Goal: Task Accomplishment & Management: Use online tool/utility

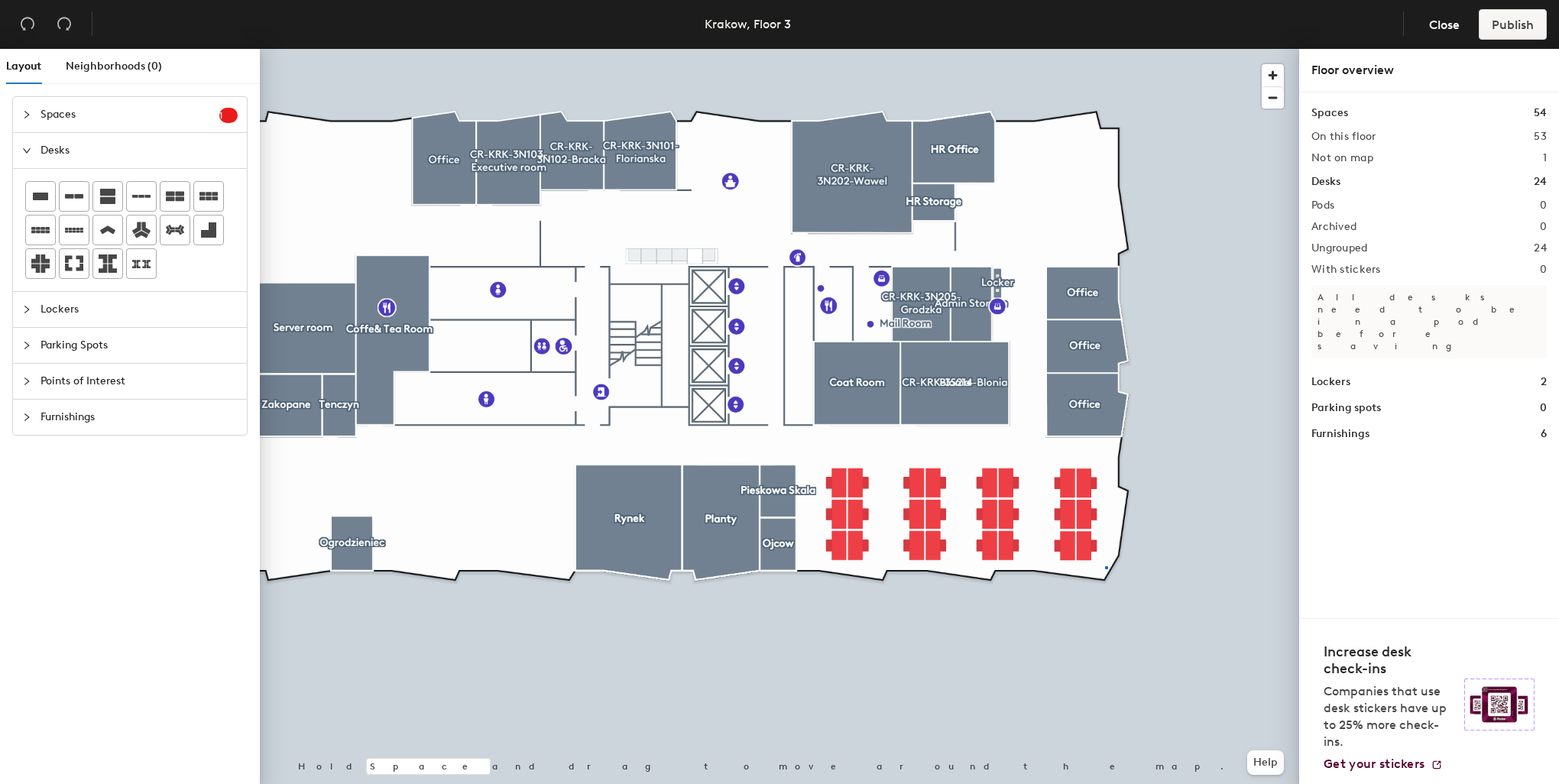
click at [1105, 49] on div at bounding box center [780, 49] width 1040 height 0
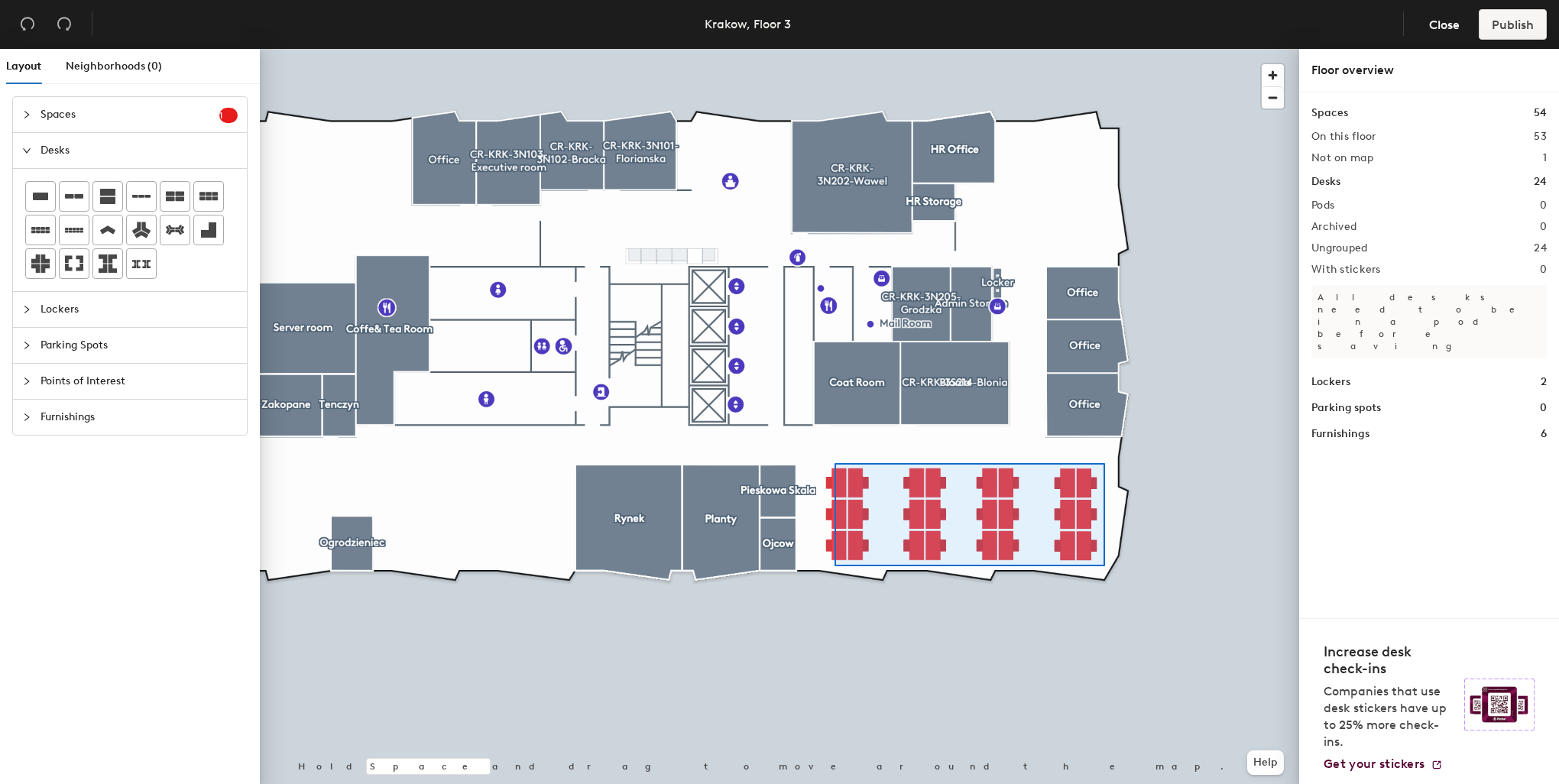
click at [834, 49] on div at bounding box center [780, 49] width 1040 height 0
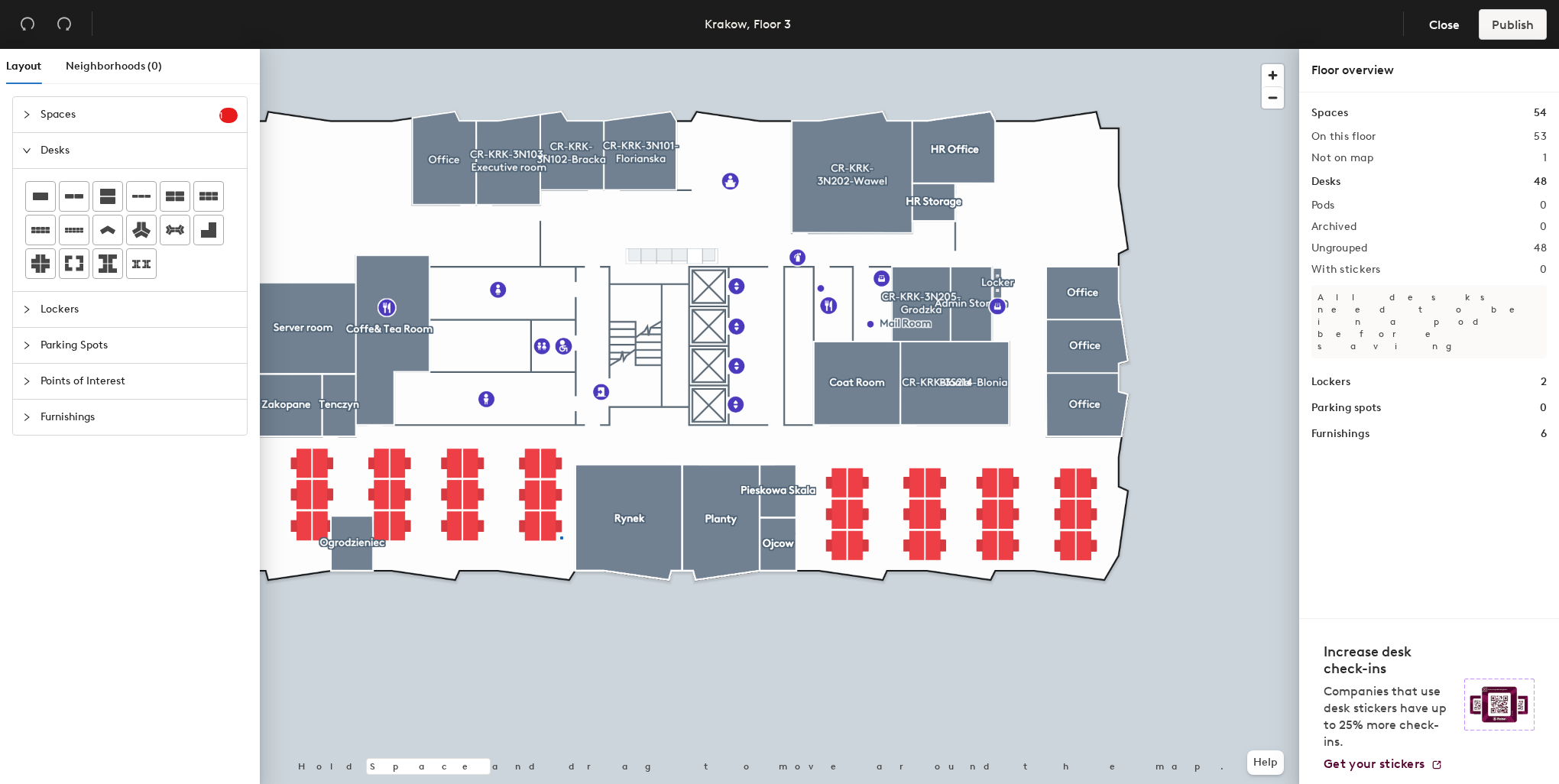
click at [557, 49] on div at bounding box center [780, 49] width 1040 height 0
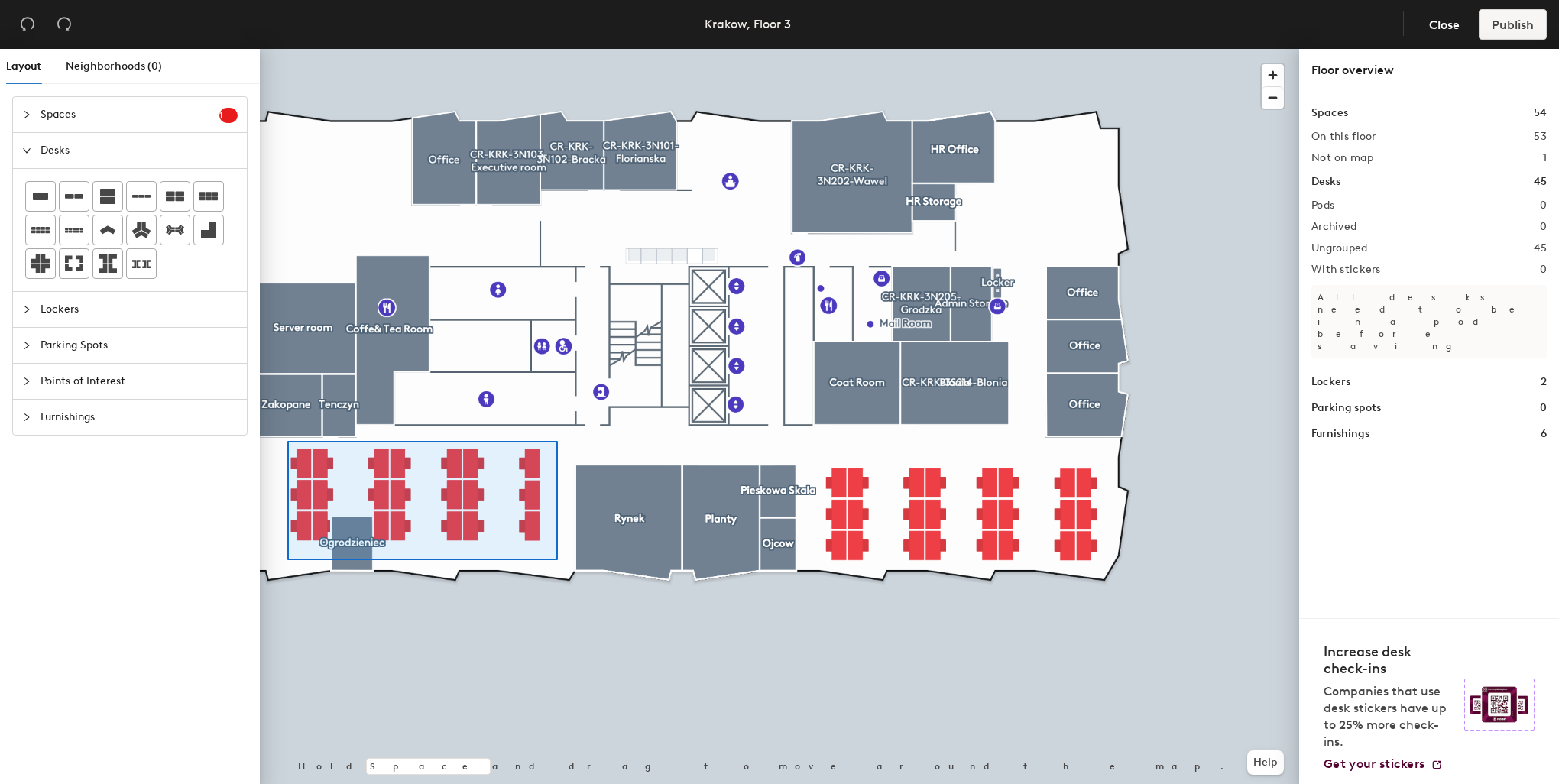
click at [288, 49] on div at bounding box center [780, 49] width 1040 height 0
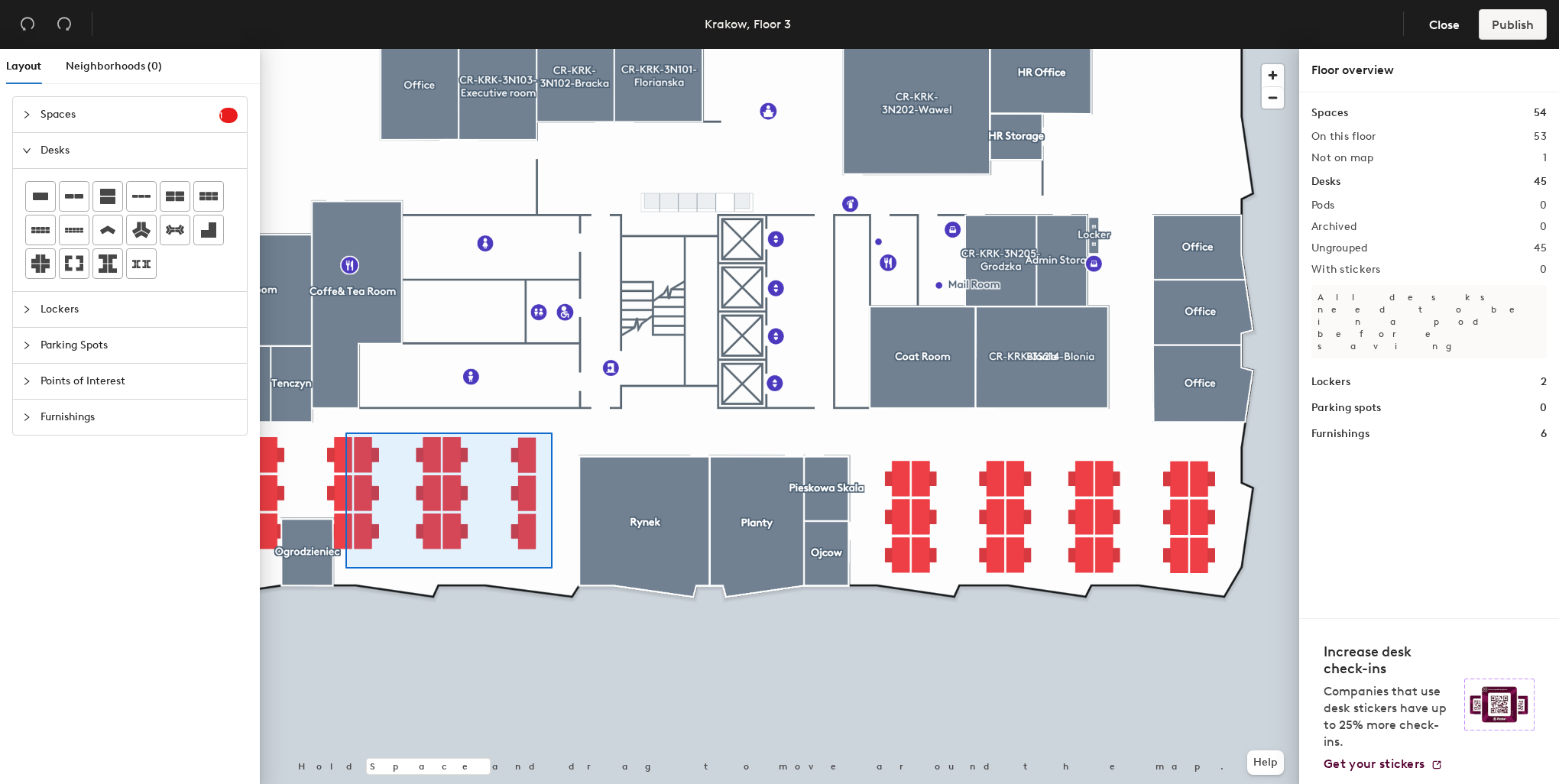
click at [345, 49] on div at bounding box center [780, 49] width 1040 height 0
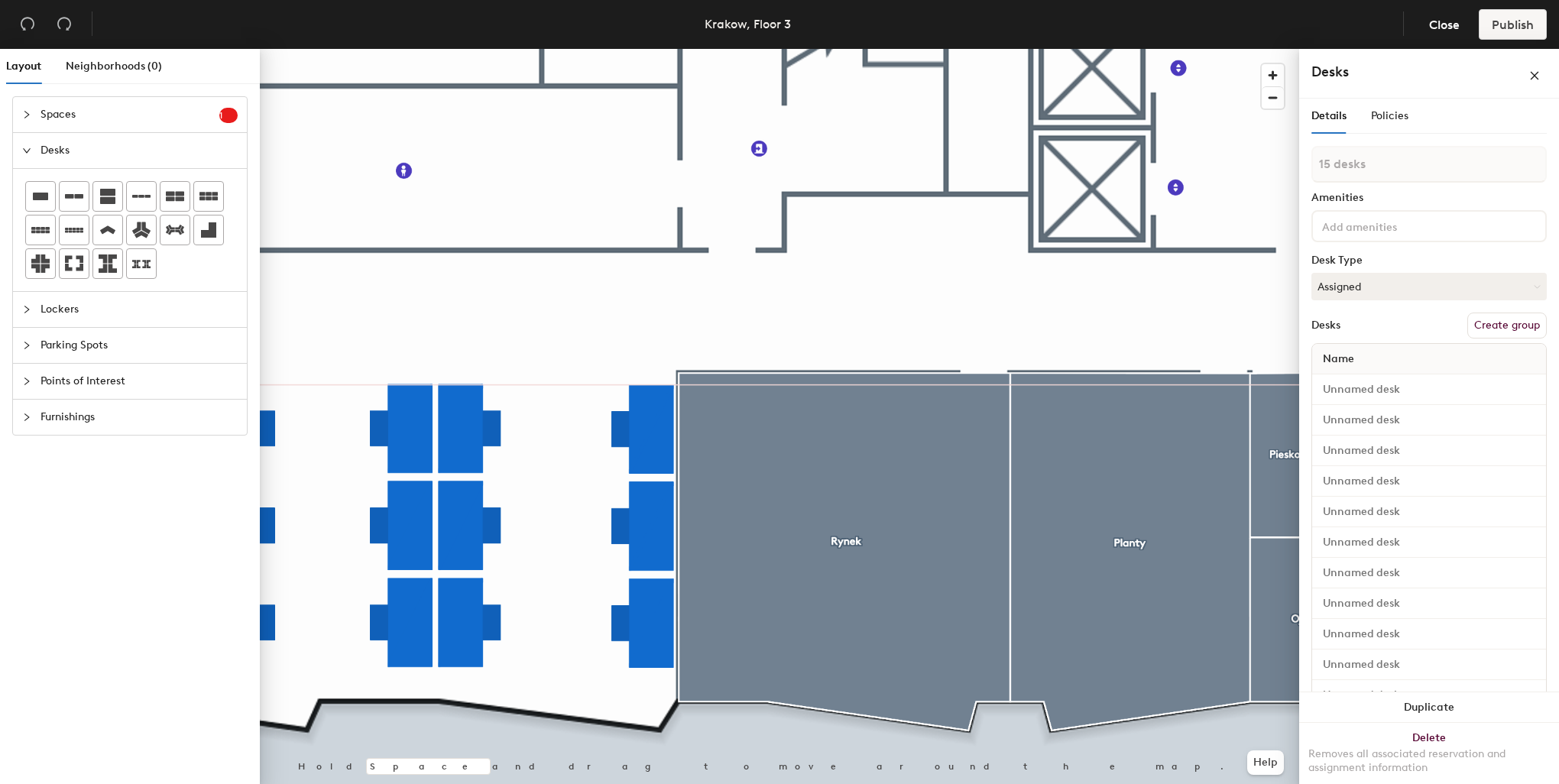
type input "1 desk"
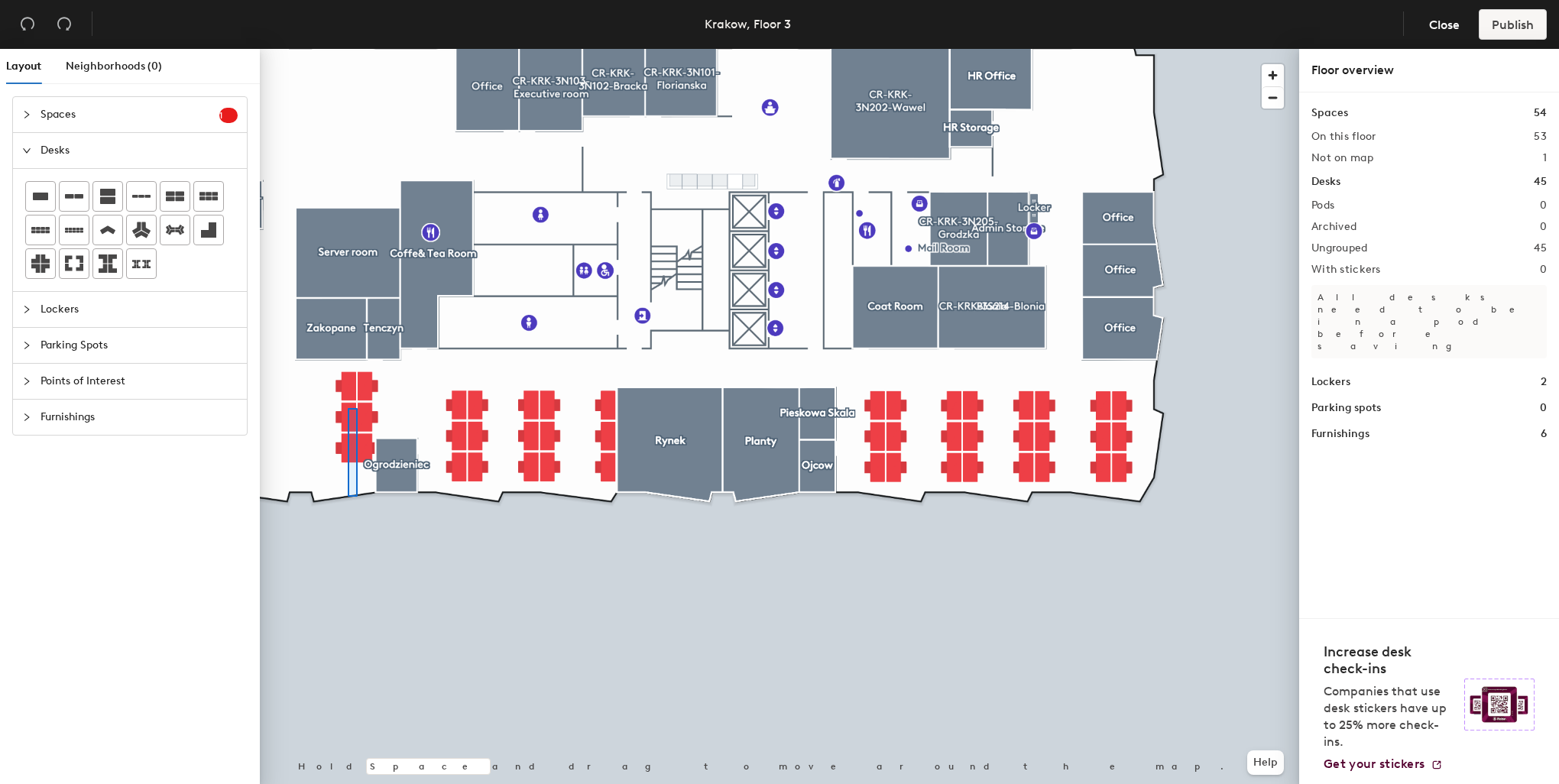
click at [348, 49] on div at bounding box center [780, 49] width 1040 height 0
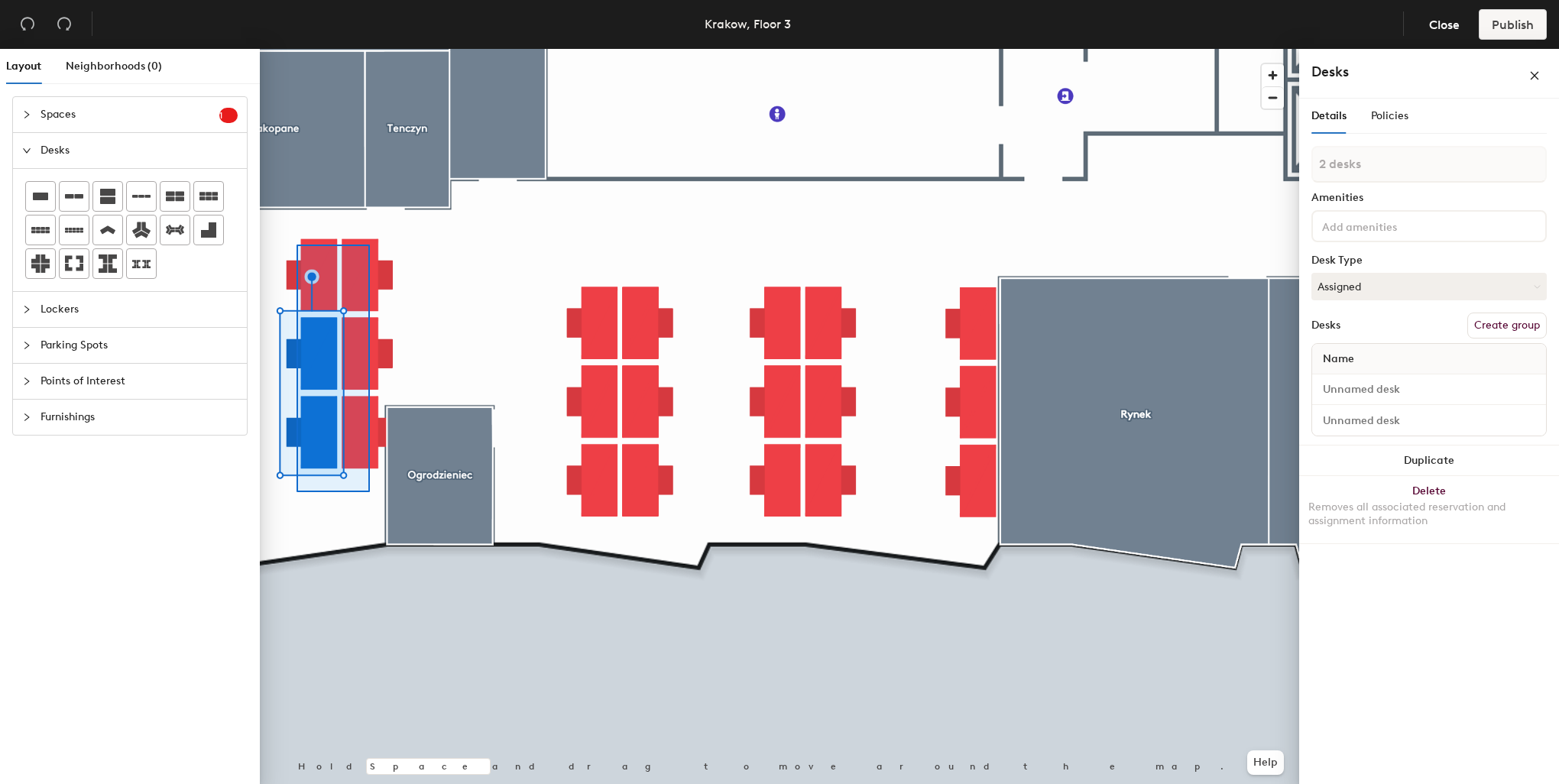
click at [296, 49] on div at bounding box center [780, 49] width 1040 height 0
type input "6 desks"
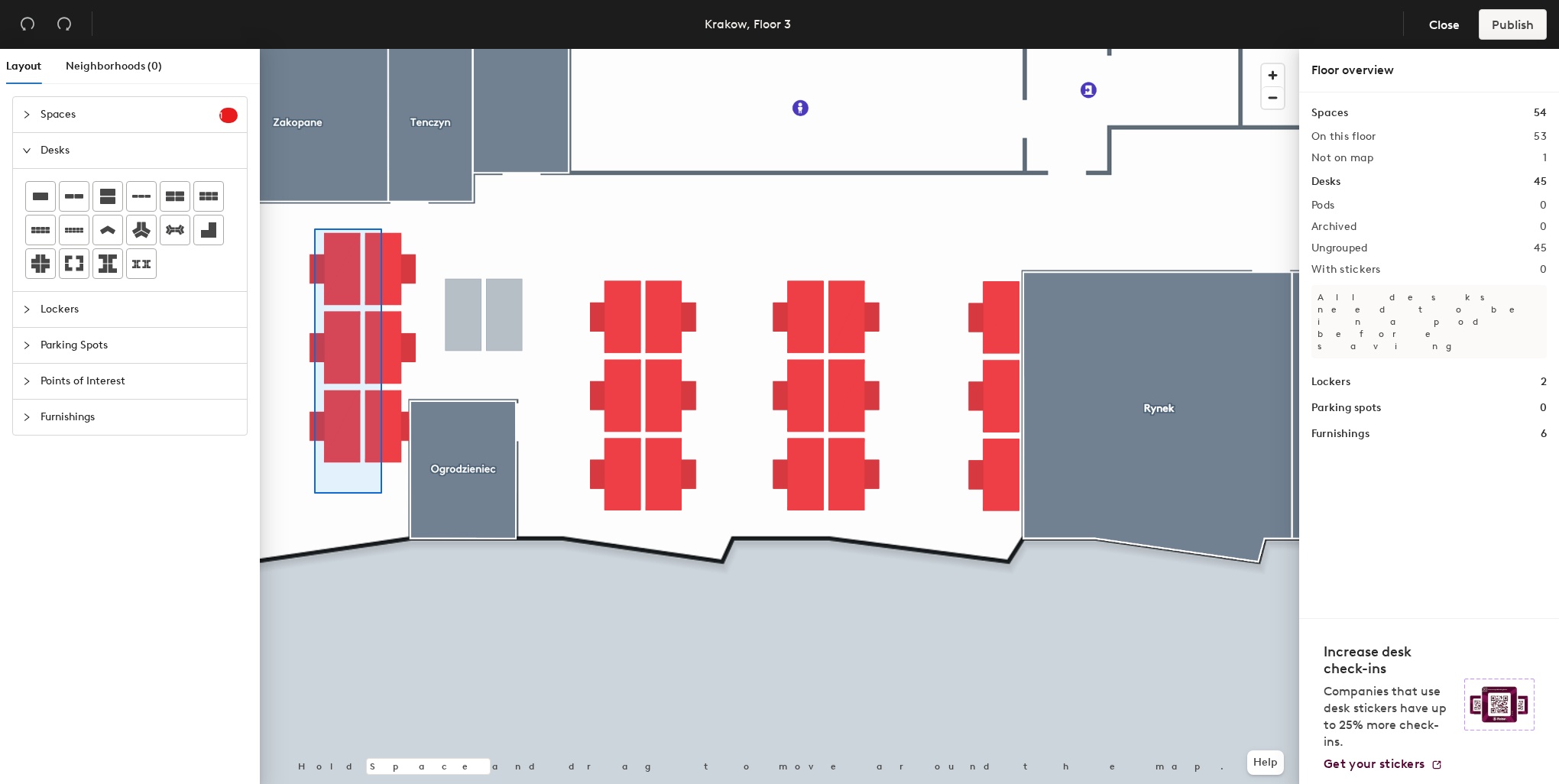
click at [303, 49] on div at bounding box center [780, 49] width 1040 height 0
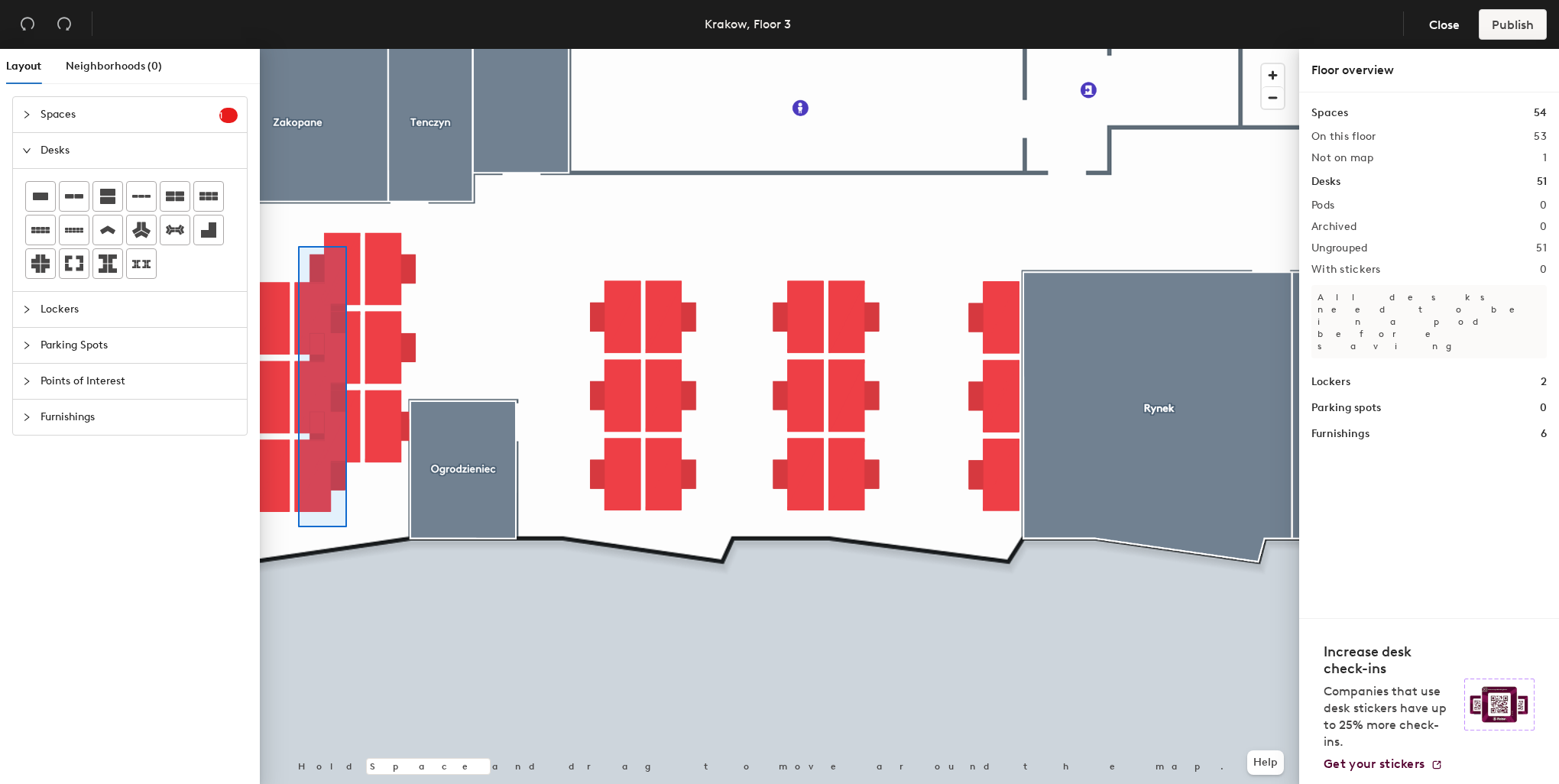
click at [293, 49] on div at bounding box center [780, 49] width 1040 height 0
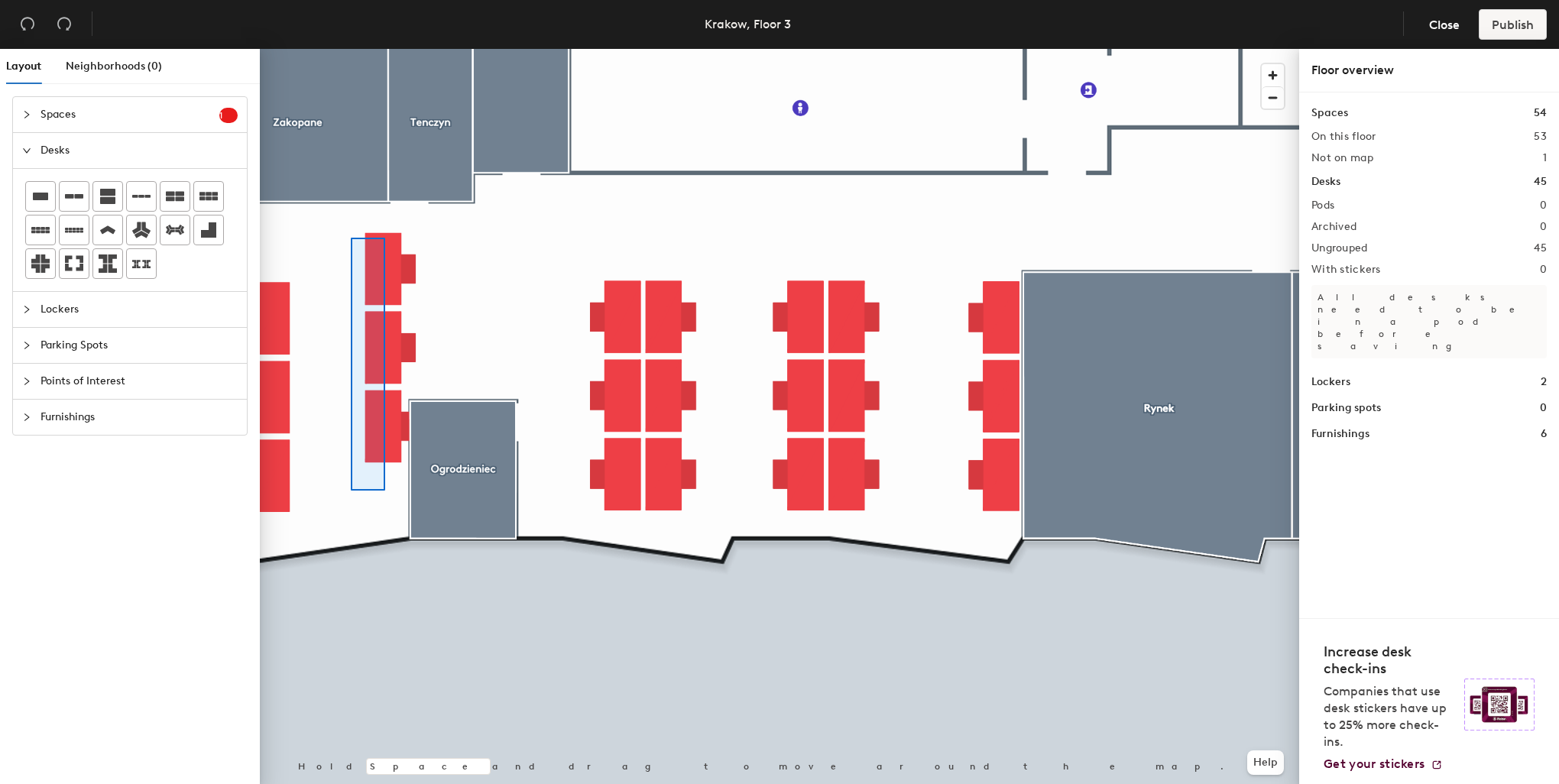
click at [350, 49] on div at bounding box center [780, 49] width 1040 height 0
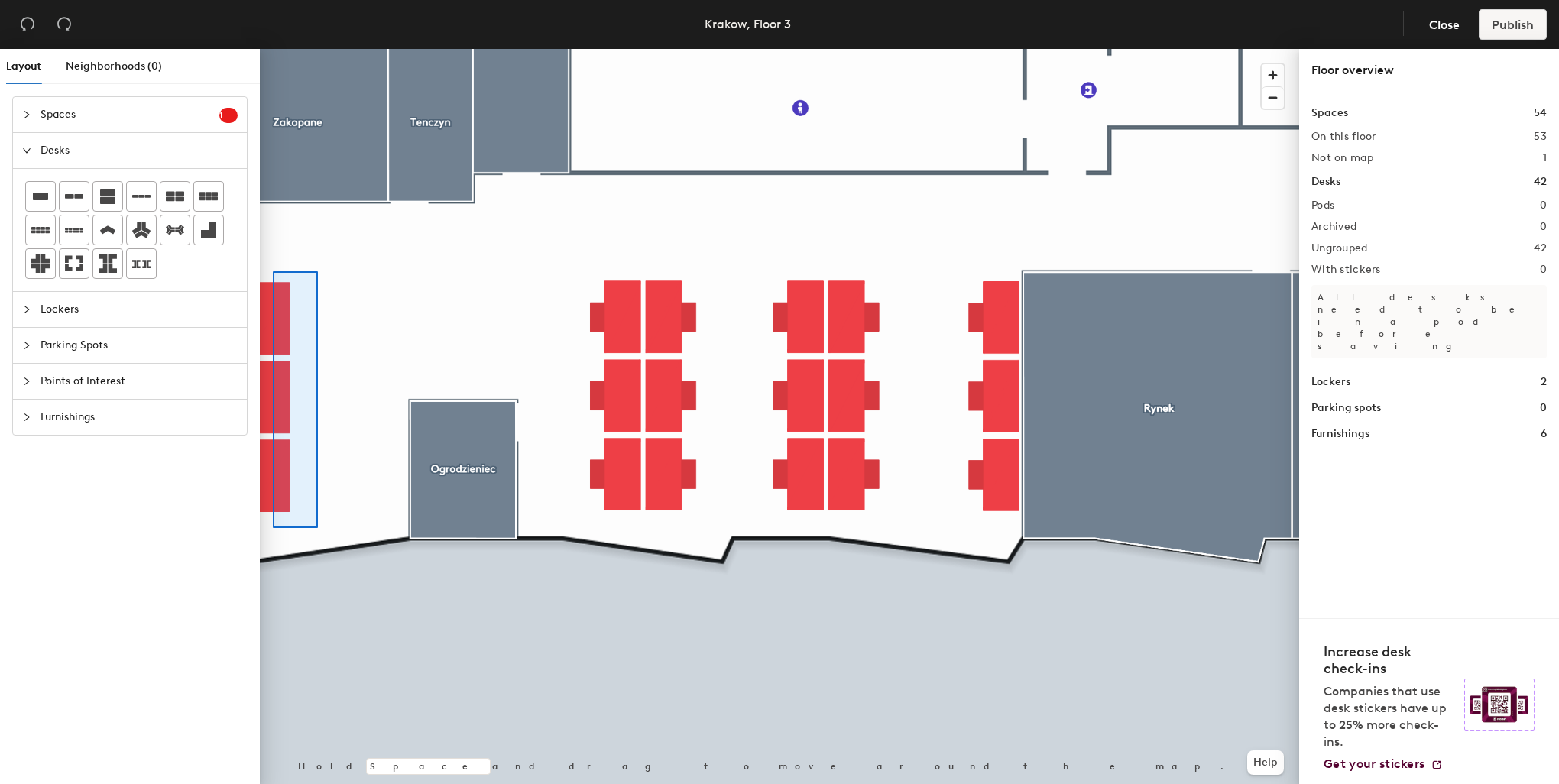
click at [272, 49] on div at bounding box center [780, 49] width 1040 height 0
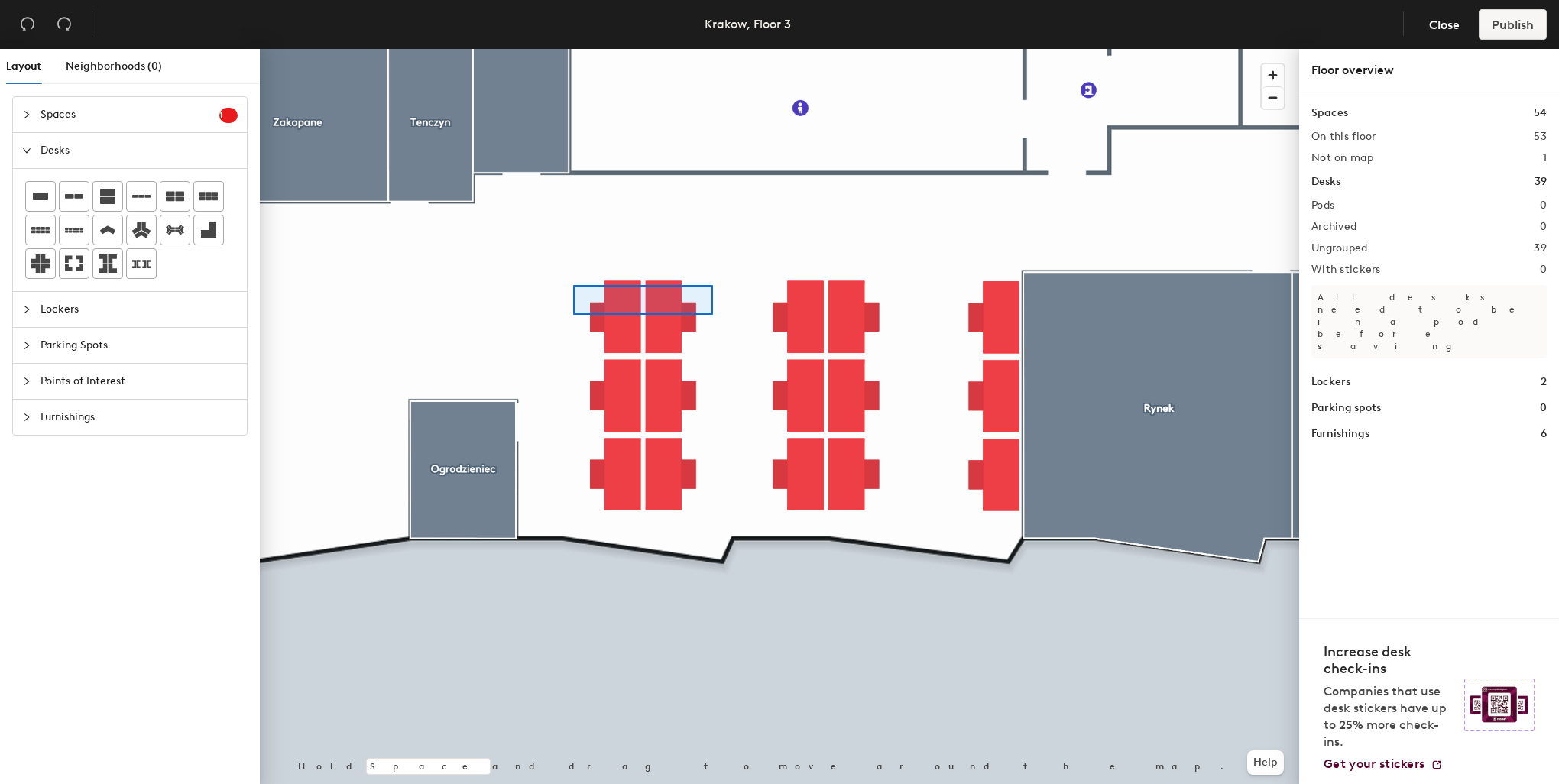
click at [573, 49] on div at bounding box center [780, 49] width 1040 height 0
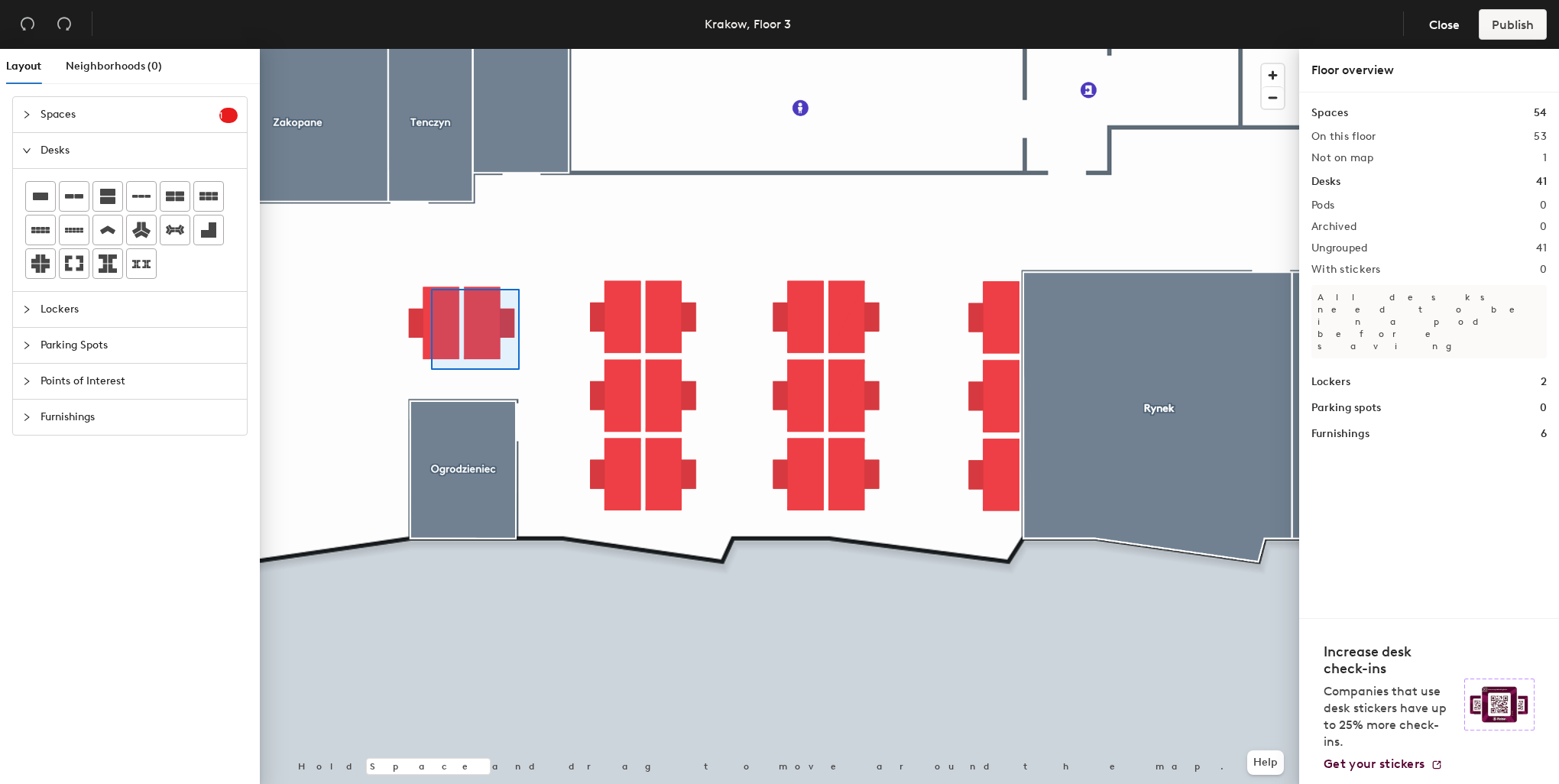
click at [410, 49] on div at bounding box center [780, 49] width 1040 height 0
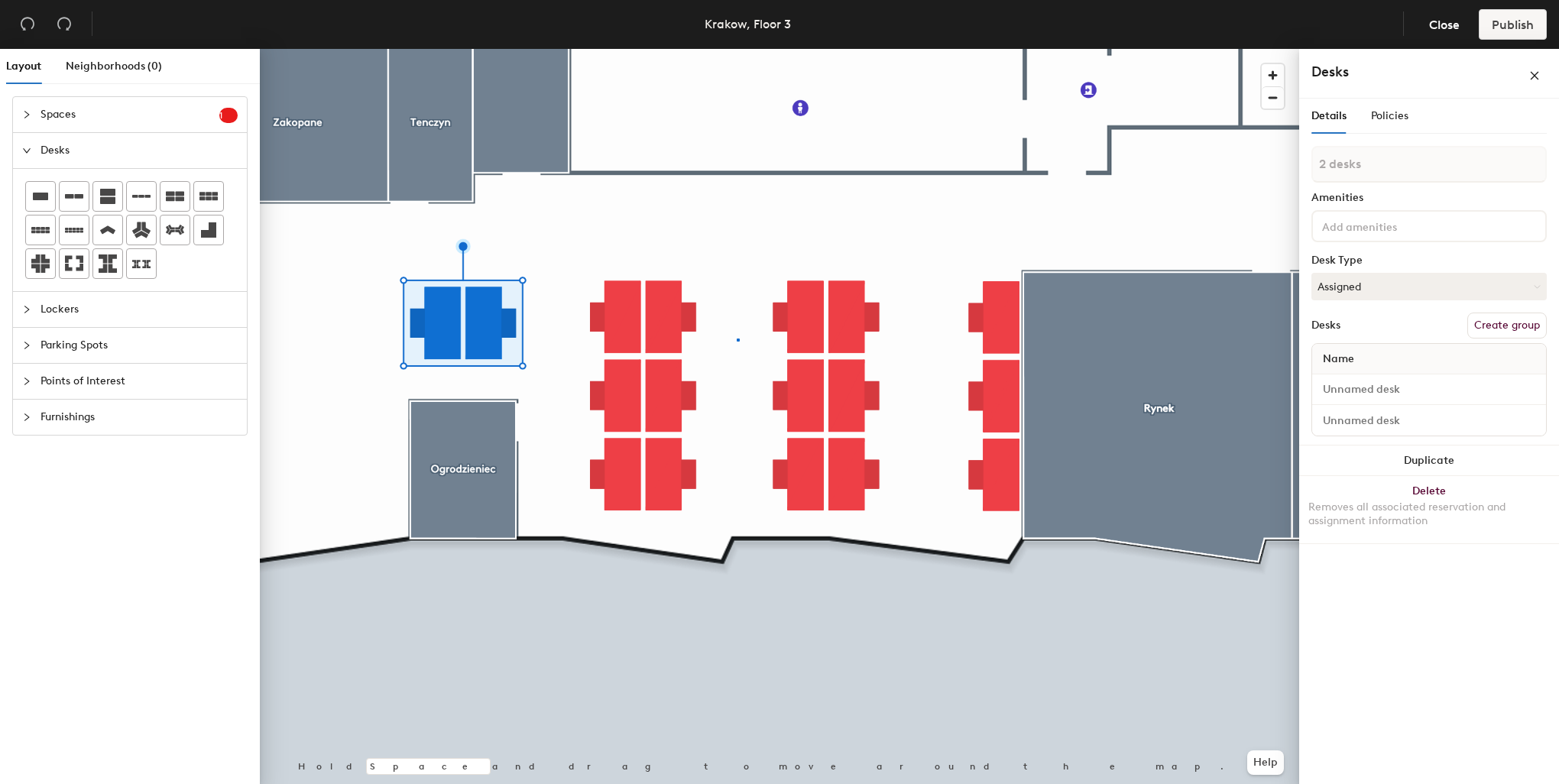
click at [737, 49] on div at bounding box center [780, 49] width 1040 height 0
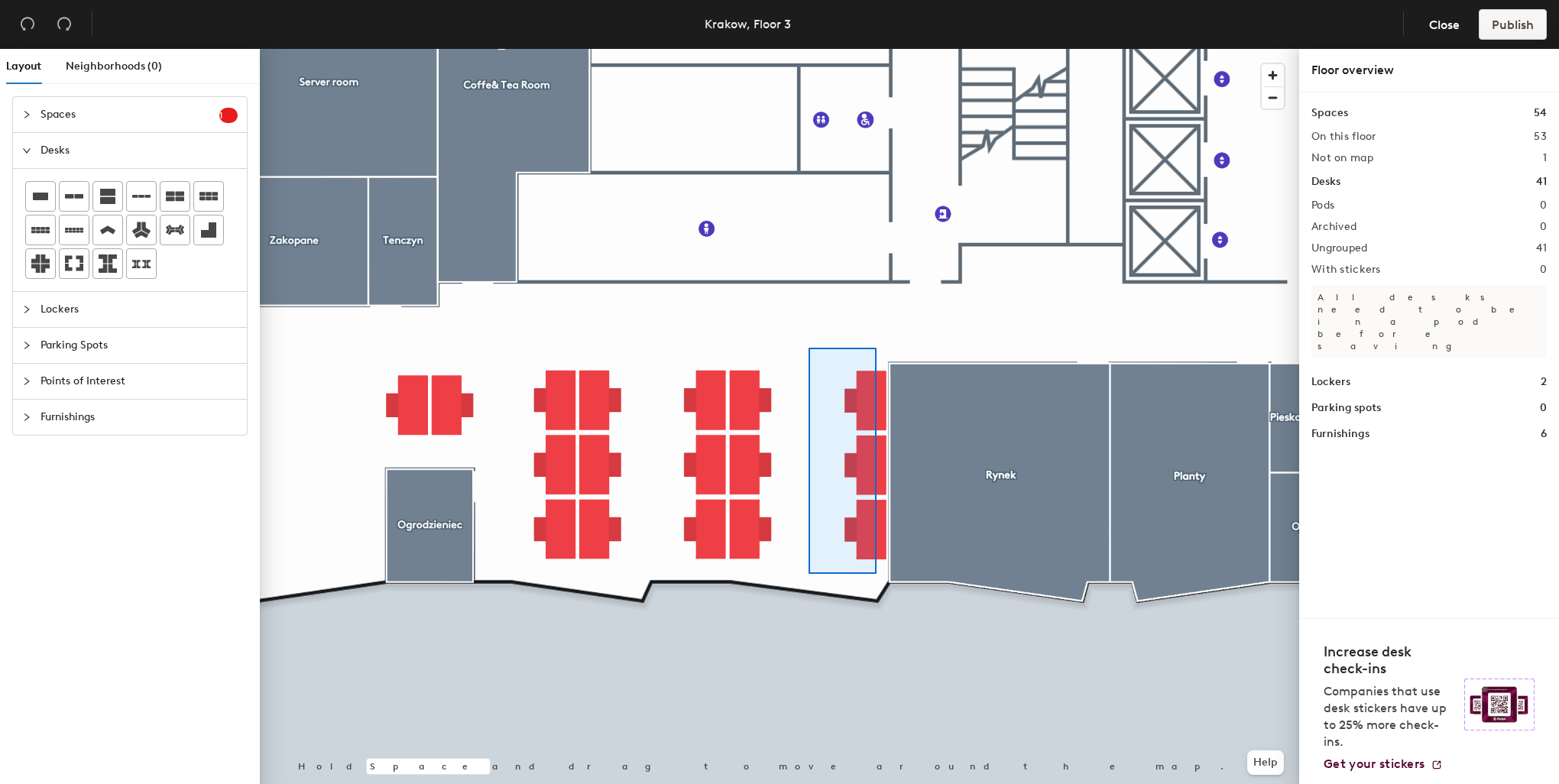
click at [809, 49] on div at bounding box center [780, 49] width 1040 height 0
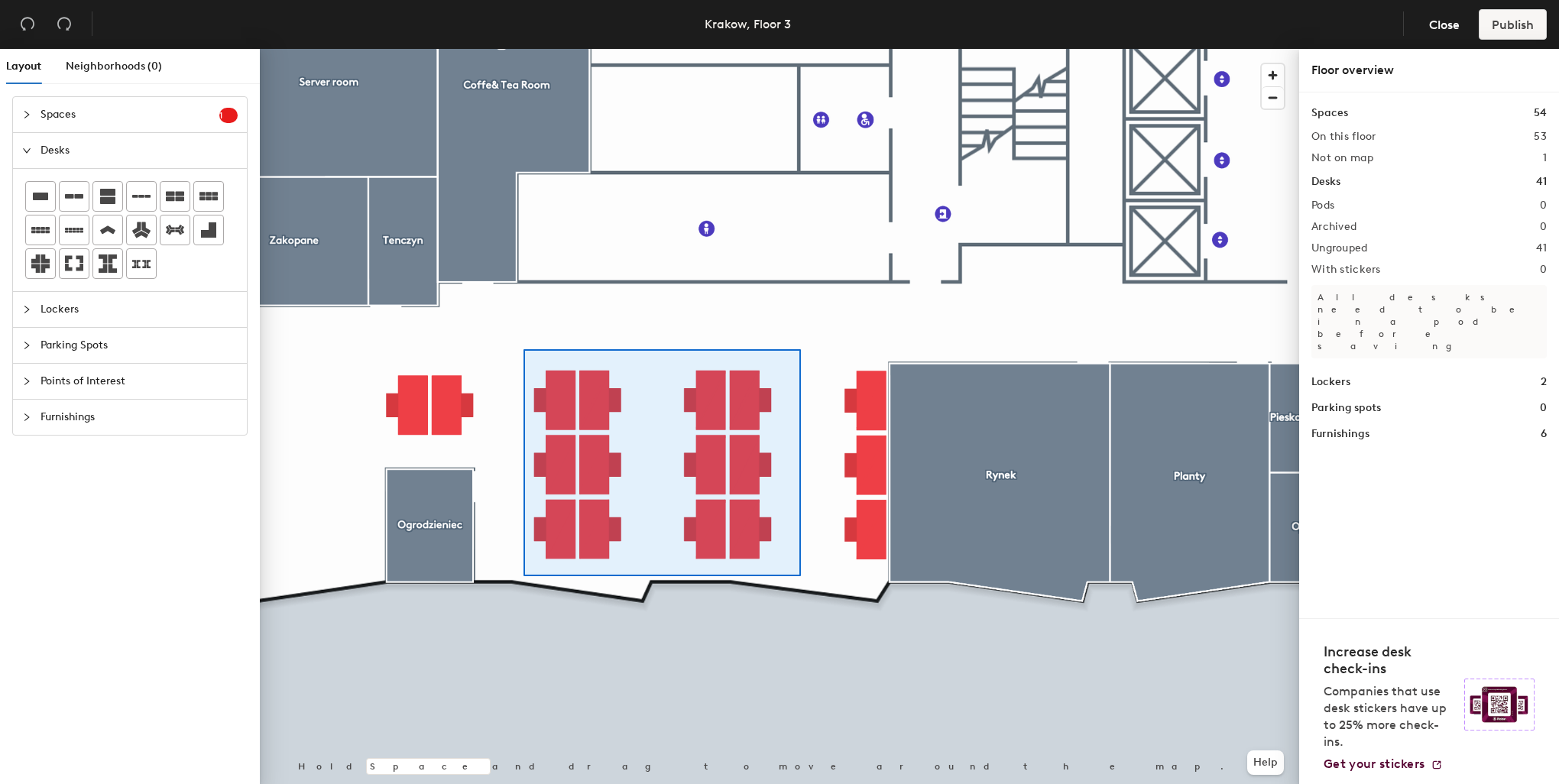
click at [523, 49] on div at bounding box center [780, 49] width 1040 height 0
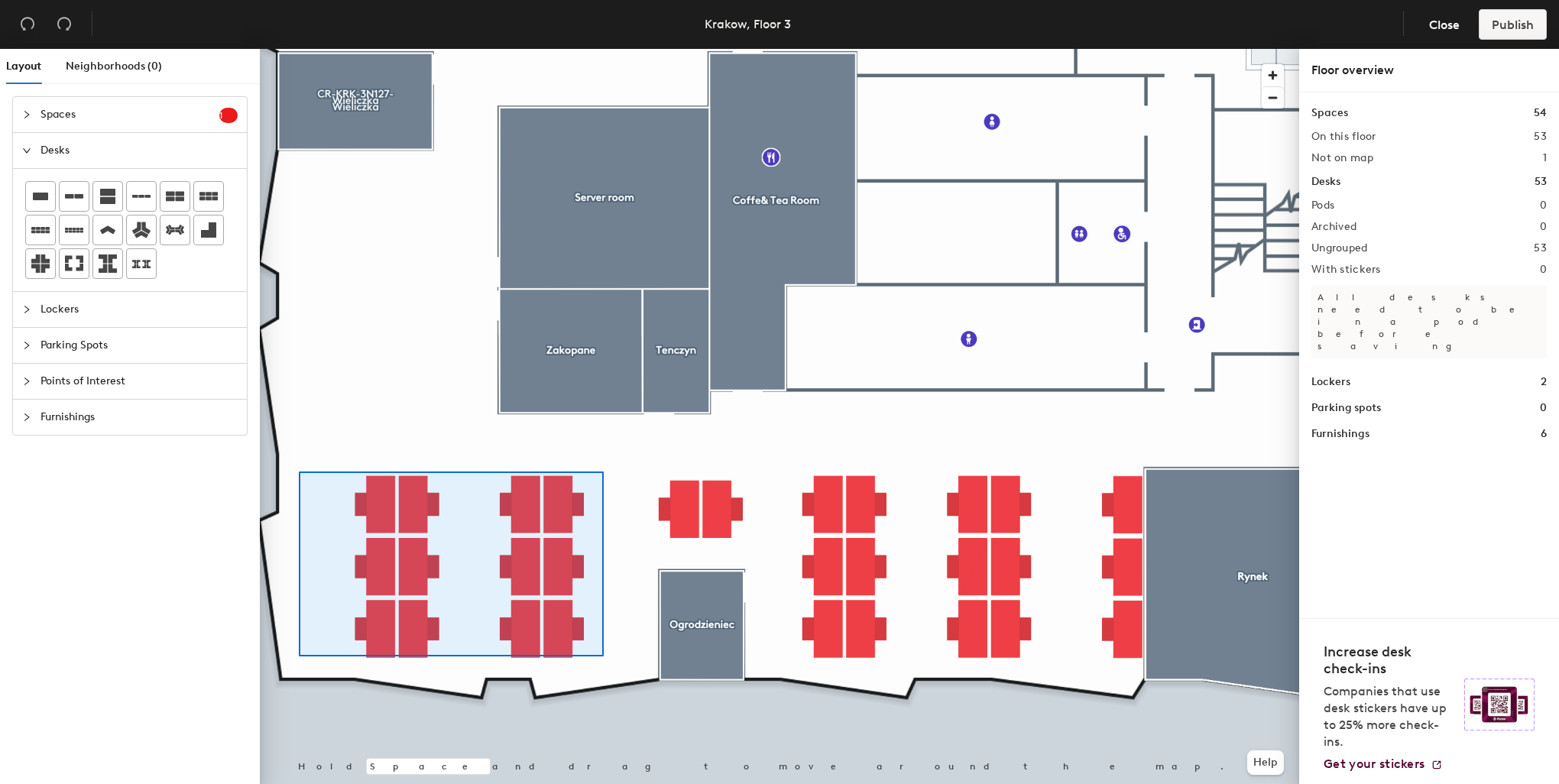
click at [299, 49] on div at bounding box center [780, 49] width 1040 height 0
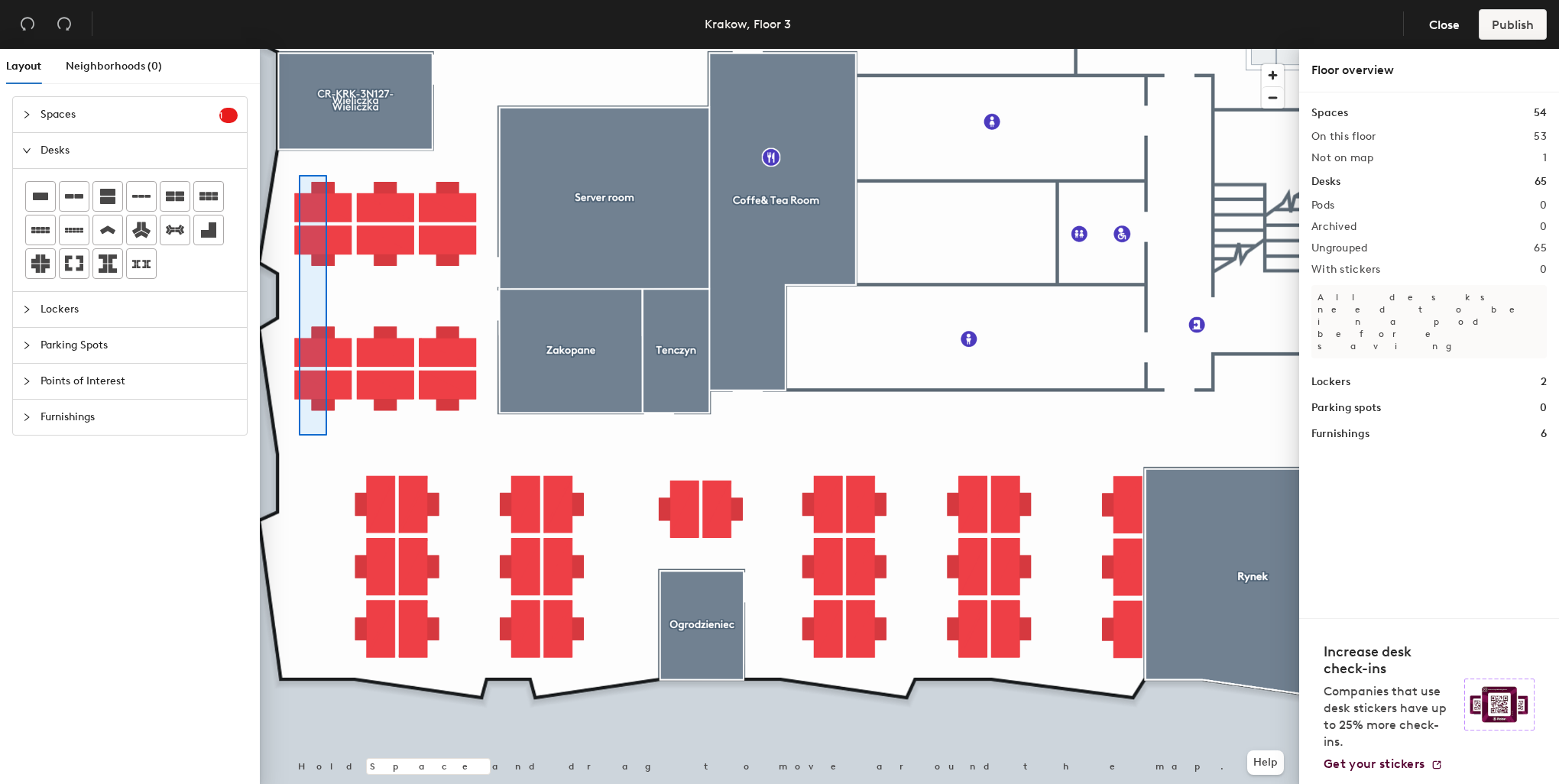
click at [297, 49] on div at bounding box center [780, 49] width 1040 height 0
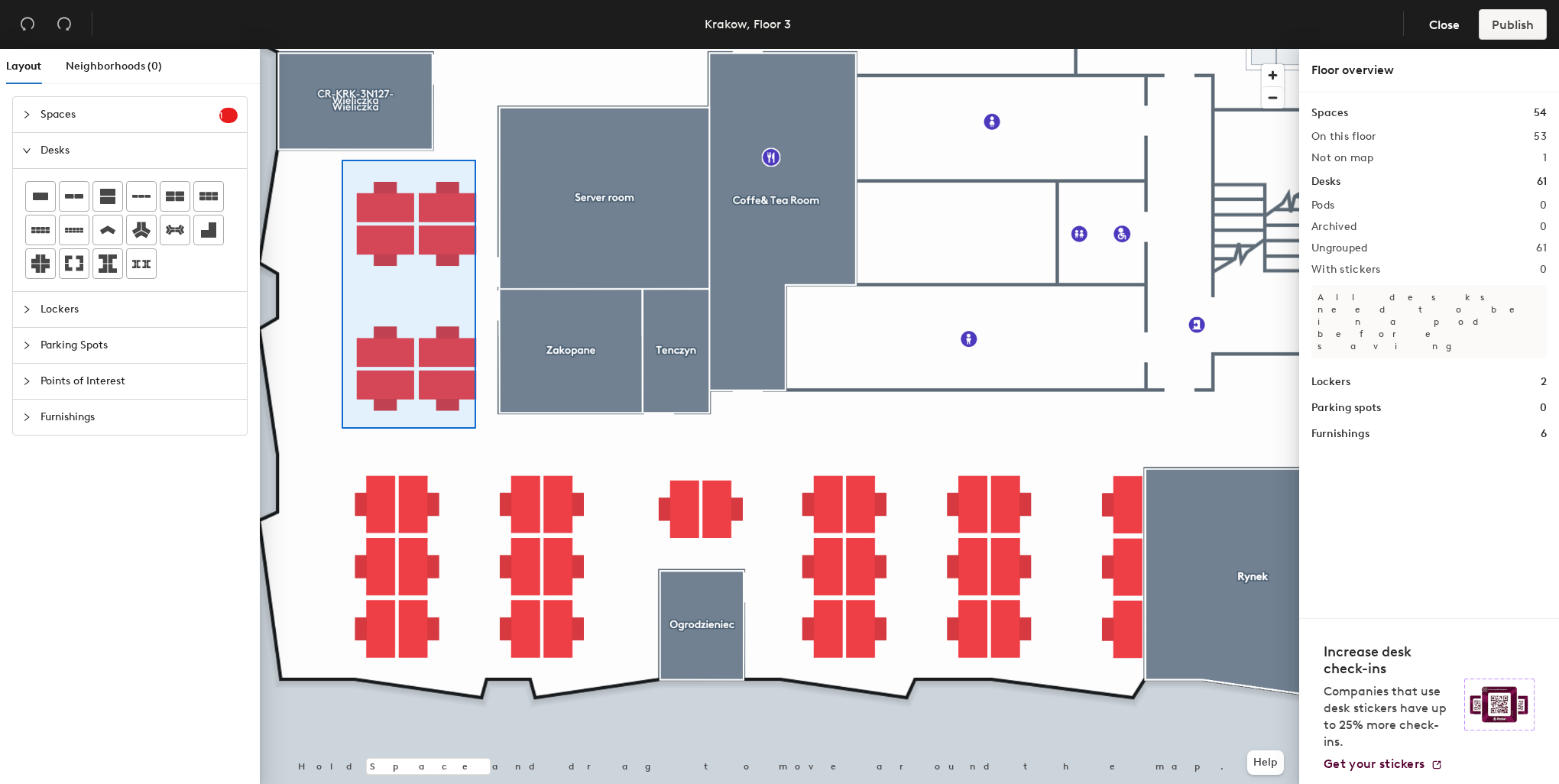
click at [342, 49] on div at bounding box center [780, 49] width 1040 height 0
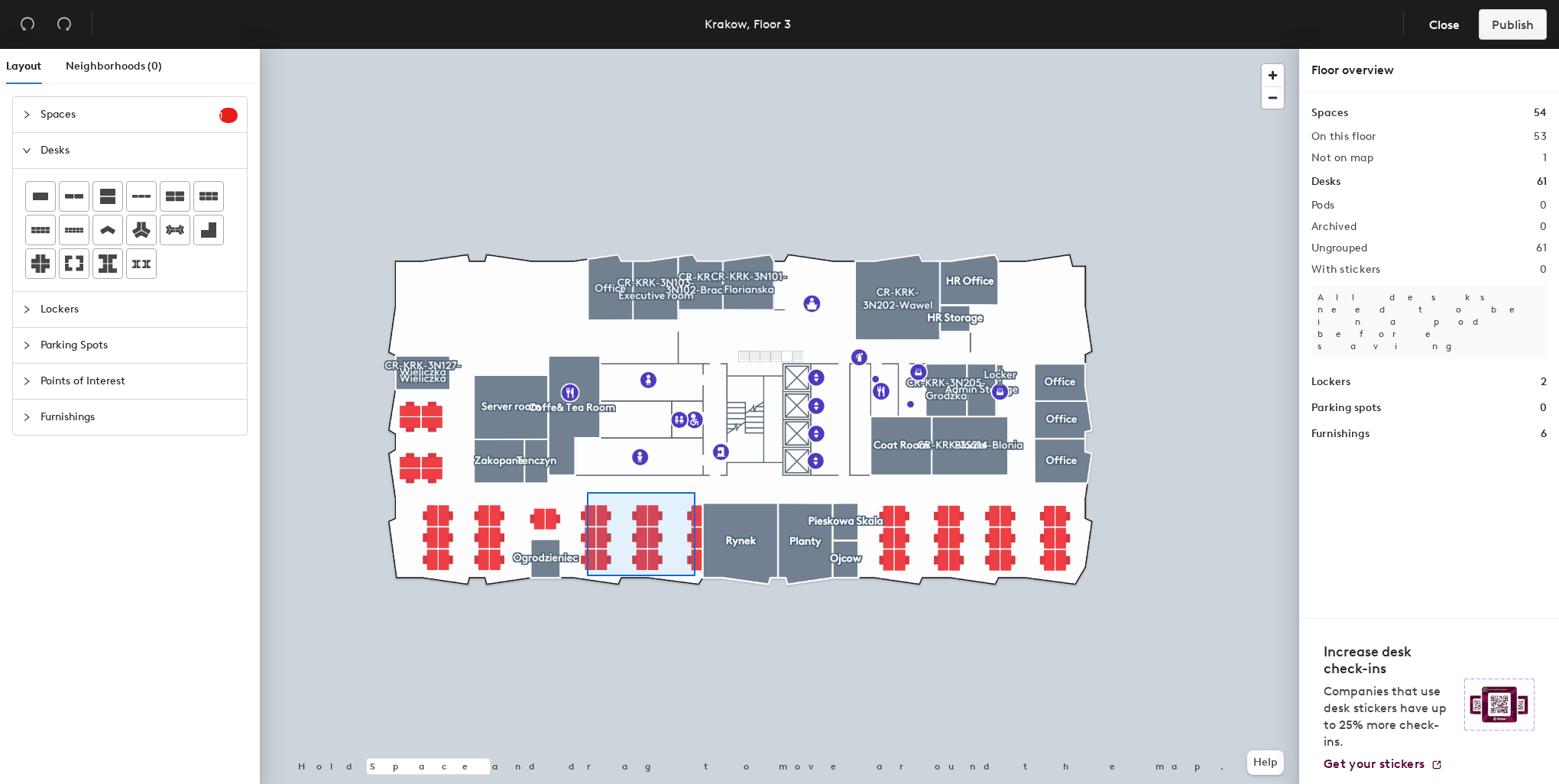
click at [587, 49] on div at bounding box center [780, 49] width 1040 height 0
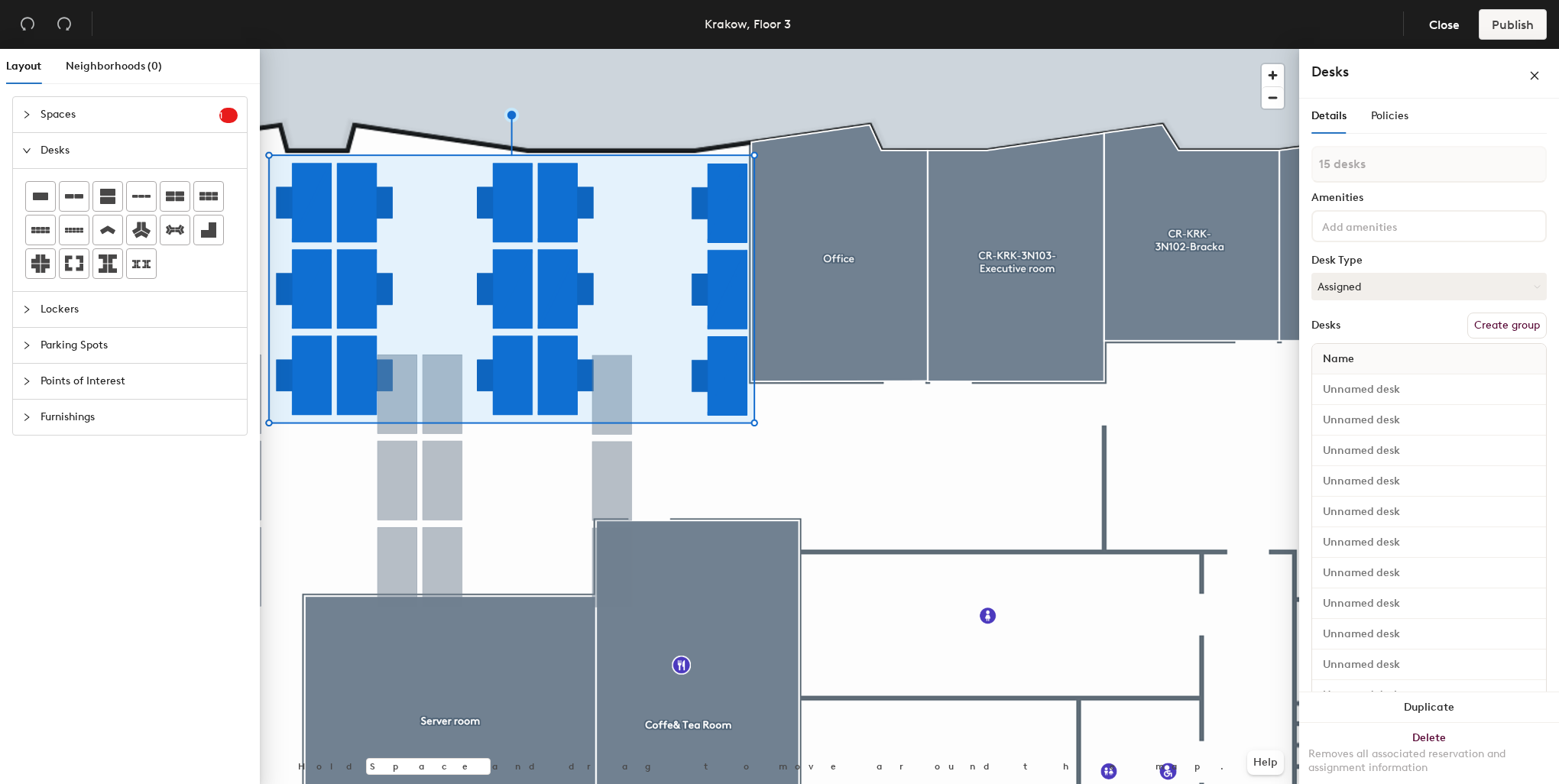
click at [841, 49] on div at bounding box center [780, 49] width 1040 height 0
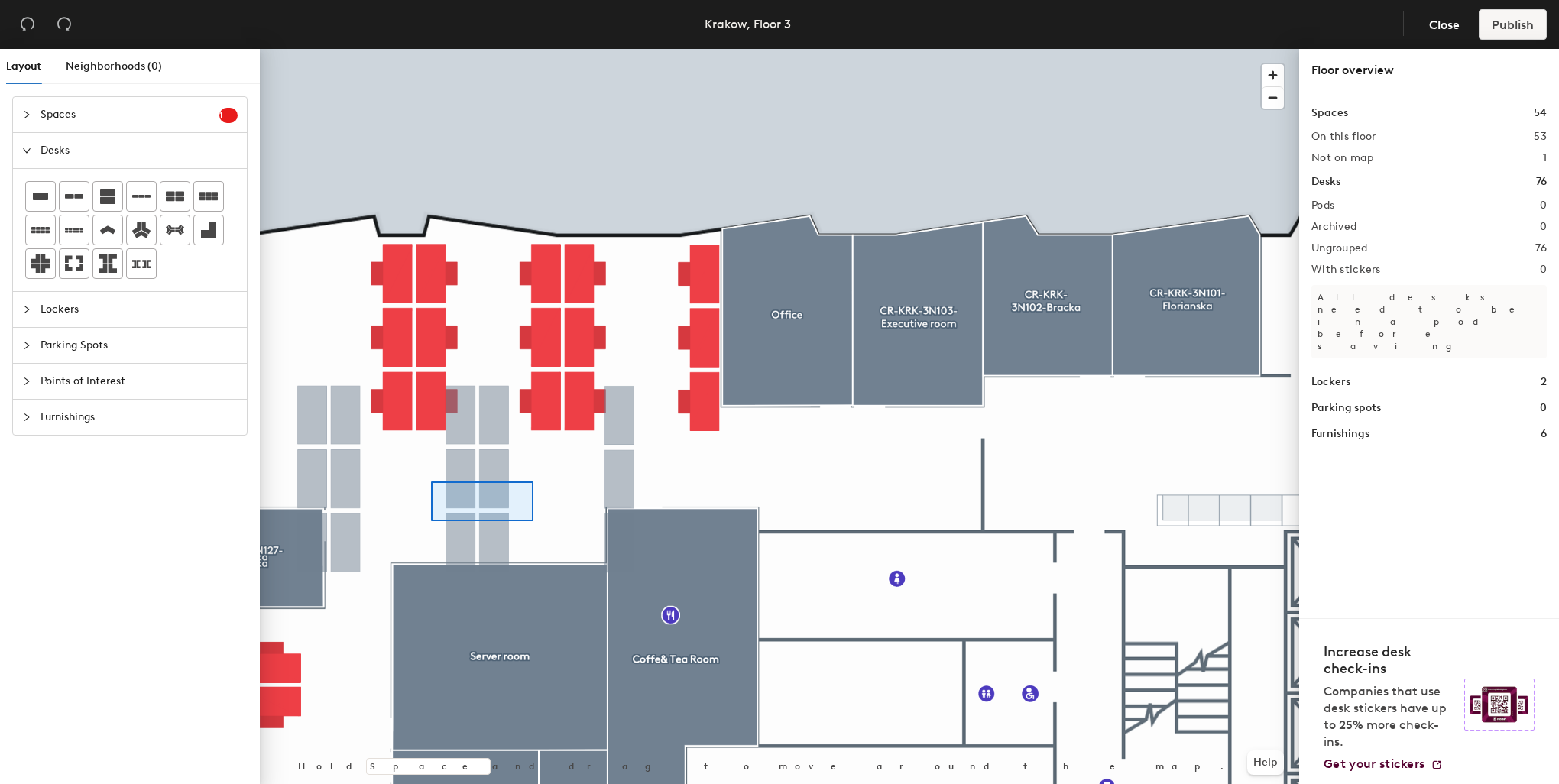
click at [431, 49] on div at bounding box center [780, 49] width 1040 height 0
click at [15, 34] on button "button" at bounding box center [27, 25] width 30 height 30
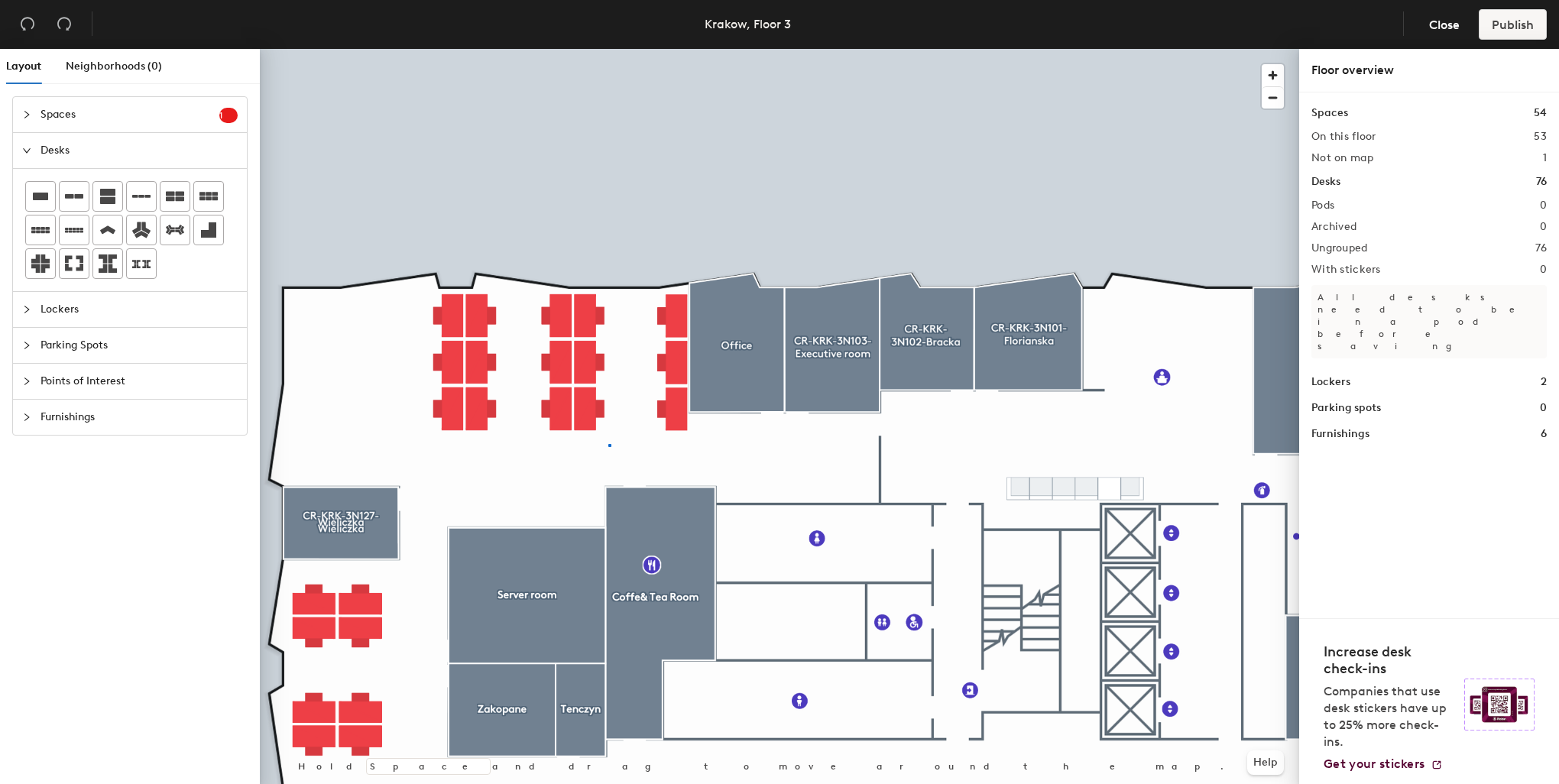
click at [608, 49] on div at bounding box center [780, 49] width 1040 height 0
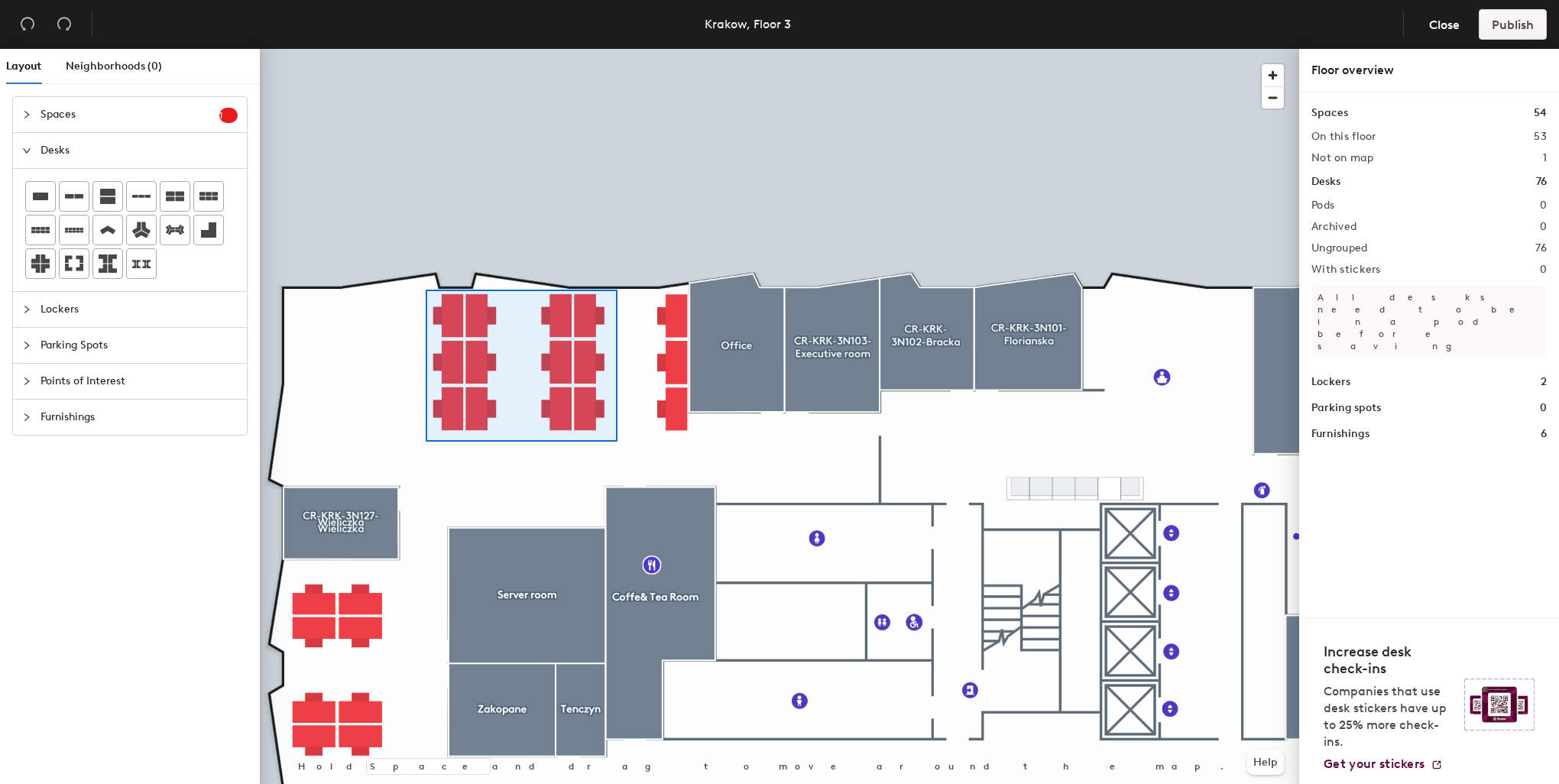
click at [426, 49] on div at bounding box center [780, 49] width 1040 height 0
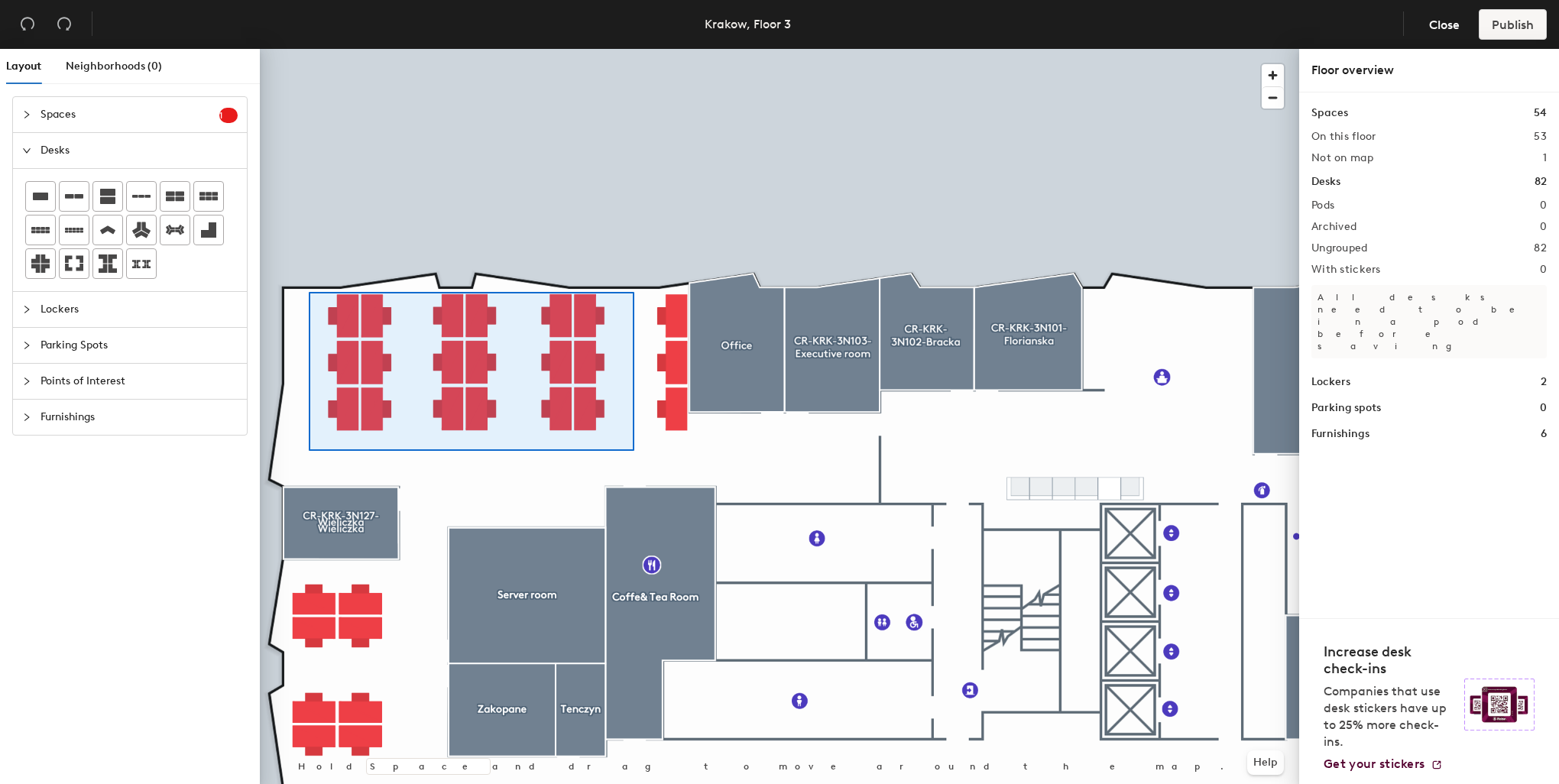
click at [308, 49] on div at bounding box center [780, 49] width 1040 height 0
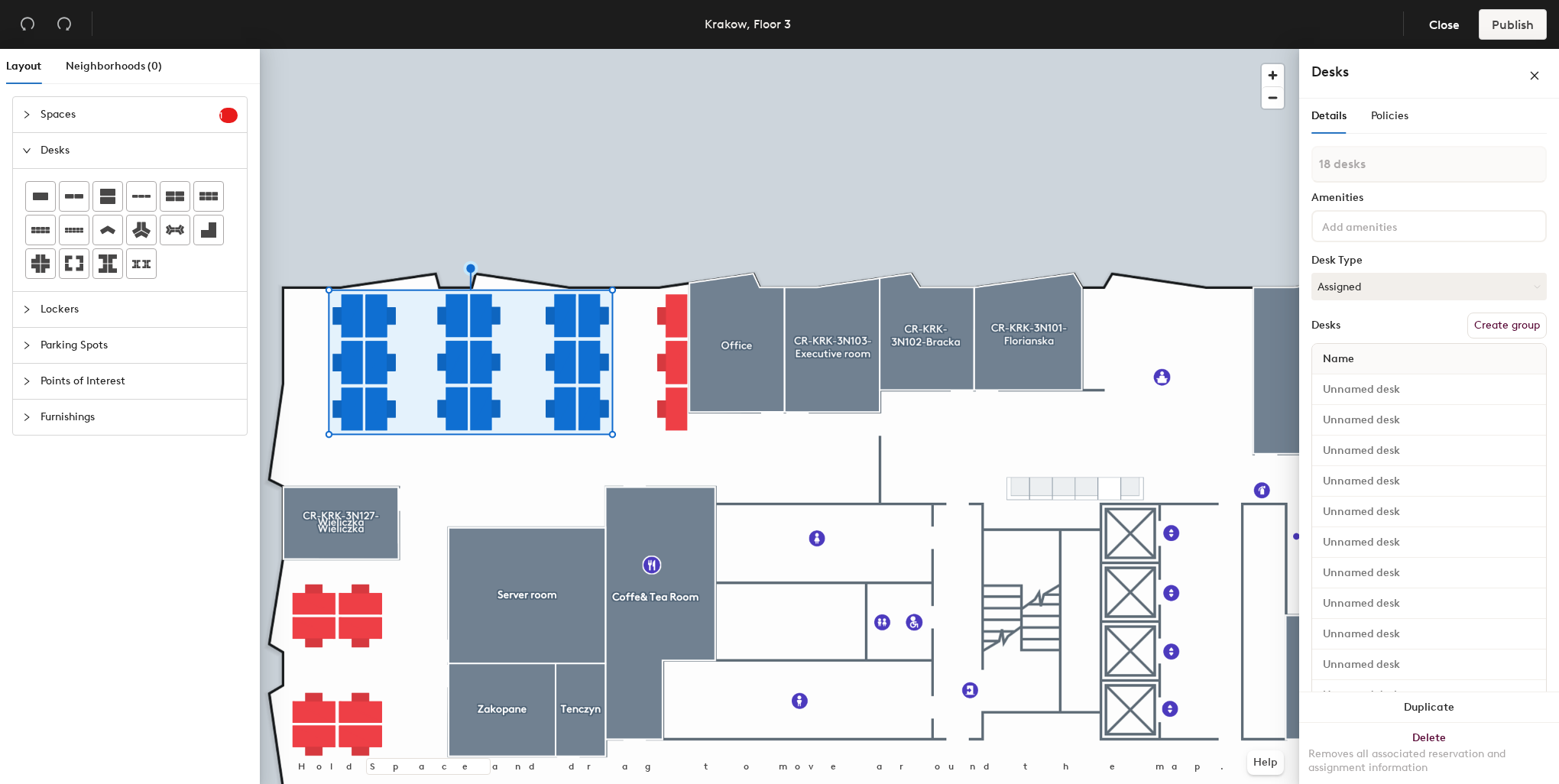
click at [499, 49] on div at bounding box center [780, 49] width 1040 height 0
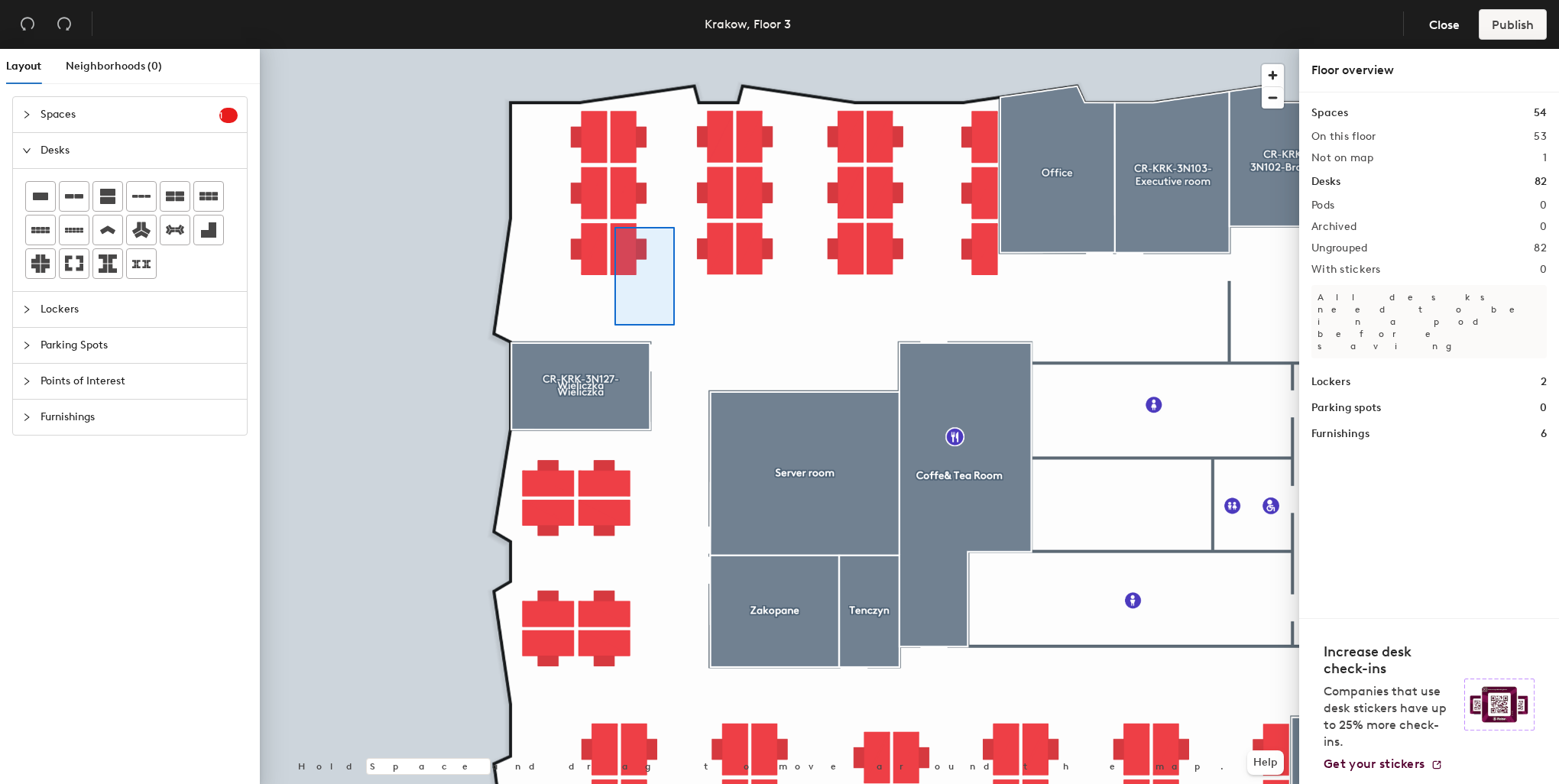
click at [614, 49] on div at bounding box center [780, 49] width 1040 height 0
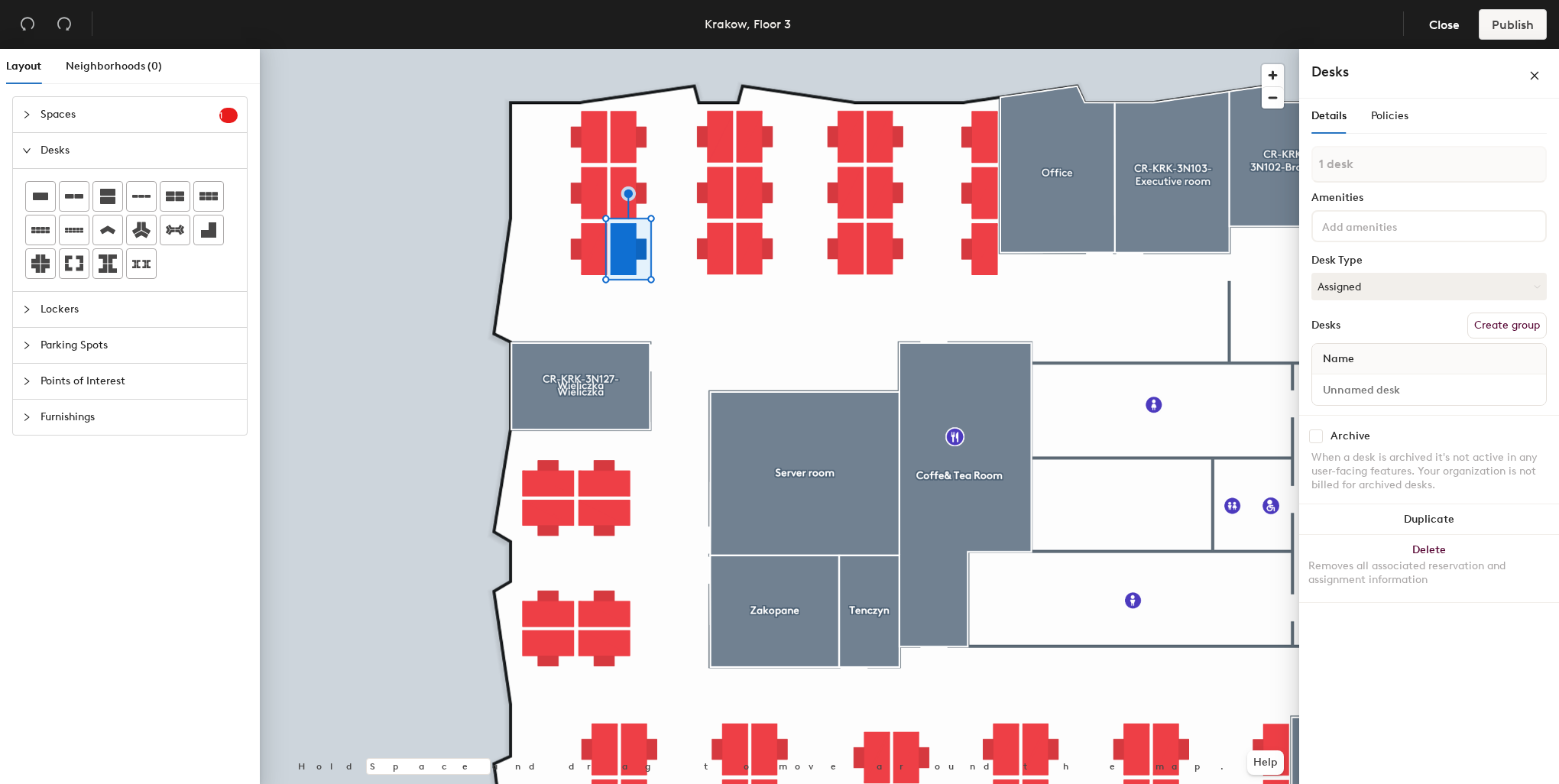
click at [379, 49] on div at bounding box center [780, 49] width 1040 height 0
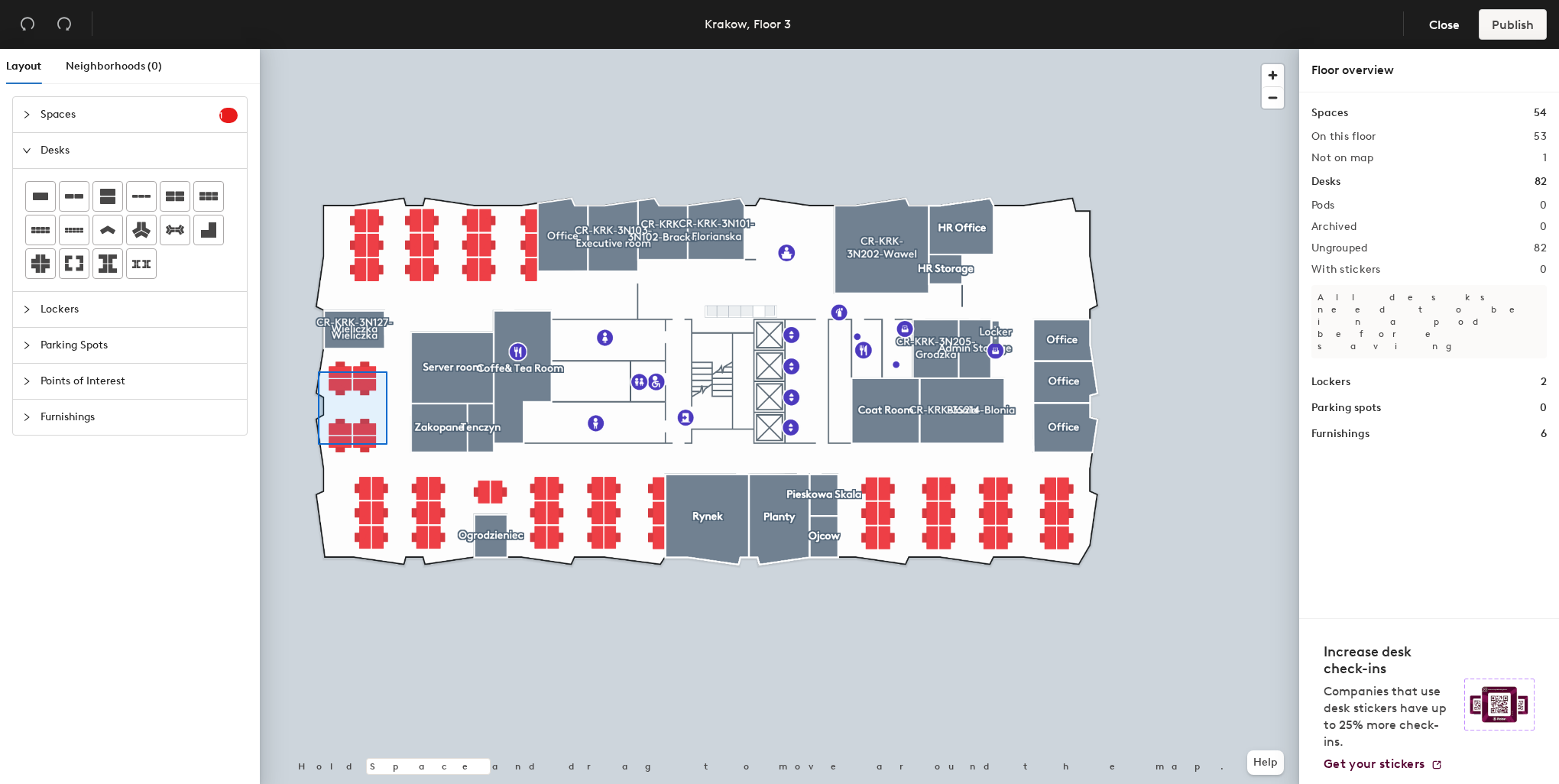
click at [318, 49] on div at bounding box center [780, 49] width 1040 height 0
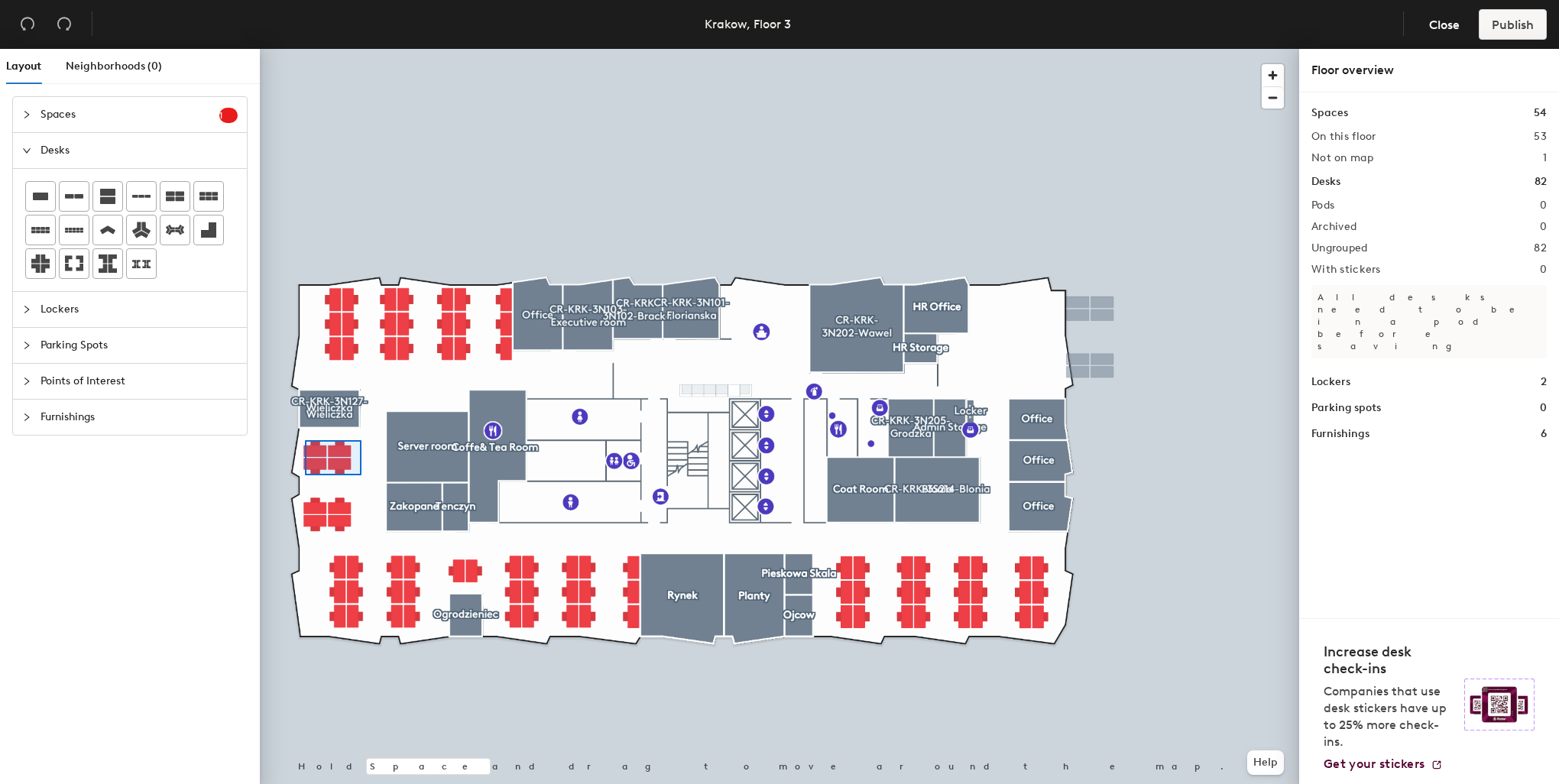
click at [305, 49] on div at bounding box center [780, 49] width 1040 height 0
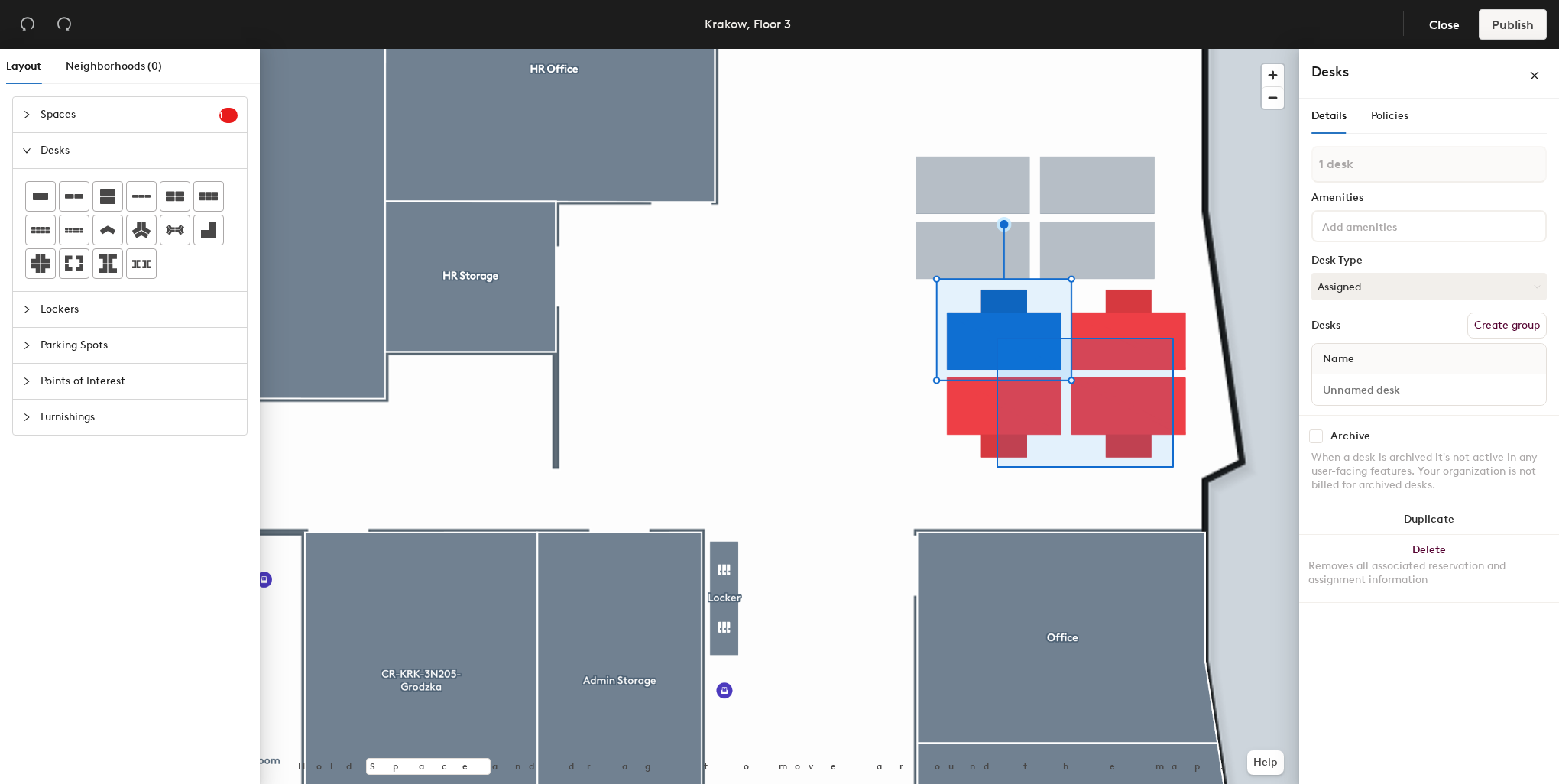
click at [982, 49] on div at bounding box center [780, 49] width 1040 height 0
type input "8 desks"
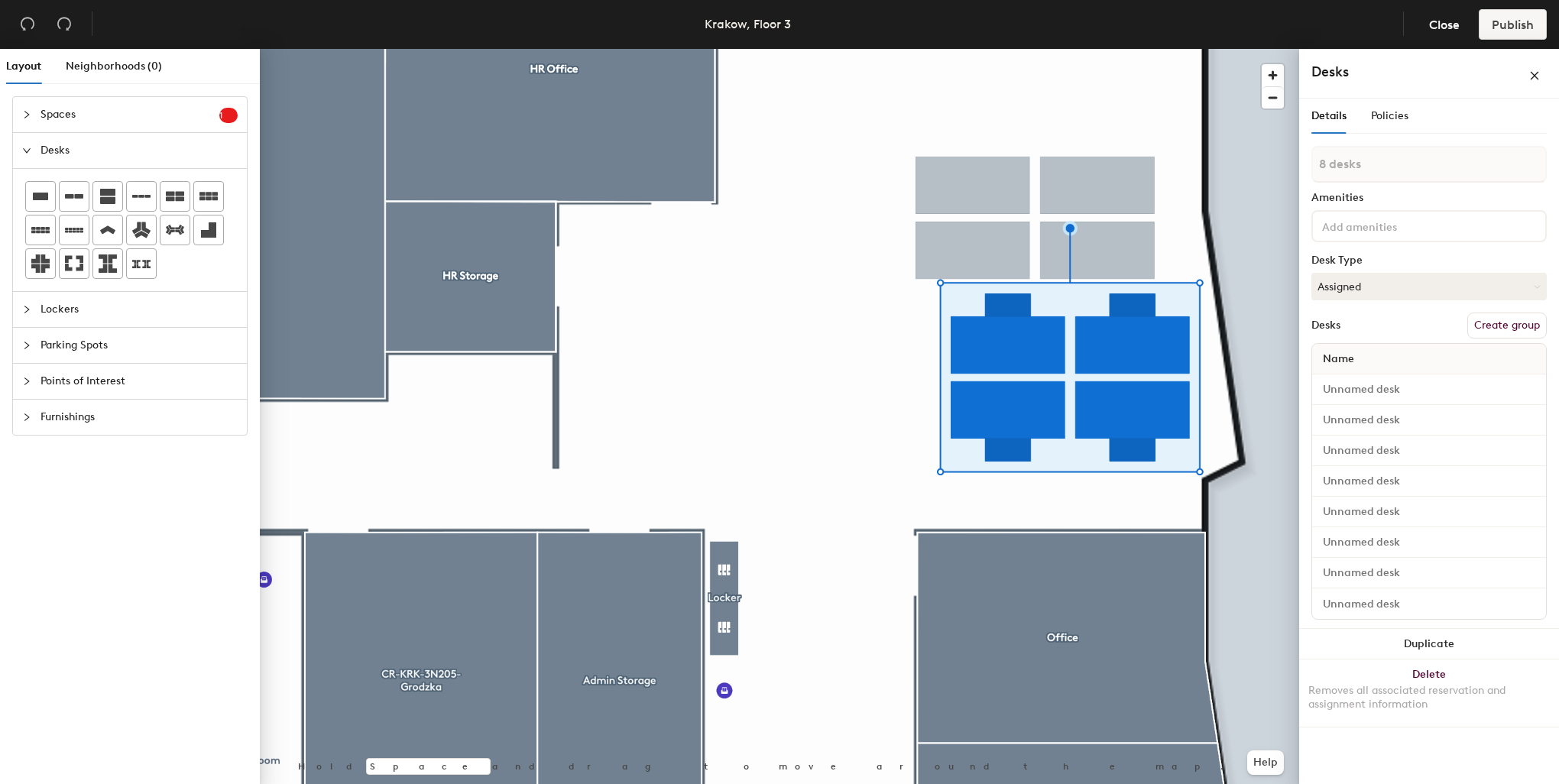
click at [858, 49] on div at bounding box center [780, 49] width 1040 height 0
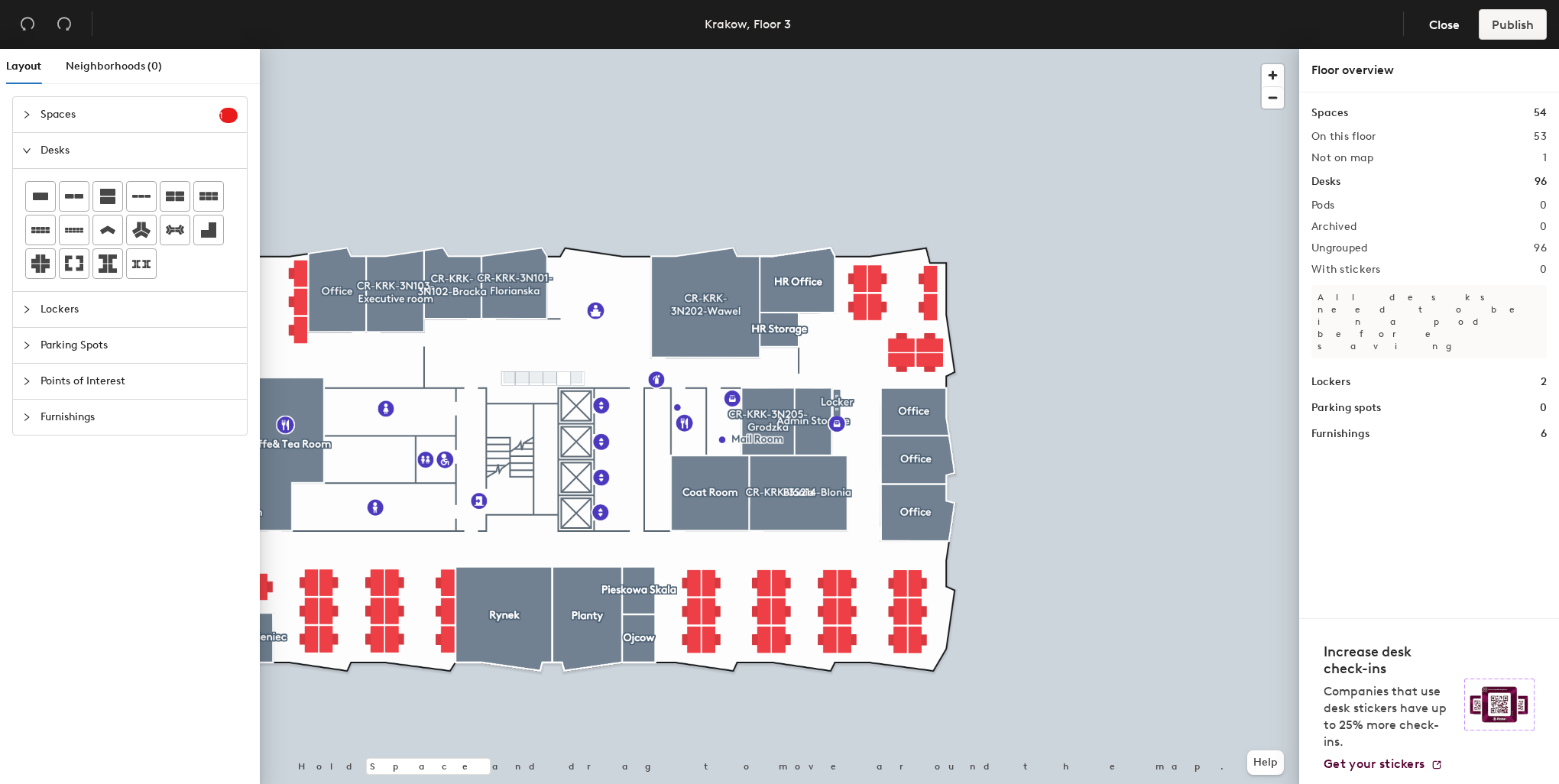
click at [67, 416] on span "Furnishings" at bounding box center [139, 416] width 197 height 35
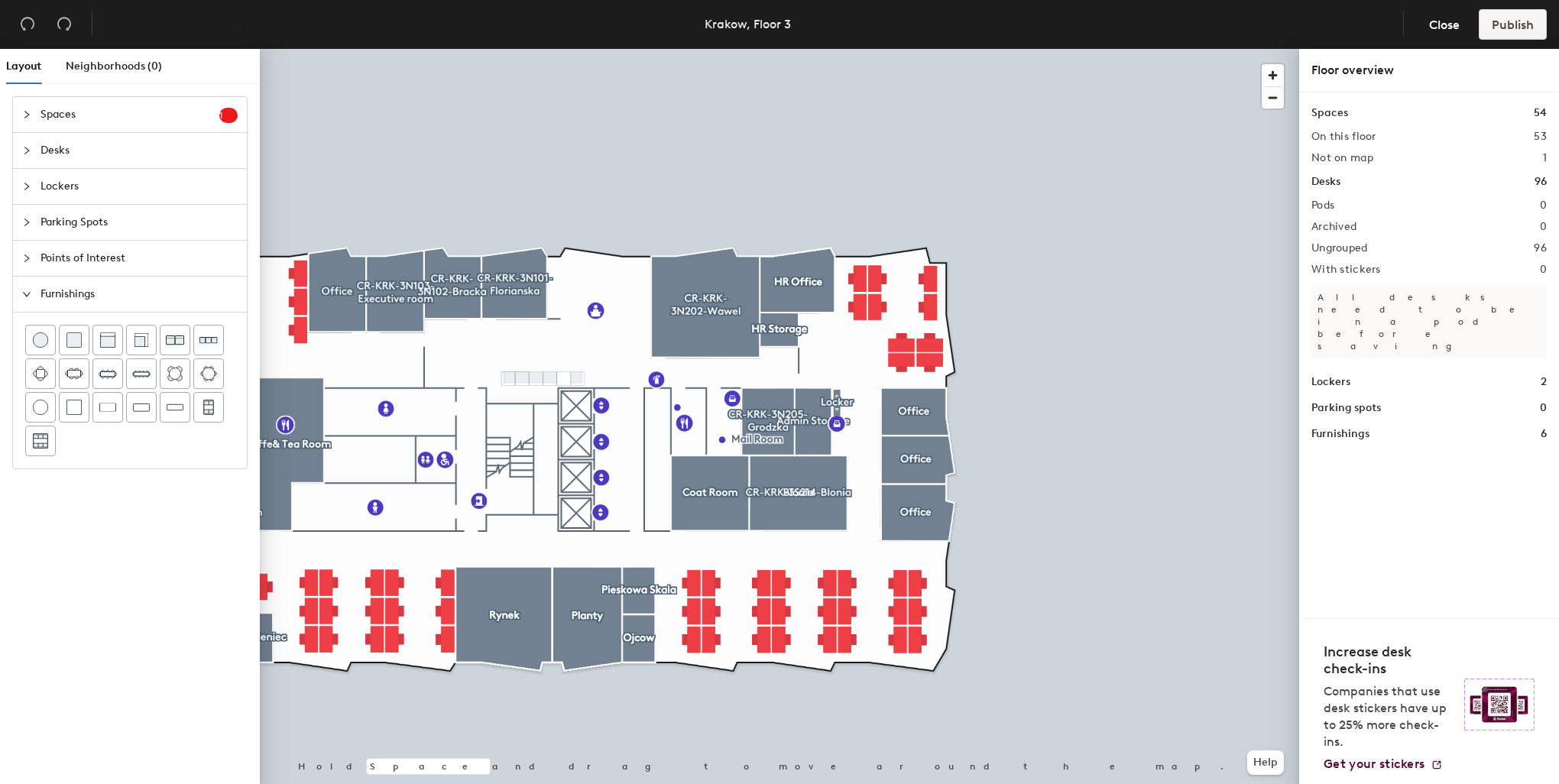
click at [63, 154] on span "Desks" at bounding box center [139, 150] width 197 height 35
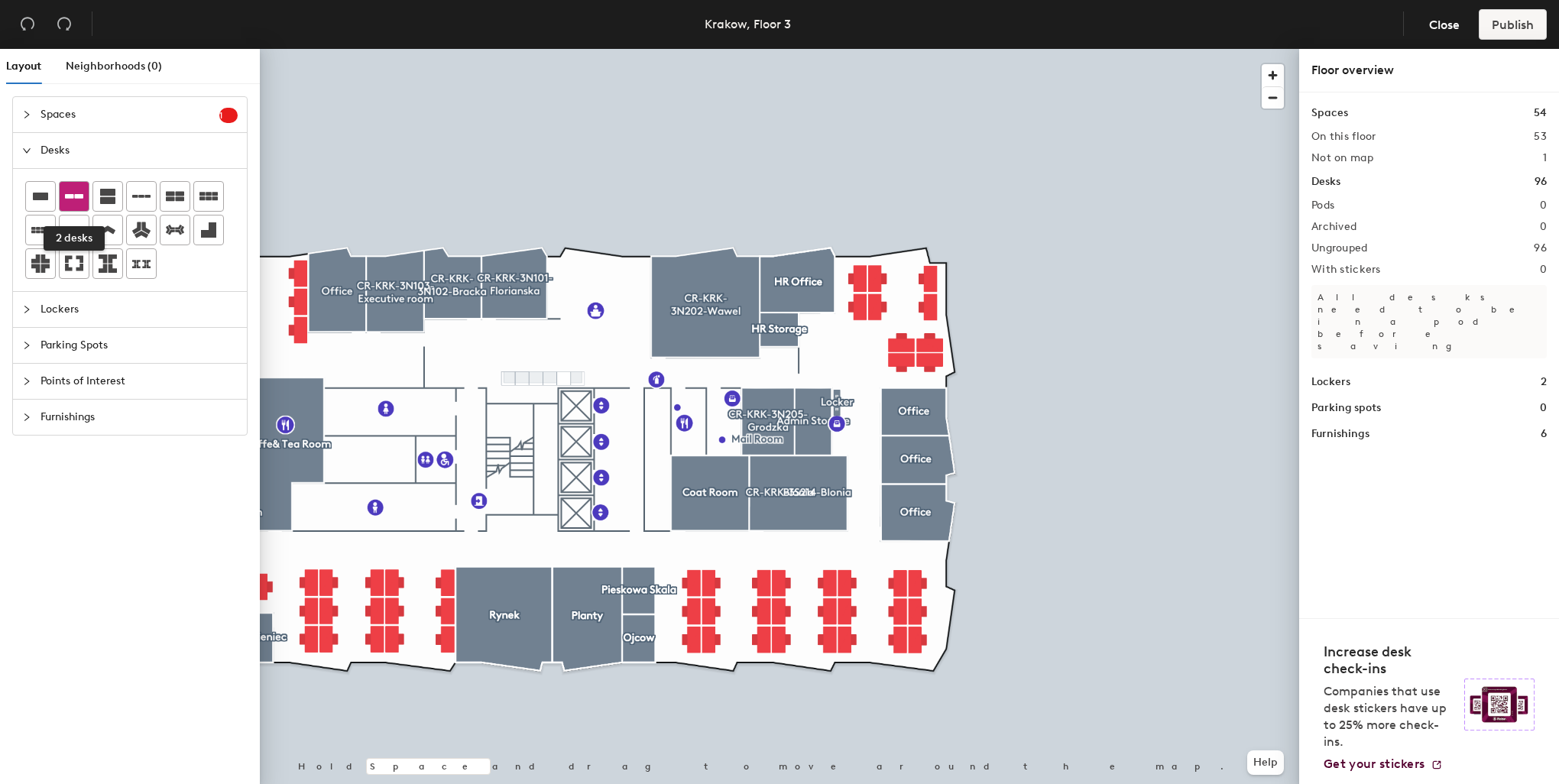
click at [75, 190] on icon at bounding box center [74, 196] width 18 height 18
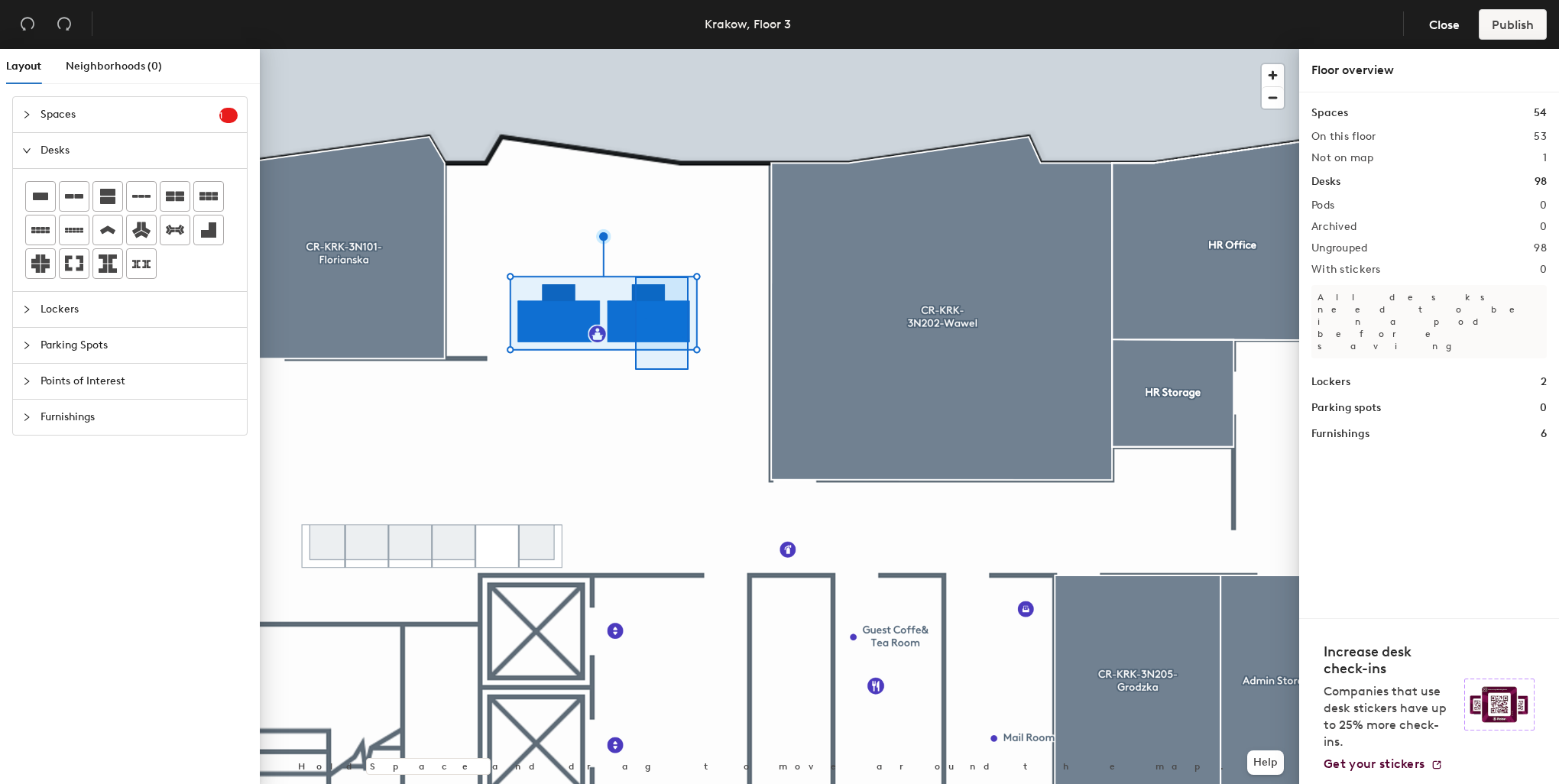
click at [622, 49] on div at bounding box center [780, 49] width 1040 height 0
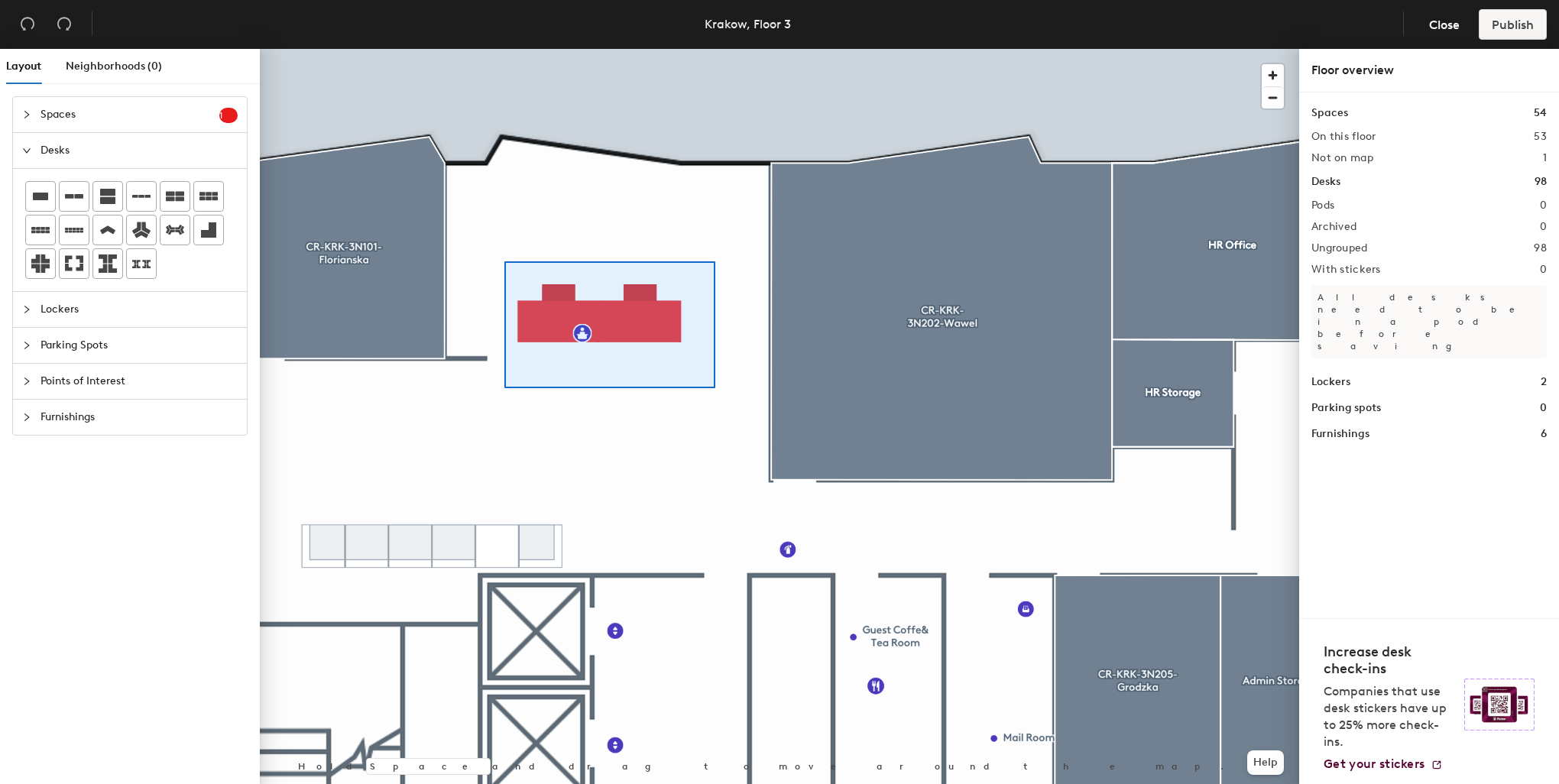
click at [504, 49] on div at bounding box center [780, 49] width 1040 height 0
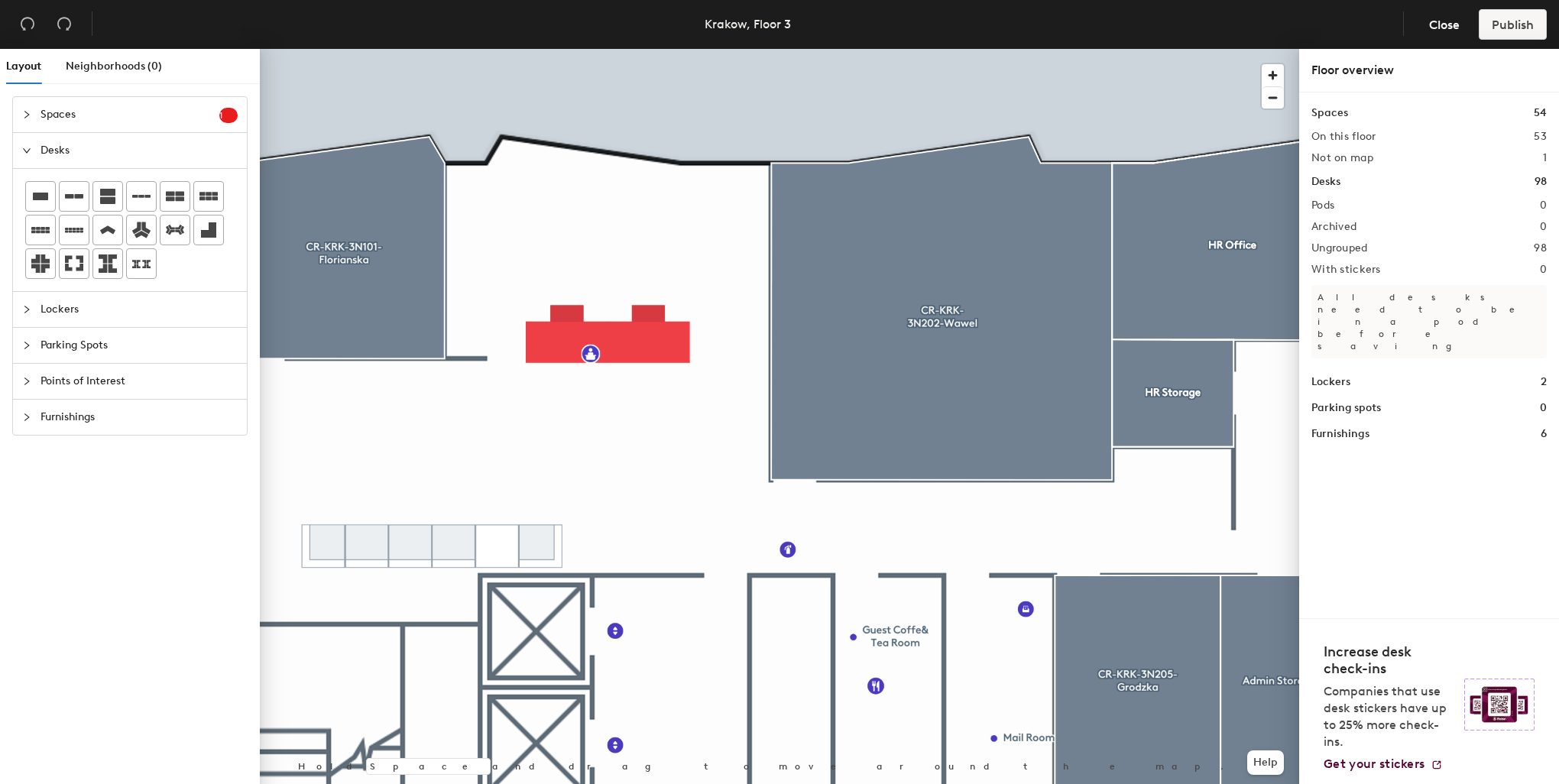
click at [65, 308] on span "Lockers" at bounding box center [139, 309] width 197 height 35
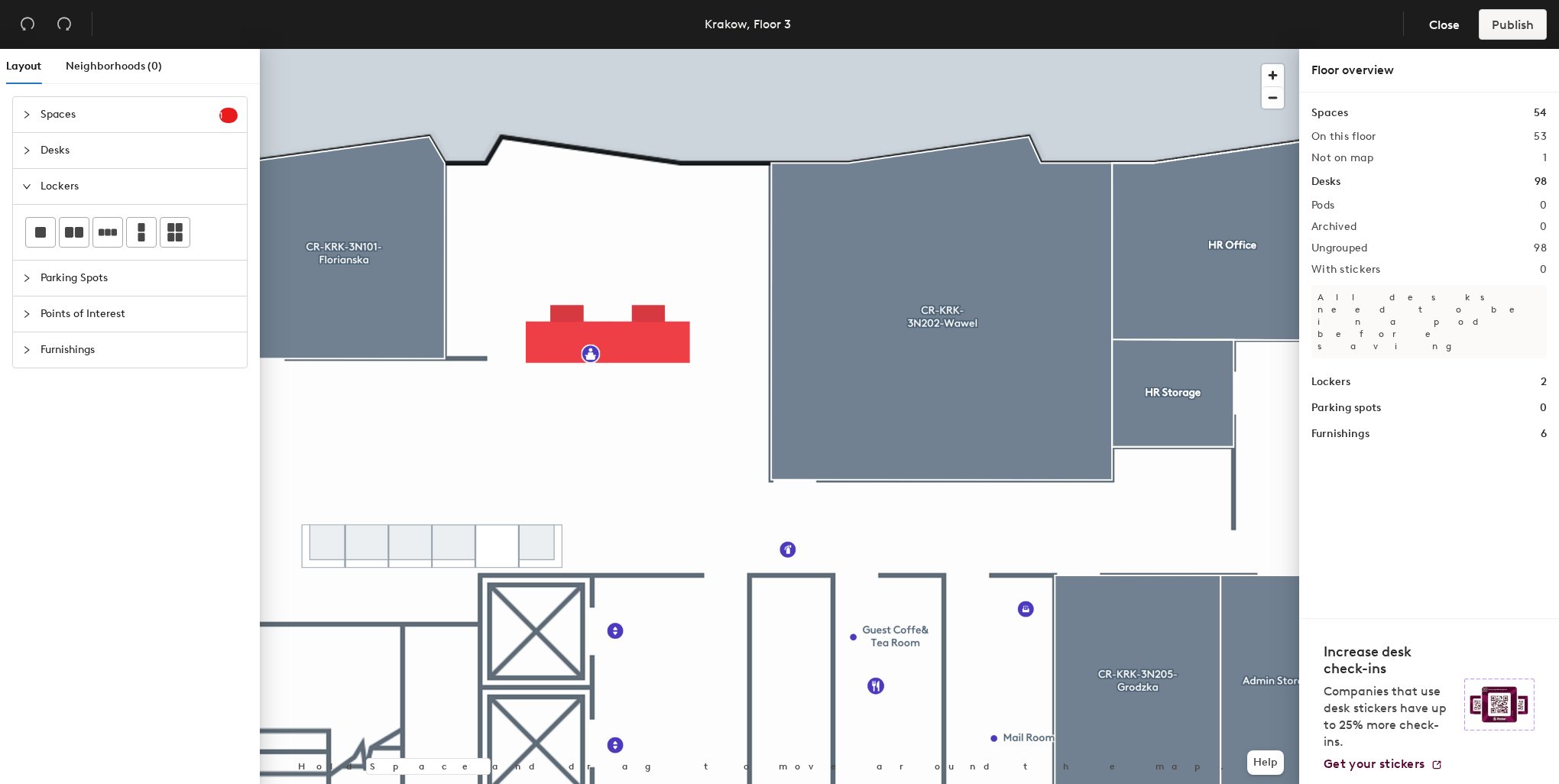
click at [61, 353] on span "Furnishings" at bounding box center [139, 349] width 197 height 35
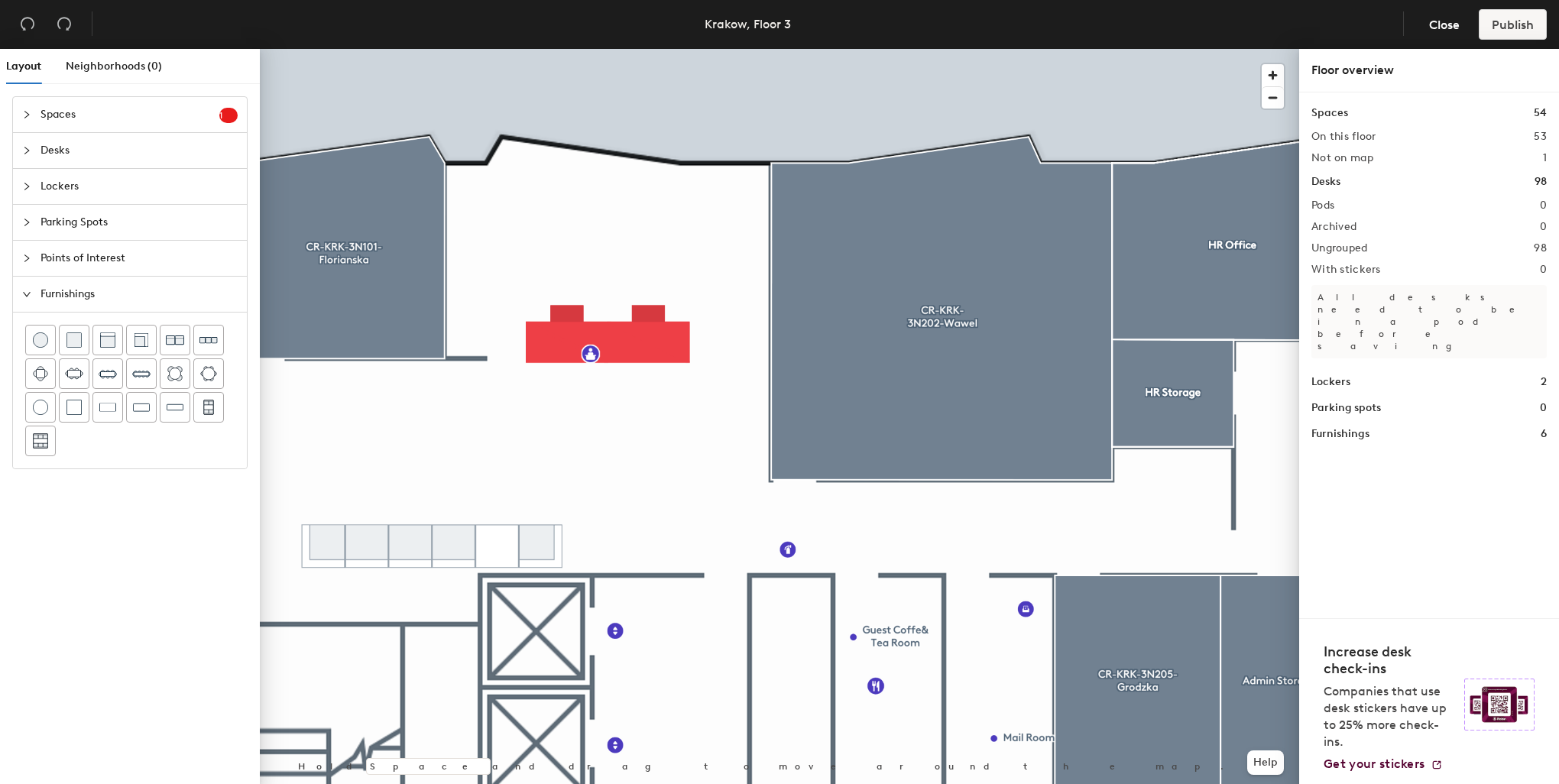
drag, startPoint x: 102, startPoint y: 287, endPoint x: 101, endPoint y: 296, distance: 9.1
click at [101, 286] on span "Furnishings" at bounding box center [139, 293] width 197 height 35
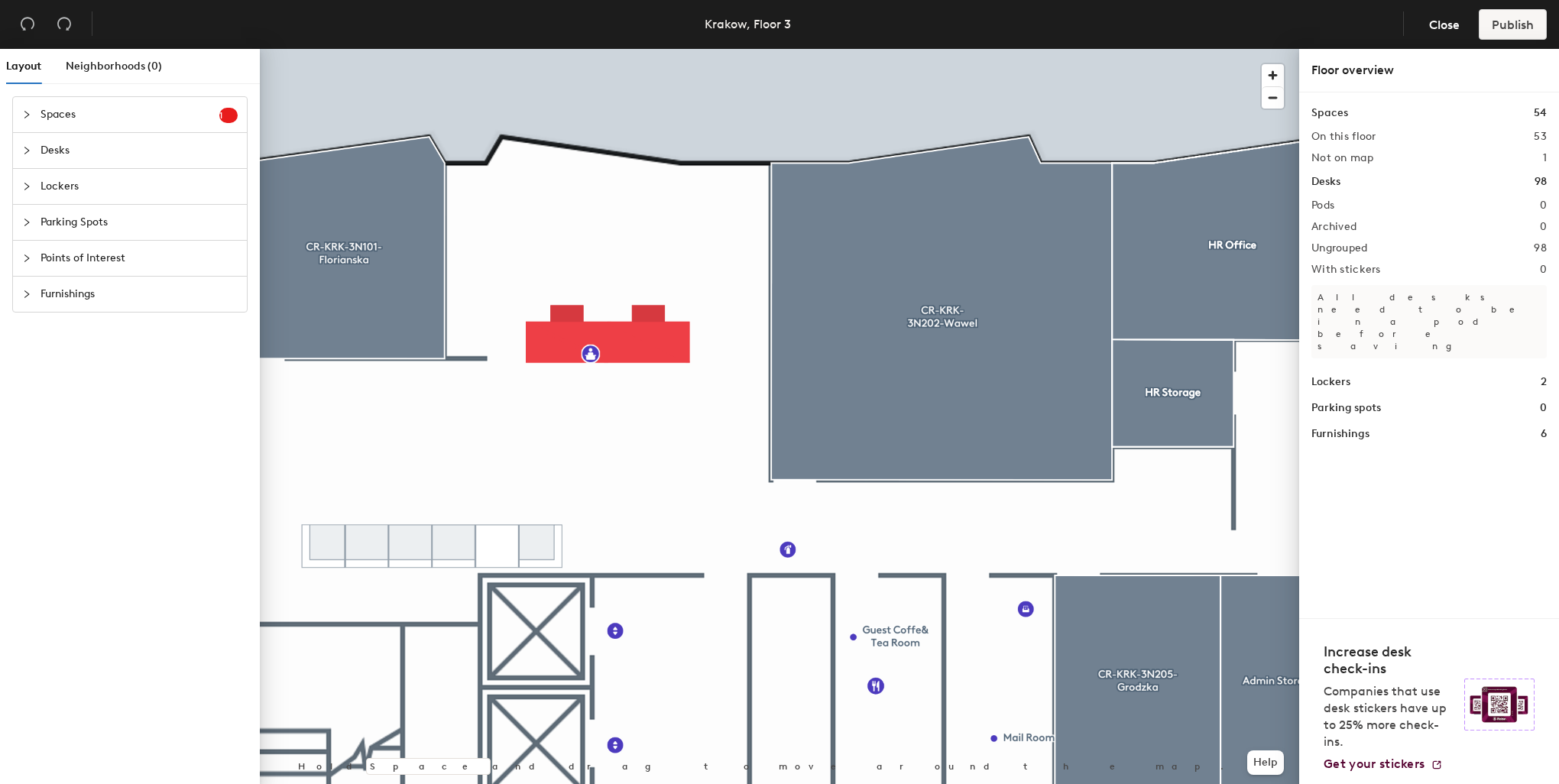
click at [85, 253] on span "Points of Interest" at bounding box center [139, 257] width 197 height 35
click at [76, 194] on span "Lockers" at bounding box center [139, 186] width 197 height 35
click at [116, 230] on div at bounding box center [108, 232] width 29 height 29
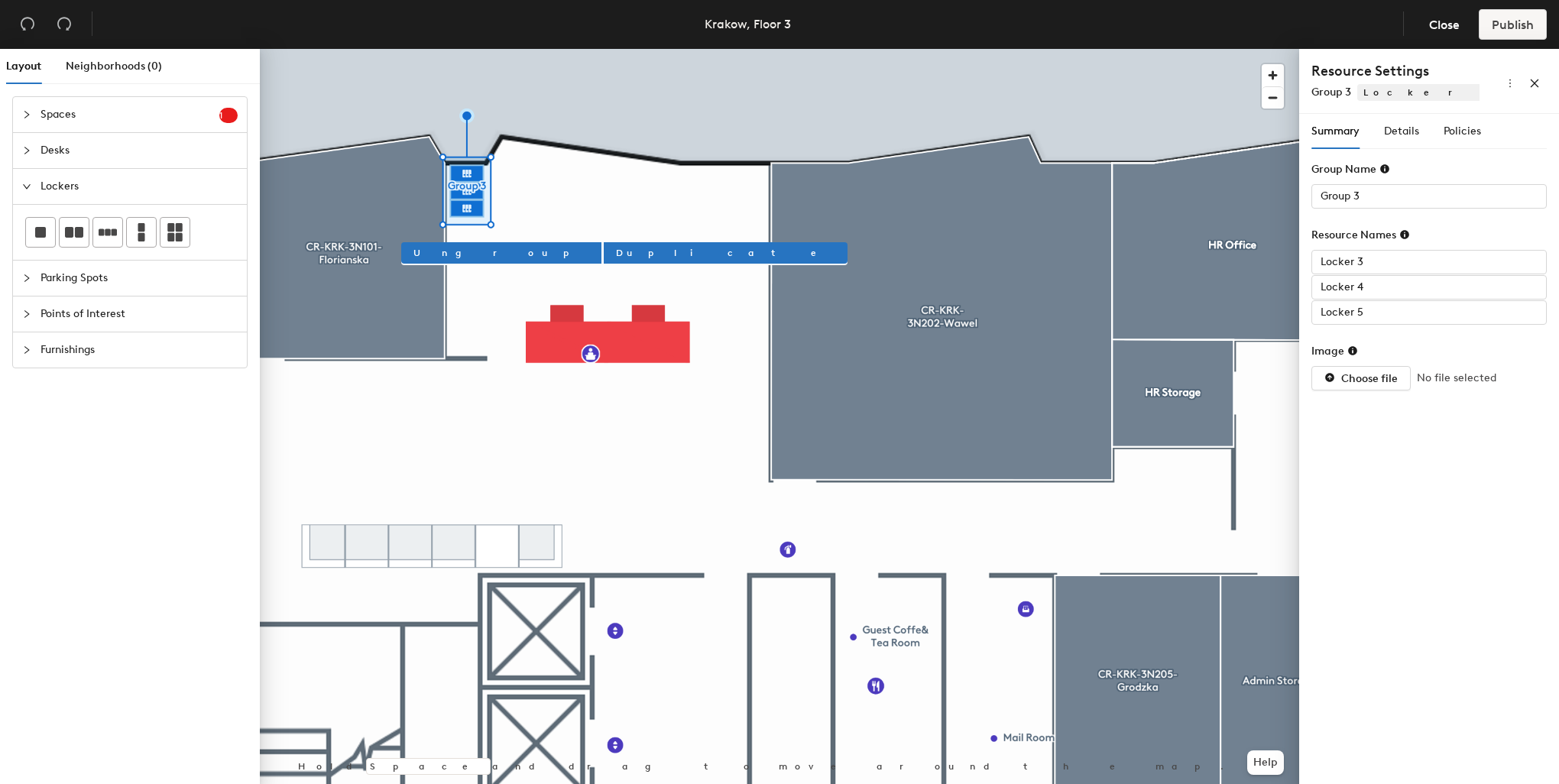
click at [604, 243] on button "Duplicate" at bounding box center [726, 253] width 244 height 22
type input "Group 5"
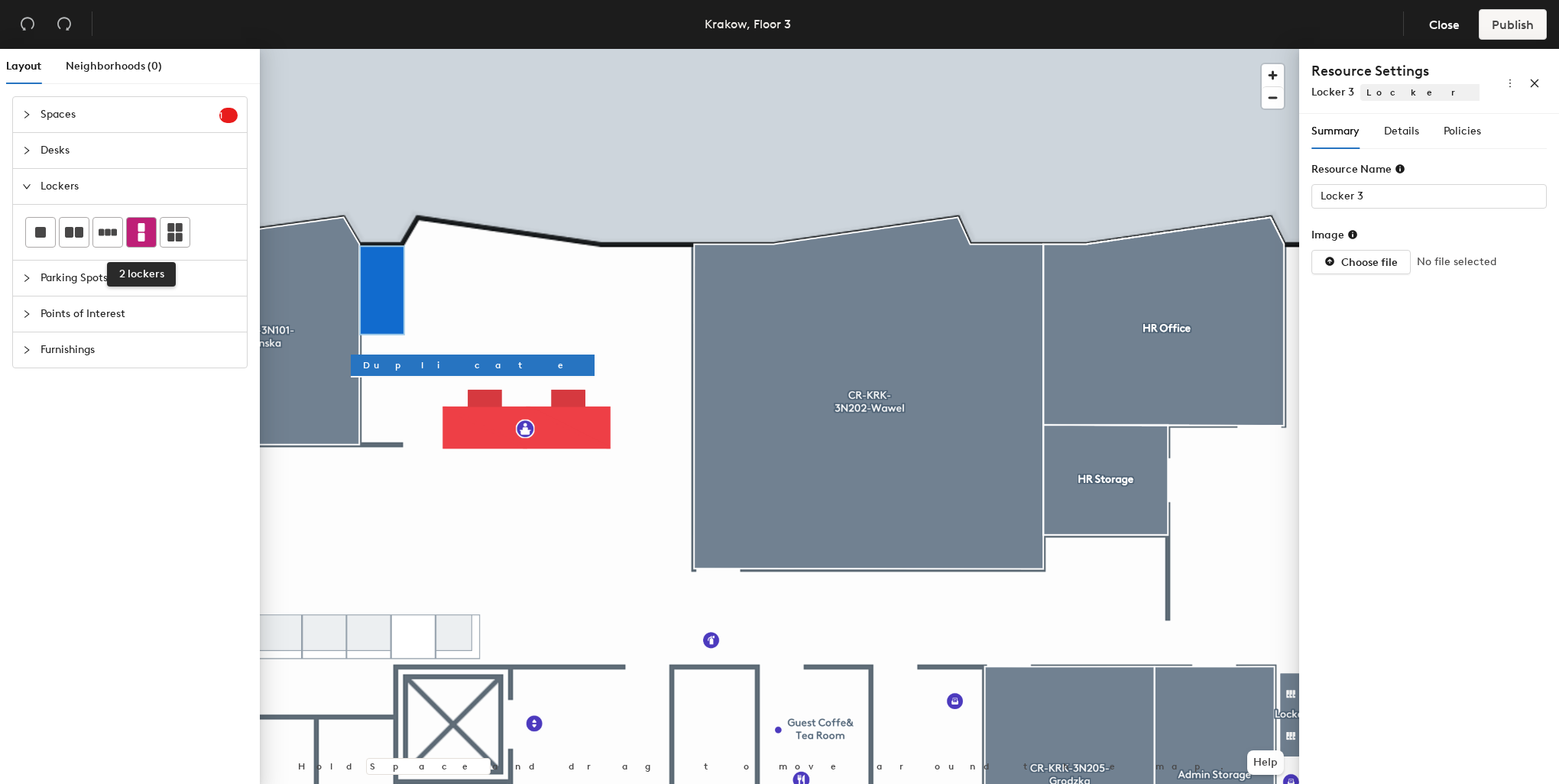
click at [149, 226] on div at bounding box center [141, 232] width 29 height 29
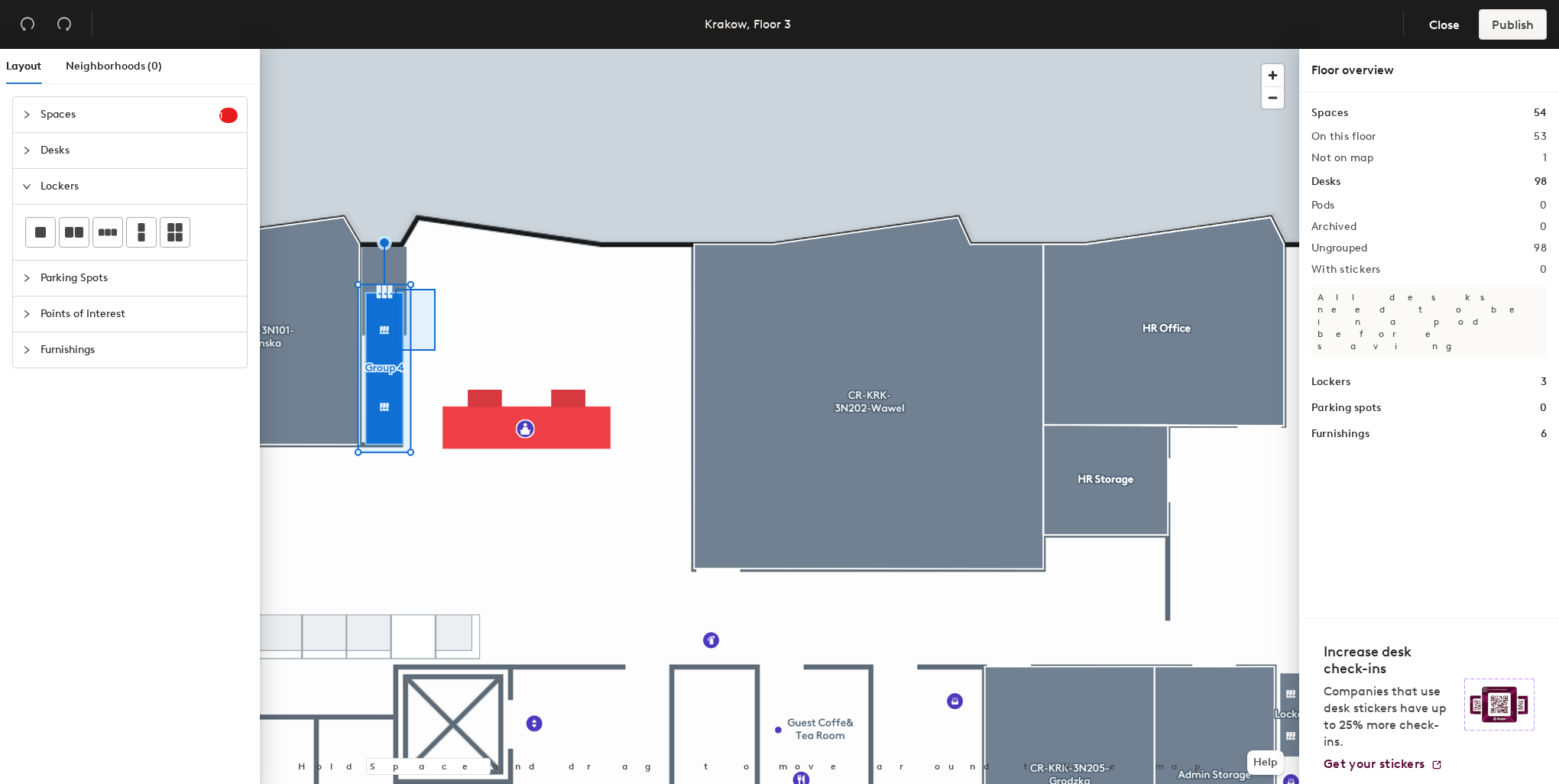
click at [384, 49] on div at bounding box center [780, 49] width 1040 height 0
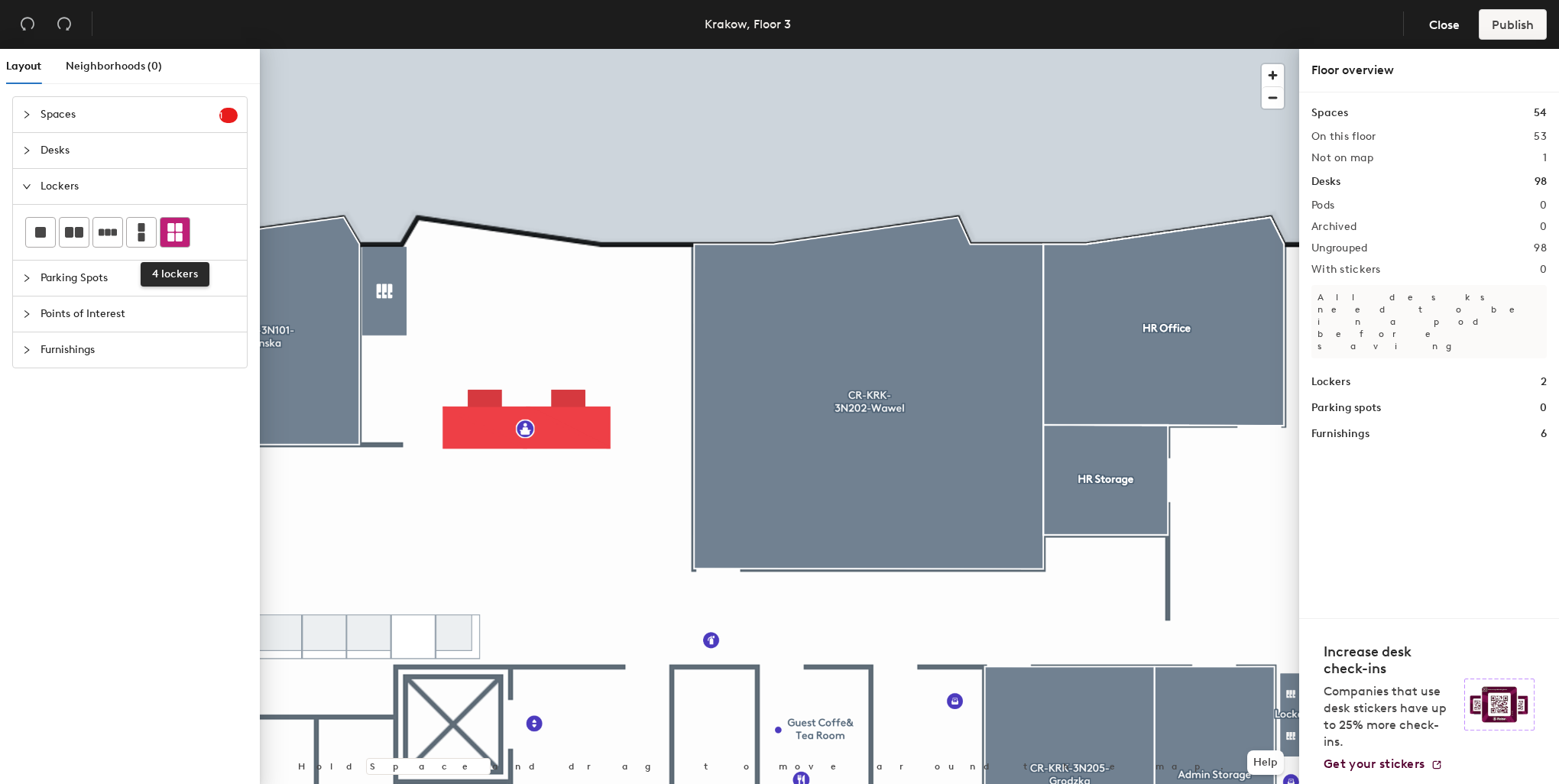
click at [178, 224] on icon at bounding box center [175, 232] width 15 height 18
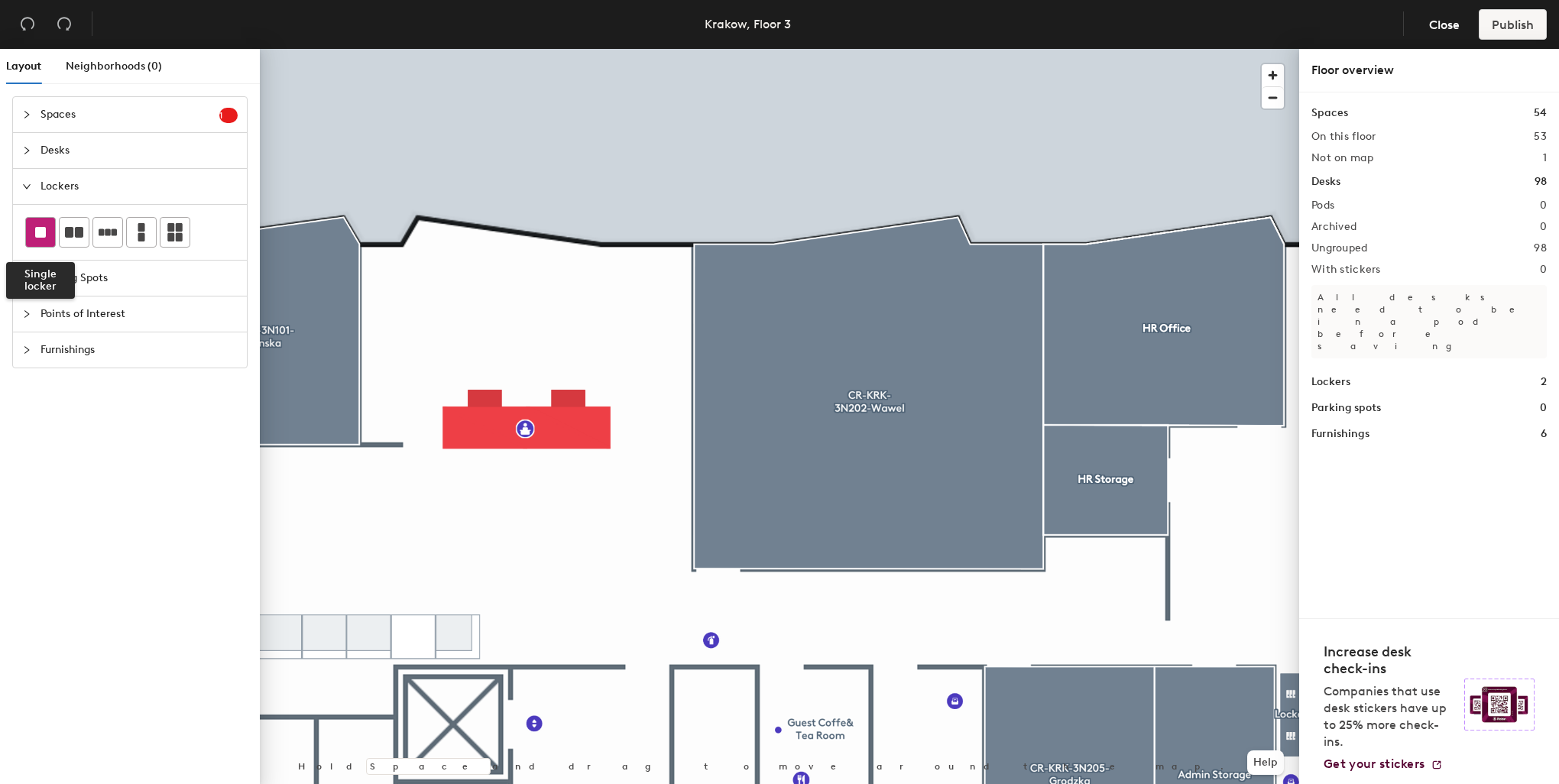
click at [32, 235] on div at bounding box center [40, 232] width 29 height 29
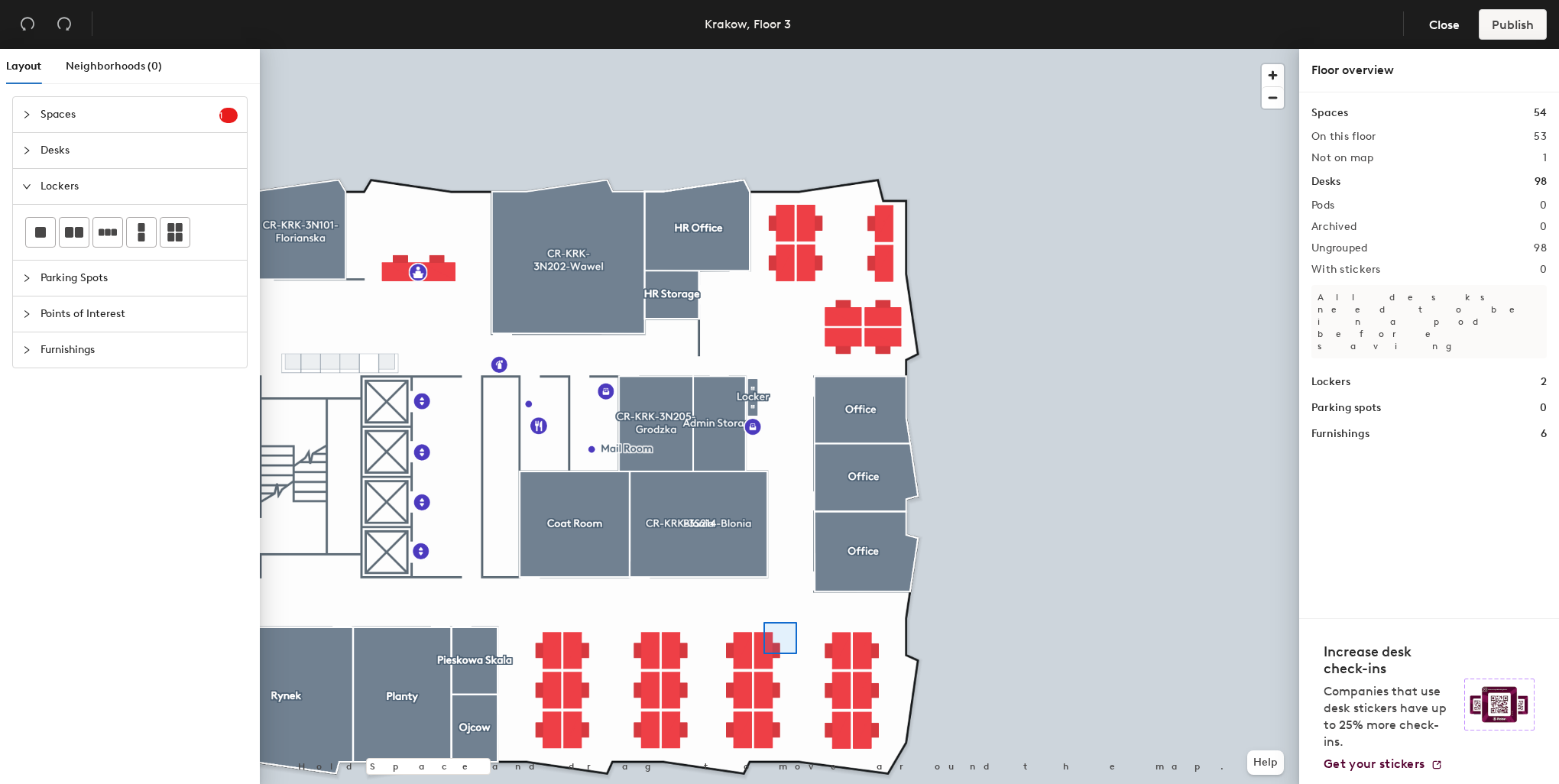
click at [763, 49] on div at bounding box center [780, 49] width 1040 height 0
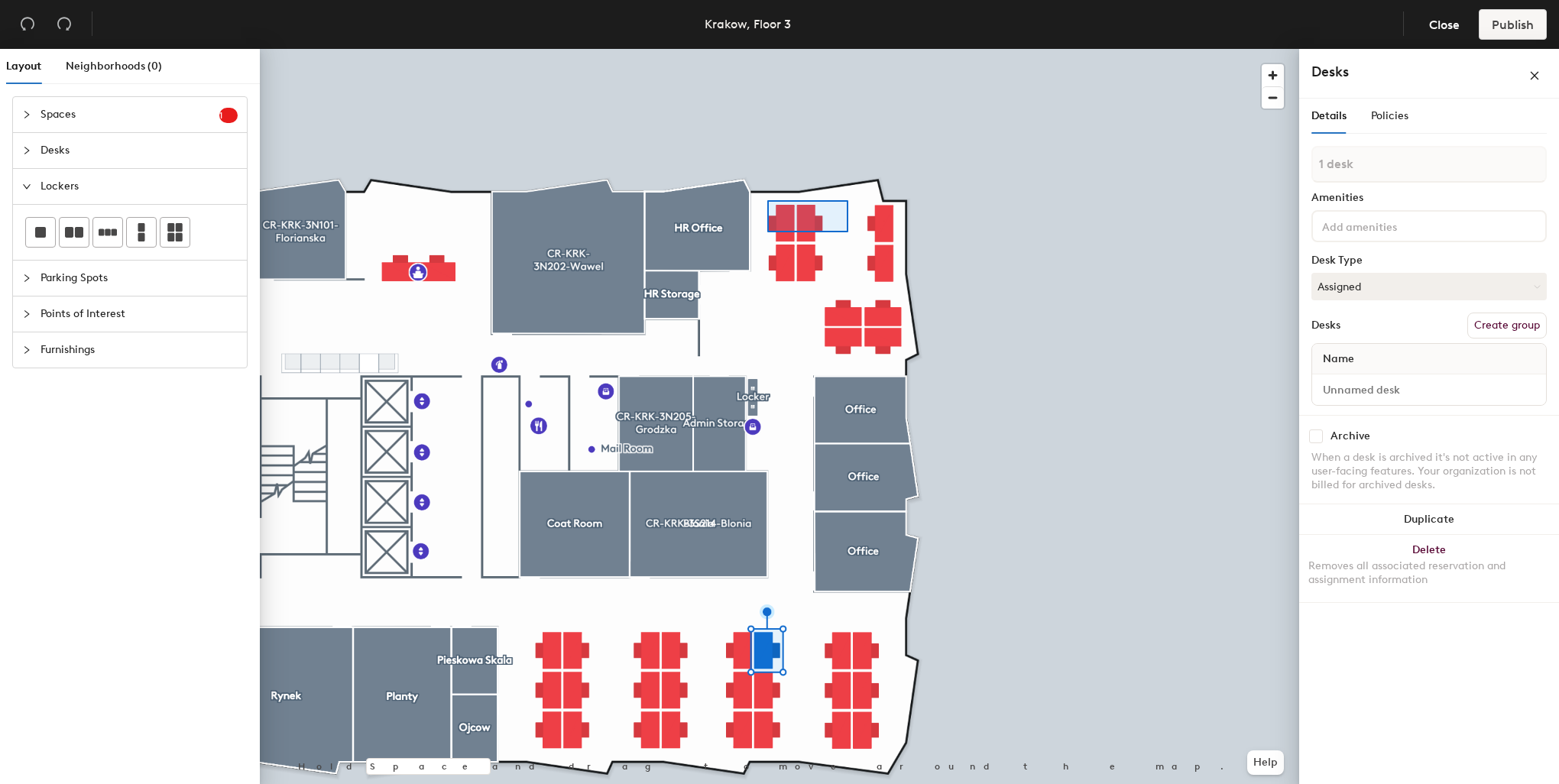
click at [767, 49] on div at bounding box center [780, 49] width 1040 height 0
type input "2 desks"
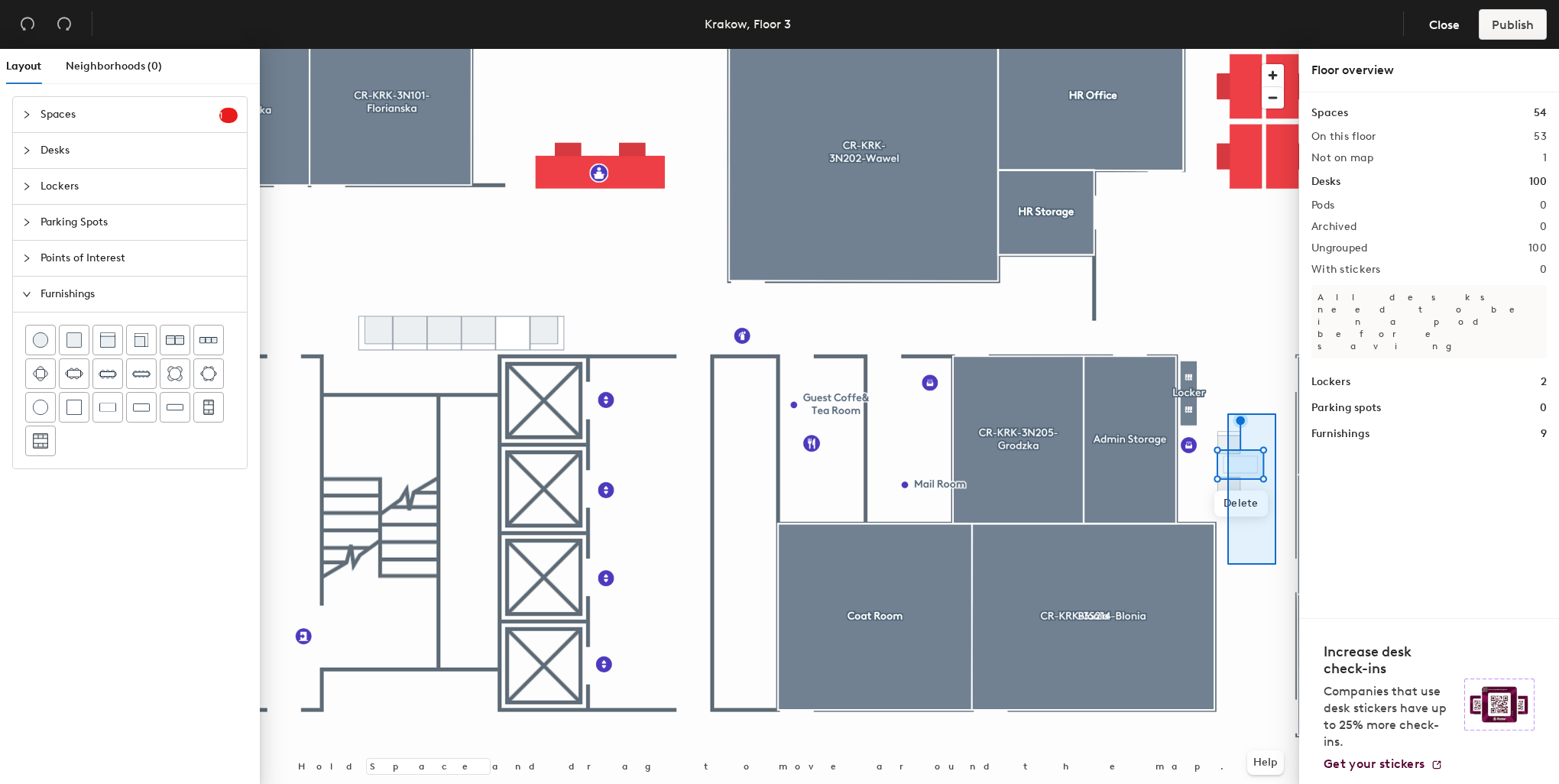
click at [1227, 49] on div at bounding box center [780, 49] width 1040 height 0
click at [32, 23] on icon "undo" at bounding box center [27, 24] width 15 height 15
click at [34, 30] on icon "undo" at bounding box center [27, 24] width 15 height 15
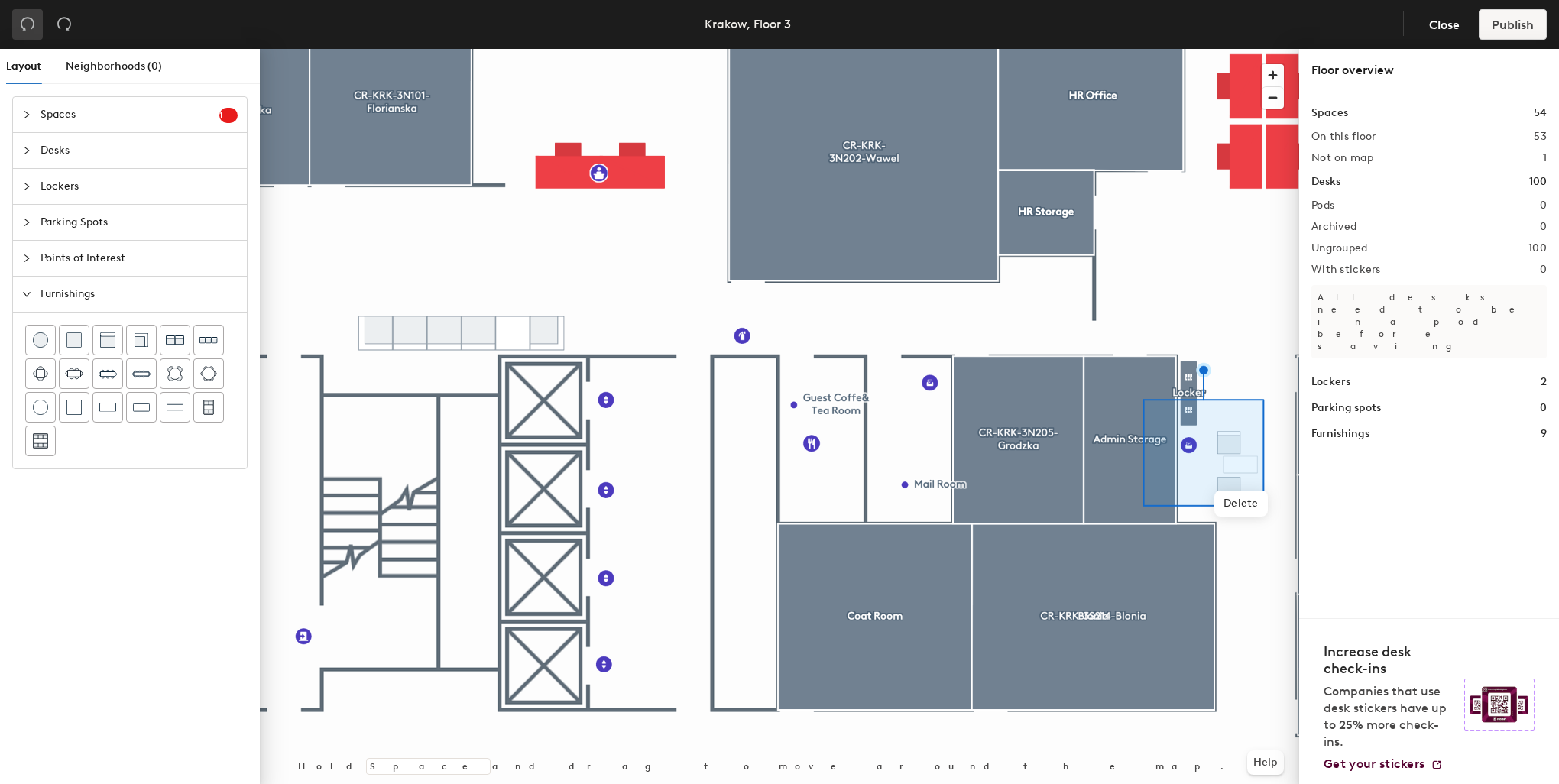
click at [34, 34] on button "button" at bounding box center [27, 25] width 30 height 30
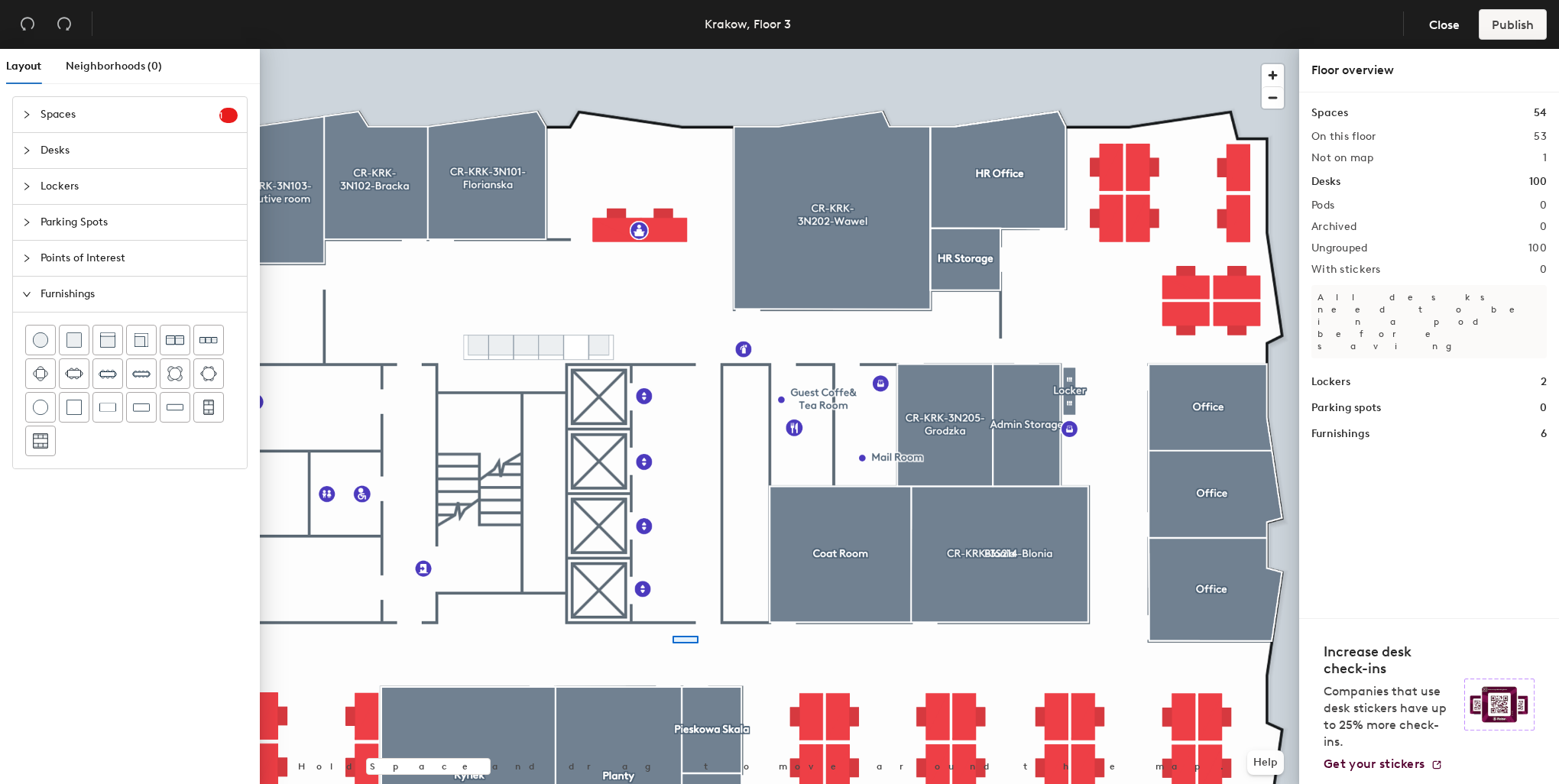
click at [674, 49] on div at bounding box center [780, 49] width 1040 height 0
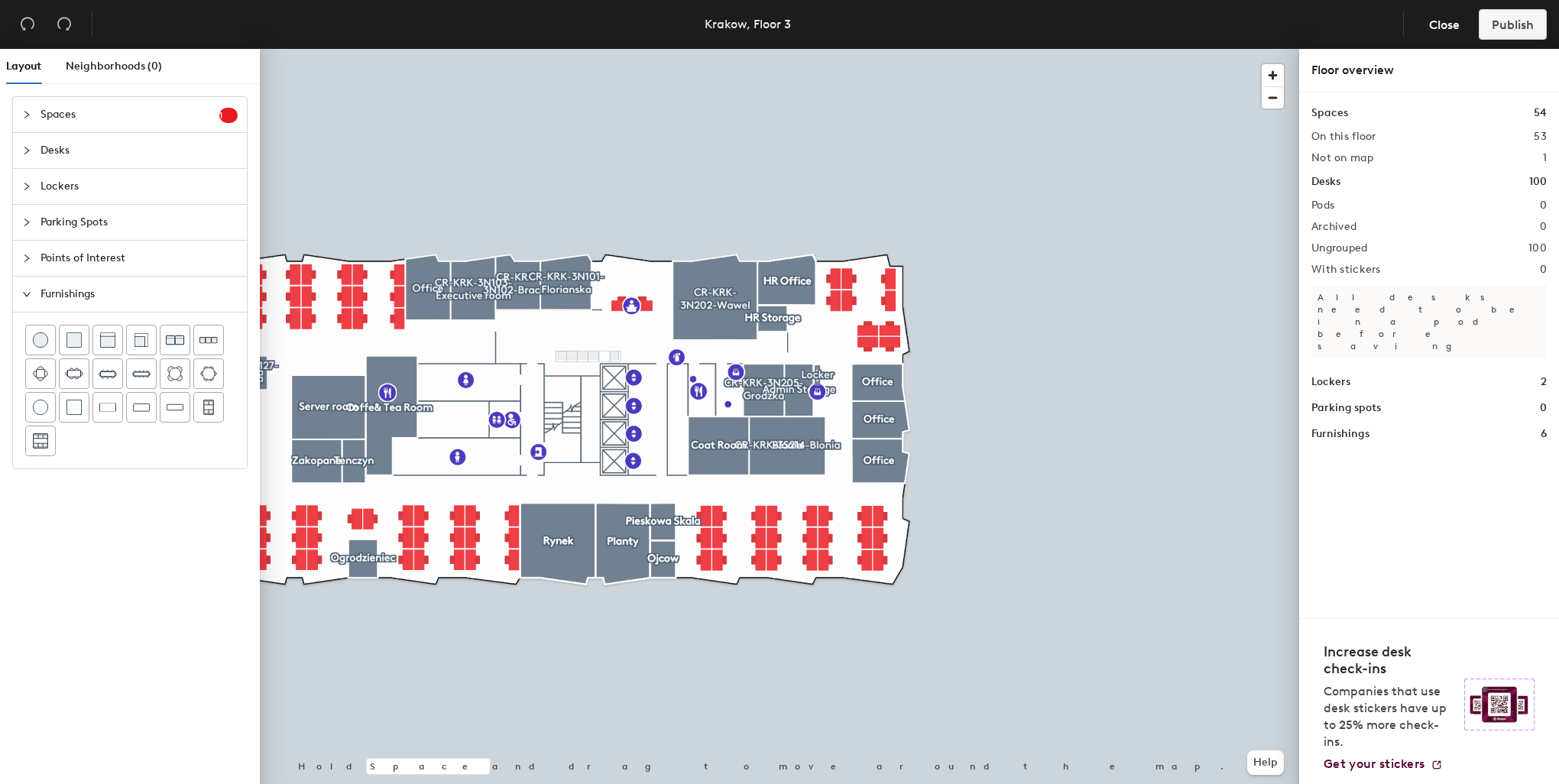
click at [874, 49] on div at bounding box center [780, 49] width 1040 height 0
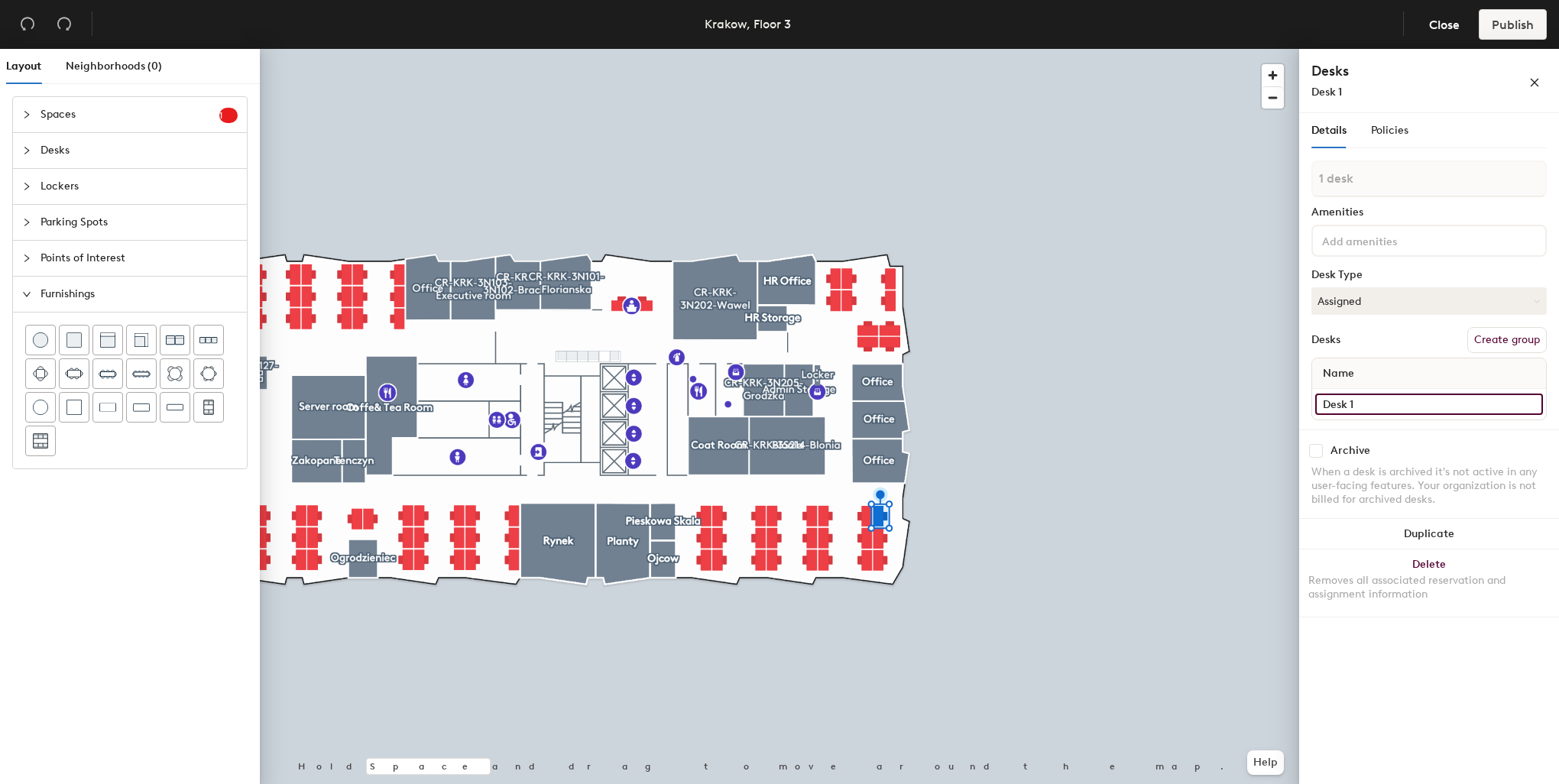
click at [1360, 400] on input "Desk 1" at bounding box center [1428, 404] width 228 height 22
type input "3S227"
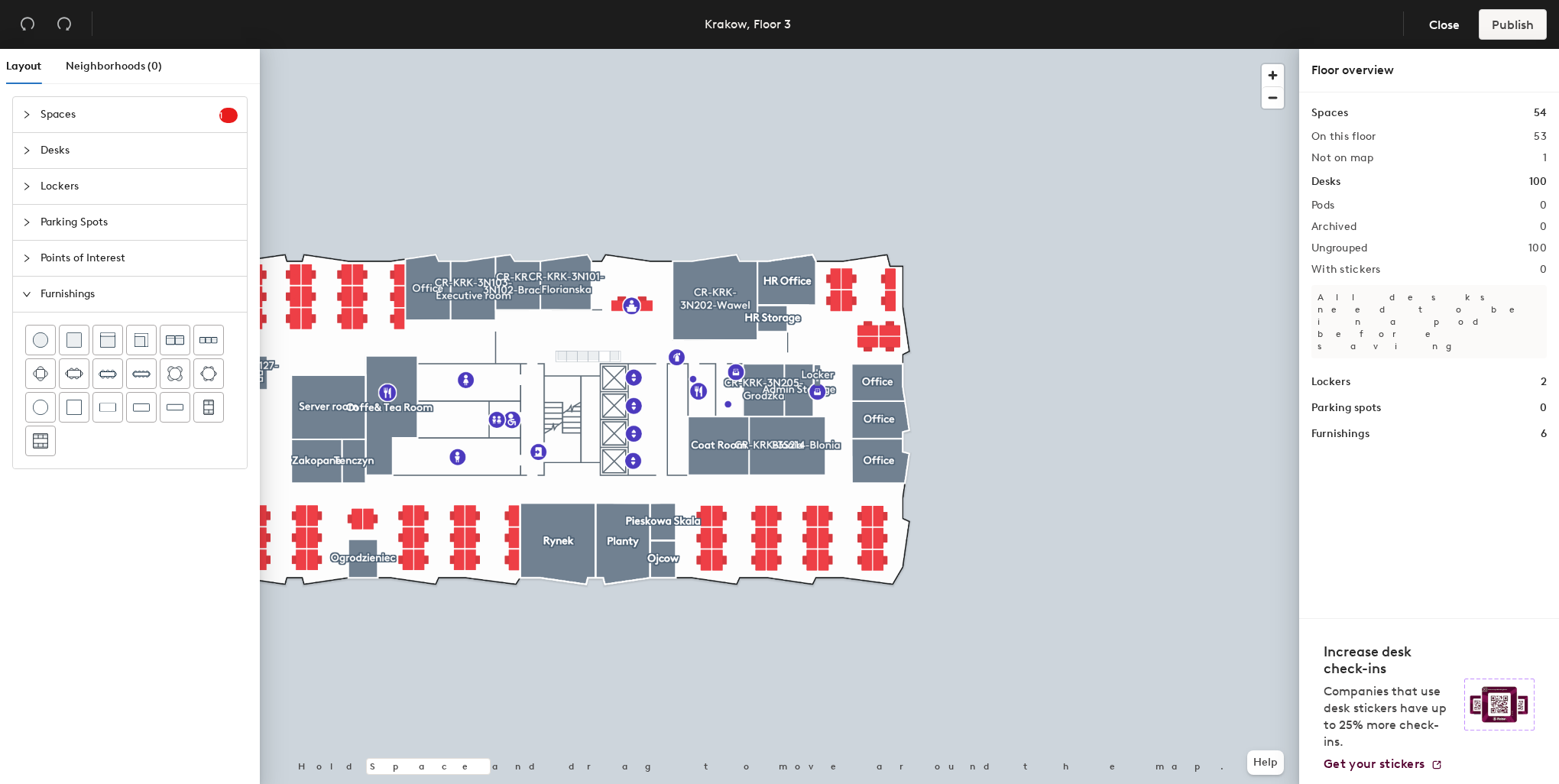
click at [877, 49] on div at bounding box center [780, 49] width 1040 height 0
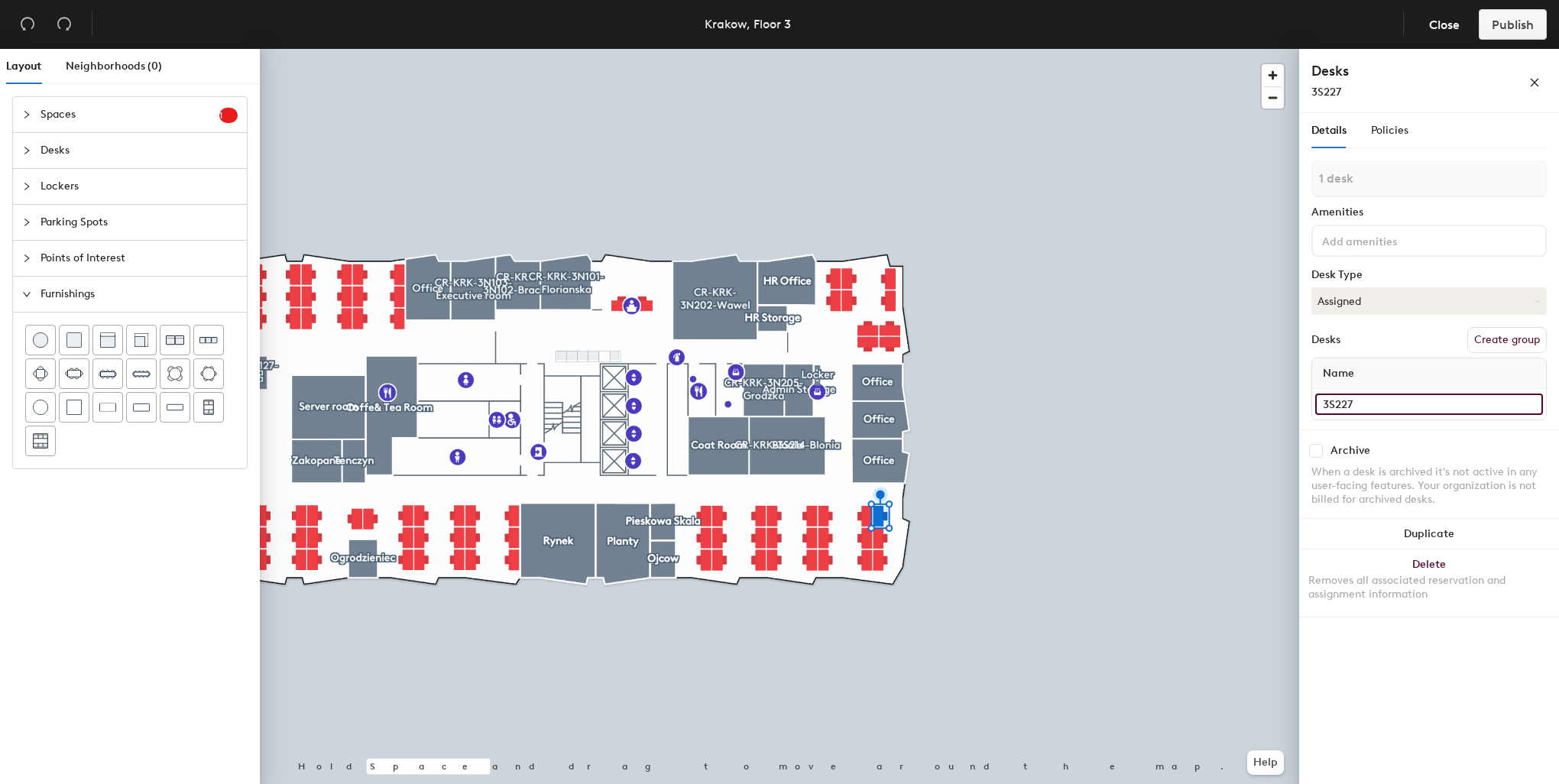
click at [1364, 395] on input "3S227" at bounding box center [1428, 404] width 228 height 22
click at [1393, 399] on input "3S227" at bounding box center [1428, 404] width 228 height 22
click at [1377, 199] on div "1 desk Amenities Desk Type Assigned Desks Create group Name 3S227" at bounding box center [1428, 295] width 236 height 269
click at [1383, 302] on button "Assigned" at bounding box center [1428, 301] width 236 height 27
click at [1360, 344] on div "Assigned" at bounding box center [1389, 348] width 153 height 23
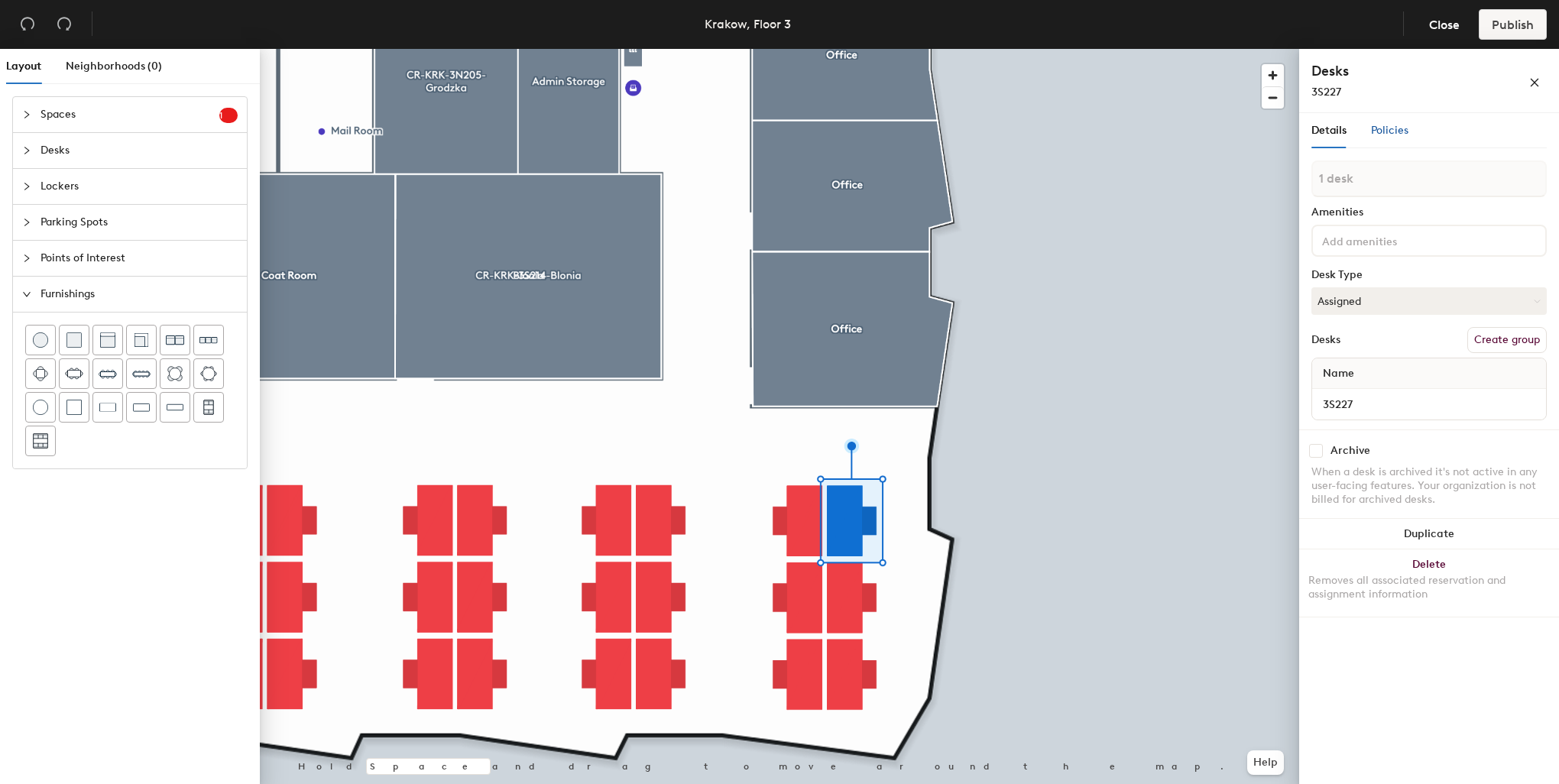
click at [1397, 133] on span "Policies" at bounding box center [1390, 131] width 38 height 13
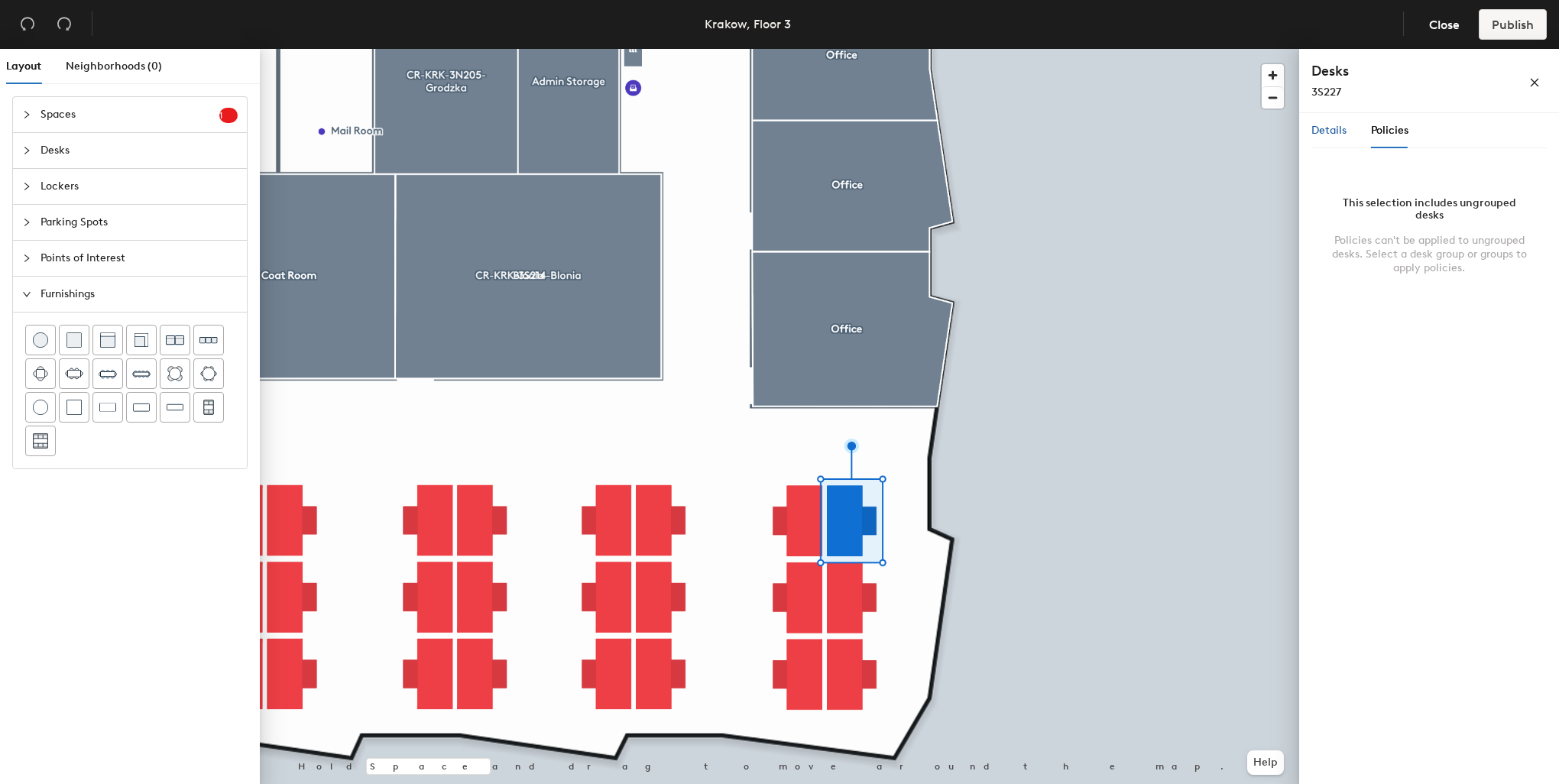
click at [1336, 136] on span "Details" at bounding box center [1328, 131] width 35 height 13
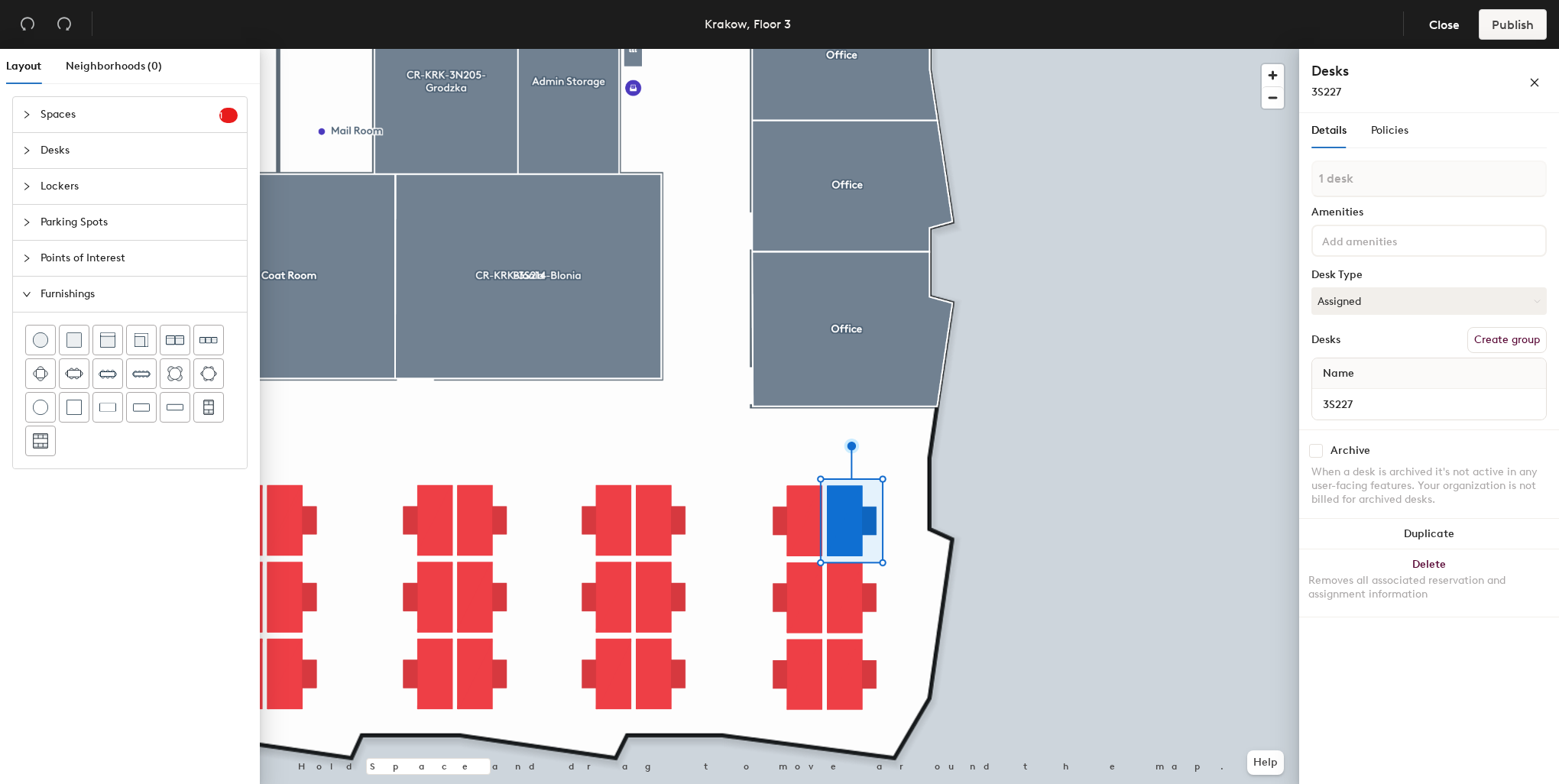
click at [1361, 237] on input at bounding box center [1387, 239] width 137 height 18
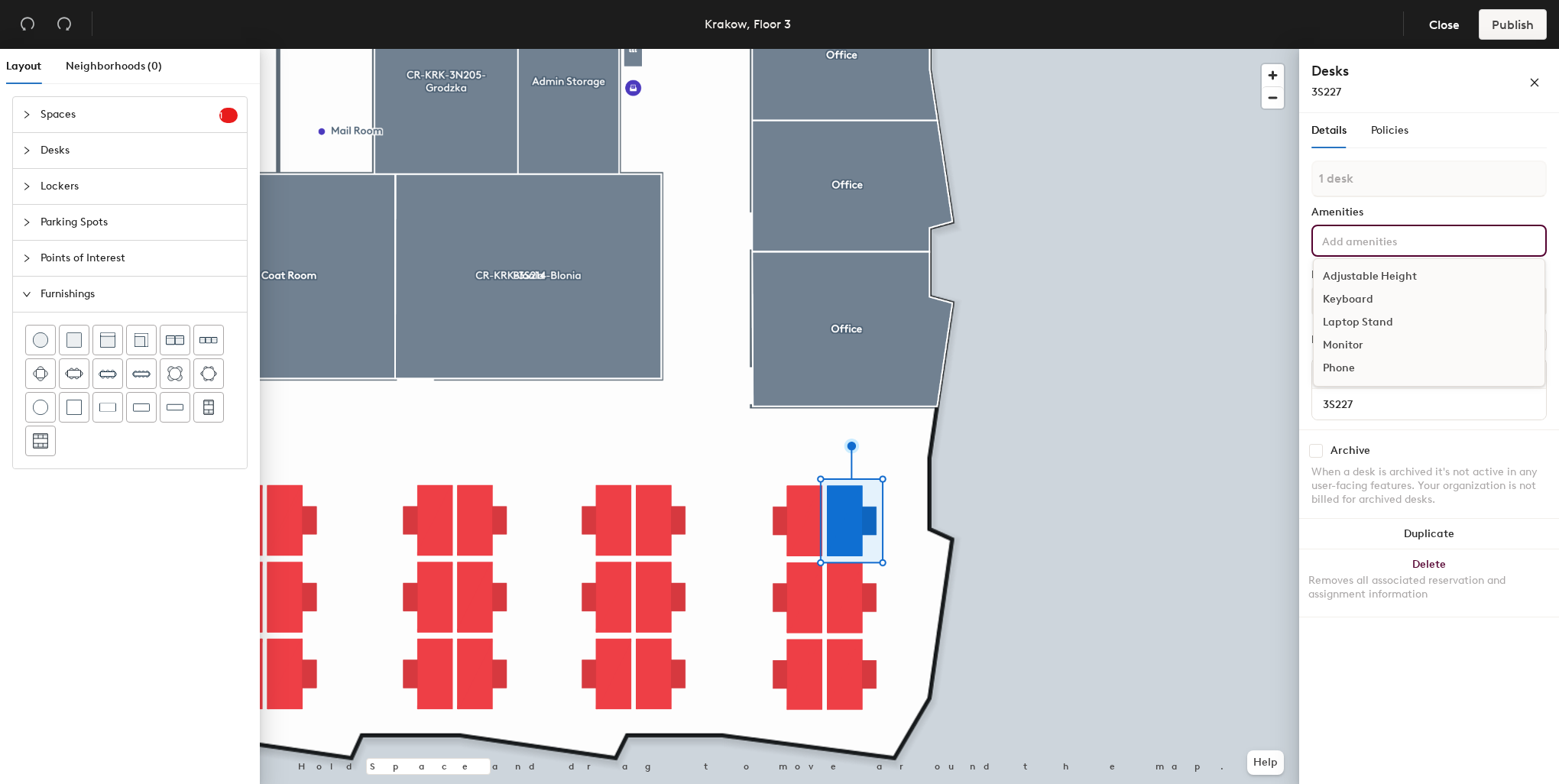
click at [1392, 280] on div "Adjustable Height" at bounding box center [1429, 276] width 231 height 23
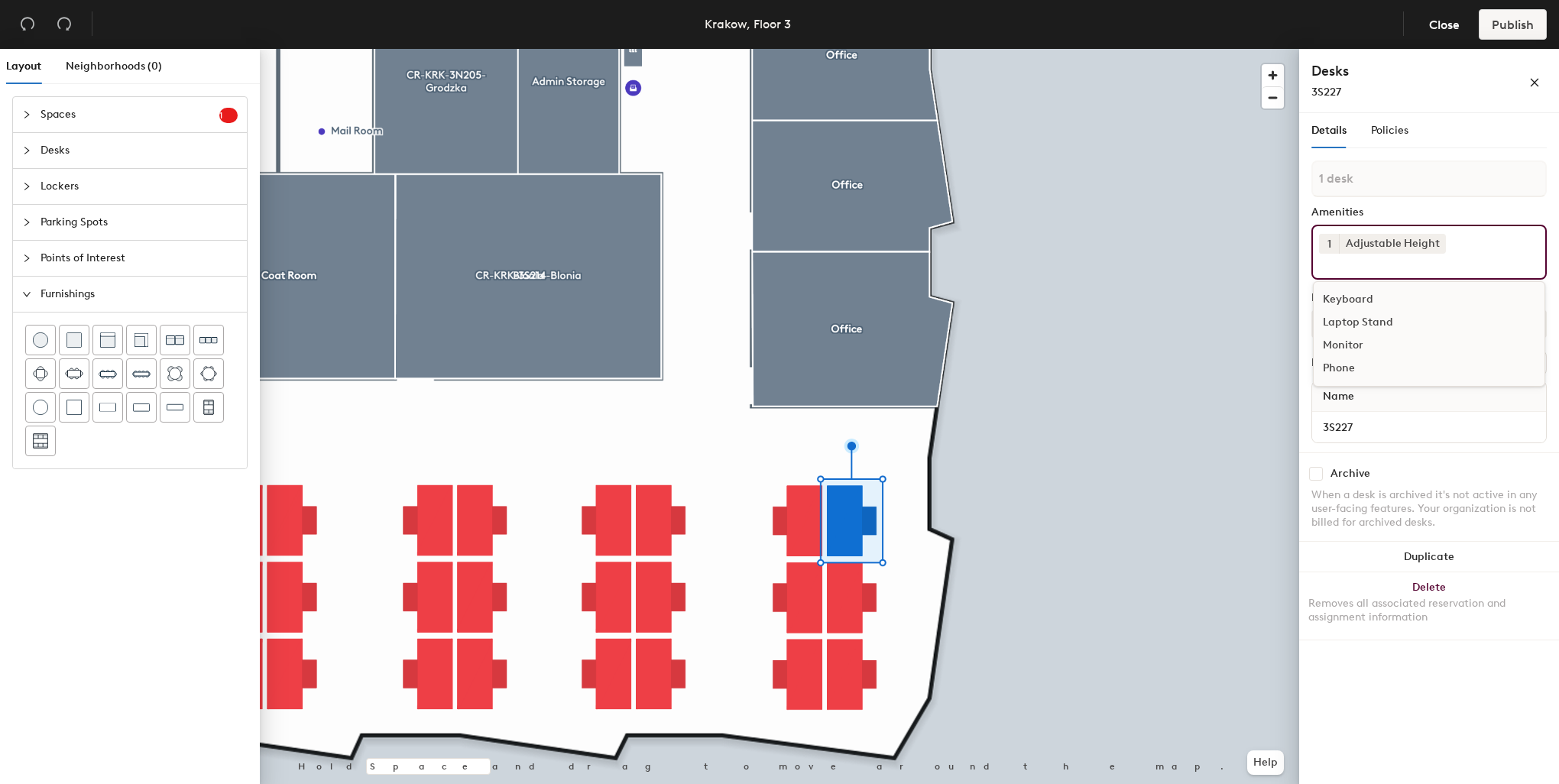
click at [1361, 295] on div "Keyboard" at bounding box center [1429, 300] width 231 height 23
click at [1356, 320] on div "Monitor" at bounding box center [1429, 322] width 231 height 23
drag, startPoint x: 1410, startPoint y: 276, endPoint x: 1310, endPoint y: 226, distance: 111.8
click at [1310, 226] on div "Details Policies 1 desk Amenities 1 Adjustable Height 1 Keyboard 1 Monitor Lapt…" at bounding box center [1428, 452] width 260 height 677
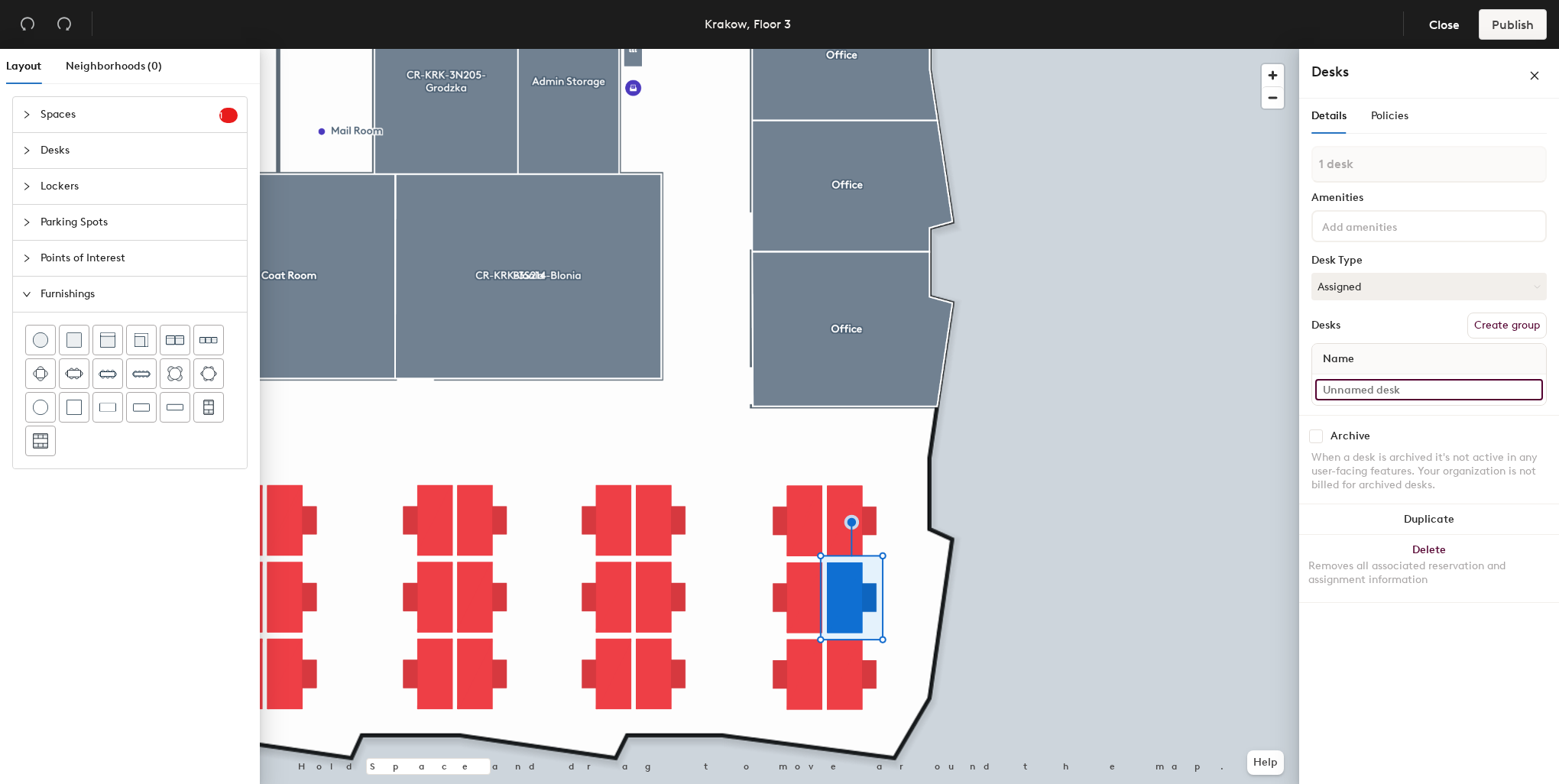
click at [1377, 392] on input at bounding box center [1428, 390] width 228 height 22
click at [1285, 385] on div "Layout Neighborhoods (0) Spaces 1 Add existing spaces to the map Reception area…" at bounding box center [780, 420] width 1559 height 741
click at [1375, 386] on input at bounding box center [1428, 390] width 228 height 22
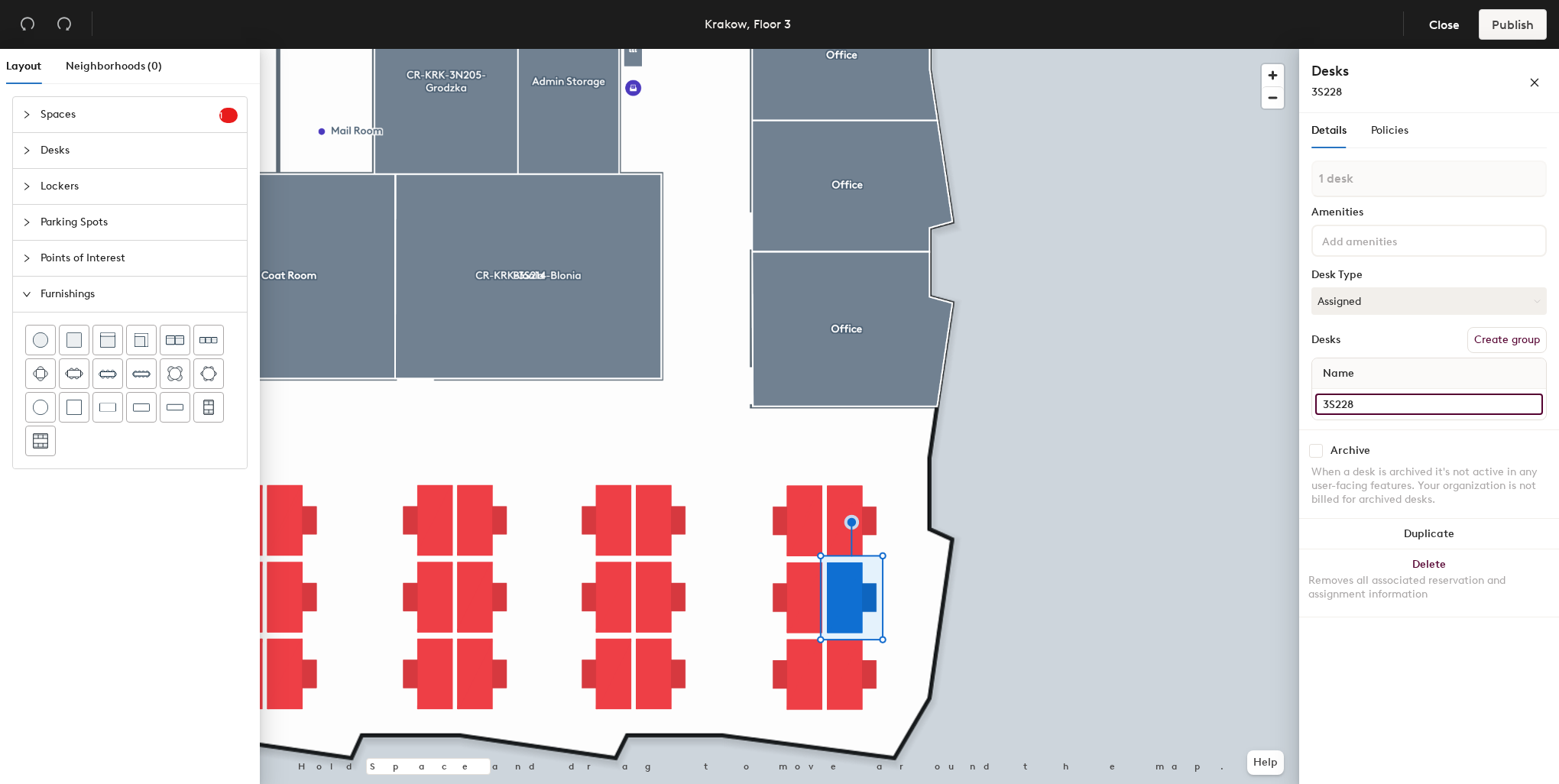
type input "3S228"
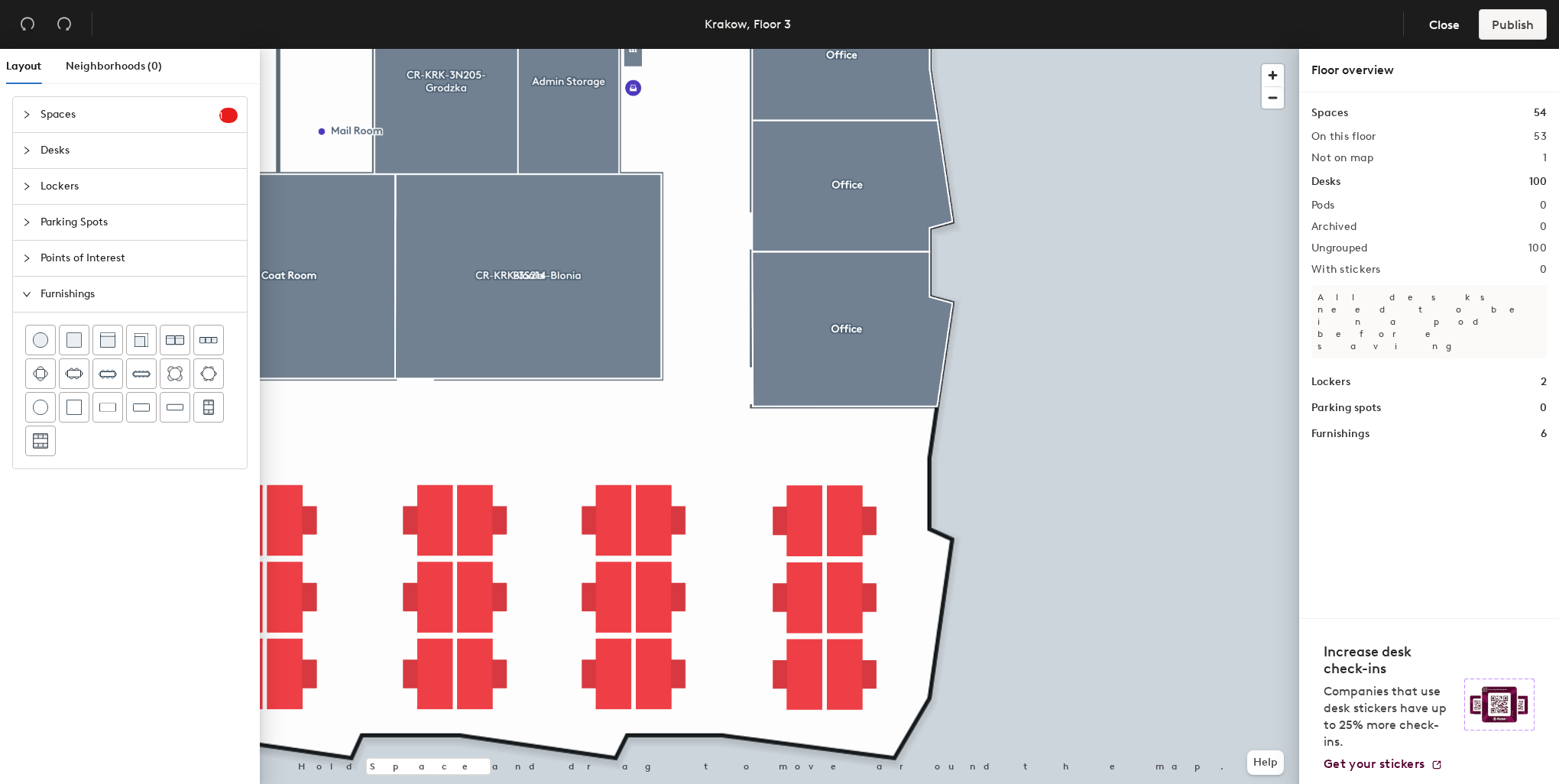
click at [849, 49] on div at bounding box center [780, 49] width 1040 height 0
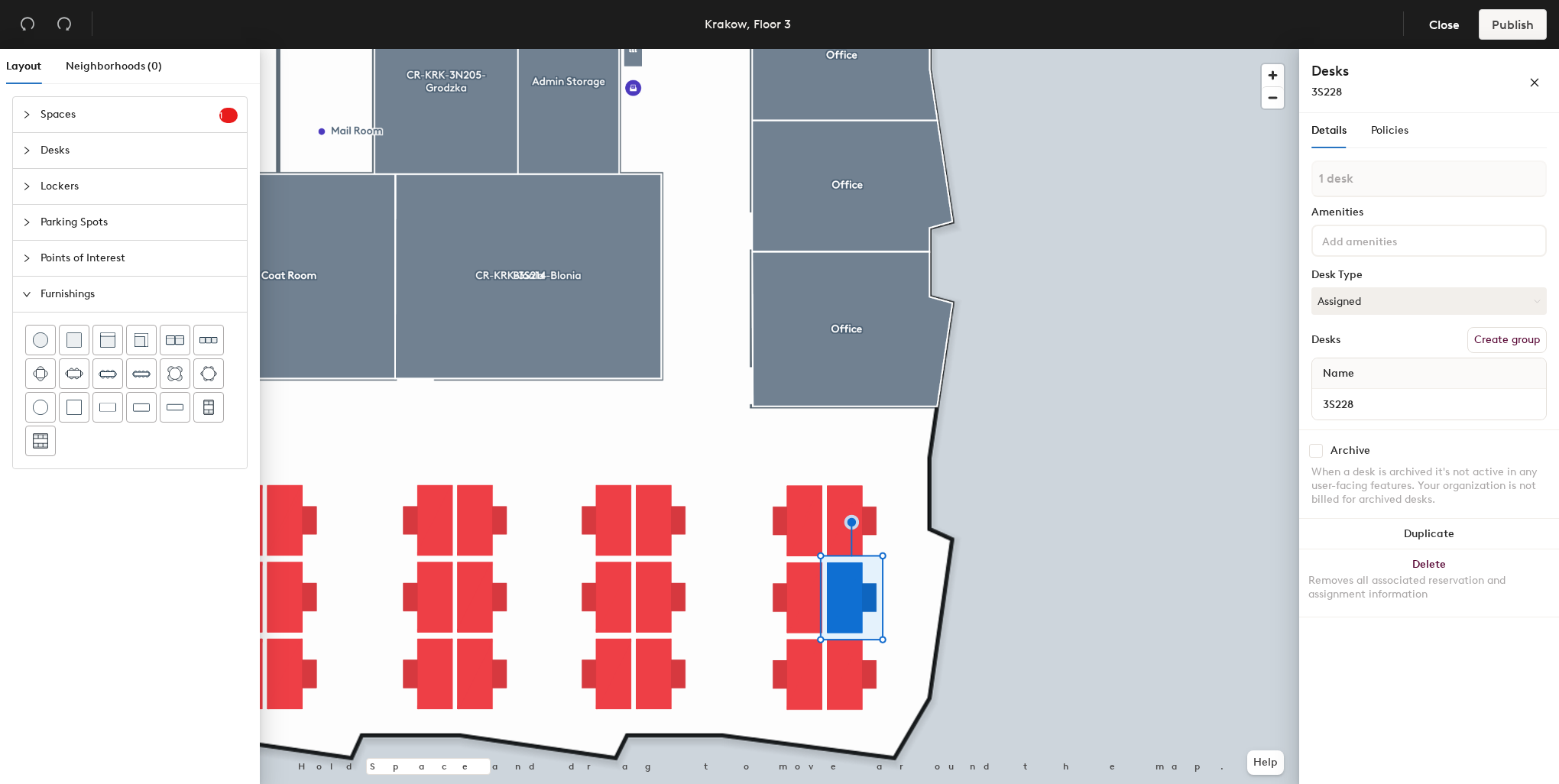
click at [1406, 234] on input at bounding box center [1387, 239] width 137 height 18
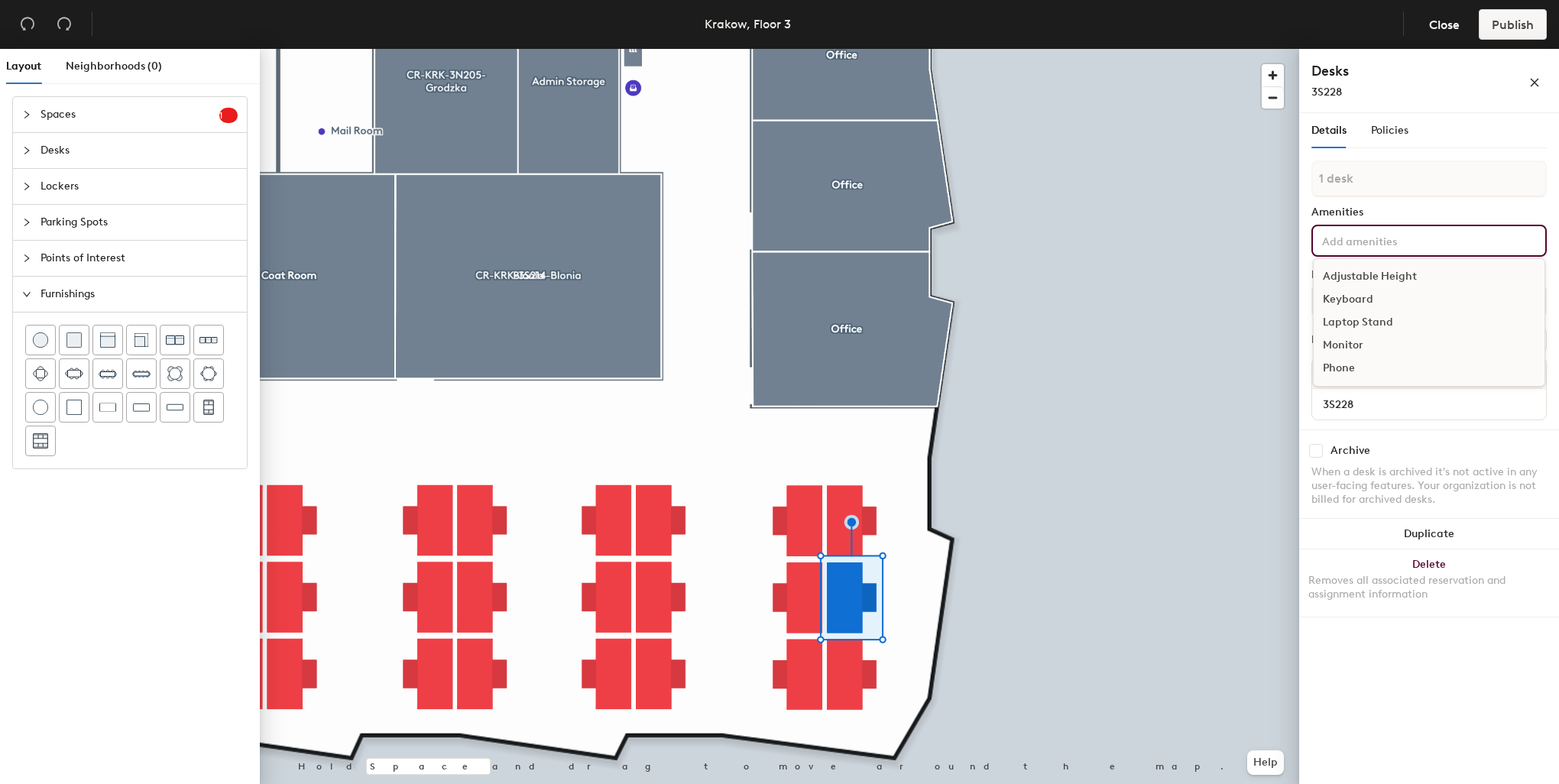
click at [1413, 281] on div "Adjustable Height" at bounding box center [1429, 276] width 231 height 23
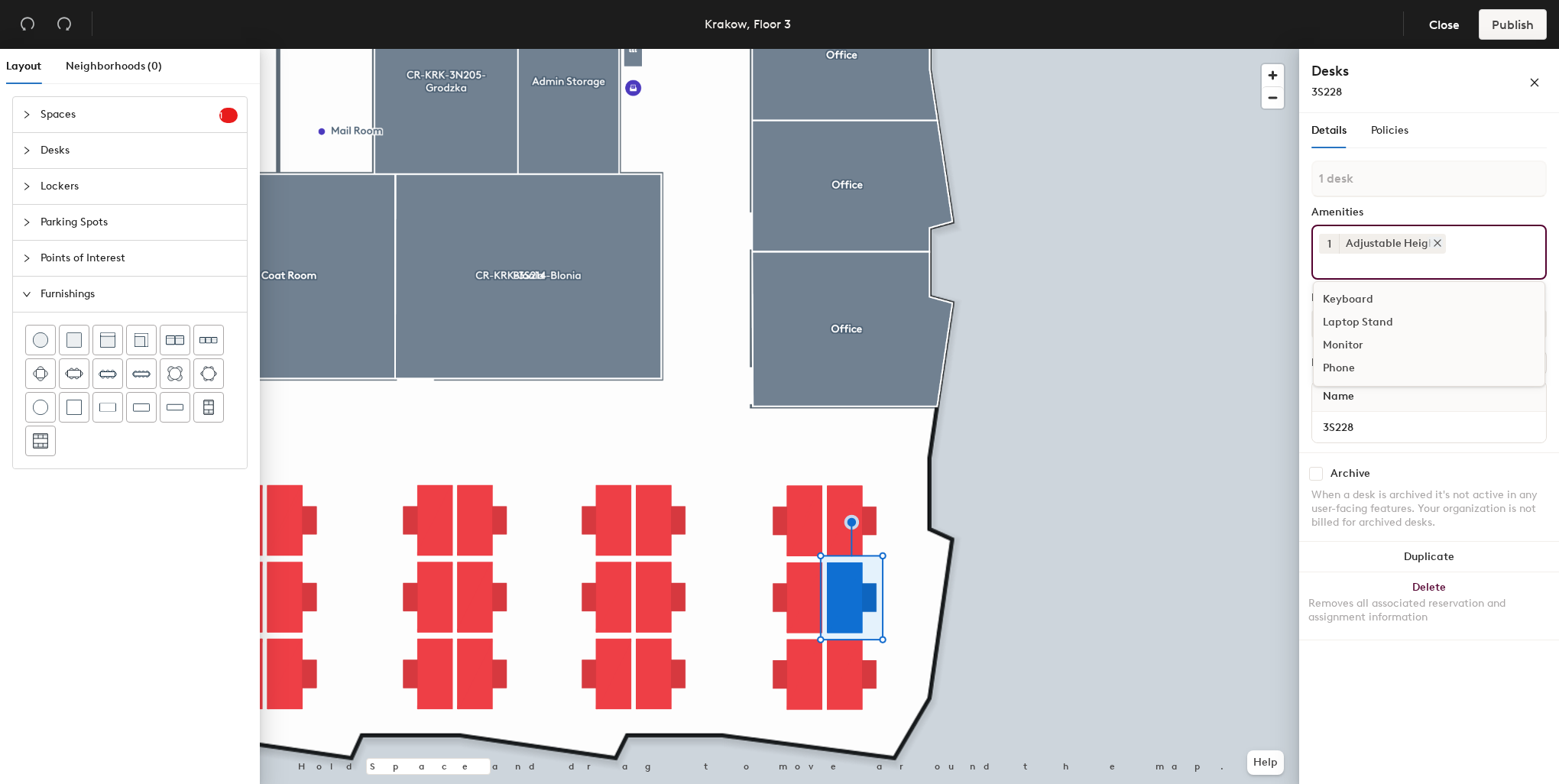
click at [1406, 250] on div "Adjustable Height" at bounding box center [1392, 243] width 107 height 20
click at [1373, 293] on div "Keyboard" at bounding box center [1429, 300] width 231 height 23
click at [1381, 270] on input at bounding box center [1387, 262] width 137 height 18
click at [1364, 322] on div "Monitor" at bounding box center [1429, 322] width 231 height 23
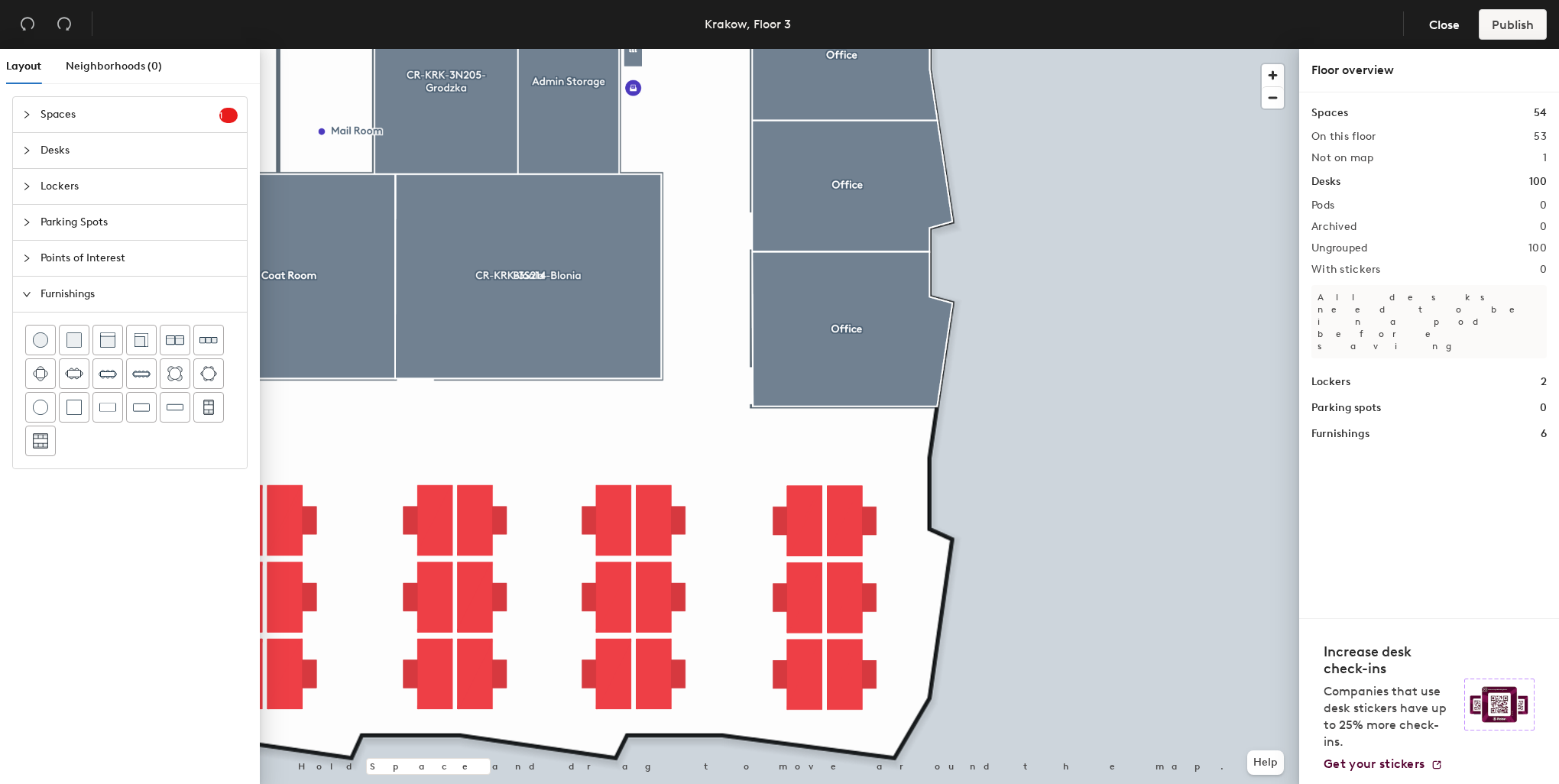
click at [842, 49] on div at bounding box center [780, 49] width 1040 height 0
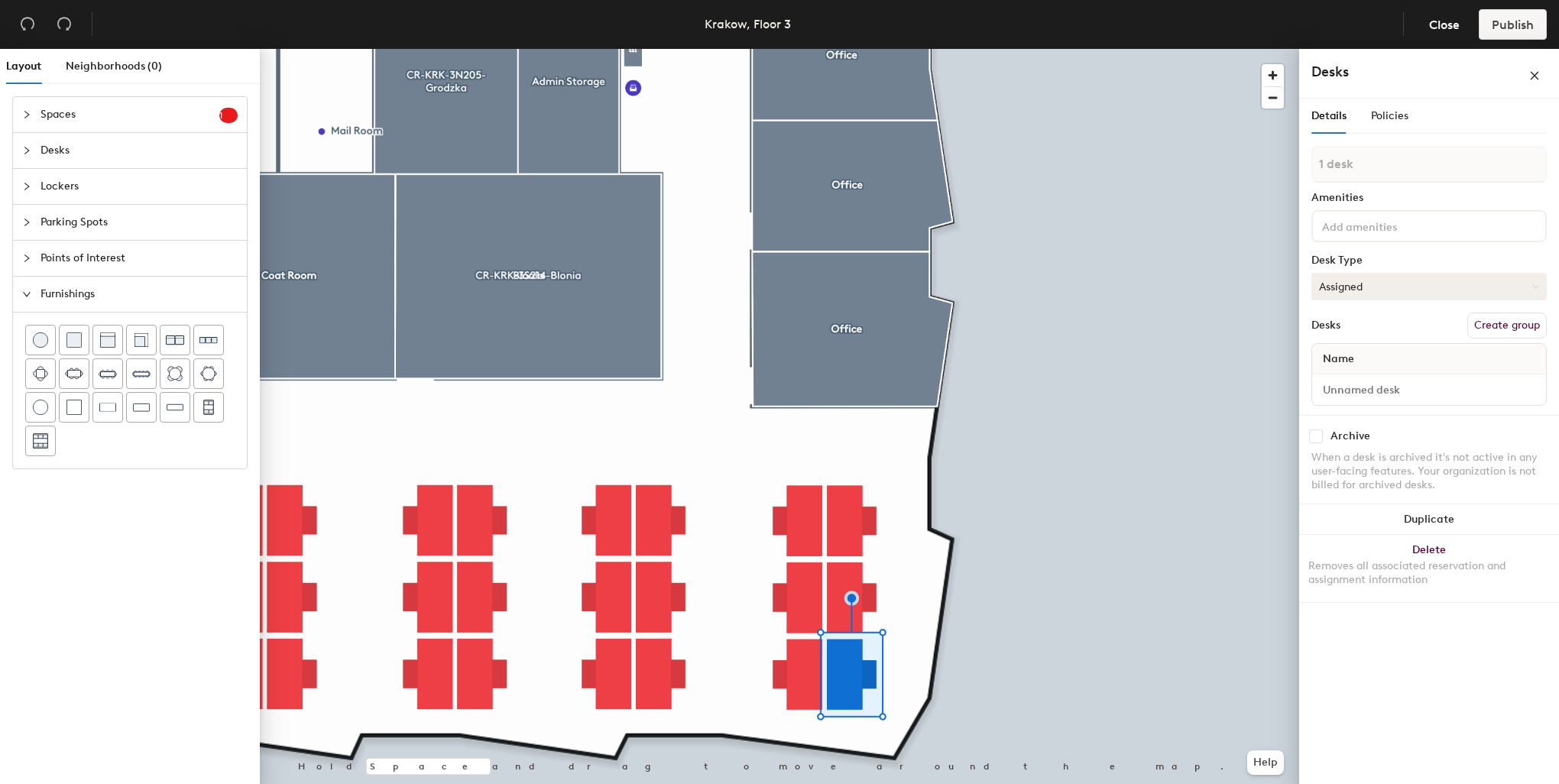
click at [1362, 293] on button "Assigned" at bounding box center [1428, 286] width 236 height 27
click at [1352, 378] on div "Hoteled" at bounding box center [1389, 379] width 153 height 23
click at [1371, 384] on input at bounding box center [1428, 390] width 228 height 22
drag, startPoint x: 1420, startPoint y: 387, endPoint x: 1403, endPoint y: 386, distance: 17.0
click at [1403, 386] on input at bounding box center [1428, 390] width 228 height 22
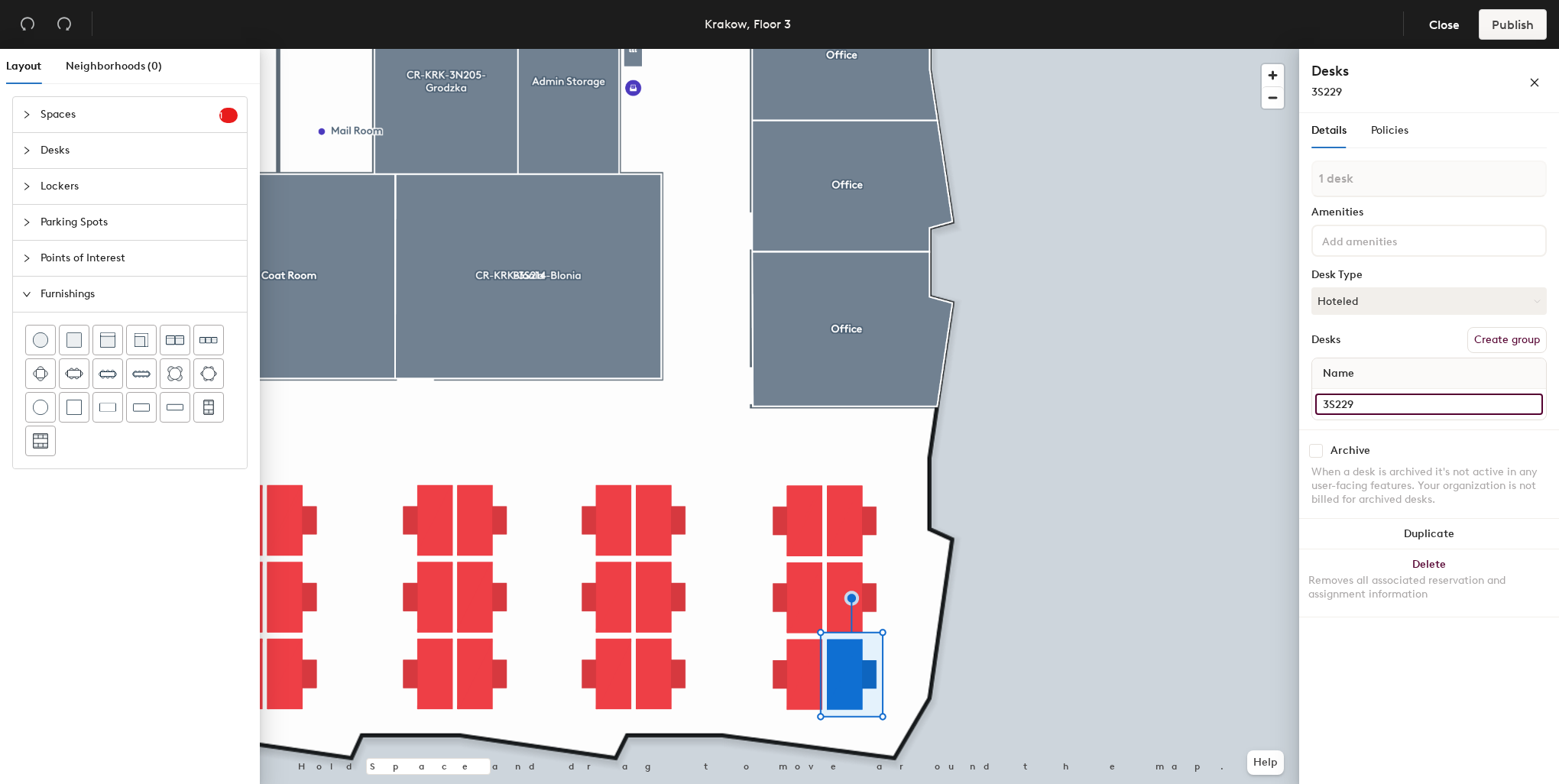
type input "3S229"
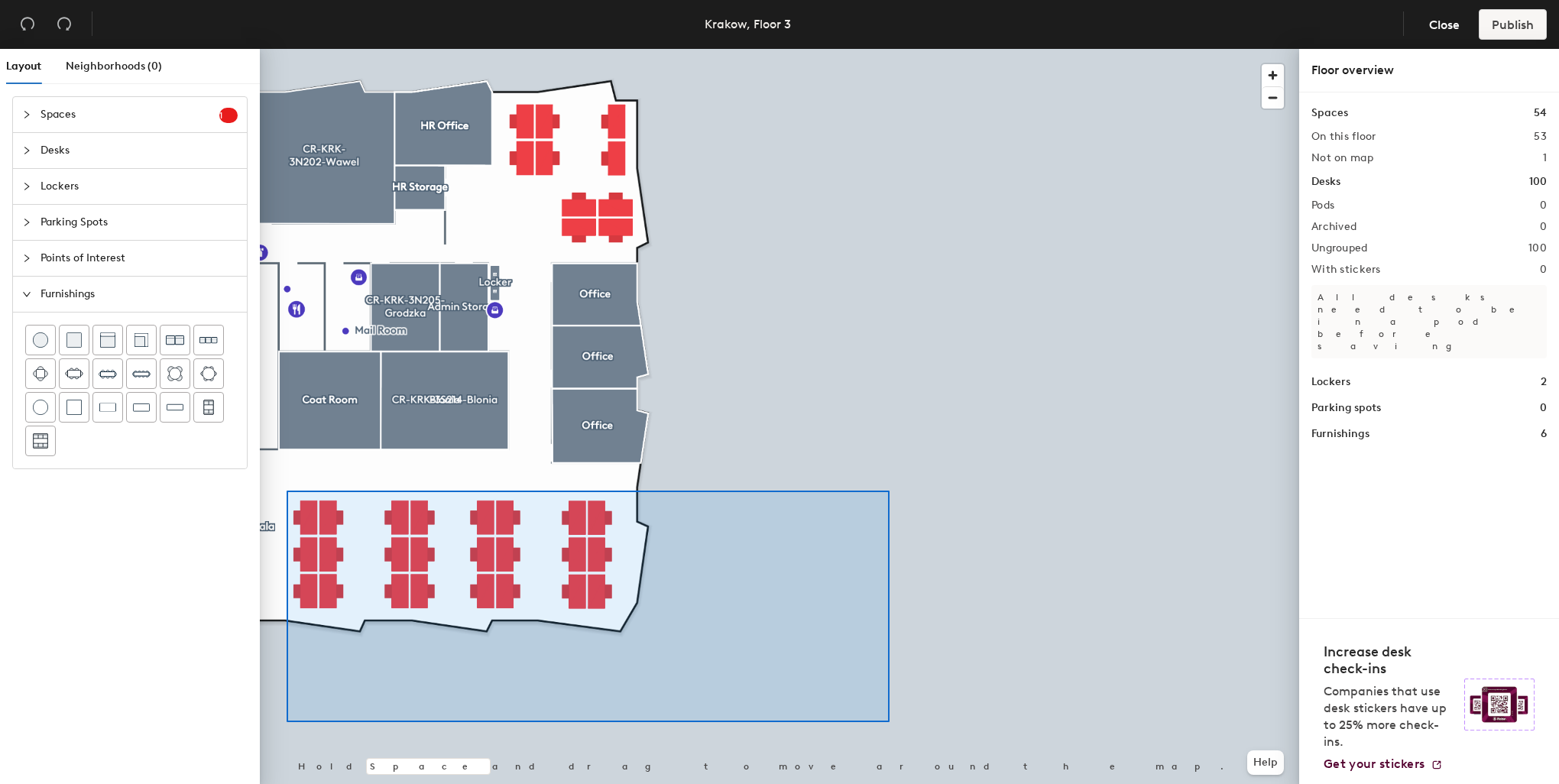
click at [287, 49] on div at bounding box center [780, 49] width 1040 height 0
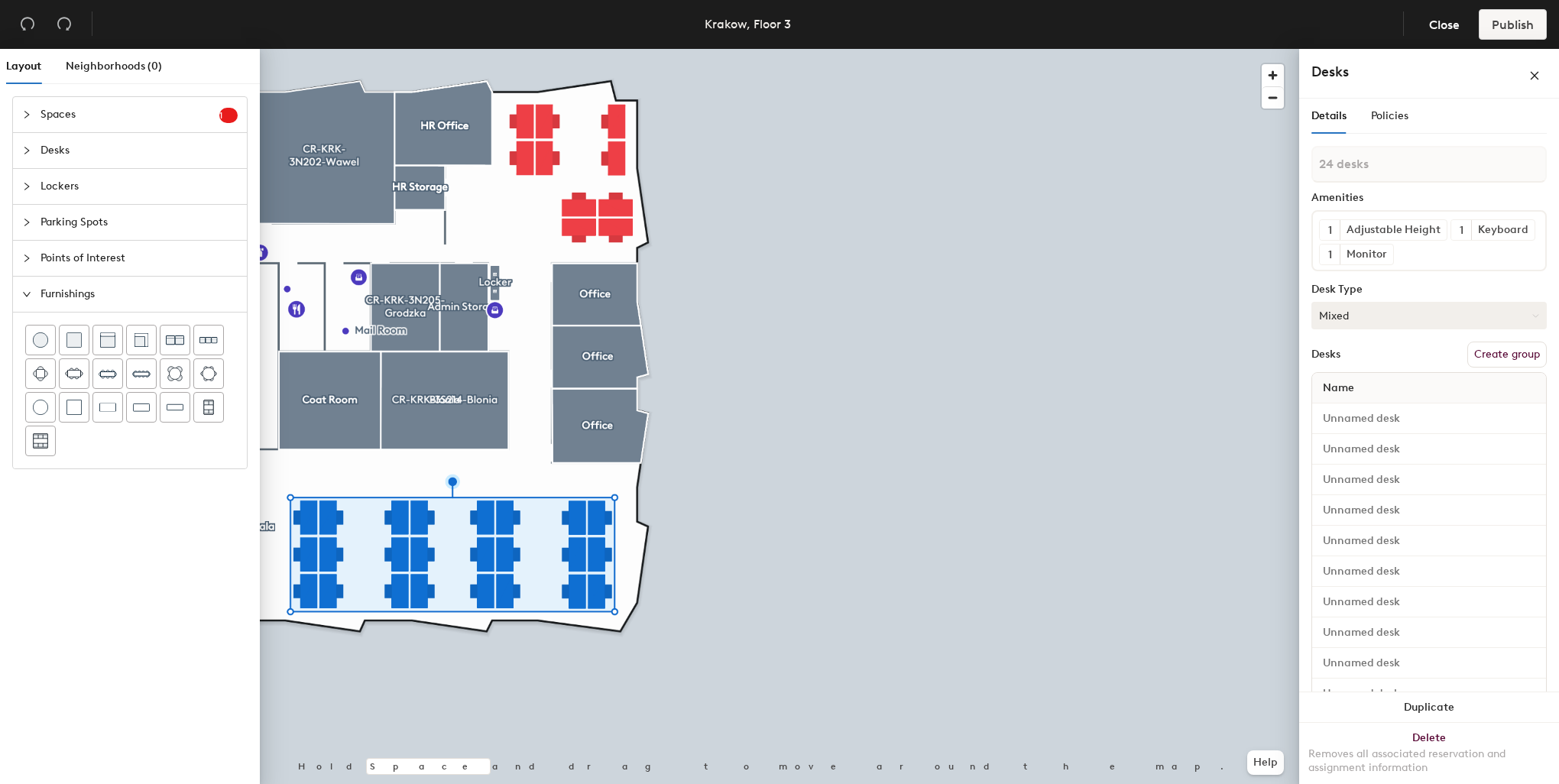
click at [1375, 329] on button "Mixed" at bounding box center [1428, 315] width 236 height 27
click at [1480, 368] on button "Create group" at bounding box center [1507, 354] width 79 height 26
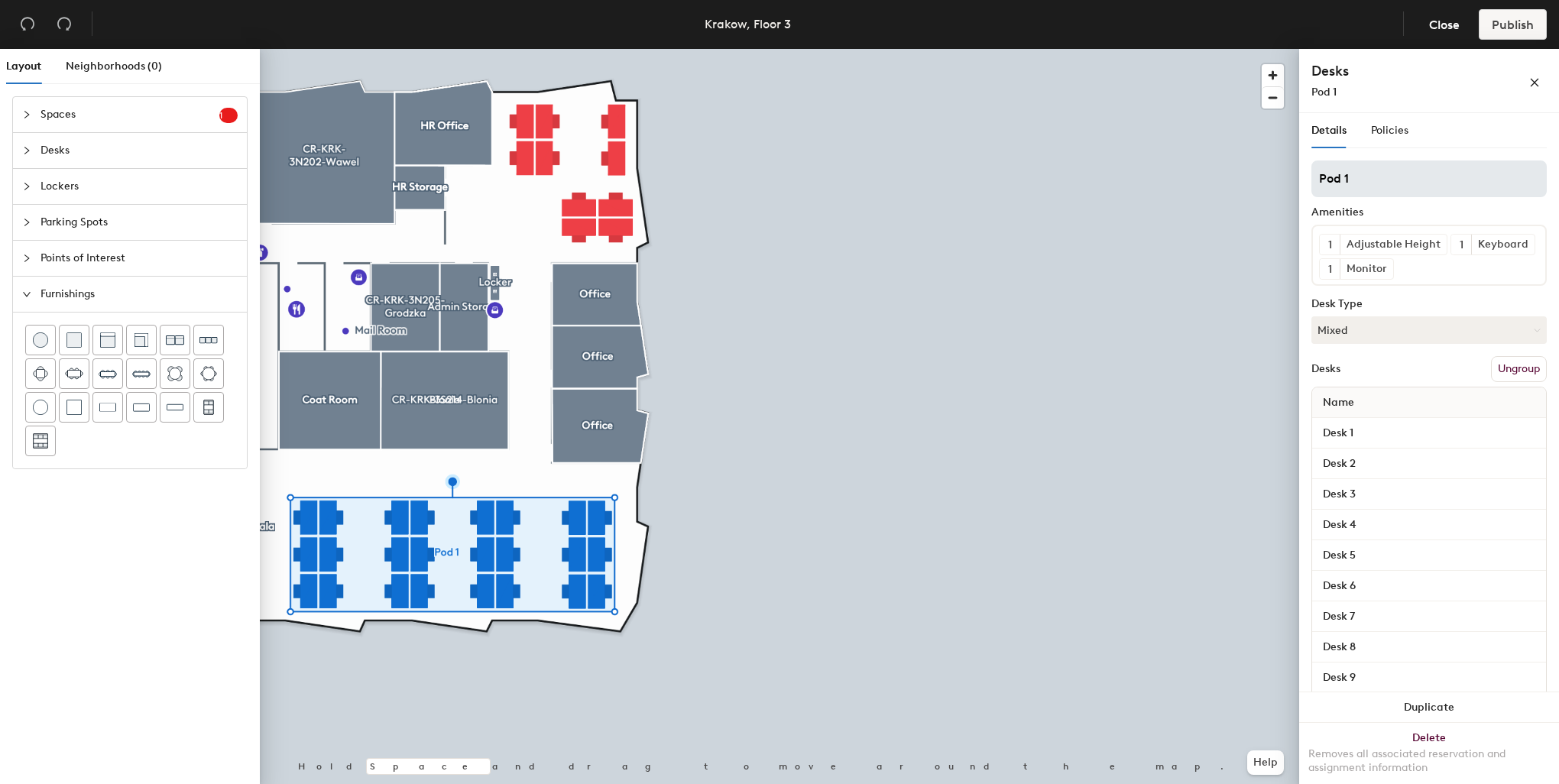
drag, startPoint x: 1391, startPoint y: 174, endPoint x: 1316, endPoint y: 169, distance: 75.2
click at [1316, 169] on input "Pod 1" at bounding box center [1428, 179] width 236 height 37
type input "#"
type input "3S204 - 3S227"
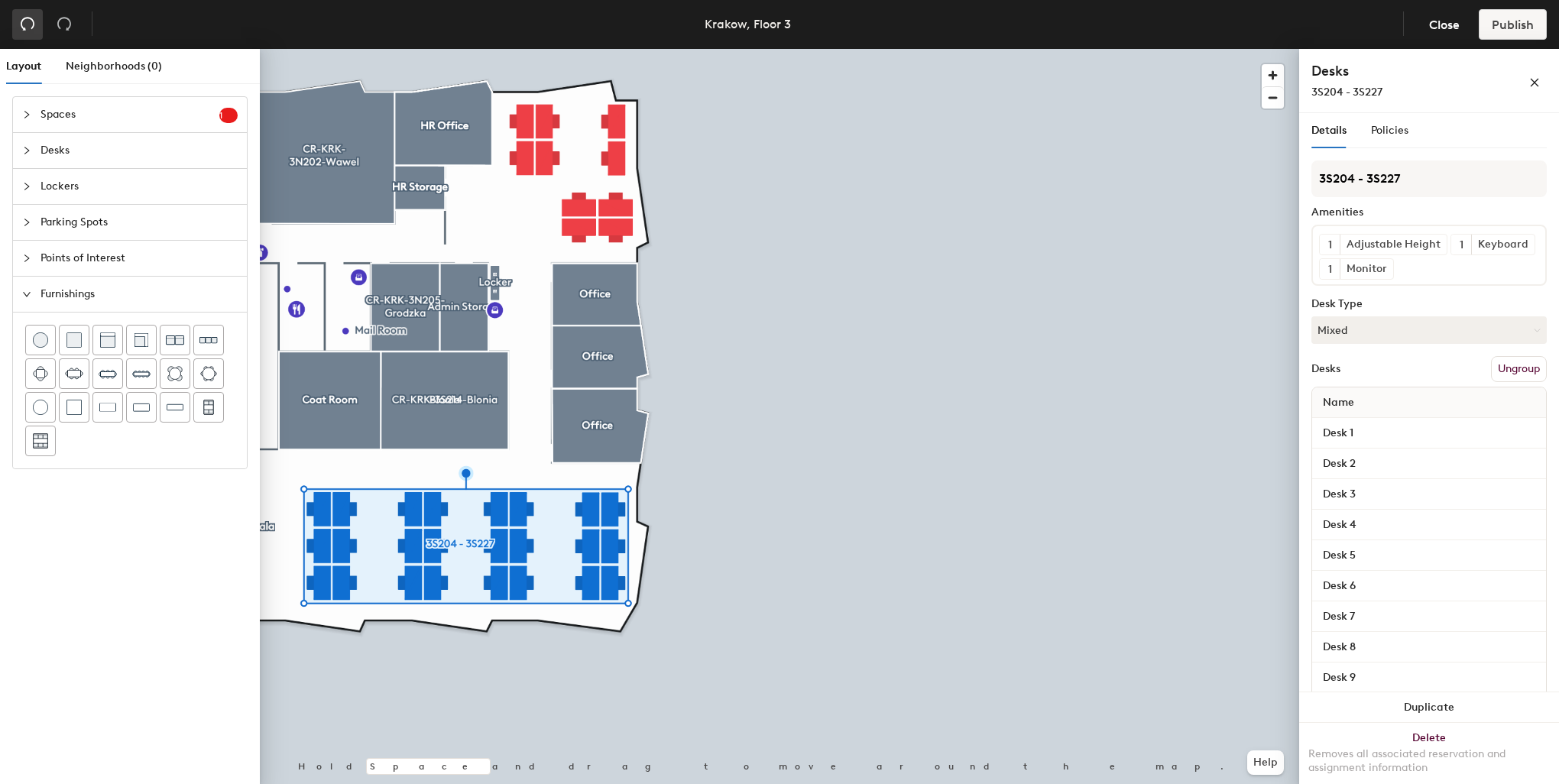
click at [26, 23] on icon "undo" at bounding box center [27, 24] width 15 height 15
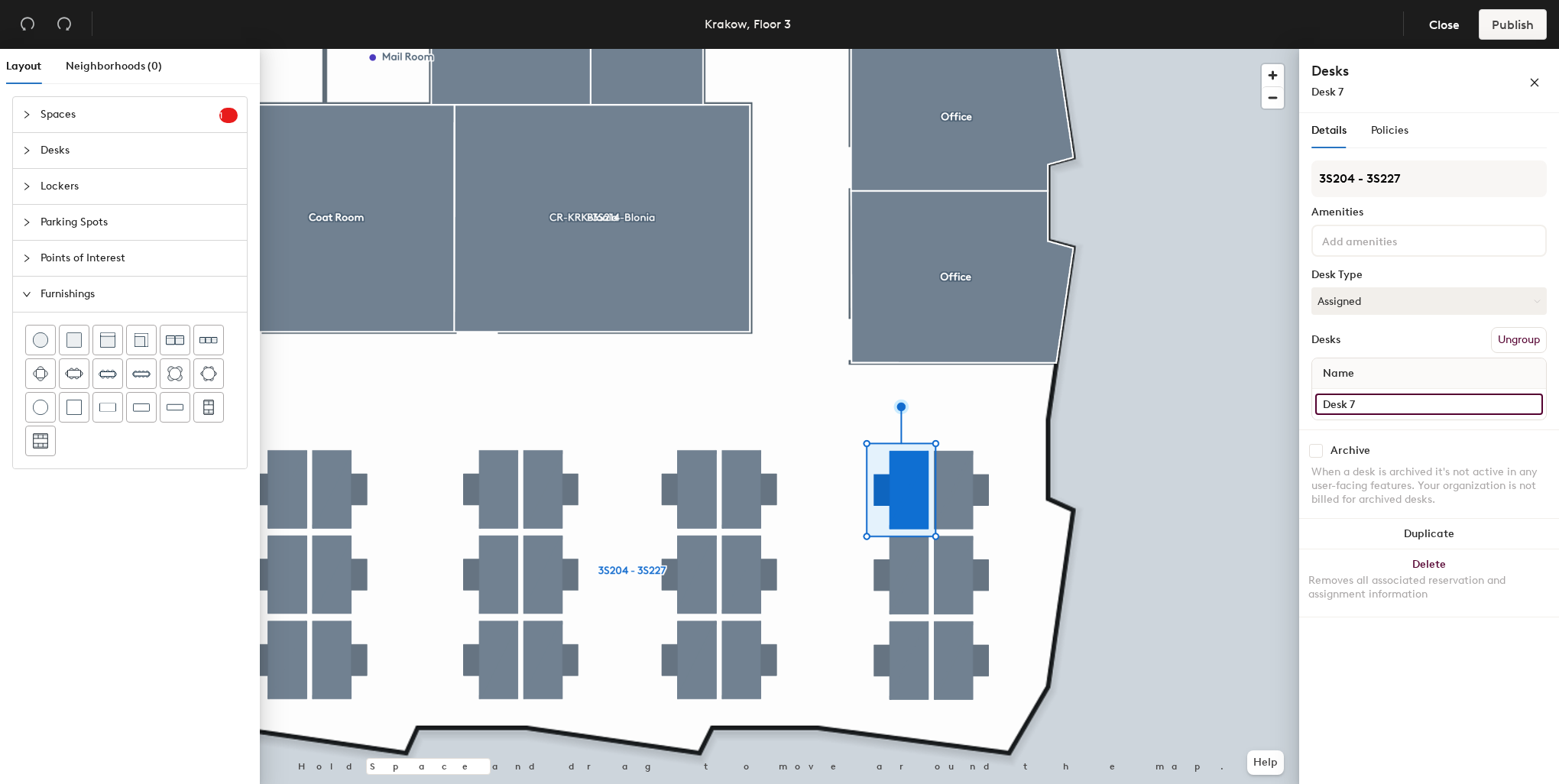
click at [1363, 402] on input "Desk 7" at bounding box center [1428, 404] width 228 height 22
type input "3S226"
click at [1365, 240] on input at bounding box center [1387, 239] width 137 height 18
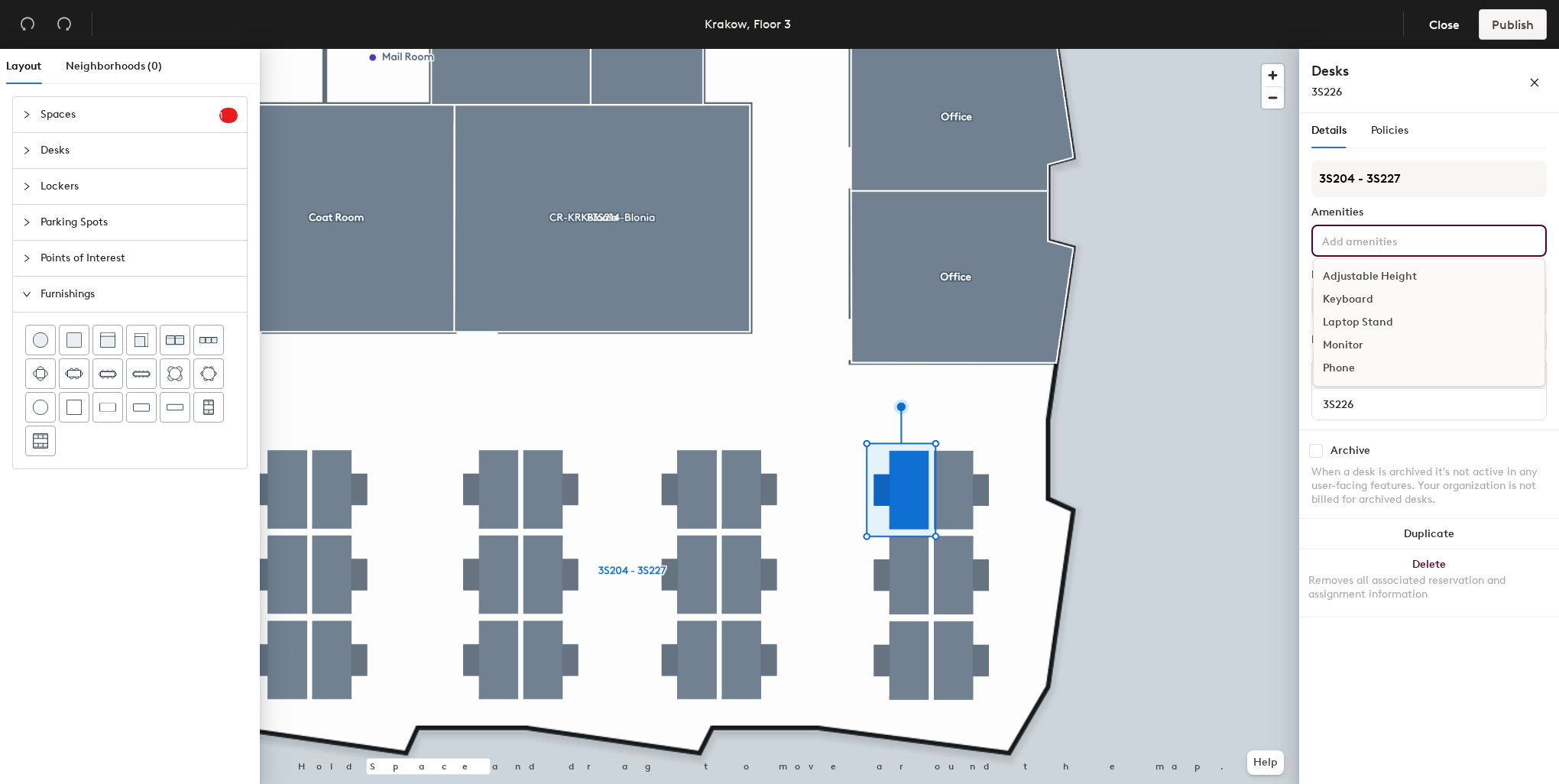
click at [1380, 270] on div "Adjustable Height" at bounding box center [1429, 276] width 231 height 23
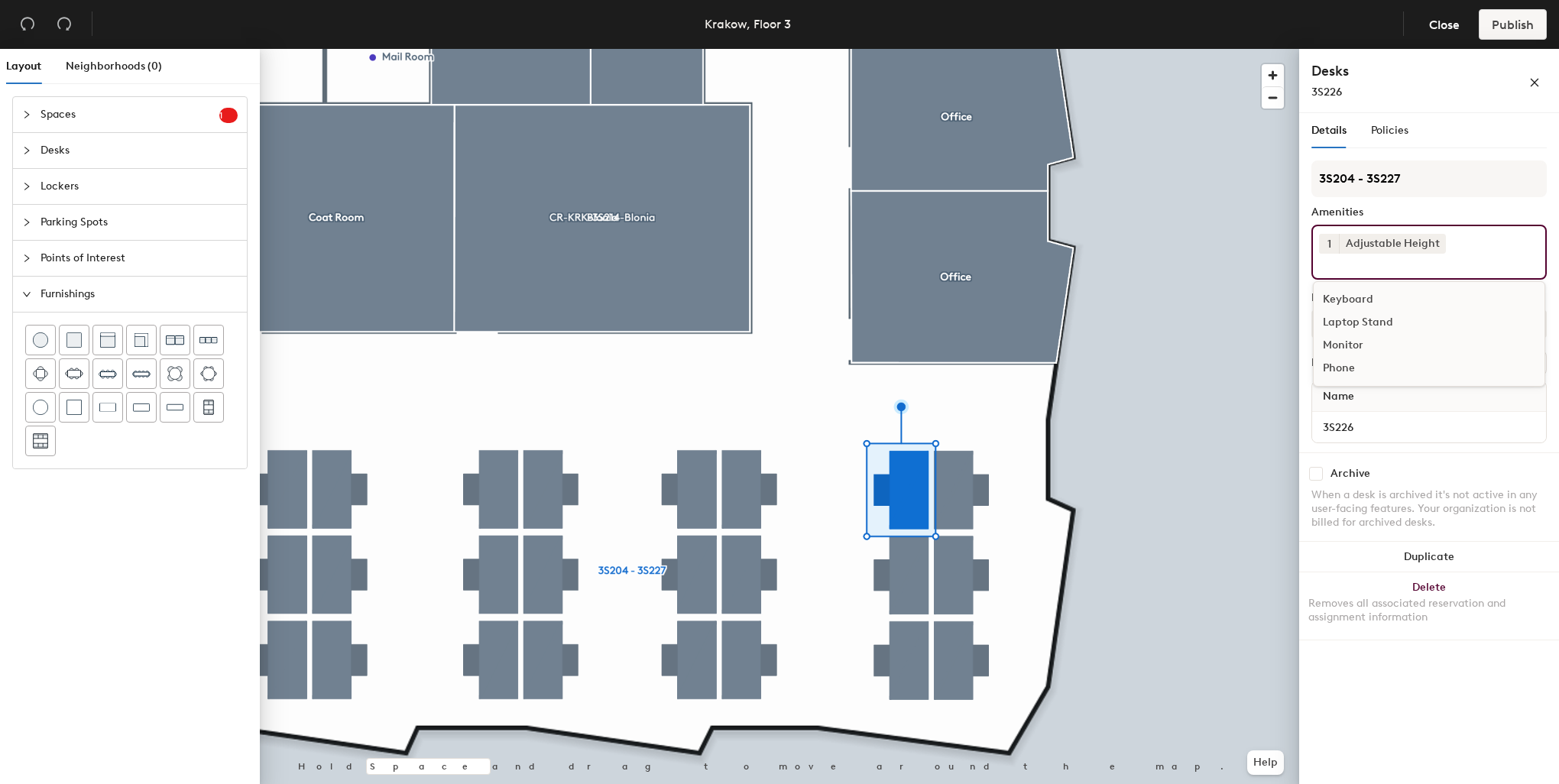
click at [1374, 292] on div "Keyboard" at bounding box center [1429, 300] width 231 height 23
click at [1358, 319] on div "Monitor" at bounding box center [1429, 322] width 231 height 23
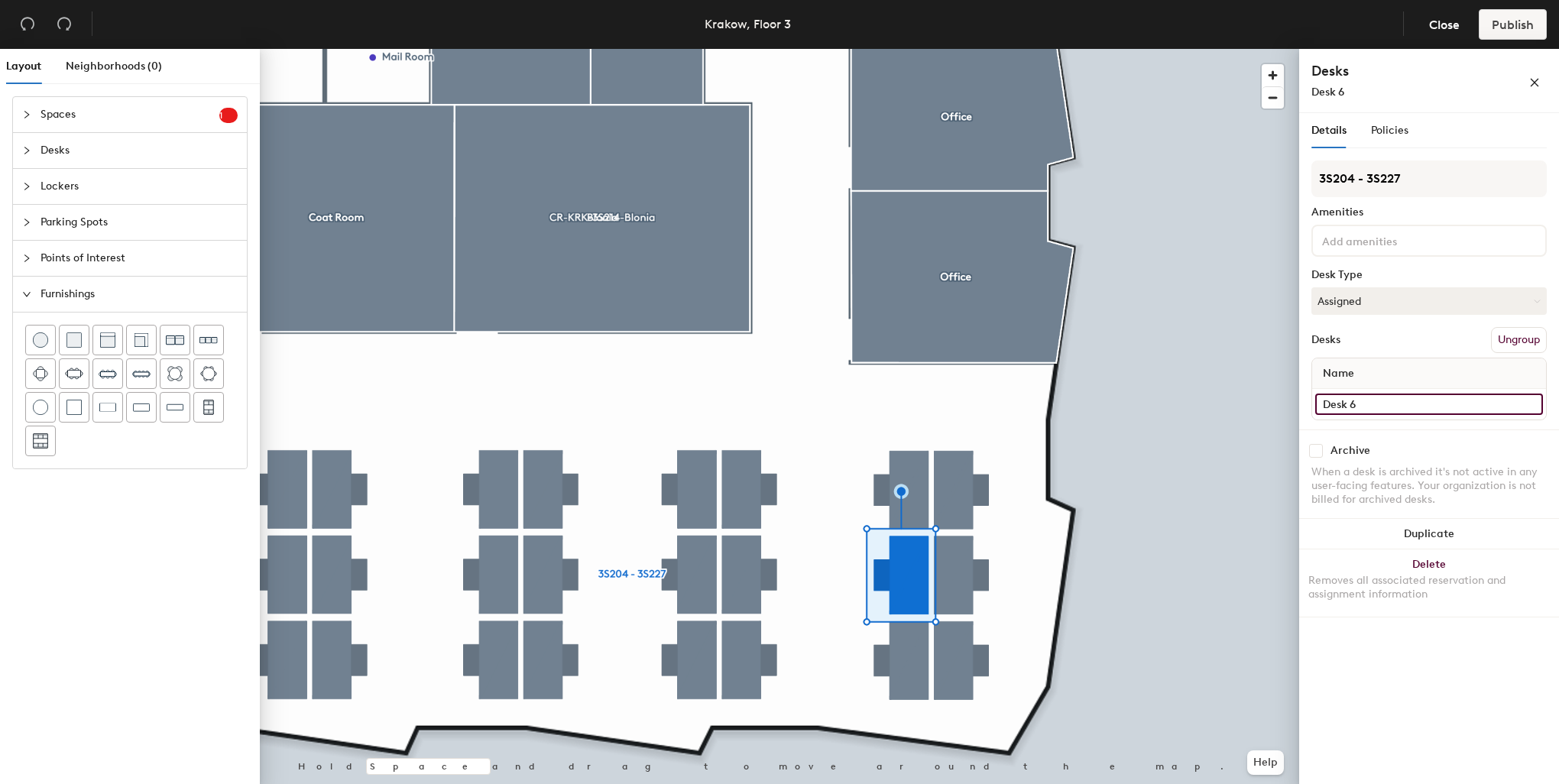
click at [1286, 399] on div "Layout Neighborhoods (0) Spaces 1 Add existing spaces to the map Reception area…" at bounding box center [780, 420] width 1559 height 741
click at [1382, 391] on div "Desk 6" at bounding box center [1428, 404] width 234 height 30
type input "3S225"
click at [1294, 404] on div "Layout Neighborhoods (0) Spaces 1 Add existing spaces to the map Reception area…" at bounding box center [780, 420] width 1559 height 741
type input "3S224"
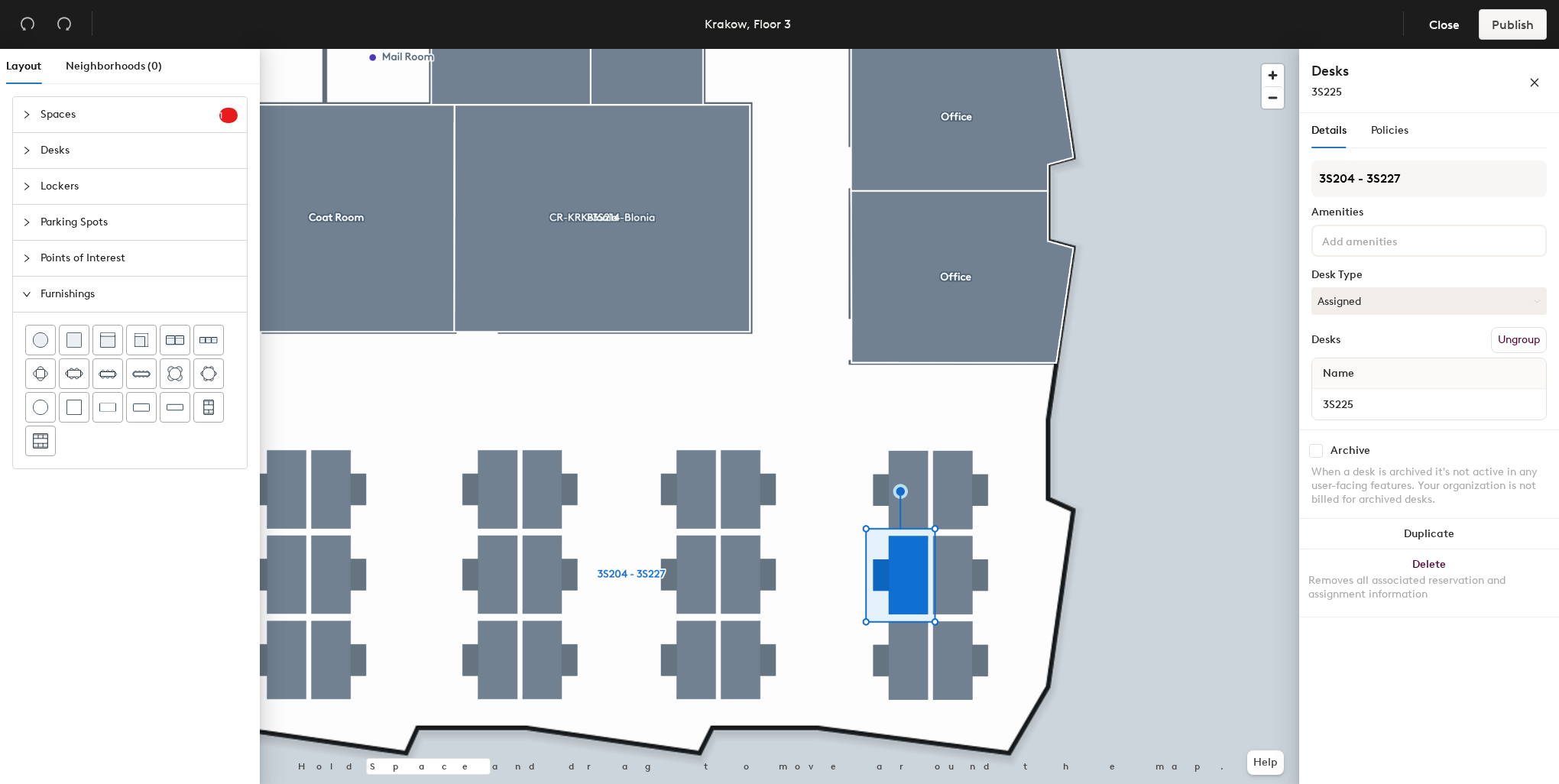
click at [1408, 248] on input at bounding box center [1387, 239] width 137 height 18
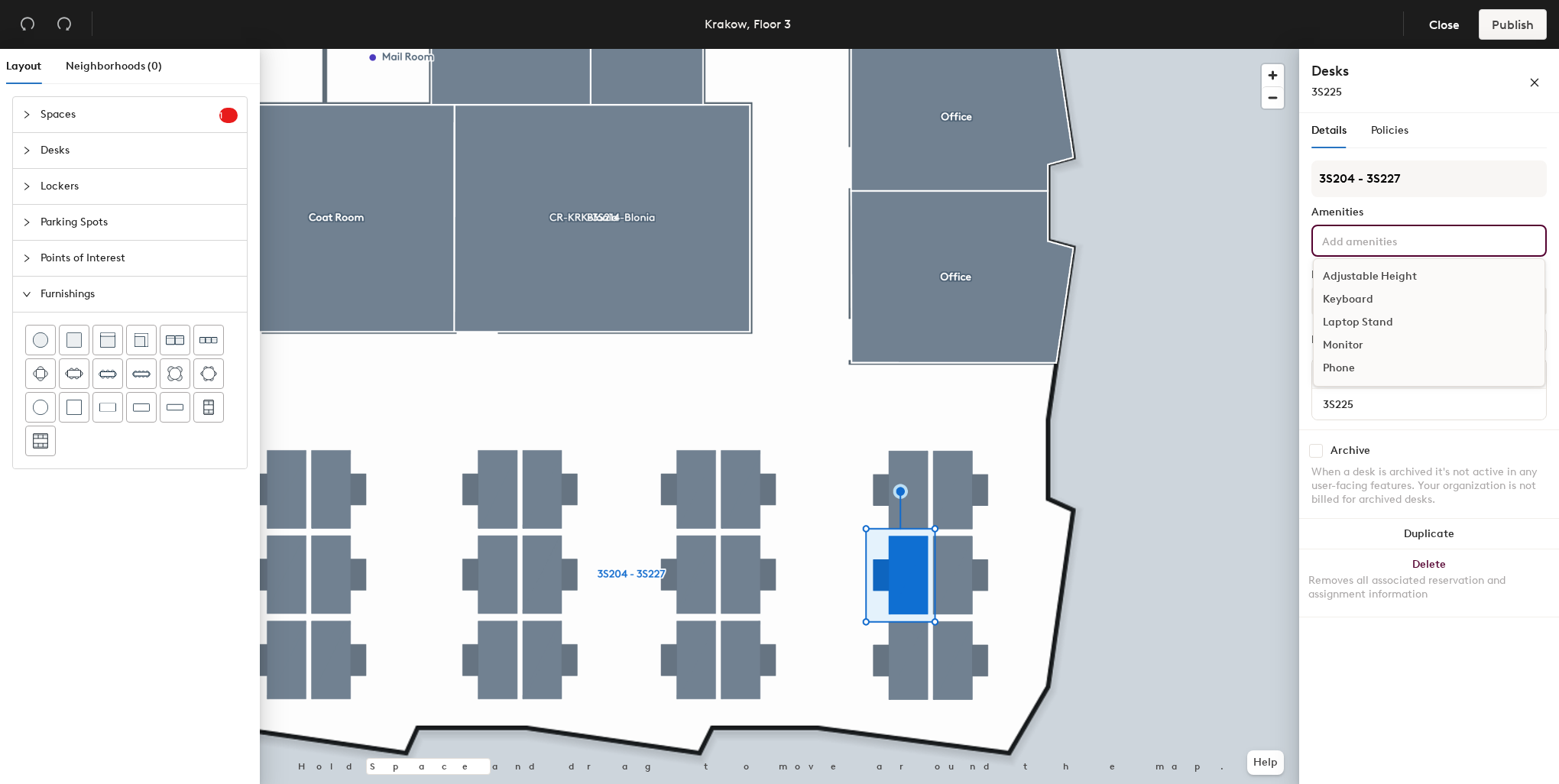
click at [1401, 273] on div "Adjustable Height" at bounding box center [1429, 276] width 231 height 23
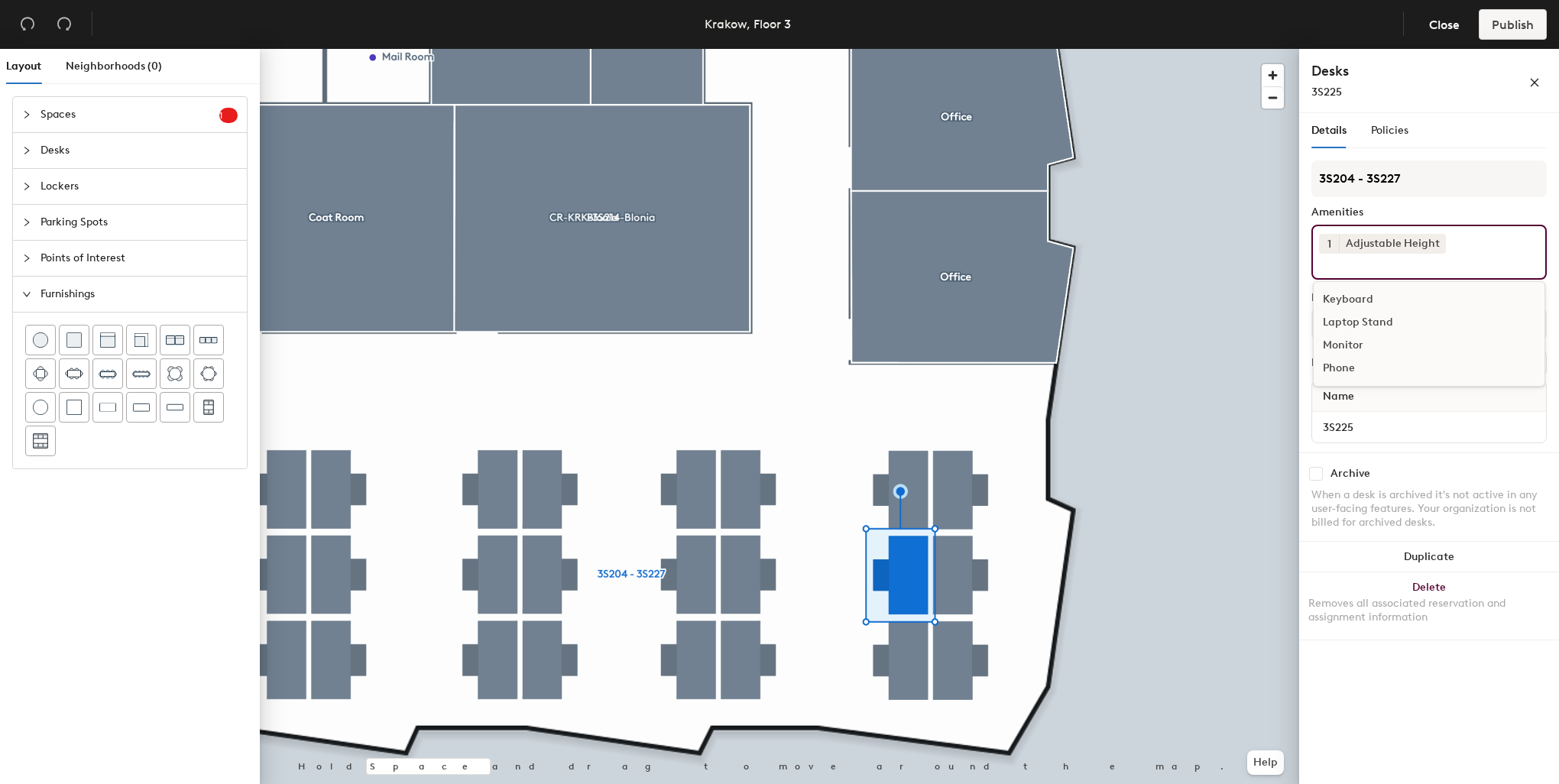
click at [1396, 289] on div "Keyboard" at bounding box center [1429, 300] width 231 height 23
click at [1386, 316] on div "Monitor" at bounding box center [1429, 322] width 231 height 23
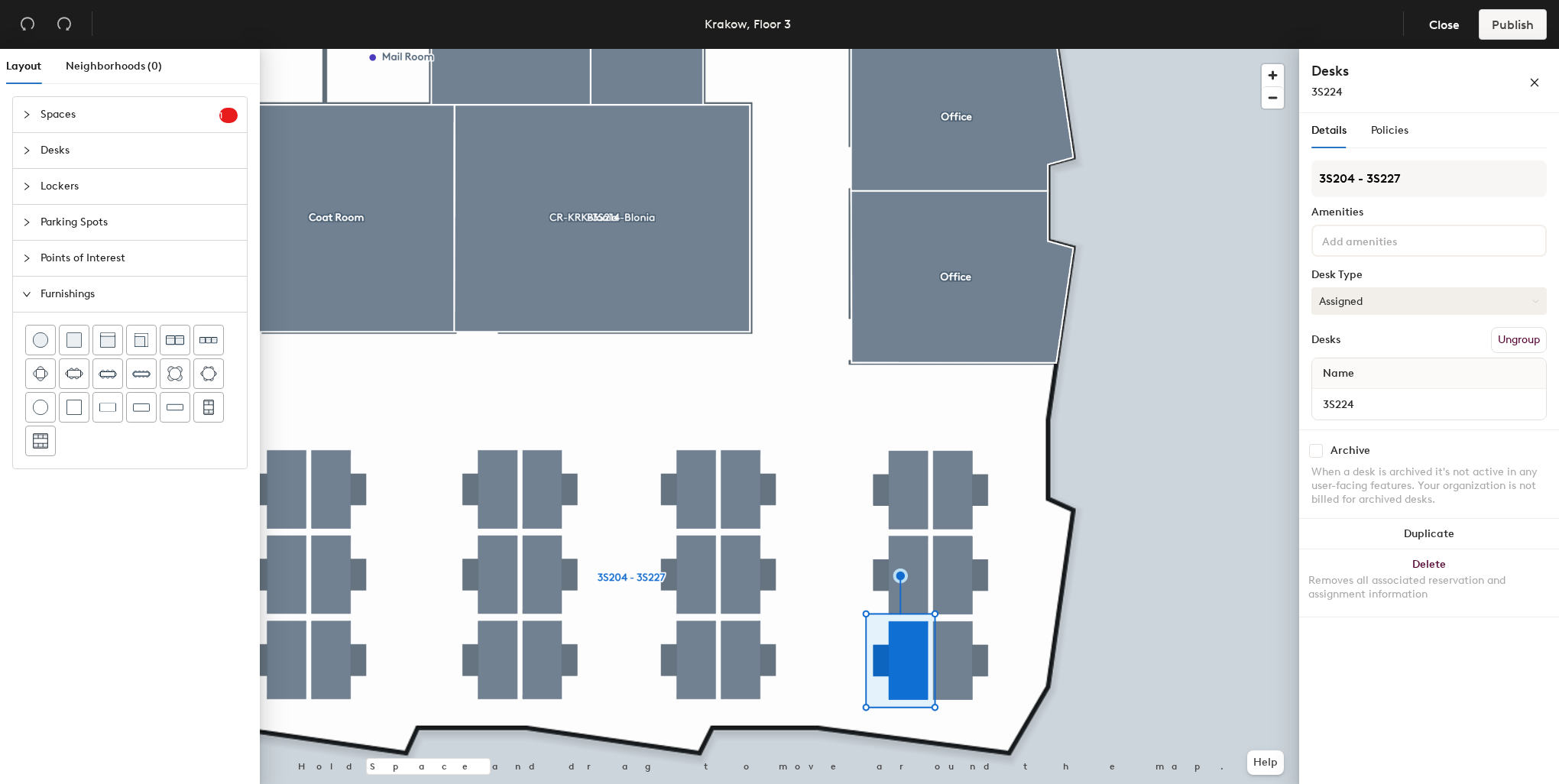
click at [1363, 295] on button "Assigned" at bounding box center [1428, 301] width 236 height 27
click at [1350, 391] on div "Hoteled" at bounding box center [1389, 394] width 153 height 23
click at [1370, 240] on input at bounding box center [1387, 239] width 137 height 18
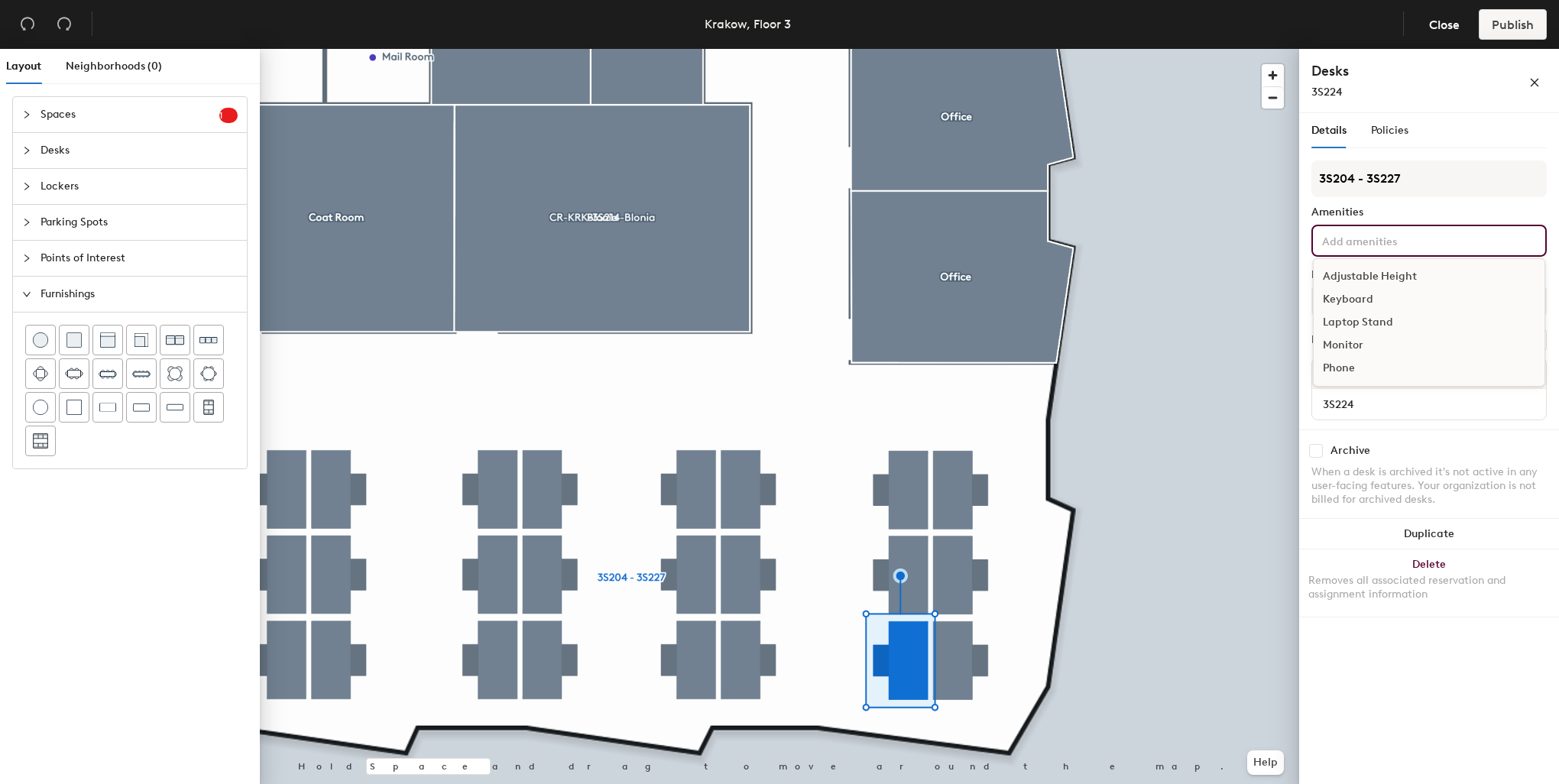
click at [1378, 274] on div "Adjustable Height" at bounding box center [1429, 276] width 231 height 23
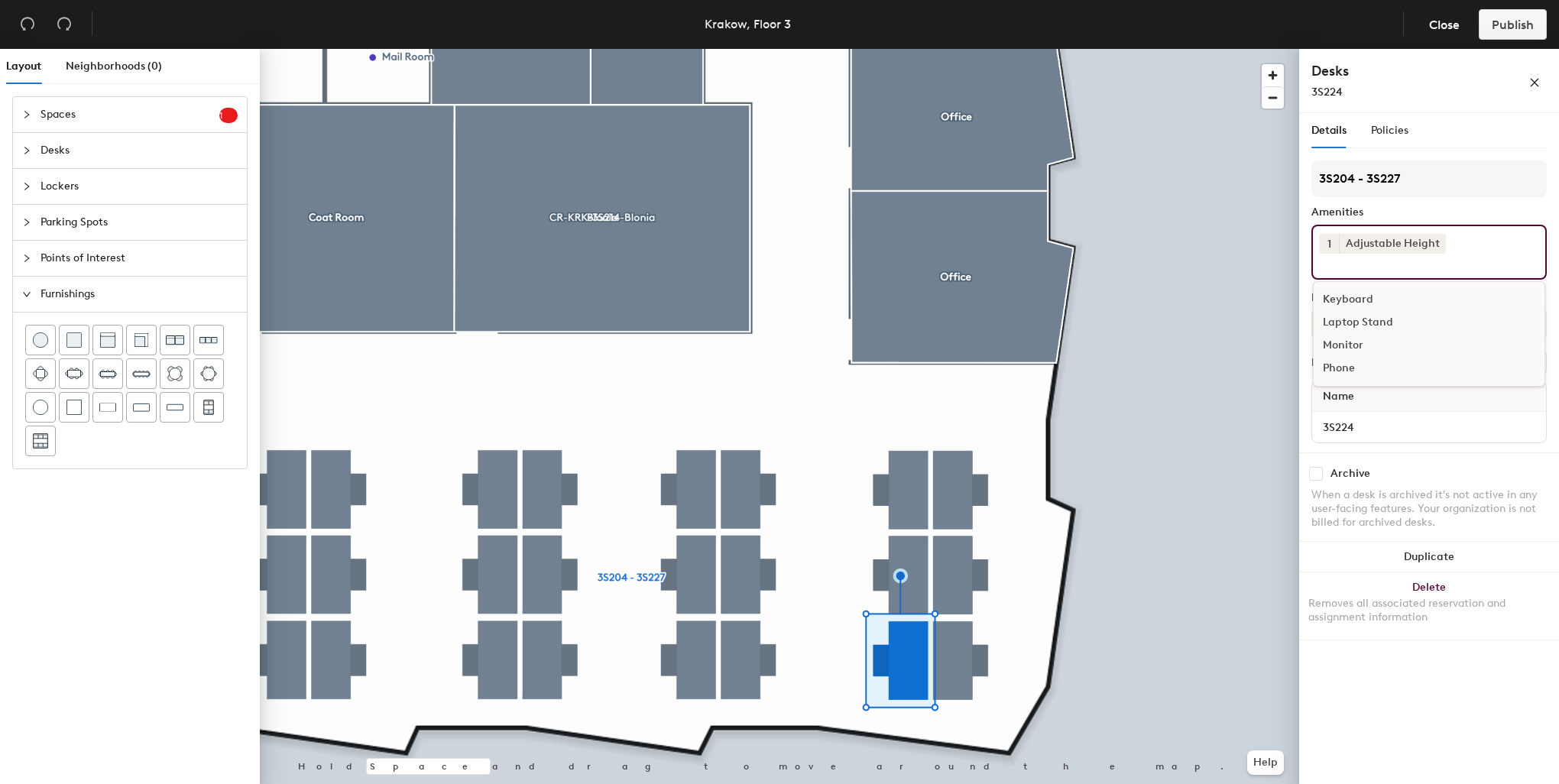
click at [1373, 298] on div "Keyboard" at bounding box center [1429, 300] width 231 height 23
click at [1370, 318] on div "Monitor" at bounding box center [1429, 322] width 231 height 23
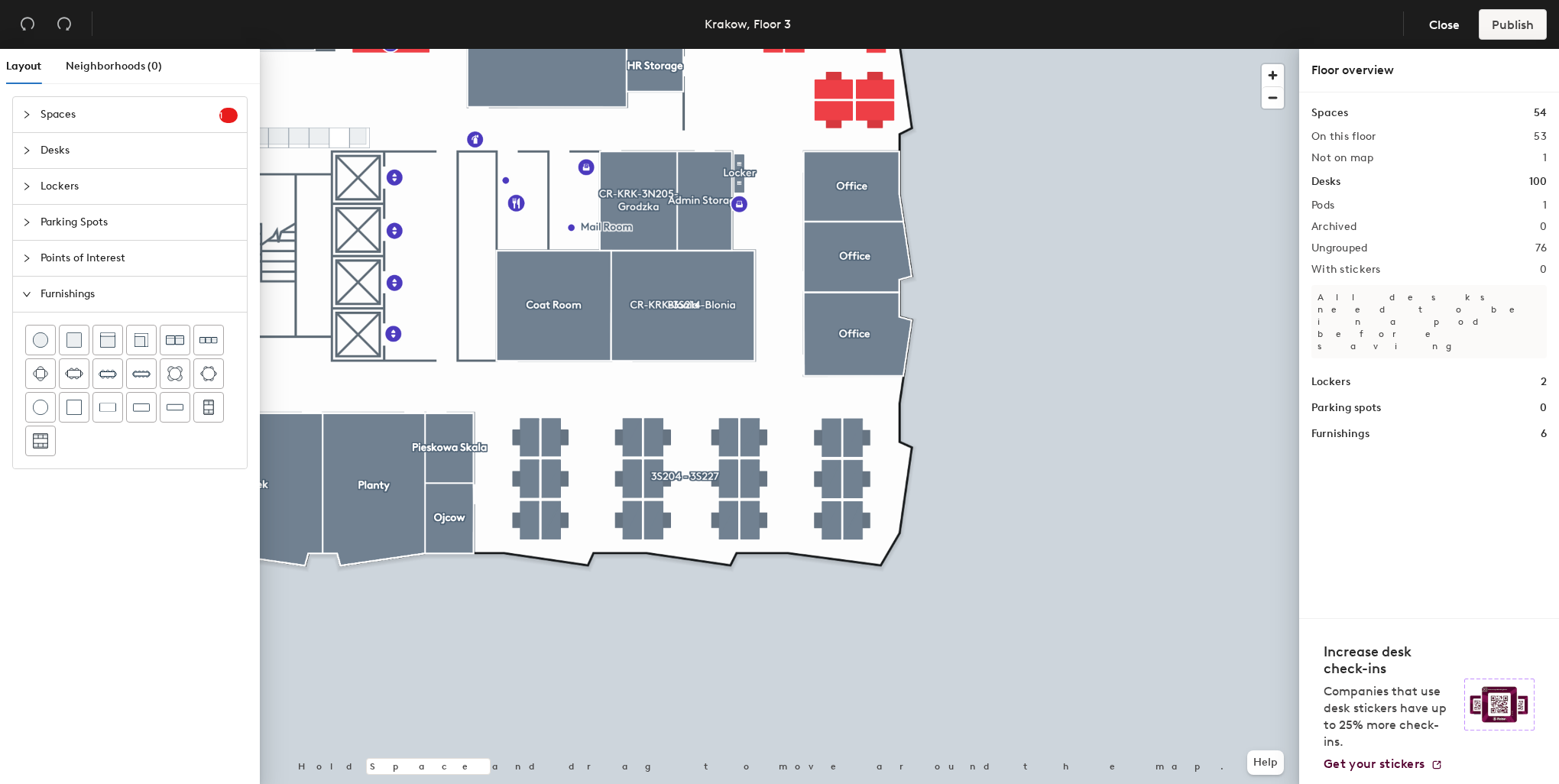
click at [533, 49] on div at bounding box center [780, 49] width 1040 height 0
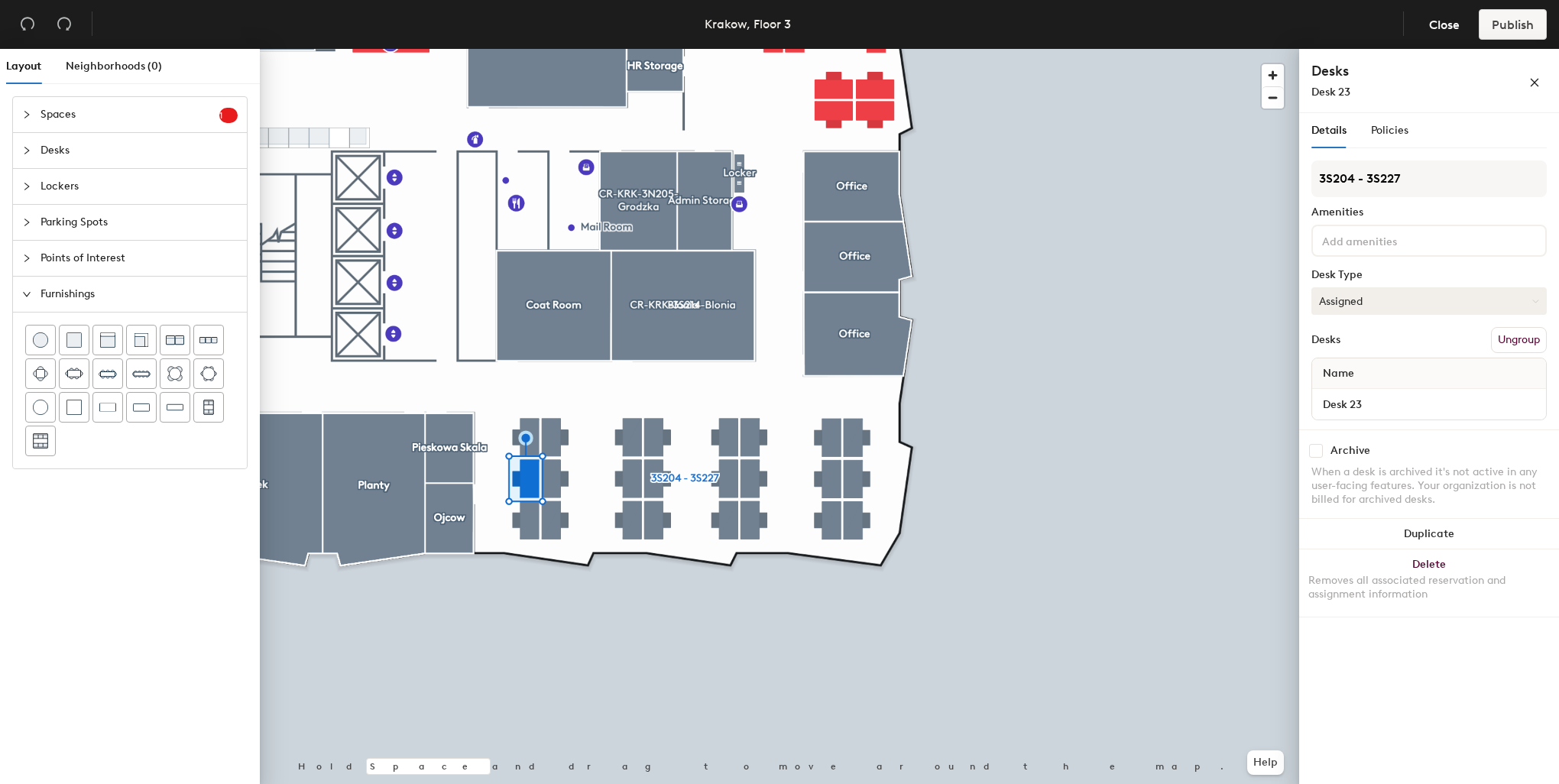
click at [1358, 298] on button "Assigned" at bounding box center [1428, 301] width 236 height 27
click at [1350, 391] on div "Hoteled" at bounding box center [1389, 394] width 153 height 23
click at [1357, 244] on input at bounding box center [1387, 239] width 137 height 18
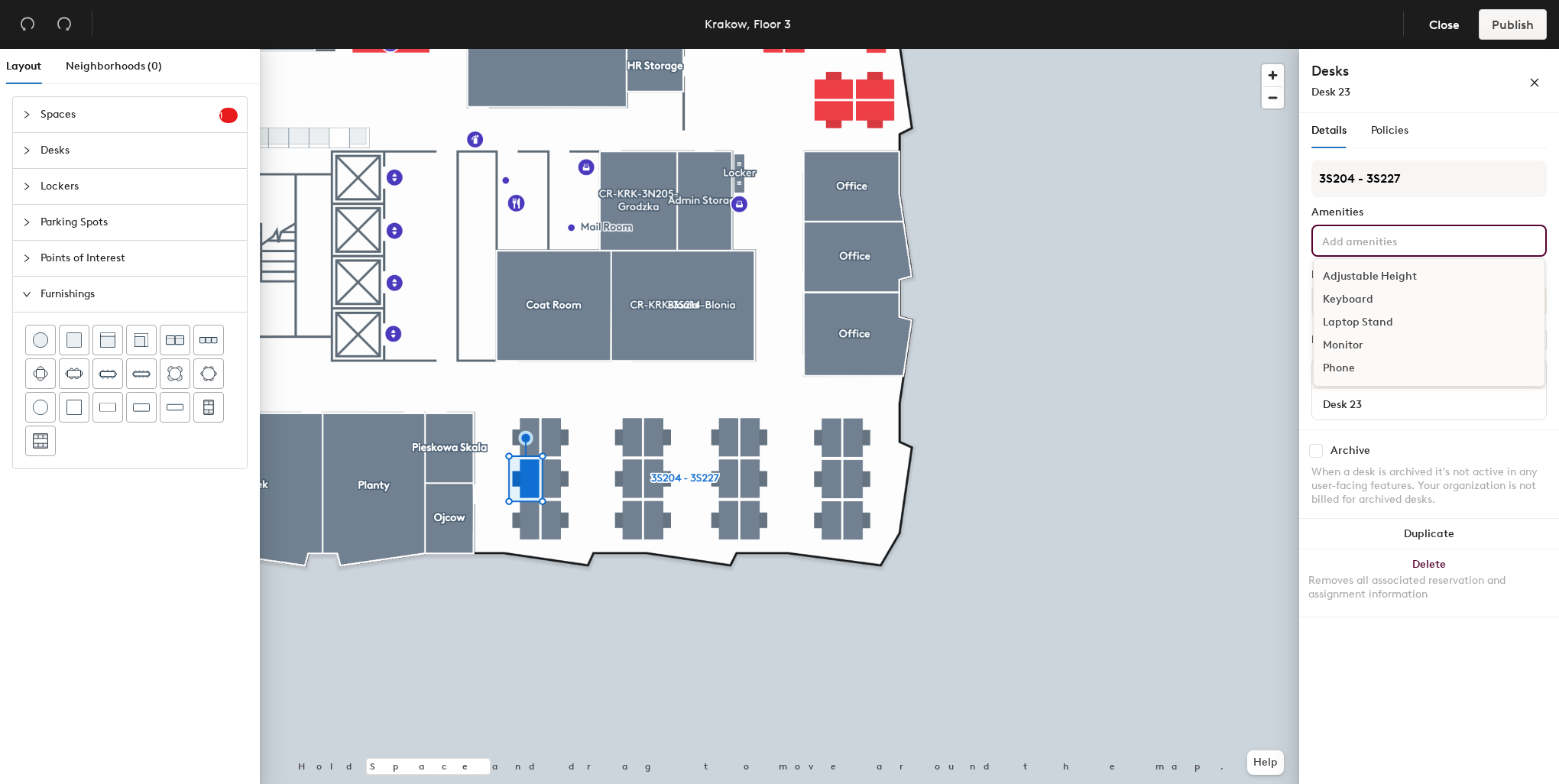
click at [1366, 270] on div "Adjustable Height" at bounding box center [1429, 276] width 231 height 23
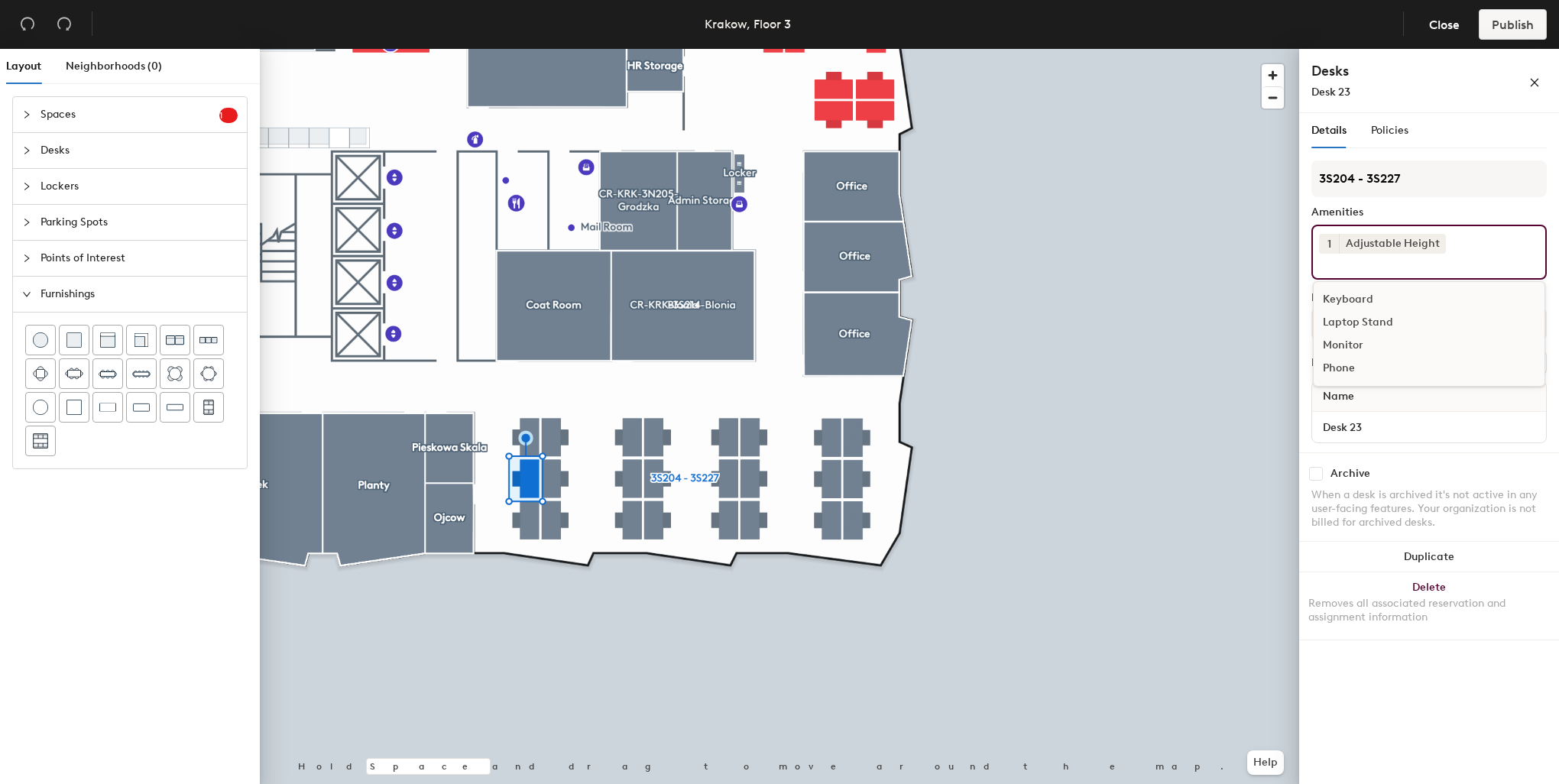
click at [1351, 295] on div "Keyboard" at bounding box center [1429, 300] width 231 height 23
click at [1353, 313] on div "Monitor" at bounding box center [1429, 322] width 231 height 23
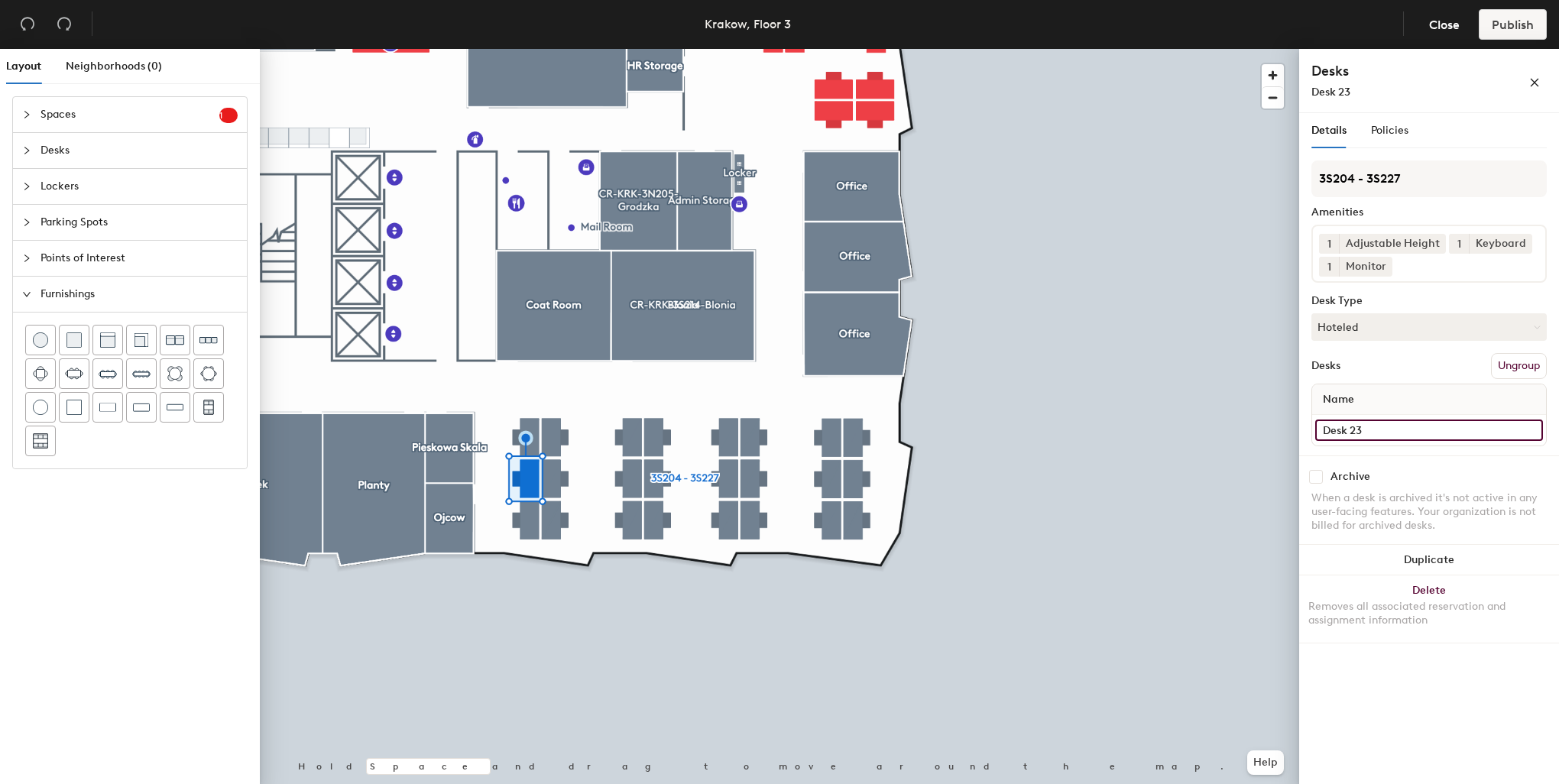
click at [1371, 427] on input "Desk 23" at bounding box center [1428, 429] width 228 height 22
type input "3S205"
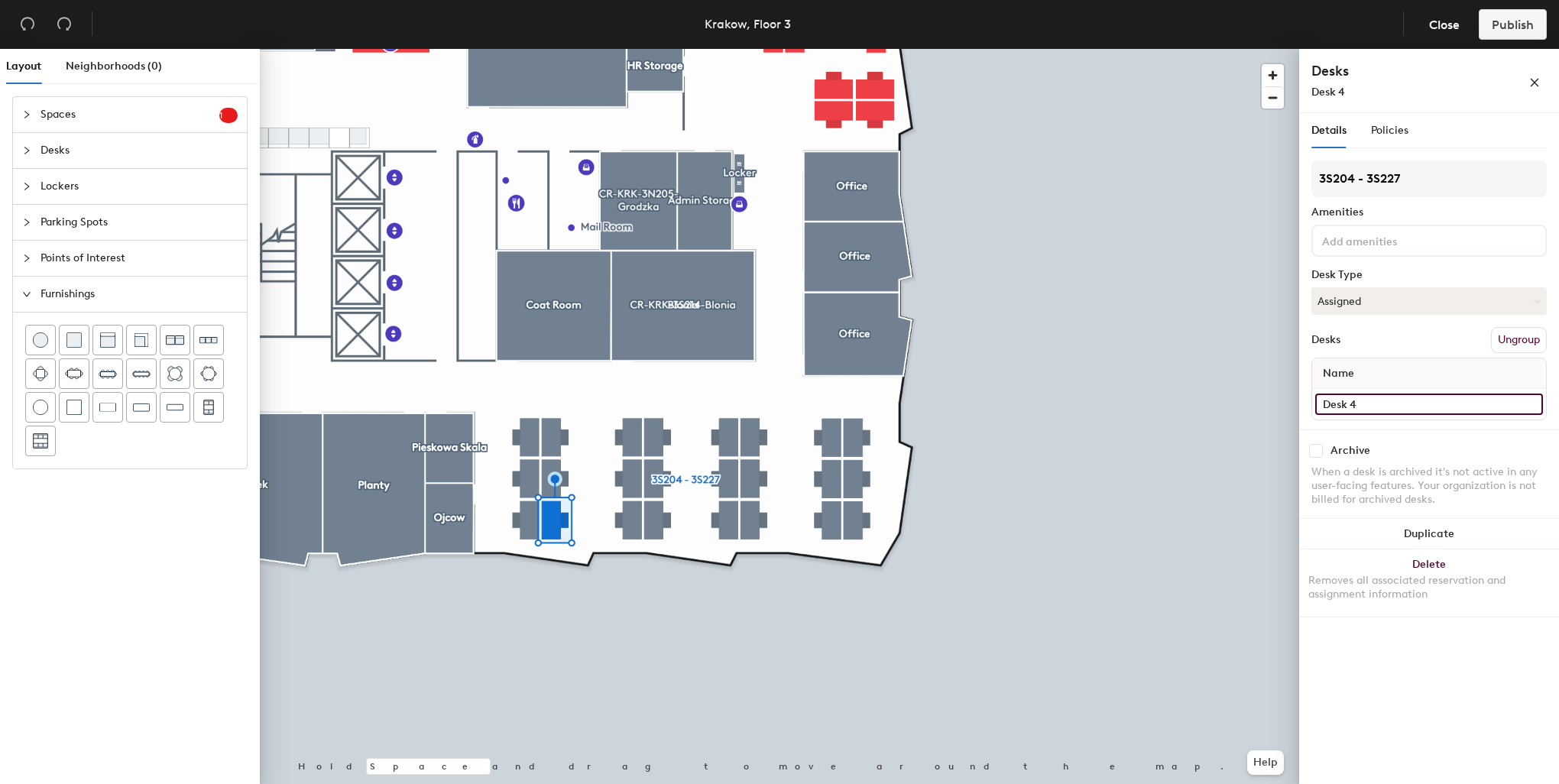
click at [1374, 399] on input "Desk 4" at bounding box center [1428, 404] width 228 height 22
type input "3S210"
click at [1348, 306] on button "Assigned" at bounding box center [1428, 301] width 236 height 27
click at [1368, 391] on div "Hoteled" at bounding box center [1389, 394] width 153 height 23
click at [1390, 224] on div at bounding box center [1428, 240] width 236 height 32
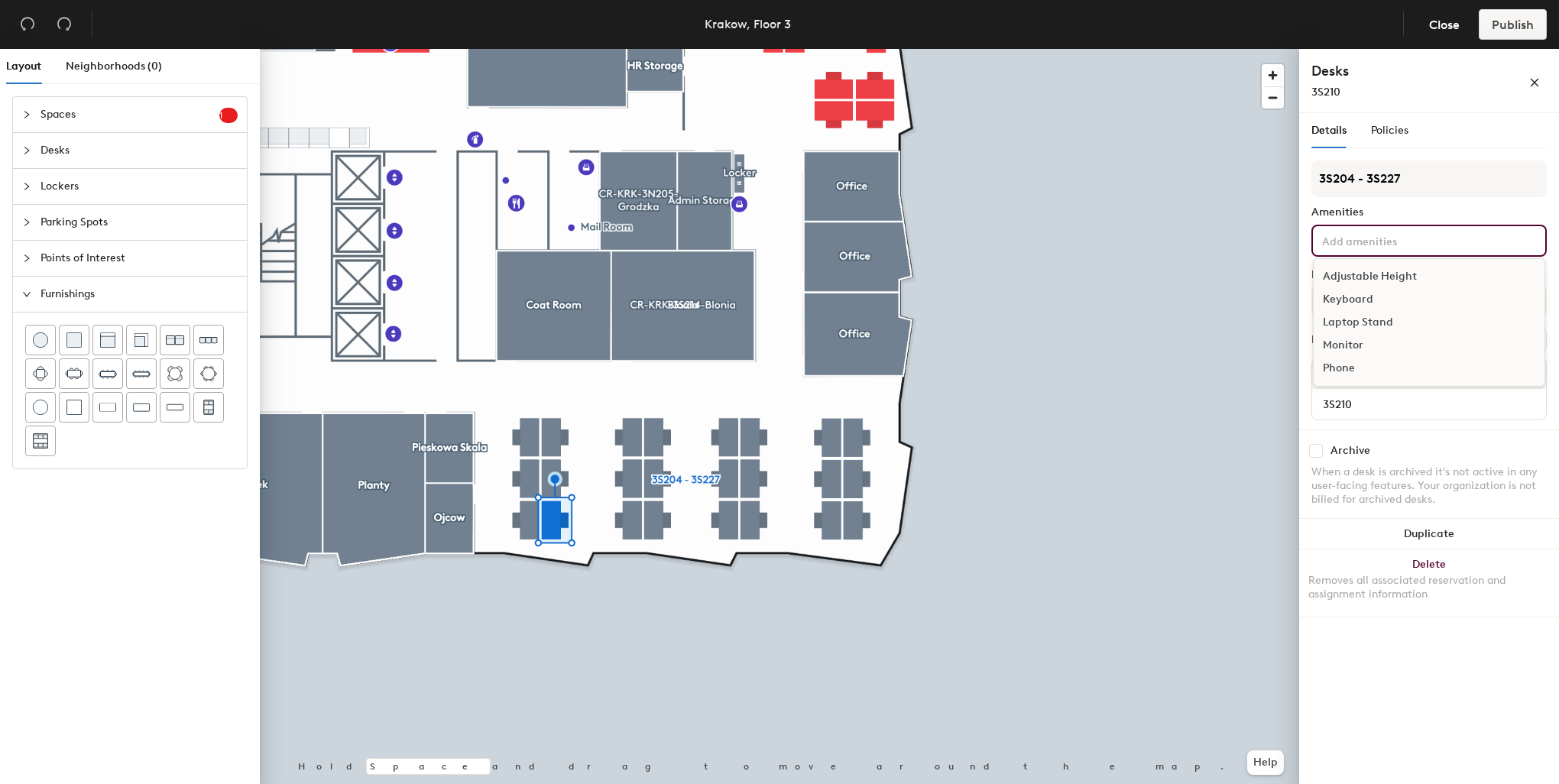
click at [1391, 280] on div "Adjustable Height" at bounding box center [1429, 276] width 231 height 23
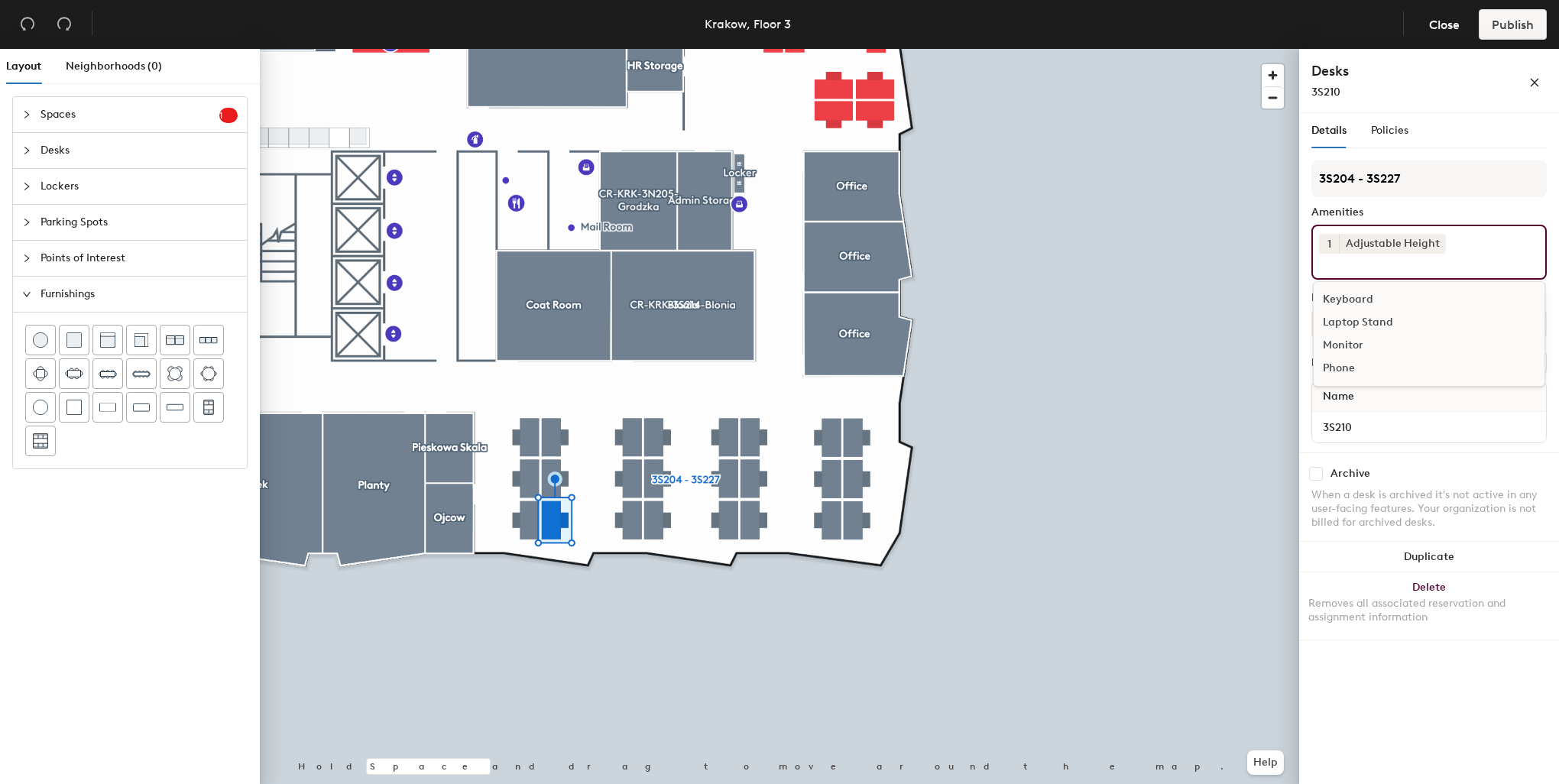
click at [1369, 296] on div "Keyboard" at bounding box center [1429, 300] width 231 height 23
click at [1361, 325] on div "Monitor" at bounding box center [1429, 322] width 231 height 23
click at [725, 49] on div at bounding box center [780, 49] width 1040 height 0
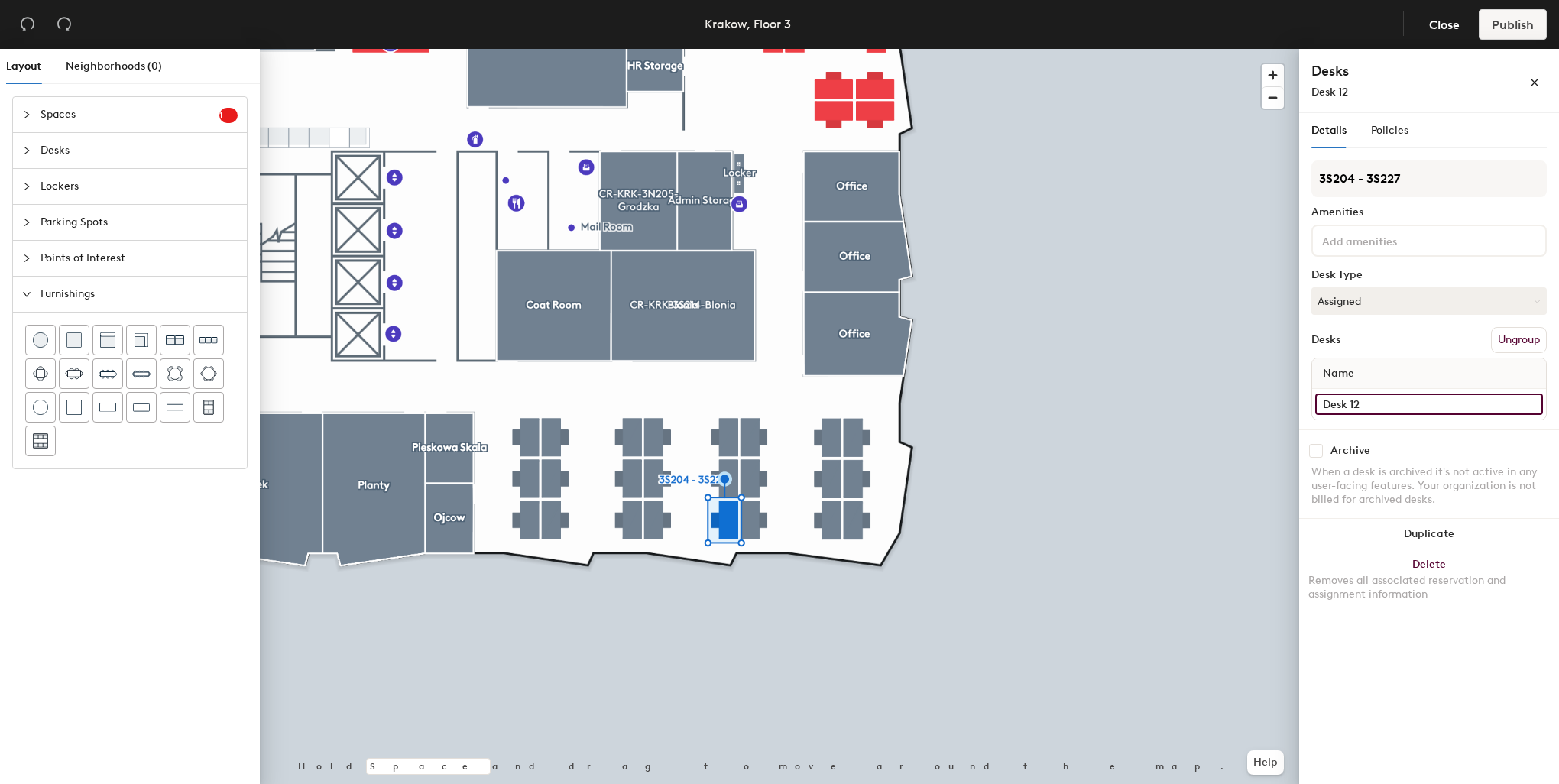
click at [1295, 405] on div "Layout Neighborhoods (0) Spaces 1 Add existing spaces to the map Reception area…" at bounding box center [780, 420] width 1559 height 741
type input "3S218"
click at [1353, 298] on button "Assigned" at bounding box center [1428, 301] width 236 height 27
click at [1344, 392] on div "Hoteled" at bounding box center [1389, 394] width 153 height 23
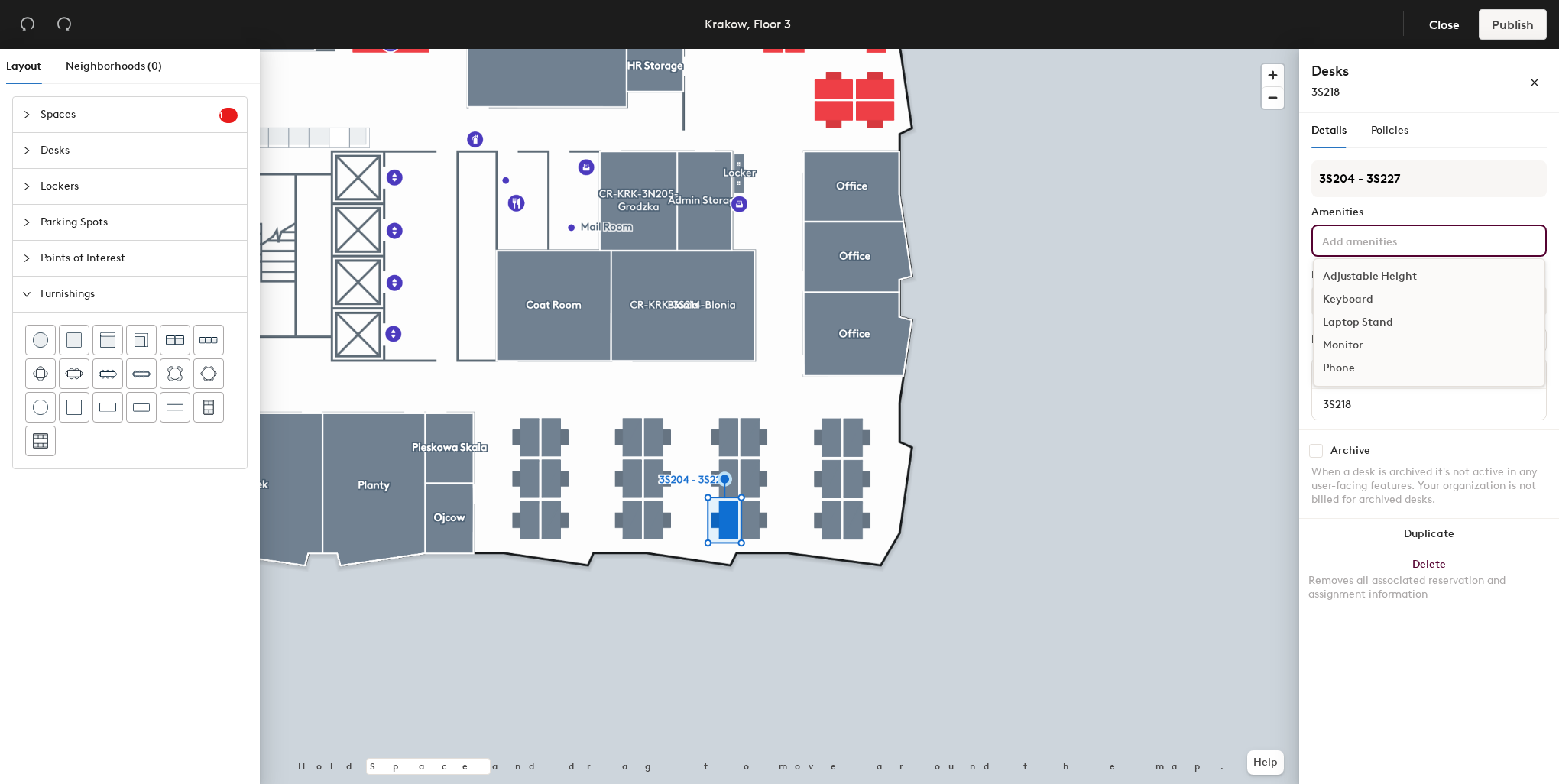
click at [1351, 236] on input at bounding box center [1387, 239] width 137 height 18
click at [1370, 276] on div "Adjustable Height" at bounding box center [1429, 276] width 231 height 23
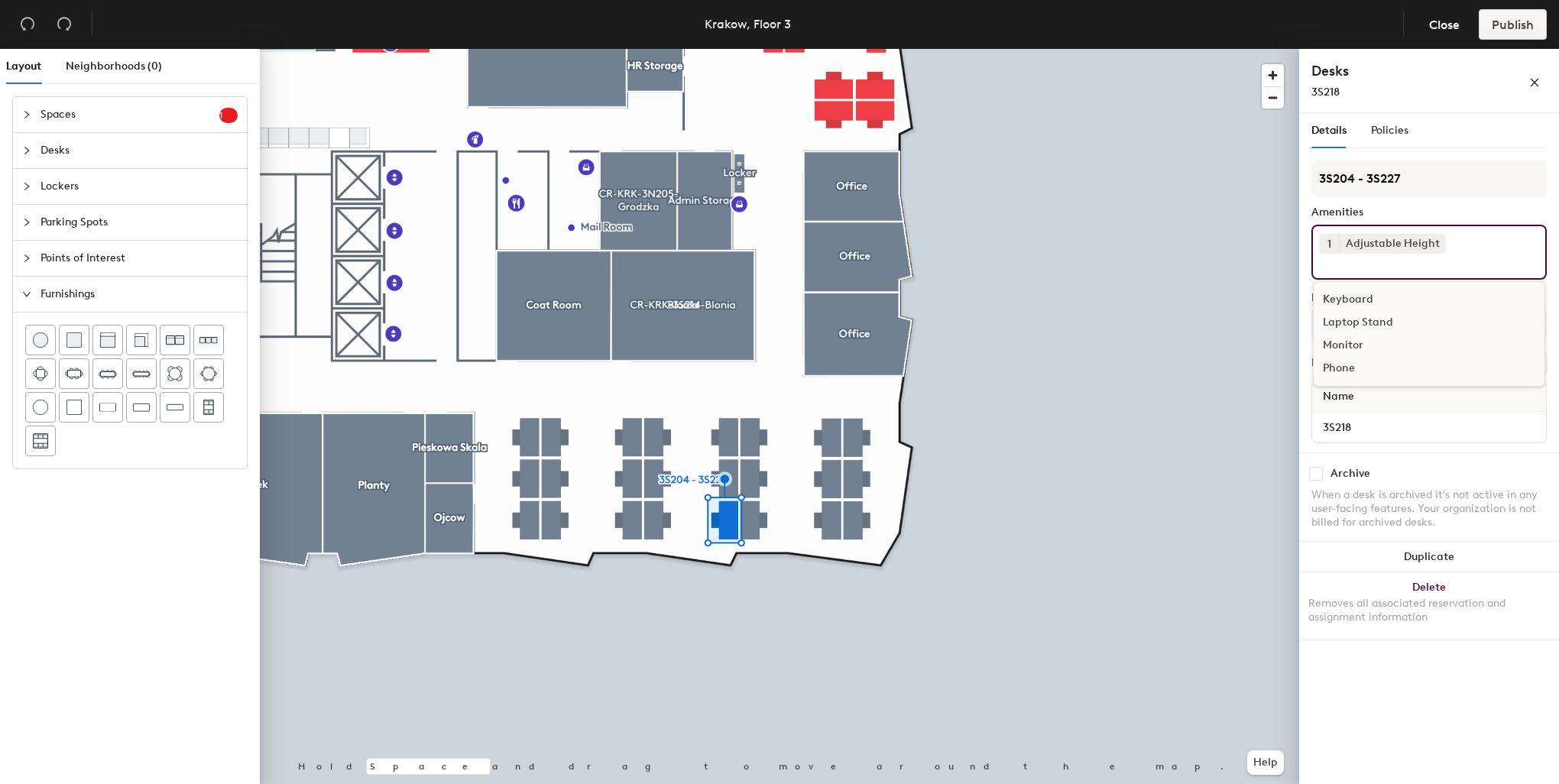
click at [1359, 304] on div "Keyboard" at bounding box center [1429, 300] width 231 height 23
click at [1355, 315] on div "Monitor" at bounding box center [1429, 322] width 231 height 23
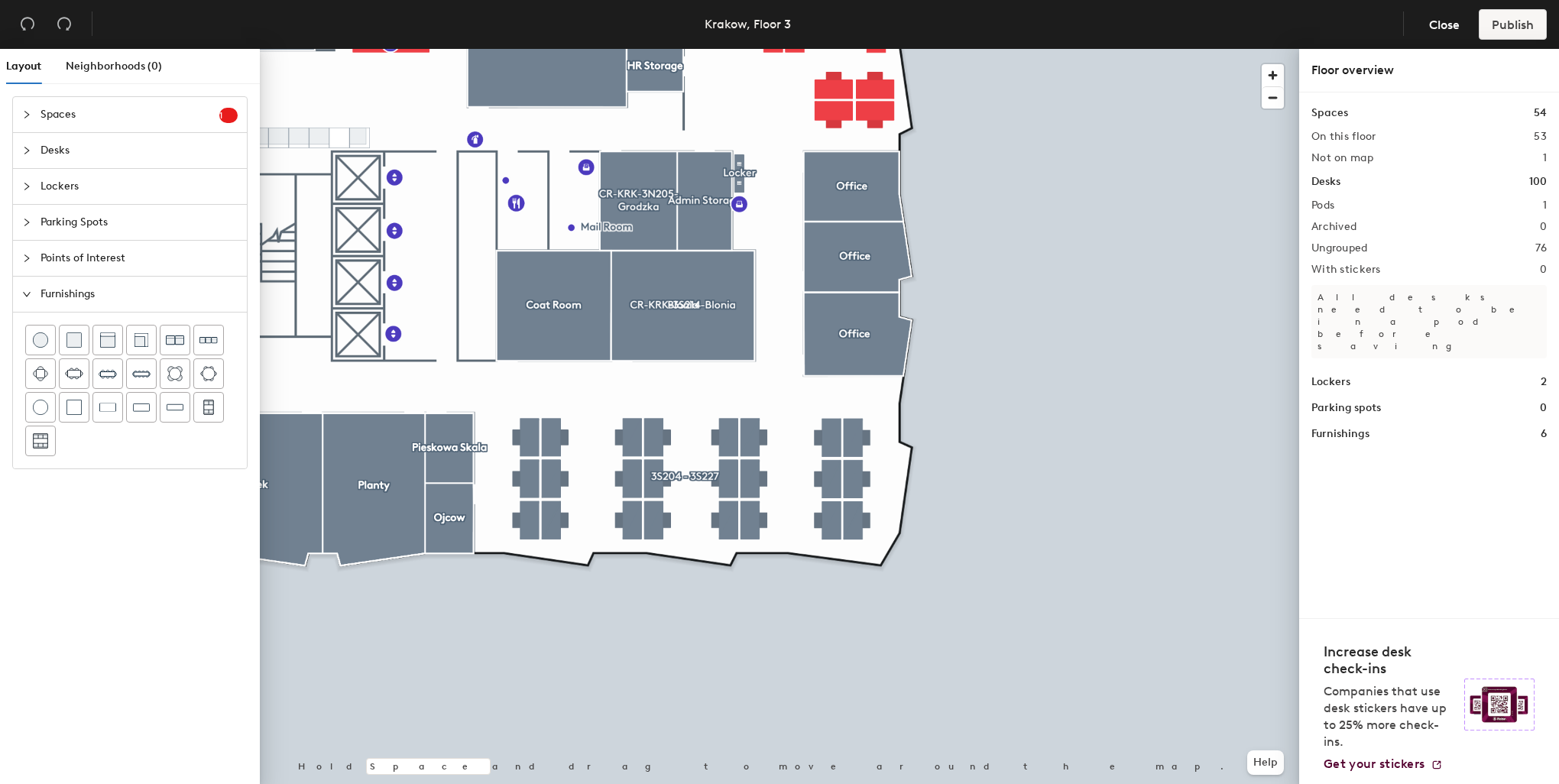
click at [868, 49] on div at bounding box center [780, 49] width 1040 height 0
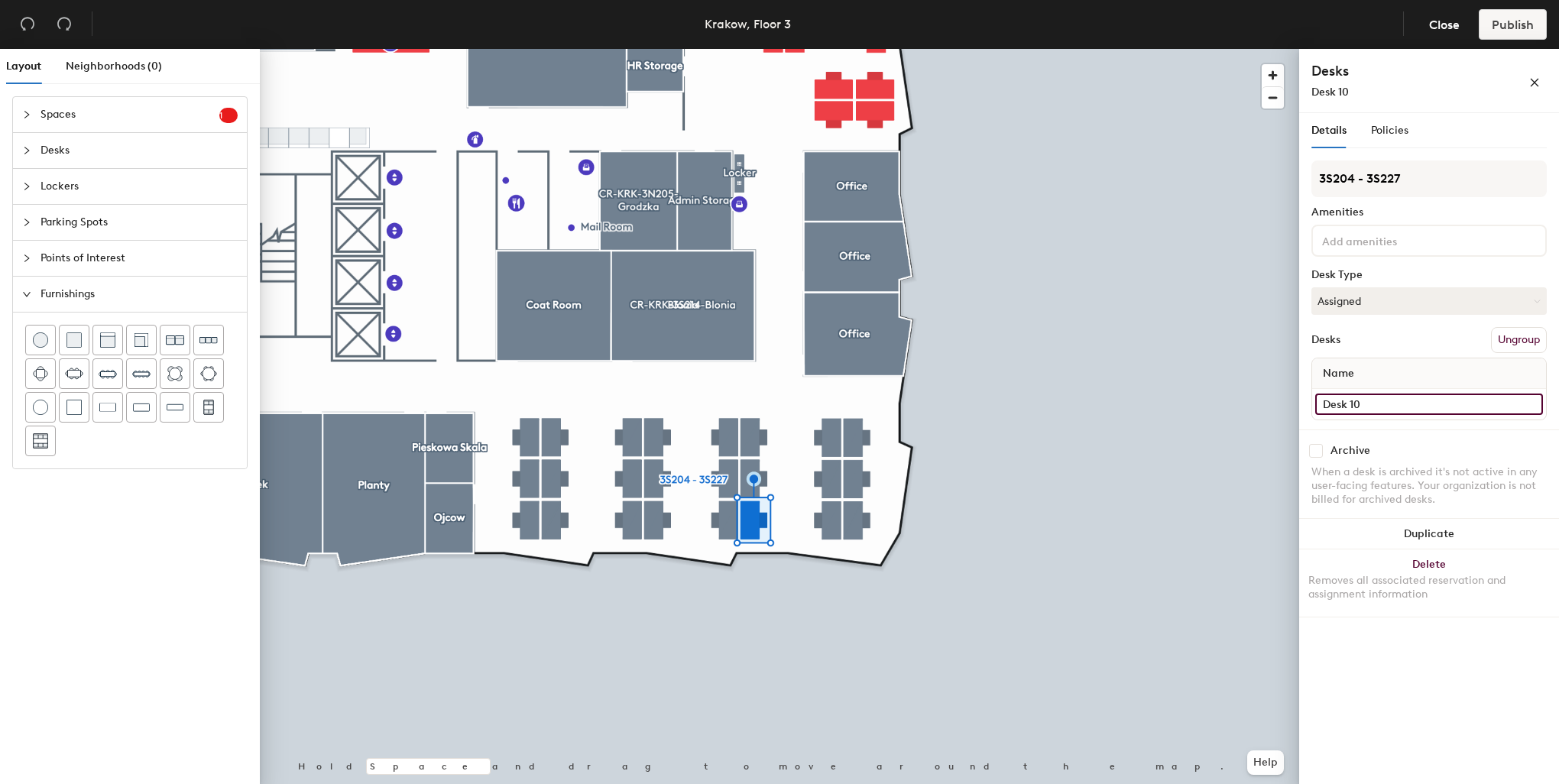
drag, startPoint x: 1390, startPoint y: 401, endPoint x: 1306, endPoint y: 399, distance: 84.0
click at [1306, 399] on div "Details Policies 3S204 - 3S227 Amenities Desk Type Assigned Desks Ungroup Name …" at bounding box center [1428, 452] width 260 height 677
type input "3S223"
click at [1375, 239] on input at bounding box center [1387, 239] width 137 height 18
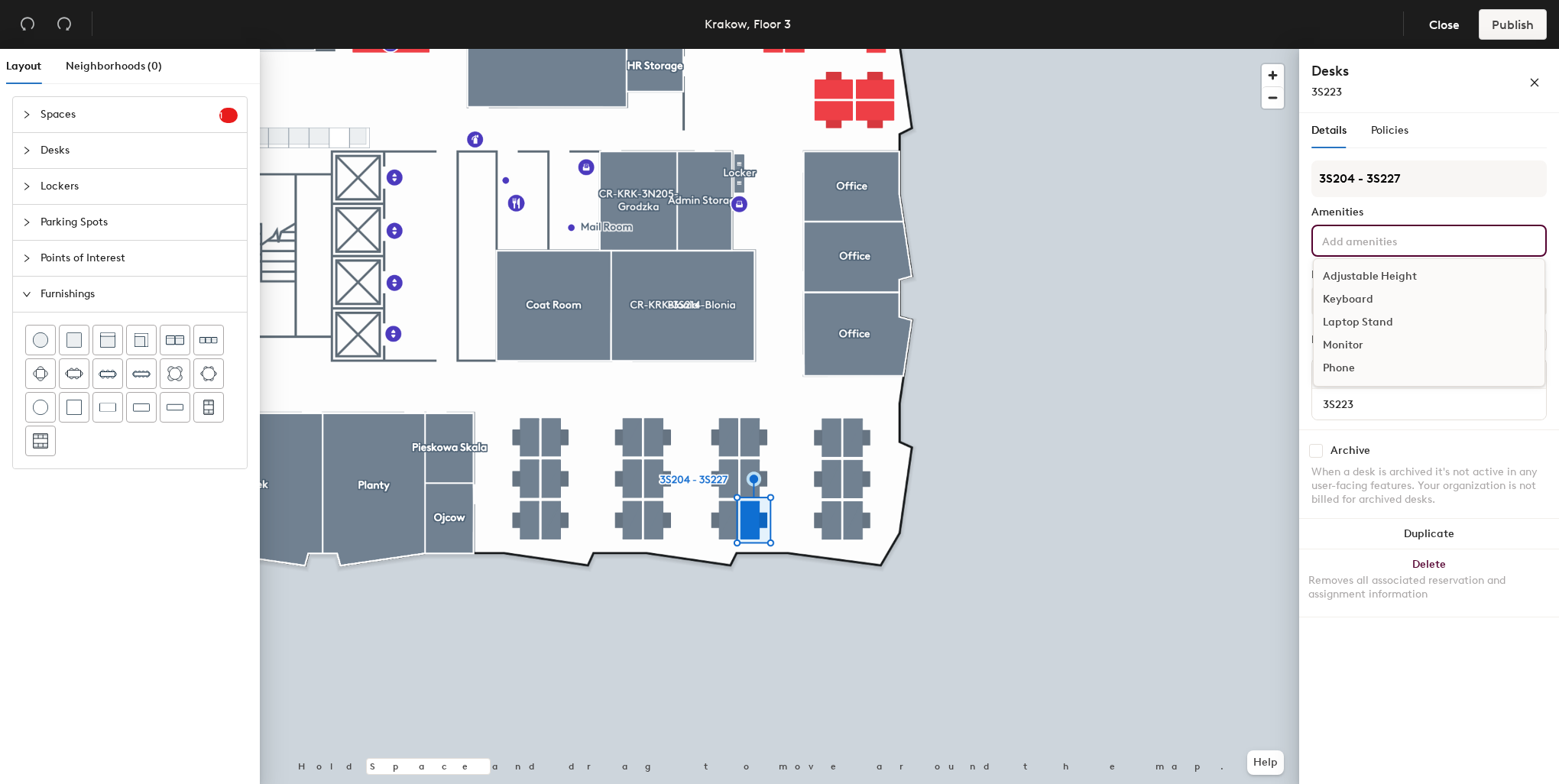
click at [1382, 269] on div "Adjustable Height" at bounding box center [1429, 276] width 231 height 23
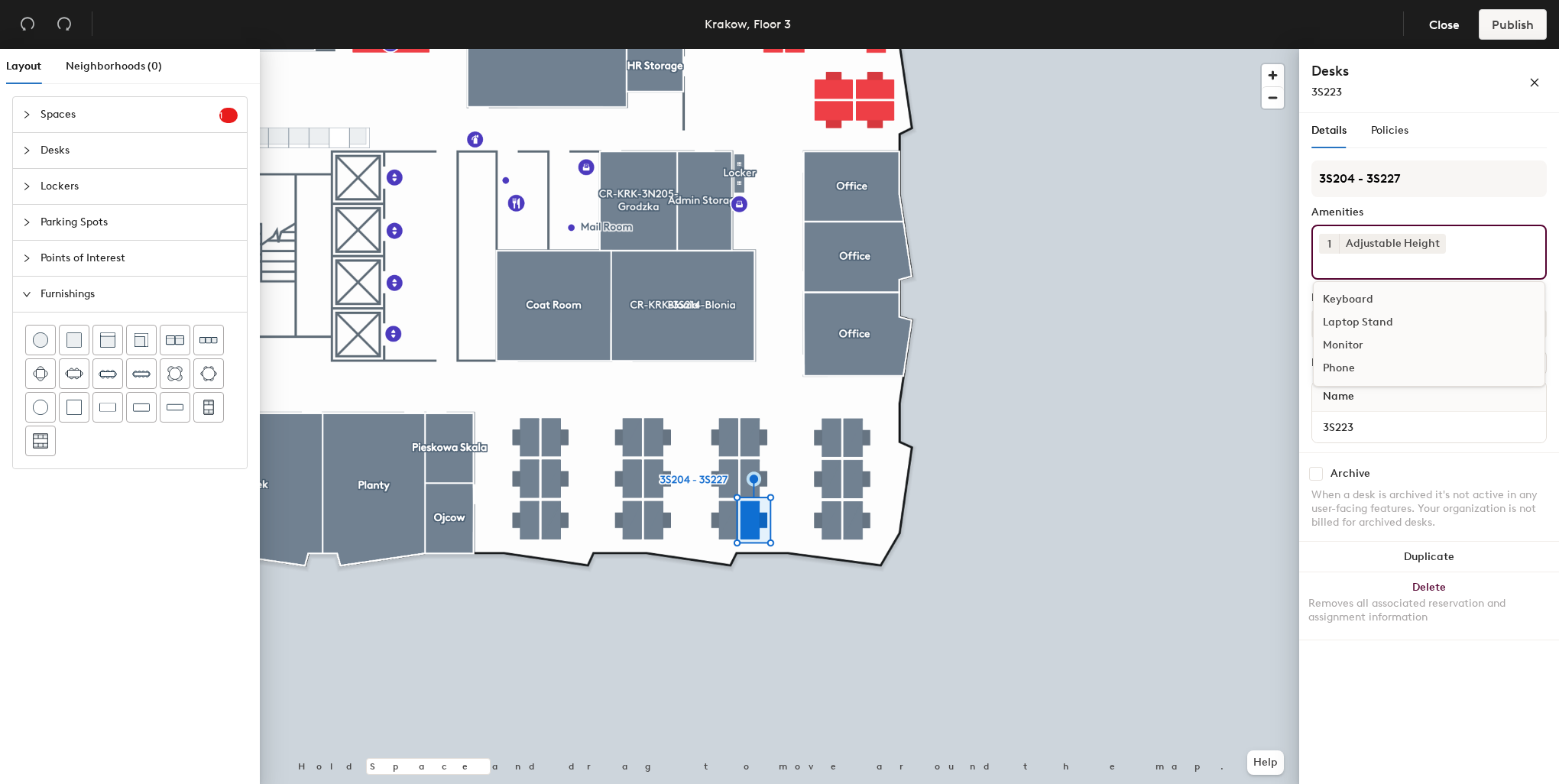
click at [1348, 288] on div "Keyboard" at bounding box center [1429, 300] width 231 height 23
click at [1354, 320] on div "Monitor" at bounding box center [1429, 322] width 231 height 23
click at [1134, 49] on div at bounding box center [780, 49] width 1040 height 0
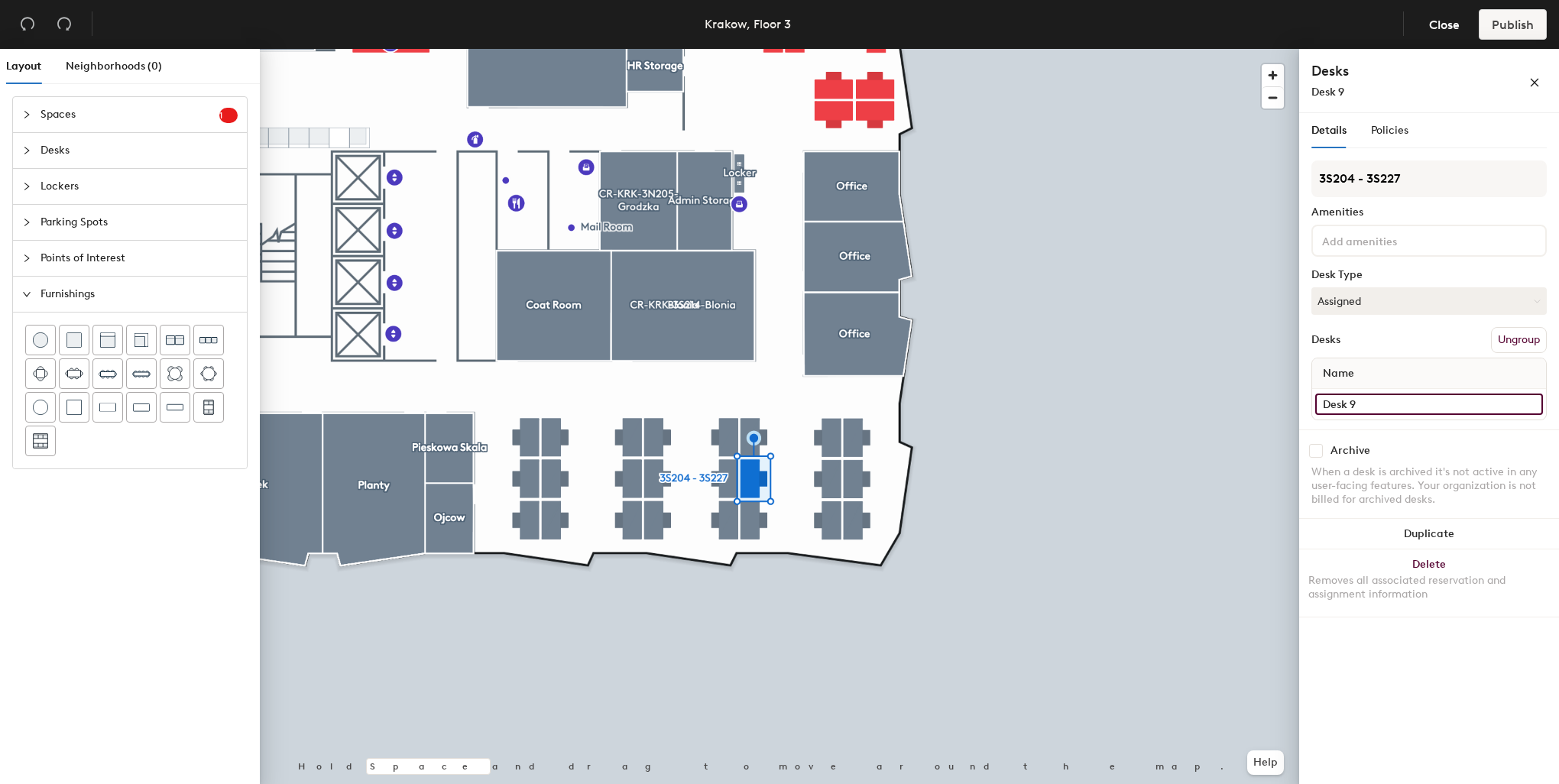
click at [1371, 399] on input "Desk 9" at bounding box center [1428, 404] width 228 height 22
type input "3S222"
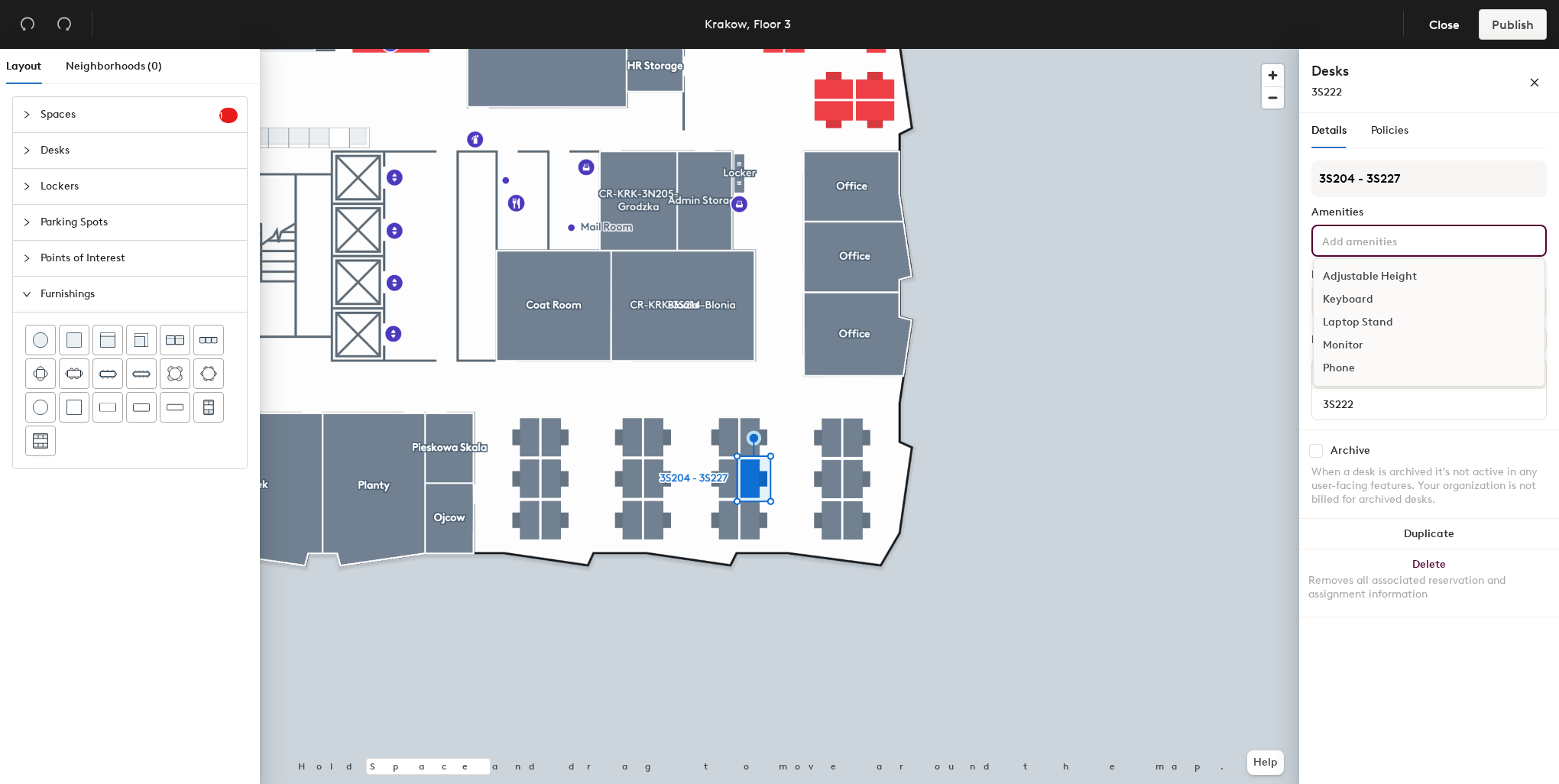
click at [1370, 241] on input at bounding box center [1387, 239] width 137 height 18
click at [1375, 272] on div "Adjustable Height" at bounding box center [1429, 276] width 231 height 23
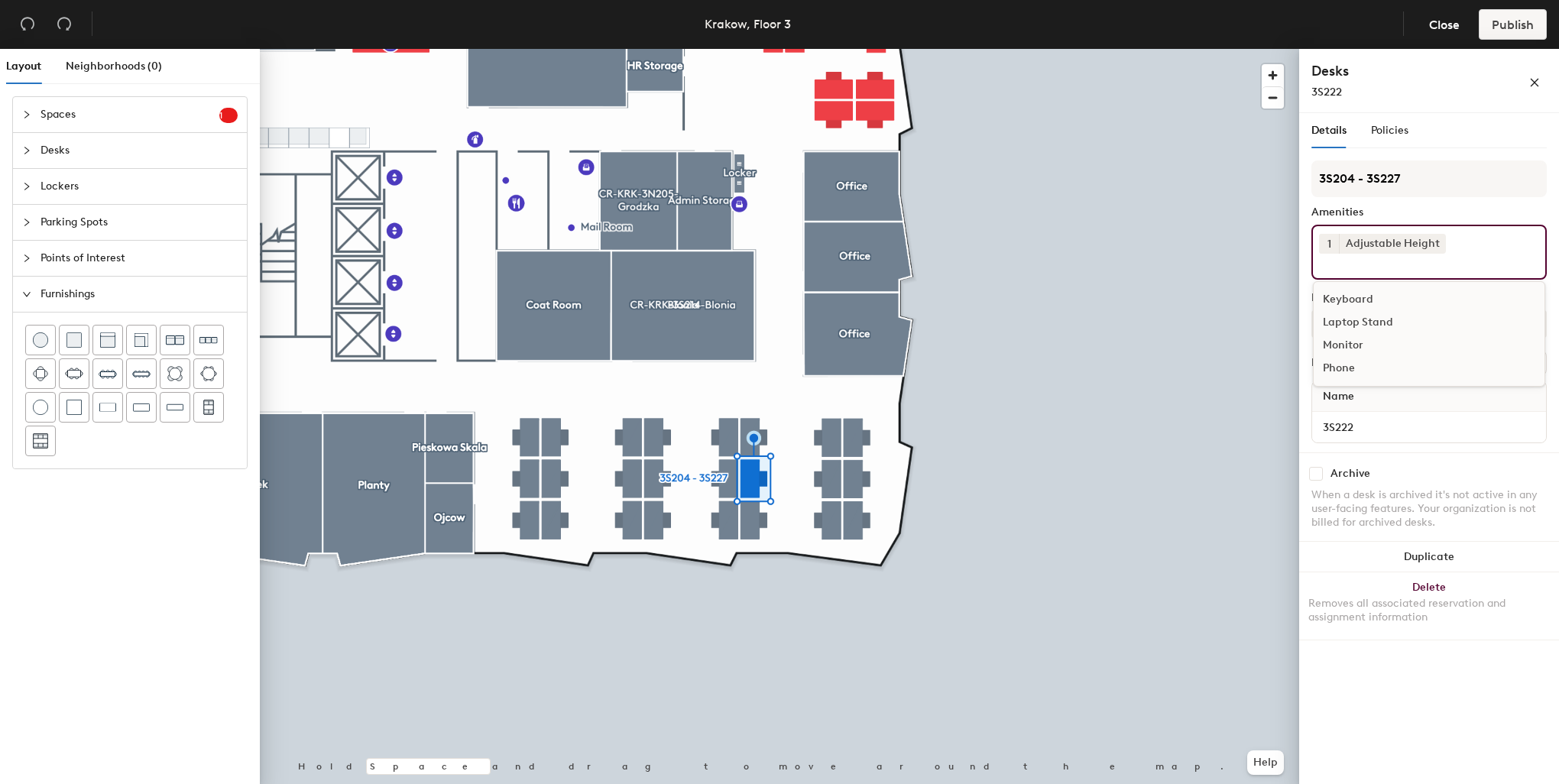
click at [1362, 300] on div "Keyboard" at bounding box center [1429, 300] width 231 height 23
click at [1361, 318] on div "Monitor" at bounding box center [1429, 322] width 231 height 23
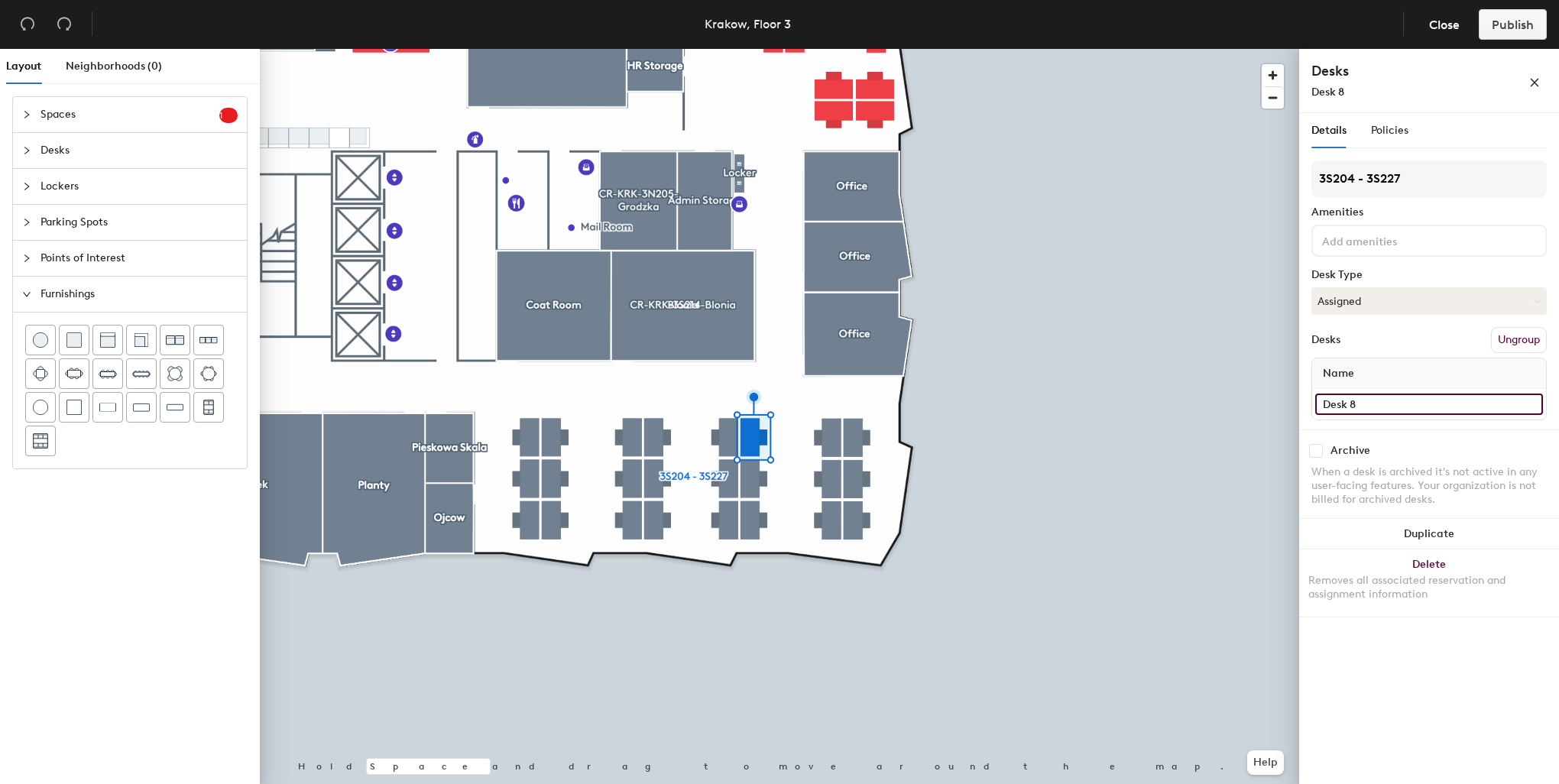
click at [1373, 405] on input "Desk 8" at bounding box center [1428, 404] width 228 height 22
type input "3S221"
click at [1352, 236] on input at bounding box center [1387, 239] width 137 height 18
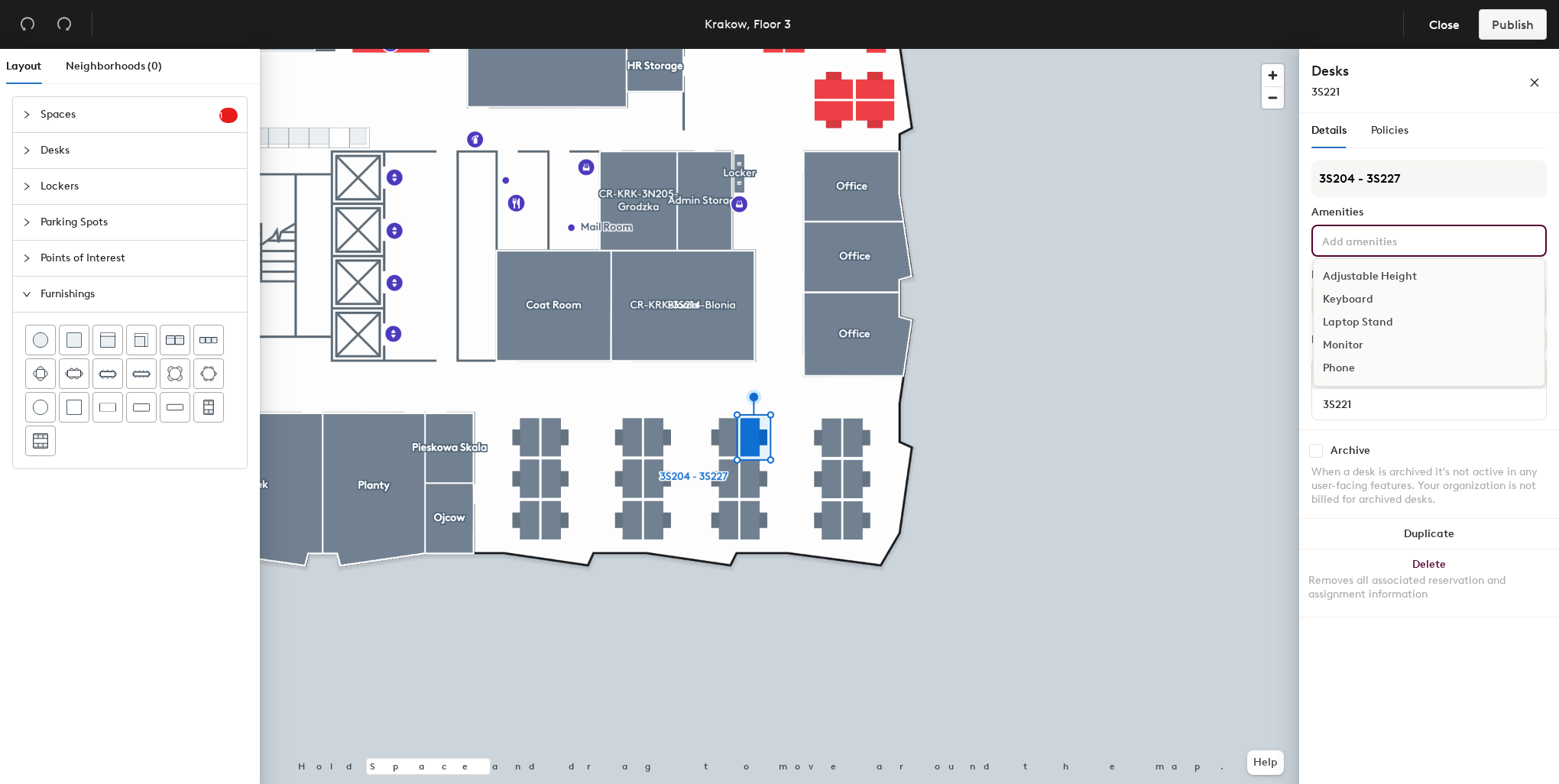
click at [1376, 277] on div "Adjustable Height" at bounding box center [1429, 276] width 231 height 23
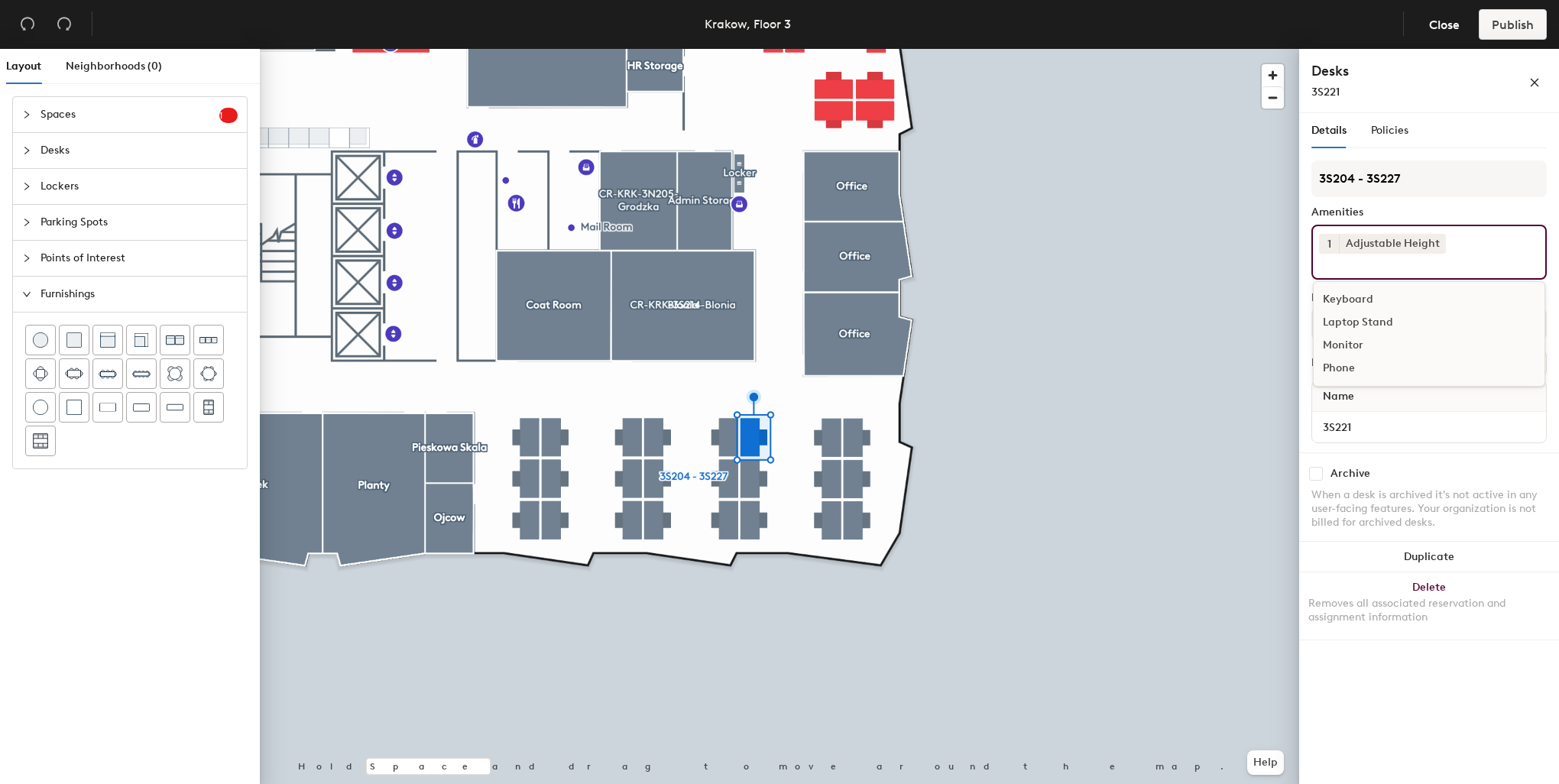
click at [1375, 292] on div "Keyboard" at bounding box center [1429, 300] width 231 height 23
click at [1380, 311] on div "Monitor" at bounding box center [1429, 322] width 231 height 23
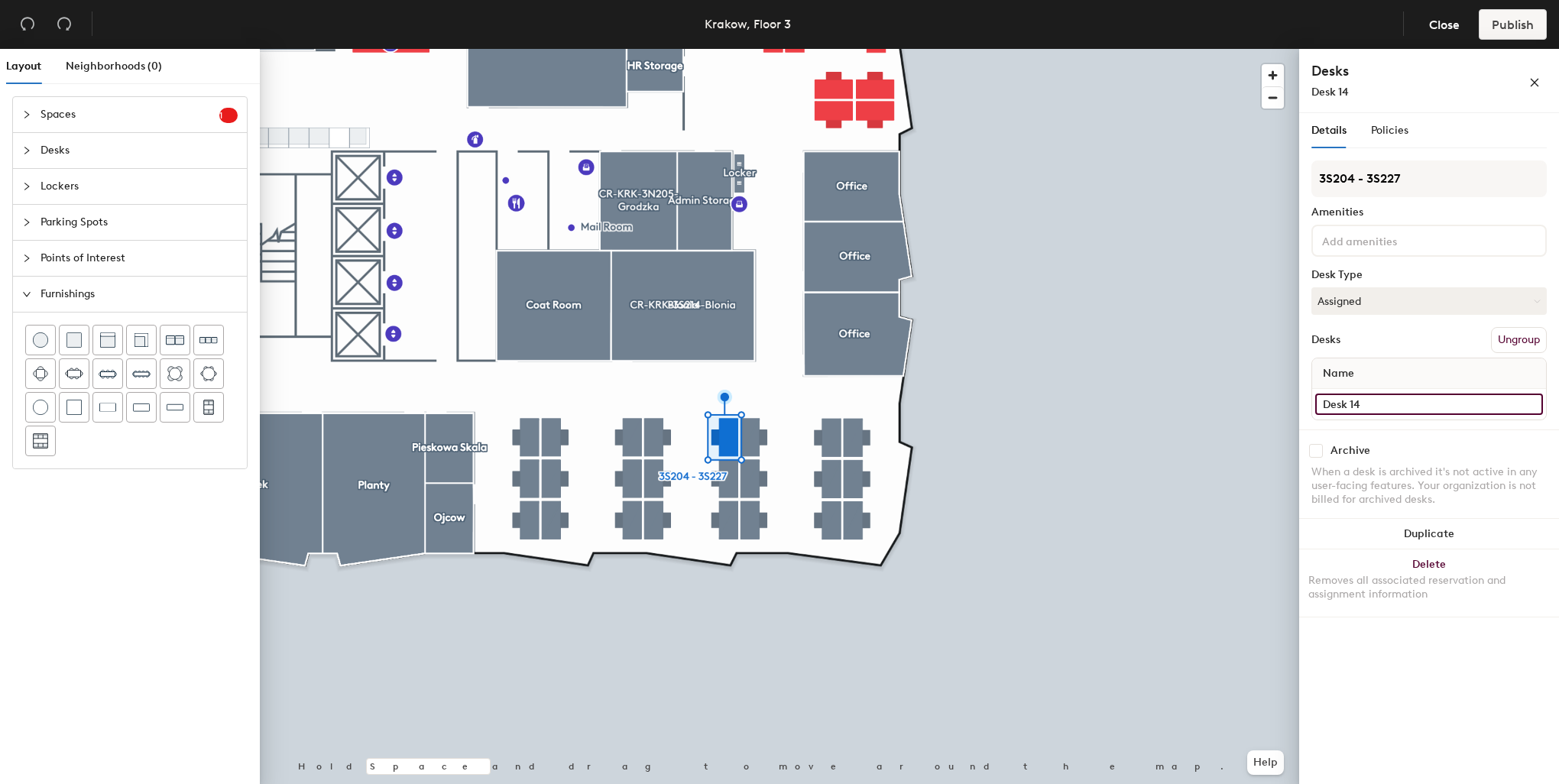
click at [1298, 404] on div "Layout Neighborhoods (0) Spaces 1 Add existing spaces to the map Reception area…" at bounding box center [780, 420] width 1559 height 741
type input "3S220"
click at [1353, 231] on input at bounding box center [1387, 239] width 137 height 18
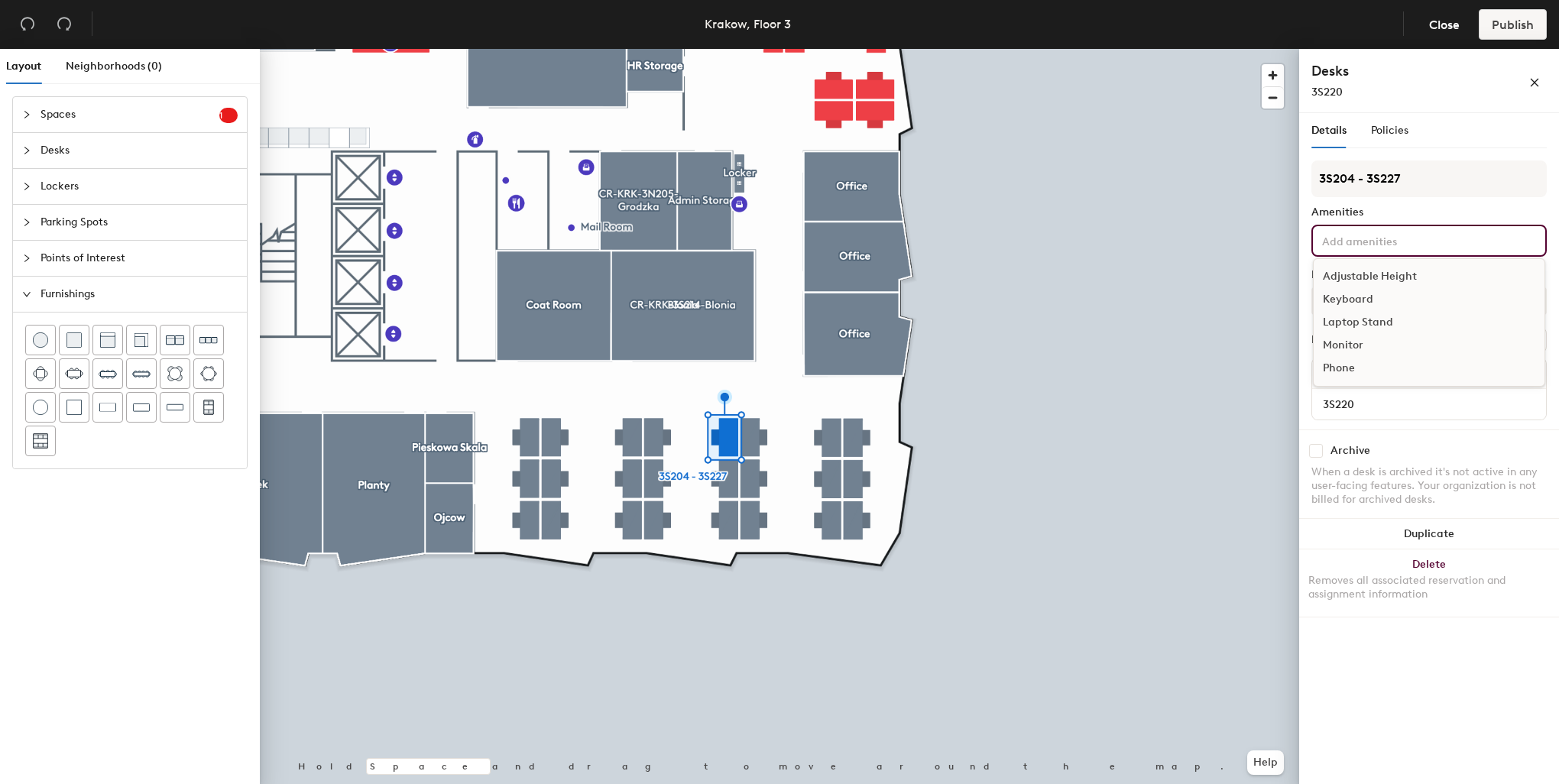
click at [1378, 272] on div "Adjustable Height" at bounding box center [1429, 276] width 231 height 23
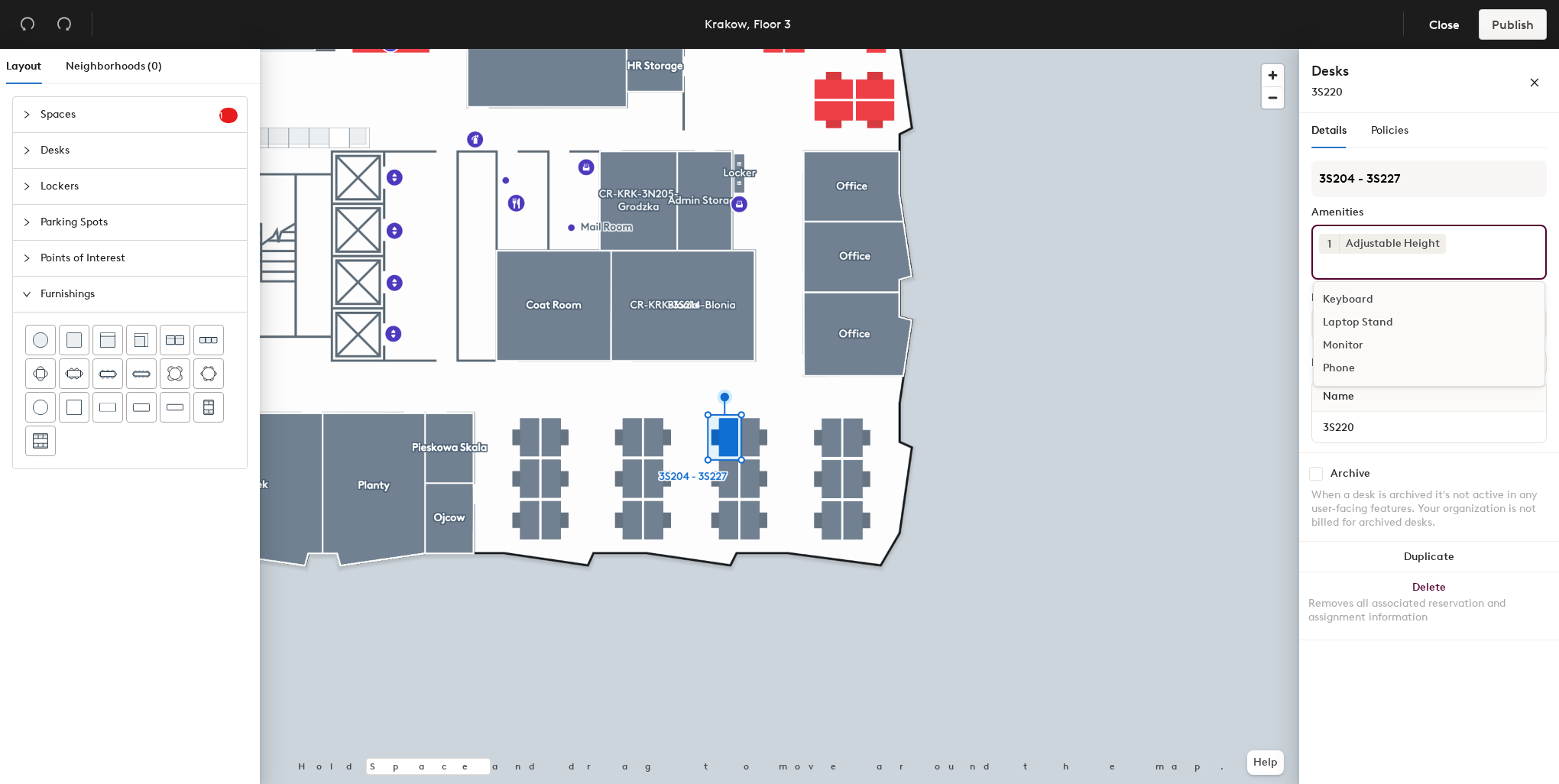
click at [1358, 301] on div "Keyboard" at bounding box center [1429, 300] width 231 height 23
click at [1352, 320] on div "Monitor" at bounding box center [1429, 322] width 231 height 23
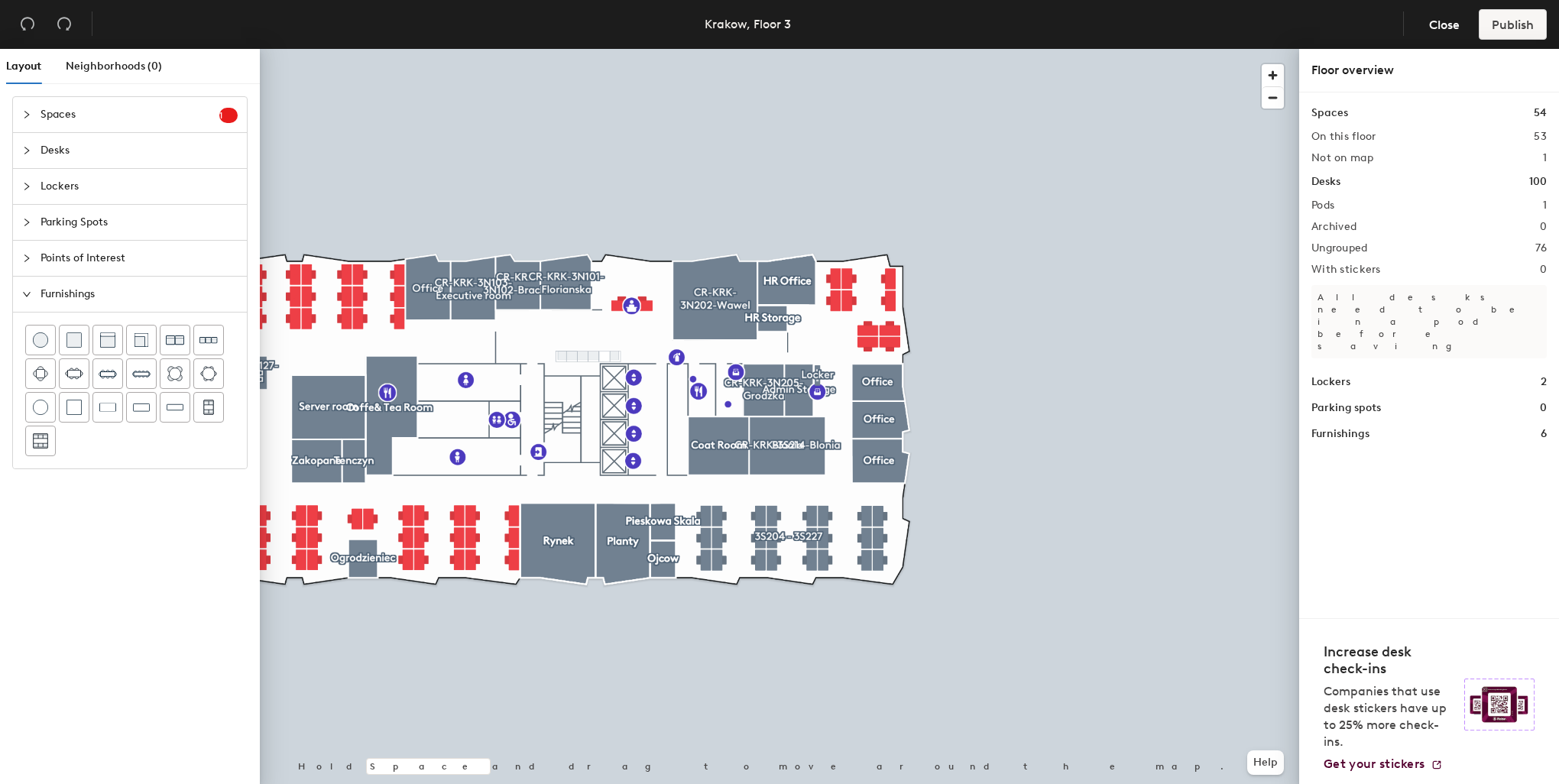
click at [474, 42] on div "Krakow, Floor 3 Close Publish Layout Neighborhoods (0) Spaces 1 Add existing sp…" at bounding box center [780, 392] width 1559 height 784
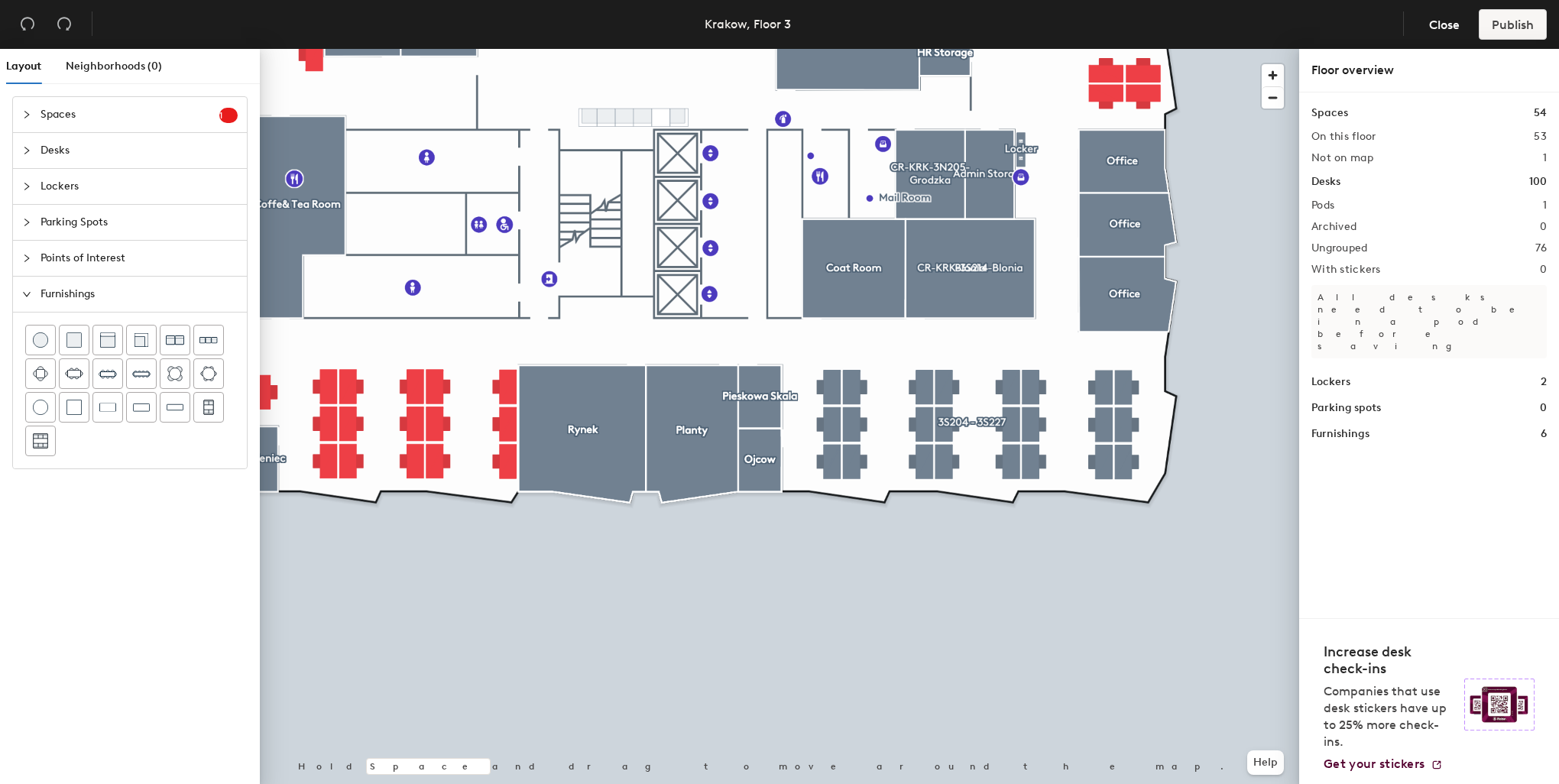
click at [1007, 49] on div at bounding box center [780, 49] width 1040 height 0
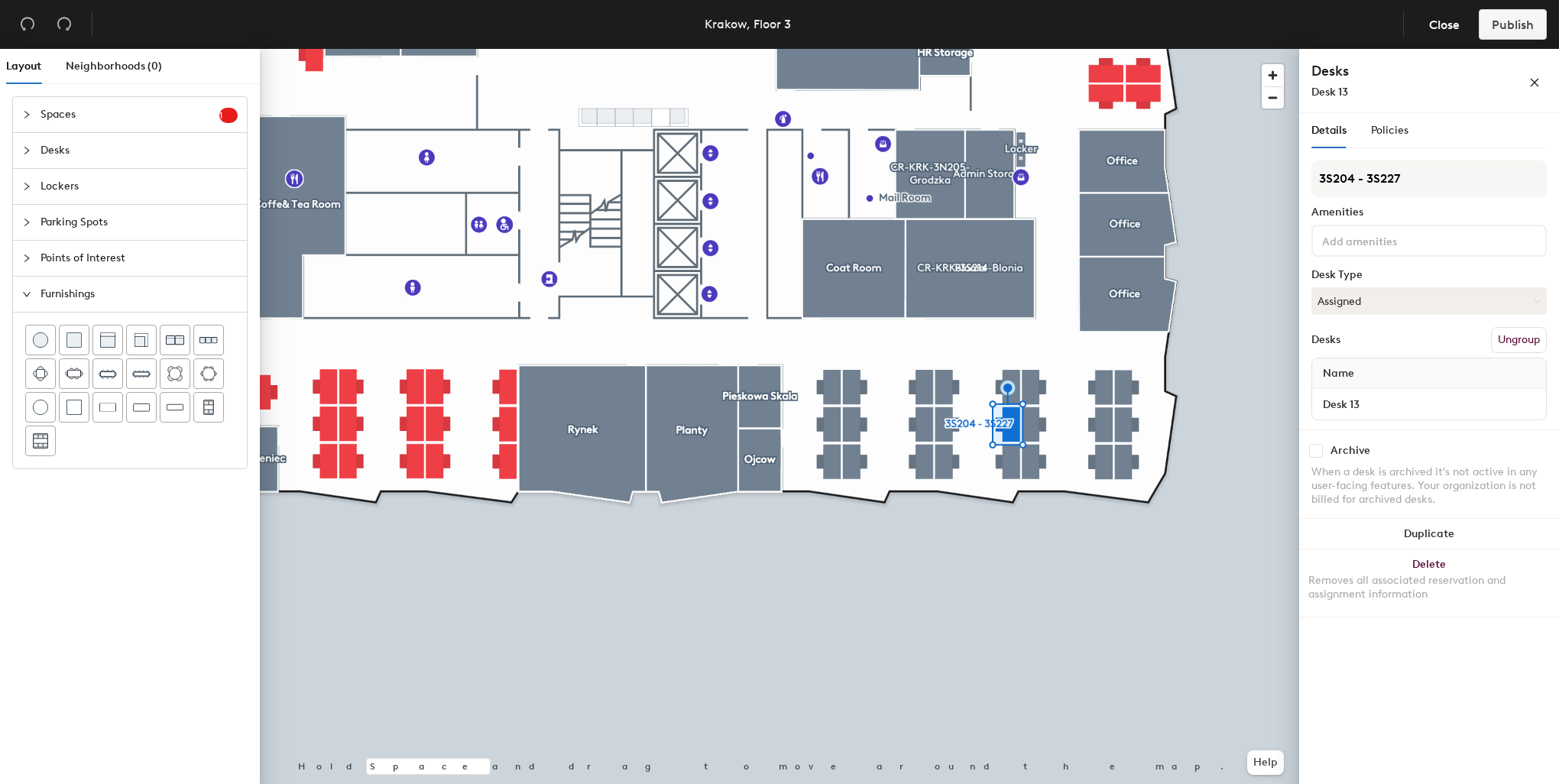
click at [1029, 49] on div at bounding box center [780, 49] width 1040 height 0
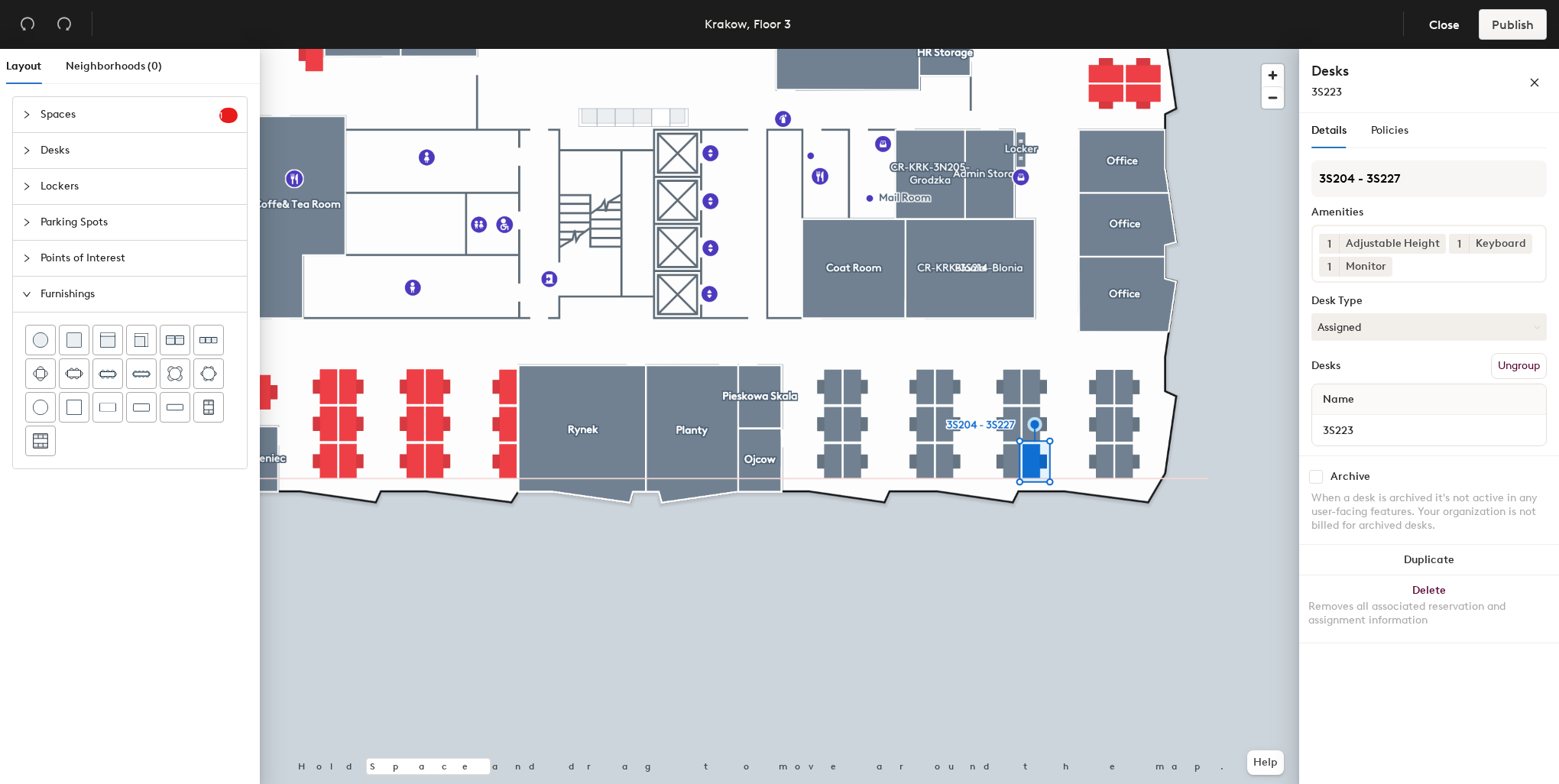
click at [1006, 49] on div at bounding box center [780, 49] width 1040 height 0
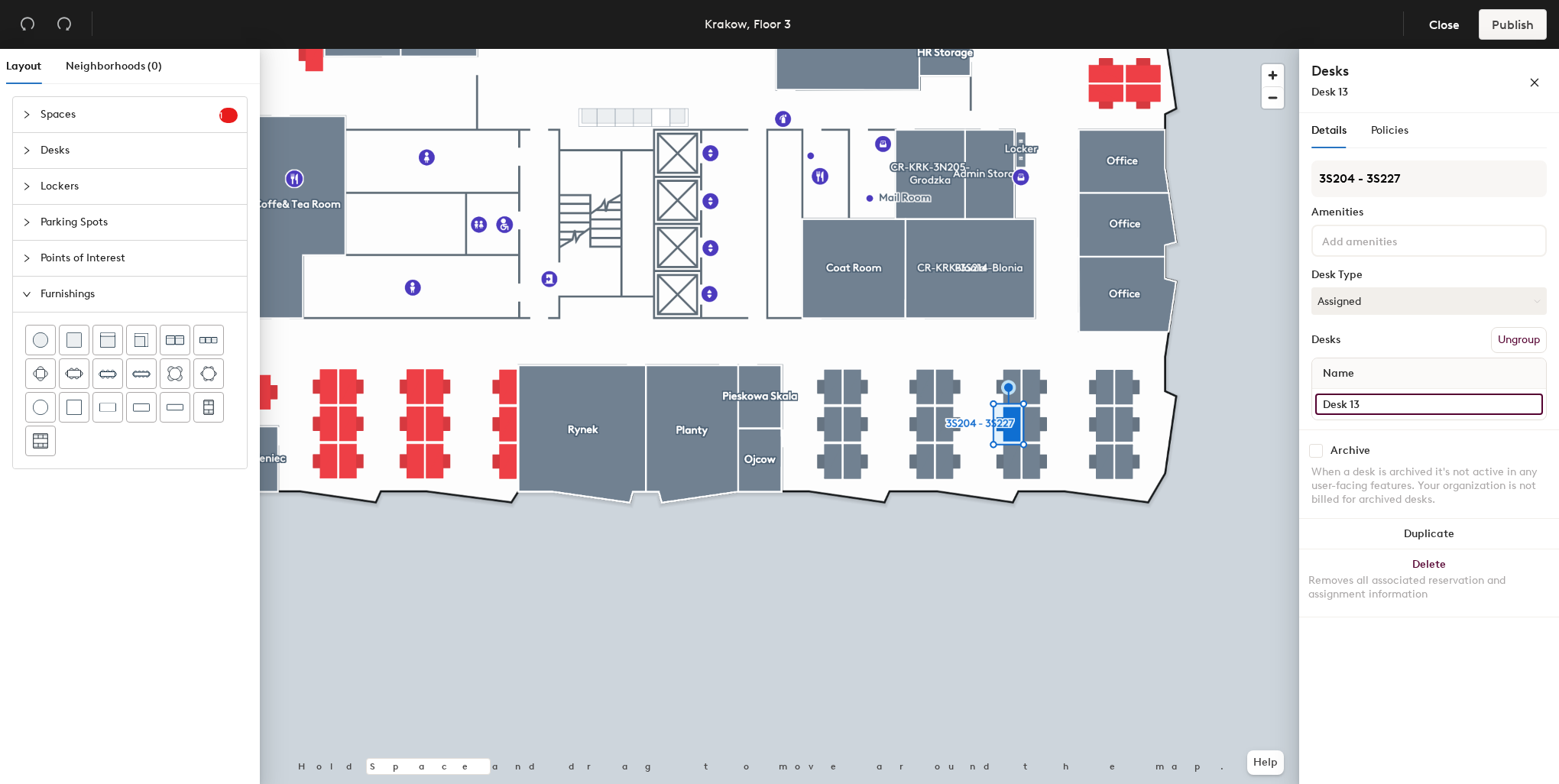
click at [1363, 399] on input "Desk 13" at bounding box center [1428, 404] width 228 height 22
type input "3S219"
click at [1358, 402] on input "Desk 15" at bounding box center [1428, 404] width 228 height 22
type input "3S215"
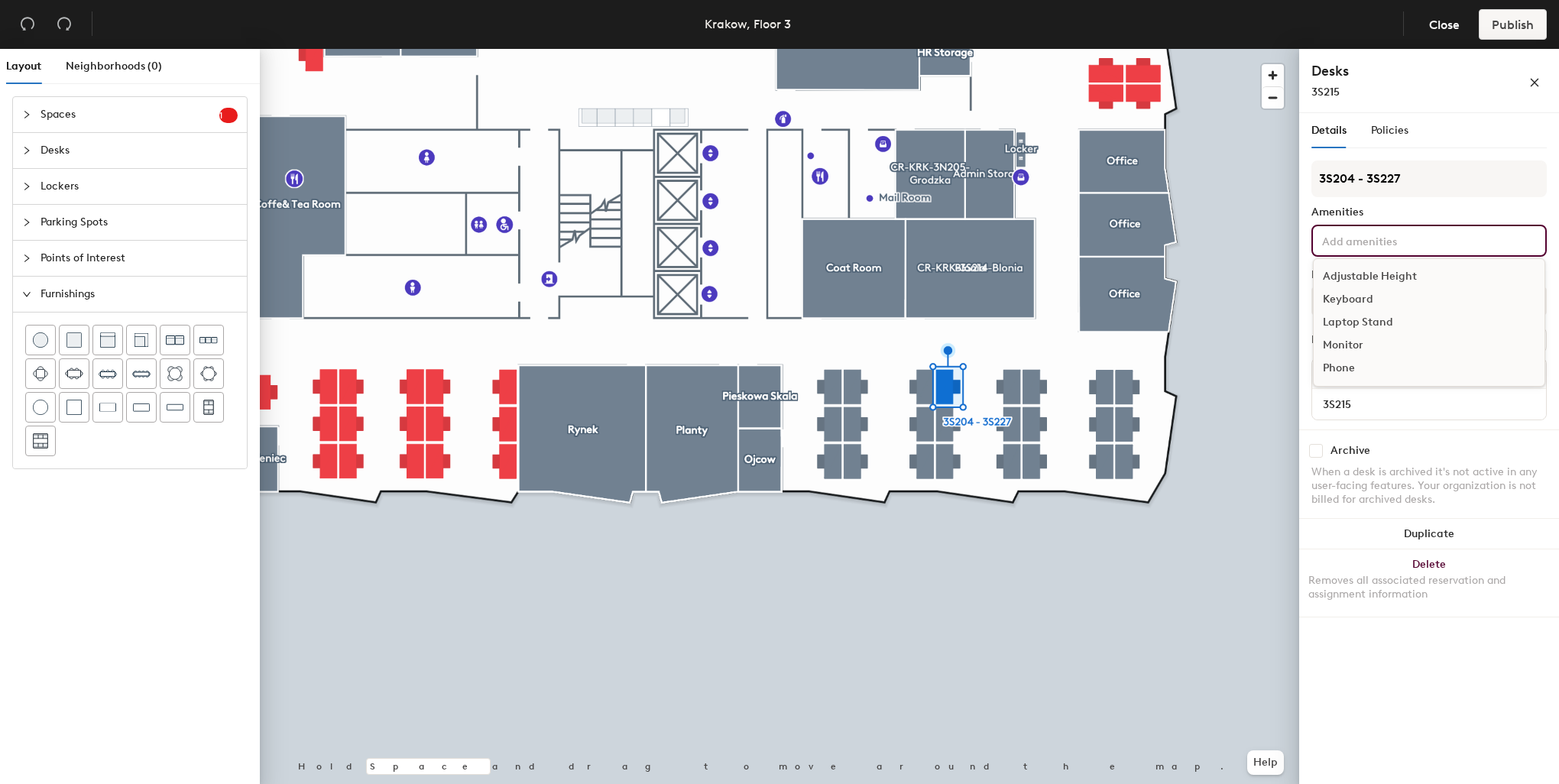
click at [1358, 240] on input at bounding box center [1387, 239] width 137 height 18
click at [1370, 272] on div "Adjustable Height" at bounding box center [1429, 276] width 231 height 23
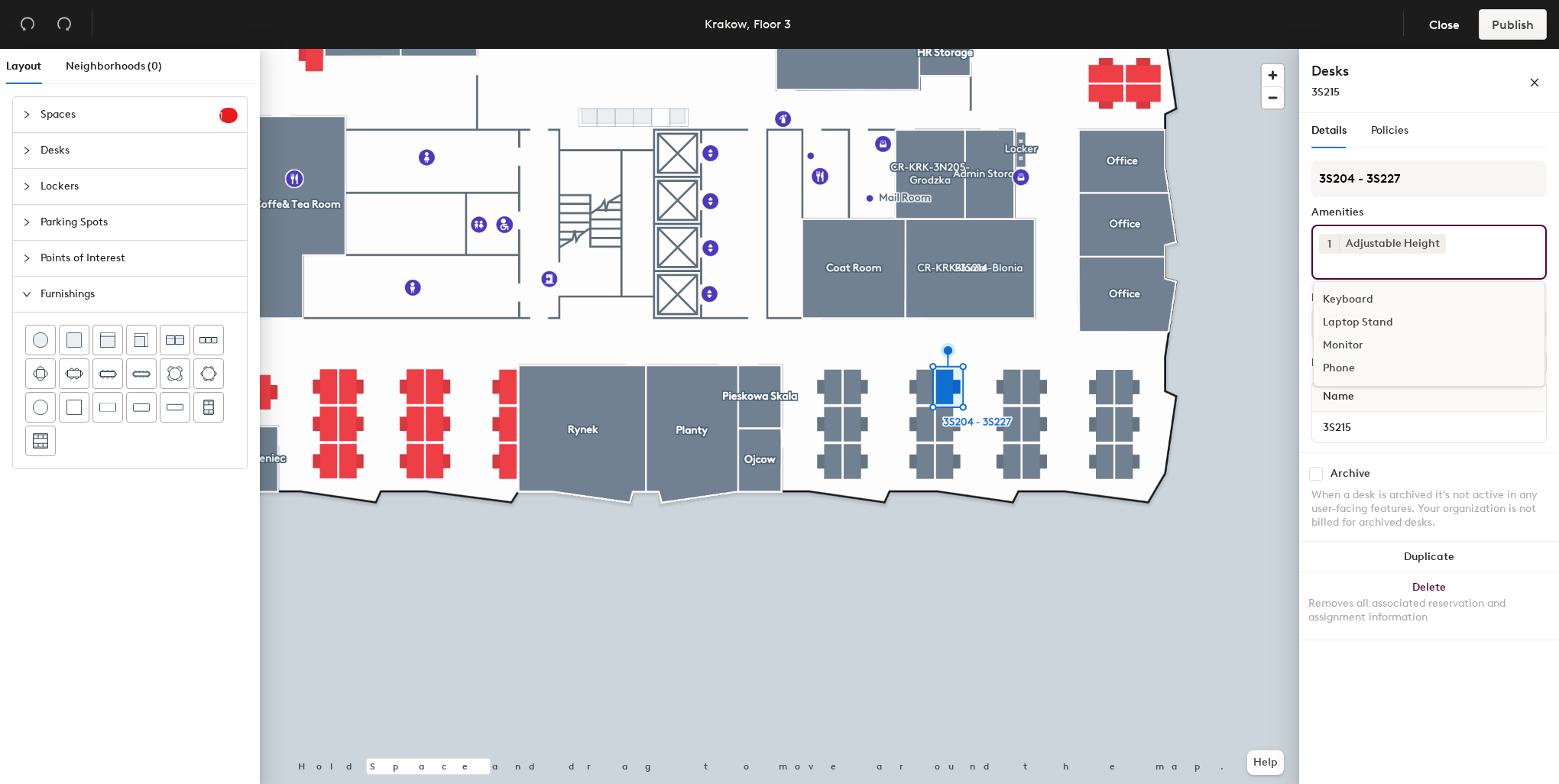
click at [1359, 302] on div "Keyboard" at bounding box center [1429, 300] width 231 height 23
click at [1358, 322] on div "Monitor" at bounding box center [1429, 322] width 231 height 23
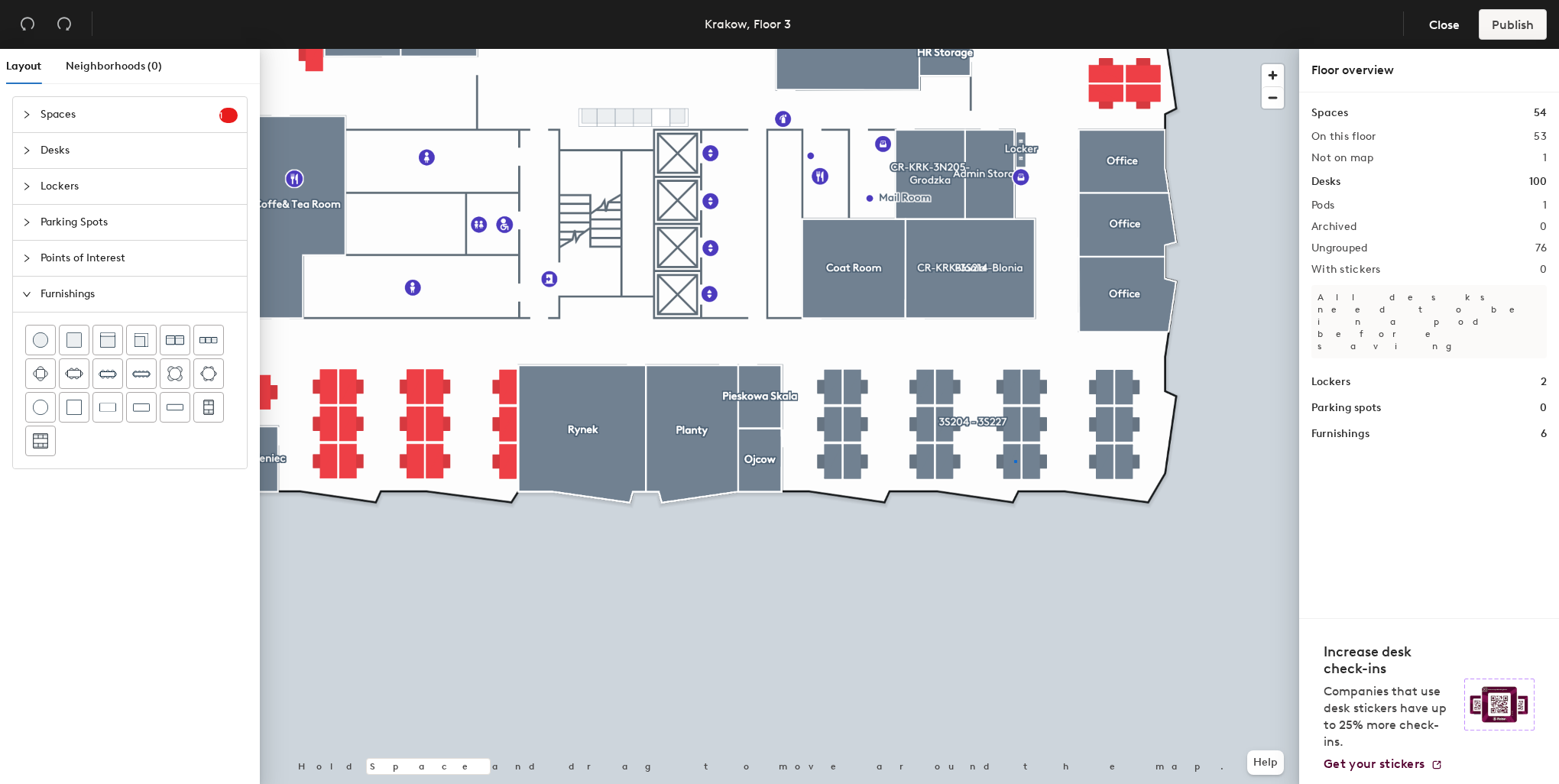
click at [1015, 49] on div at bounding box center [780, 49] width 1040 height 0
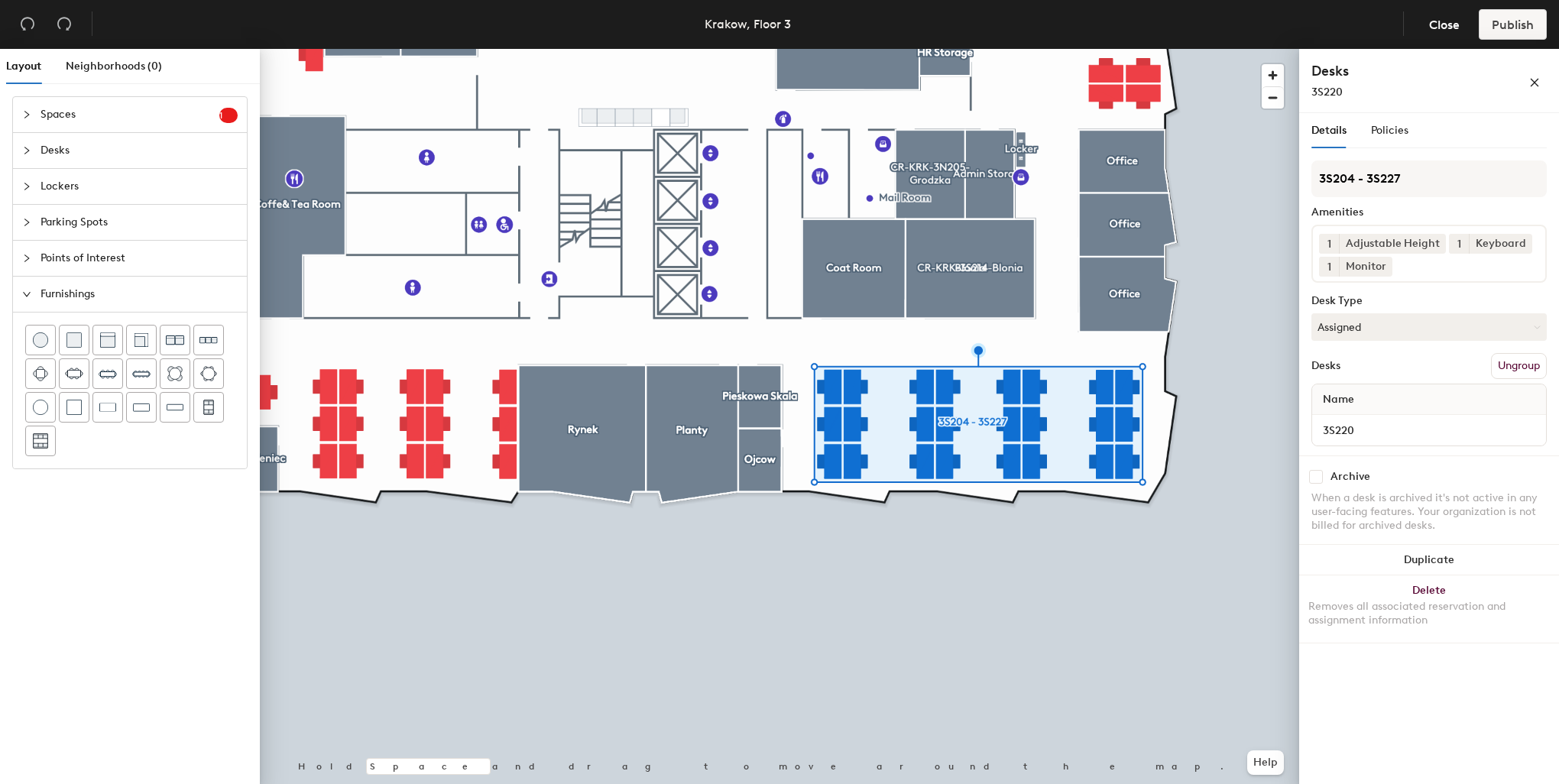
click at [1033, 49] on div at bounding box center [780, 49] width 1040 height 0
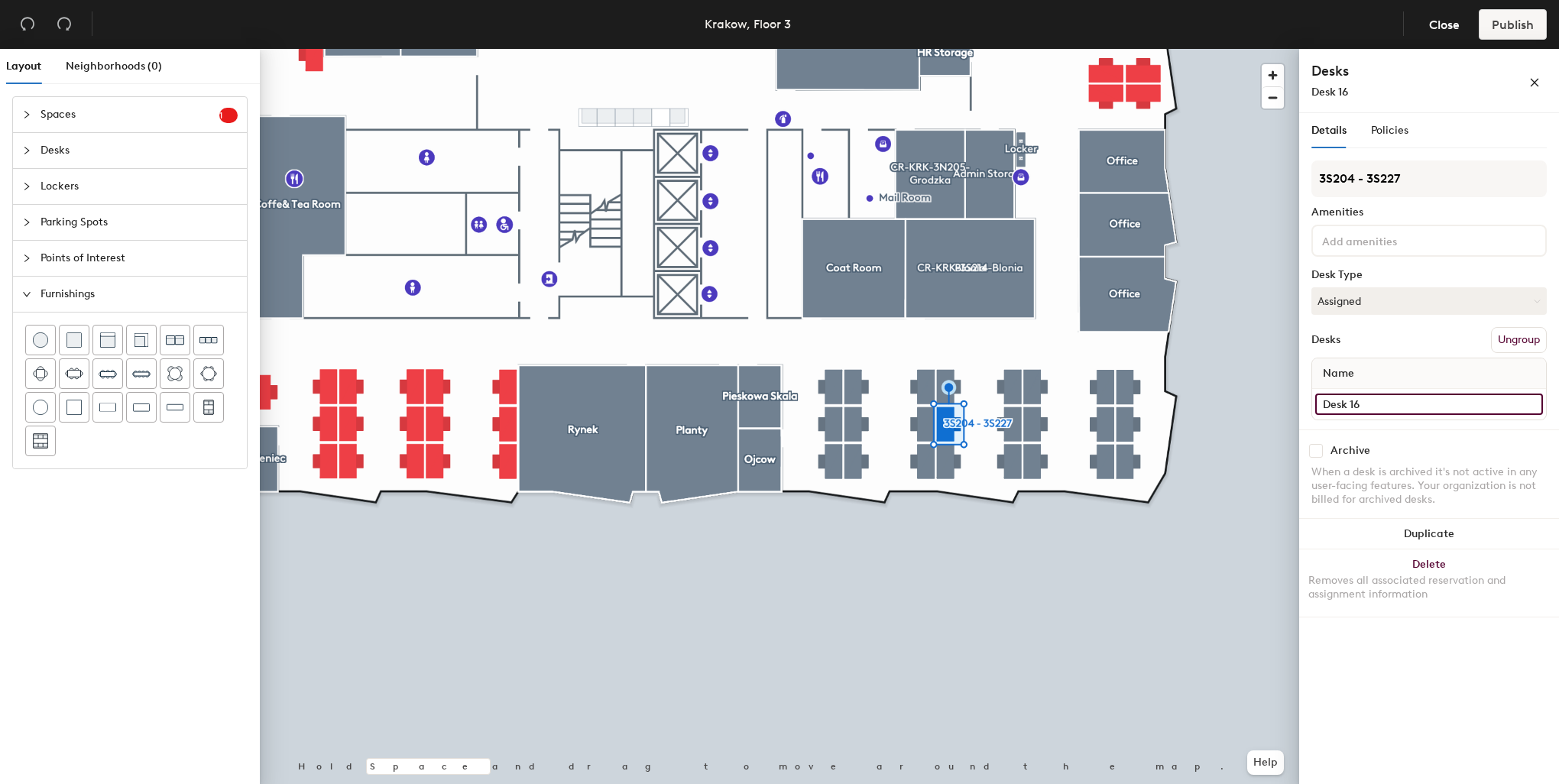
click at [1360, 399] on input "Desk 16" at bounding box center [1428, 404] width 228 height 22
type input "3S216"
click at [1363, 404] on input "Desk 17" at bounding box center [1428, 404] width 228 height 22
type input "3S217"
click at [1350, 236] on input at bounding box center [1387, 239] width 137 height 18
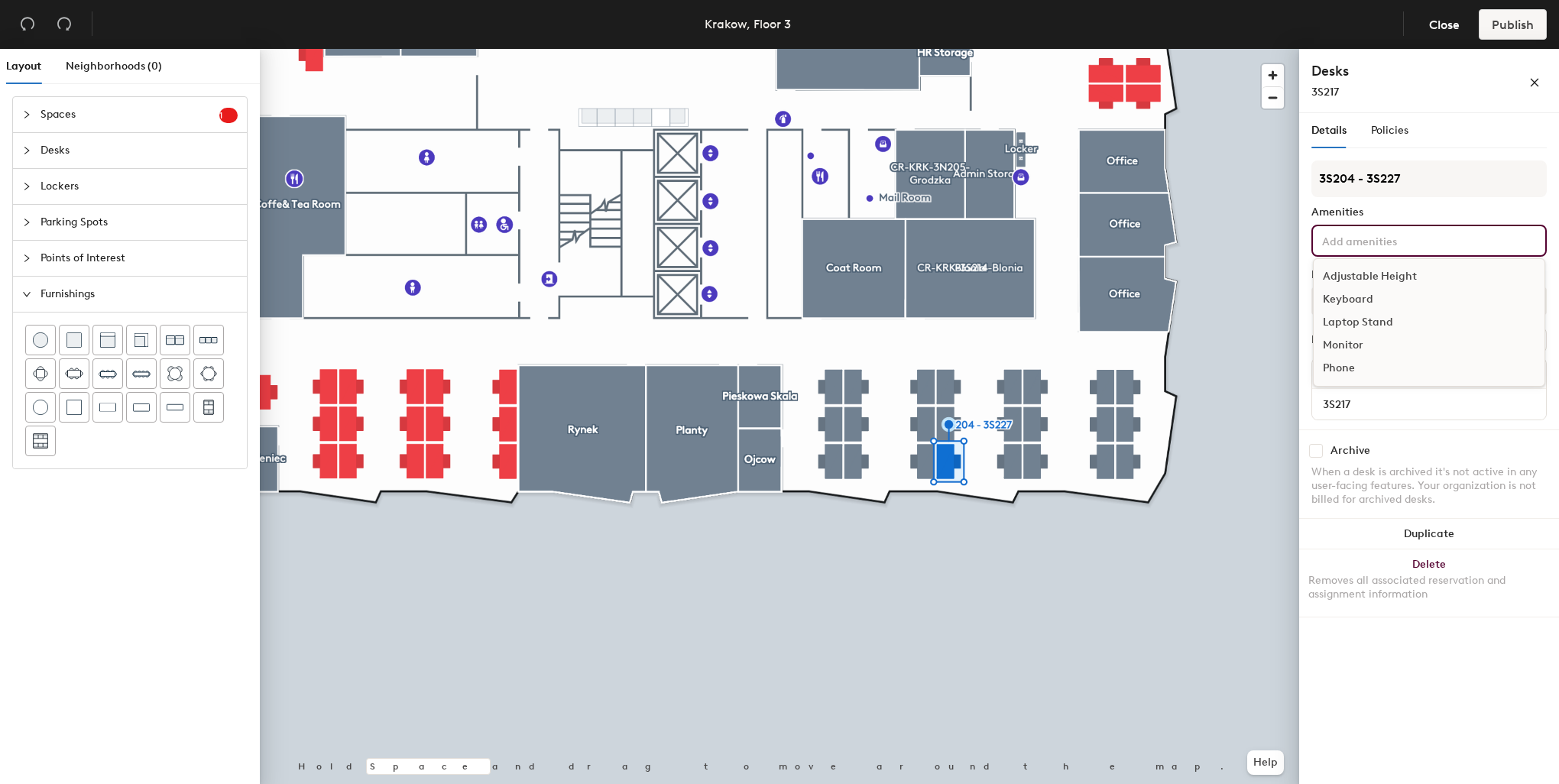
click at [1374, 275] on div "Adjustable Height" at bounding box center [1429, 276] width 231 height 23
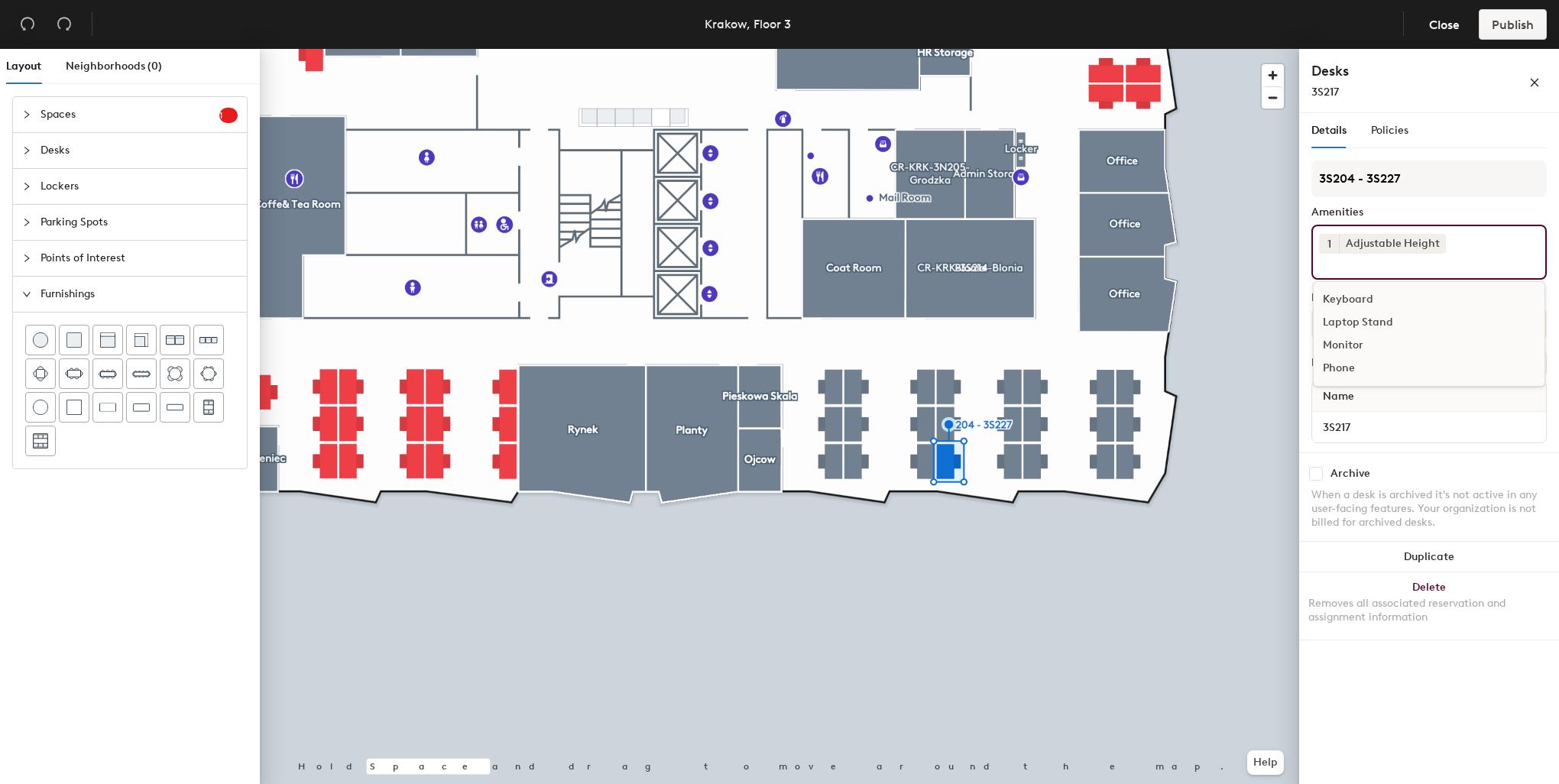
click at [1358, 292] on div "Keyboard" at bounding box center [1429, 300] width 231 height 23
click at [1360, 315] on div "Monitor" at bounding box center [1429, 322] width 231 height 23
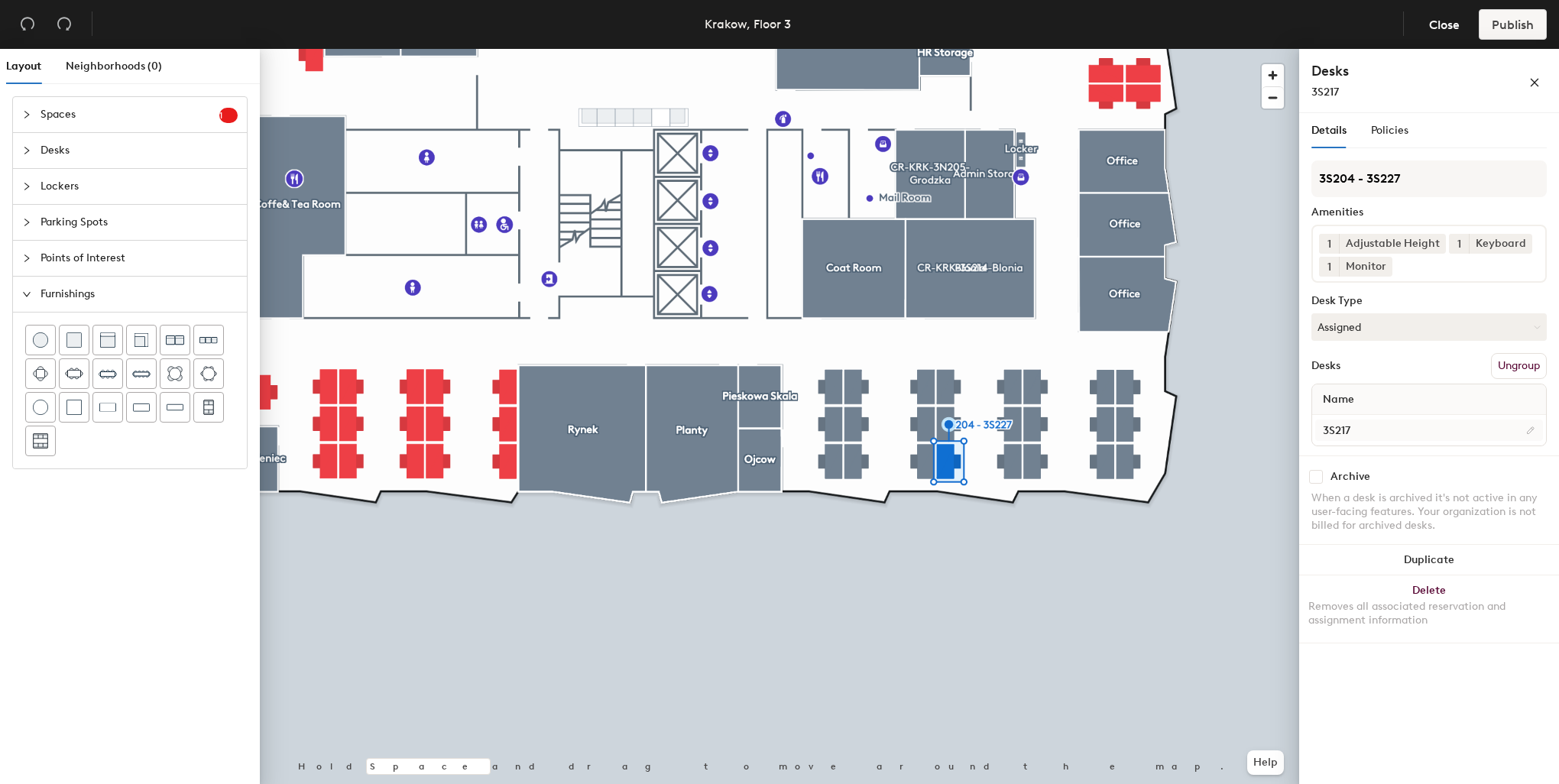
click at [946, 49] on div at bounding box center [780, 49] width 1040 height 0
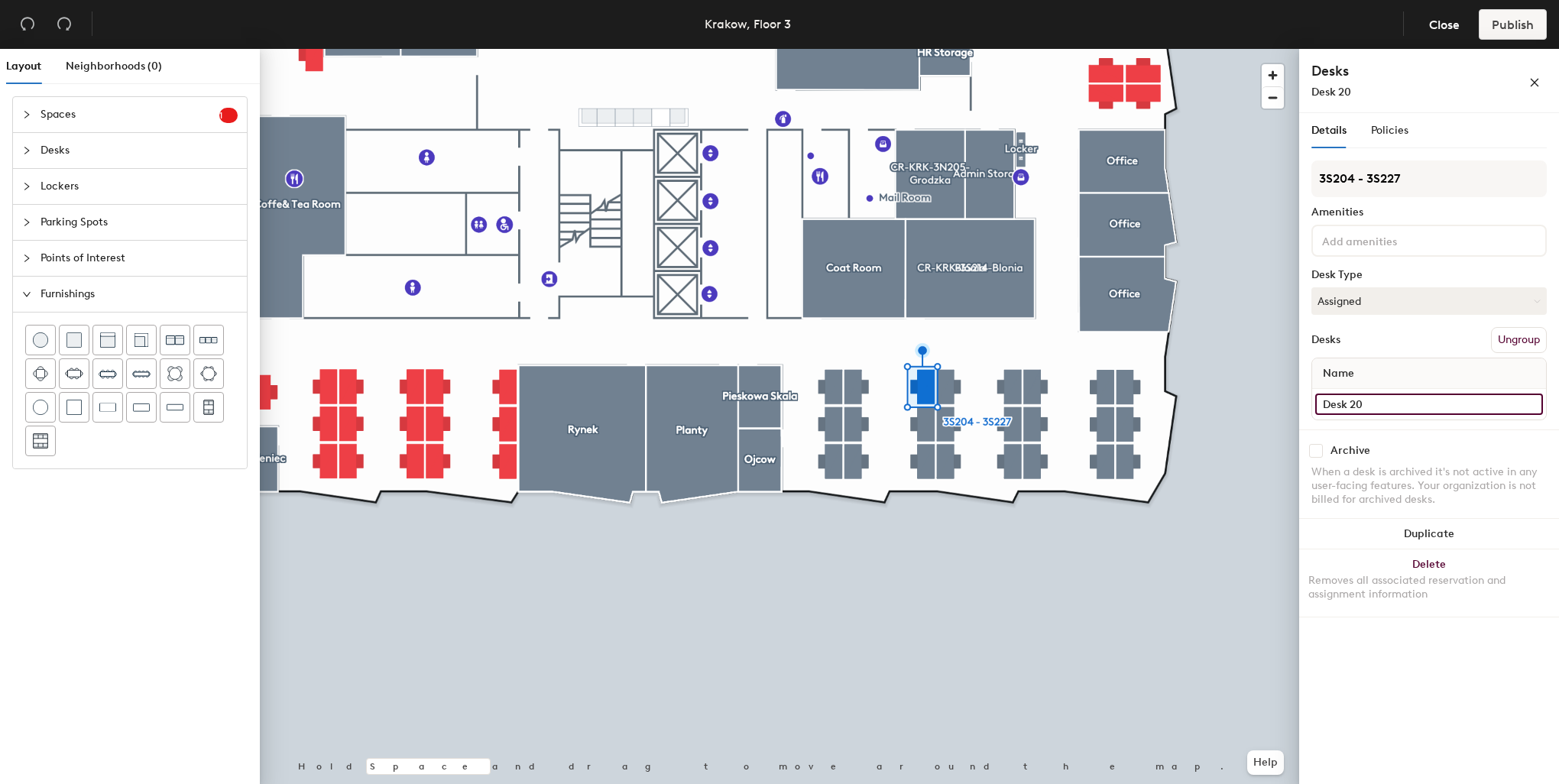
drag, startPoint x: 1366, startPoint y: 398, endPoint x: 1299, endPoint y: 400, distance: 67.0
click at [1299, 400] on div "Details Policies 3S204 - 3S227 Amenities Desk Type Assigned Desks Ungroup Name …" at bounding box center [1428, 452] width 260 height 677
type input "3S213"
click at [1353, 237] on input at bounding box center [1387, 239] width 137 height 18
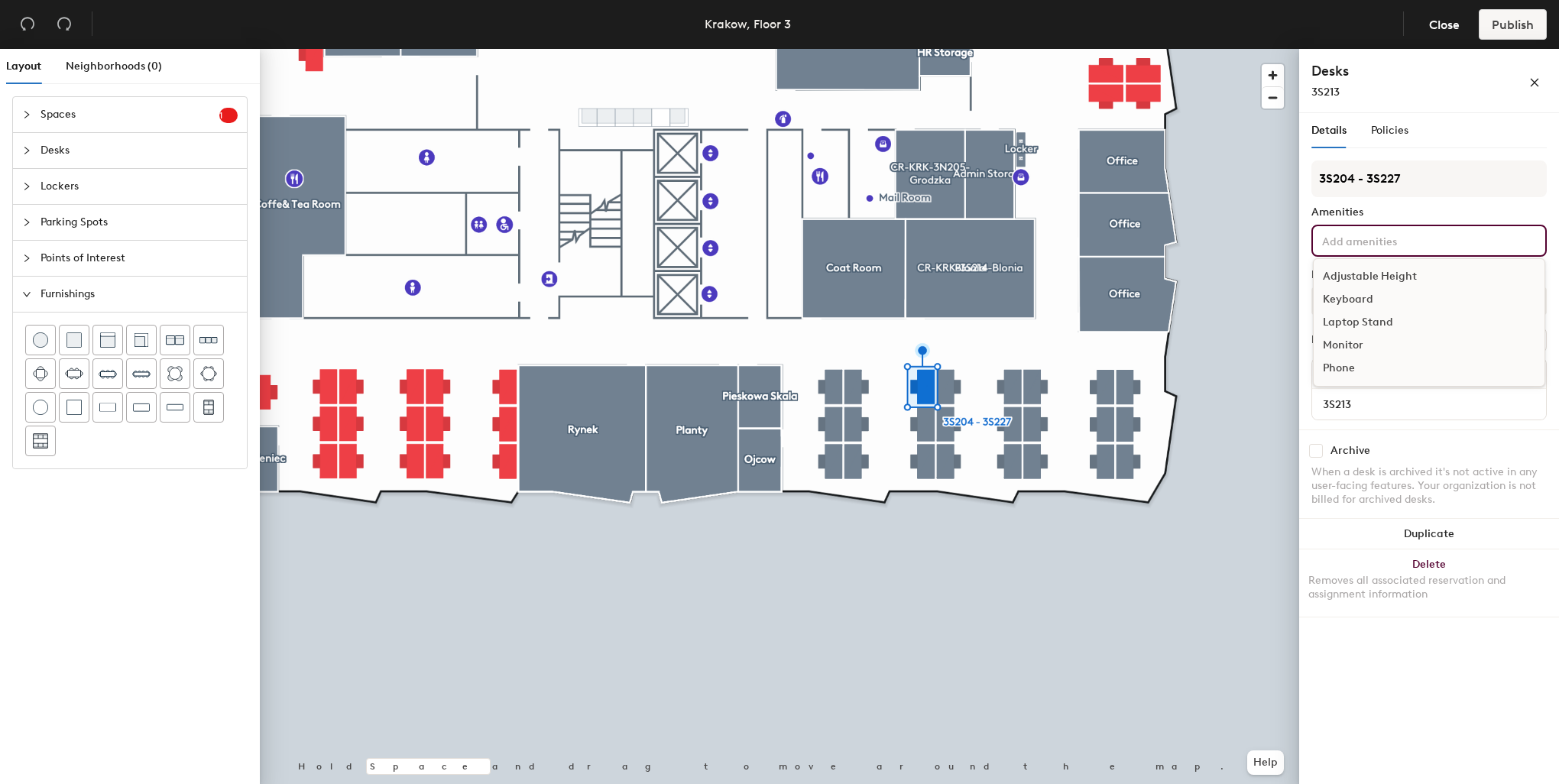
click at [1363, 271] on div "Adjustable Height" at bounding box center [1429, 276] width 231 height 23
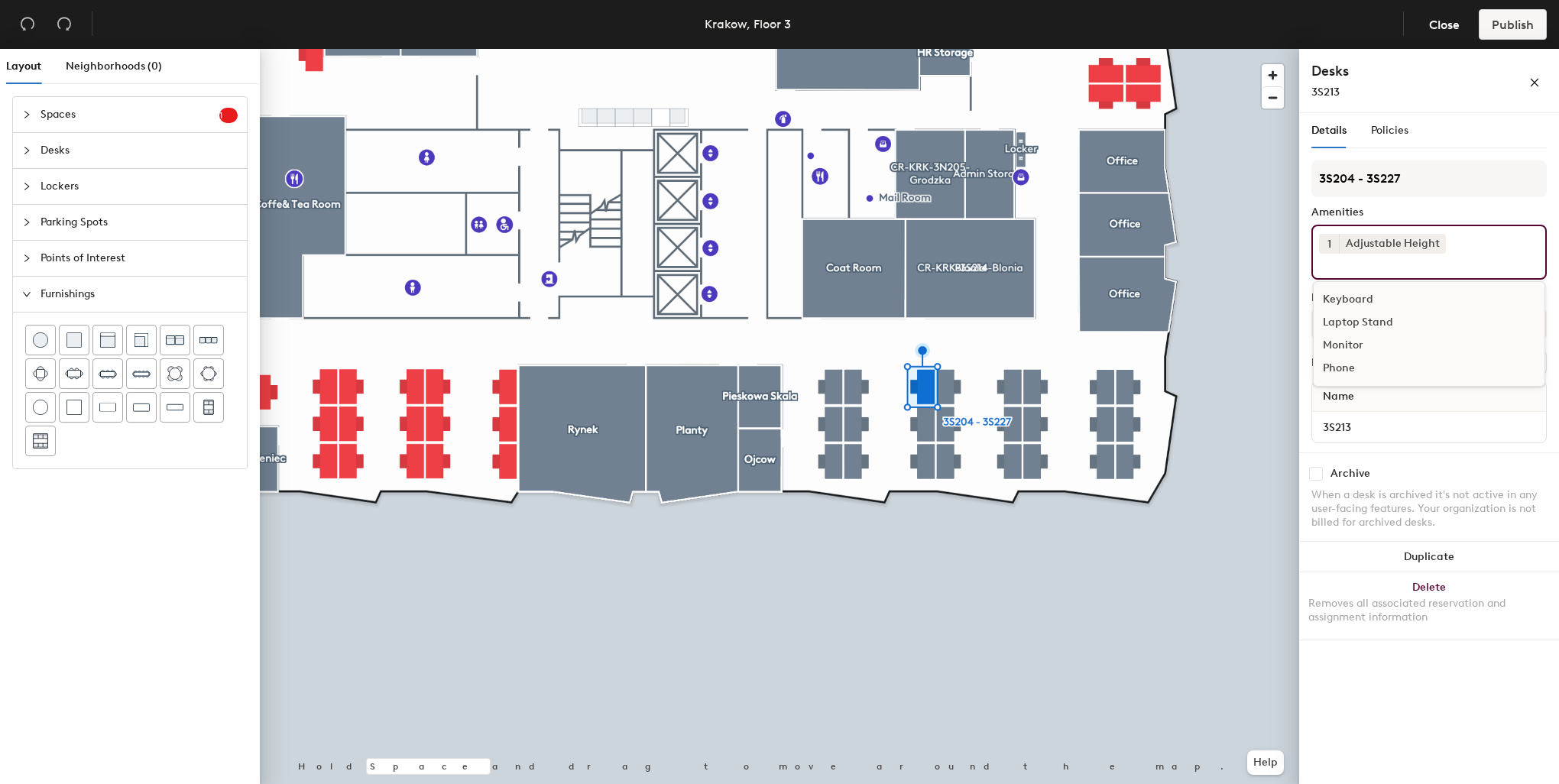
click at [1363, 293] on div "Keyboard" at bounding box center [1429, 300] width 231 height 23
click at [1366, 316] on div "Monitor" at bounding box center [1429, 322] width 231 height 23
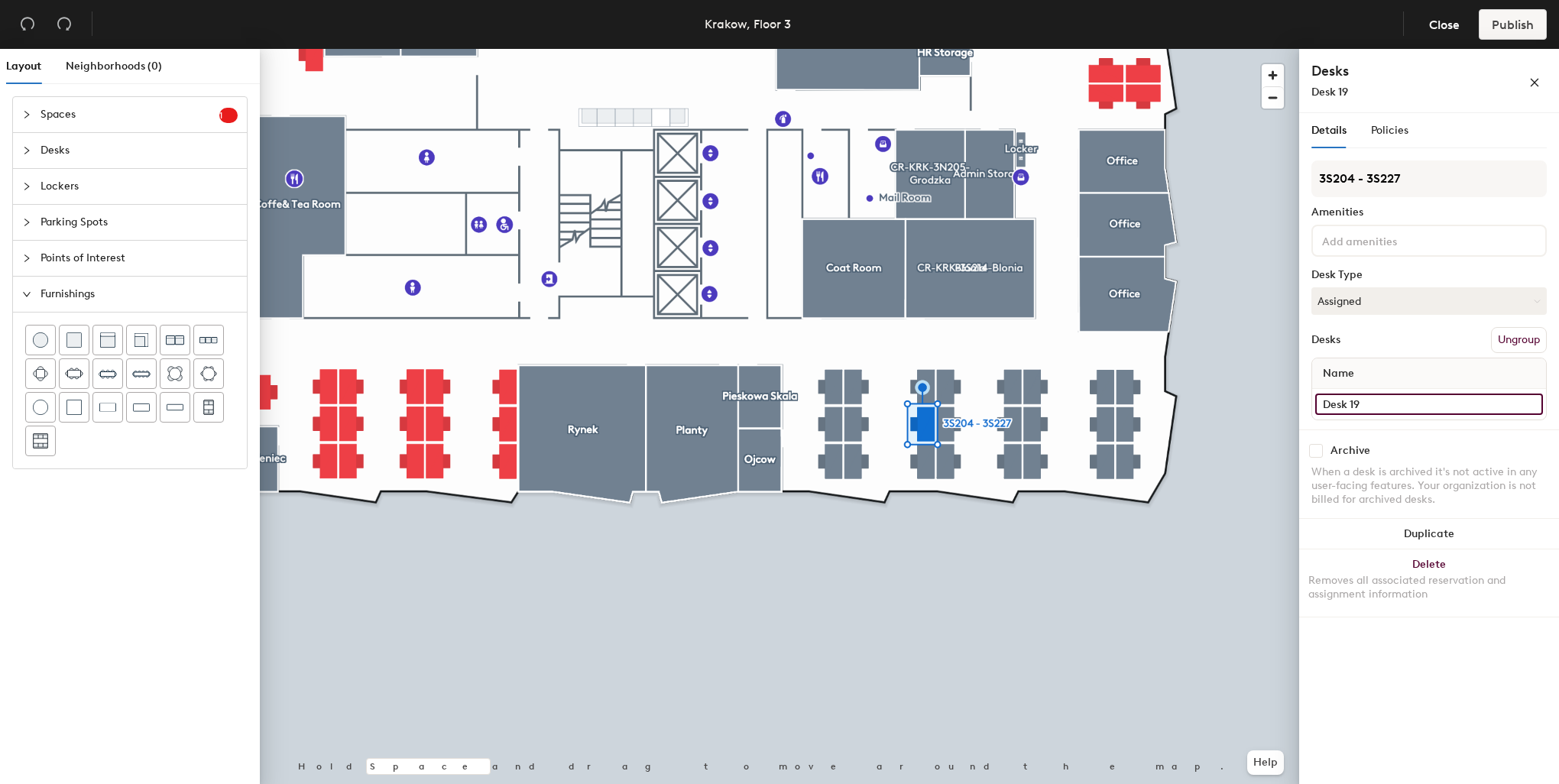
click at [1397, 393] on input "Desk 19" at bounding box center [1428, 404] width 228 height 22
type input "3S212"
click at [1365, 396] on input "Desk 18" at bounding box center [1428, 404] width 228 height 22
type input "3S211"
click at [1366, 240] on input at bounding box center [1387, 239] width 137 height 18
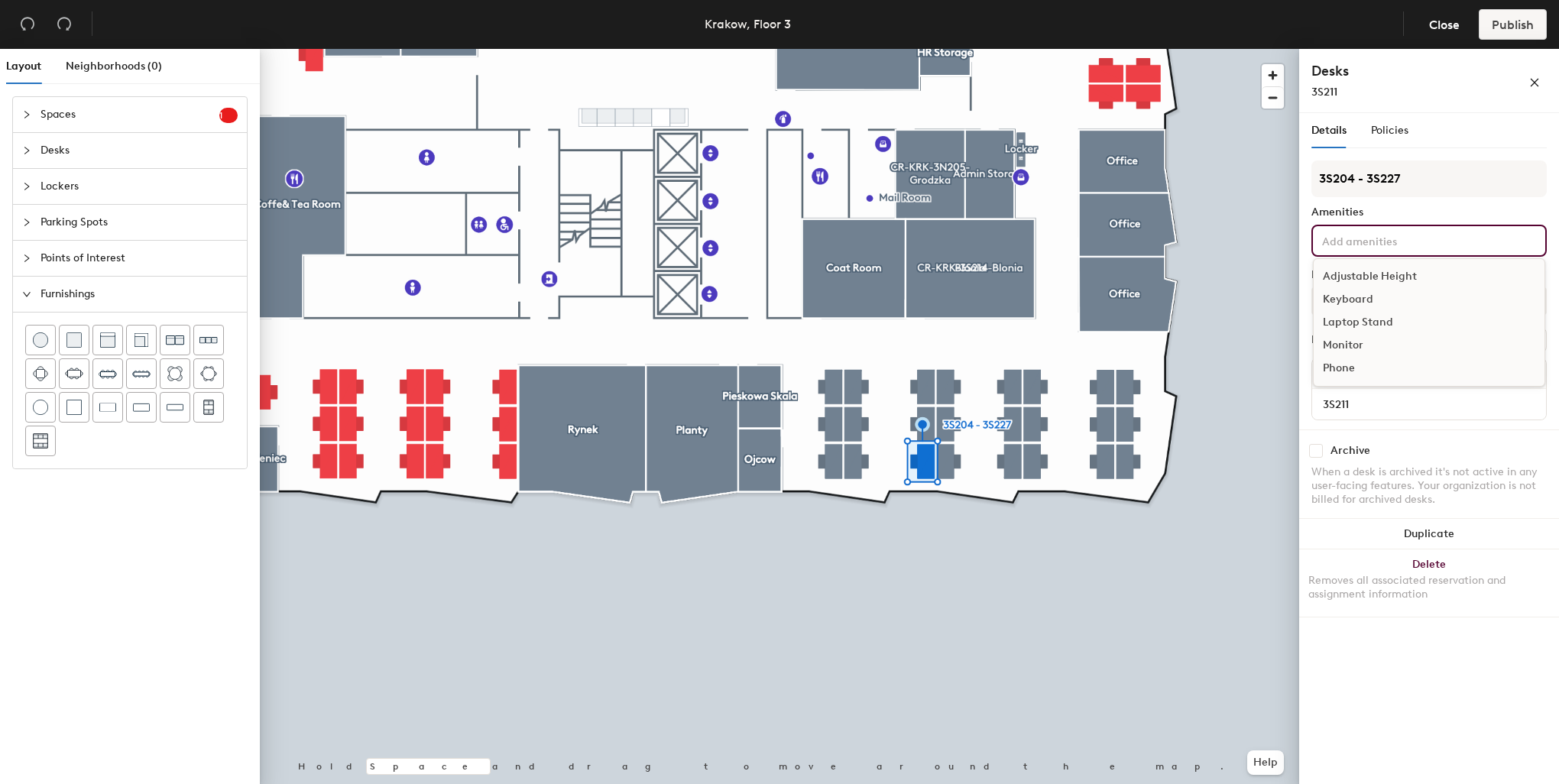
click at [1379, 277] on div "Adjustable Height" at bounding box center [1429, 276] width 231 height 23
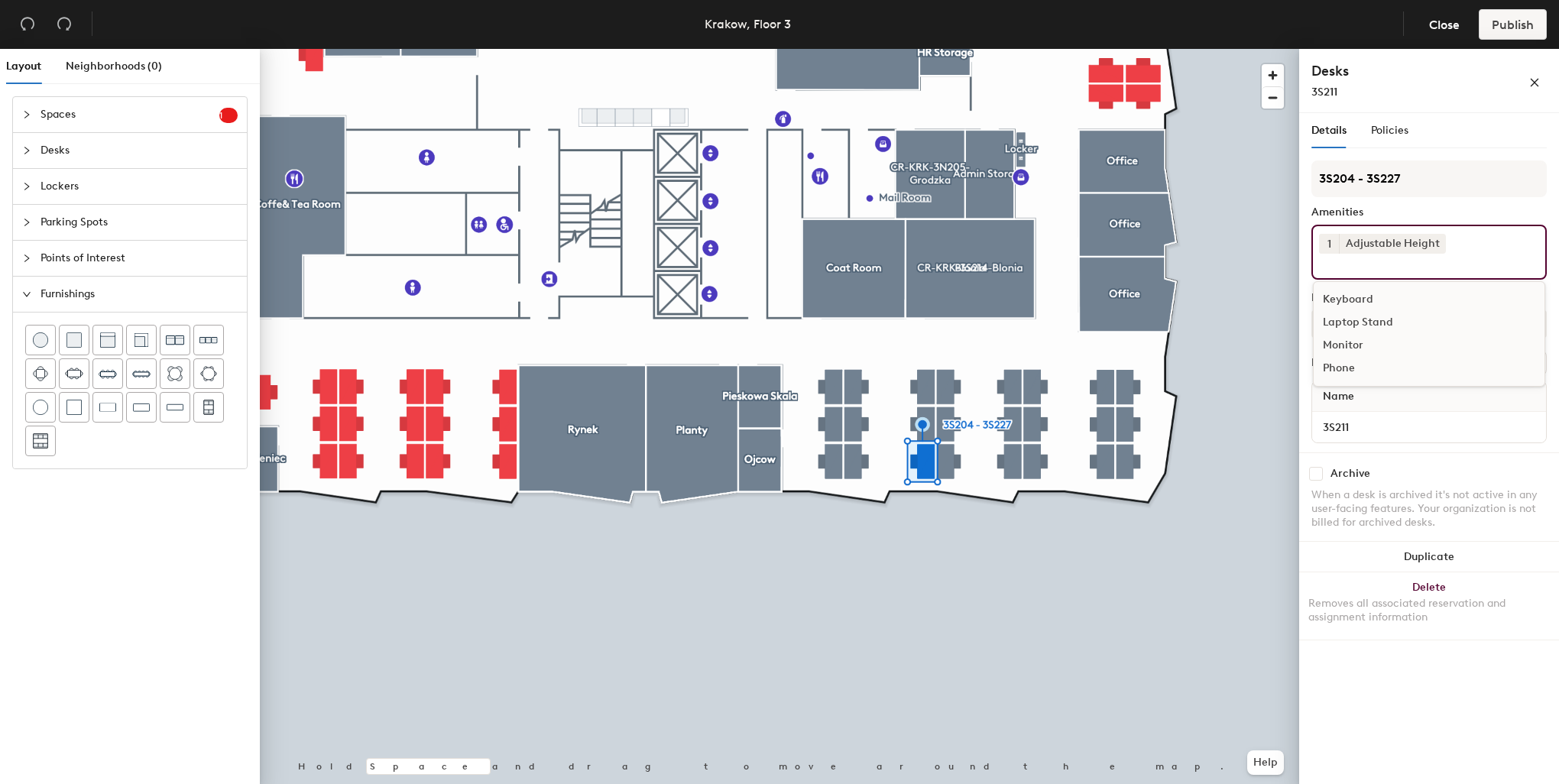
click at [1354, 299] on div "Keyboard" at bounding box center [1429, 300] width 231 height 23
click at [1354, 327] on div "Monitor" at bounding box center [1429, 322] width 231 height 23
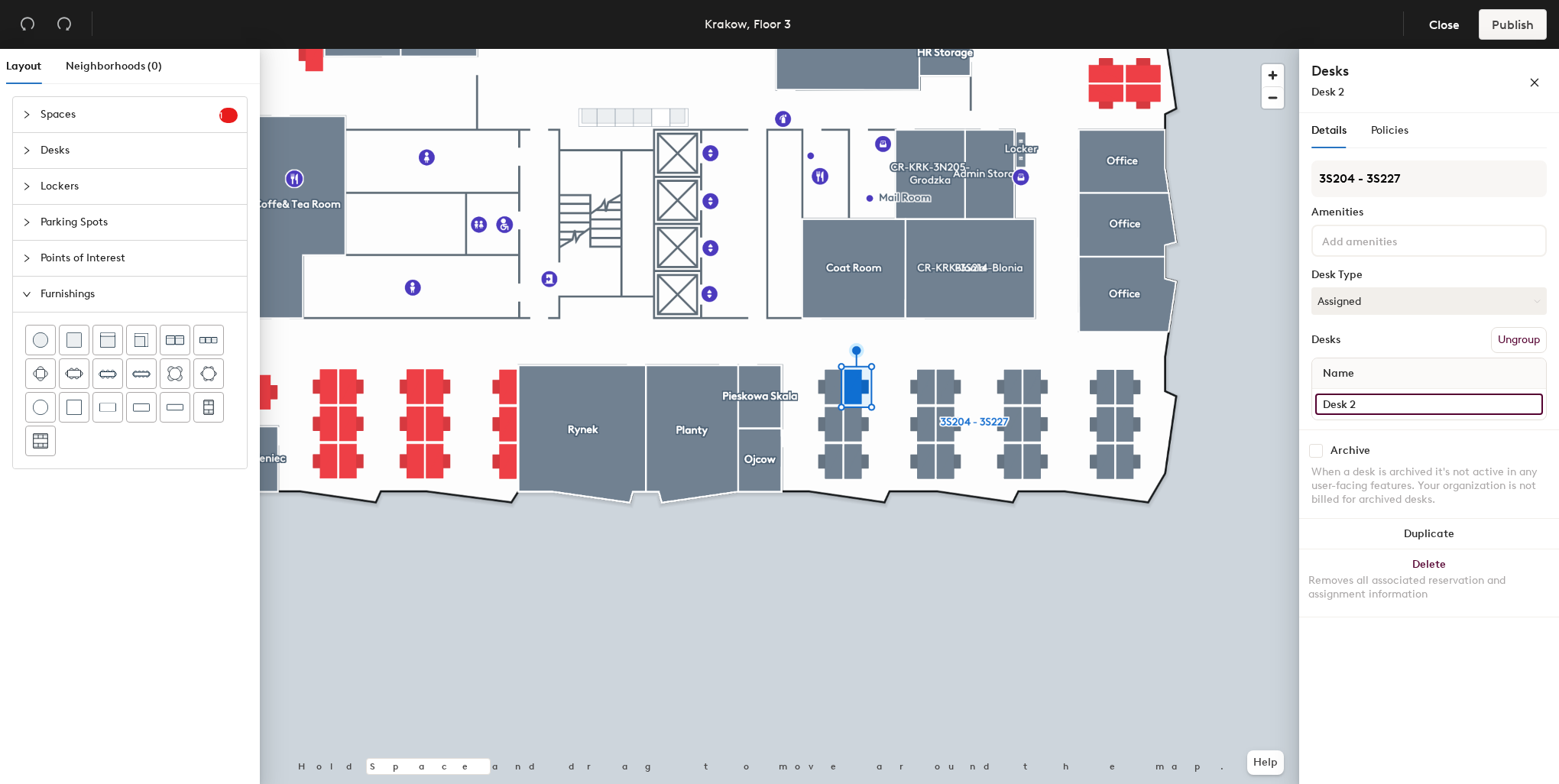
click at [1366, 399] on input "Desk 2" at bounding box center [1428, 404] width 228 height 22
type input "3S208"
click at [1369, 242] on input at bounding box center [1387, 239] width 137 height 18
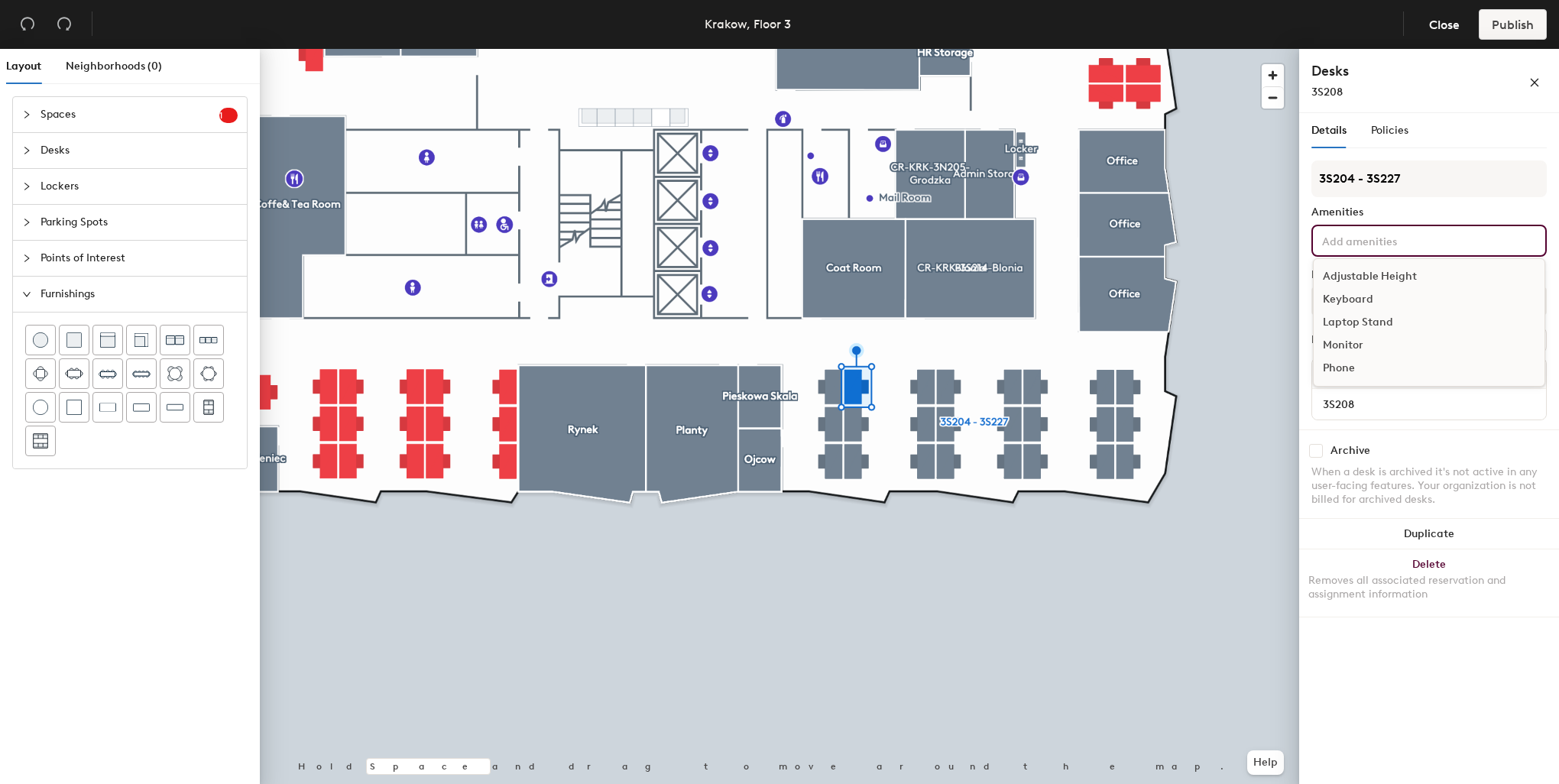
click at [1372, 275] on div "Adjustable Height" at bounding box center [1429, 276] width 231 height 23
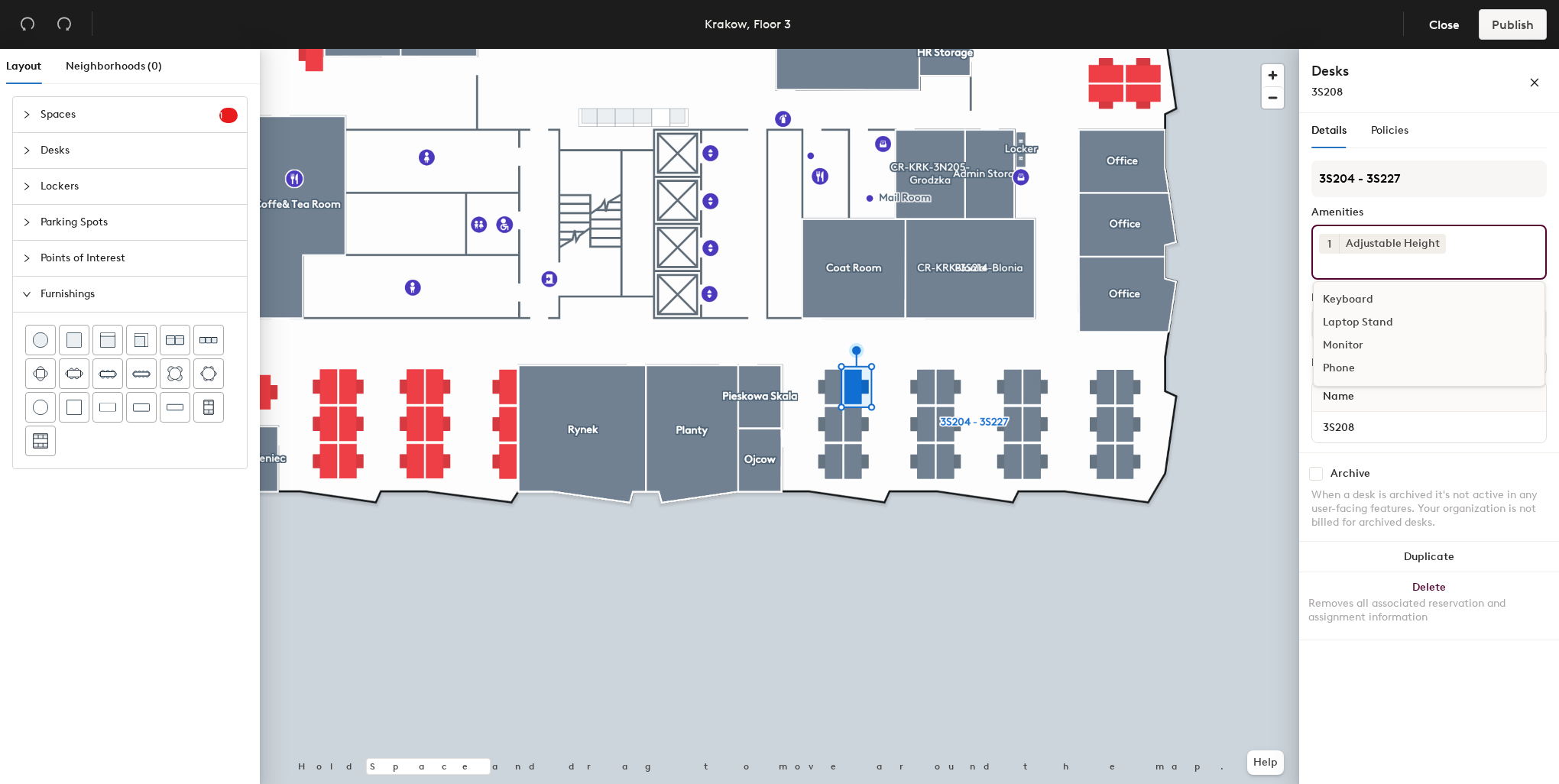
click at [1367, 282] on div "Keyboard Laptop Stand Monitor Phone" at bounding box center [1429, 333] width 233 height 105
click at [1358, 296] on div "Keyboard" at bounding box center [1429, 300] width 231 height 23
click at [1349, 323] on div "Monitor" at bounding box center [1429, 322] width 231 height 23
click at [850, 49] on div at bounding box center [780, 49] width 1040 height 0
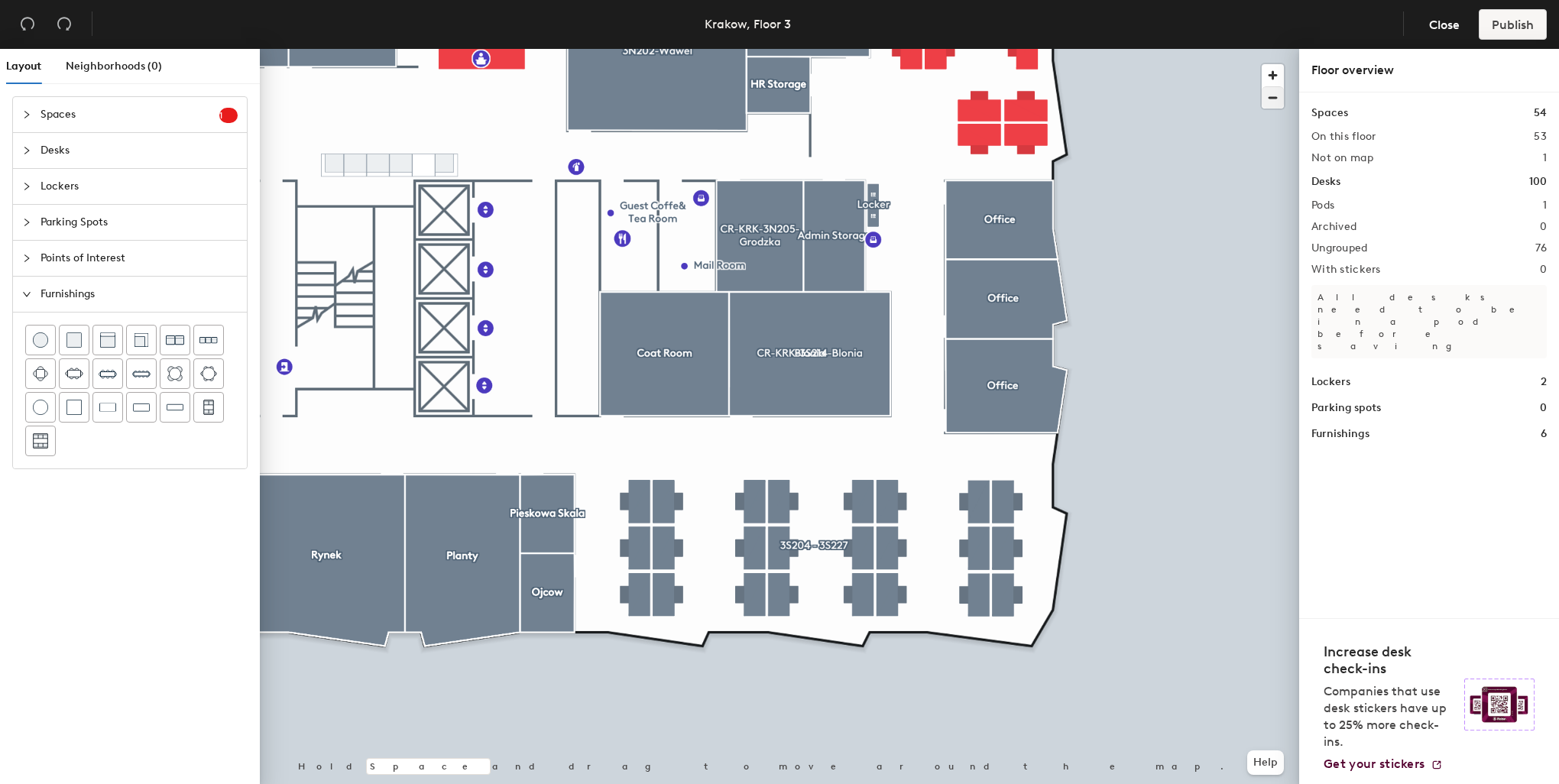
click at [779, 49] on div at bounding box center [780, 49] width 1040 height 0
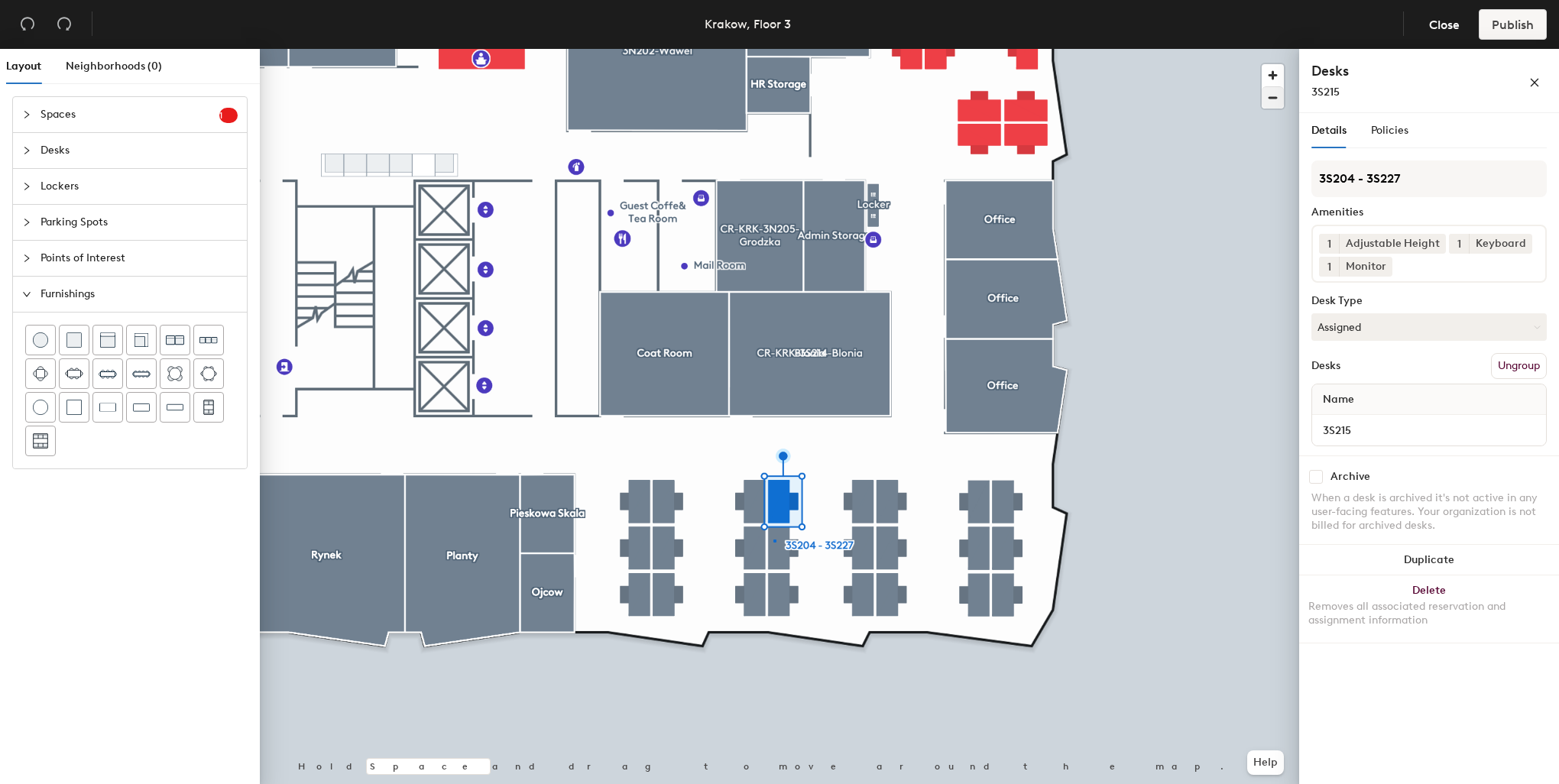
click at [773, 49] on div at bounding box center [780, 49] width 1040 height 0
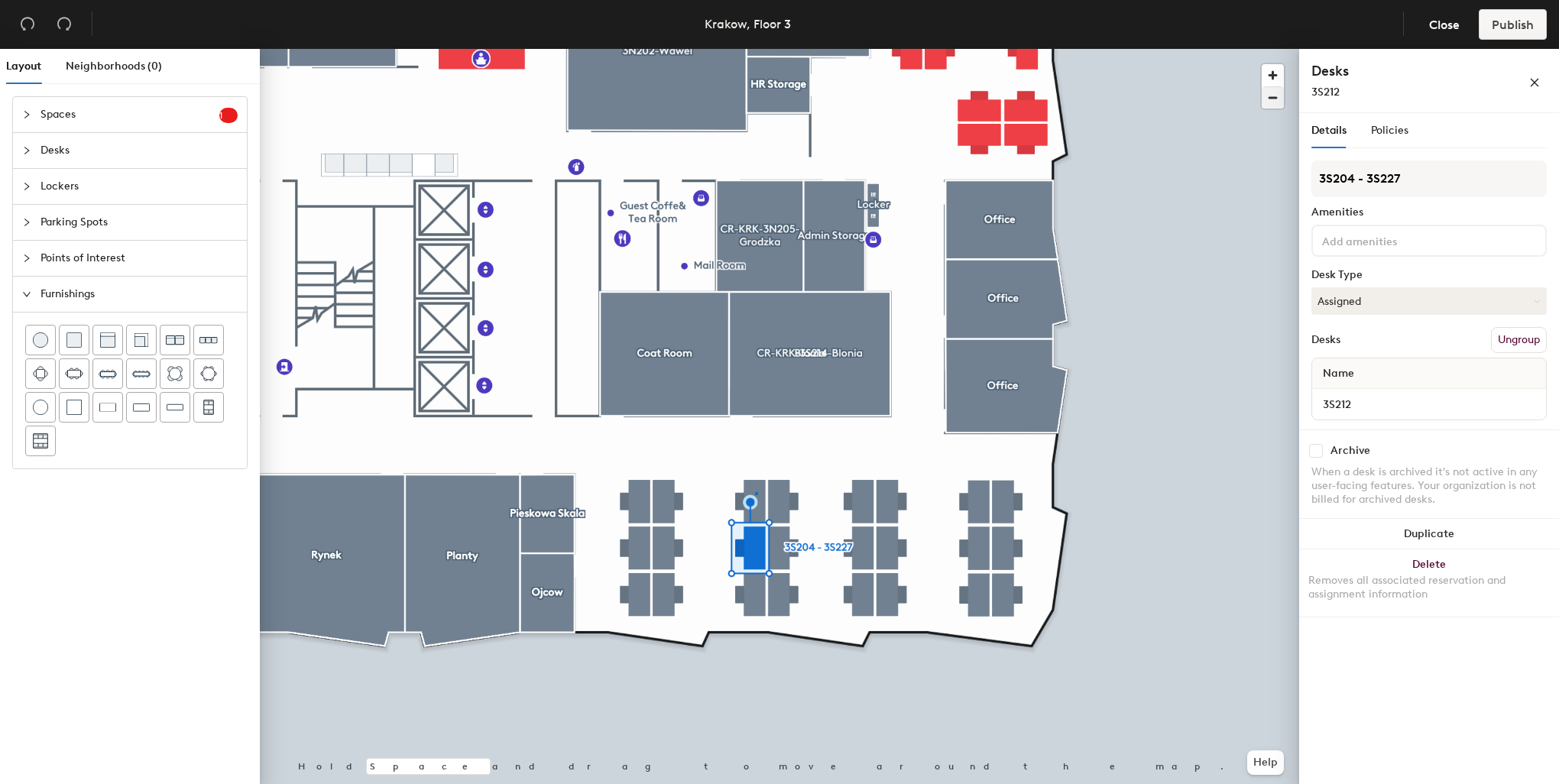
click at [756, 49] on div at bounding box center [780, 49] width 1040 height 0
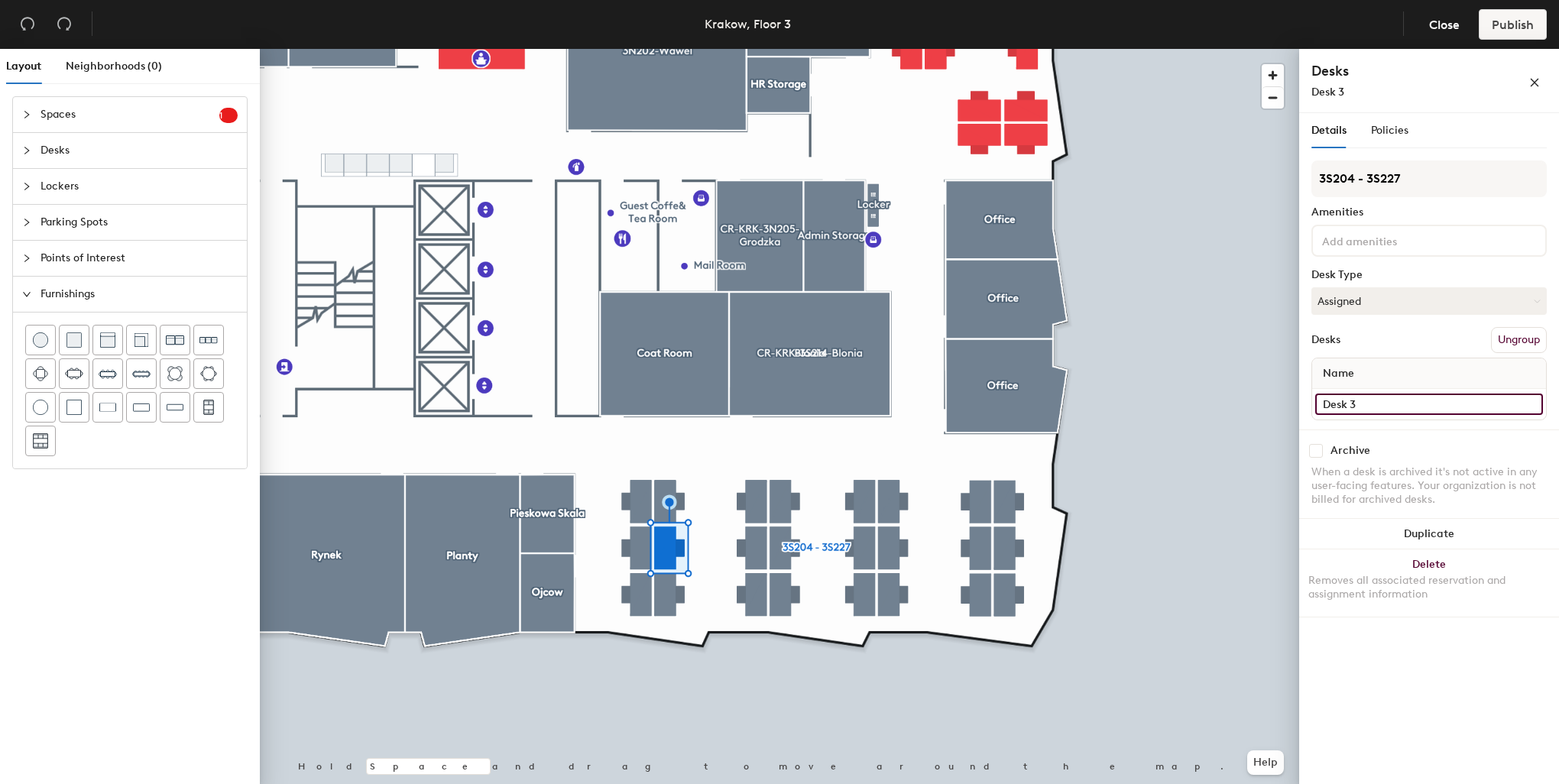
click at [1296, 408] on div "Layout Neighborhoods (0) Spaces 1 Add existing spaces to the map Reception area…" at bounding box center [780, 420] width 1559 height 741
type input "3S209"
click at [1410, 233] on input at bounding box center [1387, 239] width 137 height 18
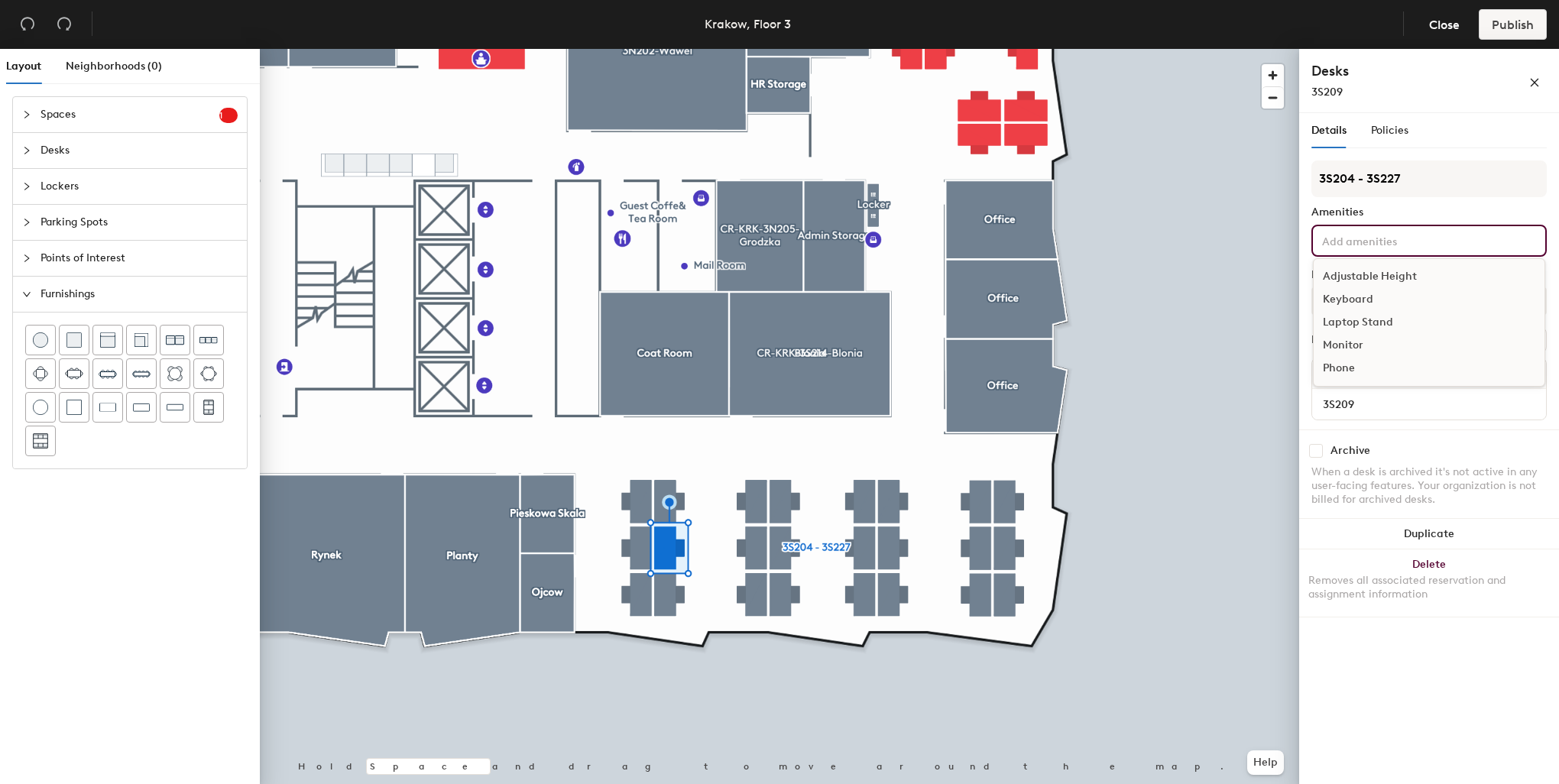
click at [1385, 269] on div "Adjustable Height" at bounding box center [1429, 276] width 231 height 23
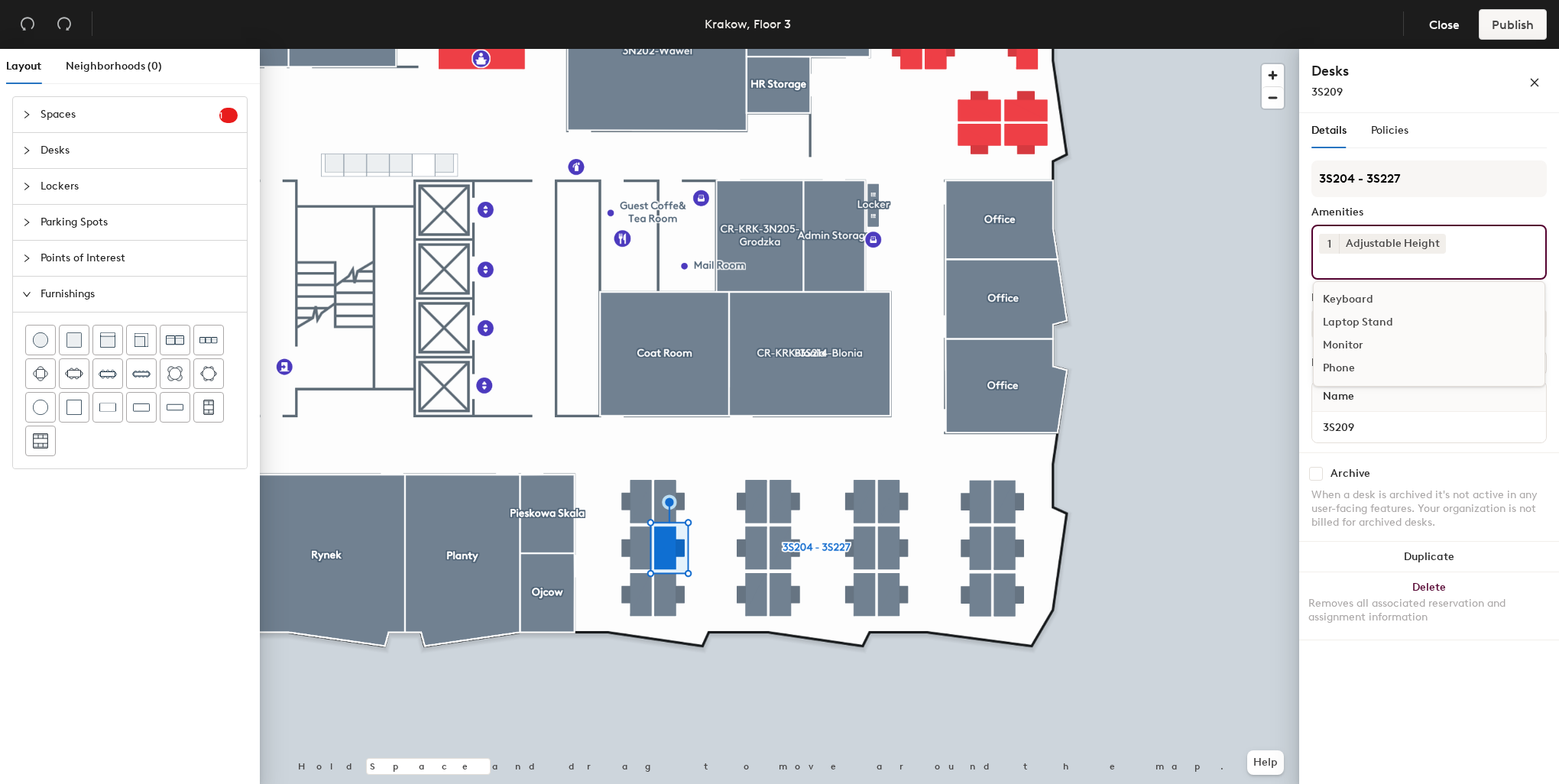
click at [1357, 301] on div "Keyboard" at bounding box center [1429, 300] width 231 height 23
click at [1345, 322] on div "Monitor" at bounding box center [1429, 322] width 231 height 23
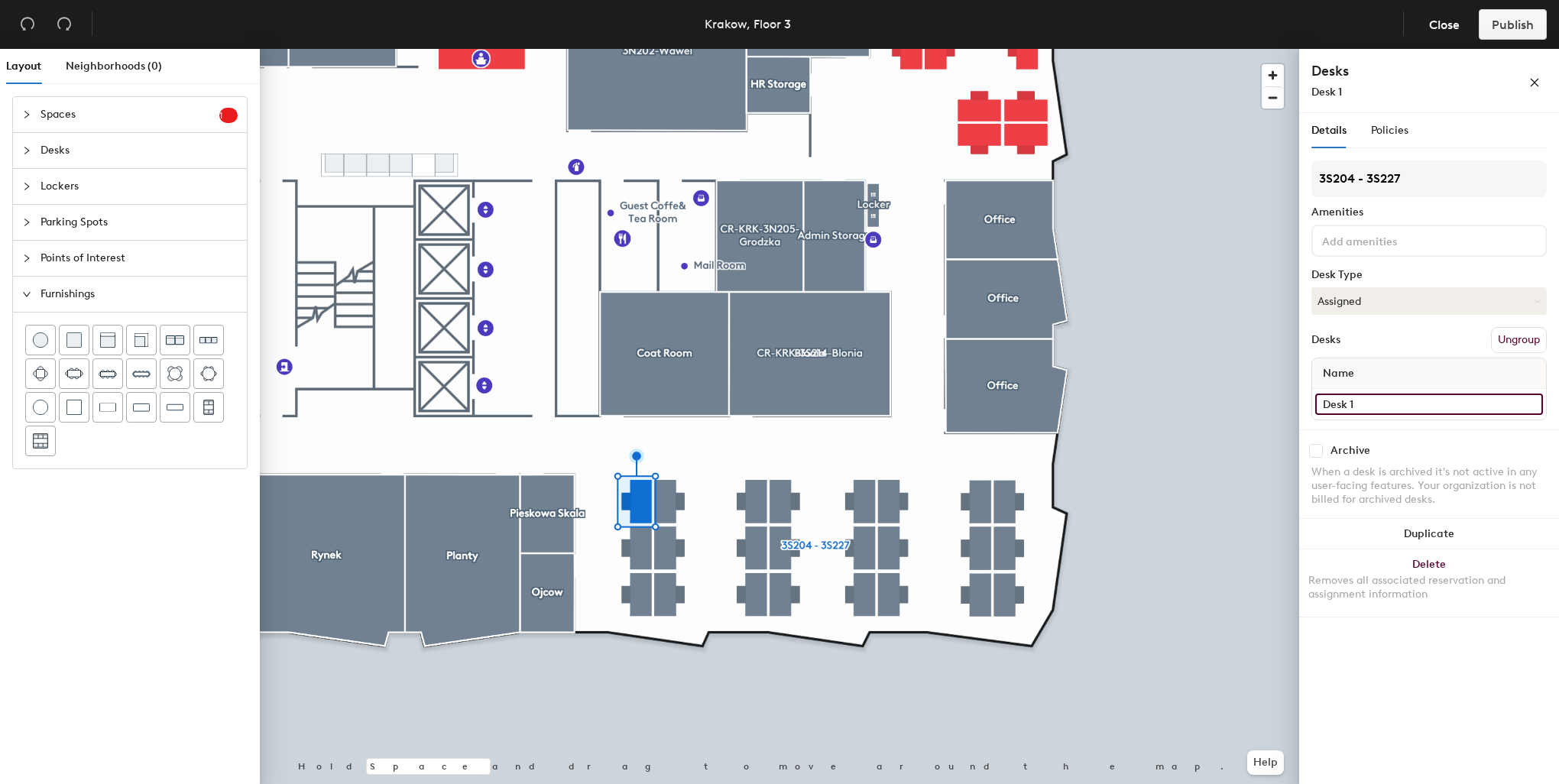
drag, startPoint x: 1362, startPoint y: 393, endPoint x: 1302, endPoint y: 395, distance: 60.0
click at [1302, 395] on div "Details Policies 3S204 - 3S227 Amenities Desk Type Assigned Desks Ungroup Name …" at bounding box center [1428, 452] width 260 height 677
type input "3S206"
click at [1380, 239] on input at bounding box center [1387, 239] width 137 height 18
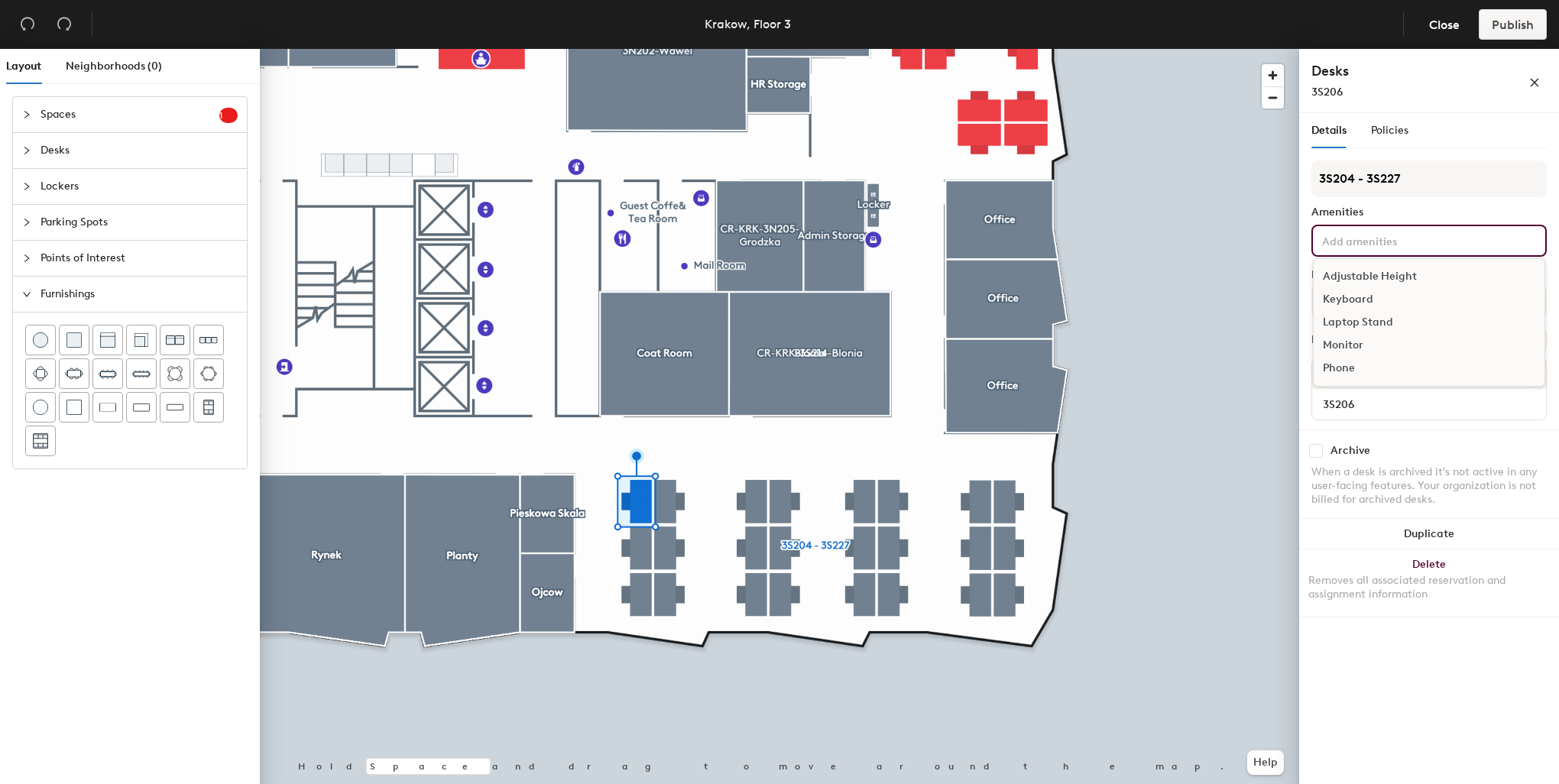
click at [1386, 269] on div "Adjustable Height" at bounding box center [1429, 276] width 231 height 23
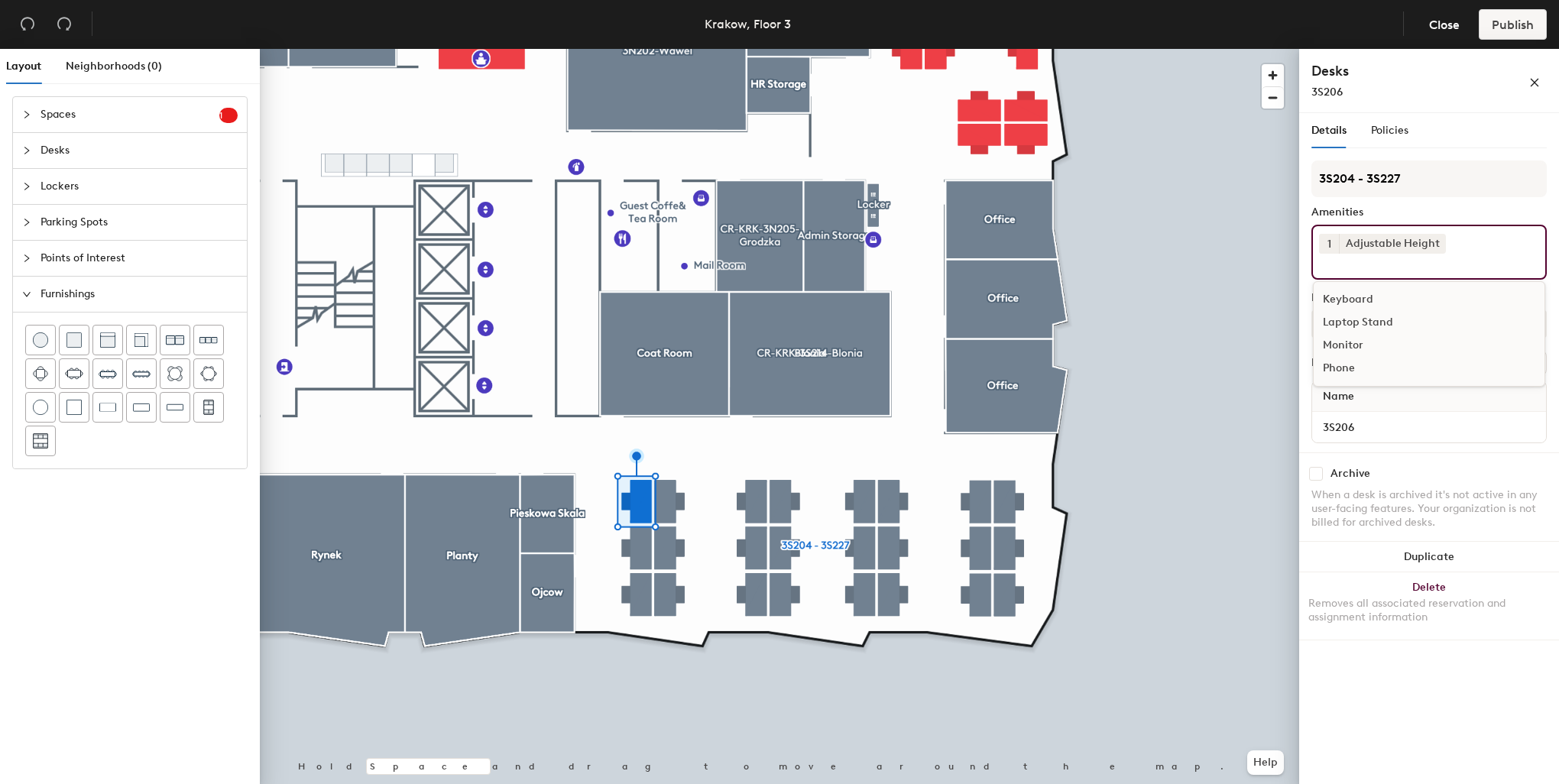
click at [1358, 290] on div "Keyboard" at bounding box center [1429, 300] width 231 height 23
click at [1357, 334] on div "Phone" at bounding box center [1429, 345] width 231 height 23
click at [1375, 269] on icon at bounding box center [1375, 265] width 10 height 10
click at [1367, 264] on input at bounding box center [1387, 262] width 137 height 18
click at [1357, 313] on div "Monitor" at bounding box center [1429, 322] width 231 height 23
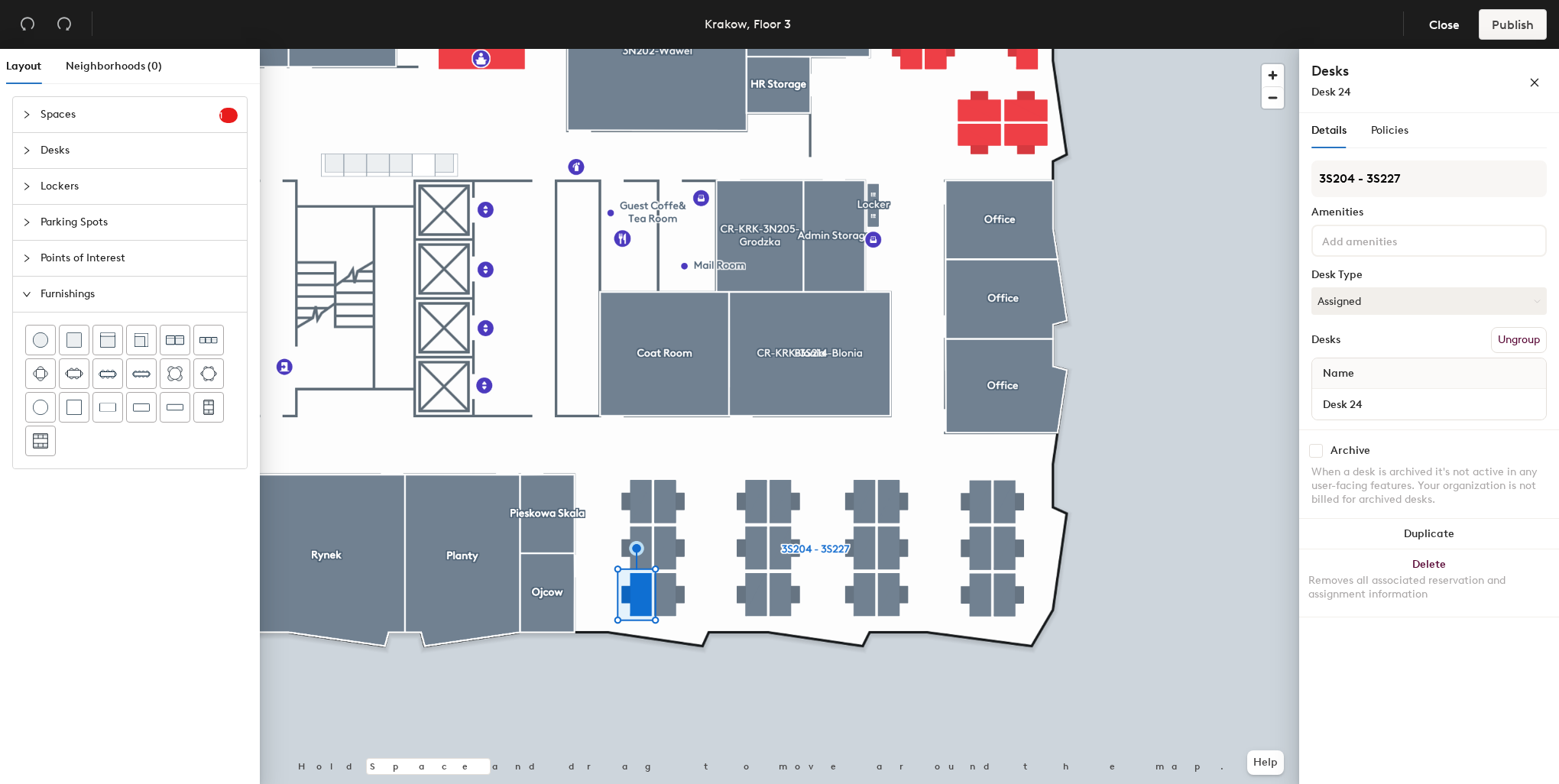
click at [1366, 386] on div "Name" at bounding box center [1428, 374] width 234 height 30
click at [1374, 399] on input "Desk 24" at bounding box center [1428, 404] width 228 height 22
type input "3S204"
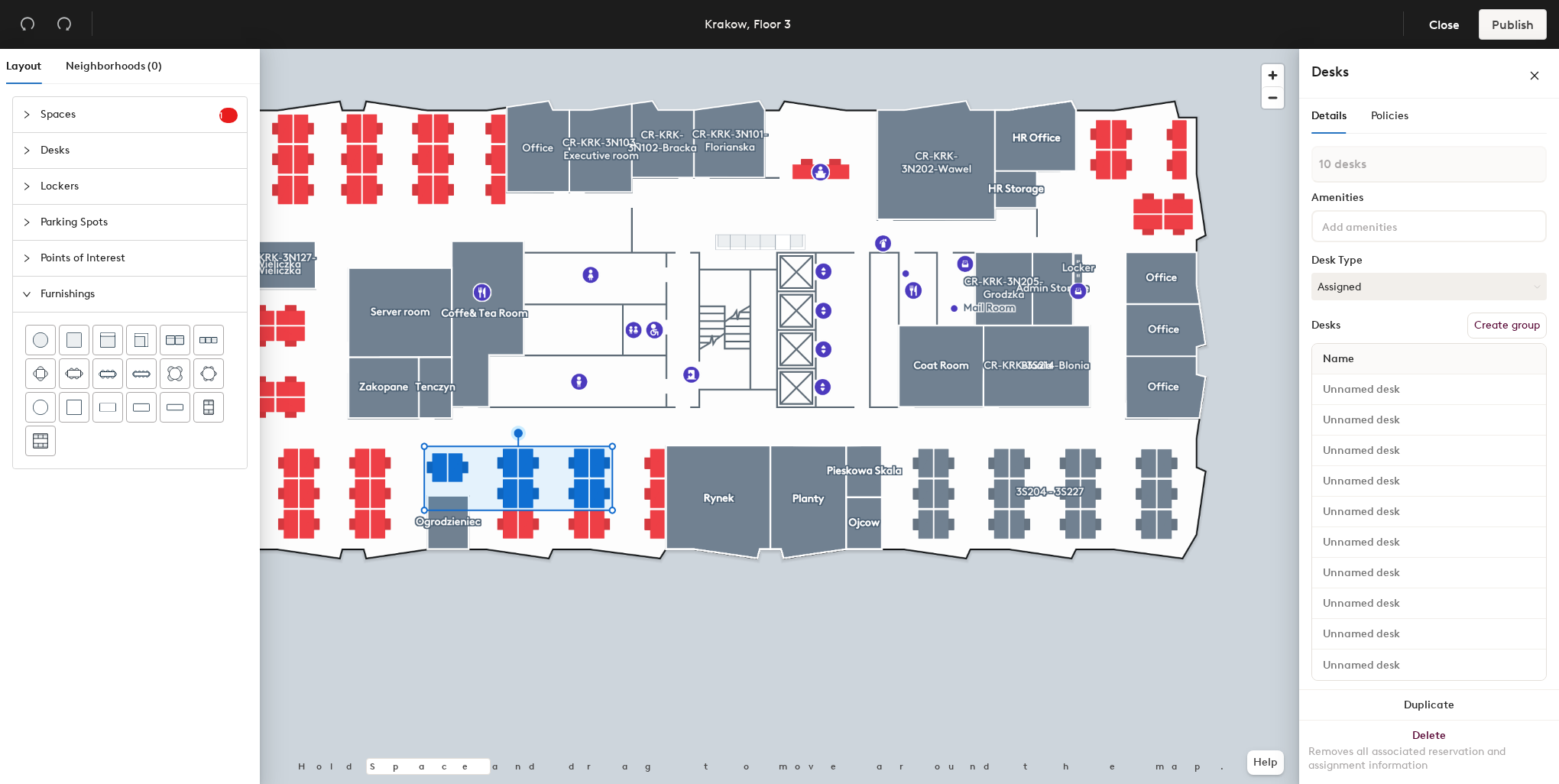
type input "1 desk"
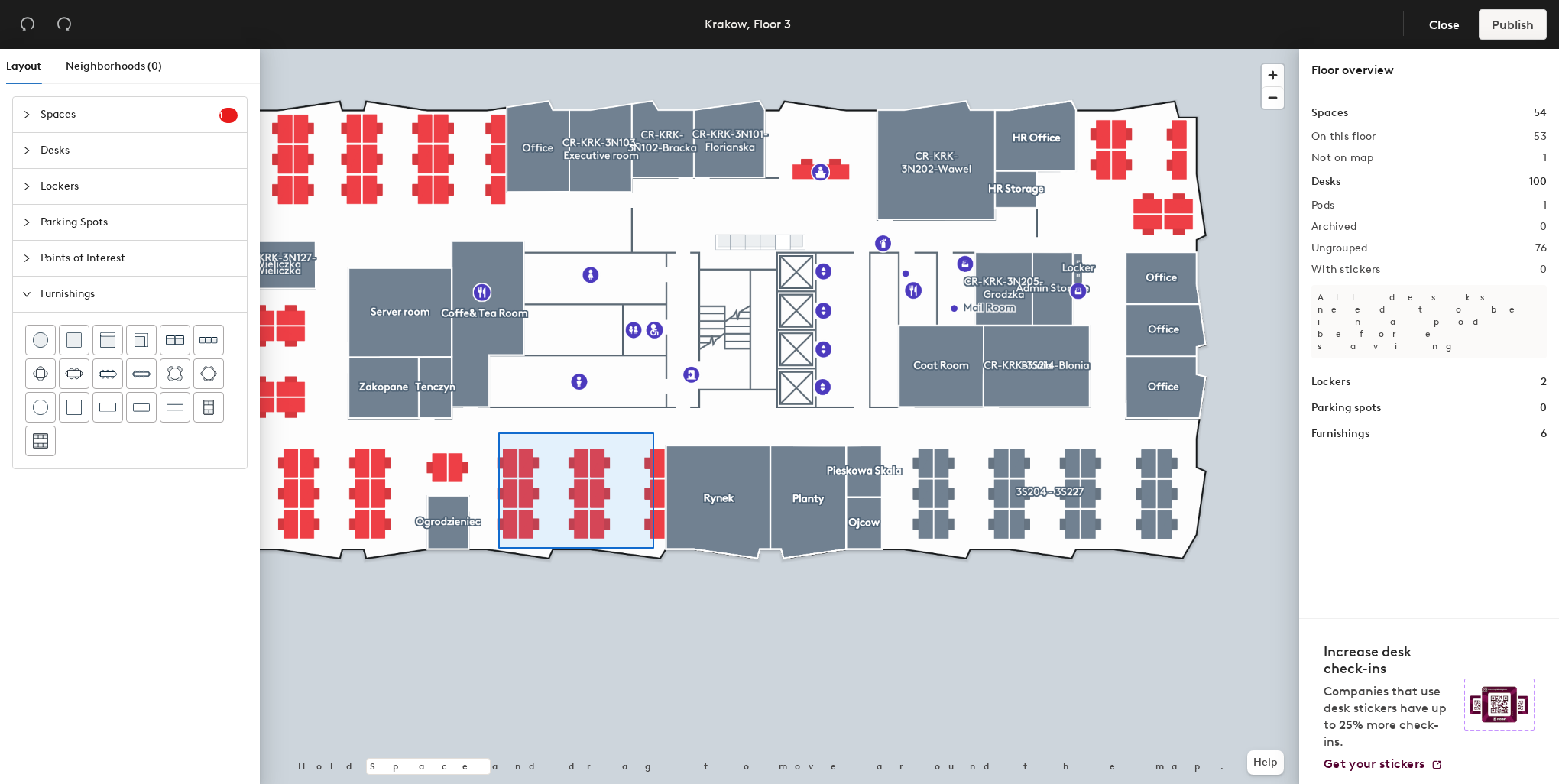
click at [499, 49] on div at bounding box center [780, 49] width 1040 height 0
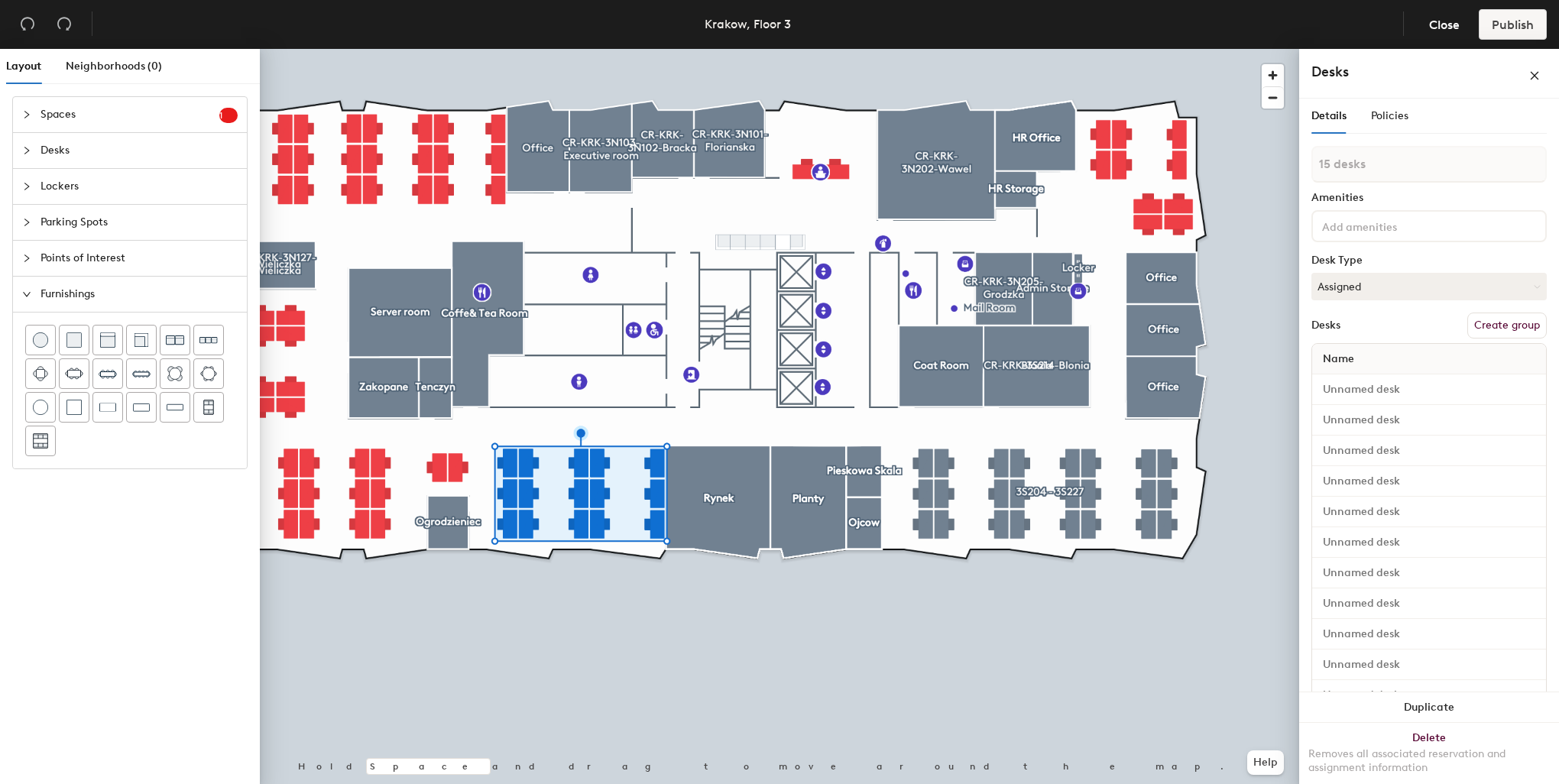
click at [1471, 323] on button "Create group" at bounding box center [1507, 324] width 79 height 26
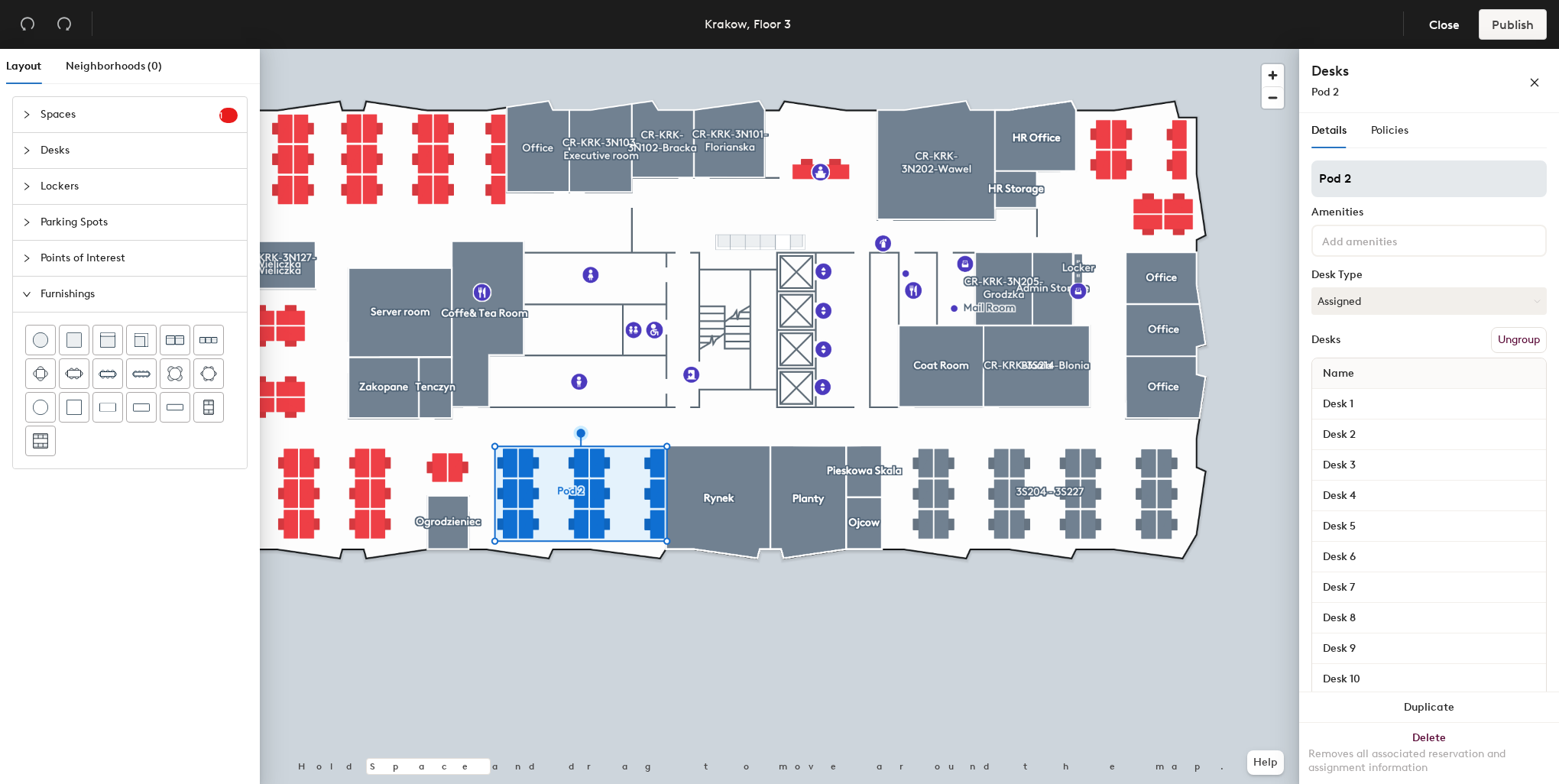
click at [1367, 182] on input "Pod 2" at bounding box center [1428, 179] width 236 height 37
drag, startPoint x: 1345, startPoint y: 169, endPoint x: 1310, endPoint y: 170, distance: 35.0
click at [1310, 170] on div "Details Policies Pod 2 Amenities Desk Type Assigned Desks Ungroup Name Desk 1 D…" at bounding box center [1428, 452] width 260 height 677
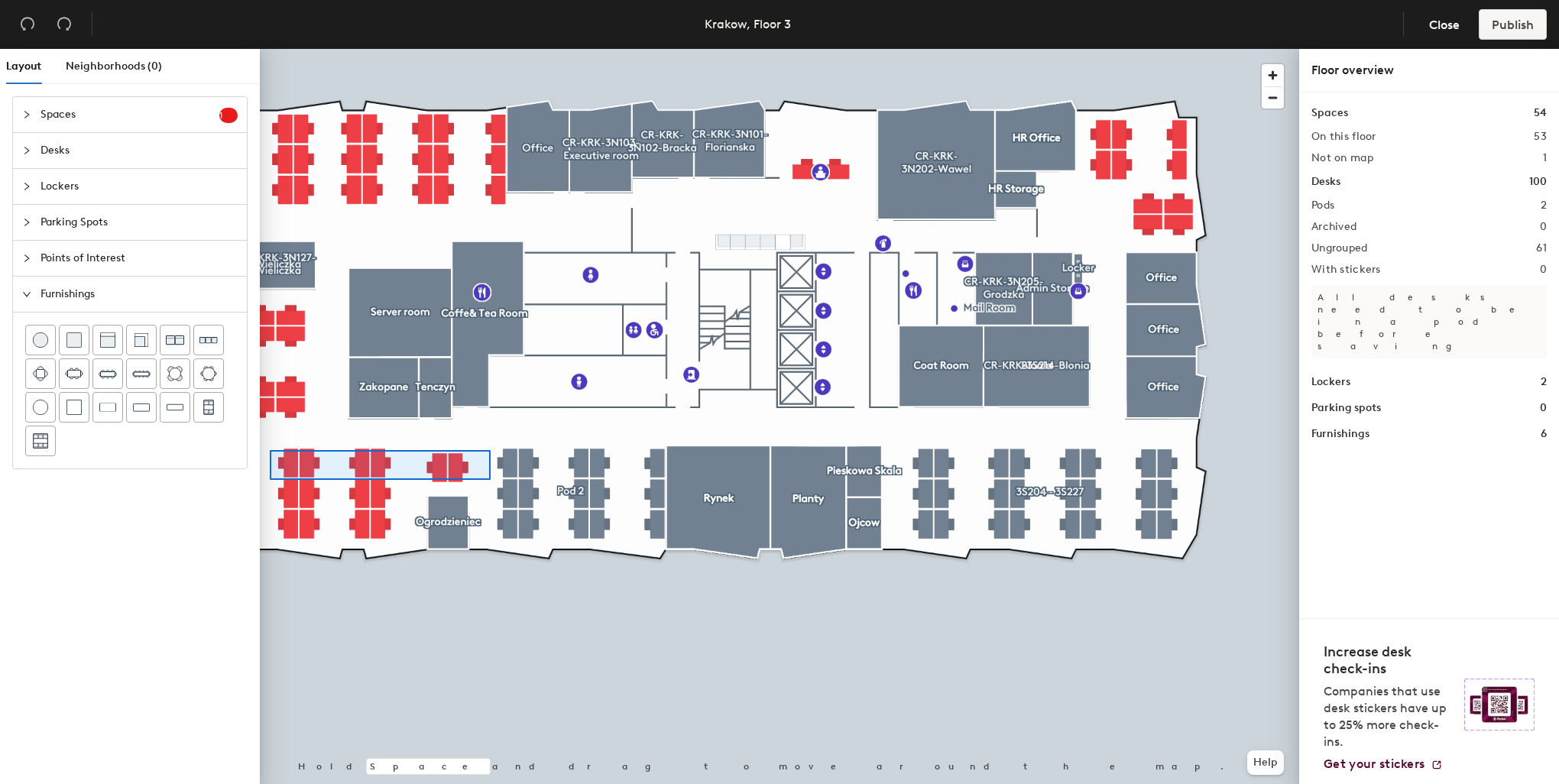
click at [270, 49] on div at bounding box center [780, 49] width 1040 height 0
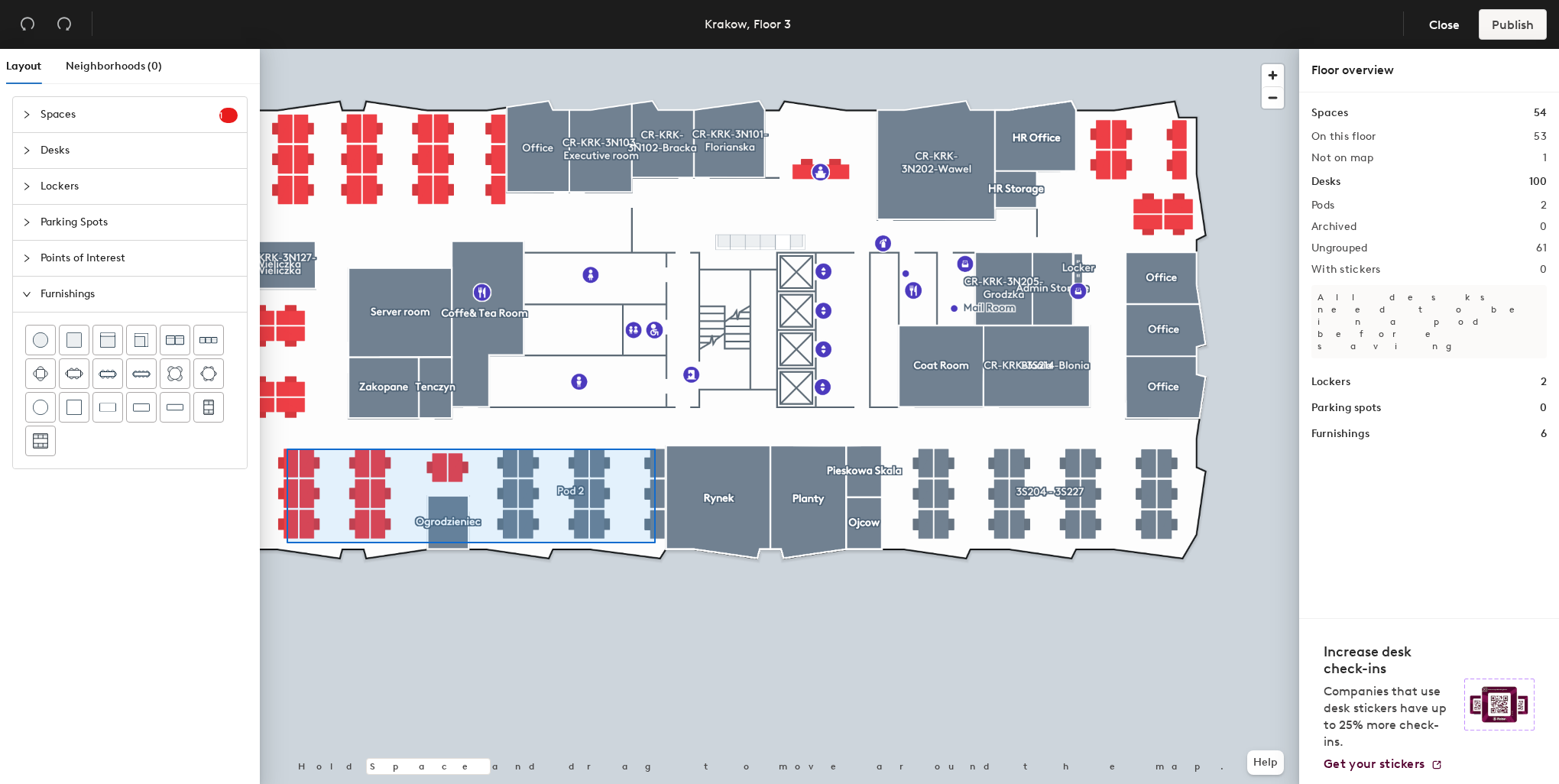
click at [287, 49] on div at bounding box center [780, 49] width 1040 height 0
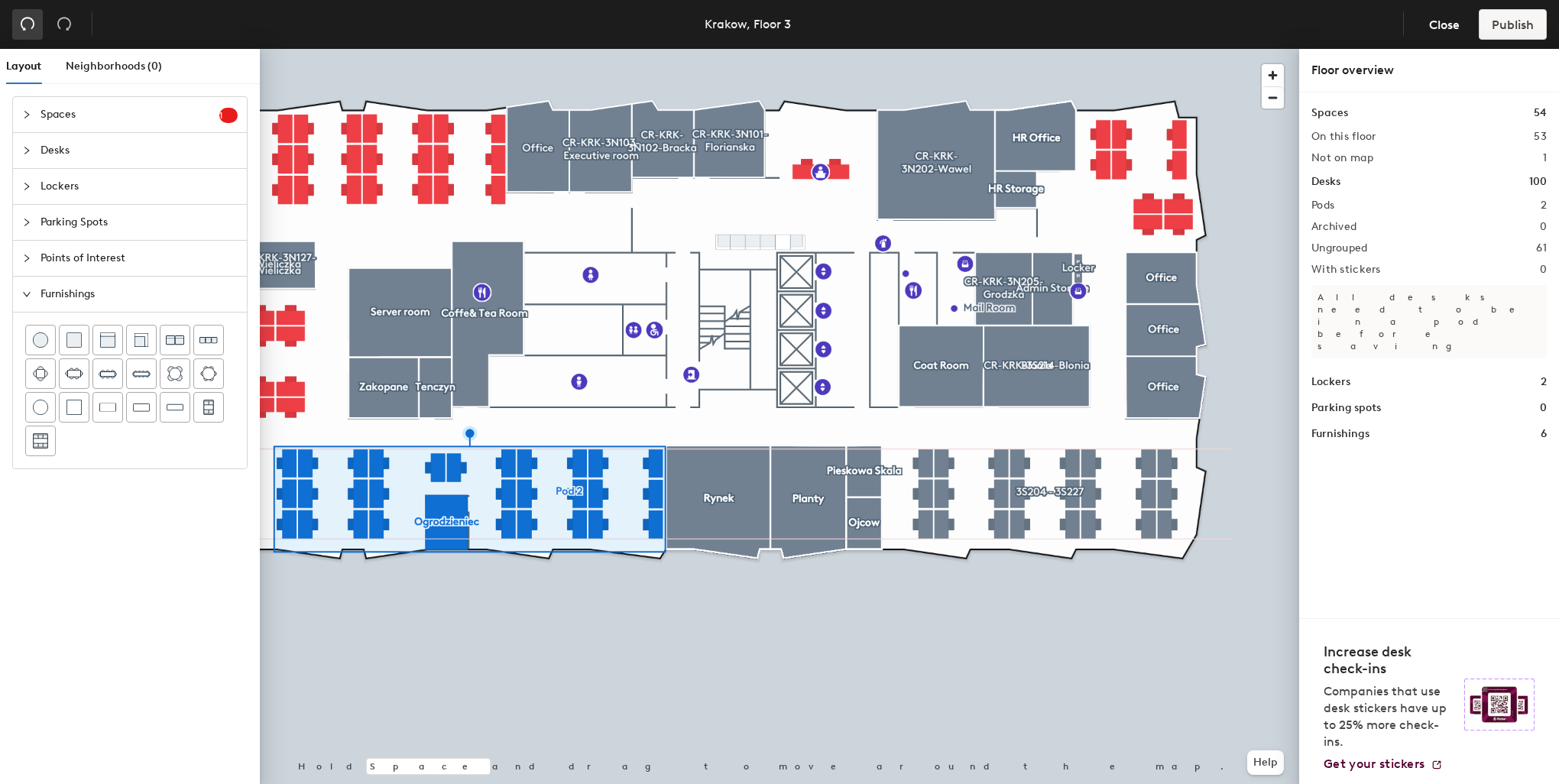
click at [30, 26] on icon "undo" at bounding box center [27, 24] width 15 height 15
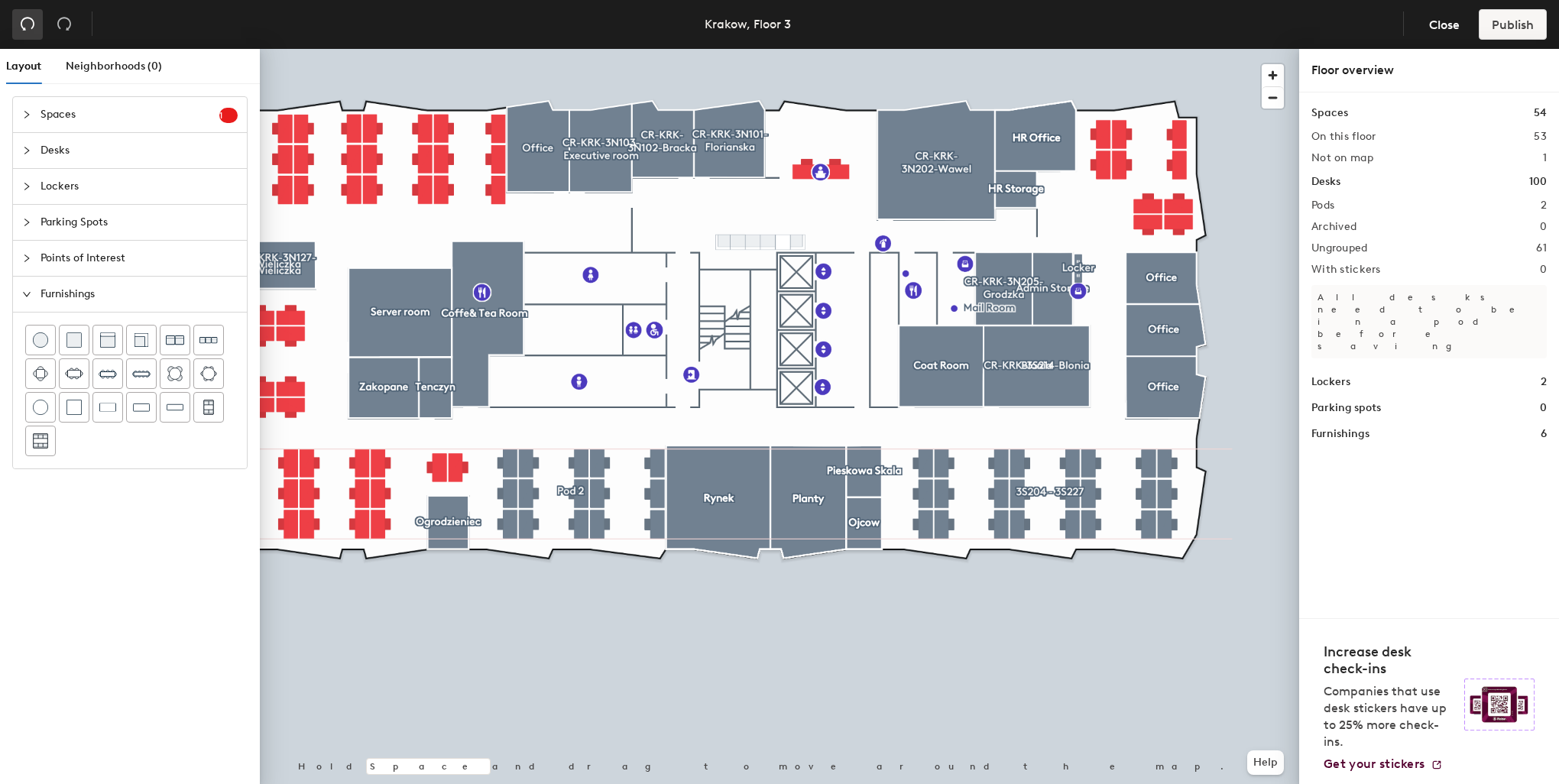
click at [30, 26] on icon "undo" at bounding box center [27, 24] width 15 height 15
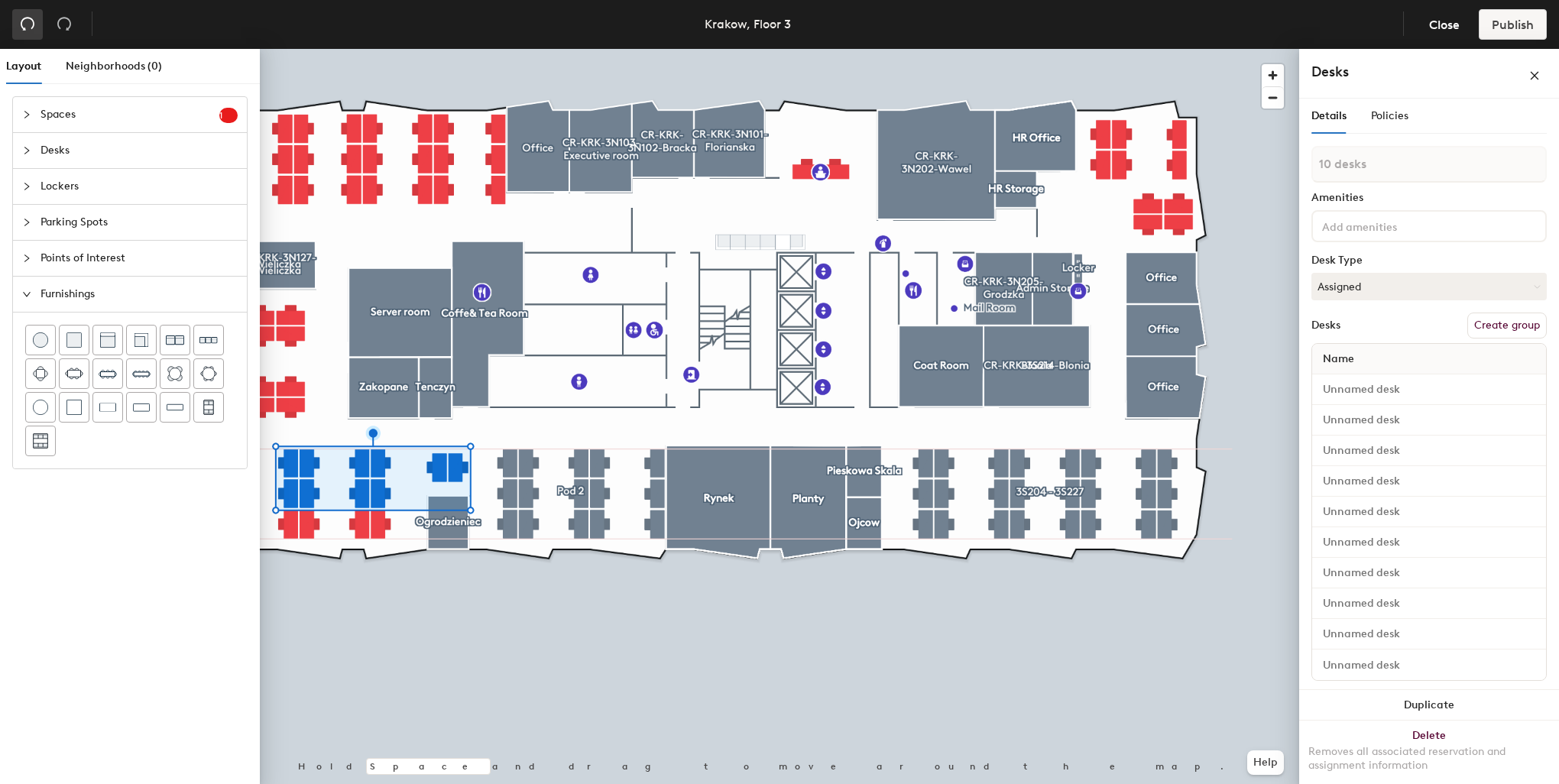
click at [30, 26] on icon "undo" at bounding box center [27, 24] width 15 height 15
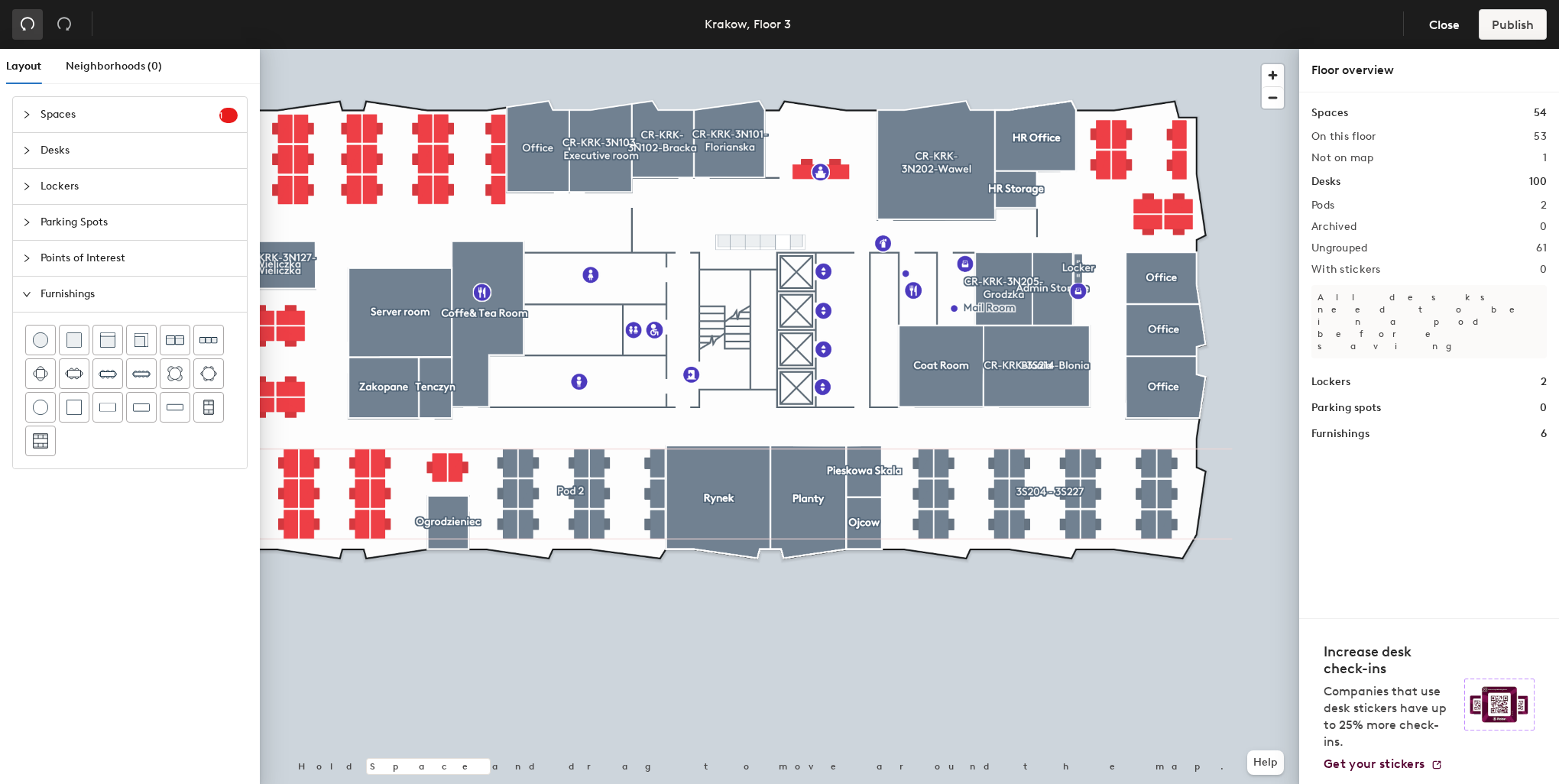
click at [30, 26] on icon "undo" at bounding box center [27, 24] width 15 height 15
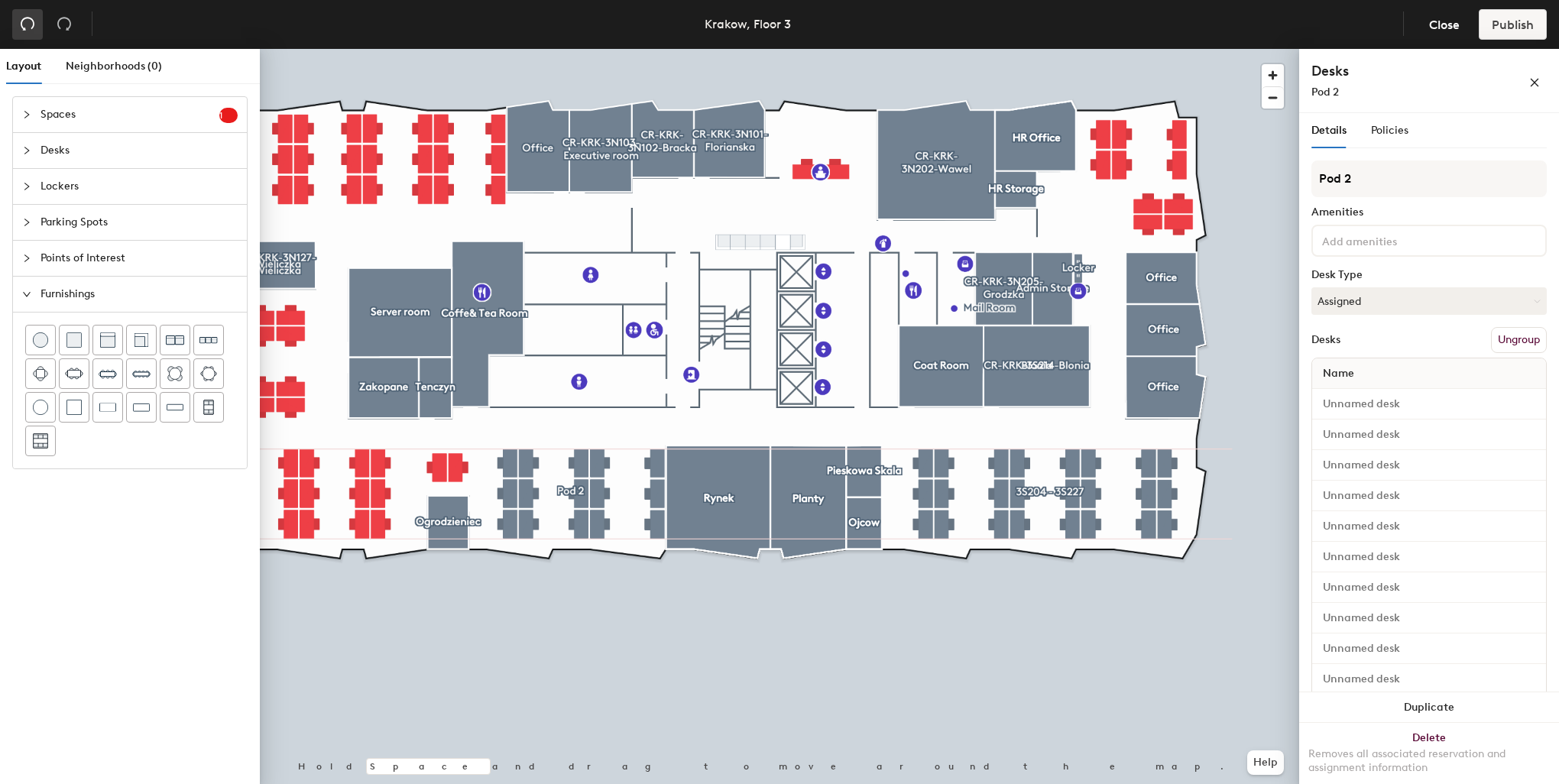
click at [30, 26] on icon "undo" at bounding box center [27, 24] width 15 height 15
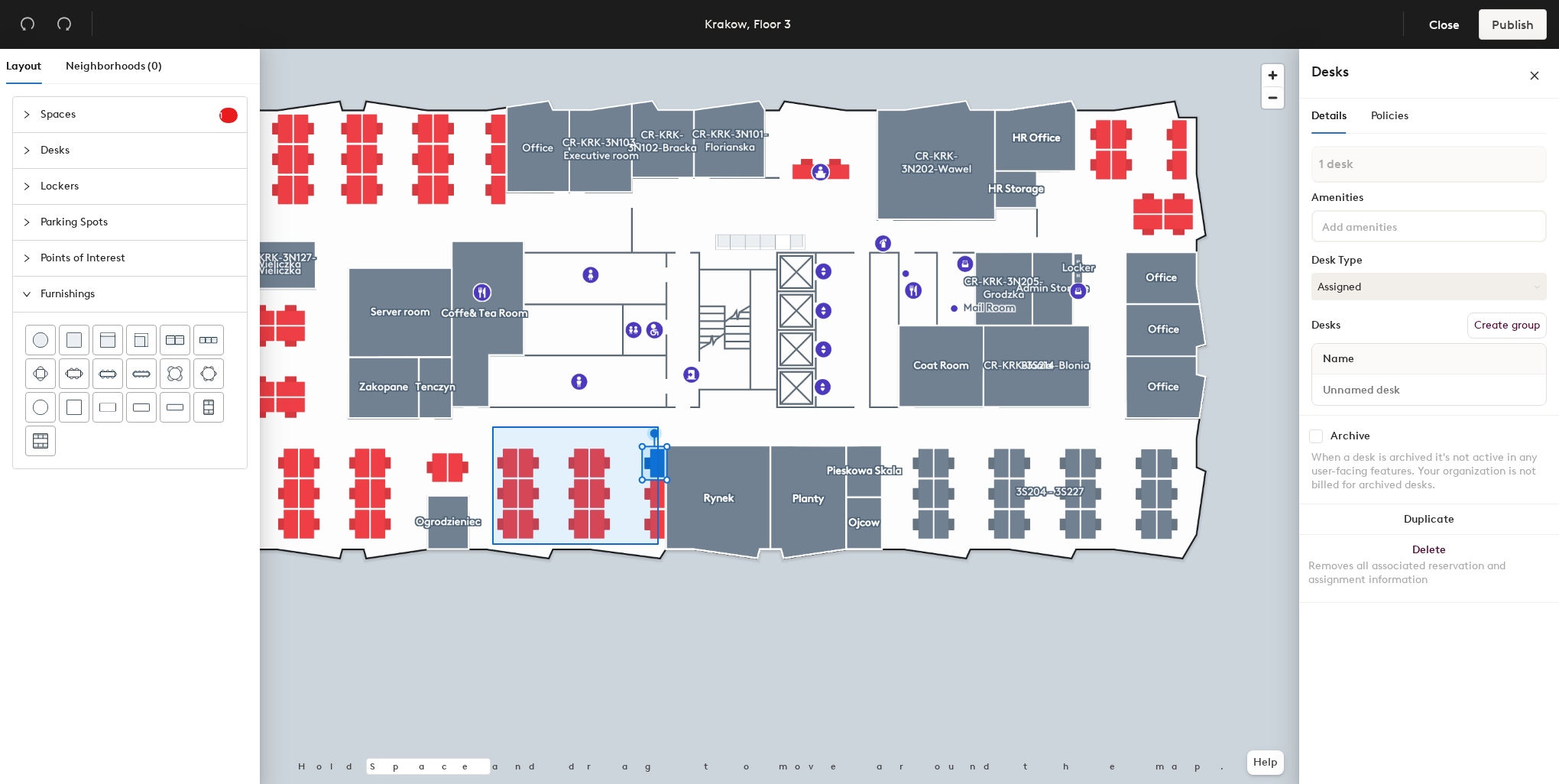
click at [492, 49] on div at bounding box center [780, 49] width 1040 height 0
type input "15 desks"
click at [492, 427] on div at bounding box center [575, 485] width 166 height 118
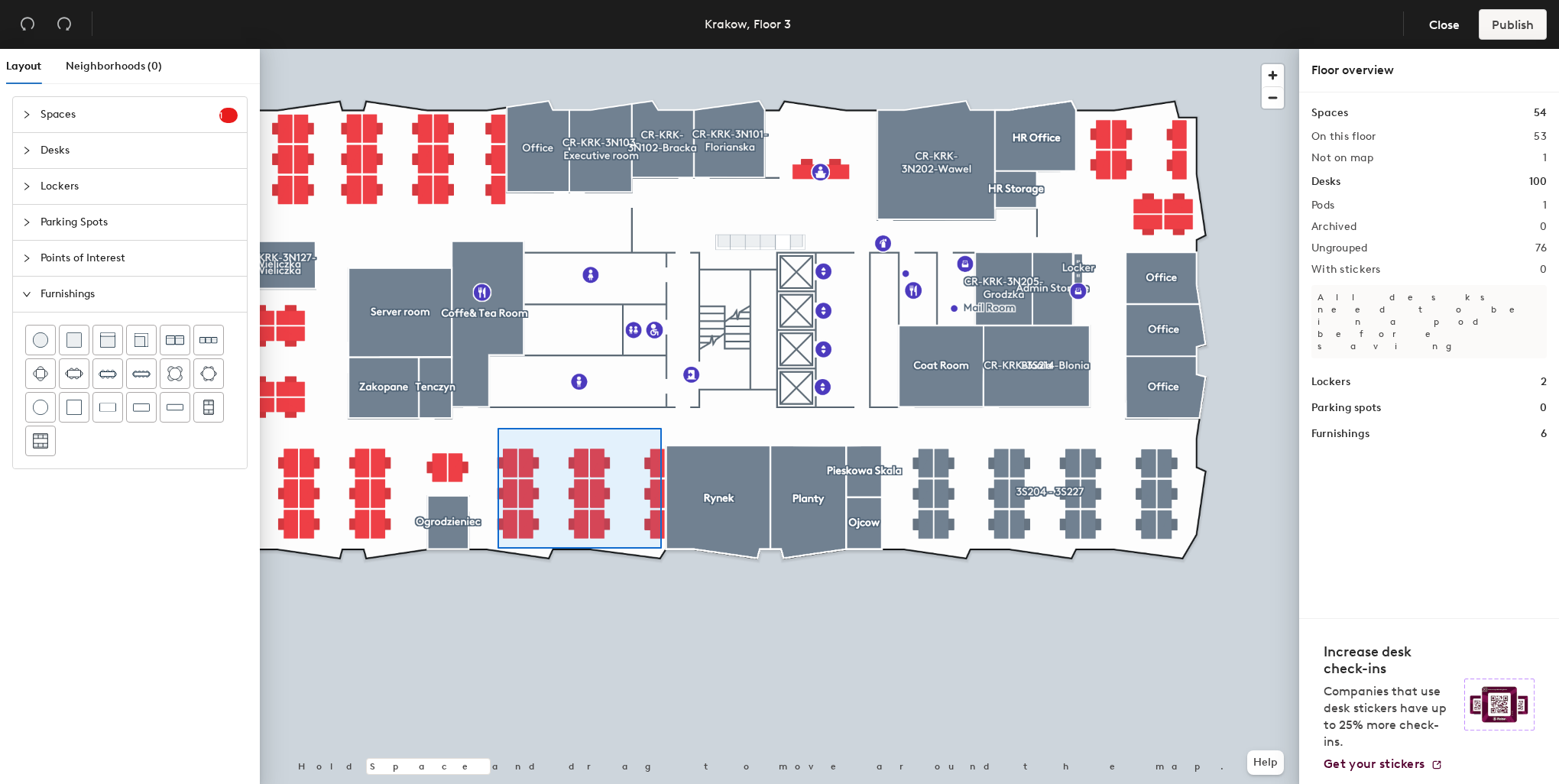
click at [498, 49] on div at bounding box center [780, 49] width 1040 height 0
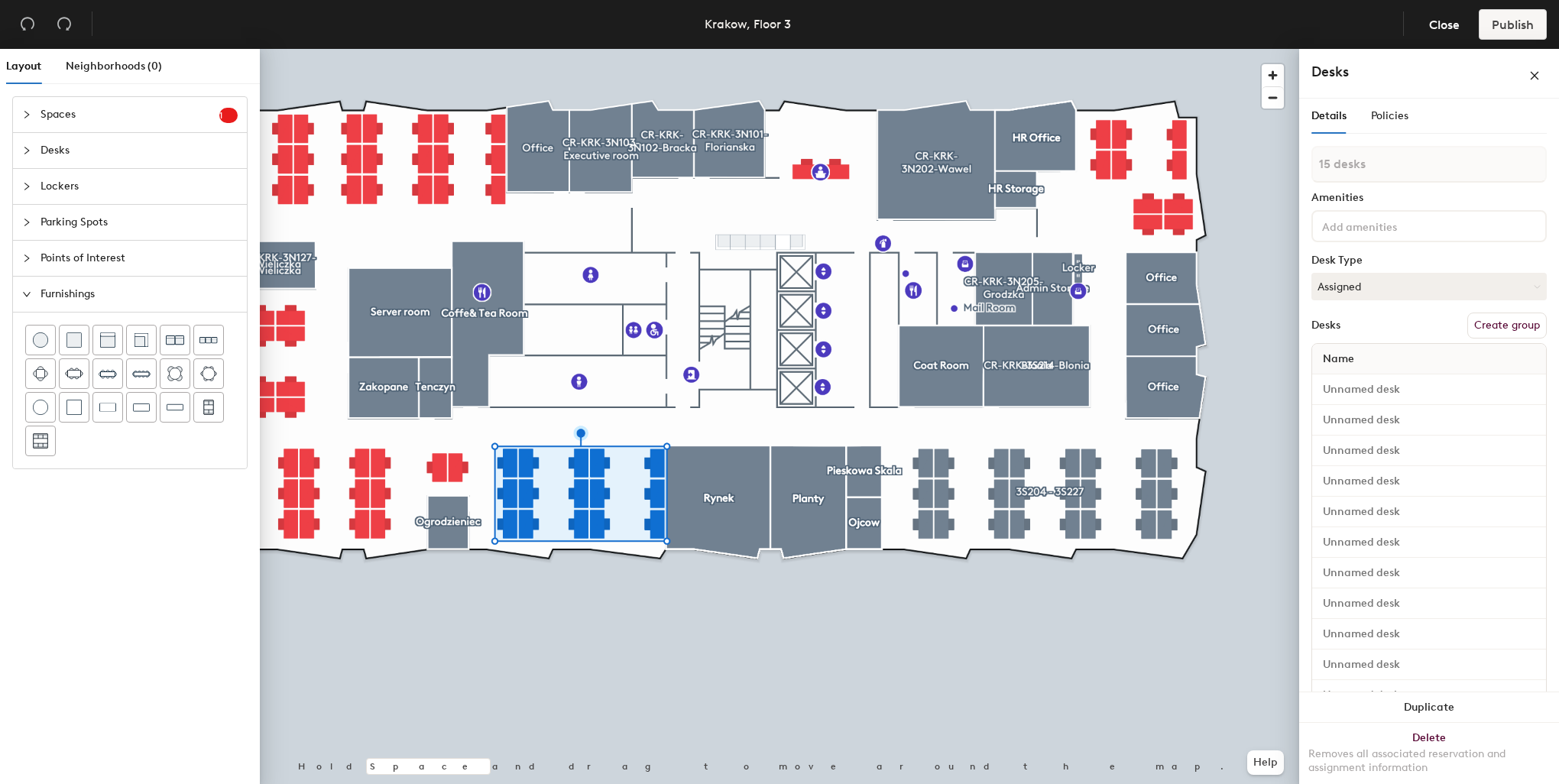
click at [1491, 322] on button "Create group" at bounding box center [1507, 324] width 79 height 26
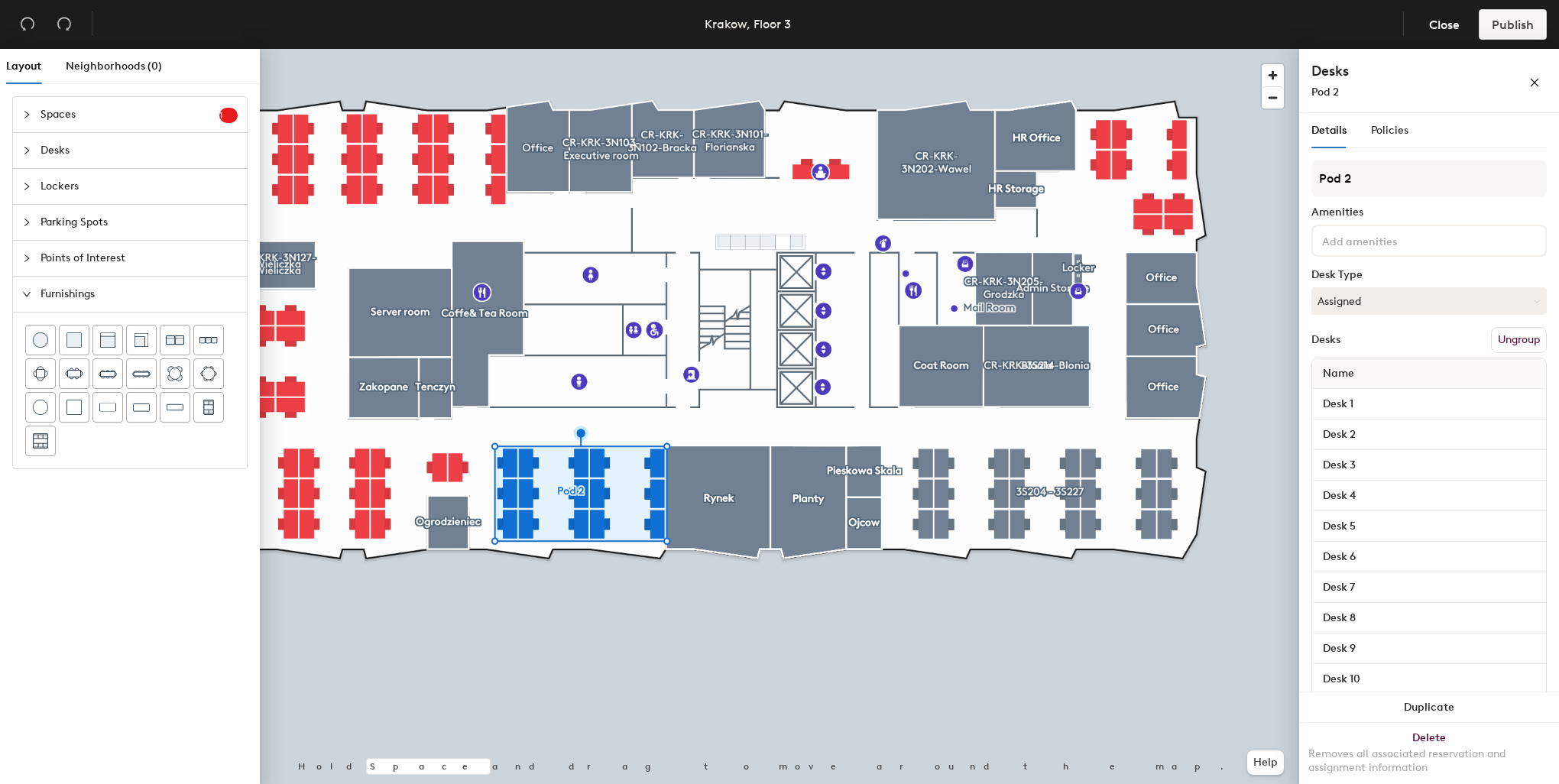
drag, startPoint x: 1374, startPoint y: 181, endPoint x: 1303, endPoint y: 183, distance: 71.0
click at [1303, 183] on div "Details Policies Pod 2 Amenities Desk Type Assigned Desks Ungroup Name Desk 1 D…" at bounding box center [1428, 452] width 260 height 677
click at [1388, 181] on input "Pod 2" at bounding box center [1428, 179] width 236 height 37
click at [1266, 164] on div "Layout Neighborhoods (0) Spaces 1 Add existing spaces to the map Reception area…" at bounding box center [780, 420] width 1559 height 741
type input "3S104 -"
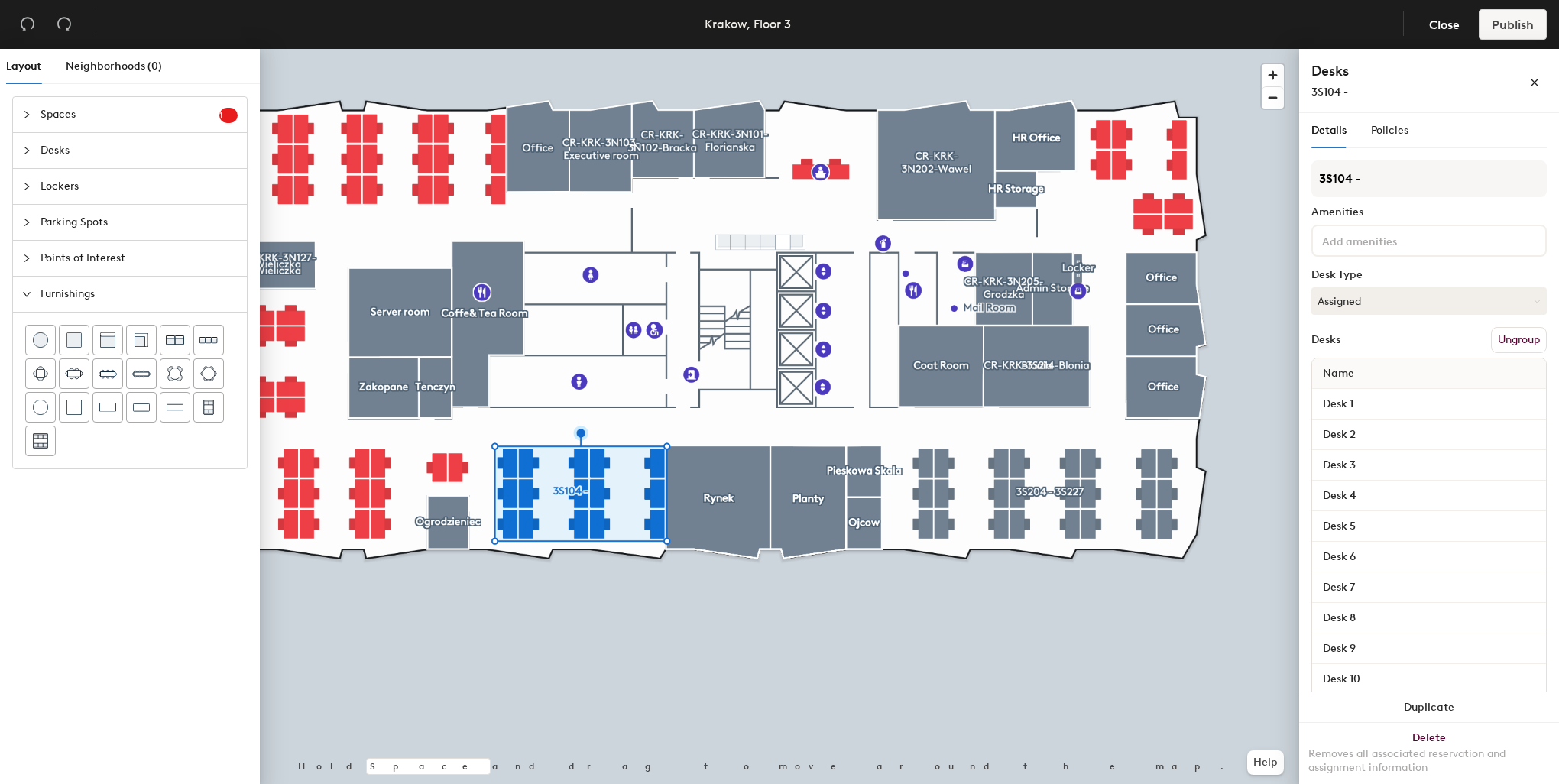
type input "3S104 -"
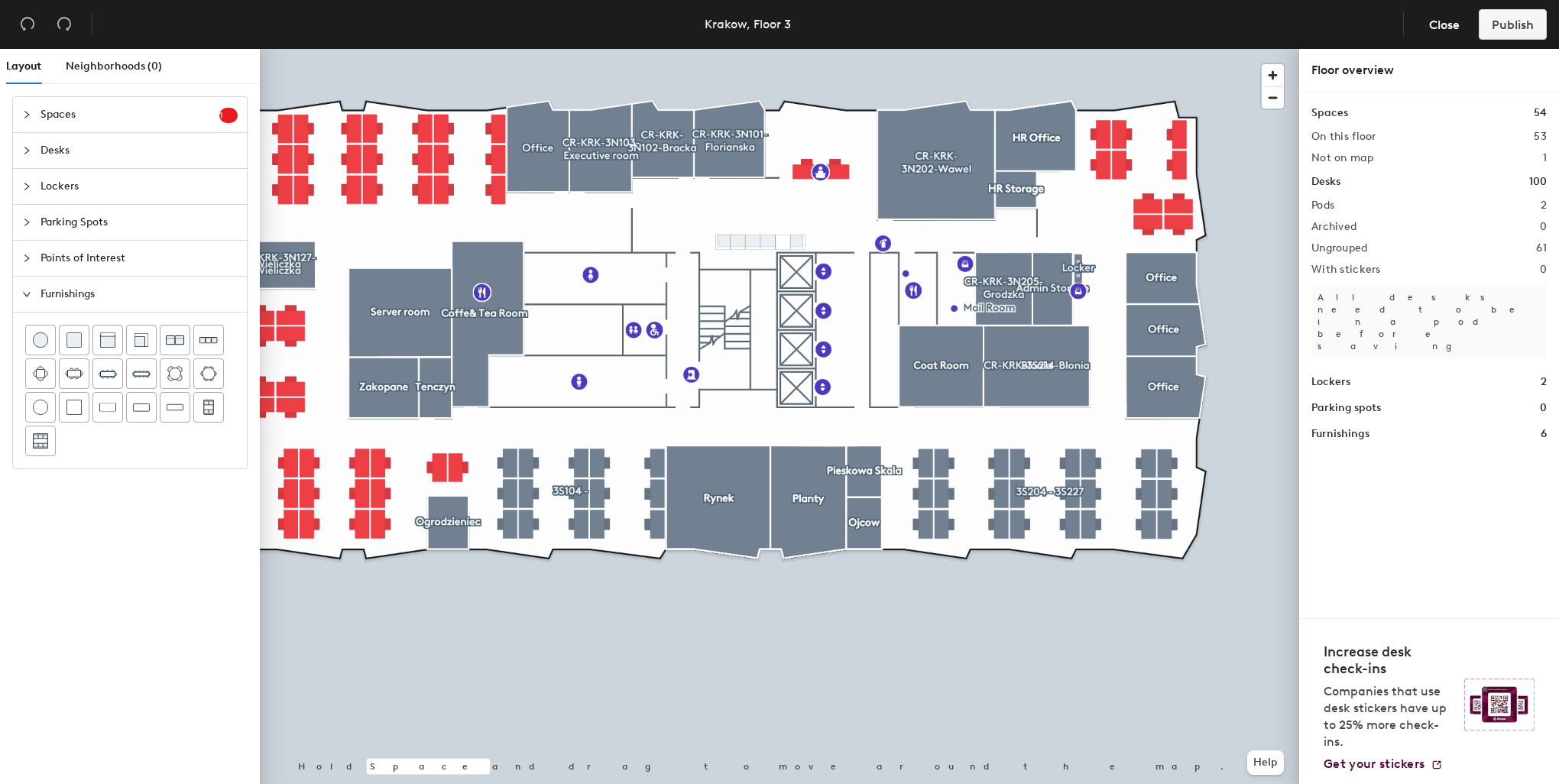
click at [587, 49] on div at bounding box center [780, 49] width 1040 height 0
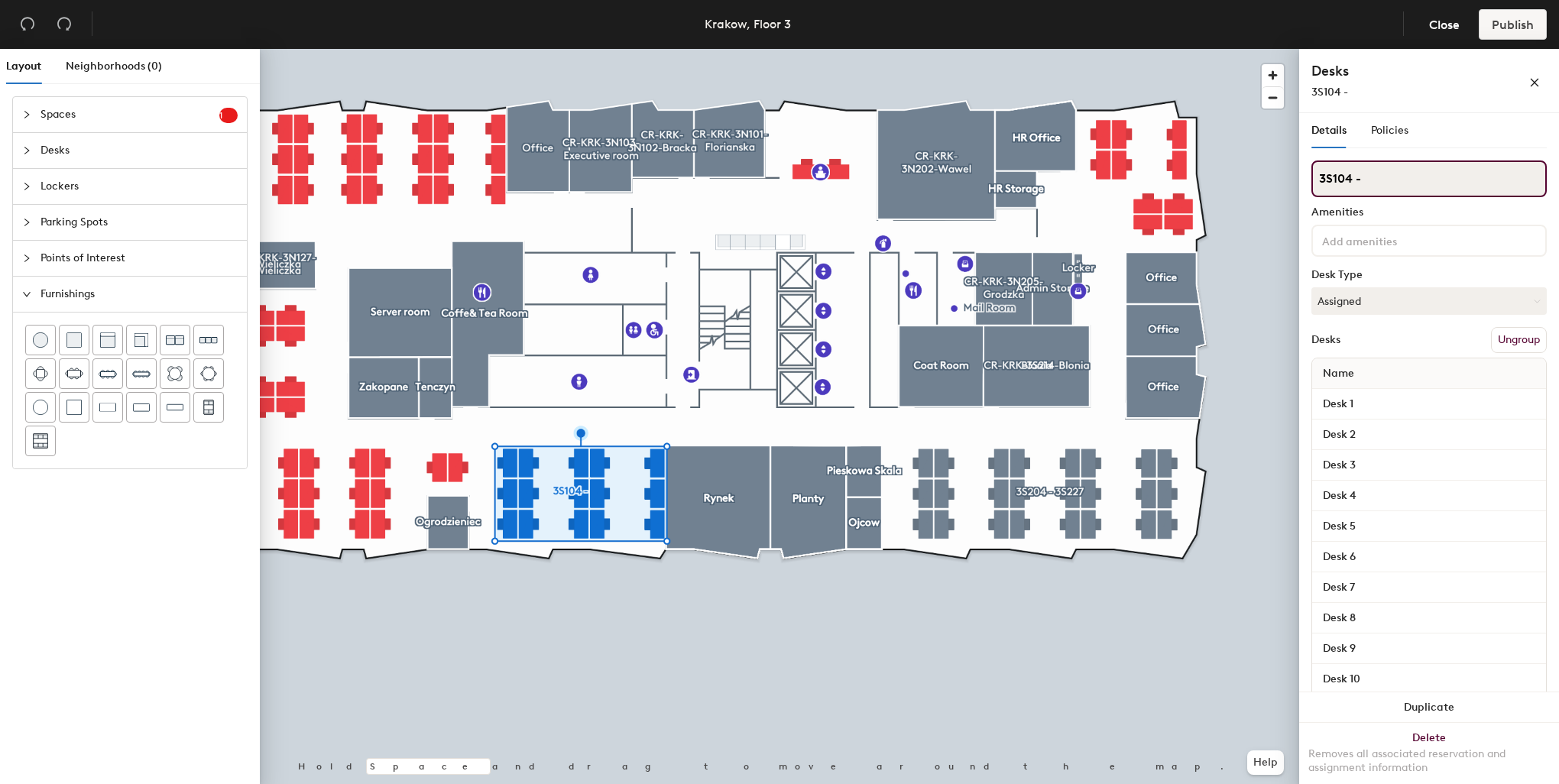
click at [1421, 175] on input "3S104 -" at bounding box center [1428, 179] width 236 height 37
click at [403, 49] on div at bounding box center [780, 49] width 1040 height 0
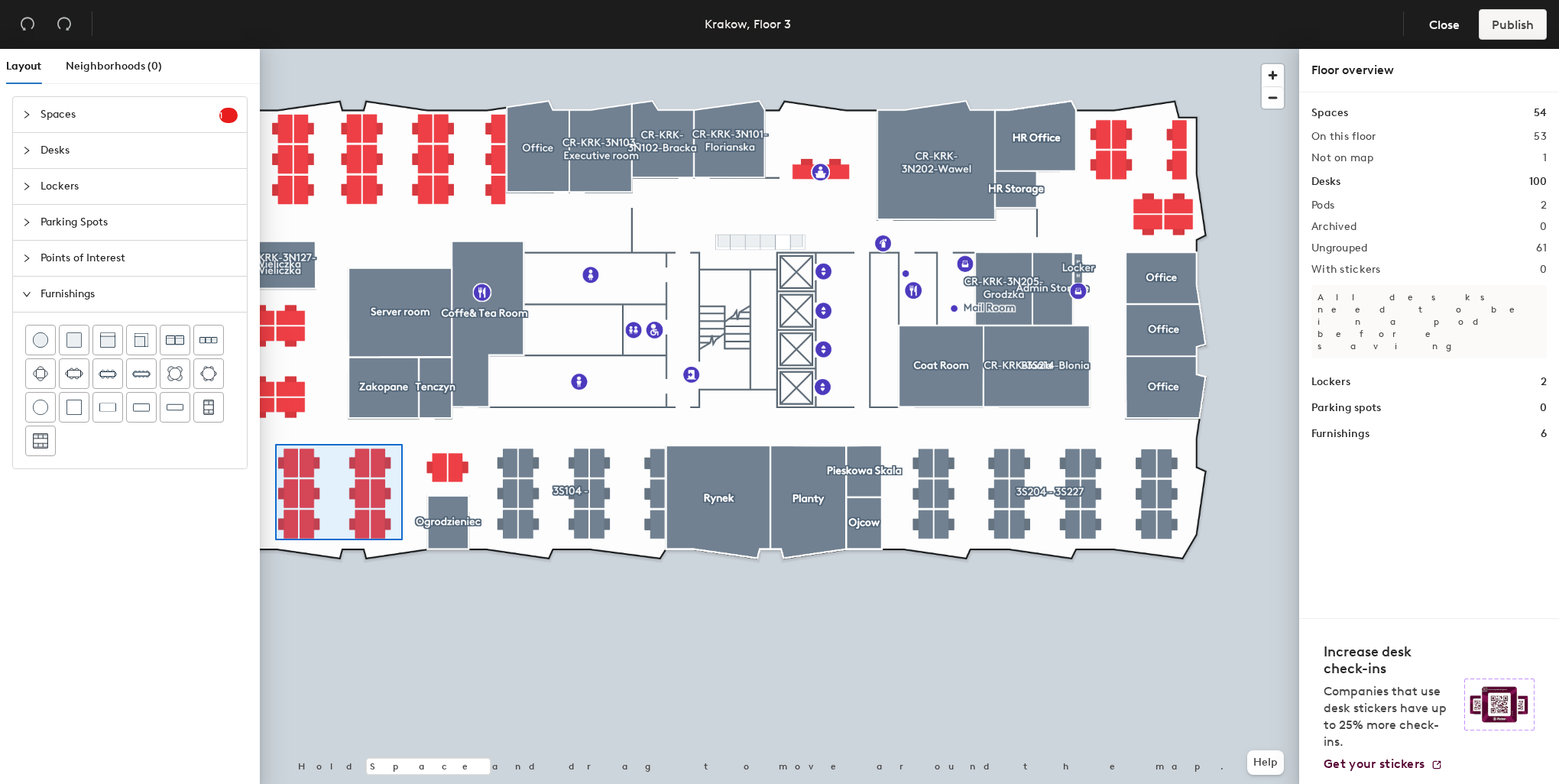
click at [260, 49] on div at bounding box center [780, 49] width 1040 height 0
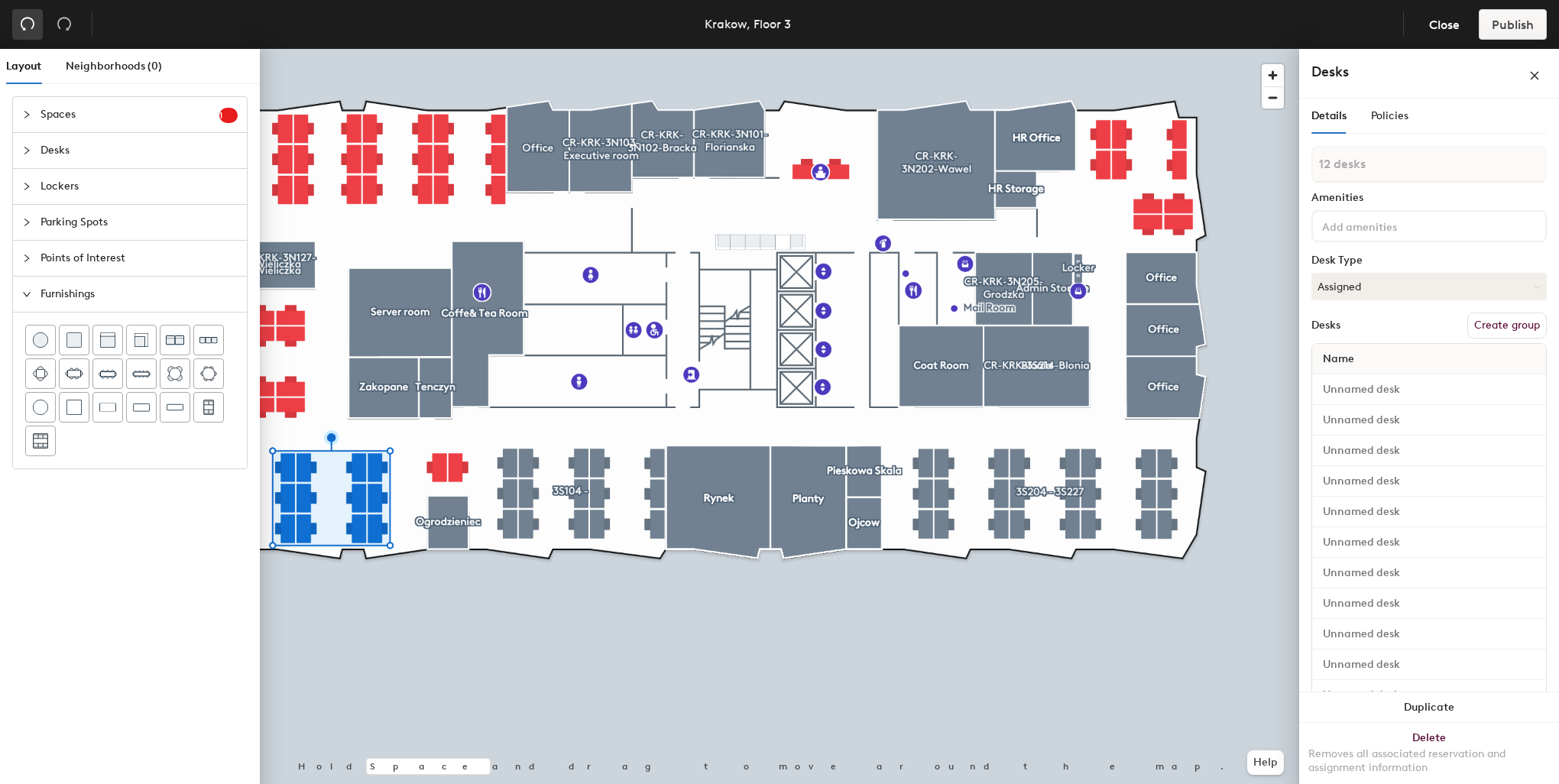
click at [22, 29] on icon "undo" at bounding box center [27, 24] width 15 height 15
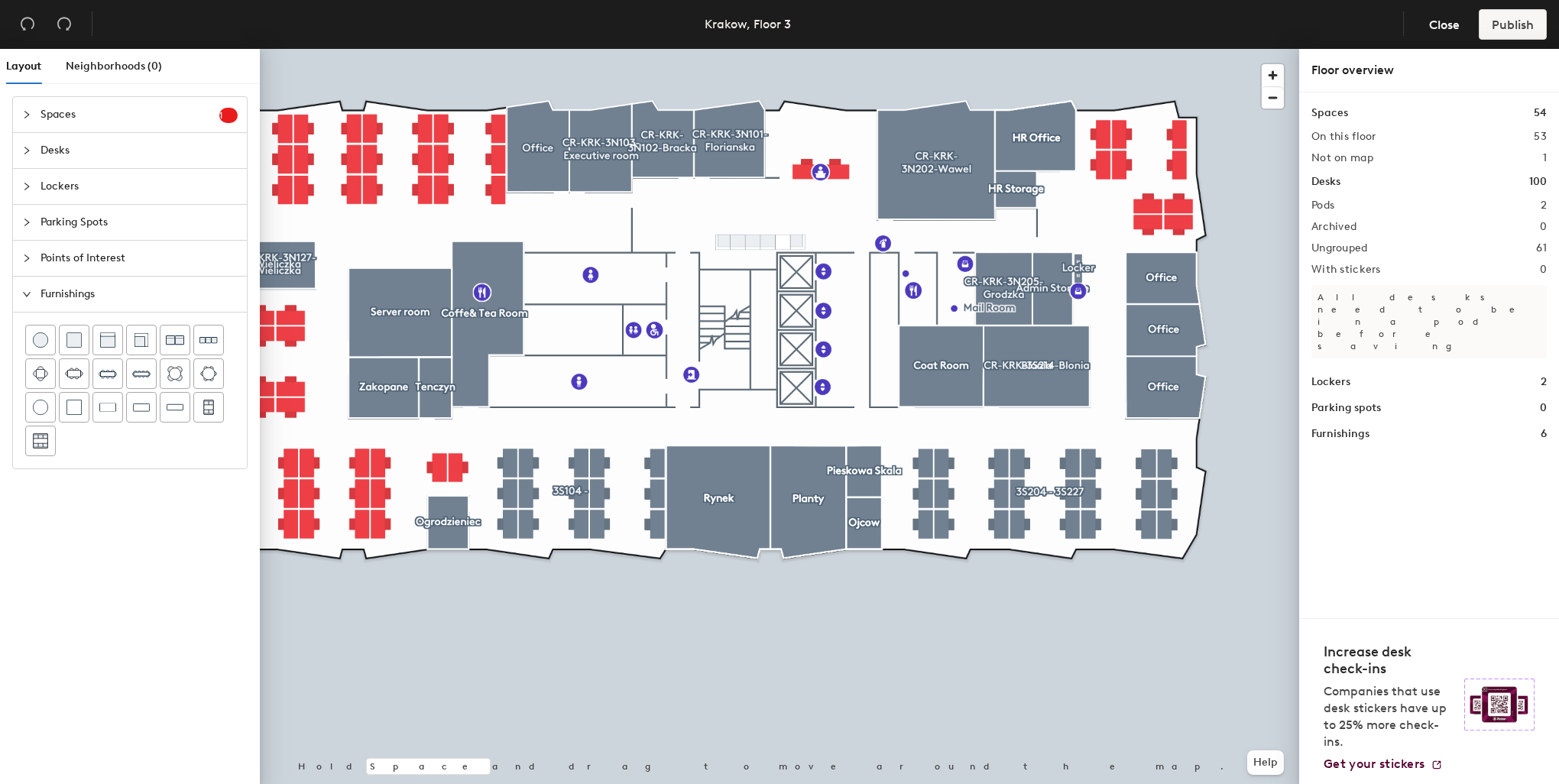
click at [399, 49] on div at bounding box center [780, 49] width 1040 height 0
click at [404, 49] on div at bounding box center [780, 49] width 1040 height 0
click at [597, 49] on div at bounding box center [780, 49] width 1040 height 0
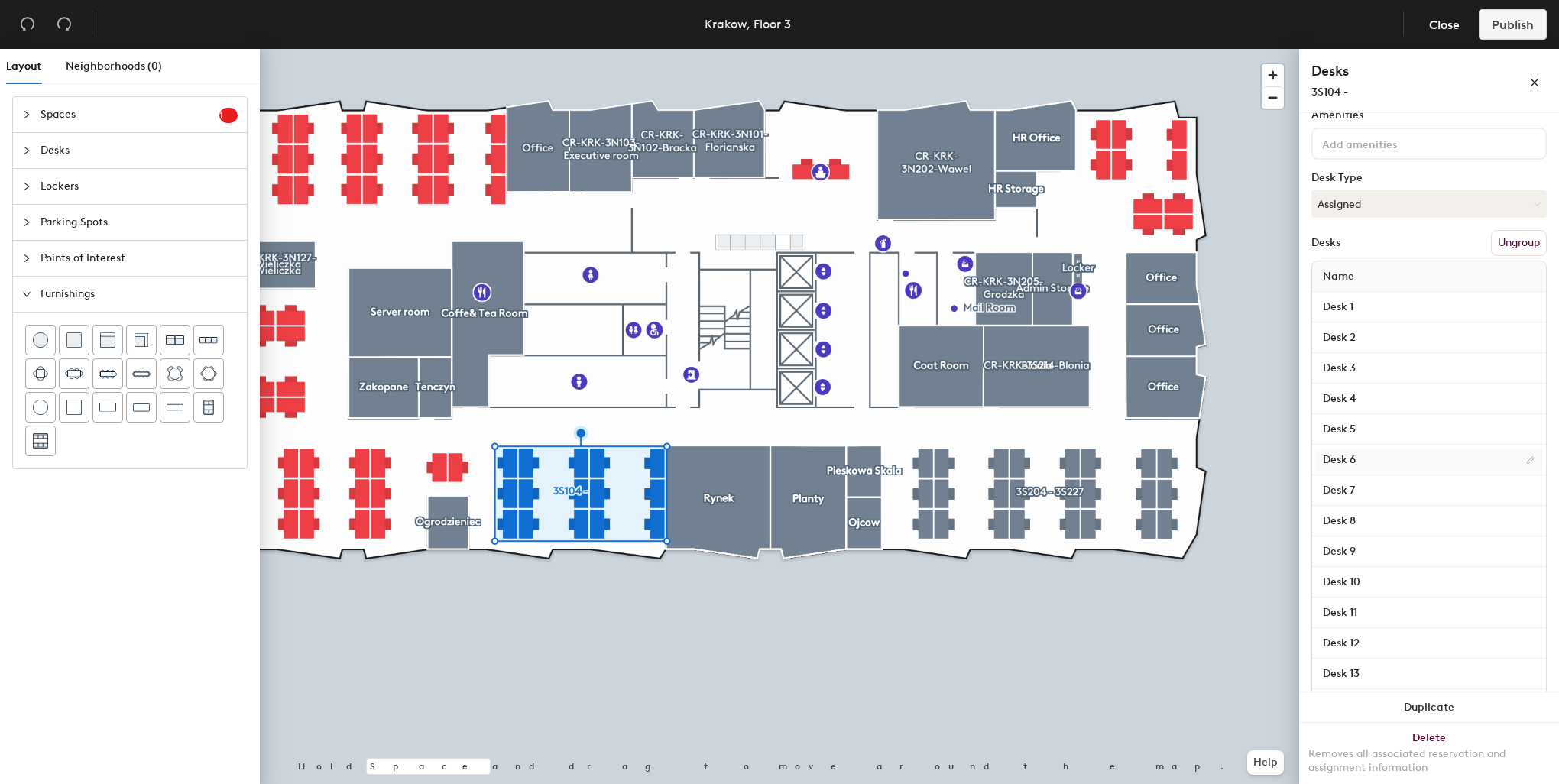
scroll to position [174, 0]
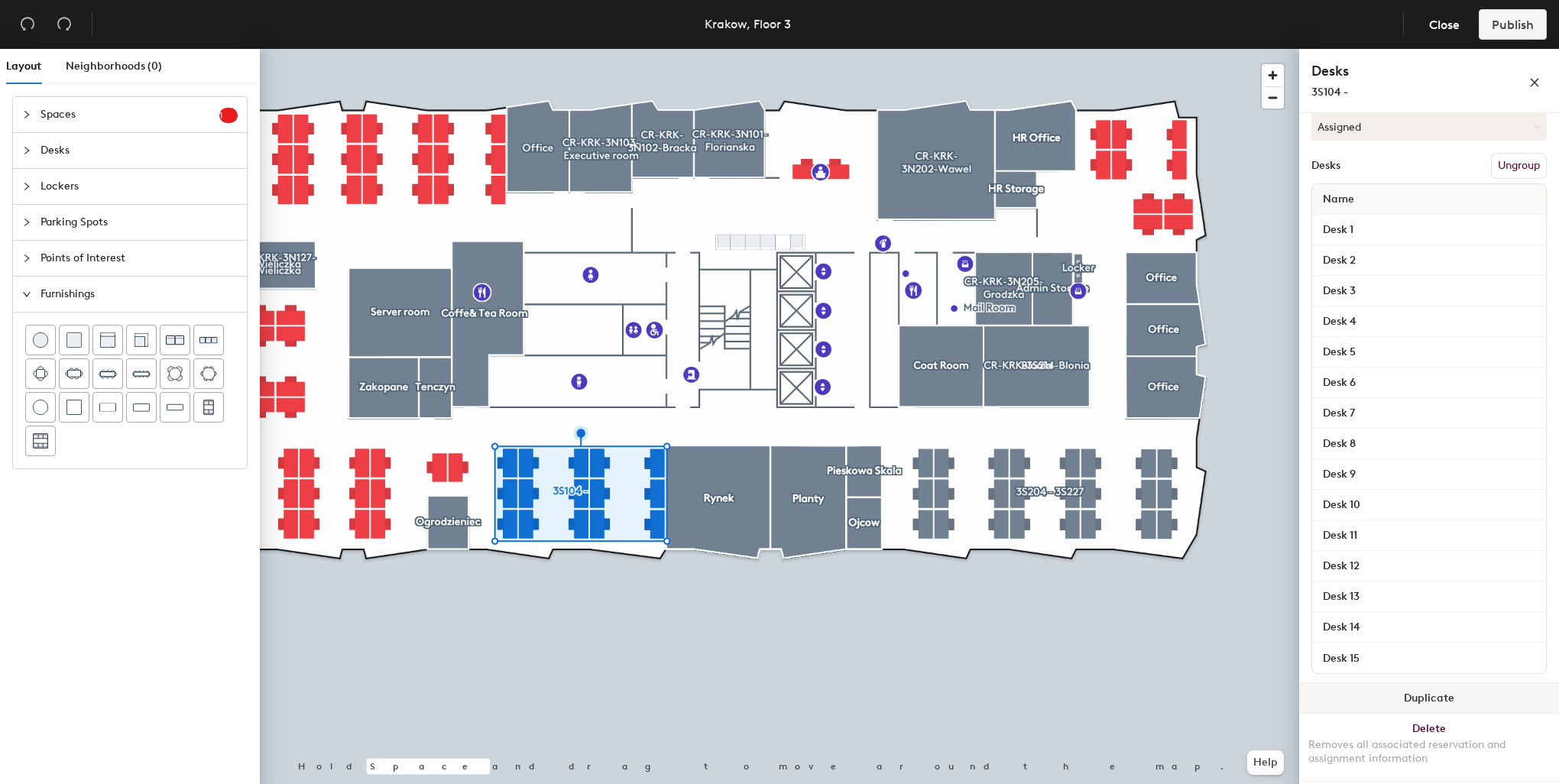
click at [1441, 705] on button "Duplicate" at bounding box center [1428, 698] width 260 height 30
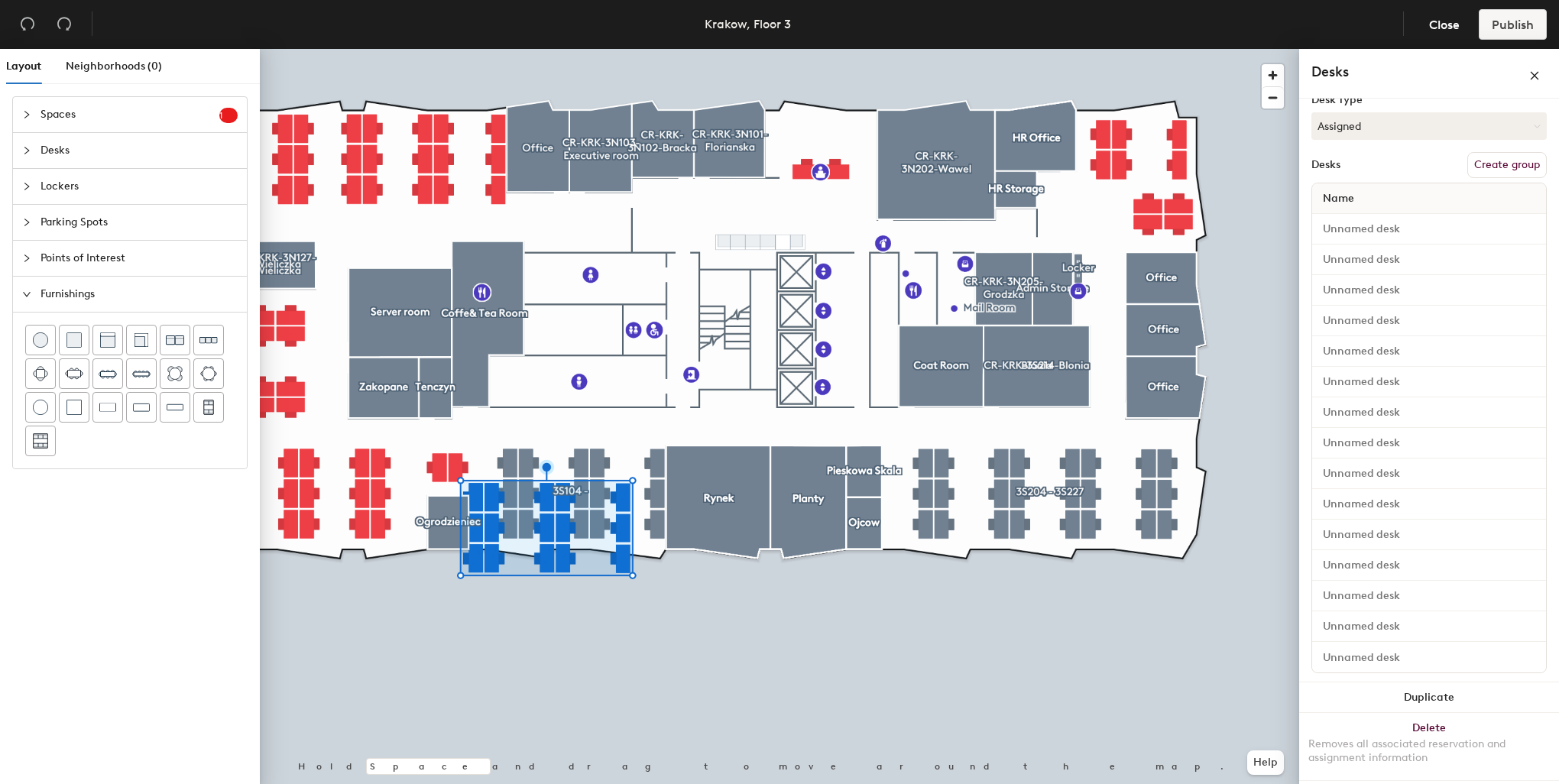
click at [647, 49] on div at bounding box center [780, 49] width 1040 height 0
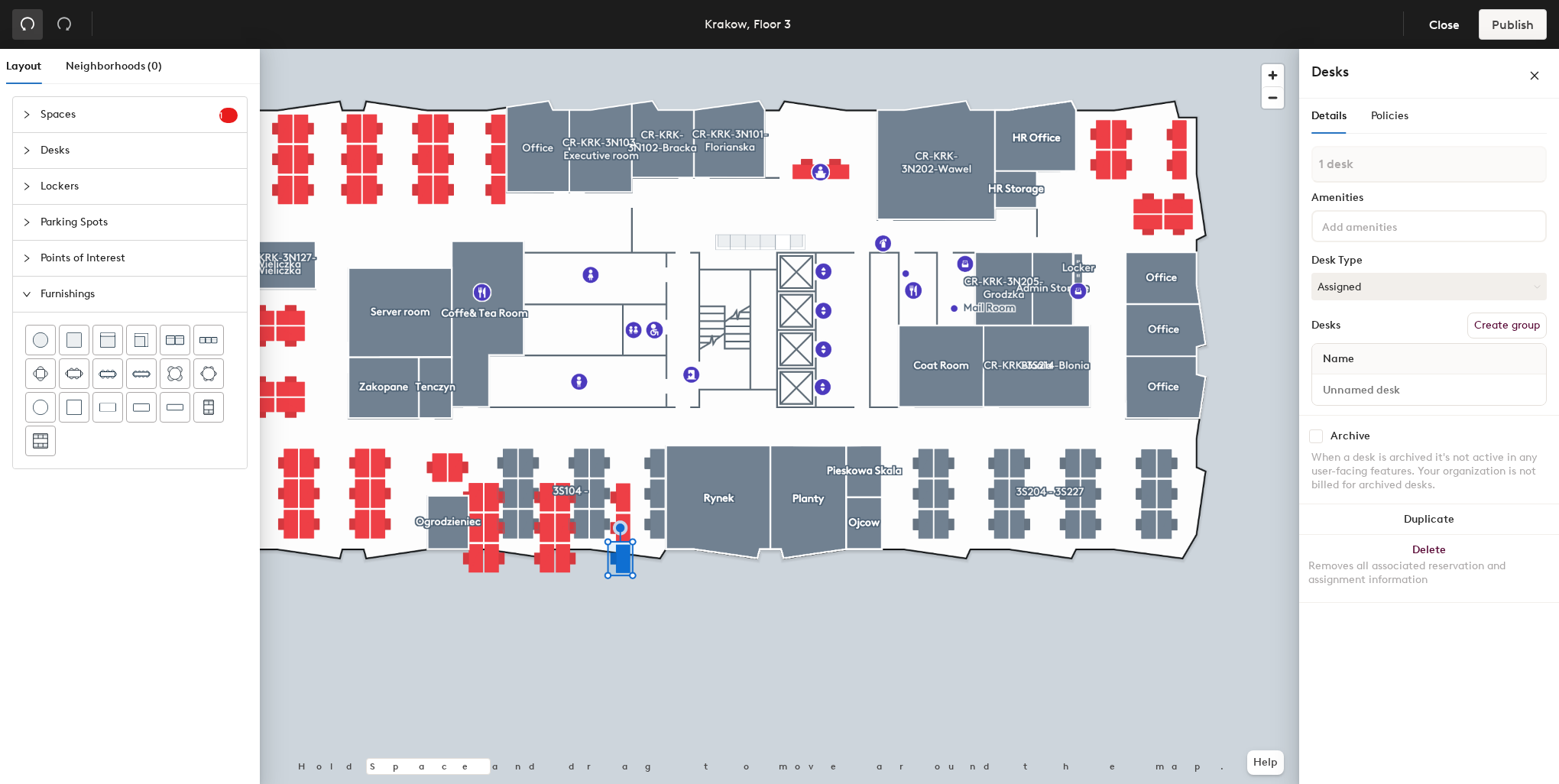
click at [30, 26] on icon "undo" at bounding box center [27, 24] width 15 height 15
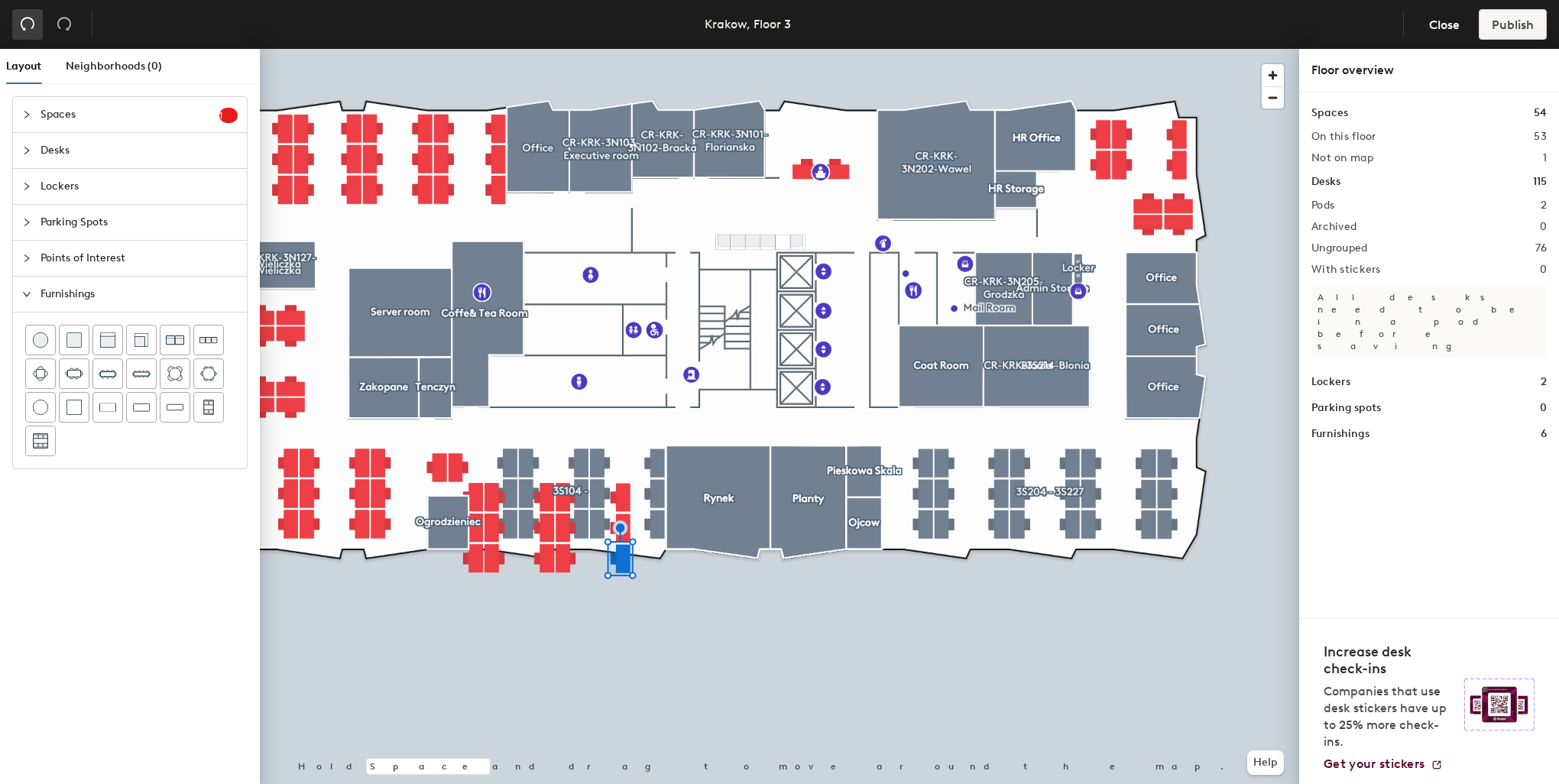
click at [30, 26] on icon "undo" at bounding box center [27, 24] width 15 height 15
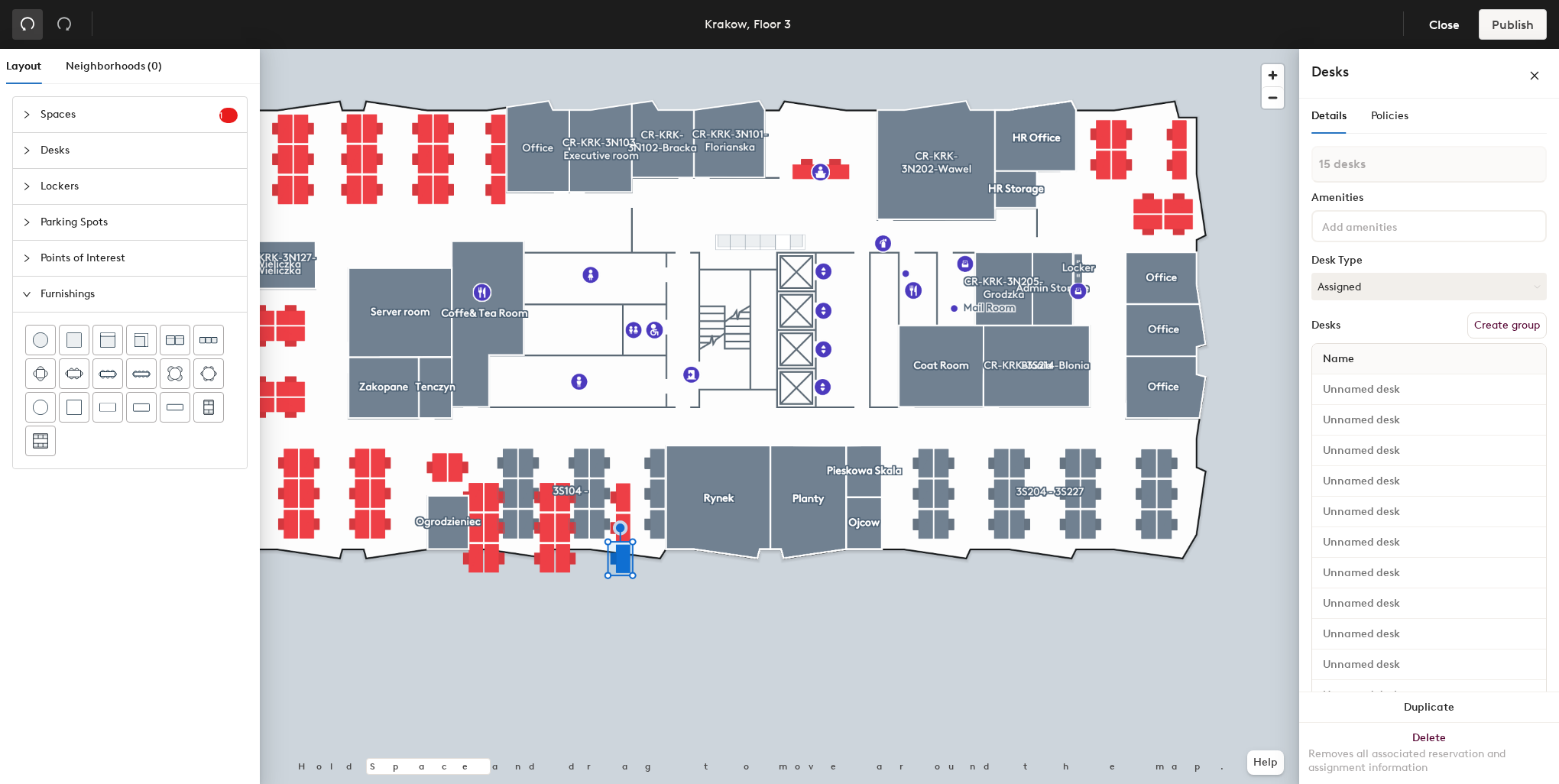
click at [30, 26] on icon "undo" at bounding box center [27, 24] width 15 height 15
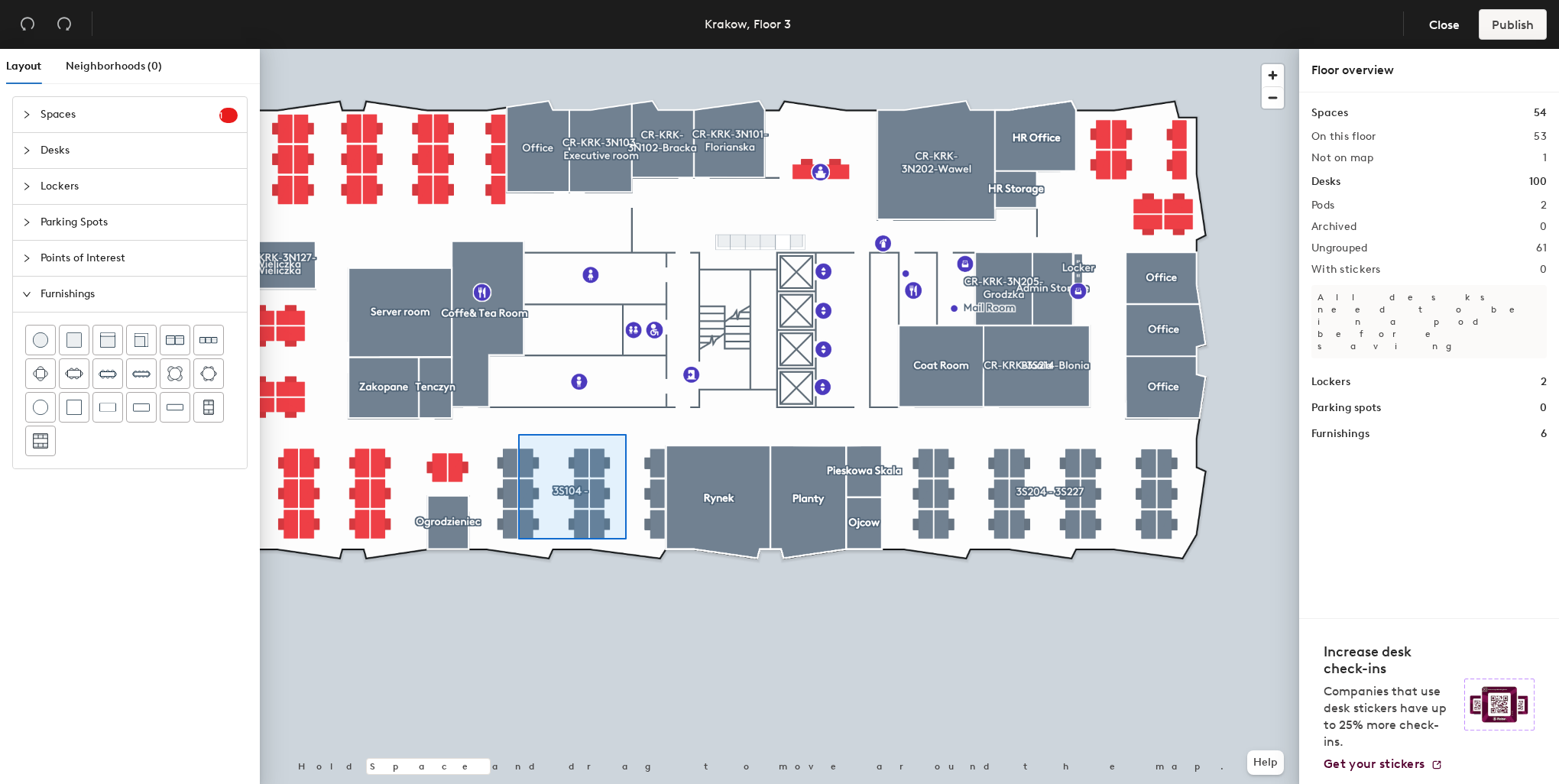
click at [515, 49] on div at bounding box center [780, 49] width 1040 height 0
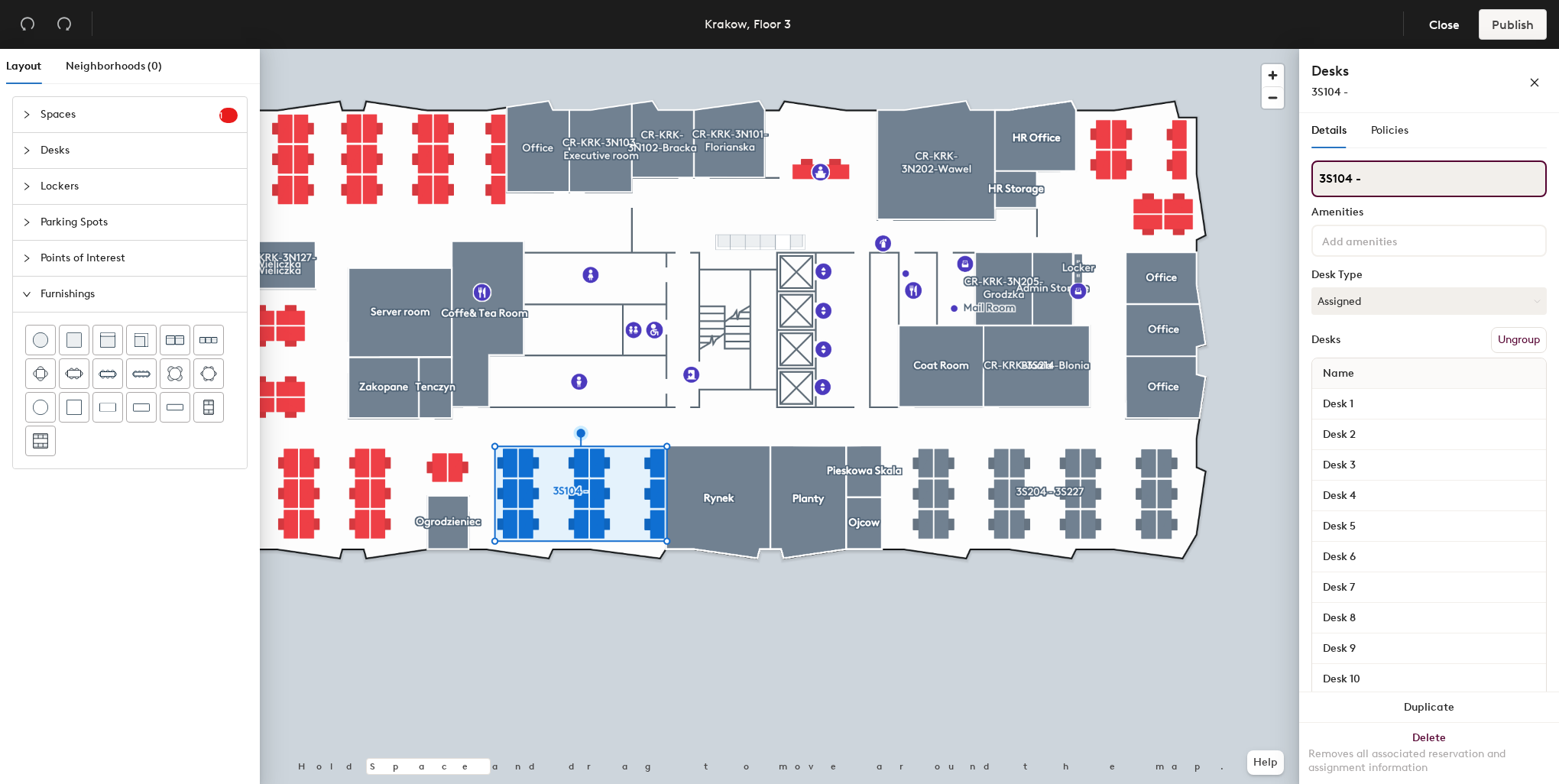
click at [1443, 169] on input "3S104 -" at bounding box center [1428, 179] width 236 height 37
type input "3S104 - 3S114"
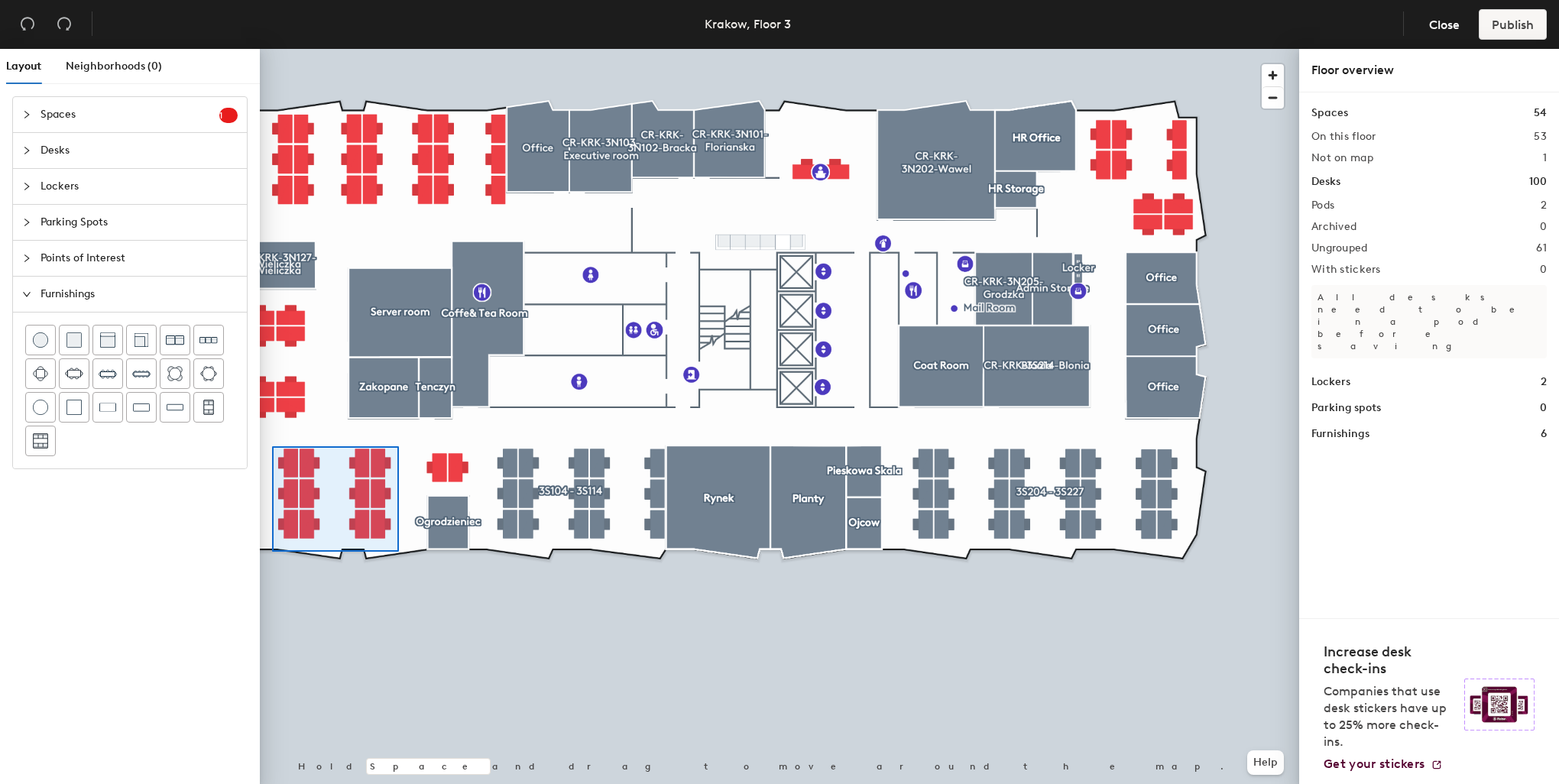
click at [268, 49] on div at bounding box center [780, 49] width 1040 height 0
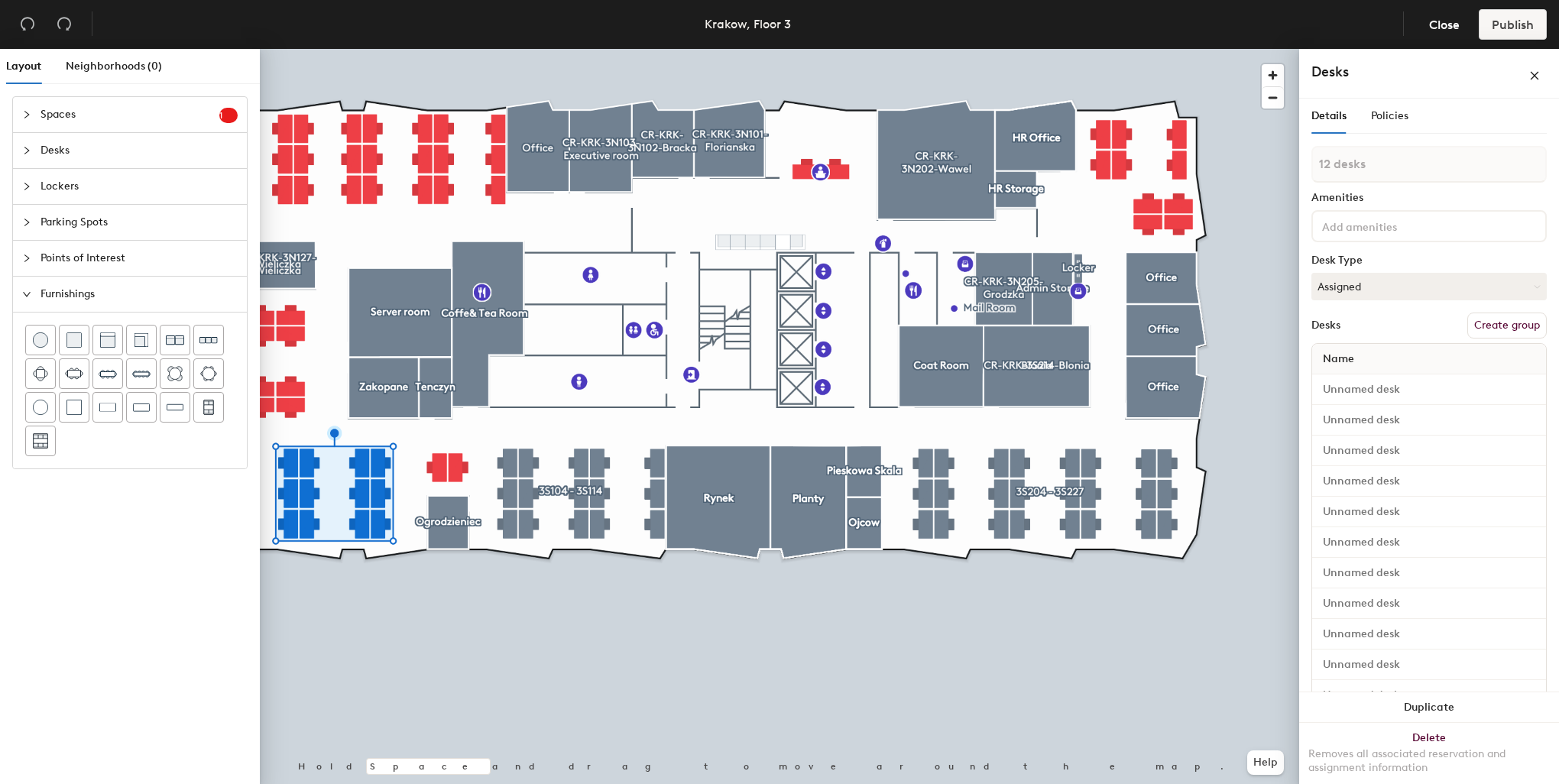
click at [1493, 322] on button "Create group" at bounding box center [1507, 324] width 79 height 26
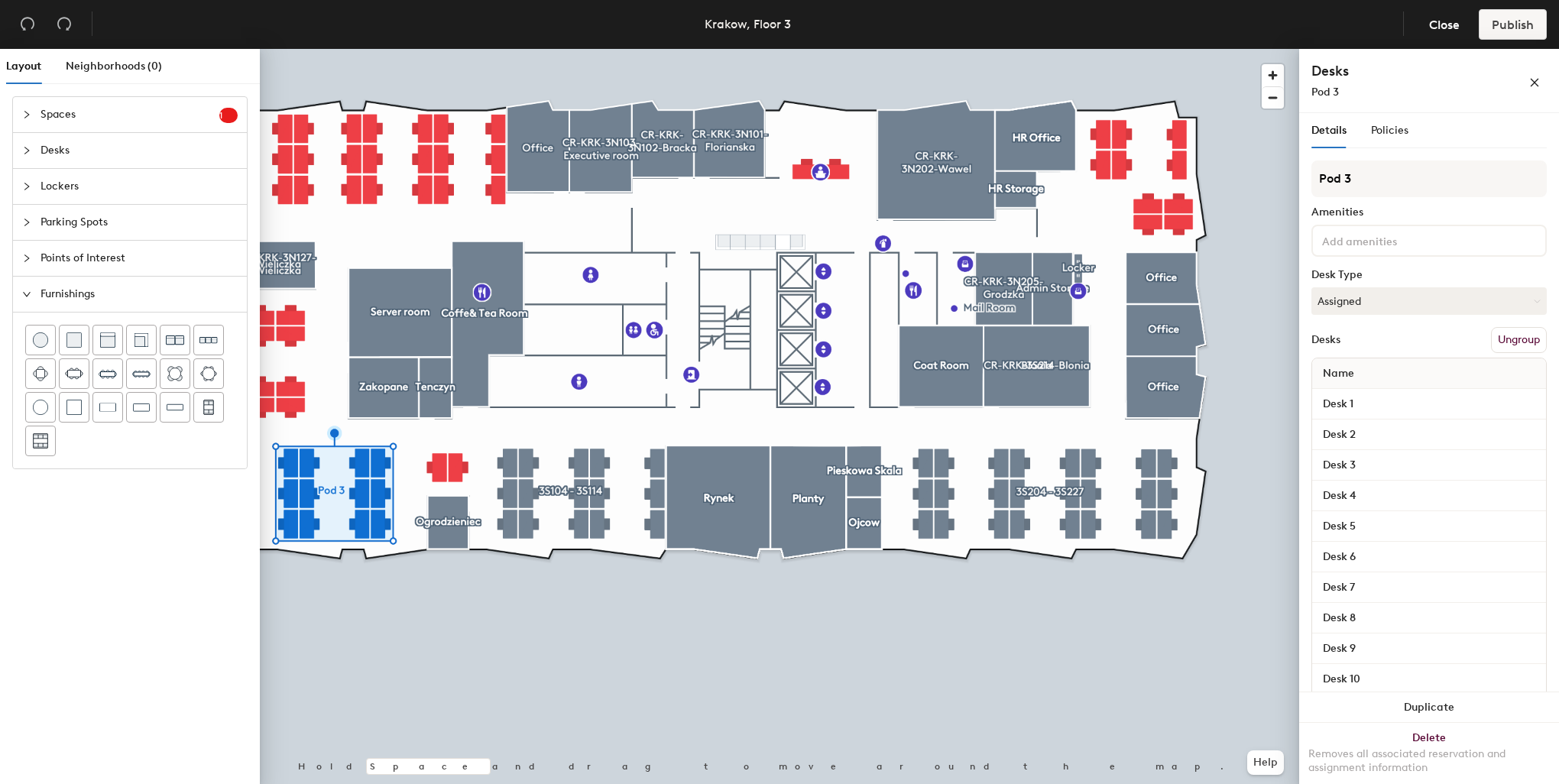
drag, startPoint x: 1366, startPoint y: 171, endPoint x: 1308, endPoint y: 170, distance: 58.0
click at [1308, 170] on div "Details Policies Pod 3 Amenities Desk Type Assigned Desks Ungroup Name Desk 1 D…" at bounding box center [1428, 452] width 260 height 677
type input "3S120 -"
type input "3S120 - 3S129"
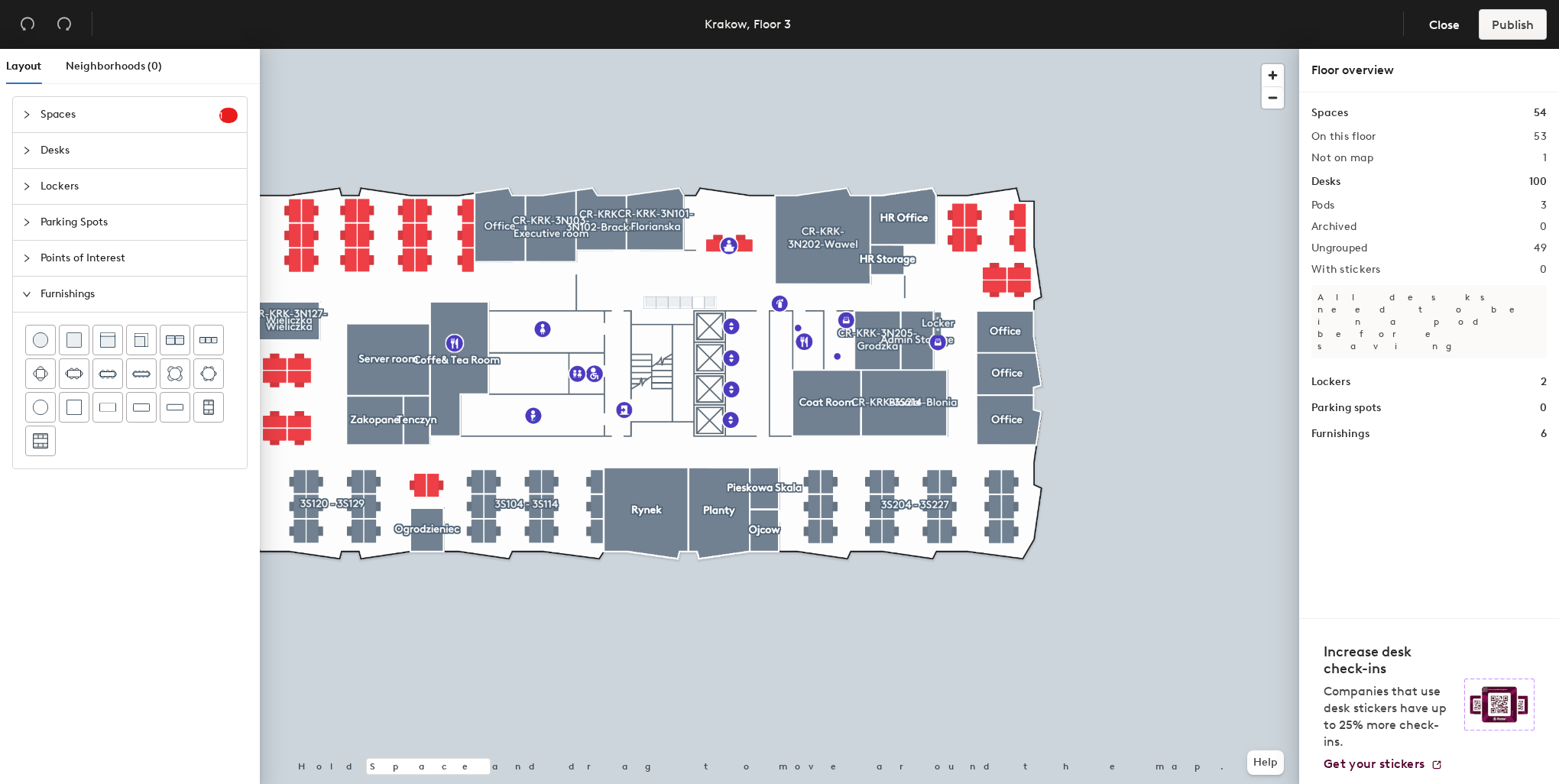
click at [534, 49] on div at bounding box center [780, 49] width 1040 height 0
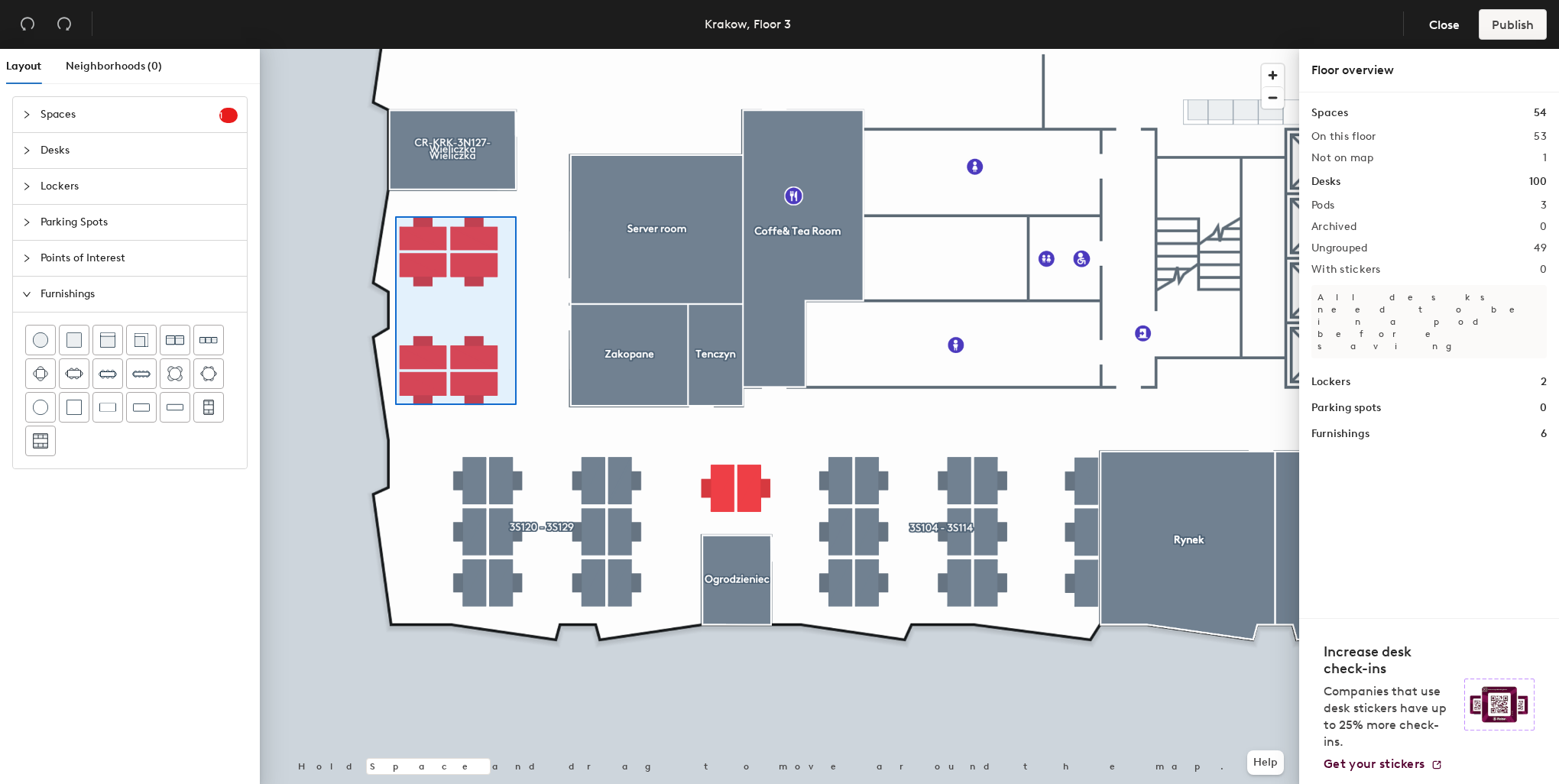
click at [395, 49] on div at bounding box center [780, 49] width 1040 height 0
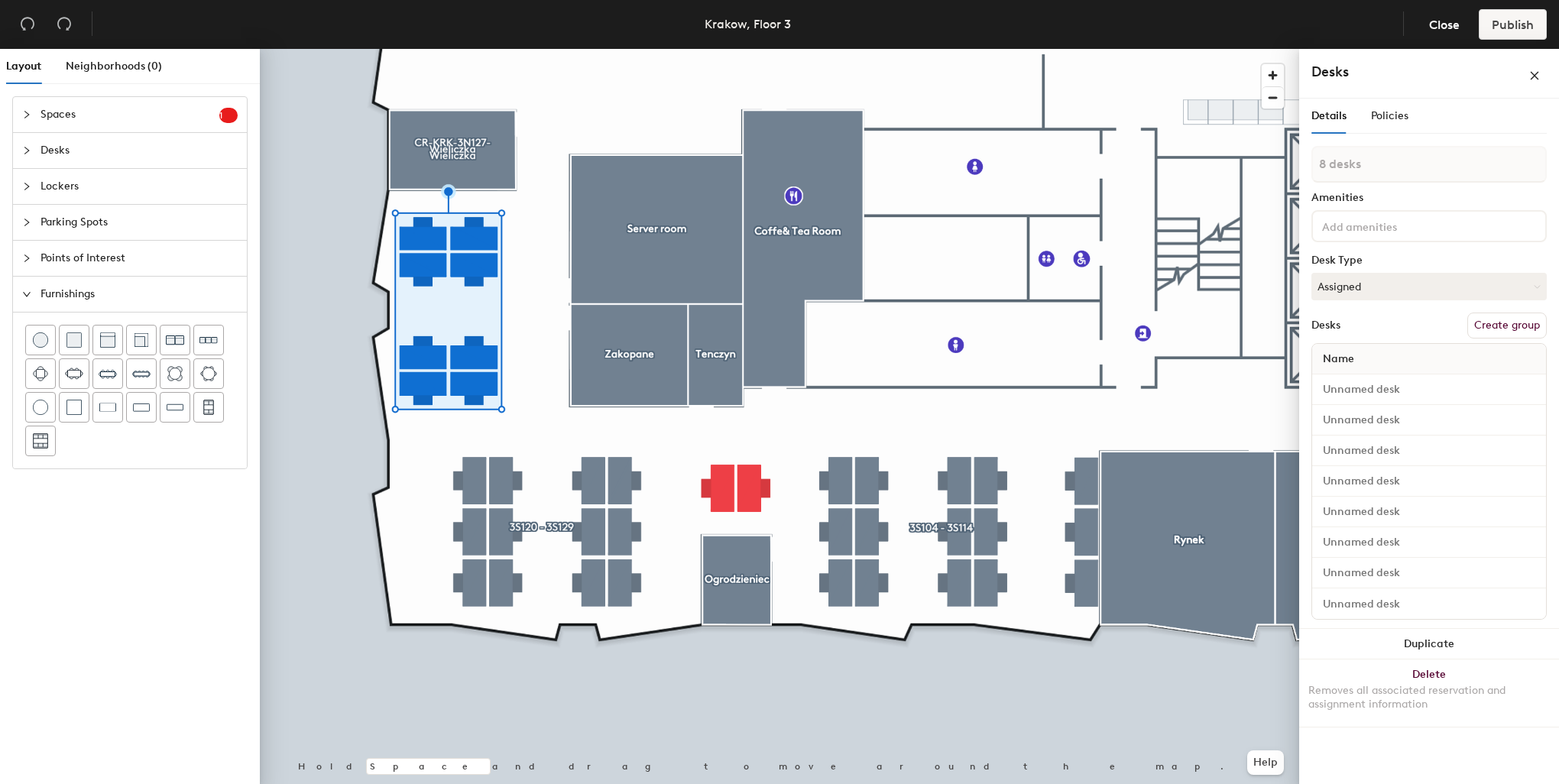
click at [1480, 326] on button "Create group" at bounding box center [1507, 324] width 79 height 26
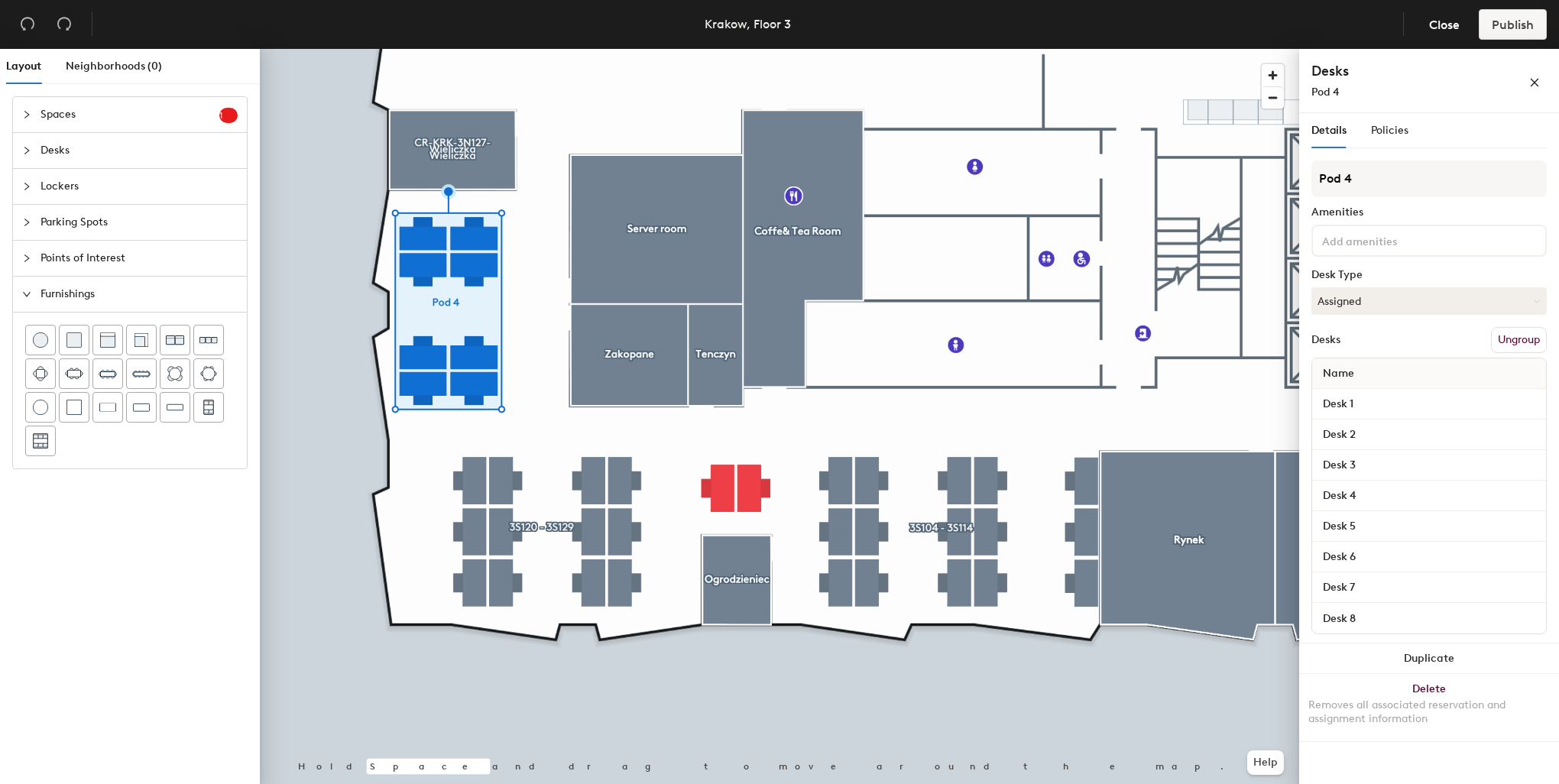
click at [1285, 185] on div "Layout Neighborhoods (0) Spaces 1 Add existing spaces to the map Reception area…" at bounding box center [780, 420] width 1559 height 741
type input "3S"
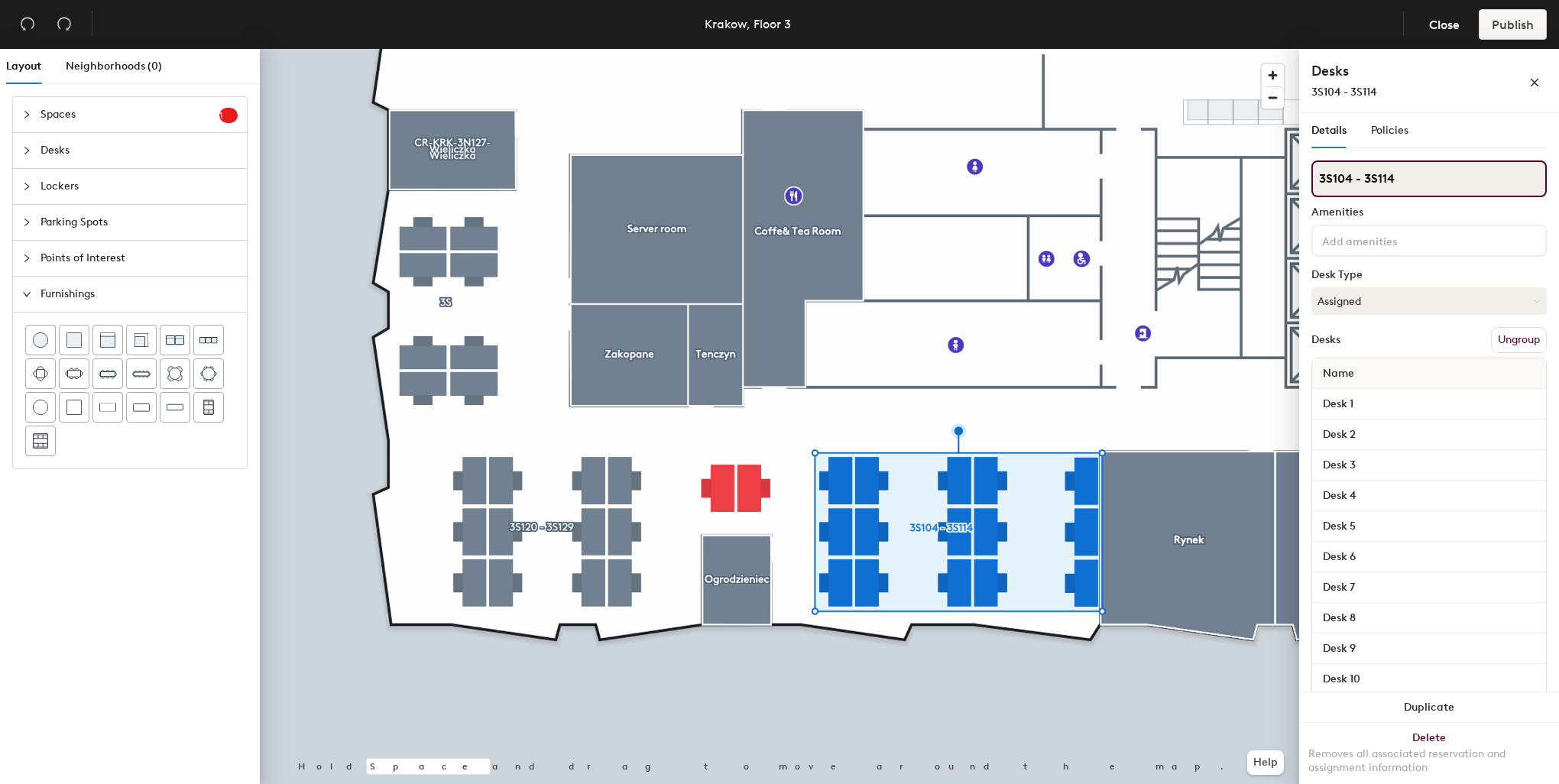
drag, startPoint x: 1398, startPoint y: 176, endPoint x: 1392, endPoint y: 171, distance: 7.8
click at [1400, 193] on input "3S104 - 3S114" at bounding box center [1428, 179] width 236 height 37
type input "3S104 - 3S116"
click at [645, 49] on div at bounding box center [780, 49] width 1040 height 0
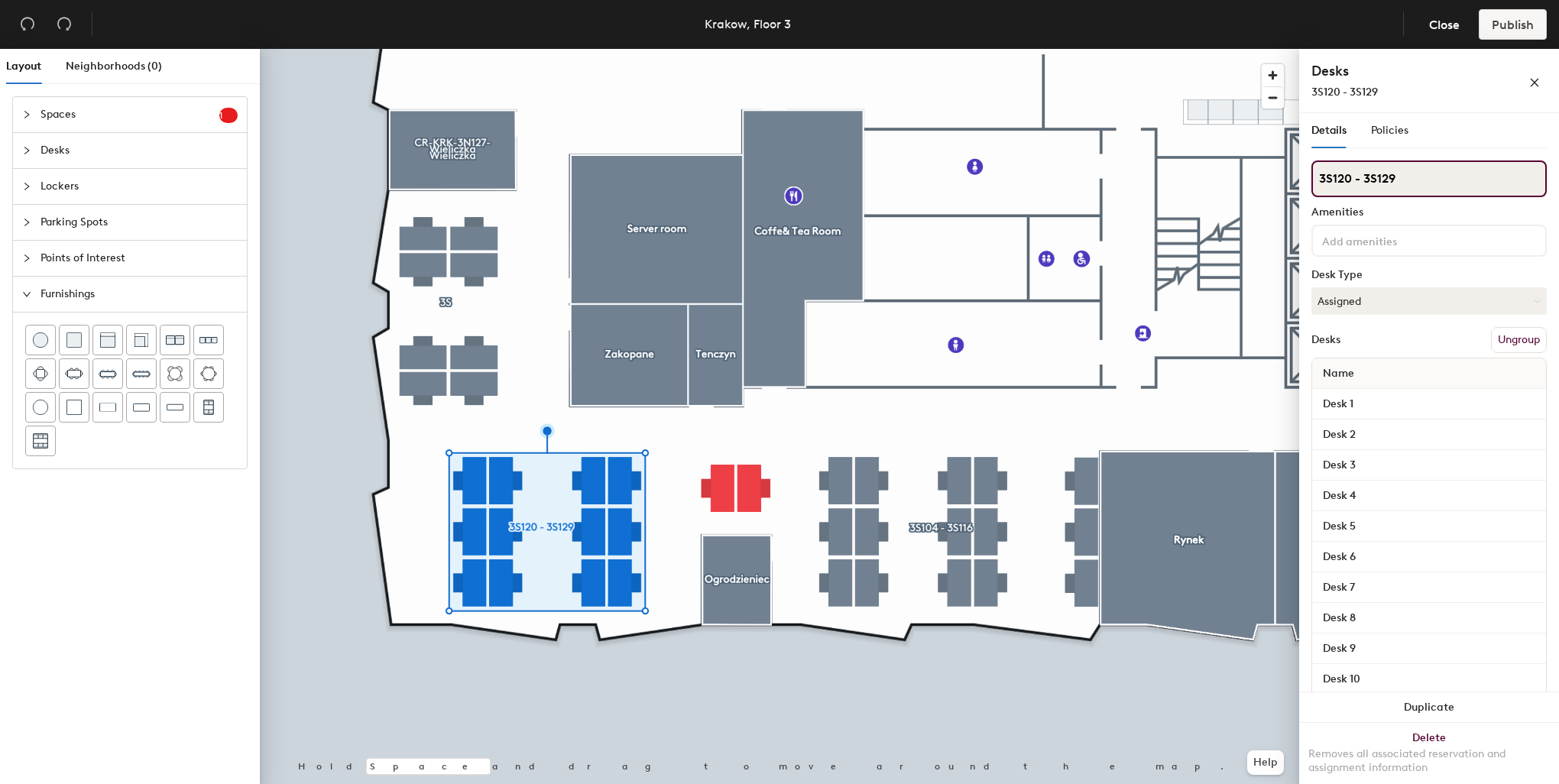
click at [1411, 177] on input "3S120 - 3S129" at bounding box center [1428, 179] width 236 height 37
type input "3S120 - 3S131"
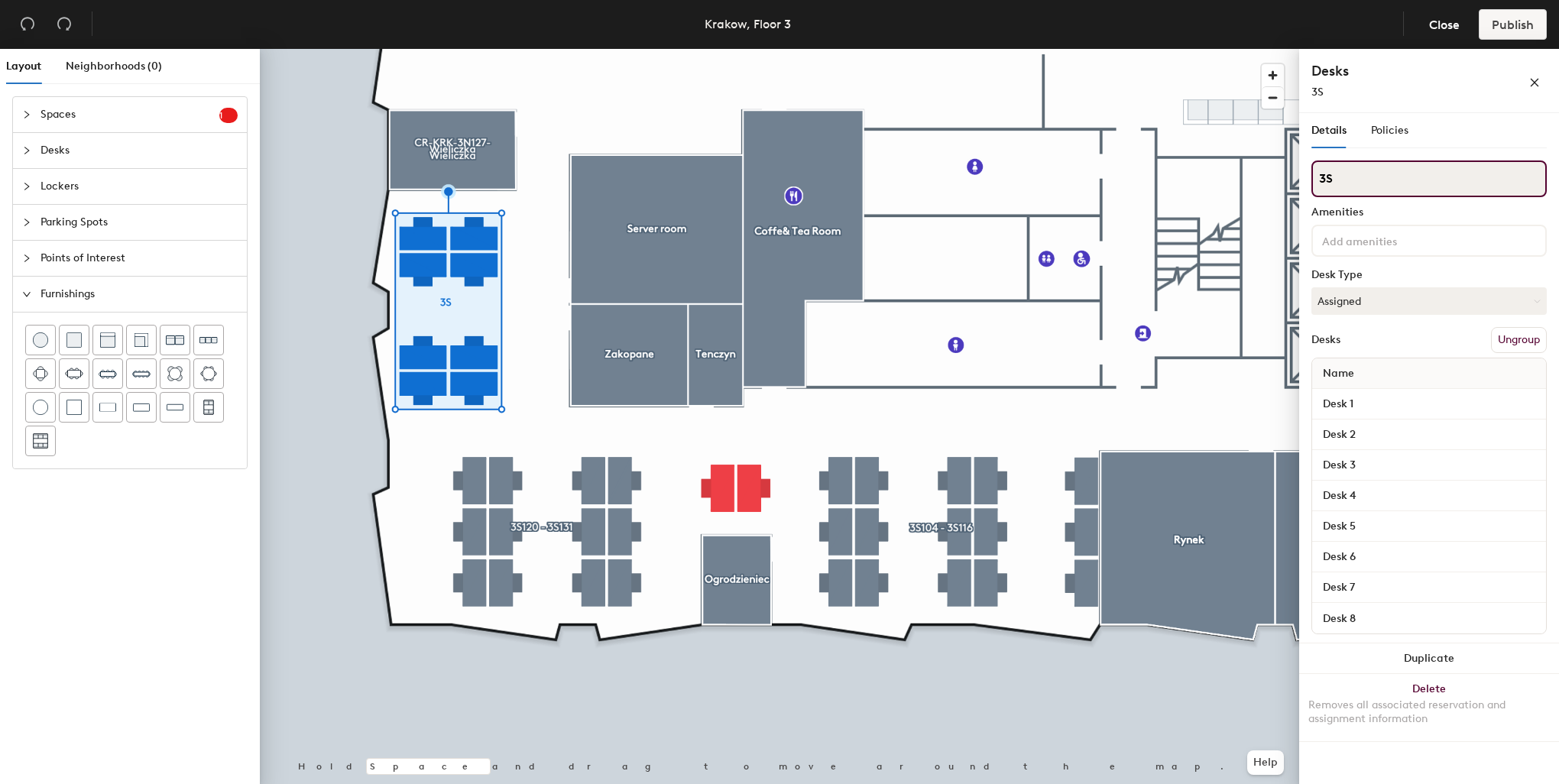
click at [1375, 188] on input "3S" at bounding box center [1428, 179] width 236 height 37
type input "3S132 - 3S141"
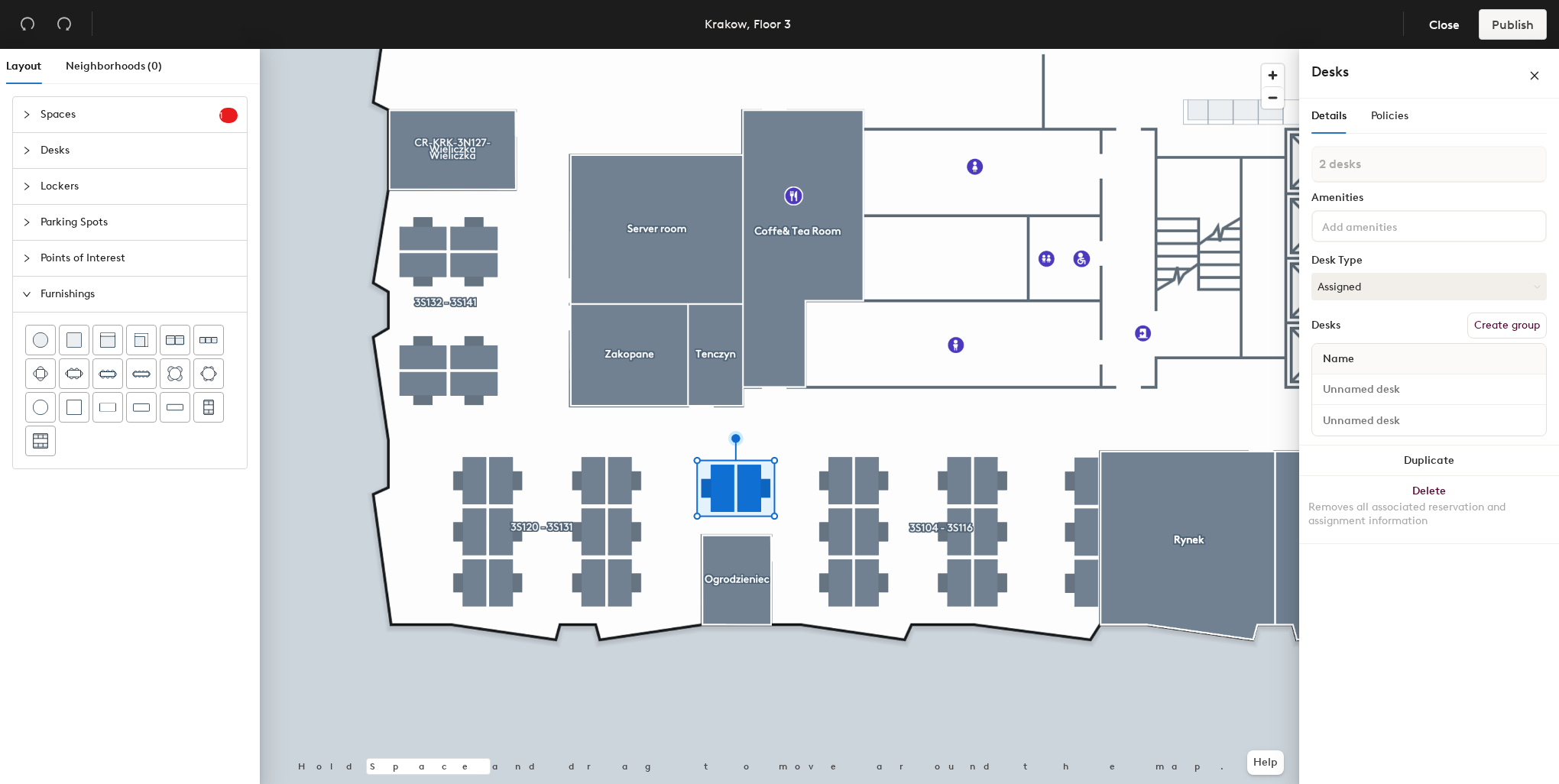
click at [1480, 333] on button "Create group" at bounding box center [1507, 324] width 79 height 26
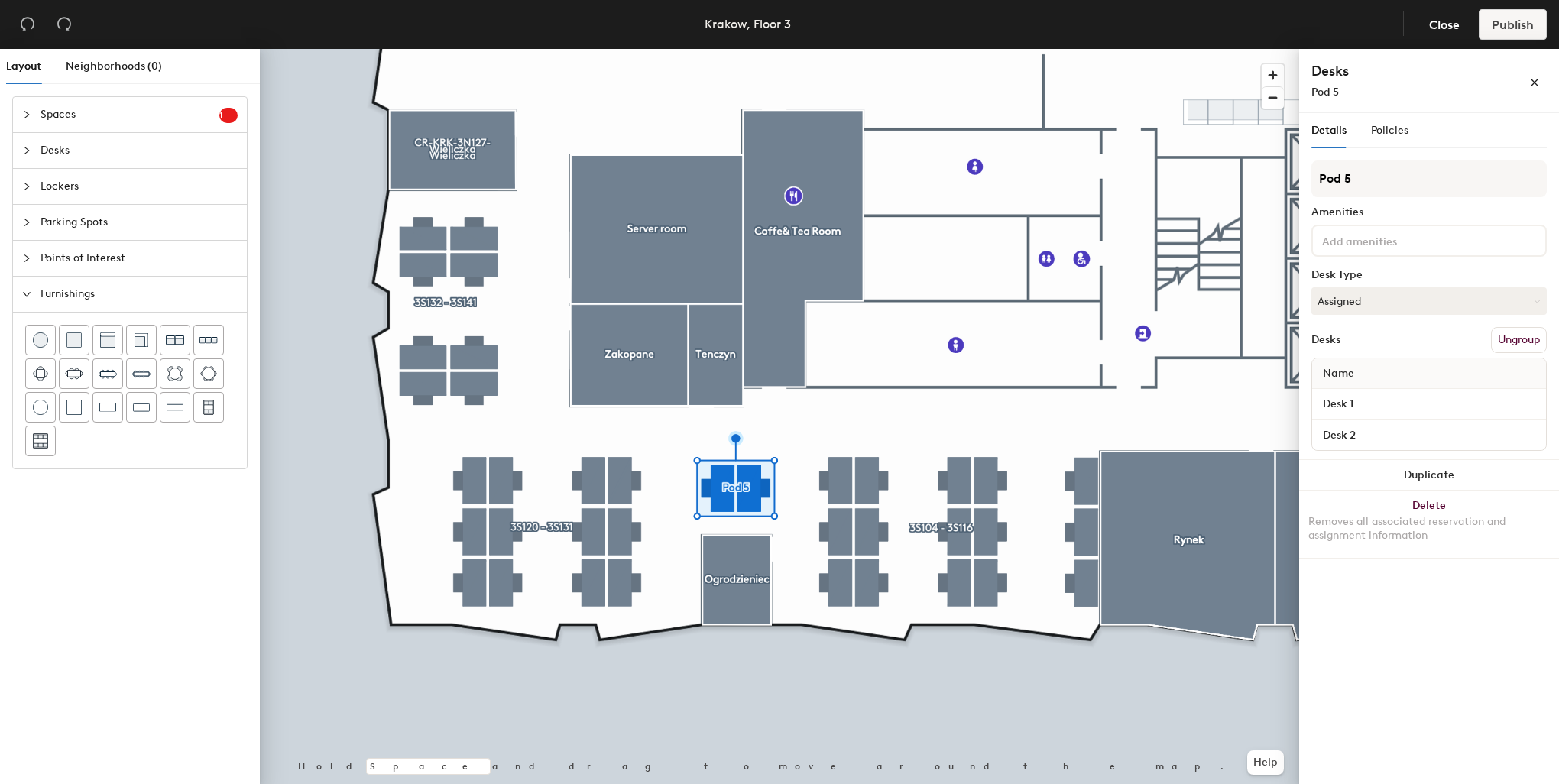
click at [1282, 166] on div "Layout Neighborhoods (0) Spaces 1 Add existing spaces to the map Reception area…" at bounding box center [780, 420] width 1559 height 741
type input "3S118 - 3S"
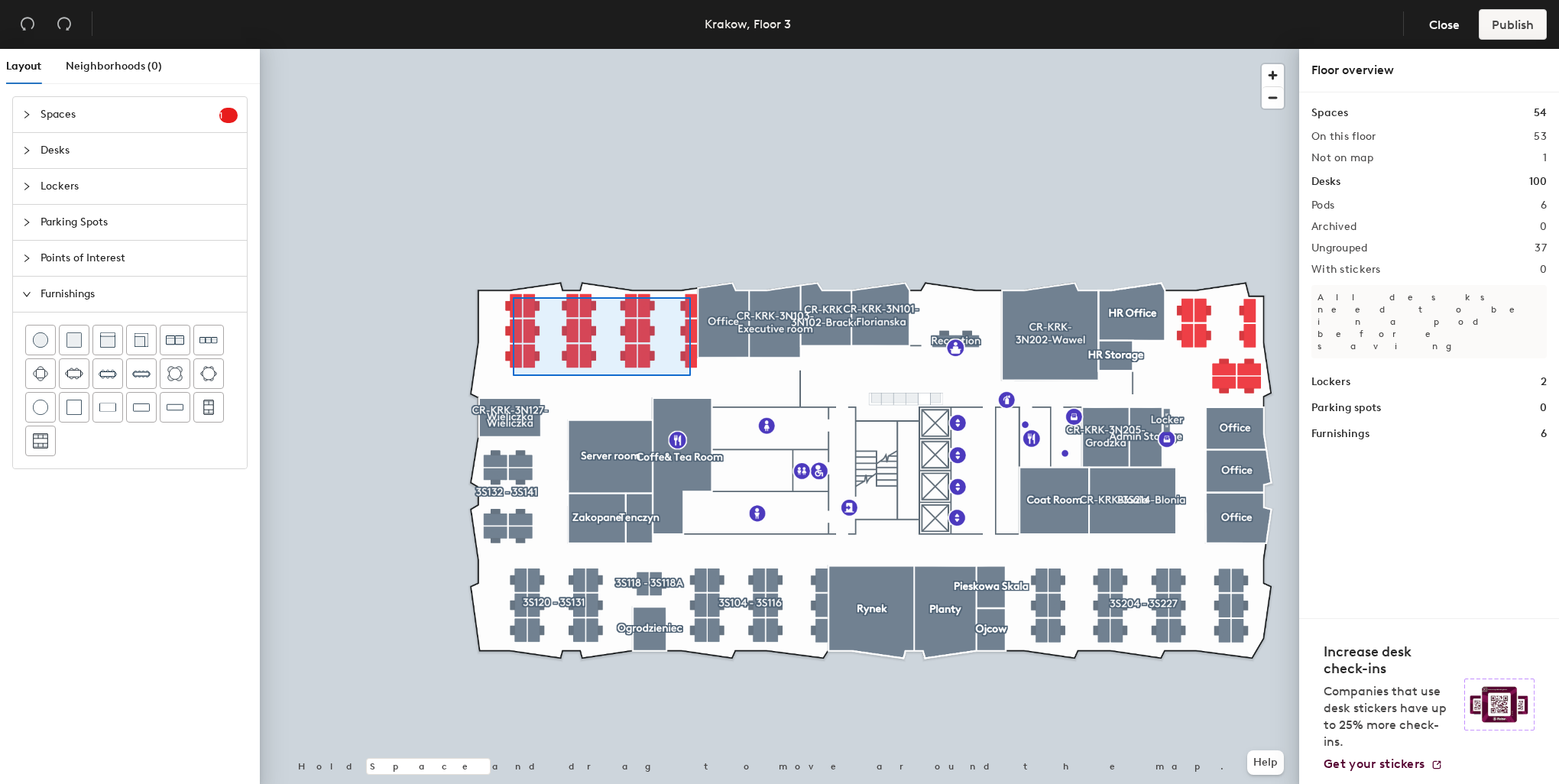
click at [513, 49] on div at bounding box center [780, 49] width 1040 height 0
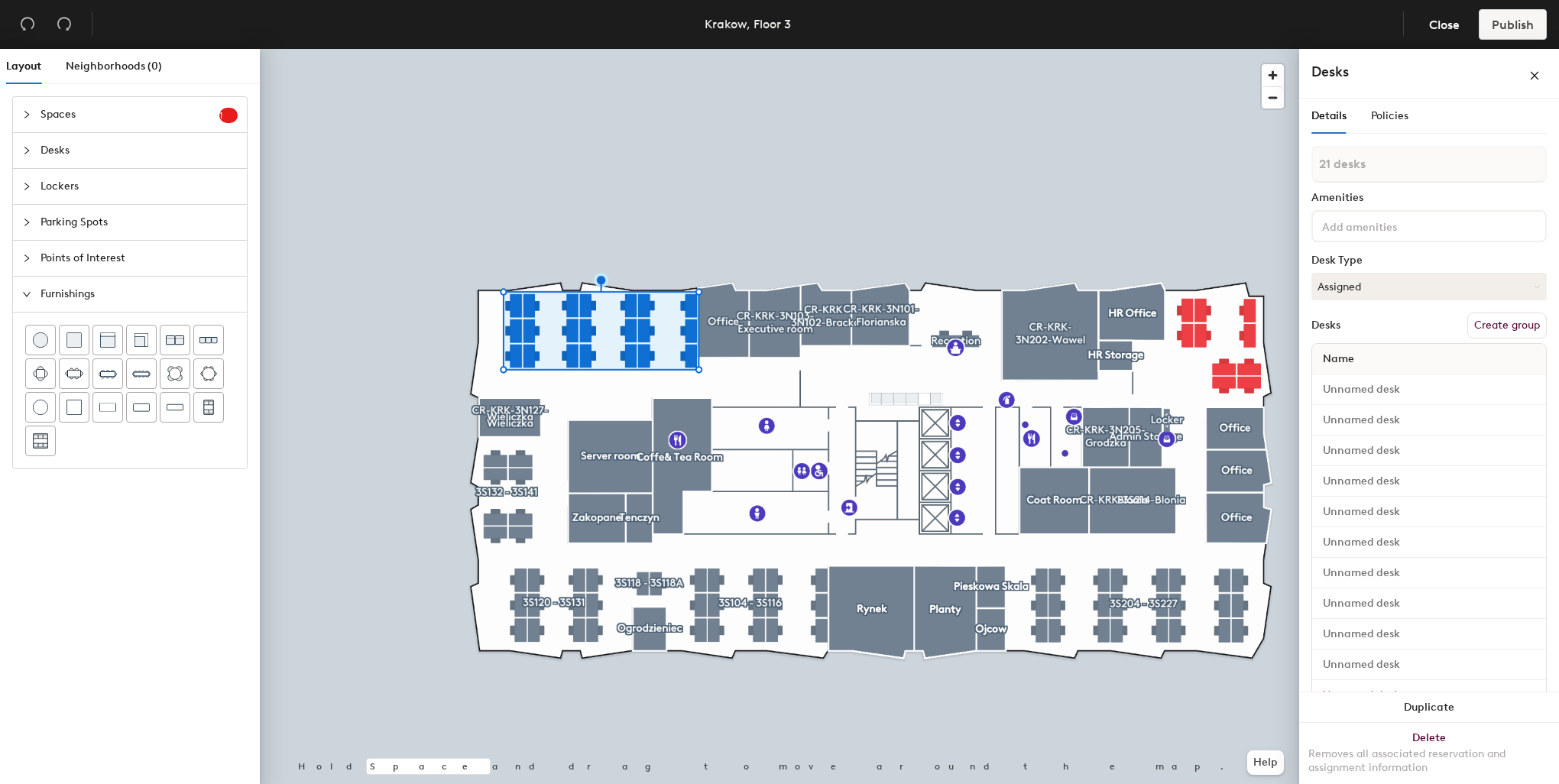
click at [1482, 328] on button "Create group" at bounding box center [1507, 324] width 79 height 26
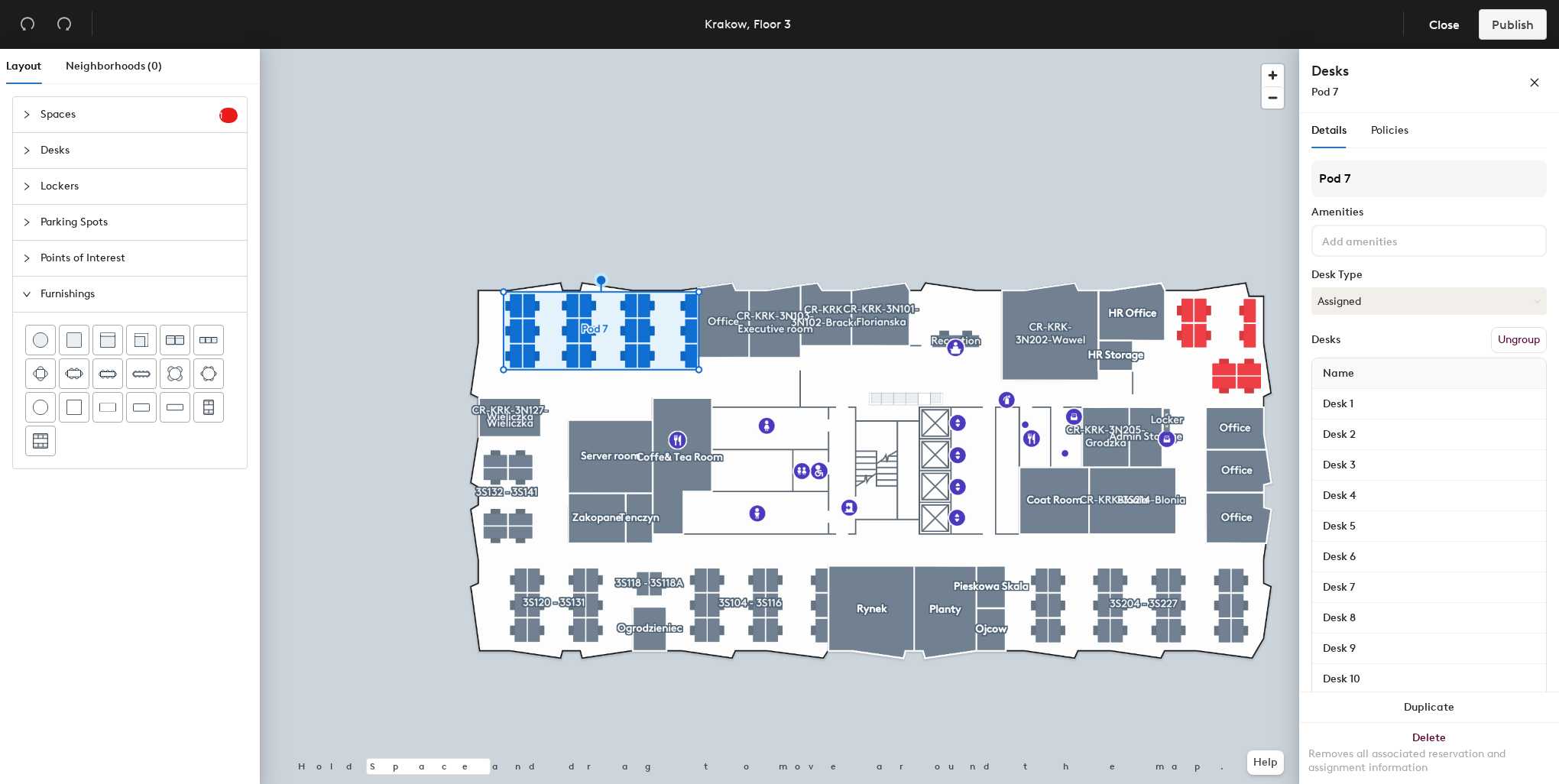
click at [1274, 161] on div "Layout Neighborhoods (0) Spaces 1 Add existing spaces to the map Reception area…" at bounding box center [780, 420] width 1559 height 741
click at [1371, 176] on input "Pod 7" at bounding box center [1428, 179] width 236 height 37
drag, startPoint x: 1371, startPoint y: 176, endPoint x: 1314, endPoint y: 145, distance: 64.9
click at [1305, 165] on div "Details Policies Pod 7 Amenities Desk Type Assigned Desks Ungroup Name Desk 1 D…" at bounding box center [1428, 452] width 260 height 677
type input "#"
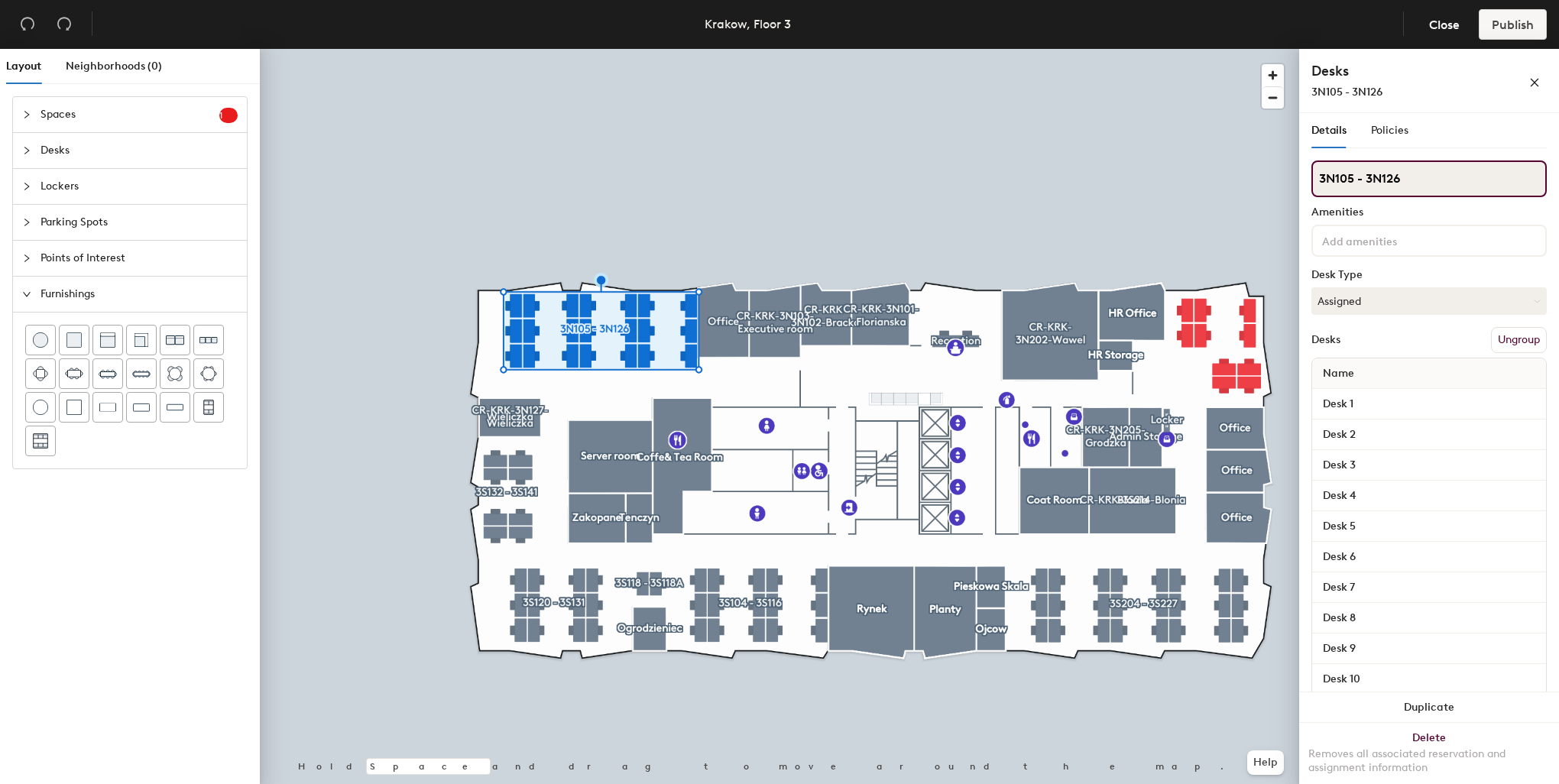
type input "3N105 - 3N126"
click at [765, 49] on div at bounding box center [780, 49] width 1040 height 0
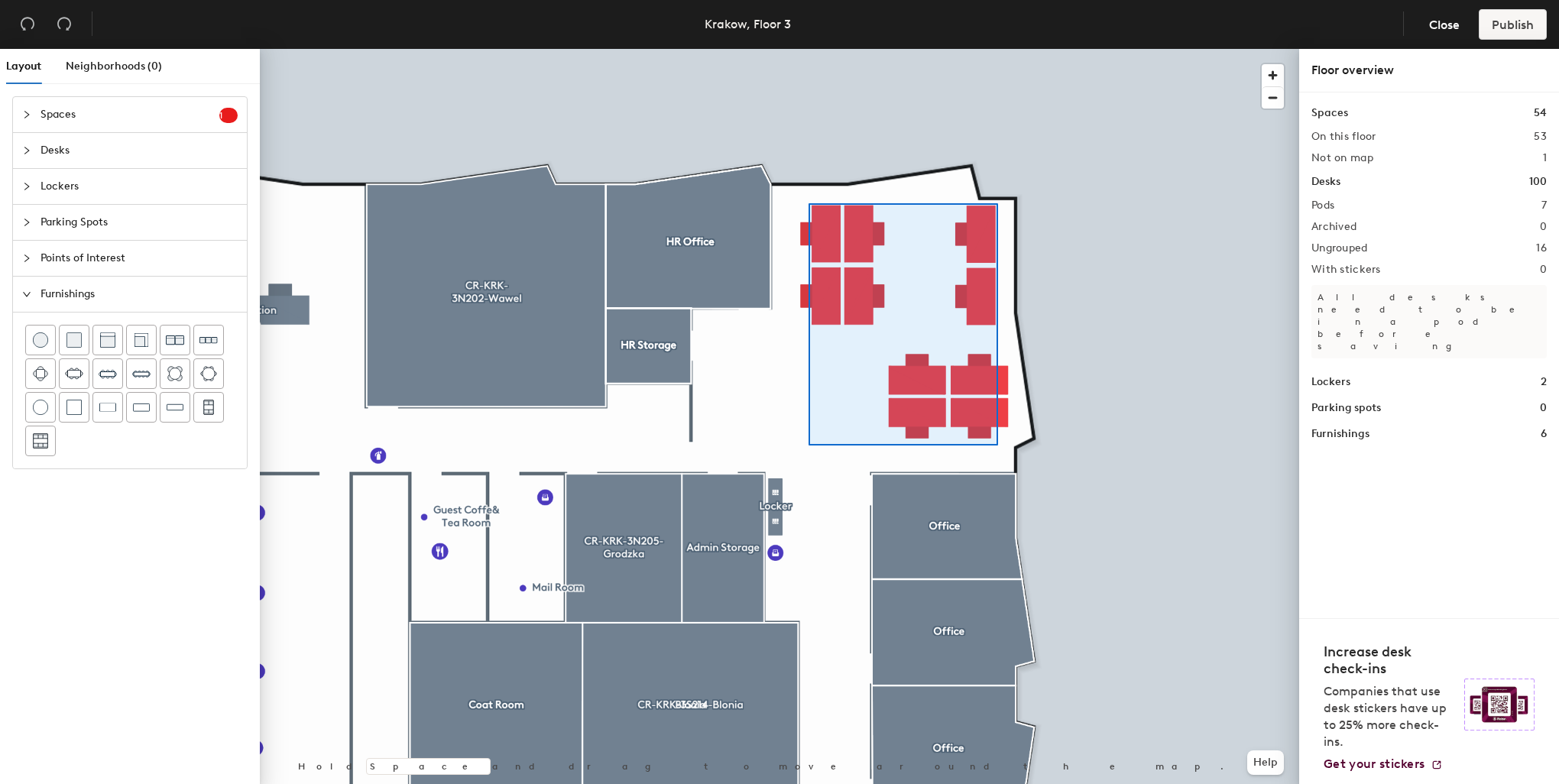
click at [807, 49] on div at bounding box center [780, 49] width 1040 height 0
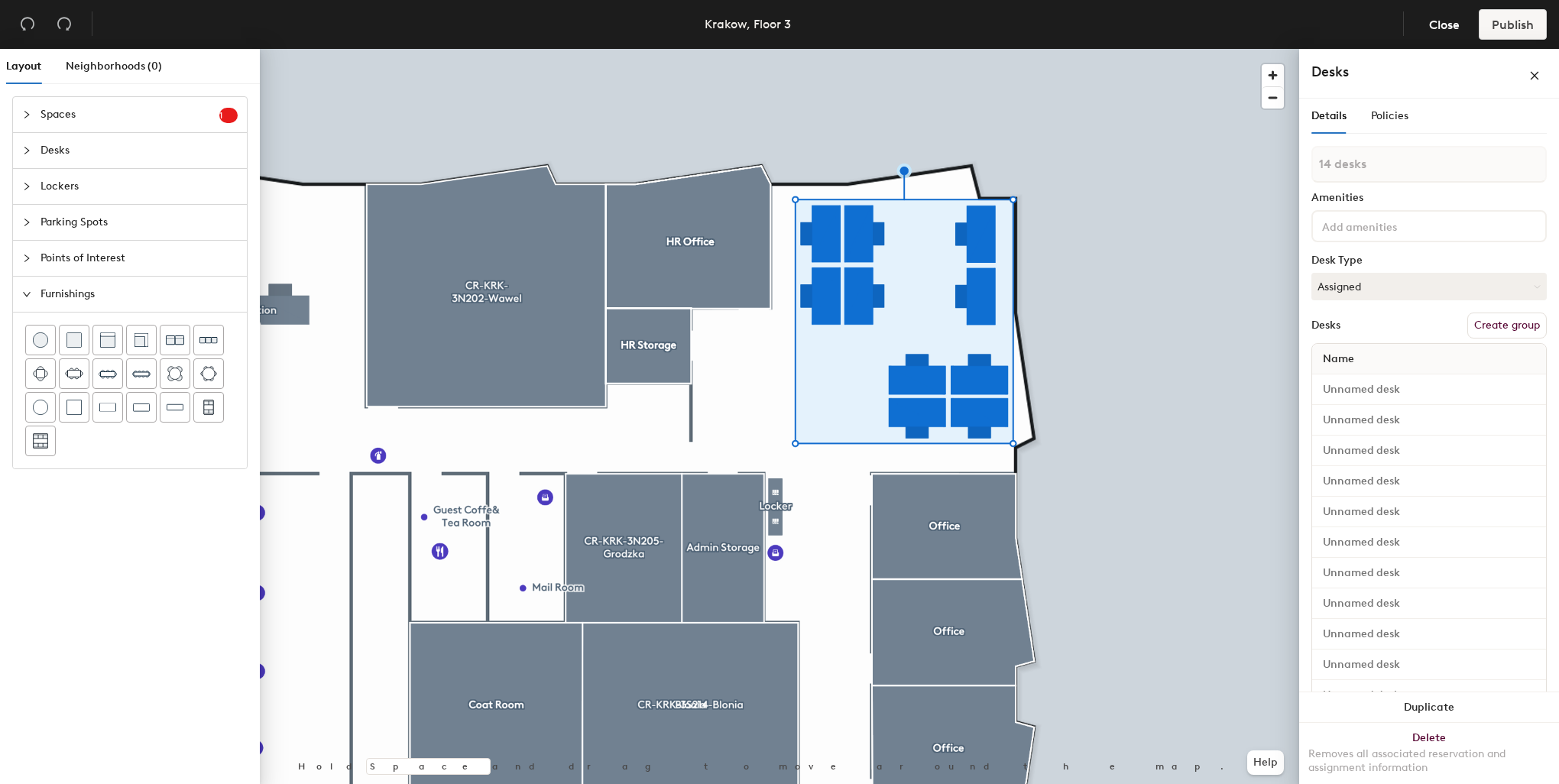
click at [1482, 322] on button "Create group" at bounding box center [1507, 324] width 79 height 26
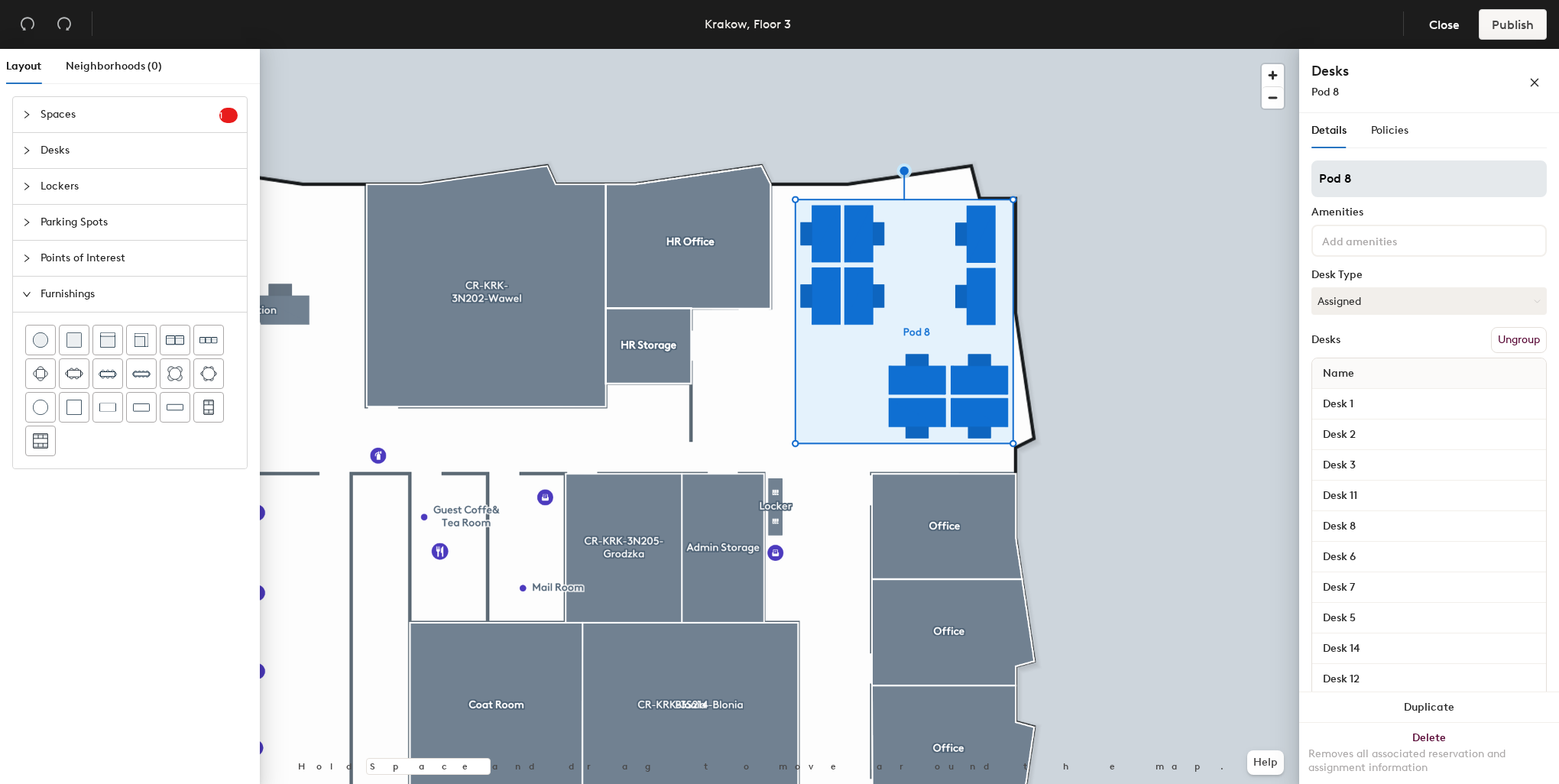
click at [1201, 166] on div "Layout Neighborhoods (0) Spaces 1 Add existing spaces to the map Reception area…" at bounding box center [780, 420] width 1559 height 741
click at [1353, 171] on input "Pod 8" at bounding box center [1428, 179] width 236 height 37
type input "3N209 - 3N212"
drag, startPoint x: 1390, startPoint y: 173, endPoint x: 1299, endPoint y: 173, distance: 91.0
click at [1142, 49] on div at bounding box center [780, 49] width 1040 height 0
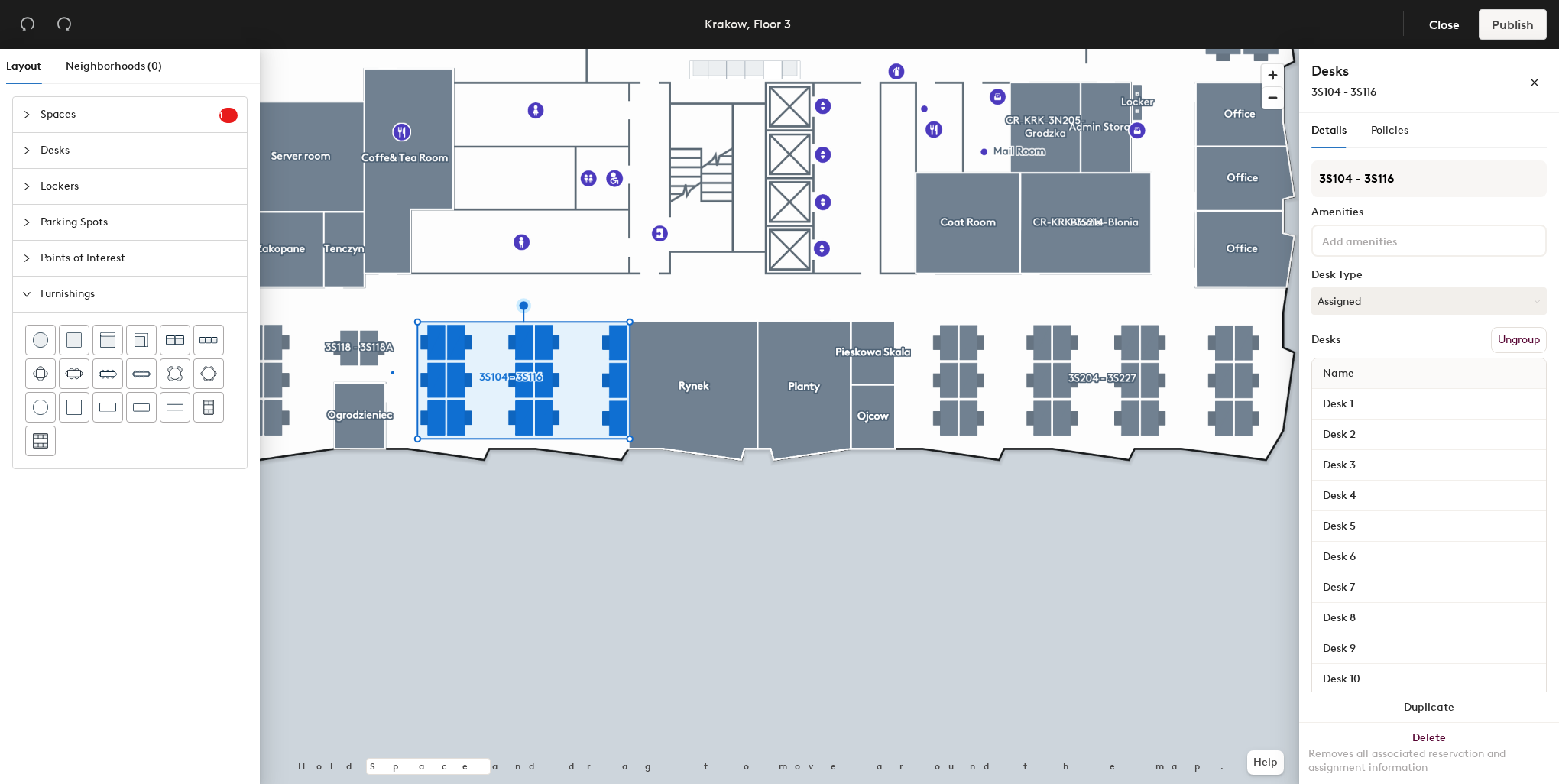
click at [392, 49] on div at bounding box center [780, 49] width 1040 height 0
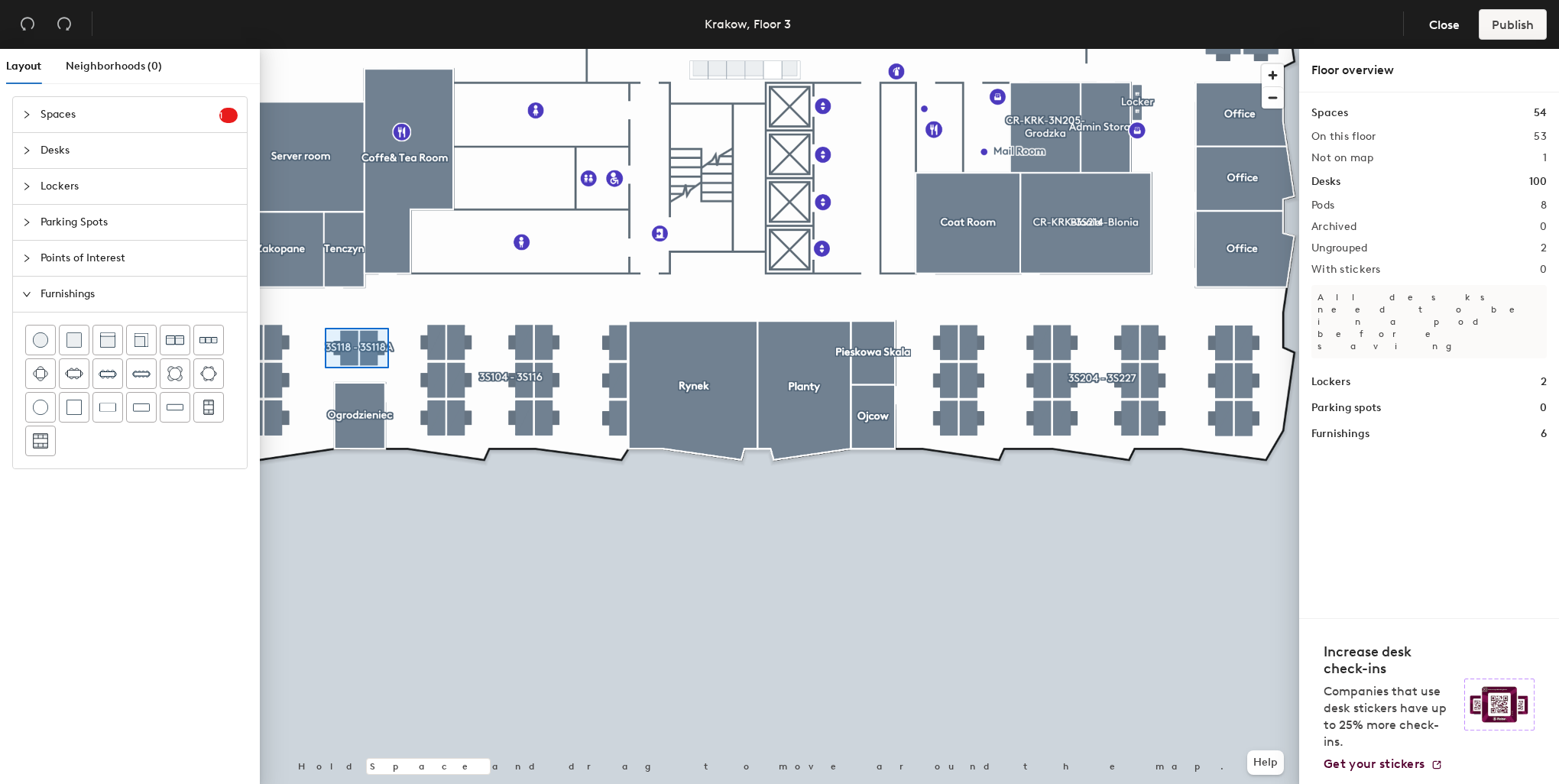
click at [324, 49] on div at bounding box center [780, 49] width 1040 height 0
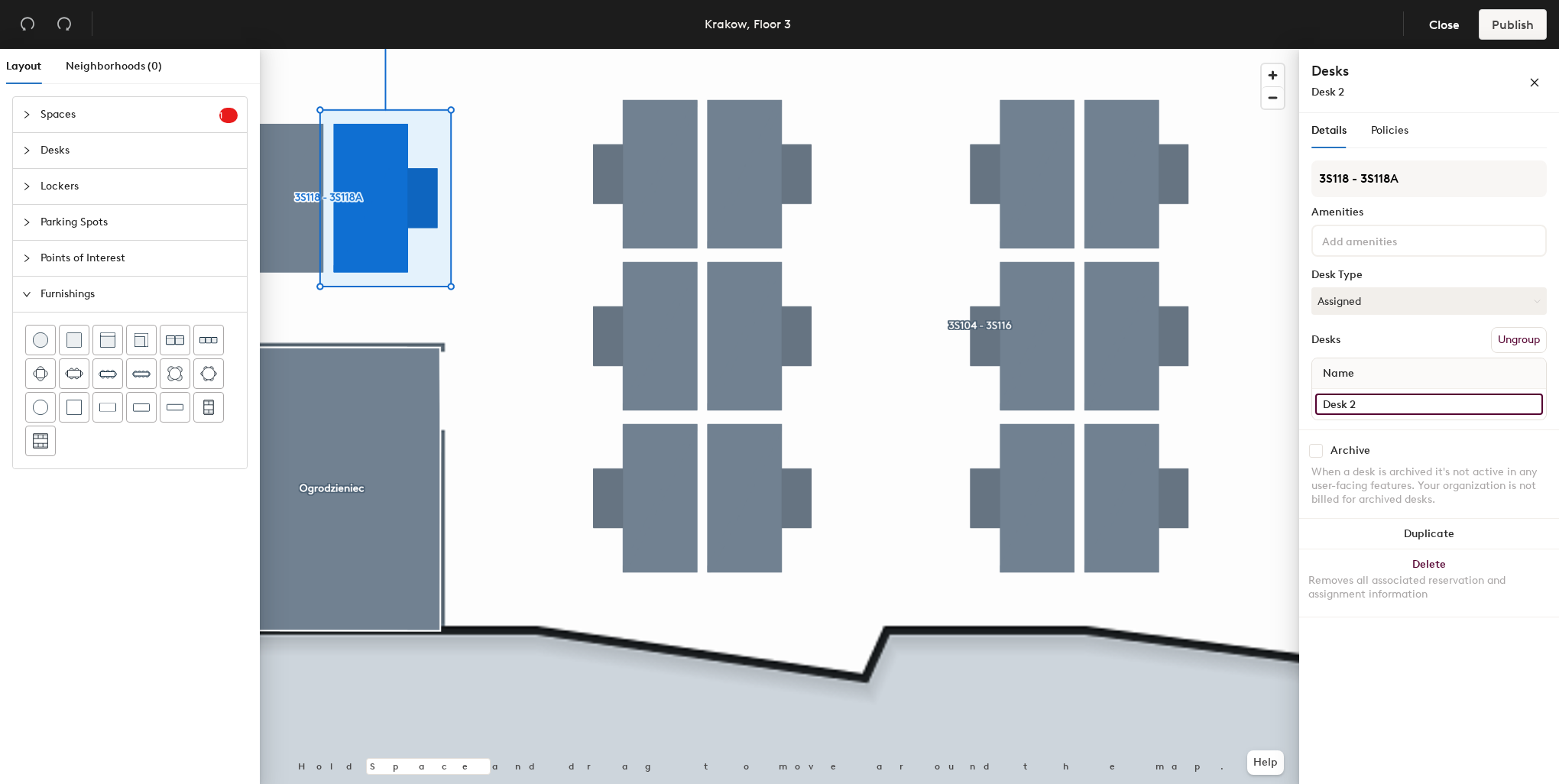
click at [1373, 401] on input "Desk 2" at bounding box center [1428, 404] width 228 height 22
type input "3S118A"
click at [1361, 304] on button "Assigned" at bounding box center [1428, 301] width 236 height 27
click at [1361, 241] on input at bounding box center [1387, 239] width 137 height 18
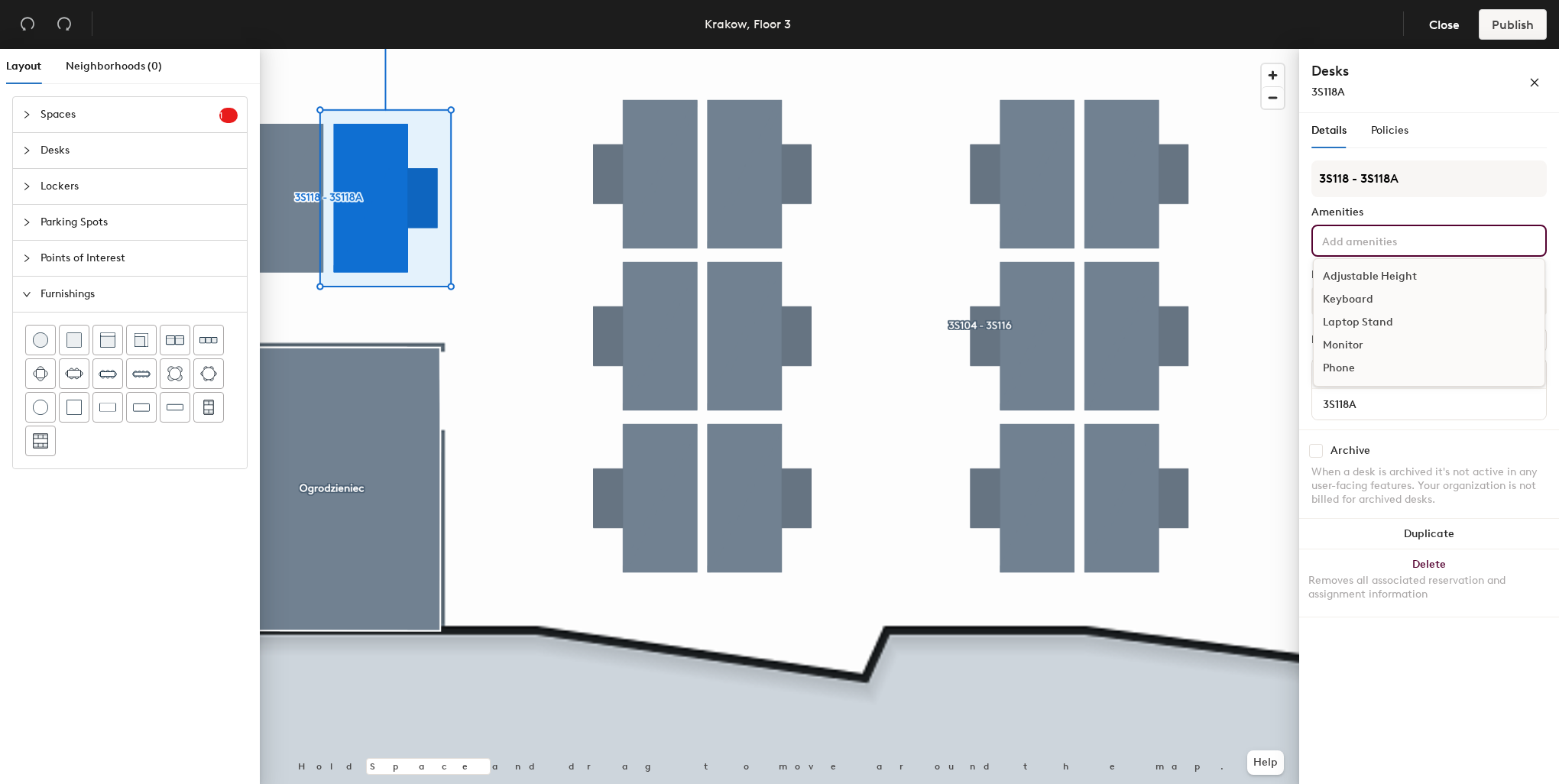
click at [1360, 274] on div "Adjustable Height" at bounding box center [1429, 276] width 231 height 23
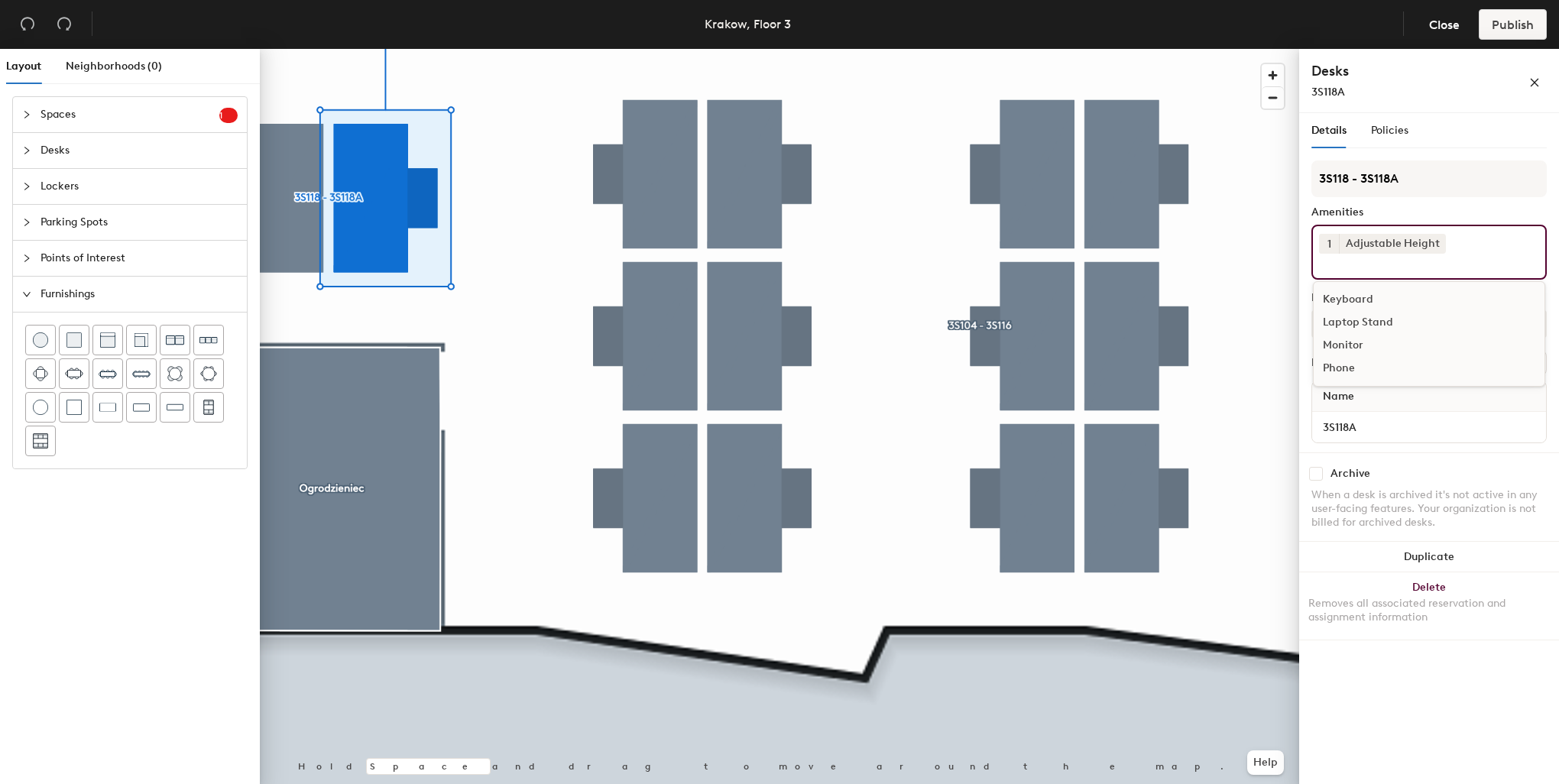
click at [1358, 301] on div "Keyboard" at bounding box center [1429, 300] width 231 height 23
click at [1330, 321] on div "Monitor" at bounding box center [1429, 322] width 231 height 23
click at [287, 49] on div at bounding box center [780, 49] width 1040 height 0
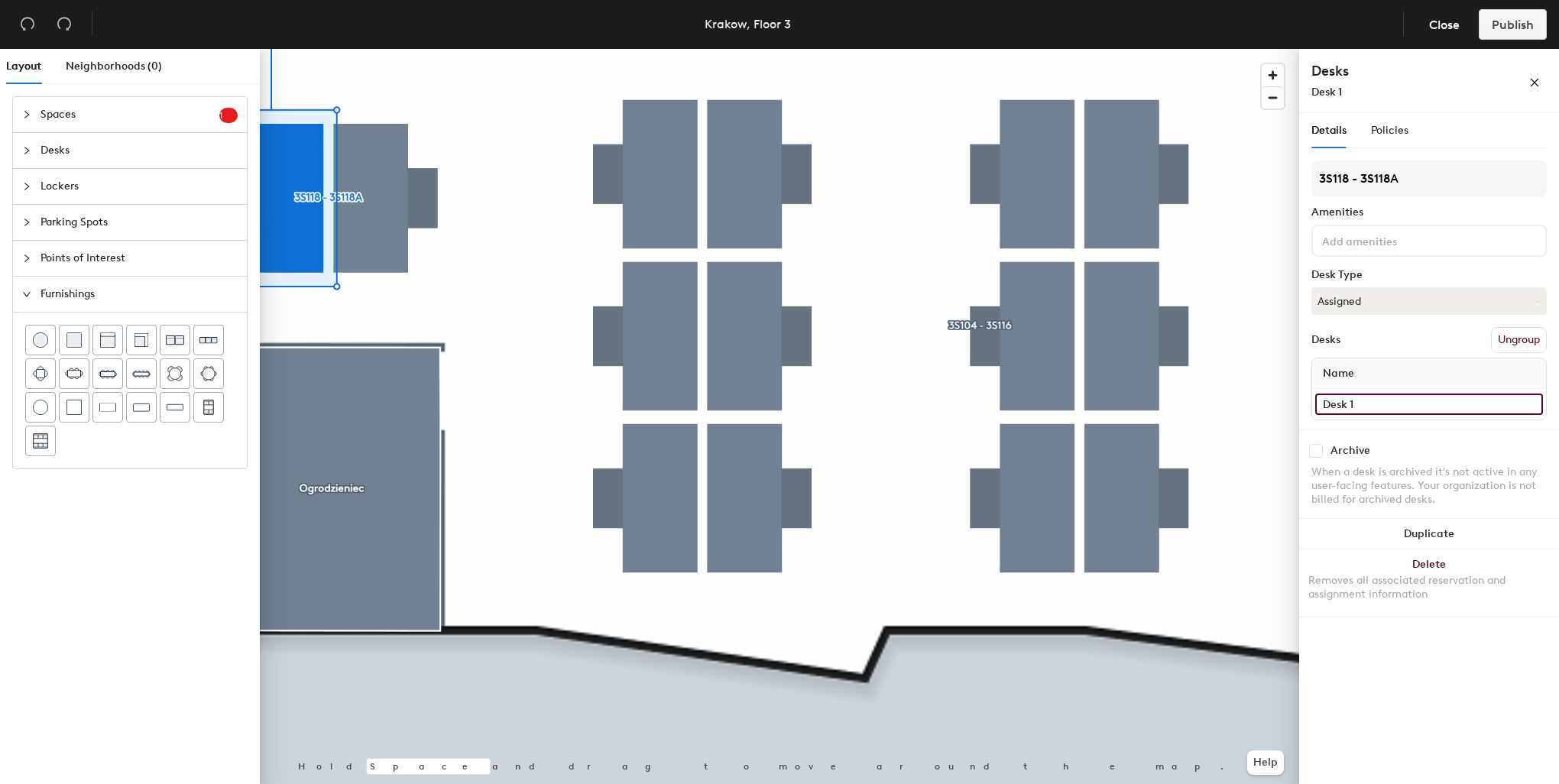
click at [1385, 395] on input "Desk 1" at bounding box center [1428, 404] width 228 height 22
type input "3S118"
click at [1415, 233] on input at bounding box center [1387, 239] width 137 height 18
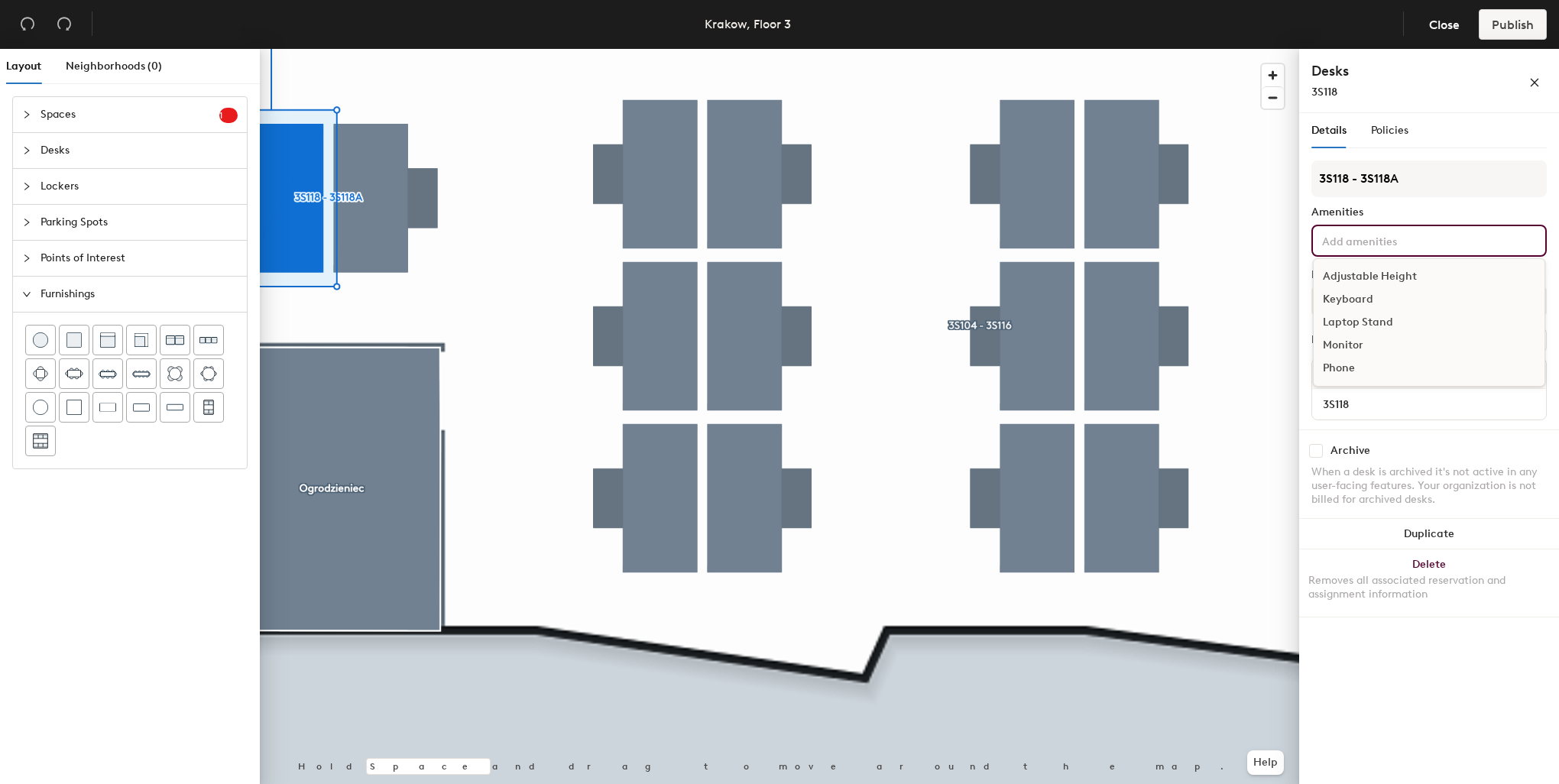
click at [1402, 276] on div "Adjustable Height" at bounding box center [1429, 276] width 231 height 23
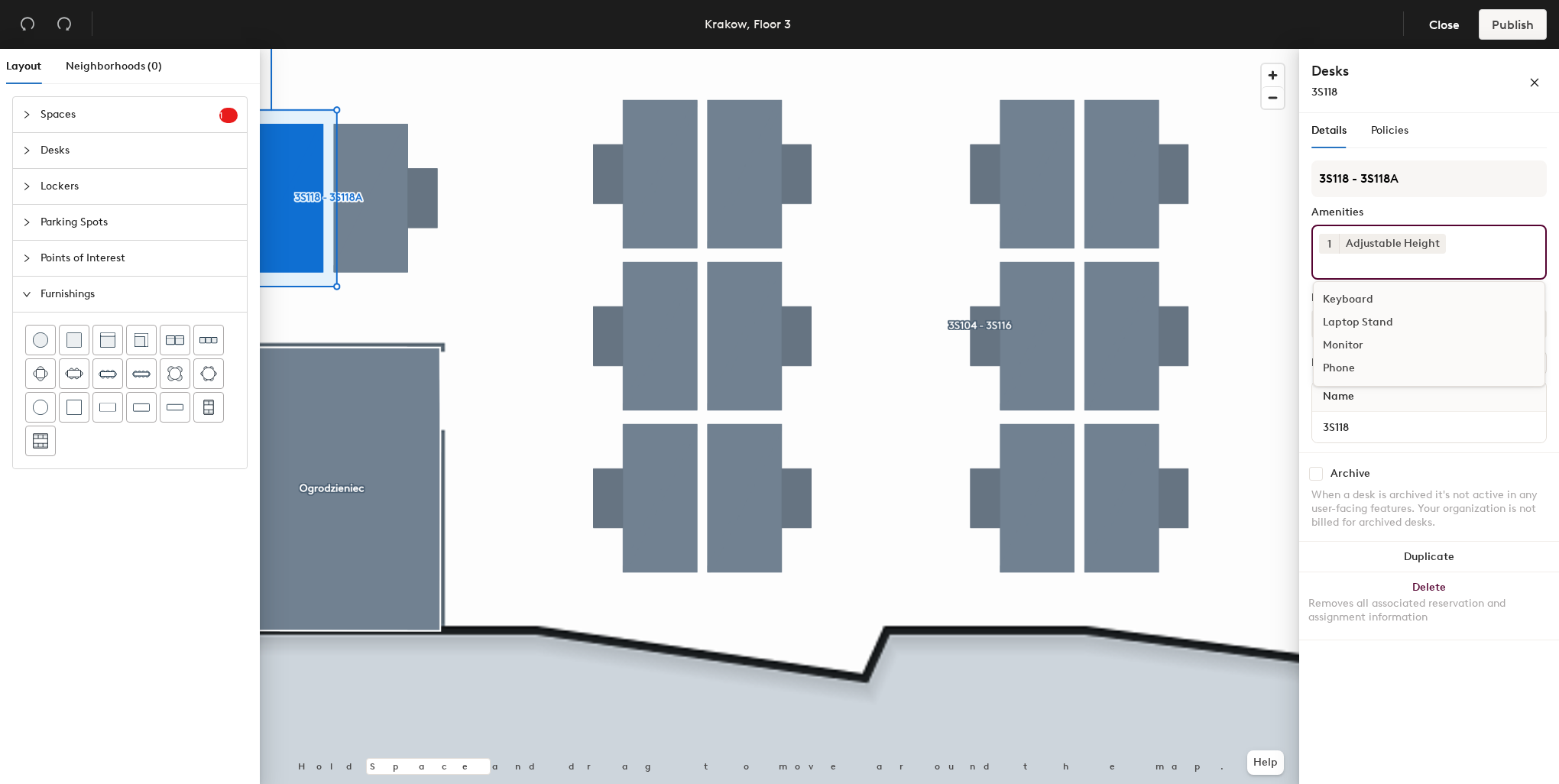
click at [1354, 347] on div "Monitor" at bounding box center [1429, 345] width 231 height 23
click at [1356, 296] on div "Keyboard" at bounding box center [1429, 300] width 231 height 23
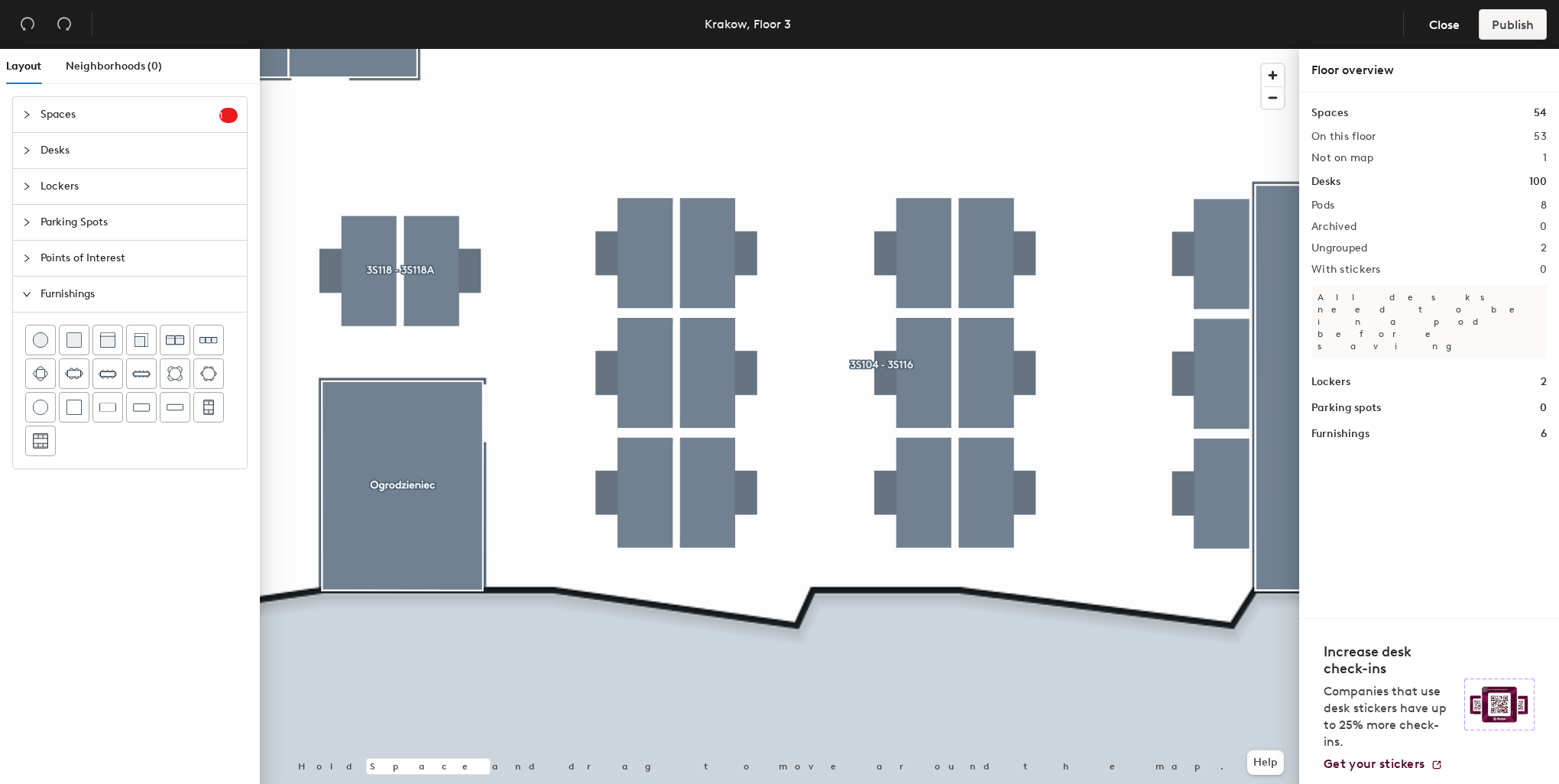
click at [707, 49] on div at bounding box center [780, 49] width 1040 height 0
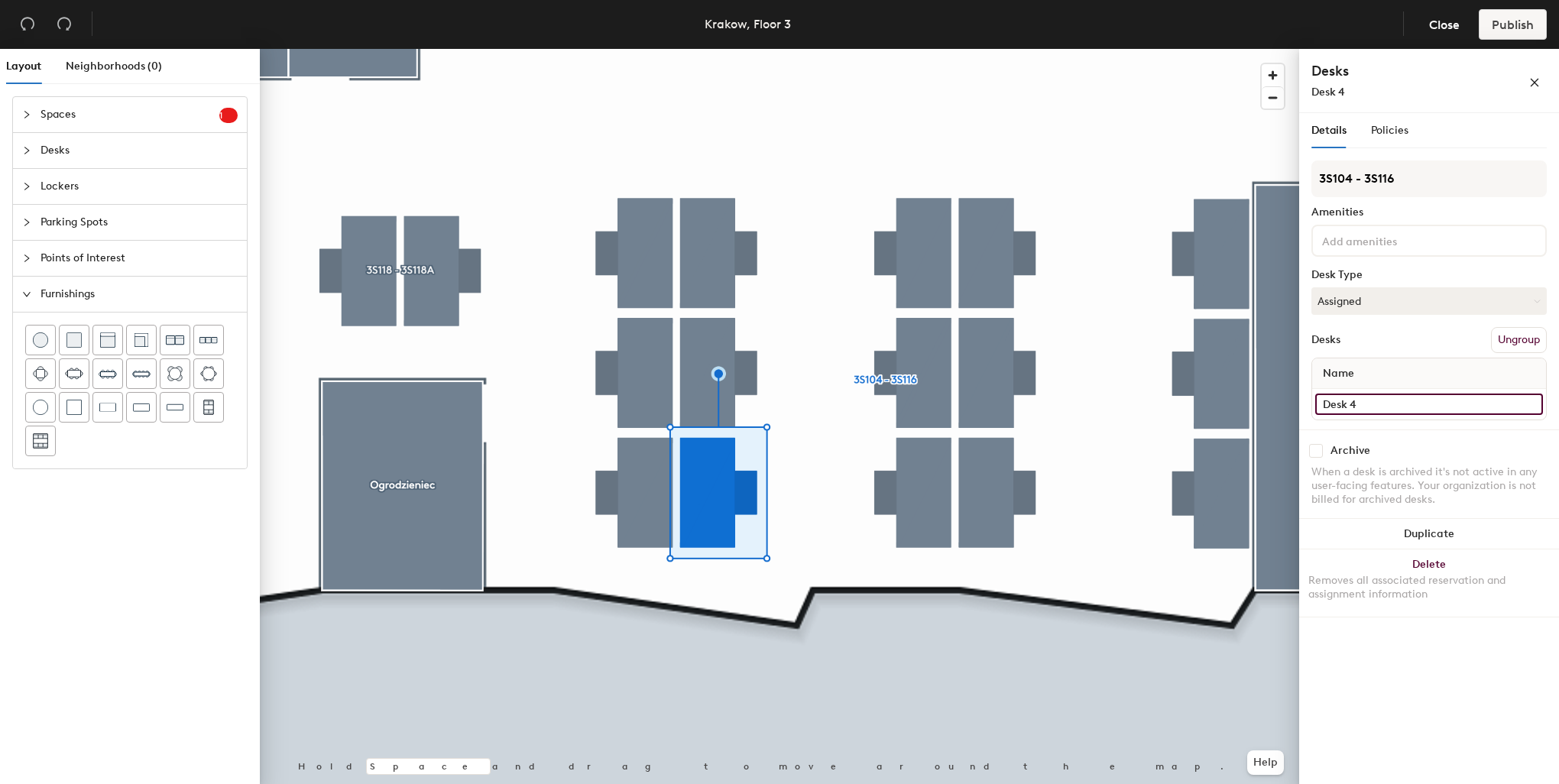
click at [1360, 405] on input "Desk 4" at bounding box center [1428, 404] width 228 height 22
type input "3S111"
click at [1381, 236] on input at bounding box center [1387, 239] width 137 height 18
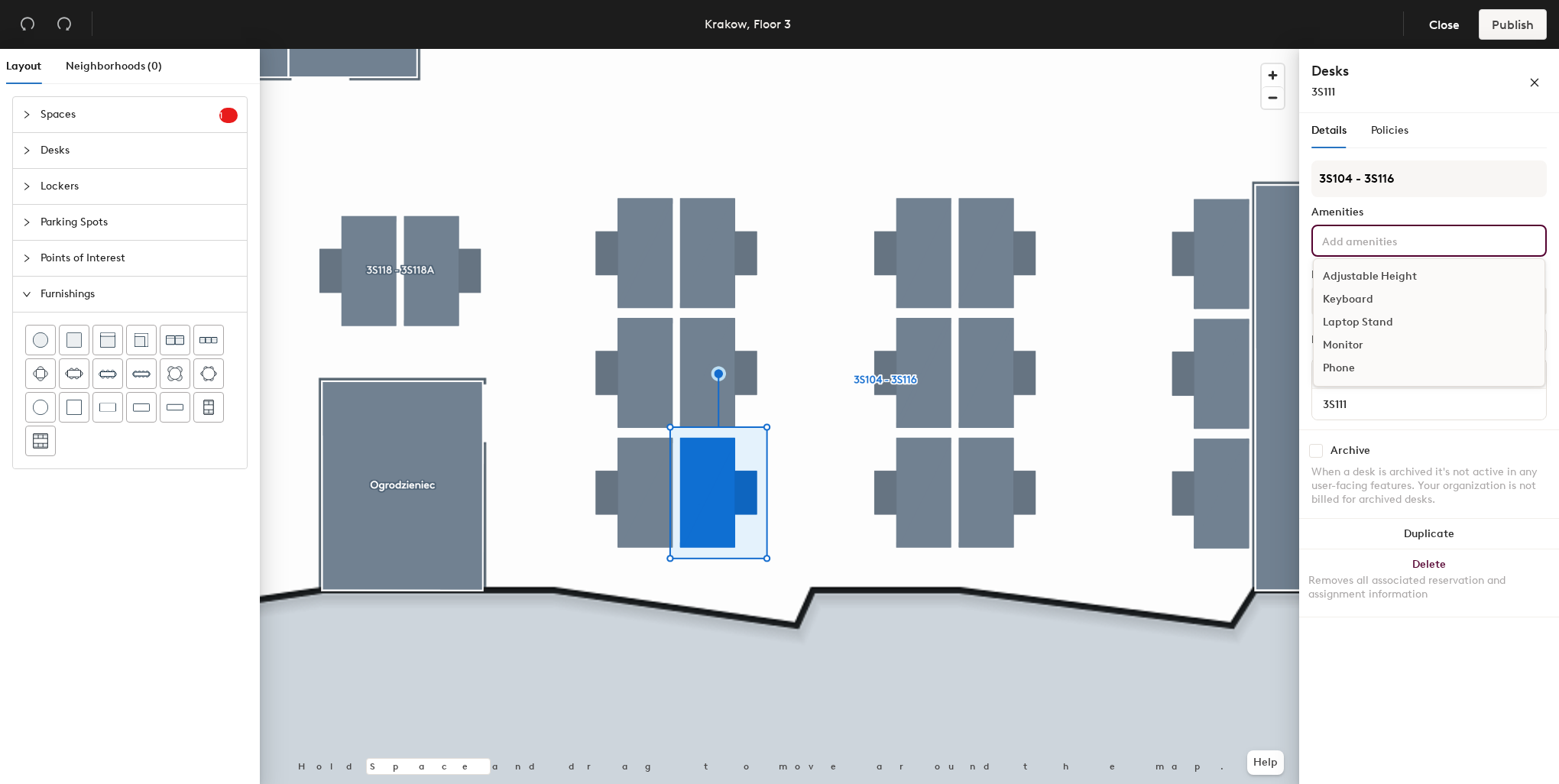
click at [1373, 275] on div "Adjustable Height" at bounding box center [1429, 276] width 231 height 23
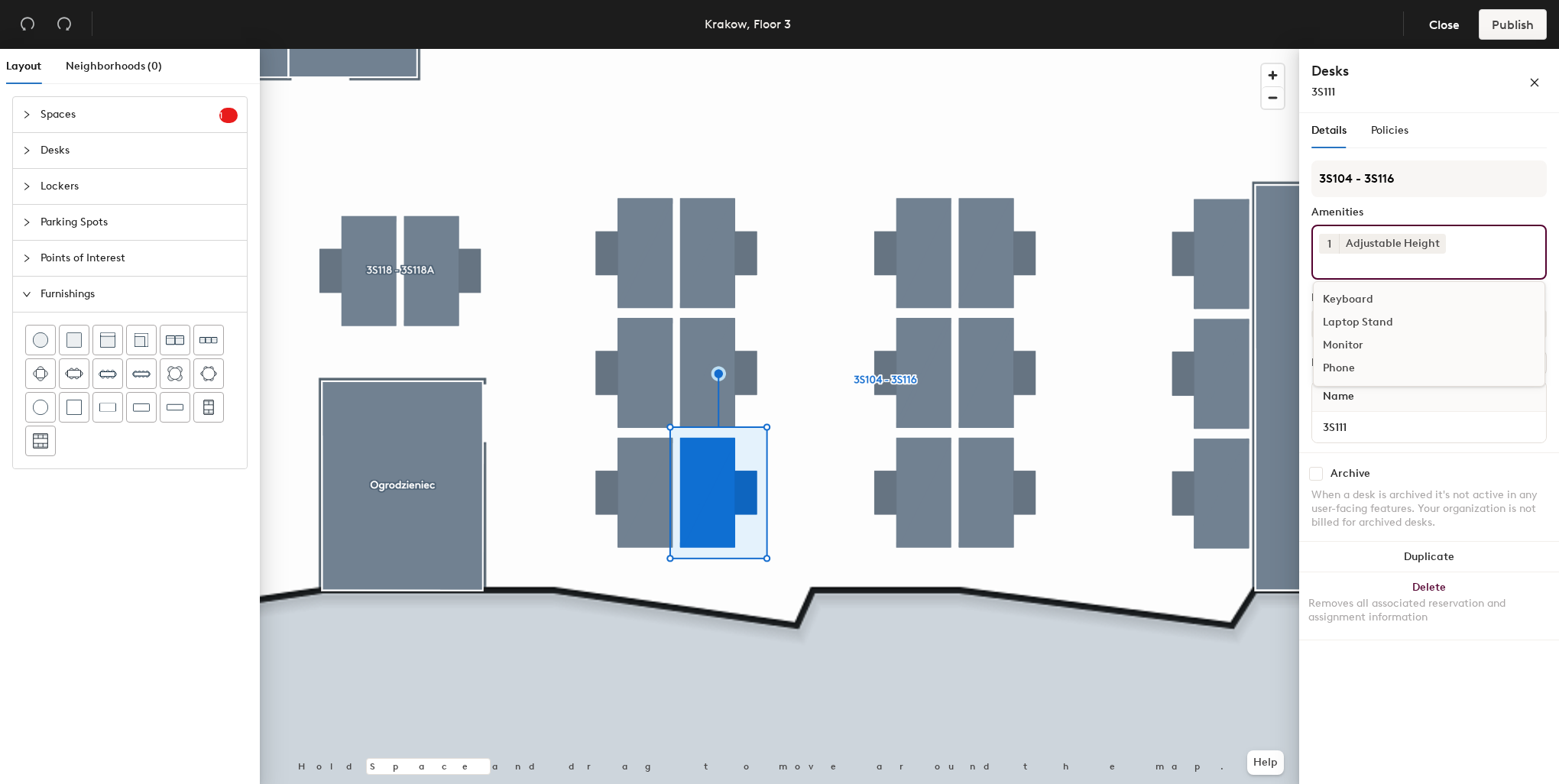
click at [1351, 297] on div "Keyboard" at bounding box center [1429, 300] width 231 height 23
click at [1349, 317] on div "Monitor" at bounding box center [1429, 322] width 231 height 23
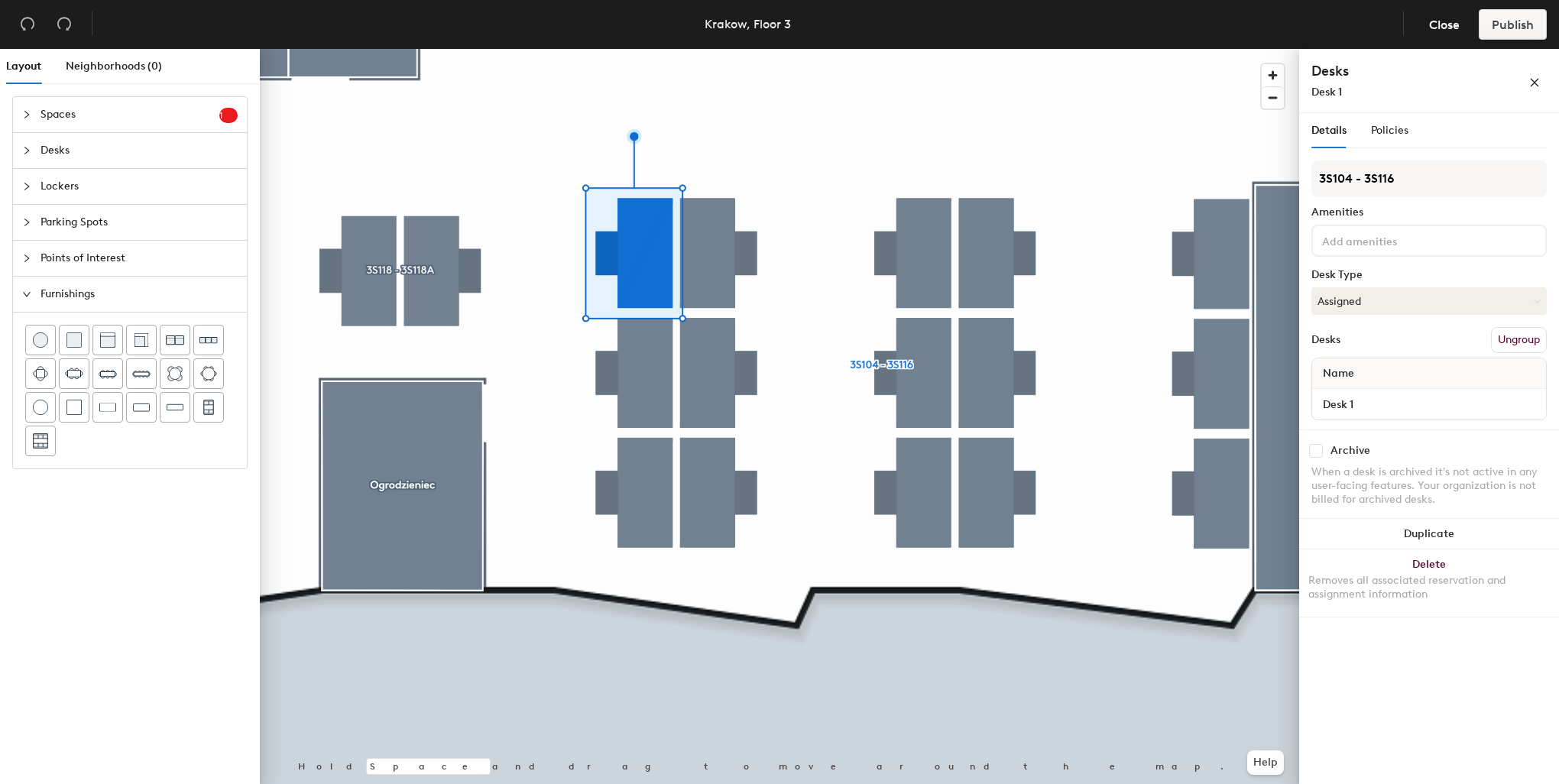
click at [1387, 237] on input at bounding box center [1387, 239] width 137 height 18
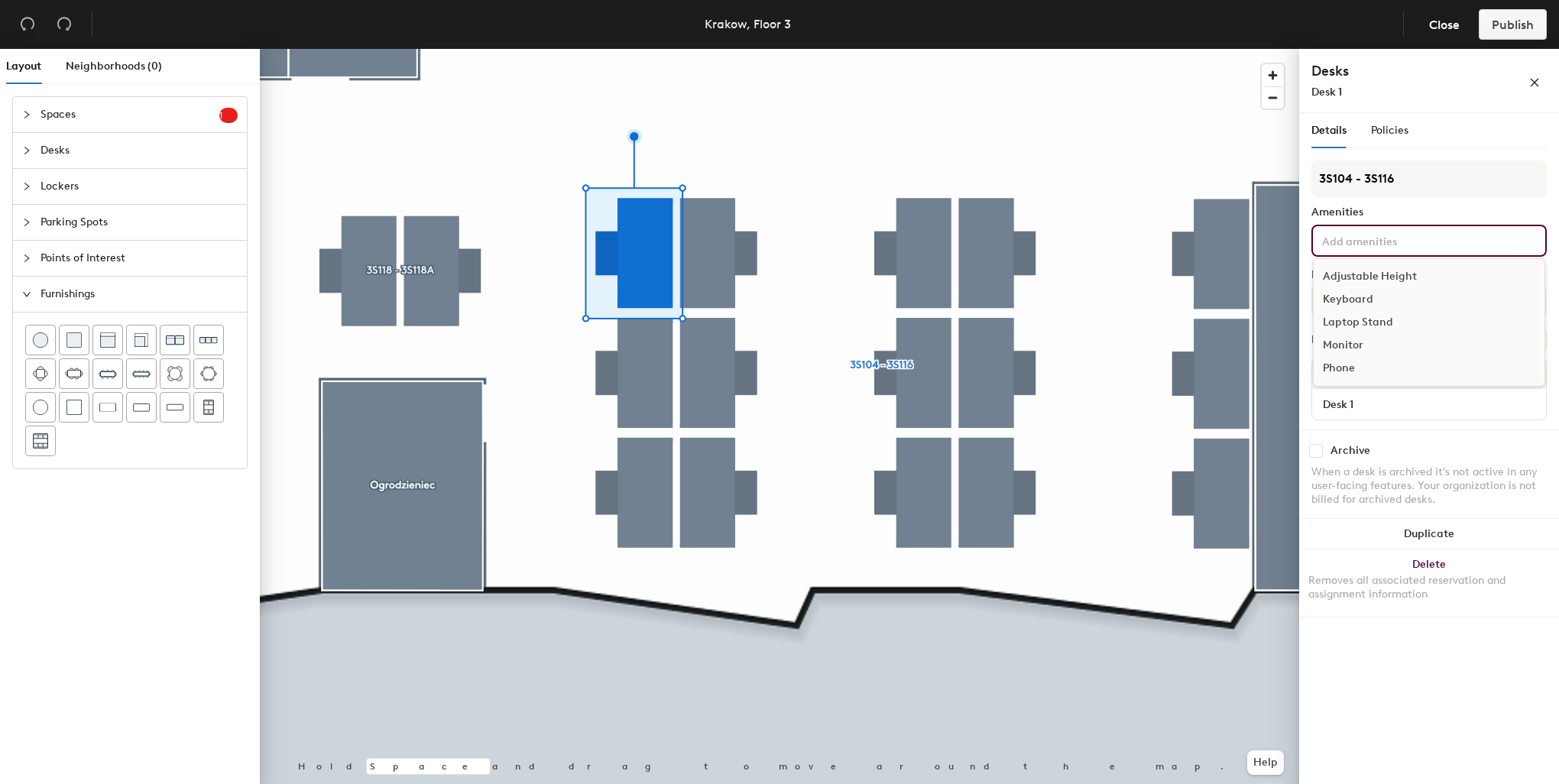
click at [1384, 272] on div "Adjustable Height" at bounding box center [1429, 276] width 231 height 23
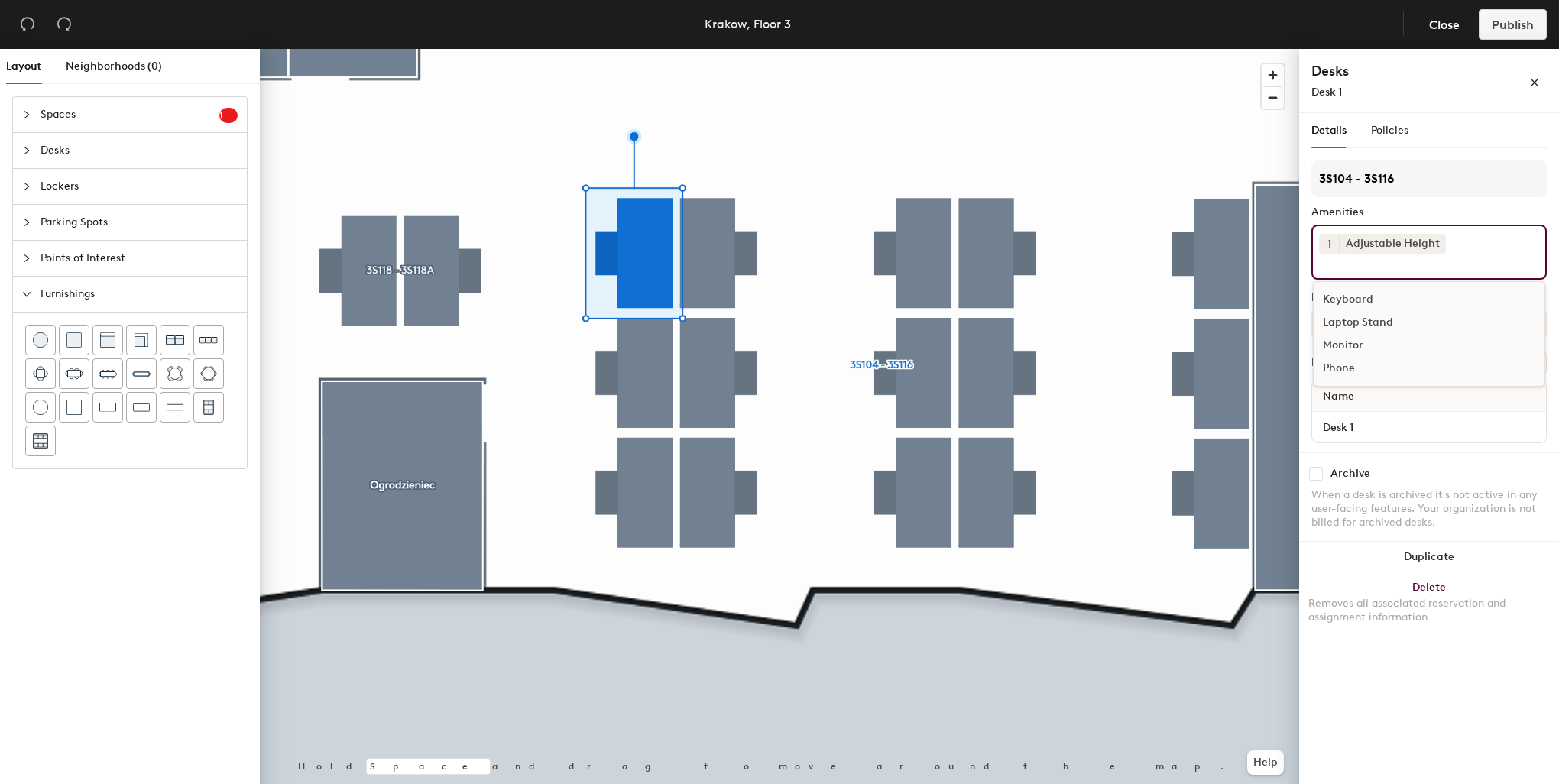
drag, startPoint x: 1347, startPoint y: 298, endPoint x: 1348, endPoint y: 305, distance: 7.1
click at [1348, 298] on div "Keyboard" at bounding box center [1429, 300] width 231 height 23
click at [1348, 319] on div "Monitor" at bounding box center [1429, 322] width 231 height 23
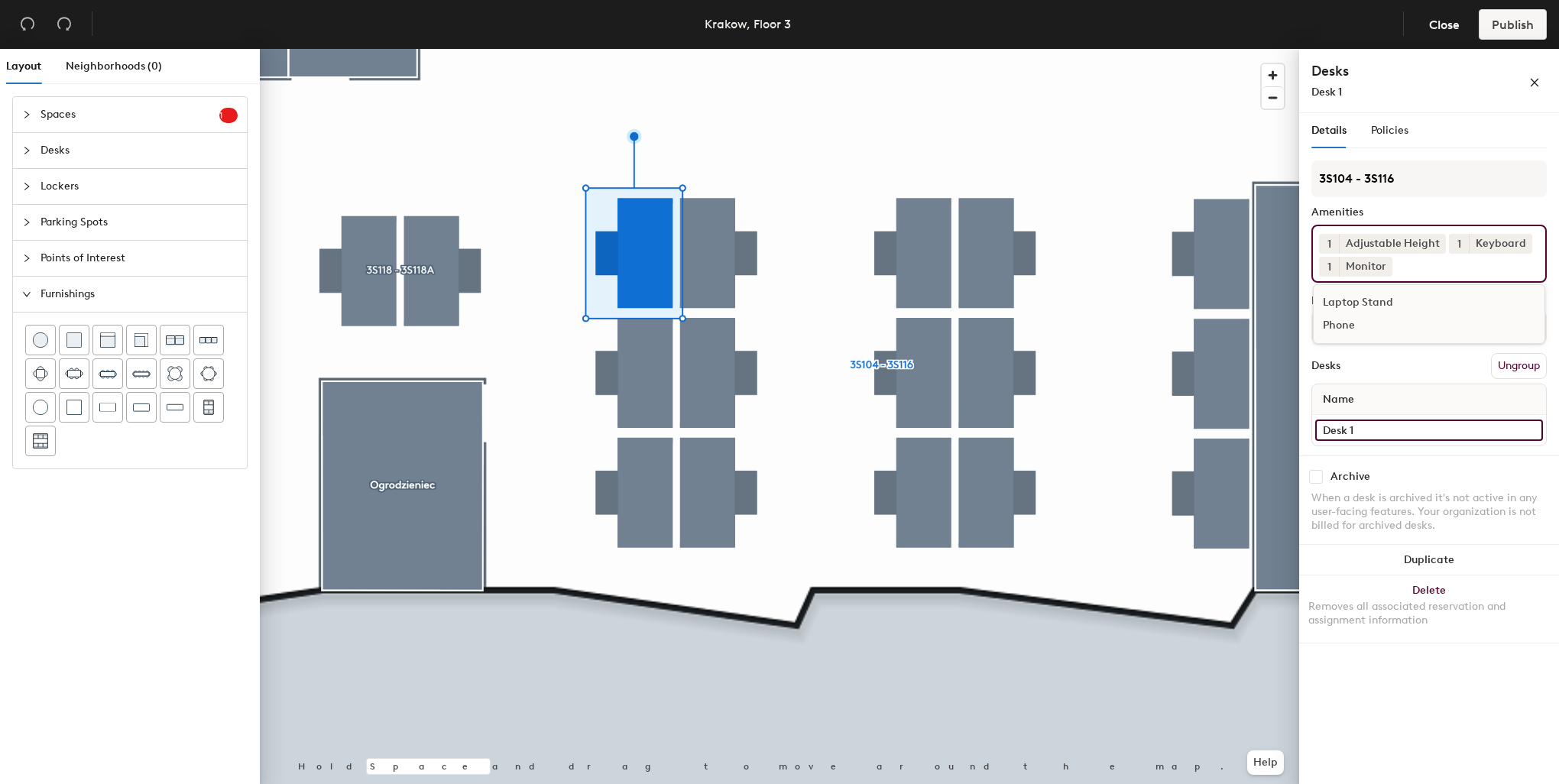
click at [1361, 424] on input "Desk 1" at bounding box center [1428, 429] width 228 height 22
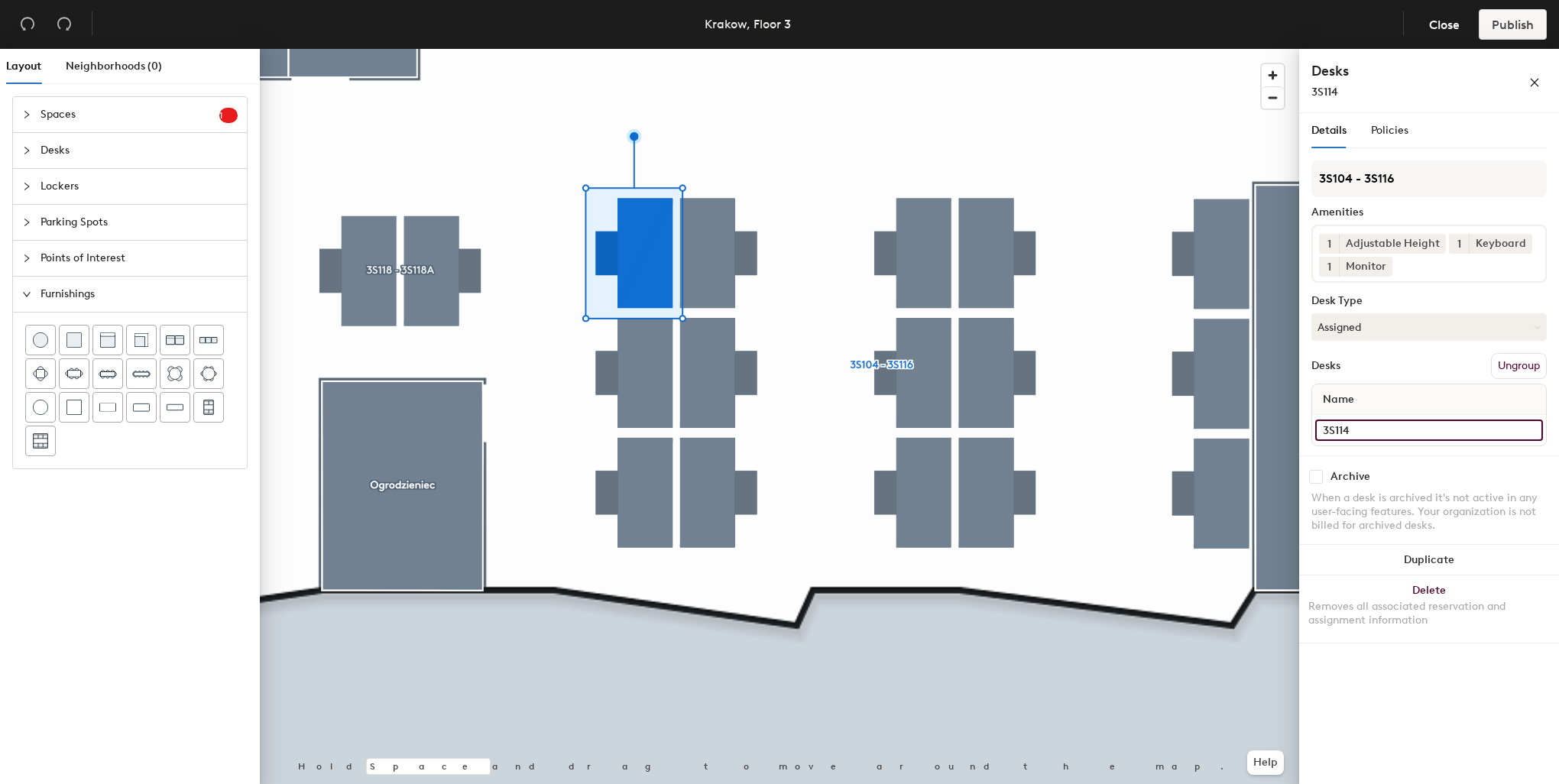
type input "3S114"
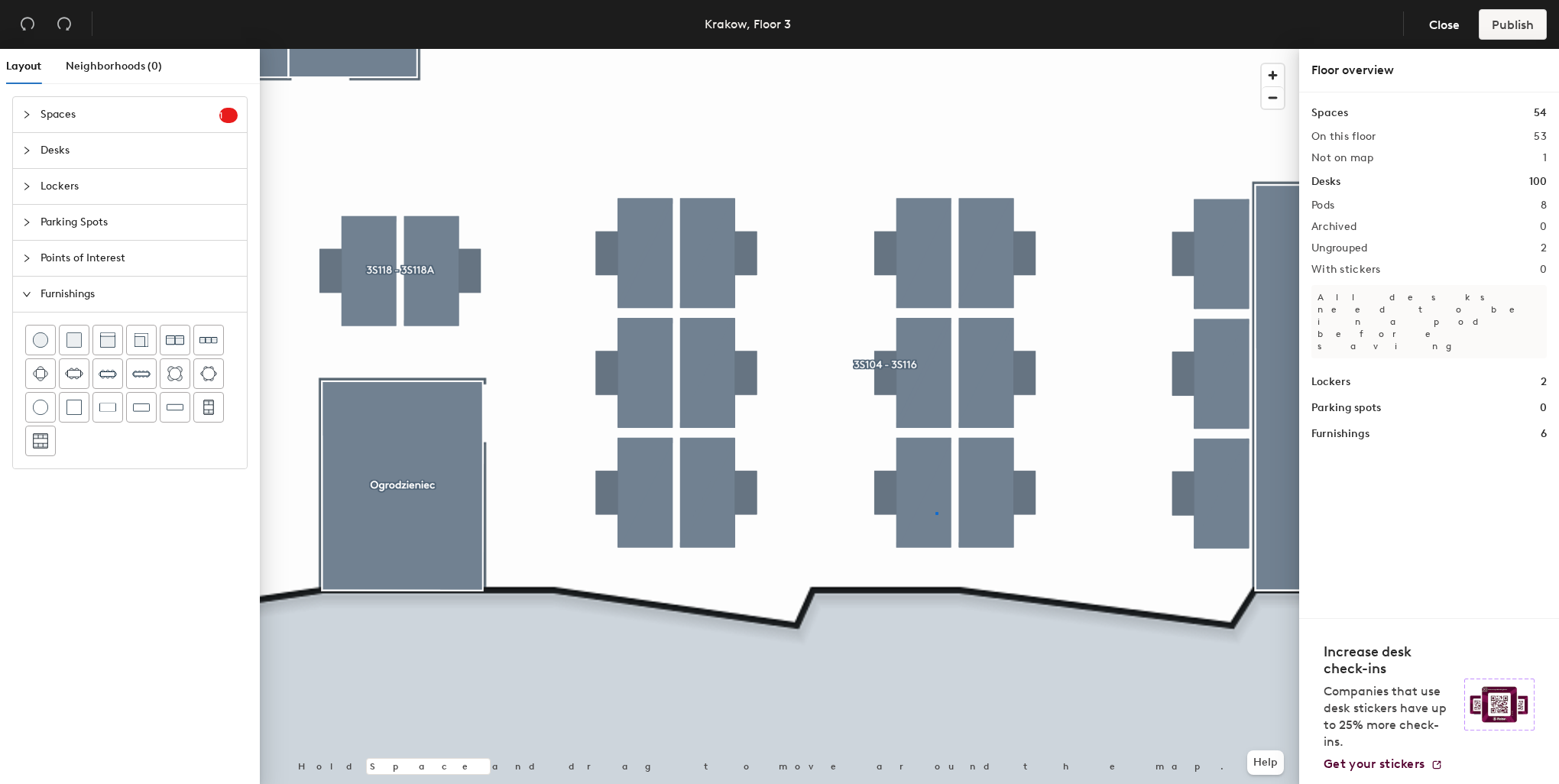
click at [936, 49] on div at bounding box center [780, 49] width 1040 height 0
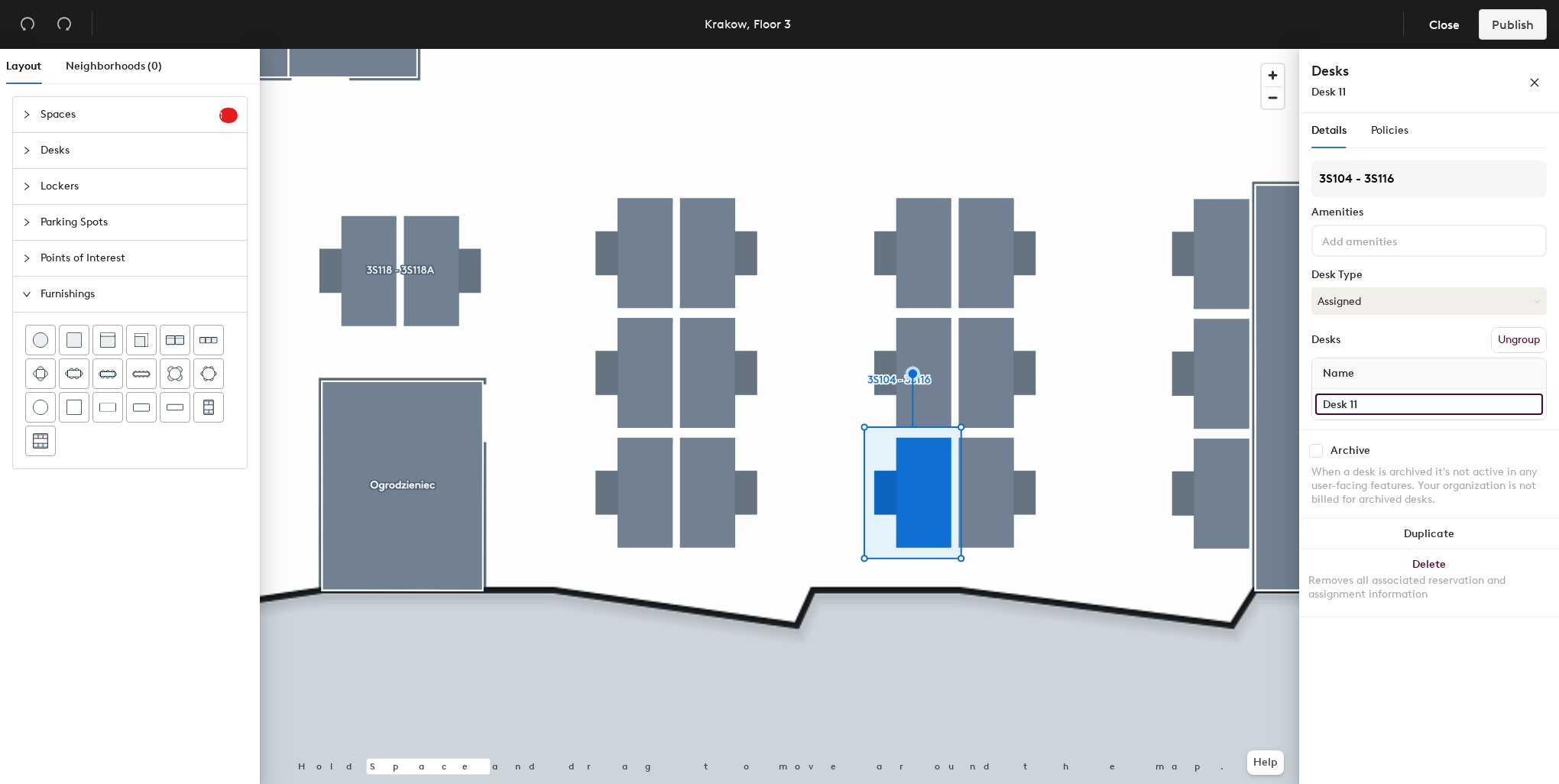
click at [1361, 399] on input "Desk 11" at bounding box center [1428, 404] width 228 height 22
type input "3S110"
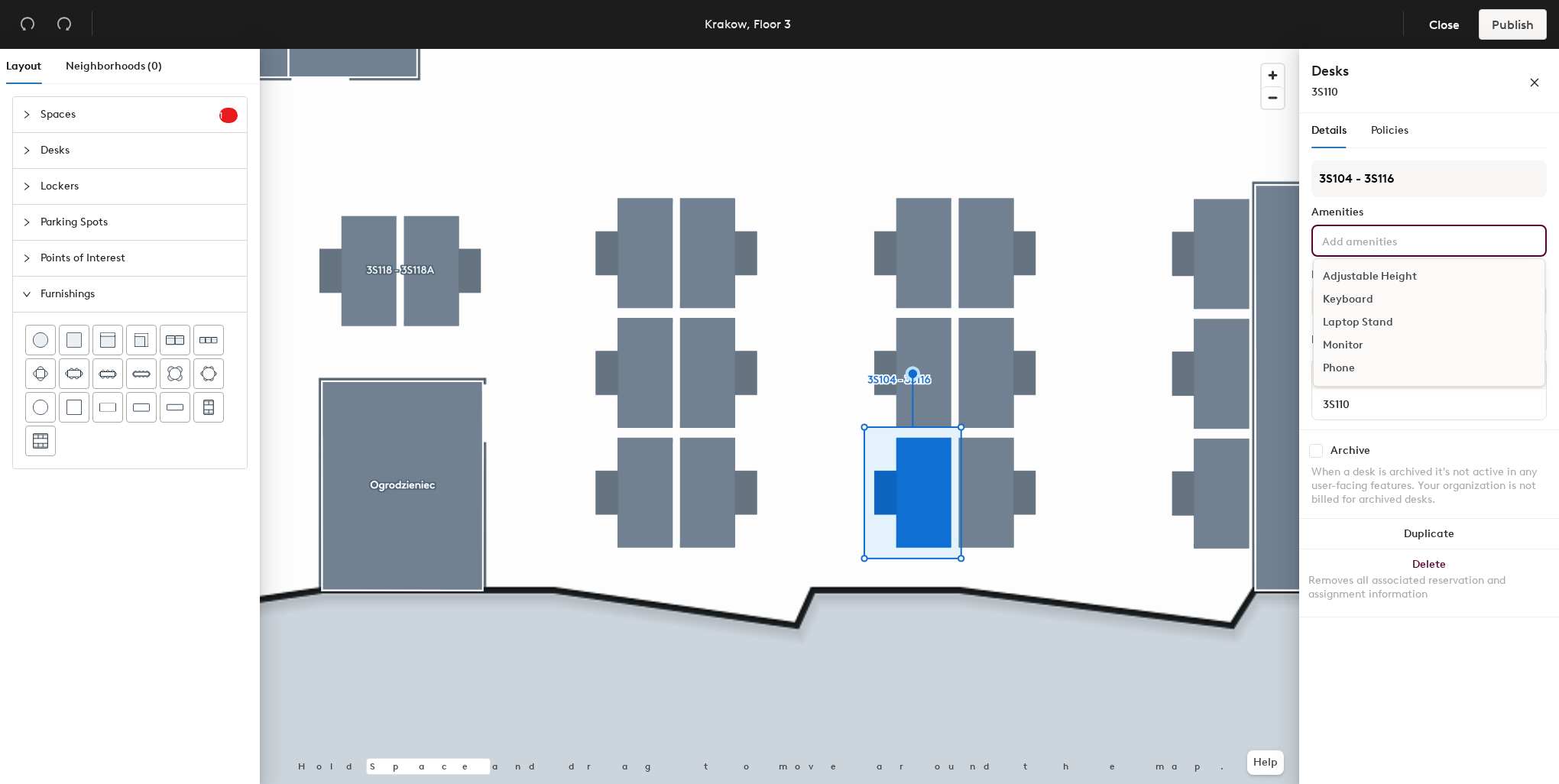
click at [1366, 241] on input at bounding box center [1387, 239] width 137 height 18
click at [1377, 270] on div "Adjustable Height" at bounding box center [1429, 276] width 231 height 23
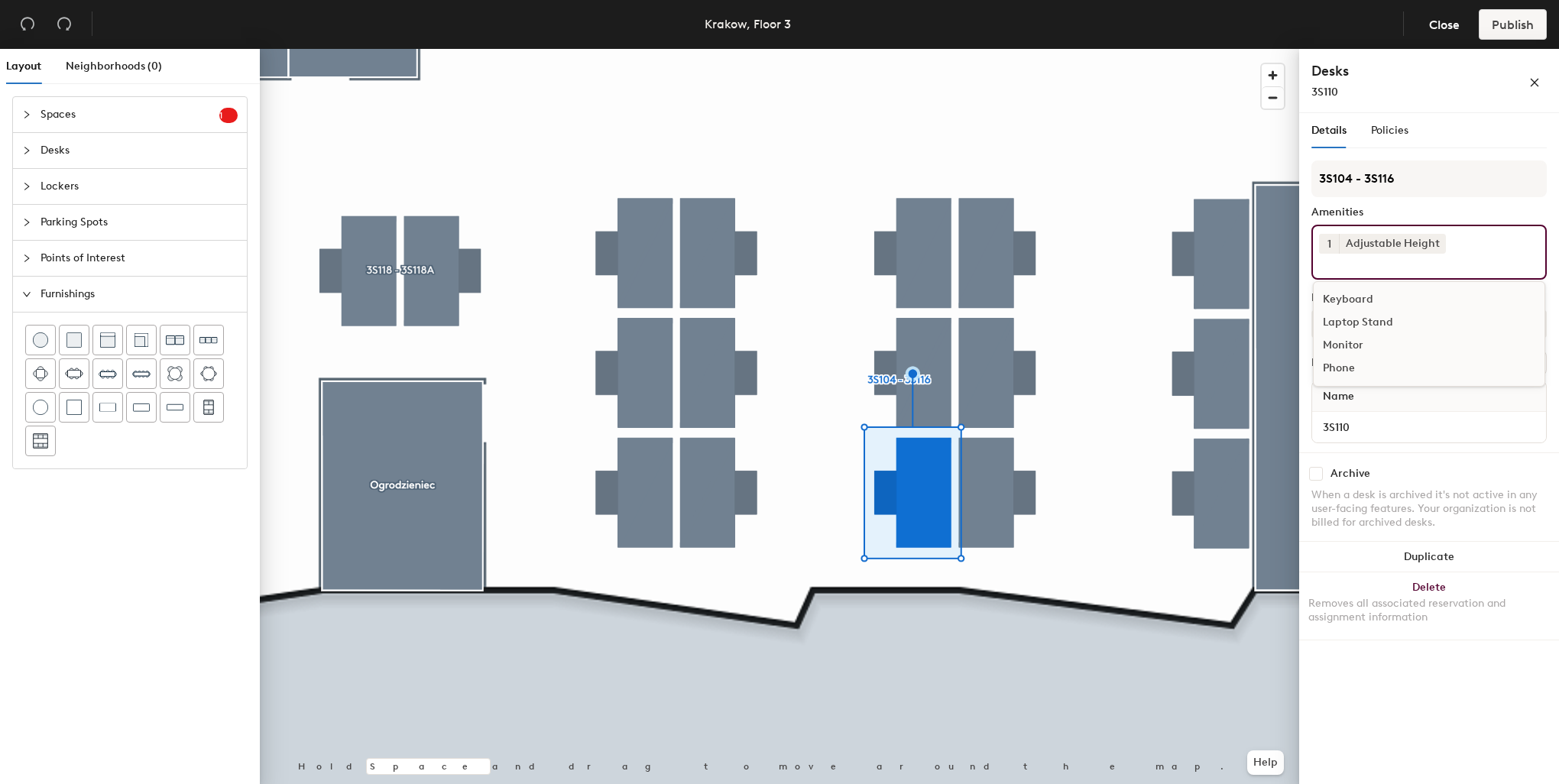
click at [1354, 294] on div "Keyboard" at bounding box center [1429, 300] width 231 height 23
click at [1346, 320] on div "Monitor" at bounding box center [1429, 322] width 231 height 23
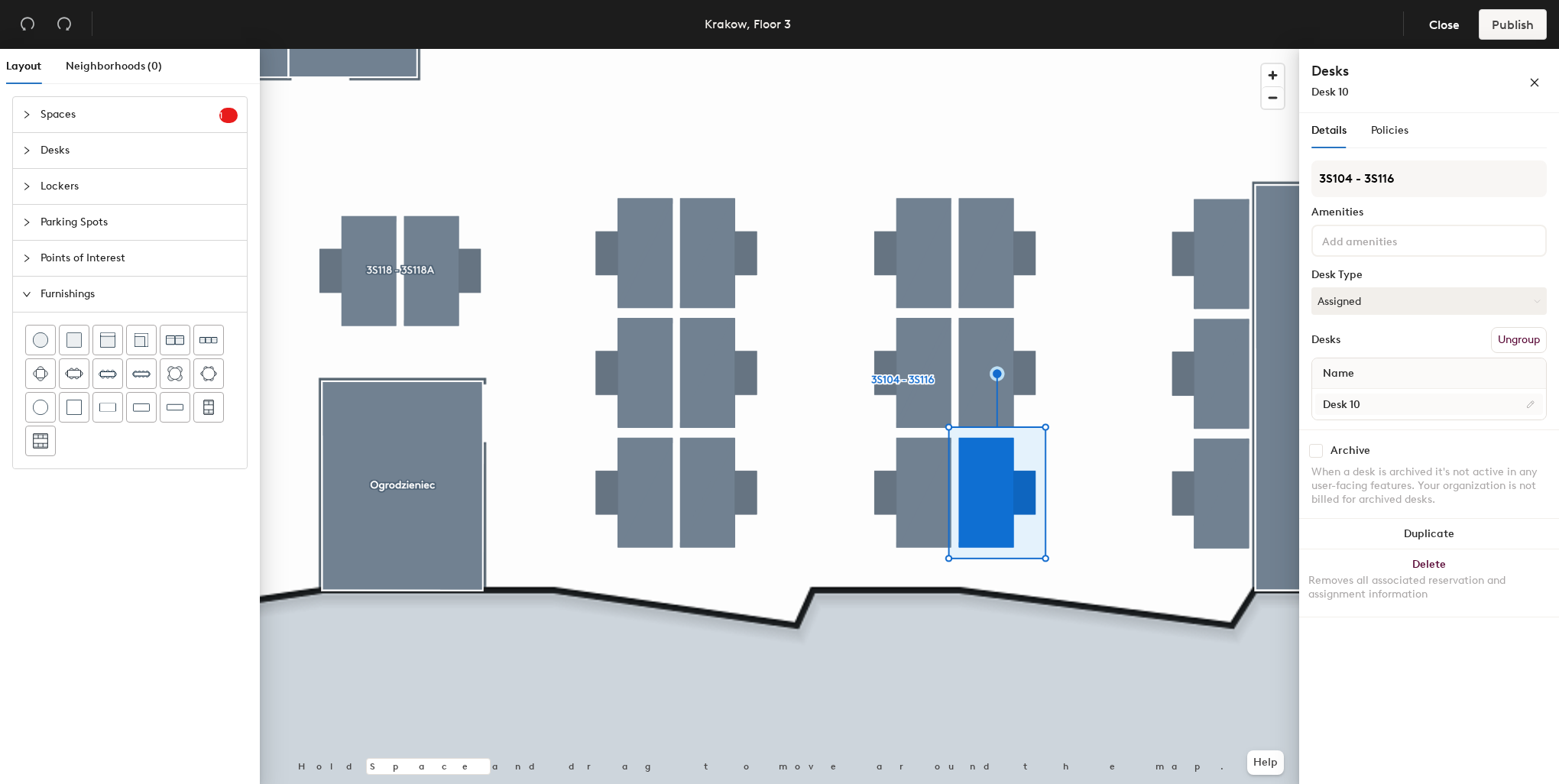
drag, startPoint x: 1410, startPoint y: 415, endPoint x: 1403, endPoint y: 411, distance: 8.1
click at [1409, 413] on div "Desk 10" at bounding box center [1428, 404] width 234 height 30
click at [1395, 400] on input "Desk 10" at bounding box center [1428, 404] width 228 height 22
type input "3S105"
click at [1350, 246] on input at bounding box center [1387, 239] width 137 height 18
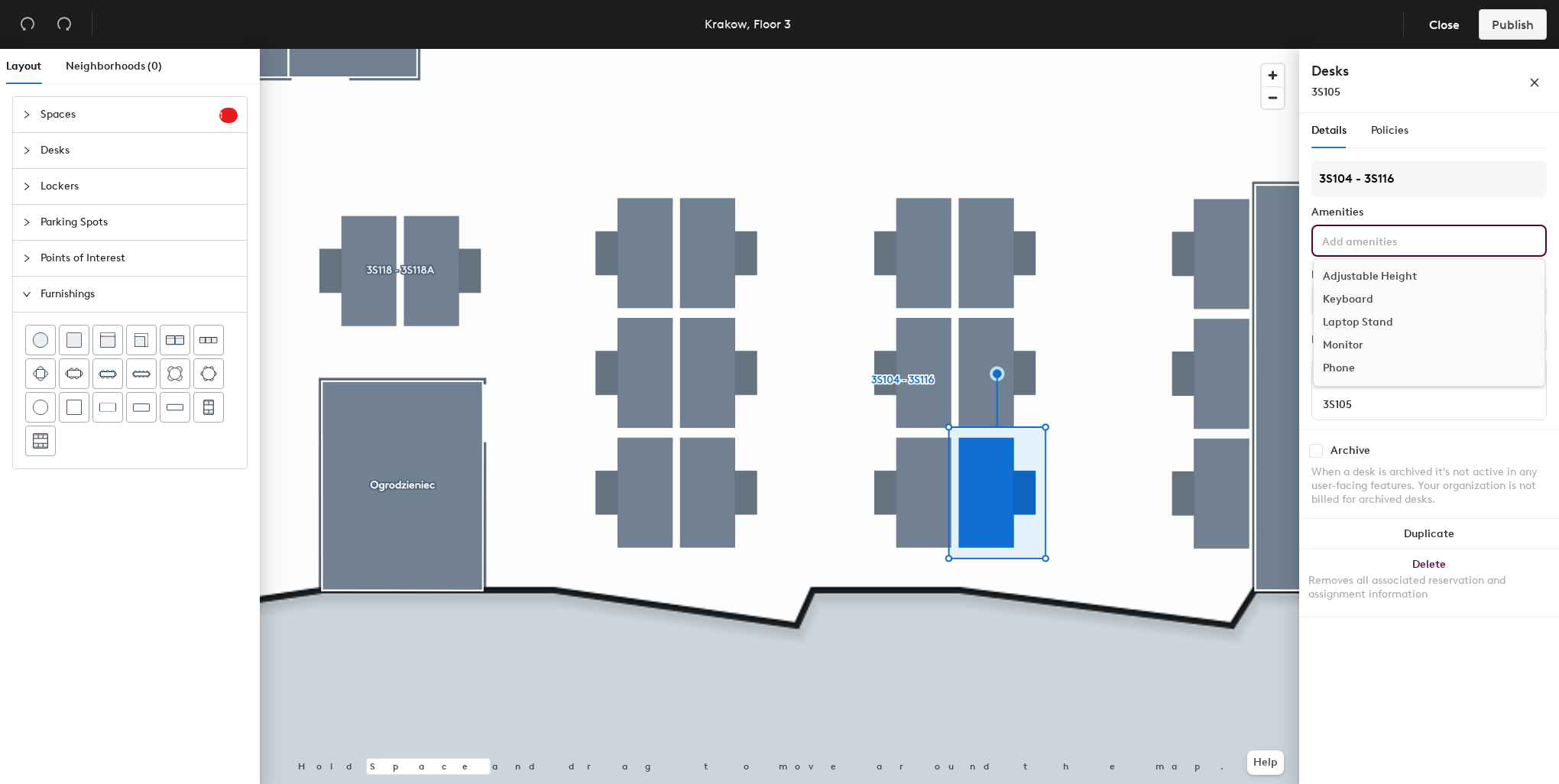
click at [1385, 273] on div "Adjustable Height" at bounding box center [1429, 276] width 231 height 23
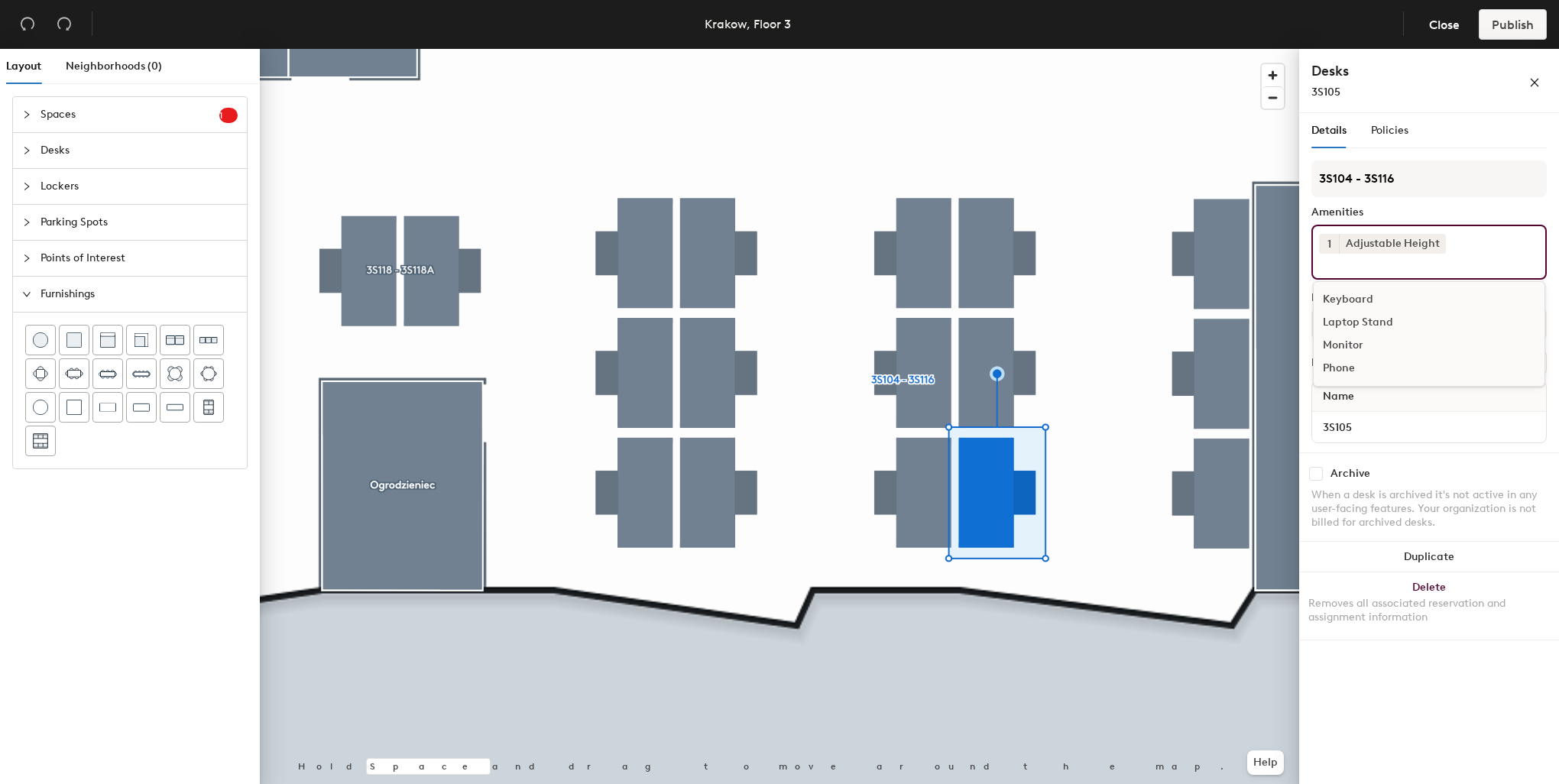
click at [1358, 292] on div "Keyboard" at bounding box center [1429, 300] width 231 height 23
click at [1356, 316] on div "Monitor" at bounding box center [1429, 322] width 231 height 23
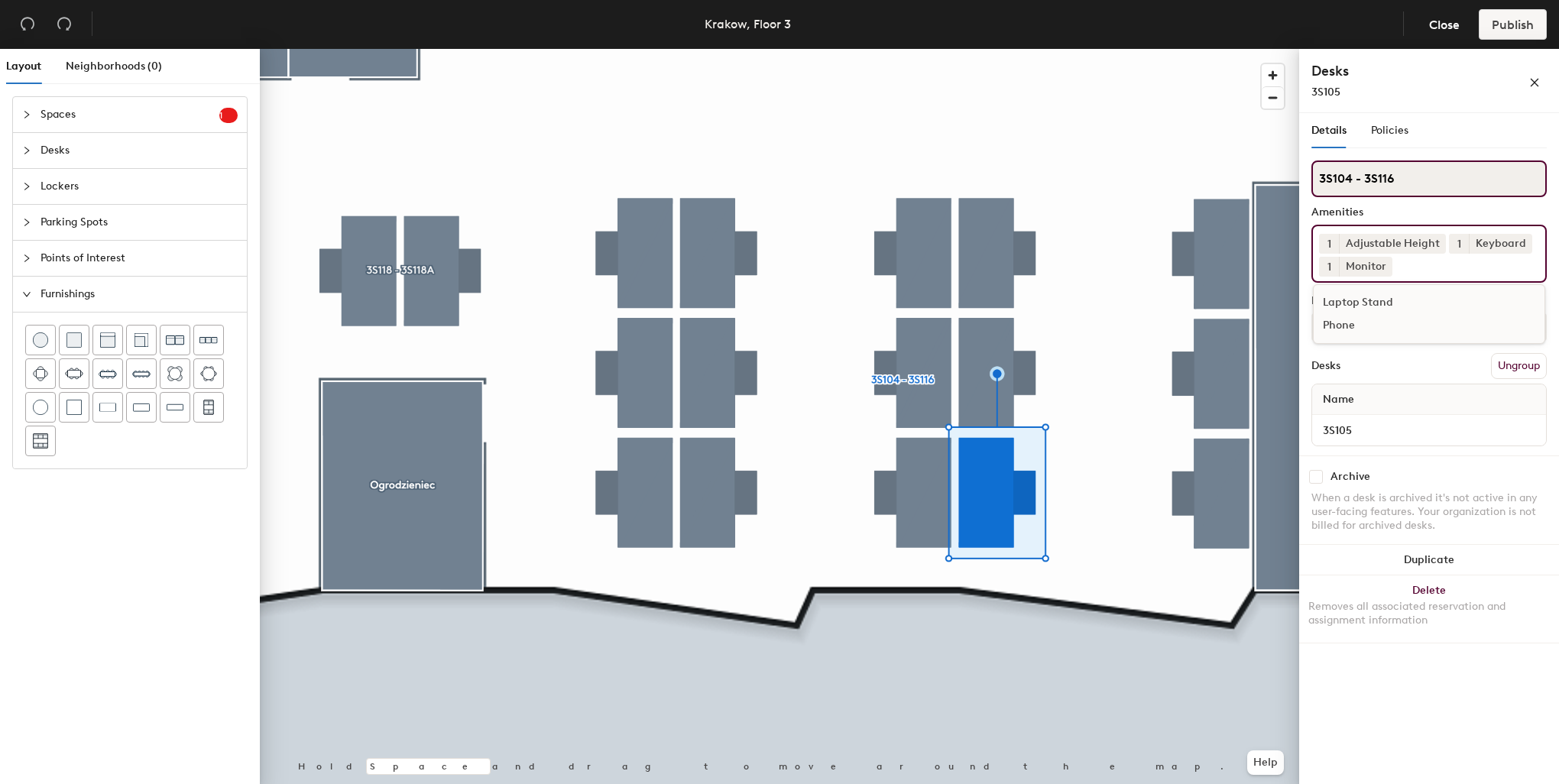
click at [1354, 176] on input "3S104 - 3S116" at bounding box center [1428, 179] width 236 height 37
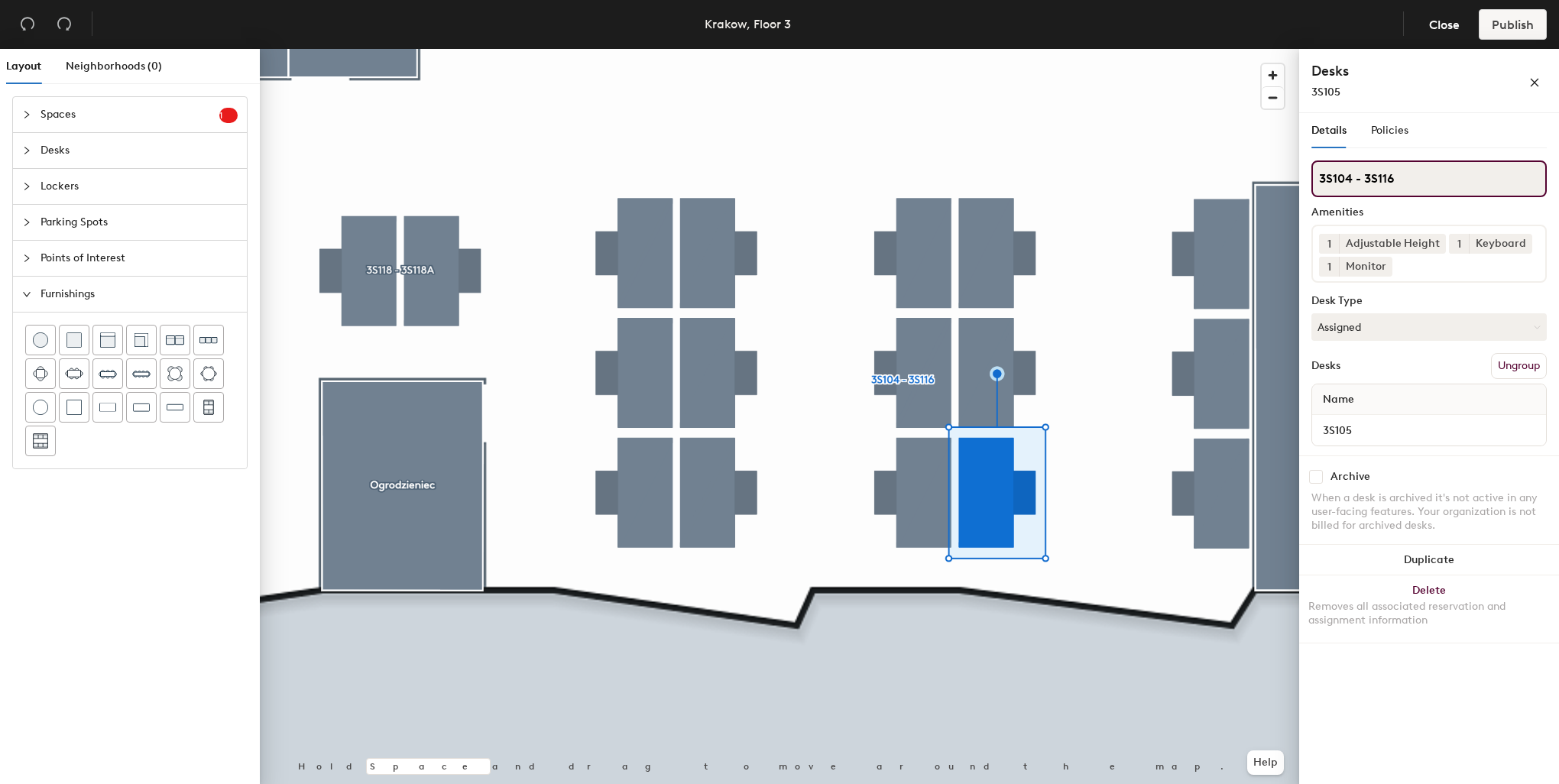
click at [1350, 179] on input "3S104 - 3S116" at bounding box center [1428, 179] width 236 height 37
type input "3S102 - 3S116"
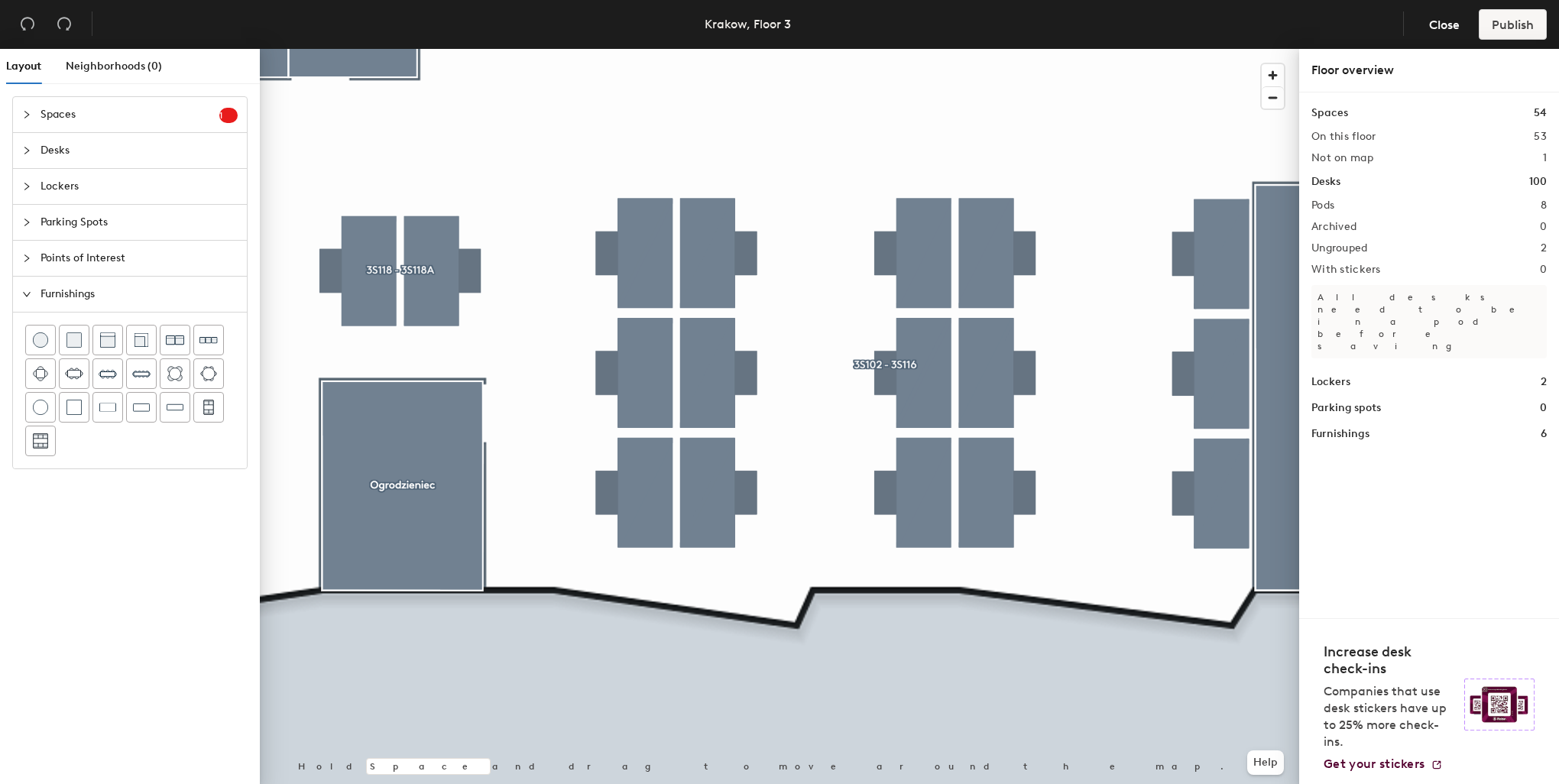
click at [1005, 49] on div at bounding box center [780, 49] width 1040 height 0
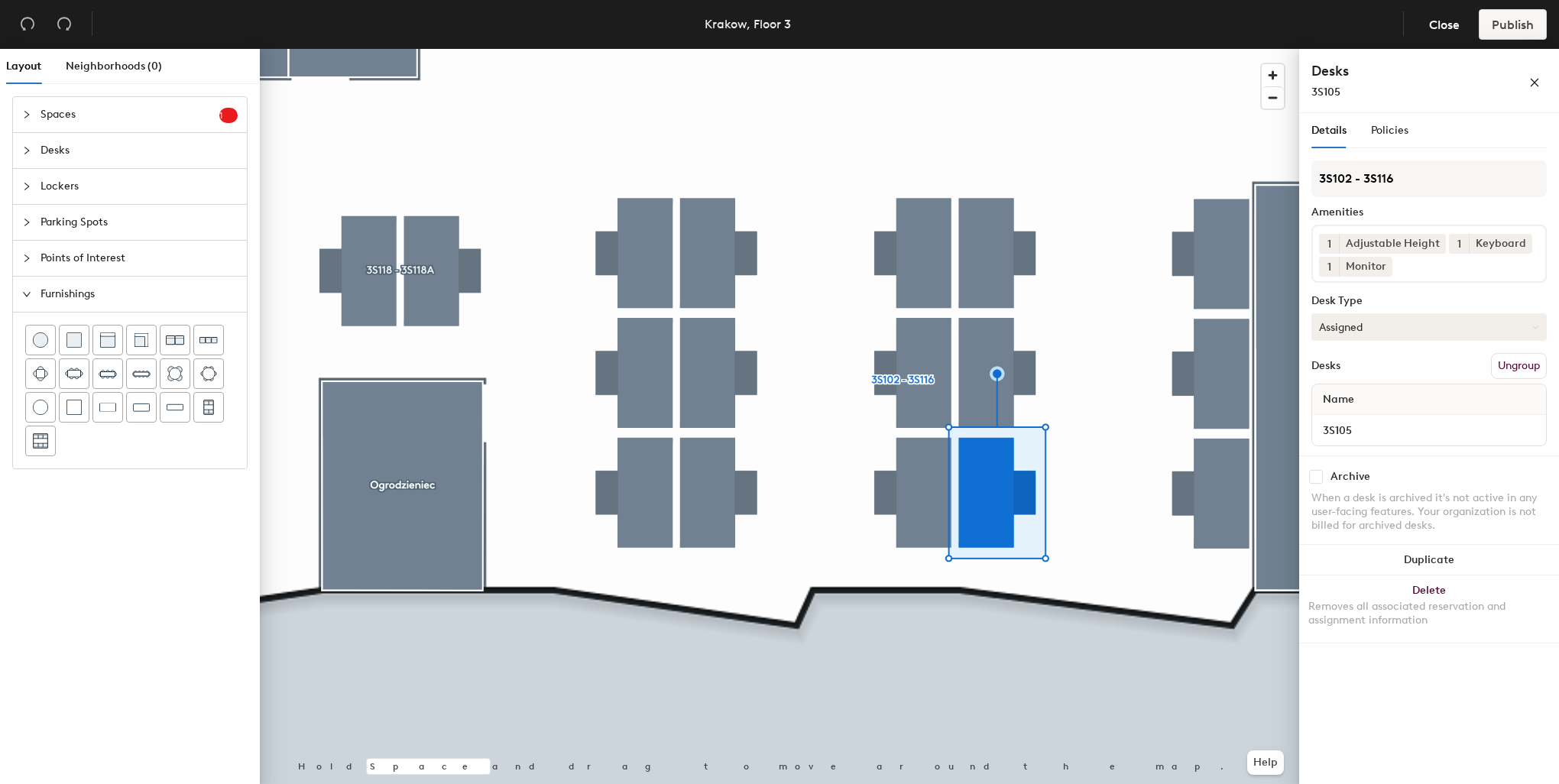
click at [1211, 49] on div at bounding box center [780, 49] width 1040 height 0
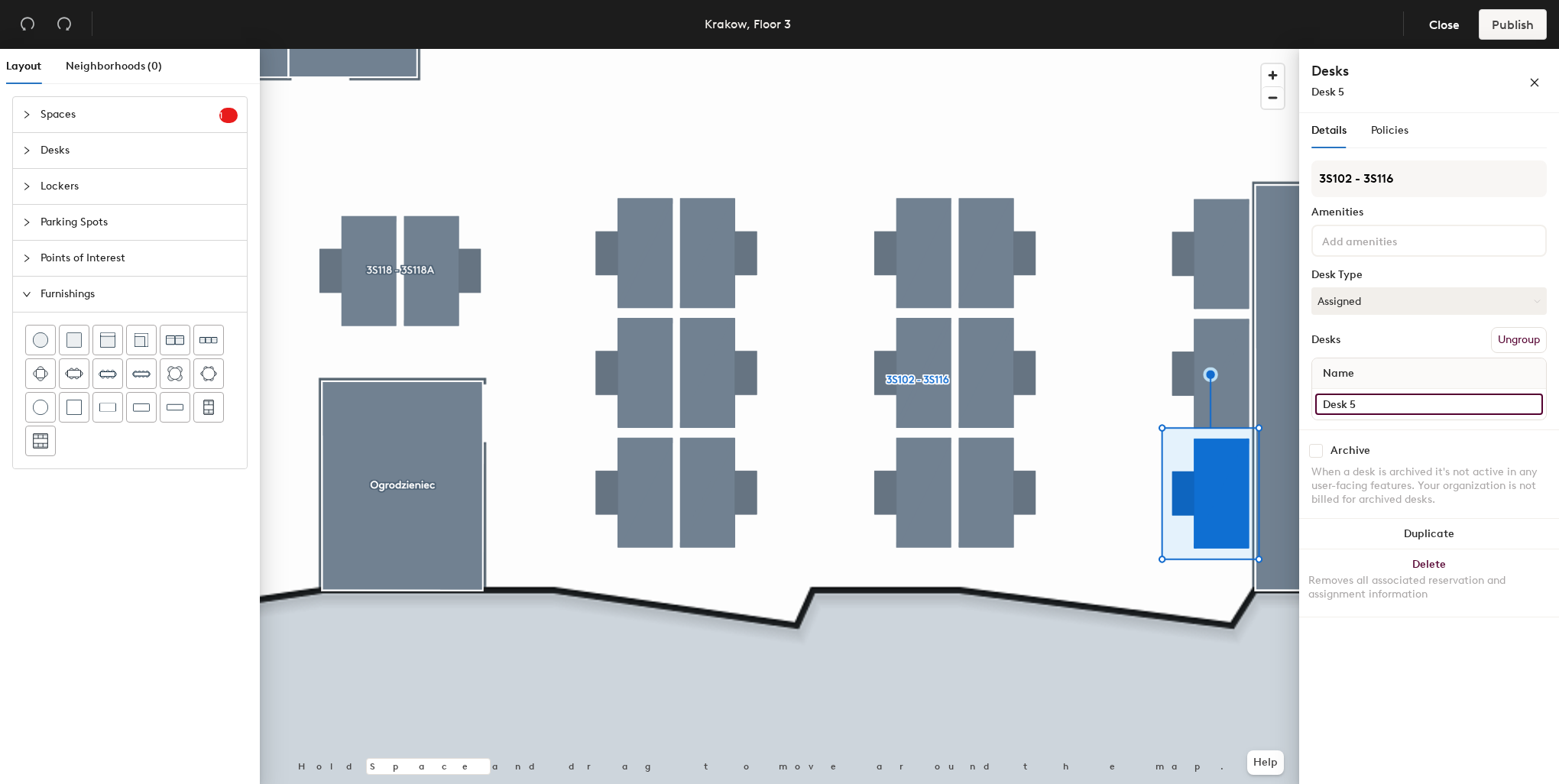
click at [1360, 395] on input "Desk 5" at bounding box center [1428, 404] width 228 height 22
type input "3S104"
click at [1378, 244] on input at bounding box center [1387, 239] width 137 height 18
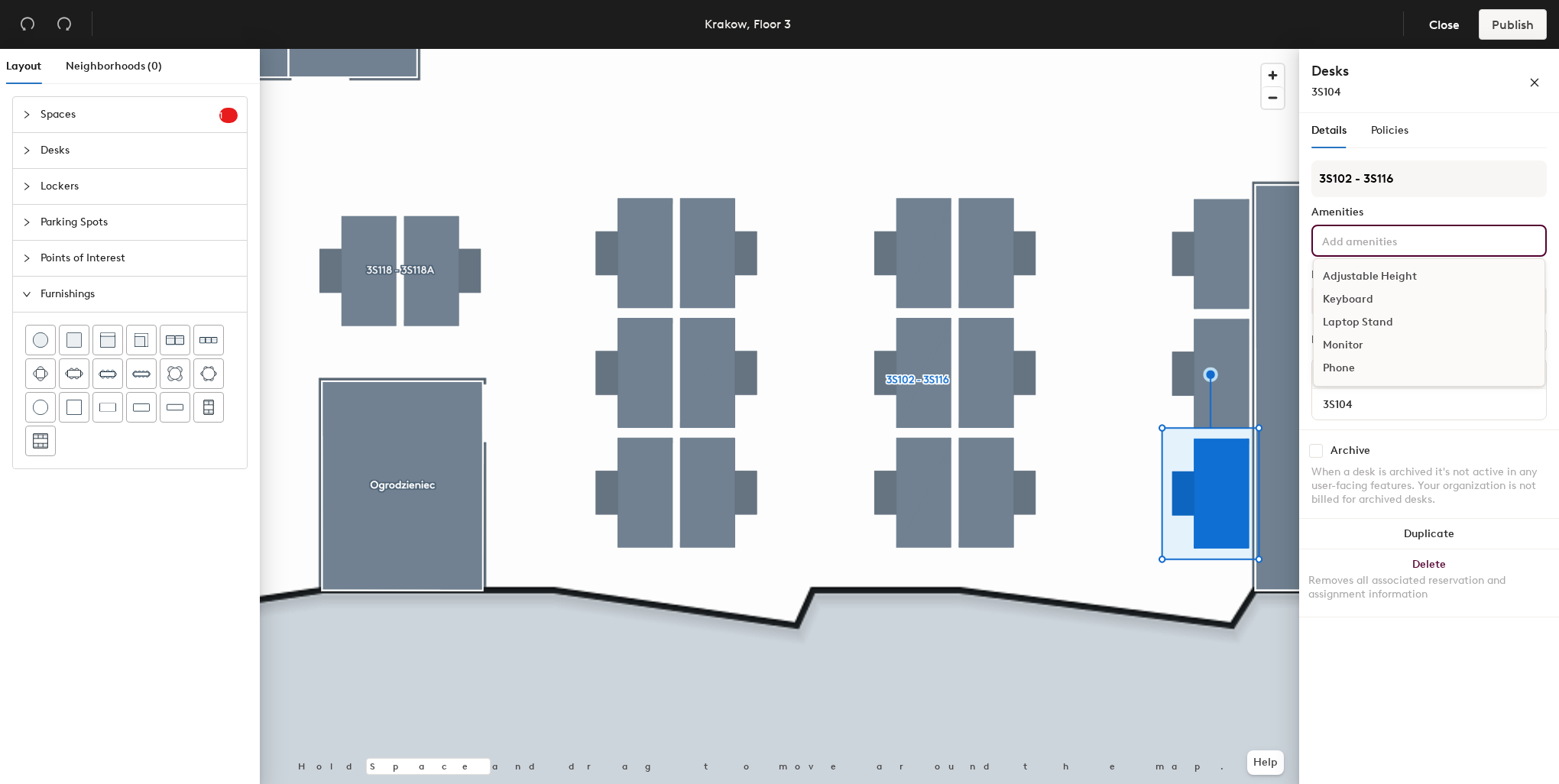
click at [1375, 272] on div "Adjustable Height" at bounding box center [1429, 276] width 231 height 23
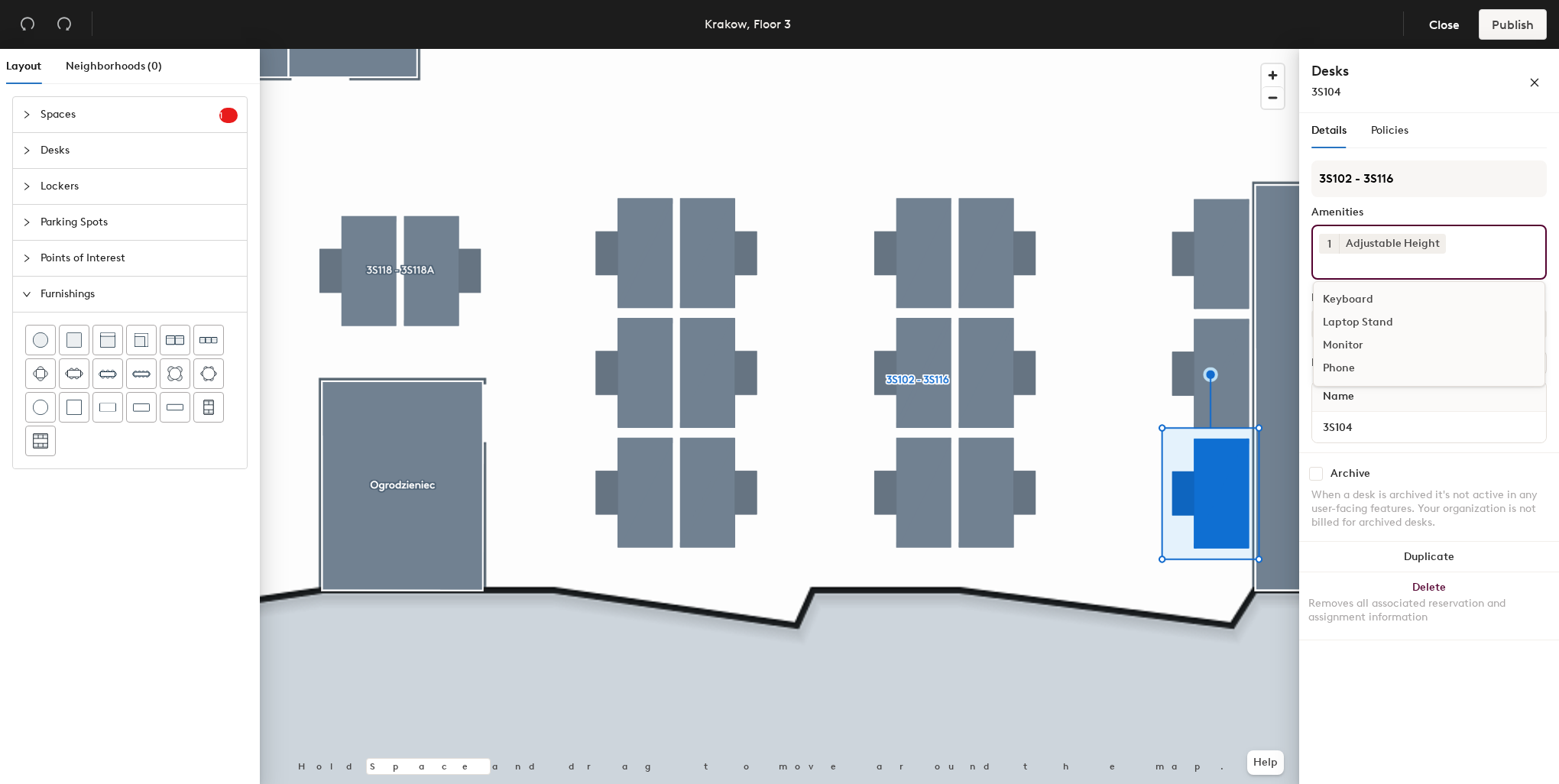
click at [1358, 292] on div "Keyboard" at bounding box center [1429, 300] width 231 height 23
click at [1349, 322] on div "Monitor" at bounding box center [1429, 322] width 231 height 23
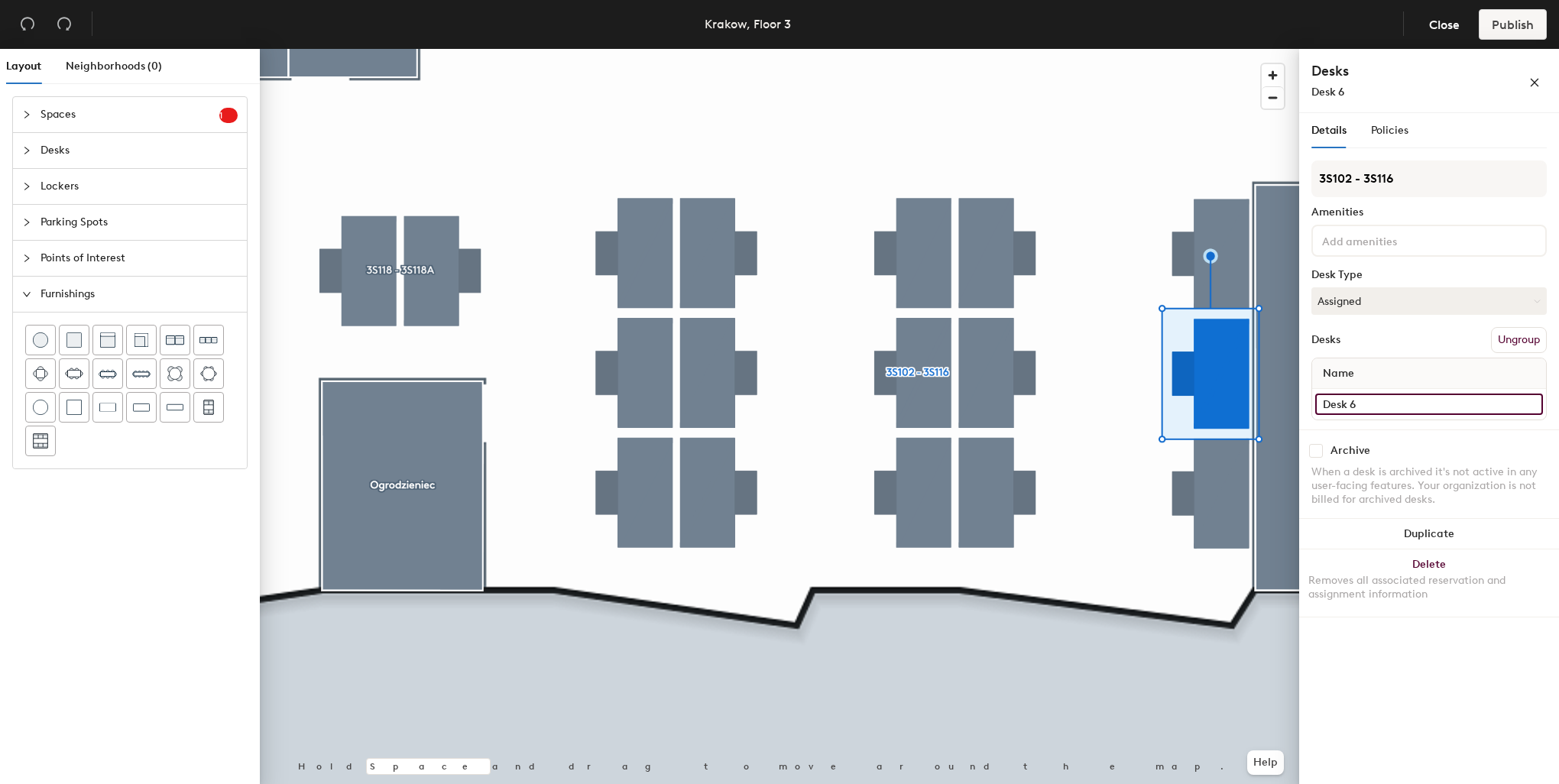
click at [1360, 402] on input "Desk 6" at bounding box center [1428, 404] width 228 height 22
type input "3S103"
click at [1420, 236] on input at bounding box center [1387, 239] width 137 height 18
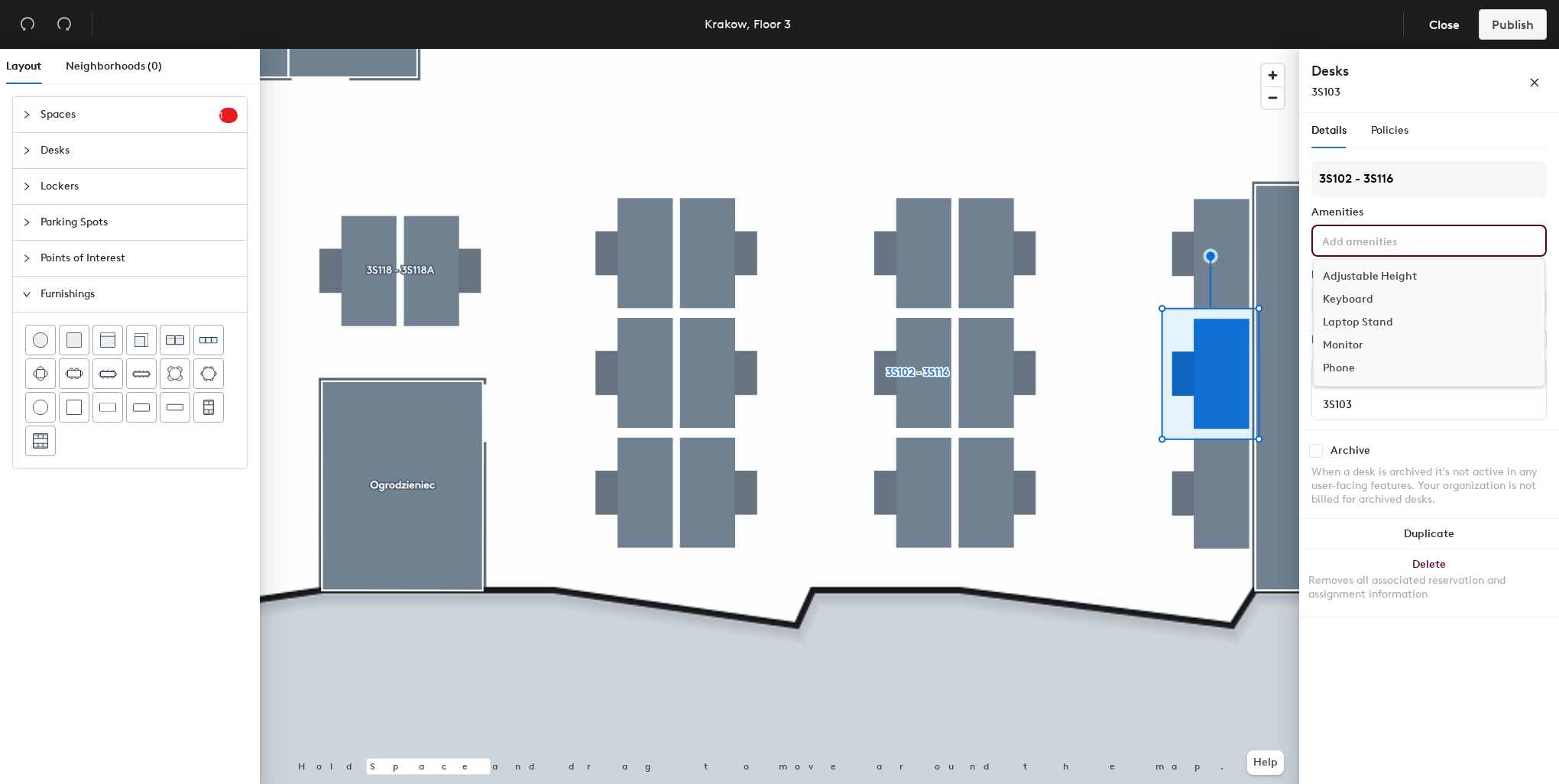
click at [1413, 280] on div "Adjustable Height" at bounding box center [1429, 276] width 231 height 23
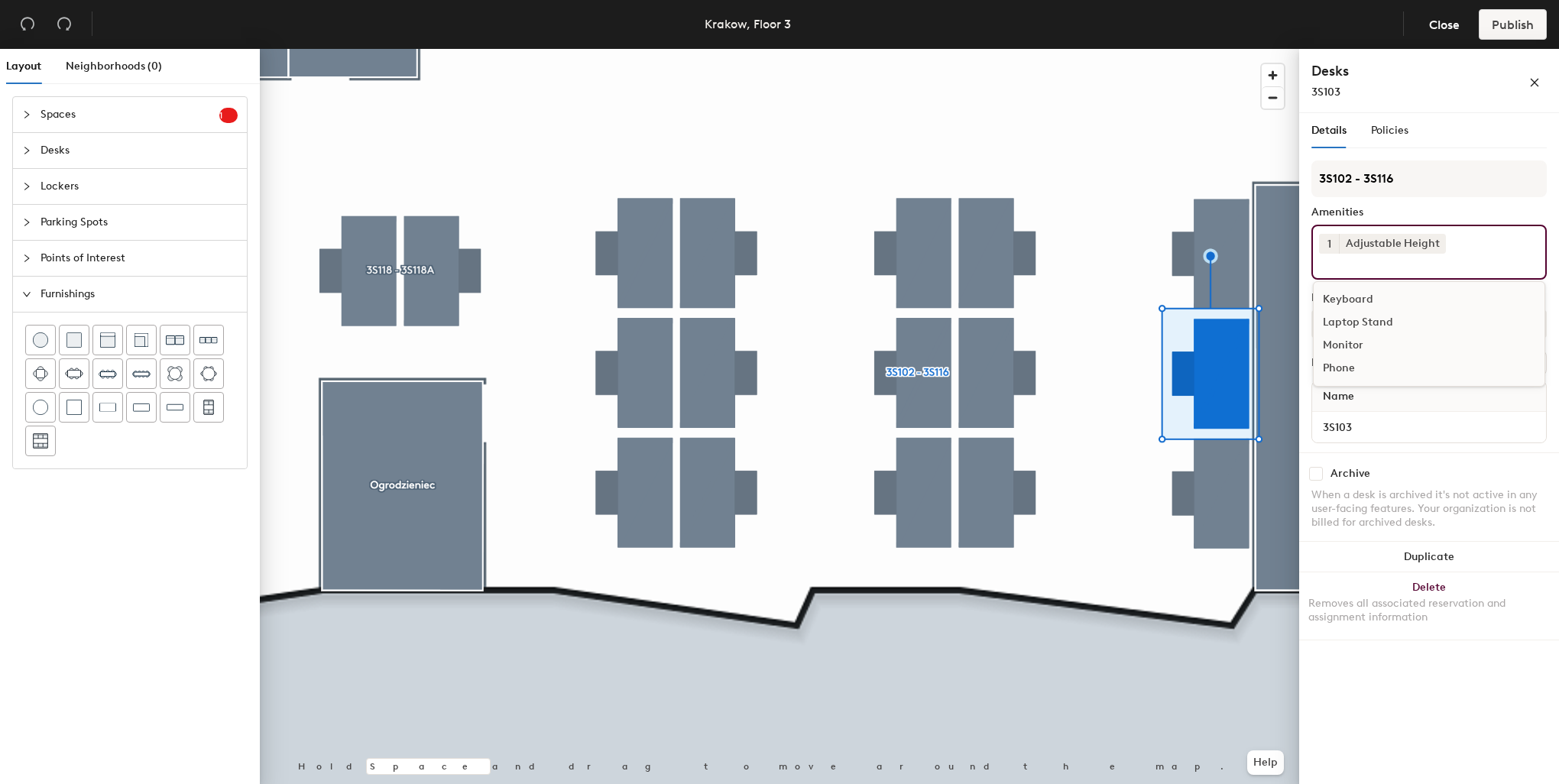
click at [1360, 296] on div "Keyboard" at bounding box center [1429, 300] width 231 height 23
click at [1348, 315] on div "Monitor" at bounding box center [1429, 322] width 231 height 23
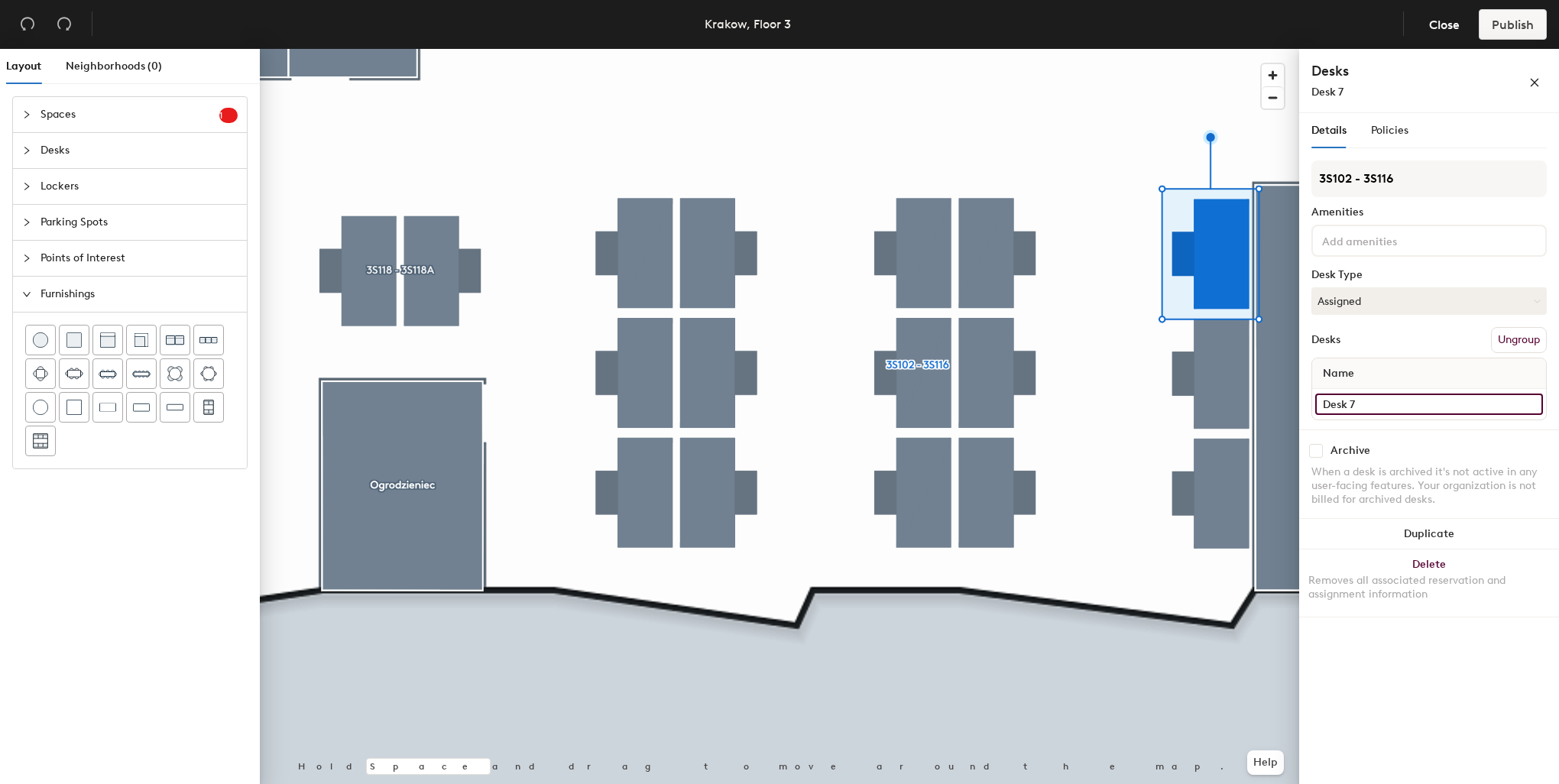
click at [1361, 399] on input "Desk 7" at bounding box center [1428, 404] width 228 height 22
type input "3S102"
click at [1397, 307] on button "Assigned" at bounding box center [1428, 301] width 236 height 27
click at [1354, 389] on div "Hoteled" at bounding box center [1389, 394] width 153 height 23
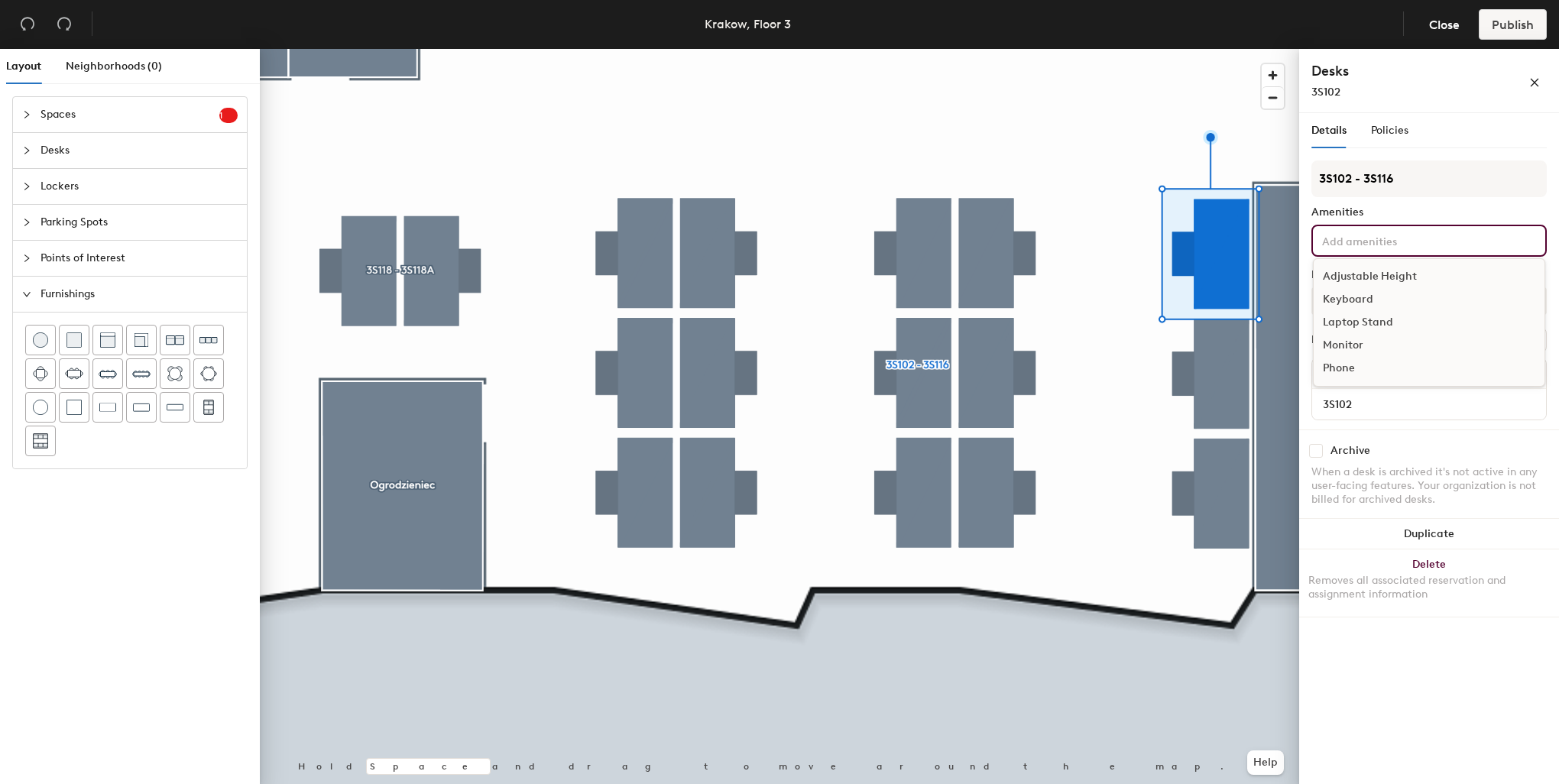
click at [1375, 232] on input at bounding box center [1387, 239] width 137 height 18
click at [1380, 268] on div "Adjustable Height" at bounding box center [1429, 276] width 231 height 23
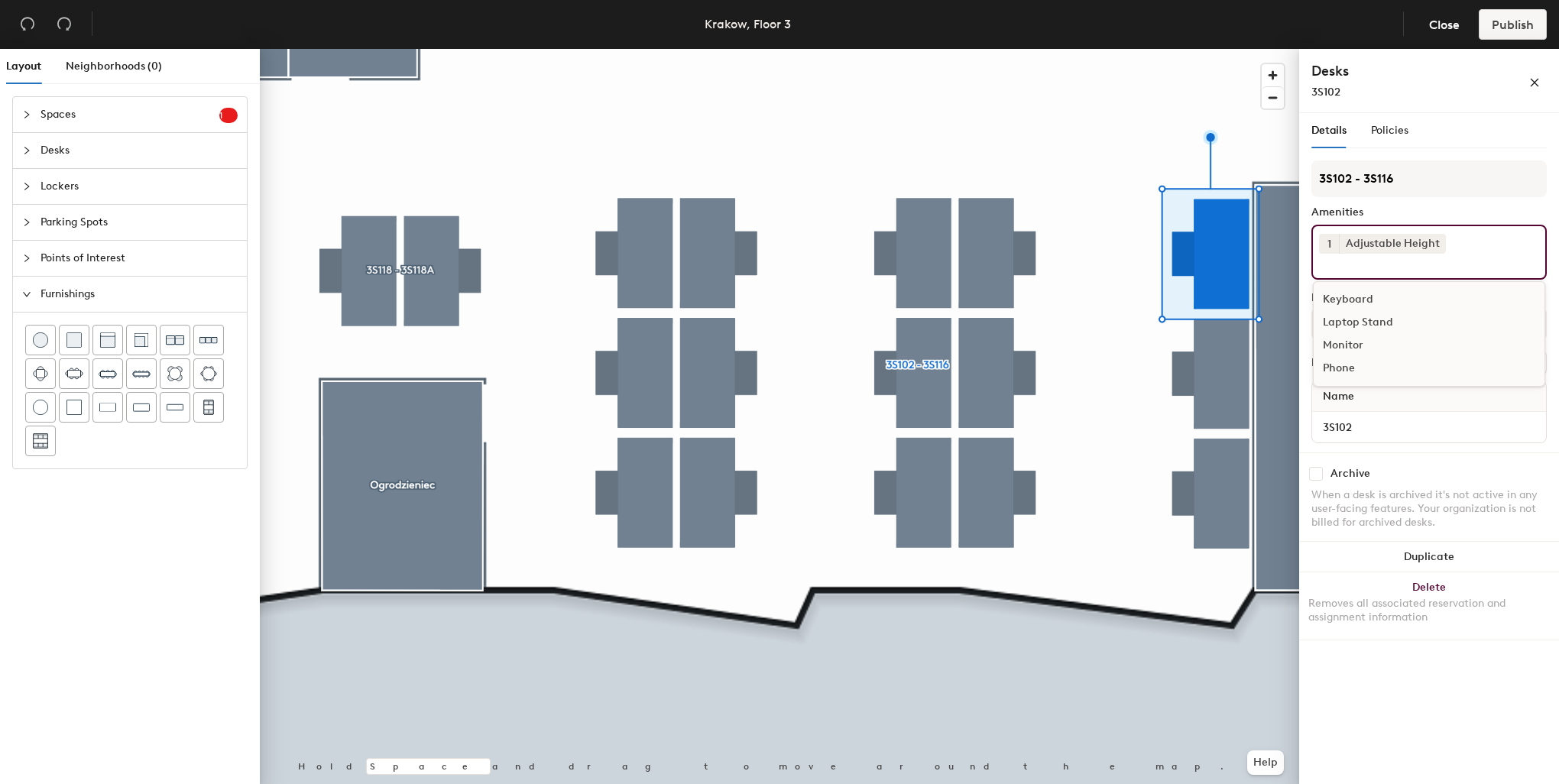
click at [1351, 293] on div "Keyboard" at bounding box center [1429, 300] width 231 height 23
click at [1349, 318] on div "Monitor" at bounding box center [1429, 322] width 231 height 23
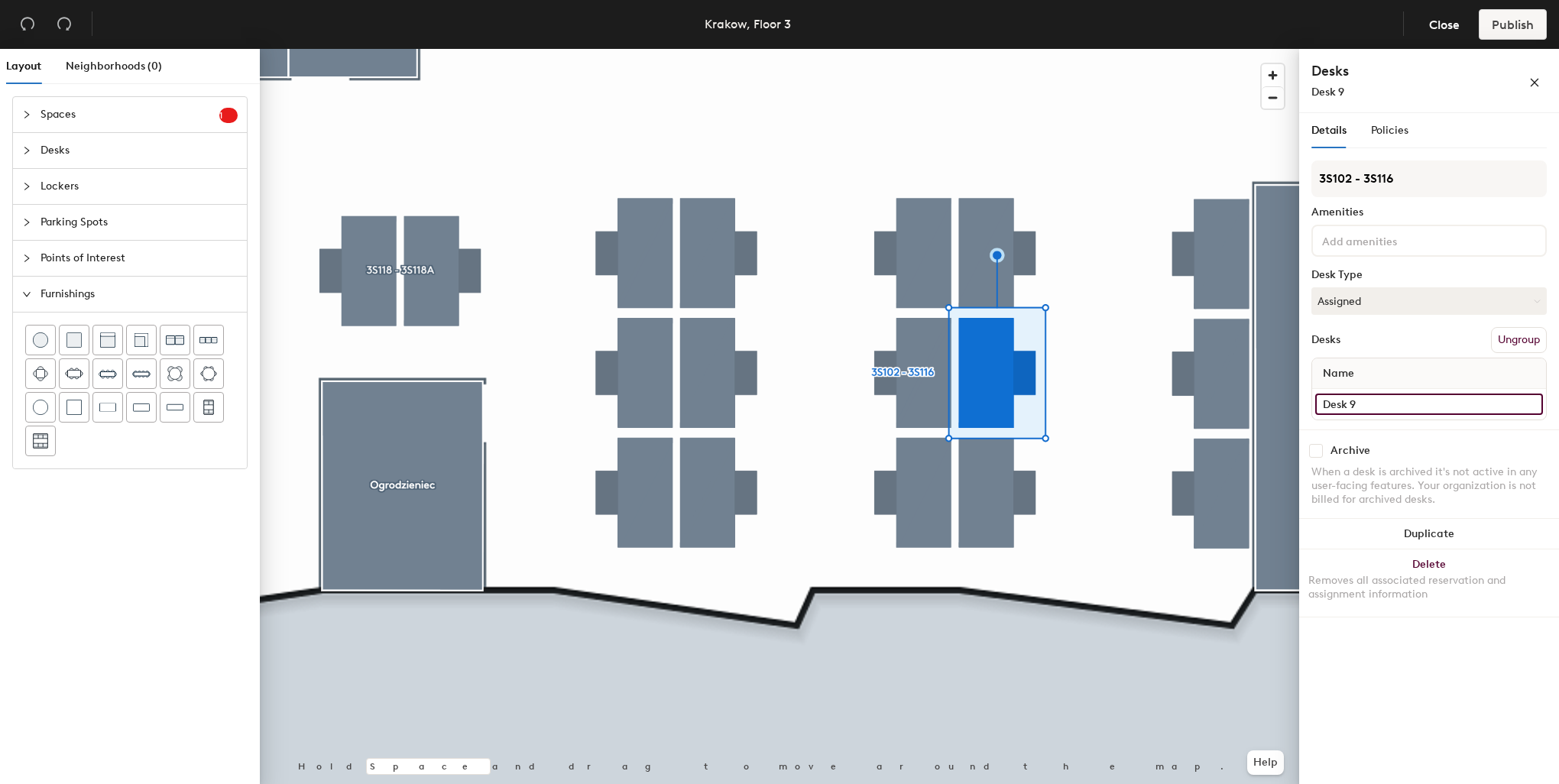
click at [1363, 397] on input "Desk 9" at bounding box center [1428, 404] width 228 height 22
click at [1358, 302] on button "Assigned" at bounding box center [1428, 301] width 236 height 27
click at [1358, 389] on div "Hoteled" at bounding box center [1389, 394] width 153 height 23
click at [1363, 249] on div at bounding box center [1428, 240] width 236 height 32
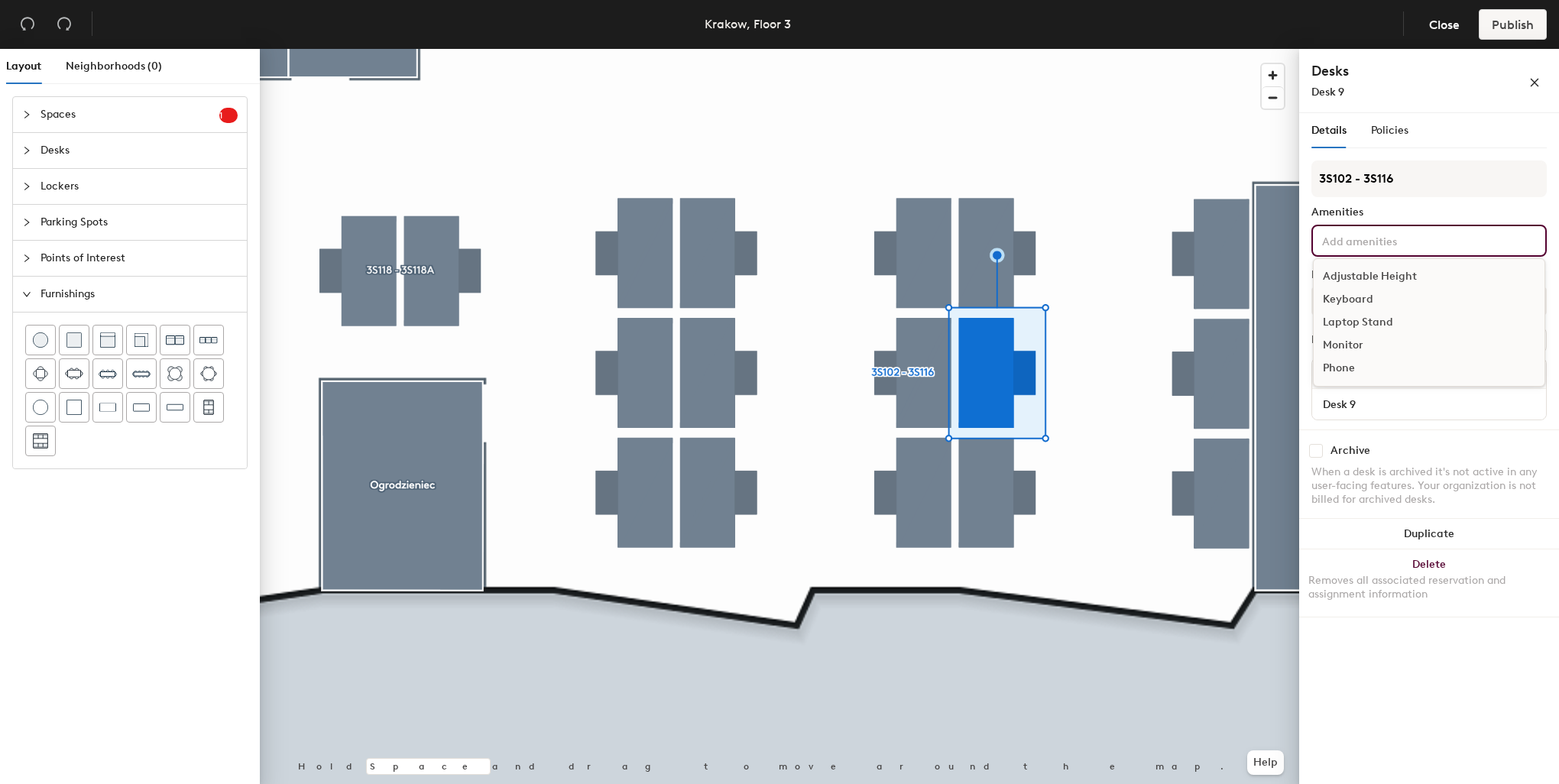
click at [1360, 272] on div "Adjustable Height" at bounding box center [1429, 276] width 231 height 23
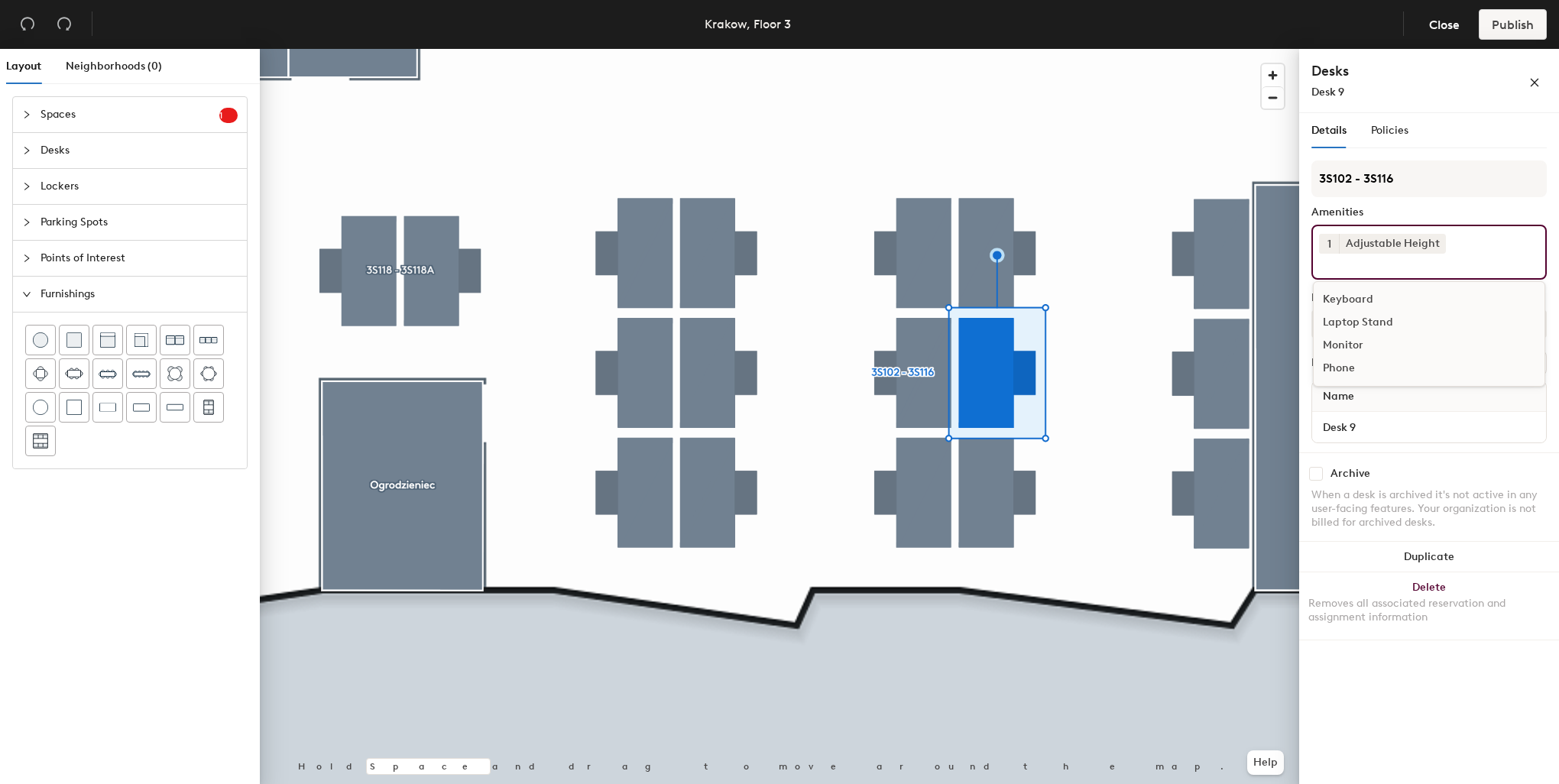
click at [1354, 295] on div "Keyboard" at bounding box center [1429, 300] width 231 height 23
click at [1349, 316] on div "Monitor" at bounding box center [1429, 322] width 231 height 23
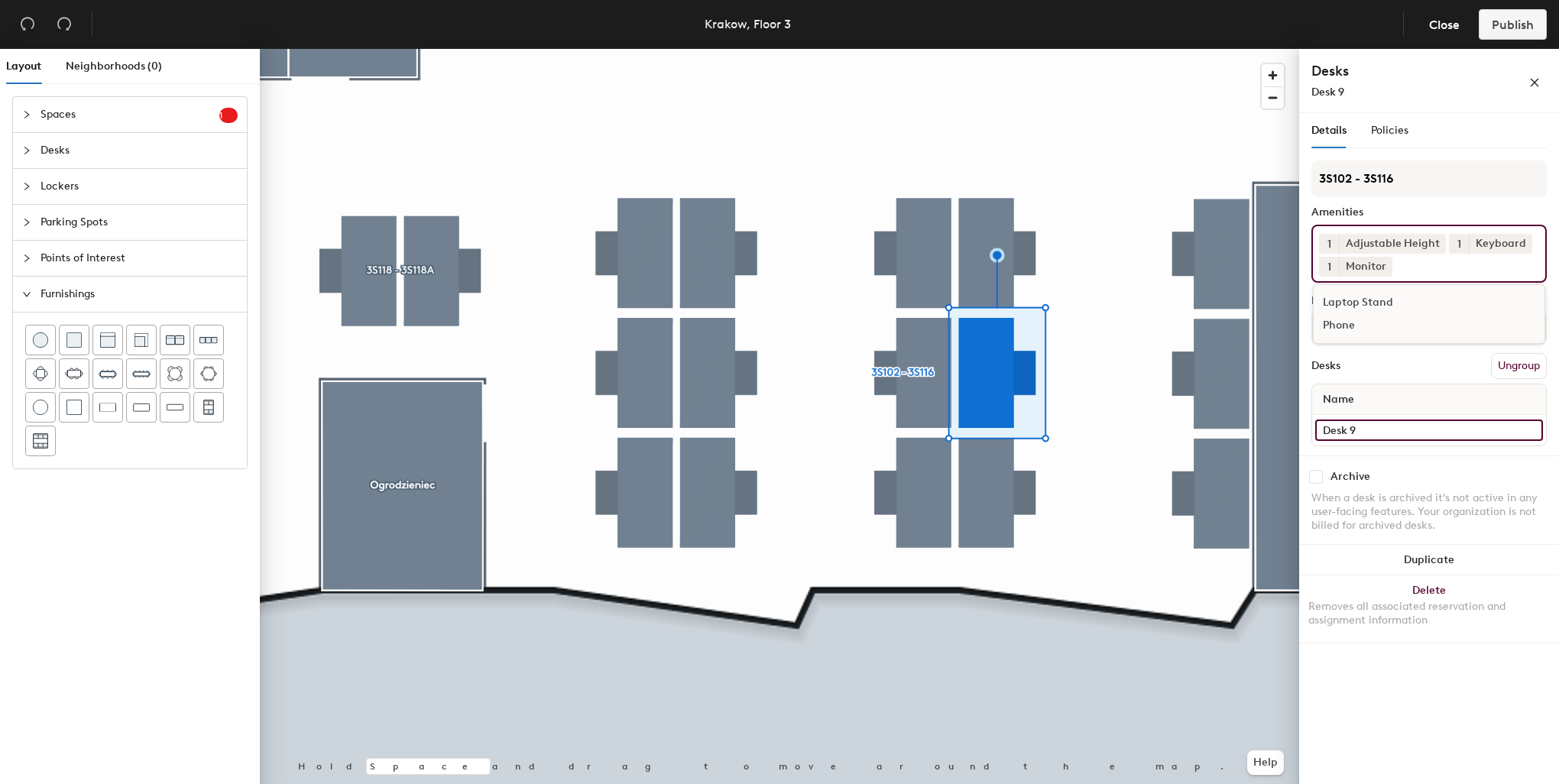
click at [1372, 427] on input "Desk 9" at bounding box center [1428, 429] width 228 height 22
type input "3S106"
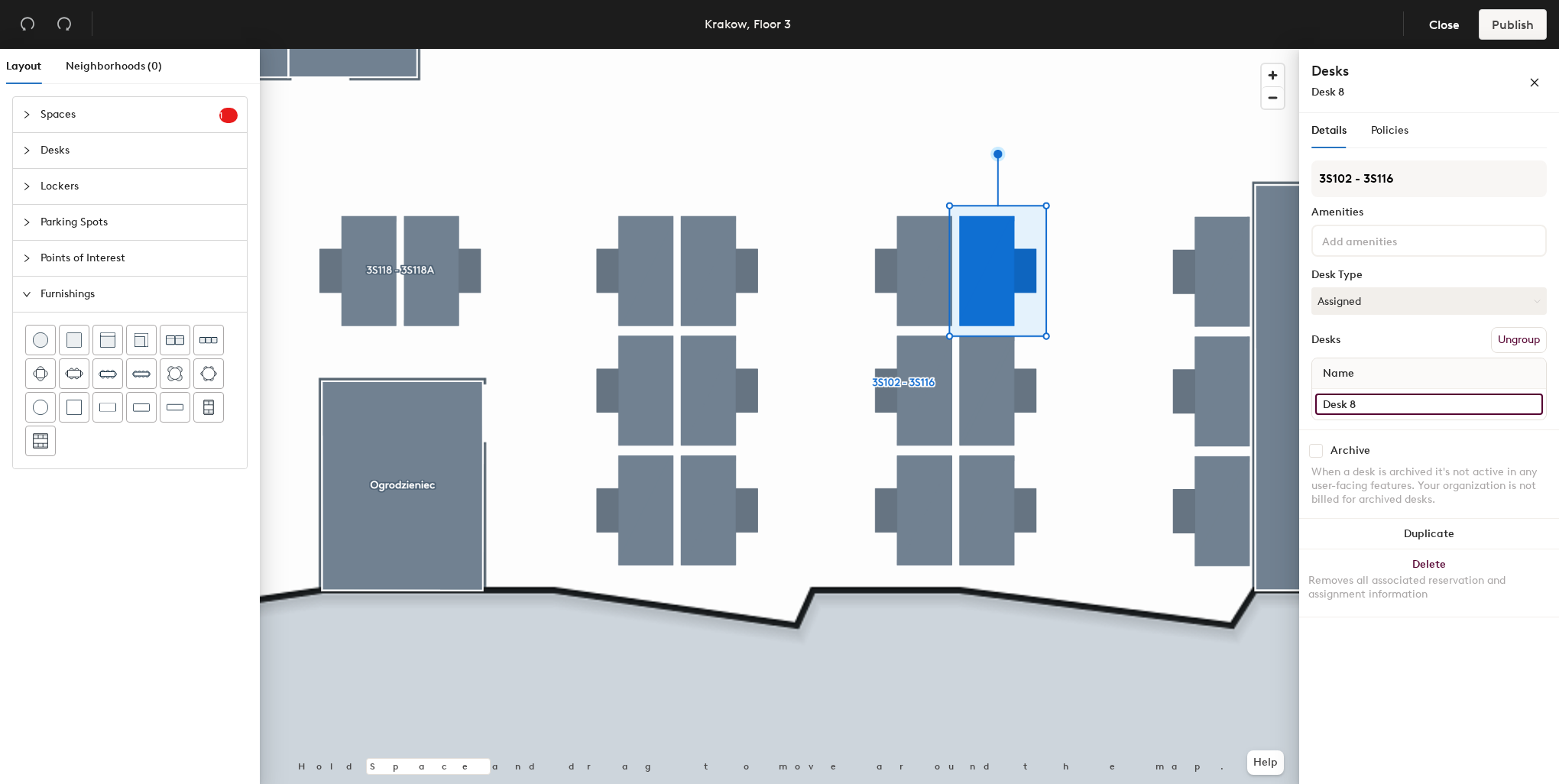
click at [1377, 404] on input "Desk 8" at bounding box center [1428, 404] width 228 height 22
type input "3S107"
click at [1381, 241] on input at bounding box center [1387, 239] width 137 height 18
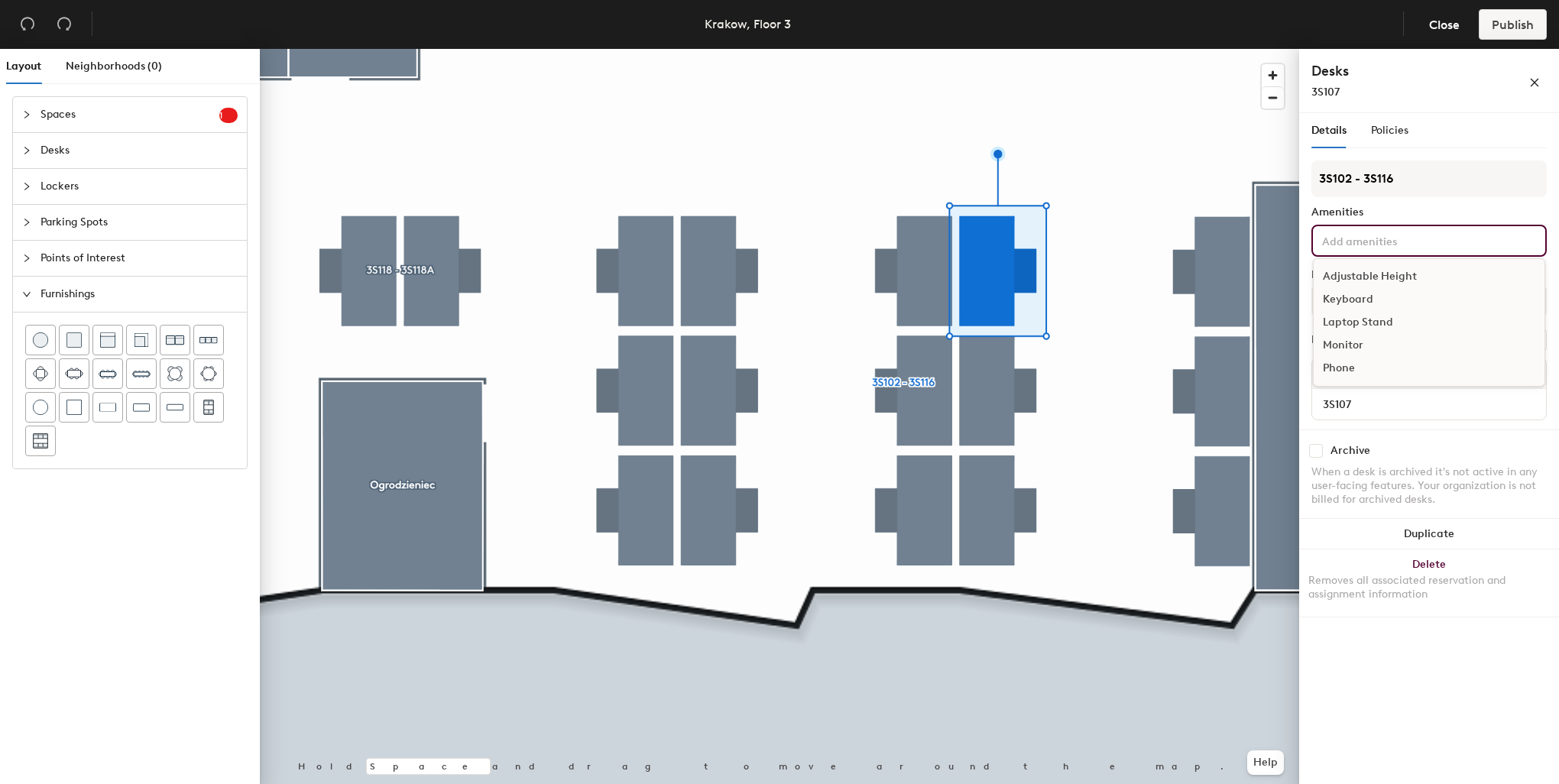
click at [1381, 270] on div "Adjustable Height" at bounding box center [1429, 276] width 231 height 23
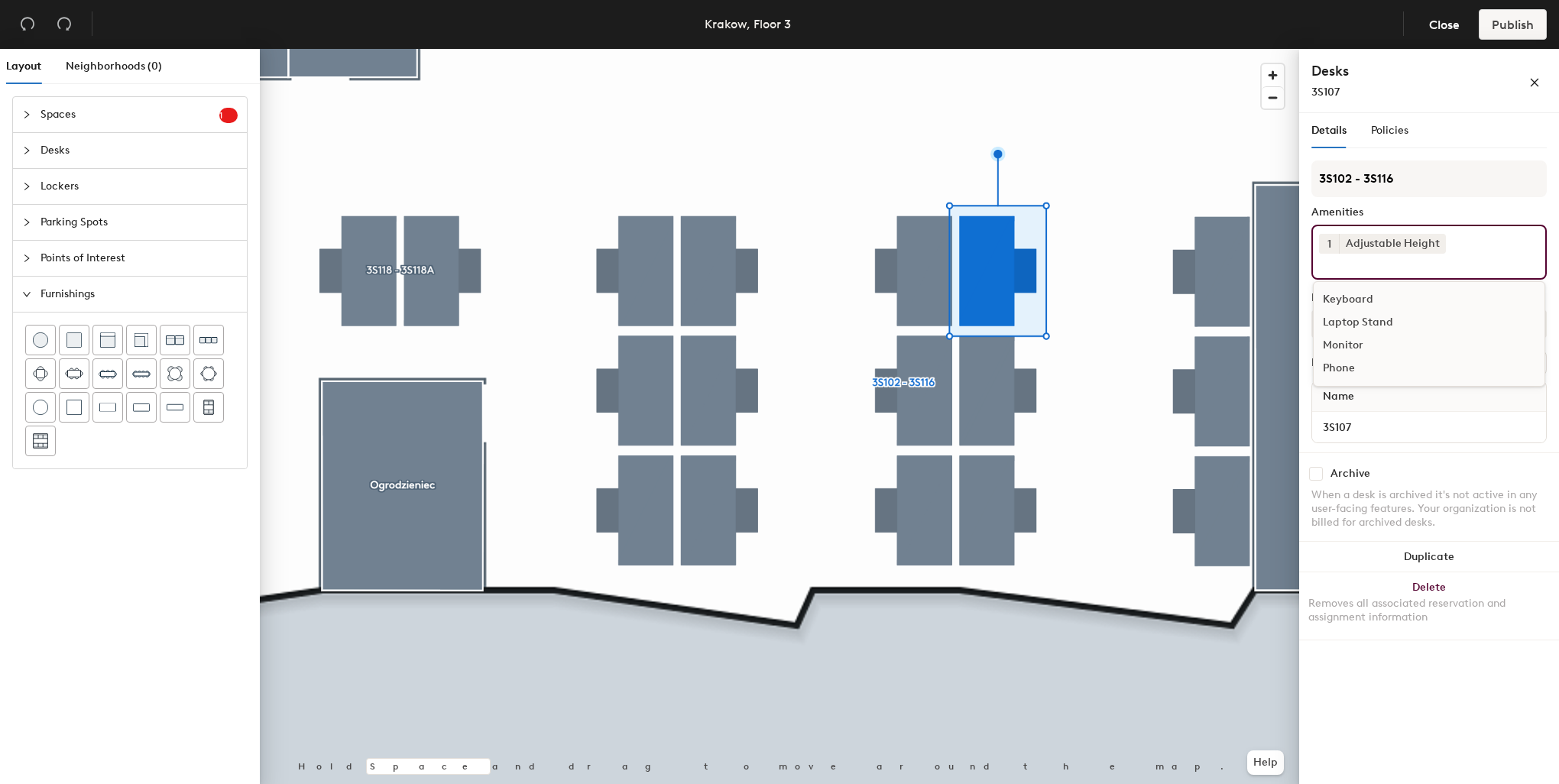
click at [1364, 289] on div "Keyboard" at bounding box center [1429, 300] width 231 height 23
click at [1355, 319] on div "Monitor" at bounding box center [1429, 322] width 231 height 23
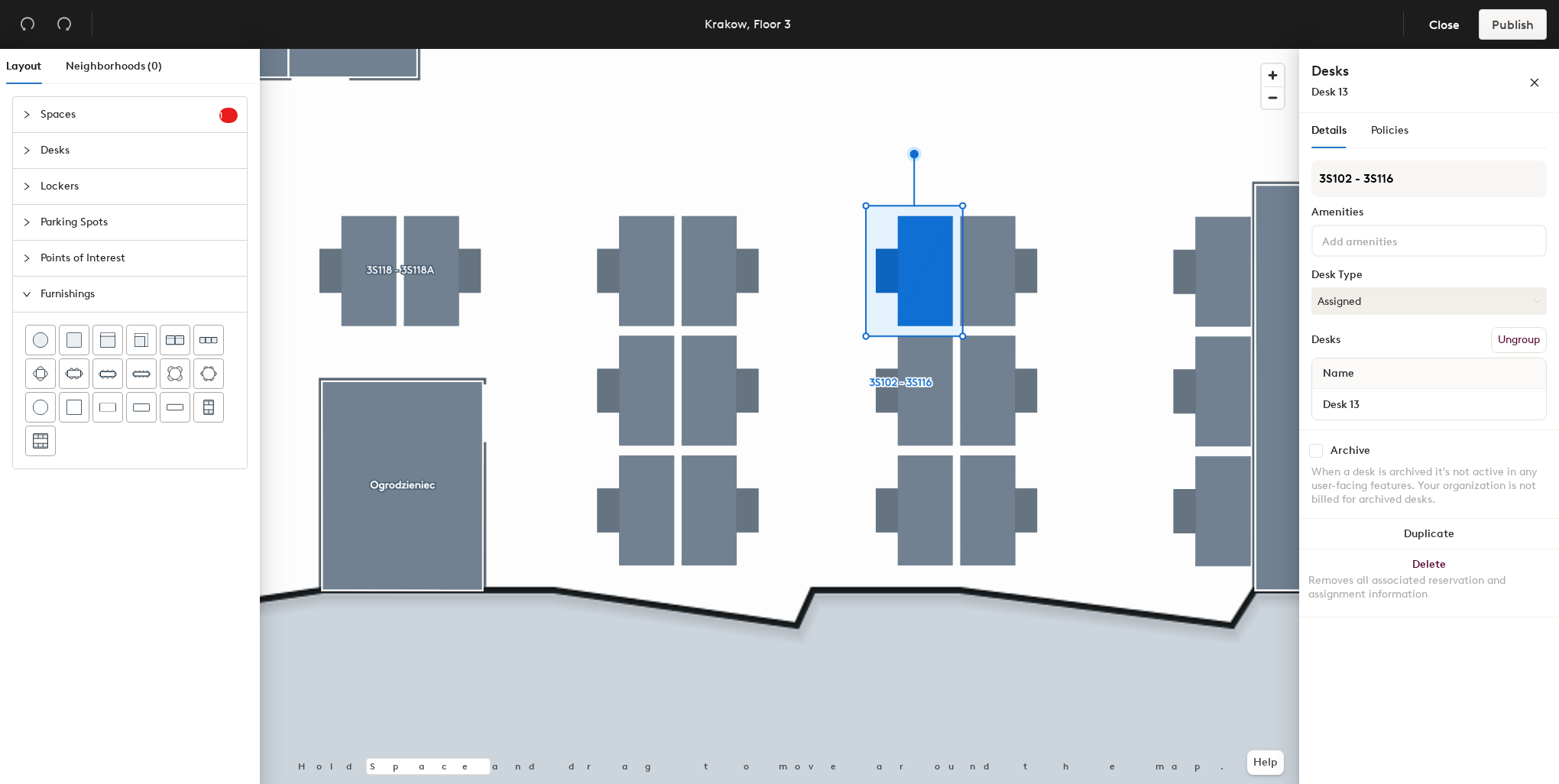
click at [1397, 391] on div "Desk 13" at bounding box center [1428, 404] width 234 height 30
click at [1395, 400] on input "Desk 13" at bounding box center [1428, 404] width 228 height 22
type input "3S108"
click at [1375, 295] on button "Assigned" at bounding box center [1428, 301] width 236 height 27
click at [1354, 395] on div "Hoteled" at bounding box center [1389, 394] width 153 height 23
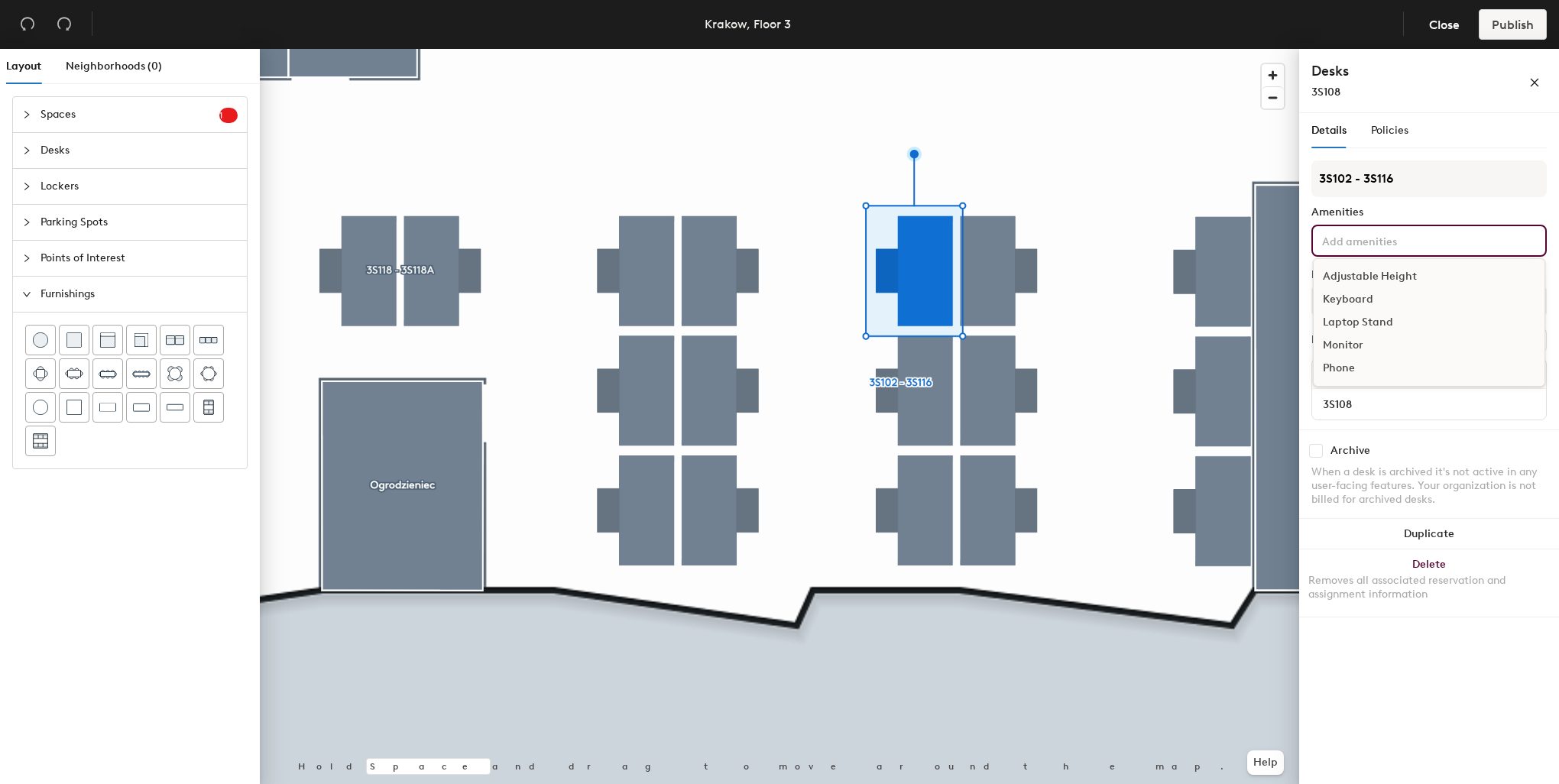
click at [1383, 240] on input at bounding box center [1387, 239] width 137 height 18
click at [1390, 272] on div "Adjustable Height" at bounding box center [1429, 276] width 231 height 23
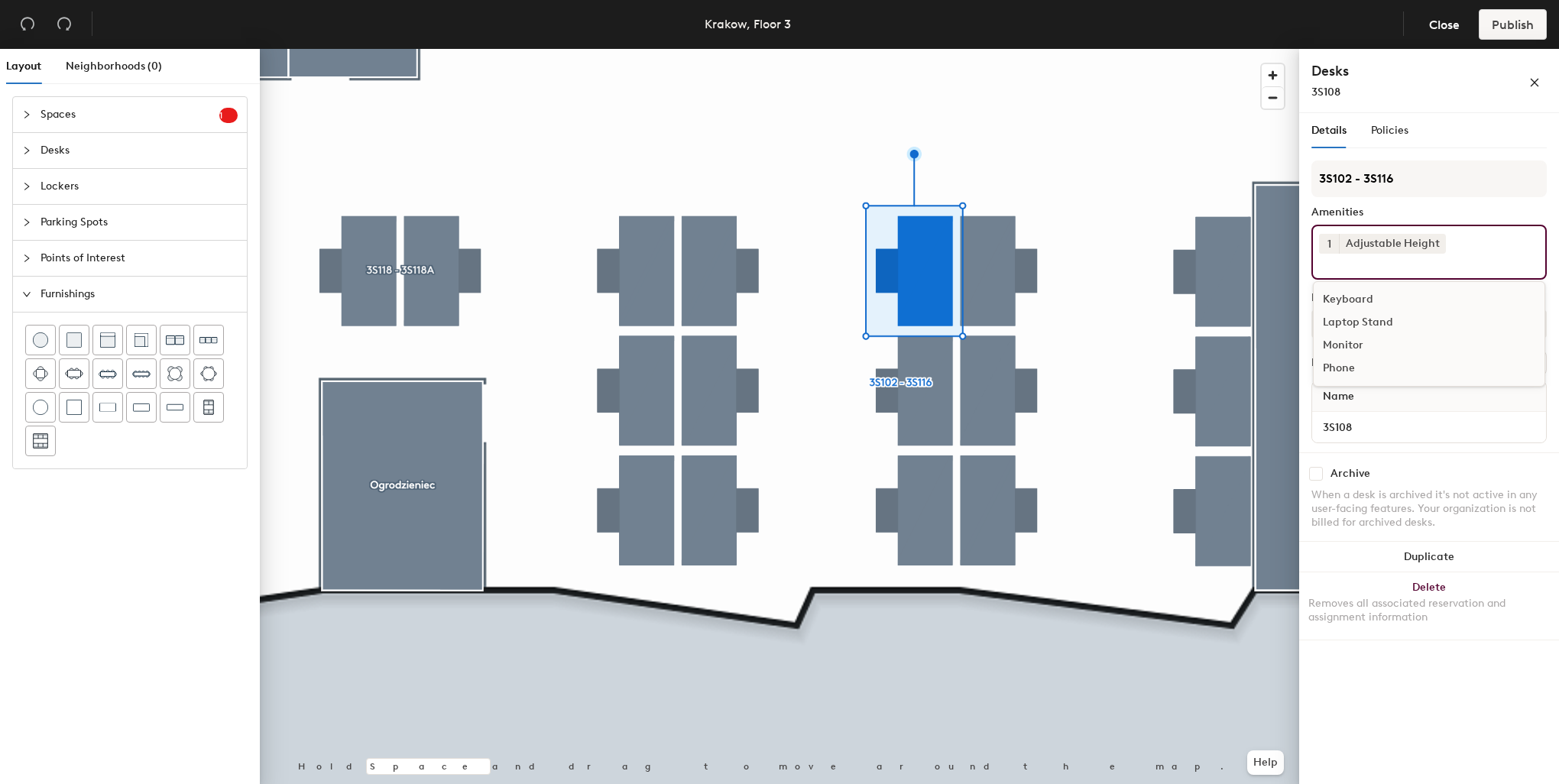
click at [1358, 292] on div "Keyboard" at bounding box center [1429, 300] width 231 height 23
click at [1350, 322] on div "Monitor" at bounding box center [1429, 322] width 231 height 23
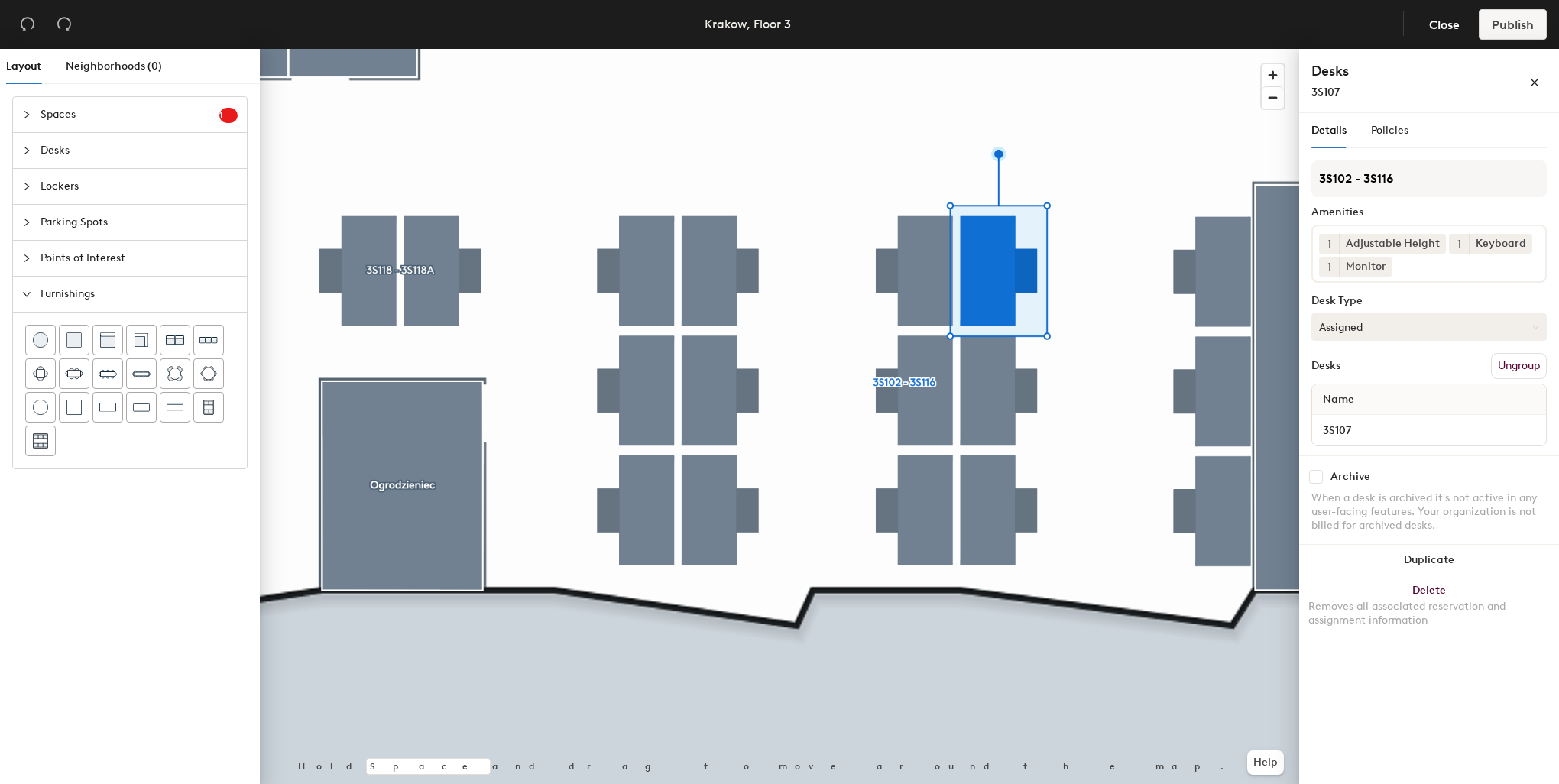
click at [1409, 317] on button "Assigned" at bounding box center [1428, 326] width 236 height 27
click at [1350, 419] on div "Hoteled" at bounding box center [1389, 420] width 153 height 23
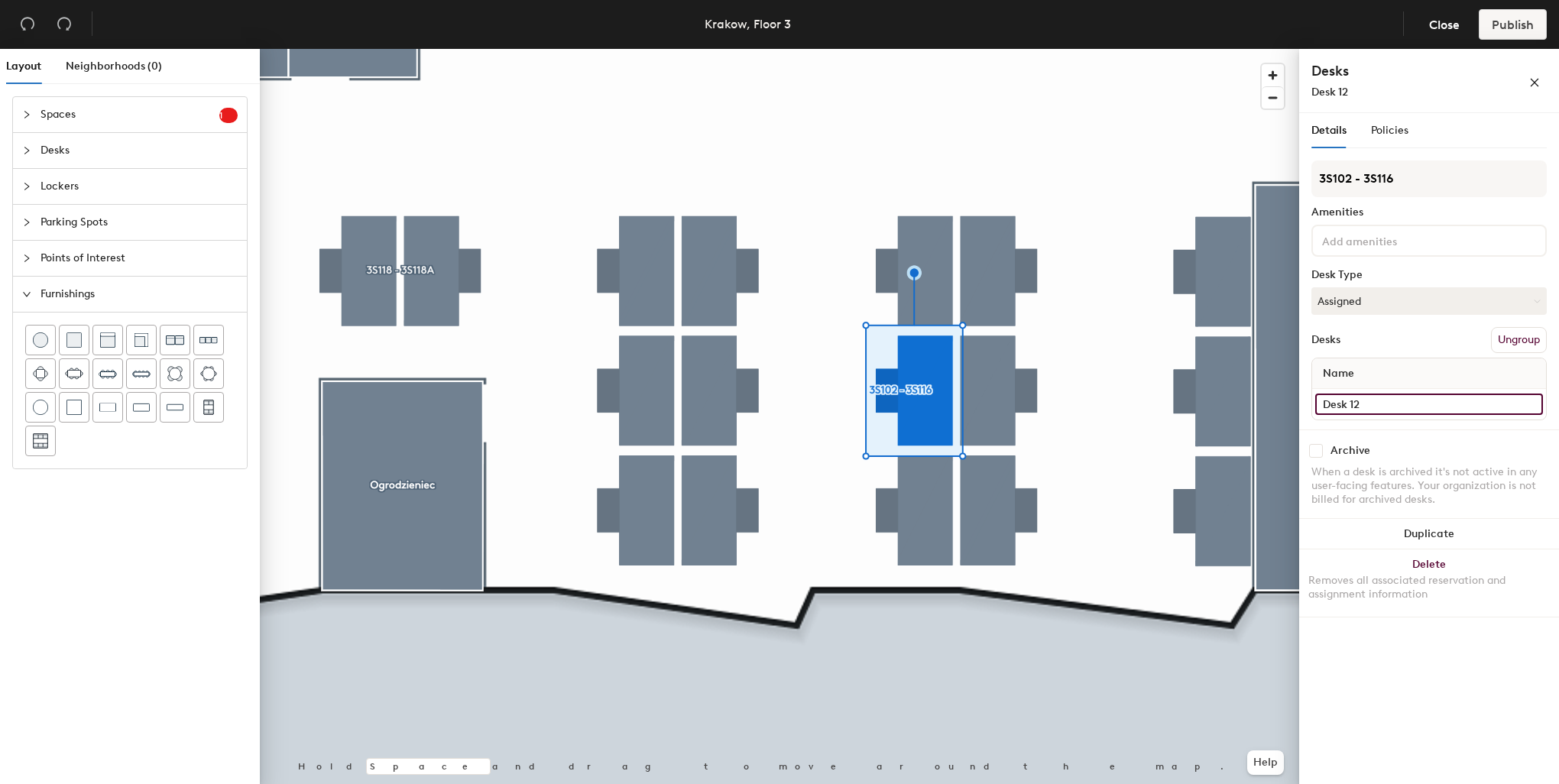
click at [1358, 402] on input "Desk 12" at bounding box center [1428, 404] width 228 height 22
type input "3S109"
click at [1358, 298] on button "Assigned" at bounding box center [1428, 301] width 236 height 27
click at [1343, 390] on div "Hoteled" at bounding box center [1389, 394] width 153 height 23
click at [1354, 242] on input at bounding box center [1387, 239] width 137 height 18
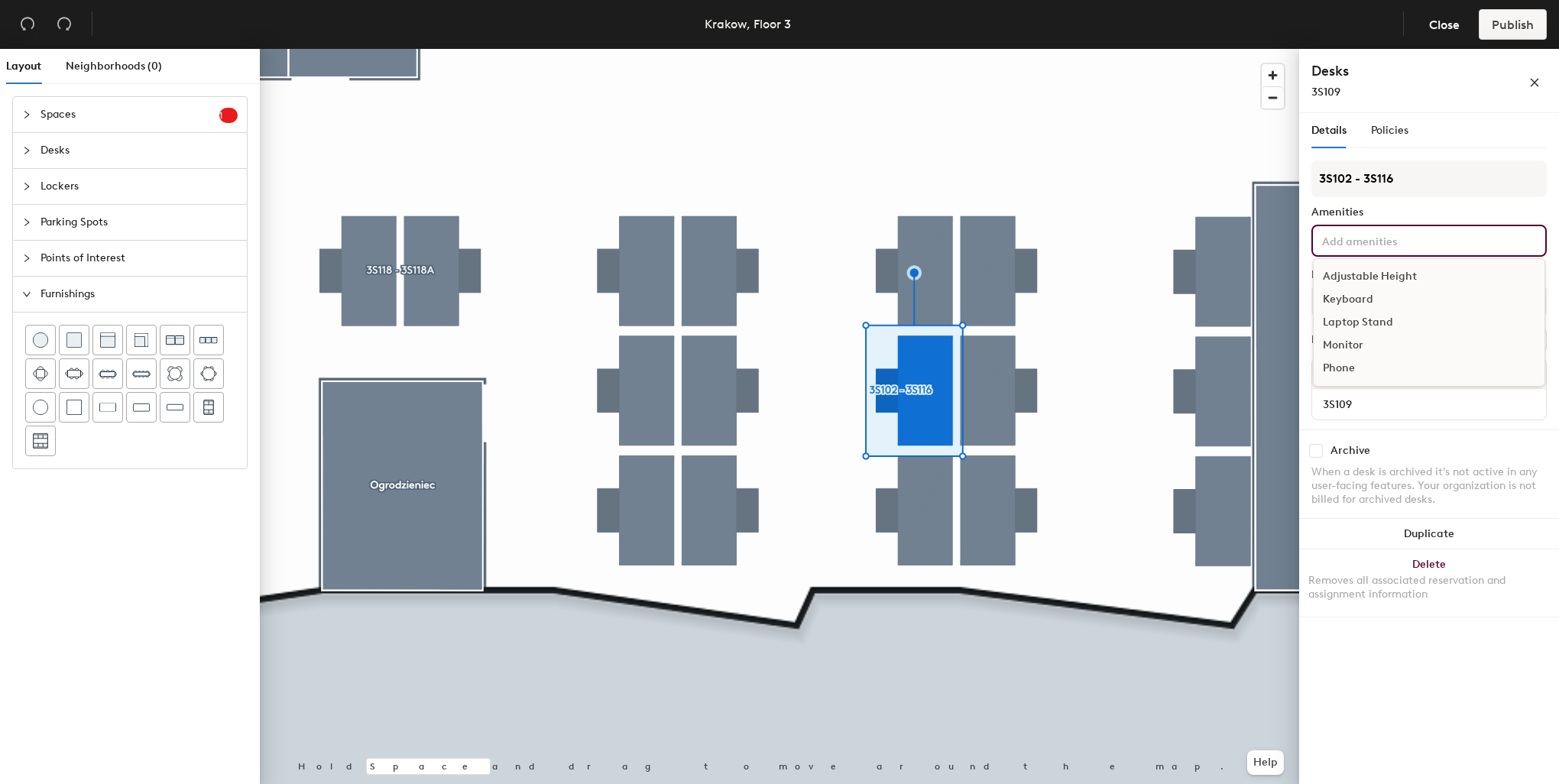
click at [1361, 269] on div "Adjustable Height" at bounding box center [1429, 276] width 231 height 23
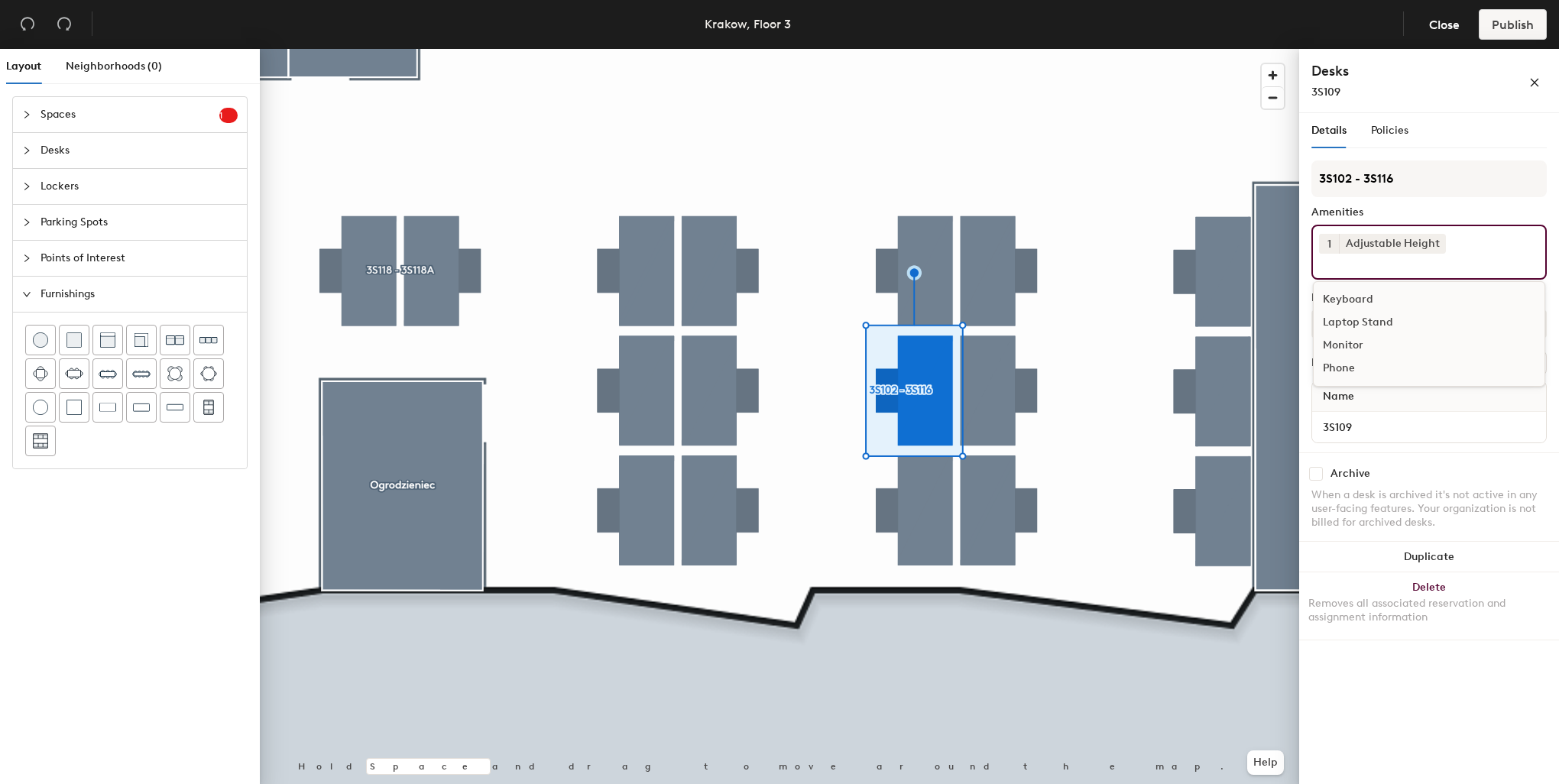
click at [1347, 292] on div "Keyboard" at bounding box center [1429, 300] width 231 height 23
click at [1349, 317] on div "Monitor" at bounding box center [1429, 322] width 231 height 23
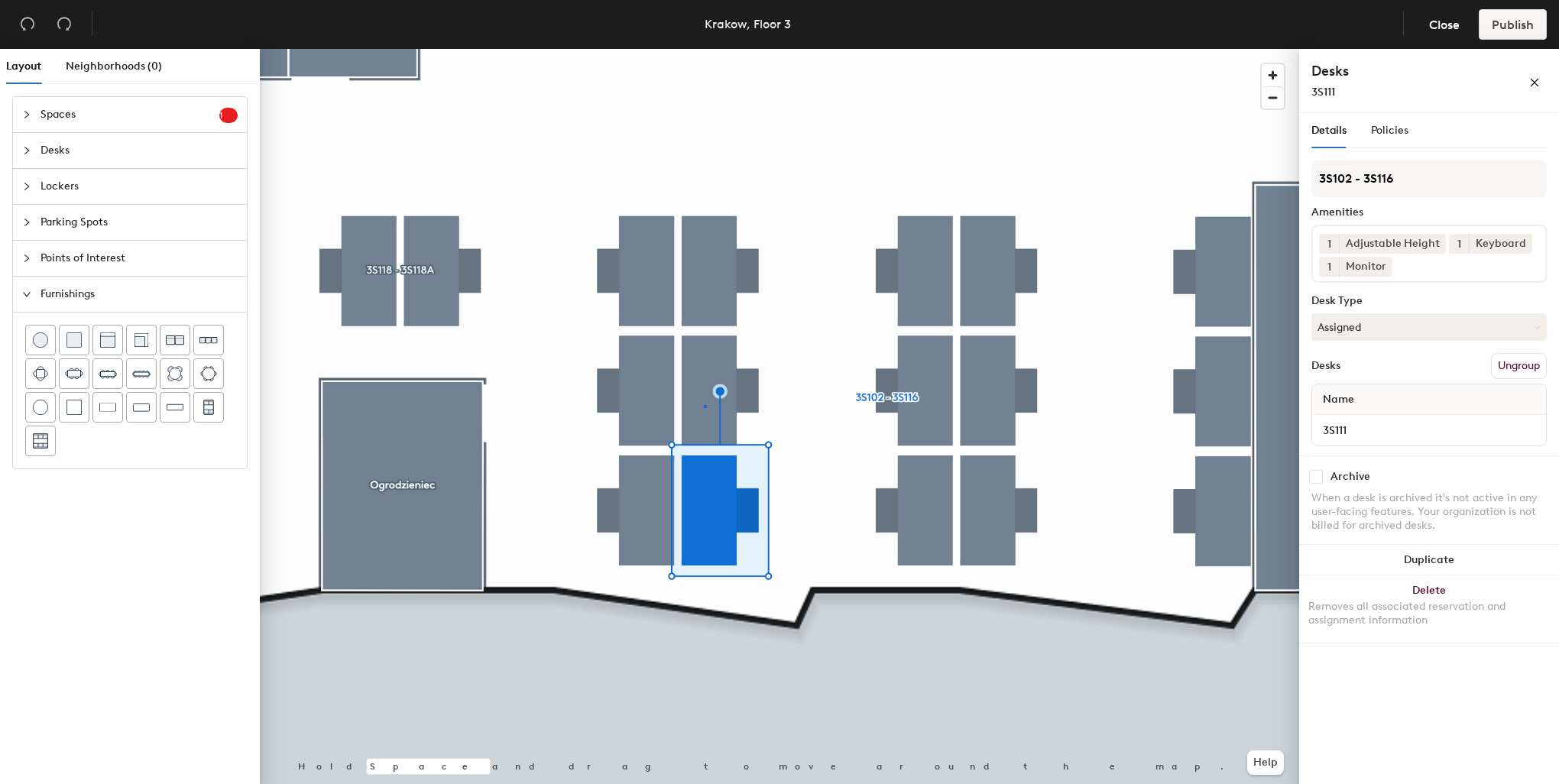
click at [706, 49] on div at bounding box center [780, 49] width 1040 height 0
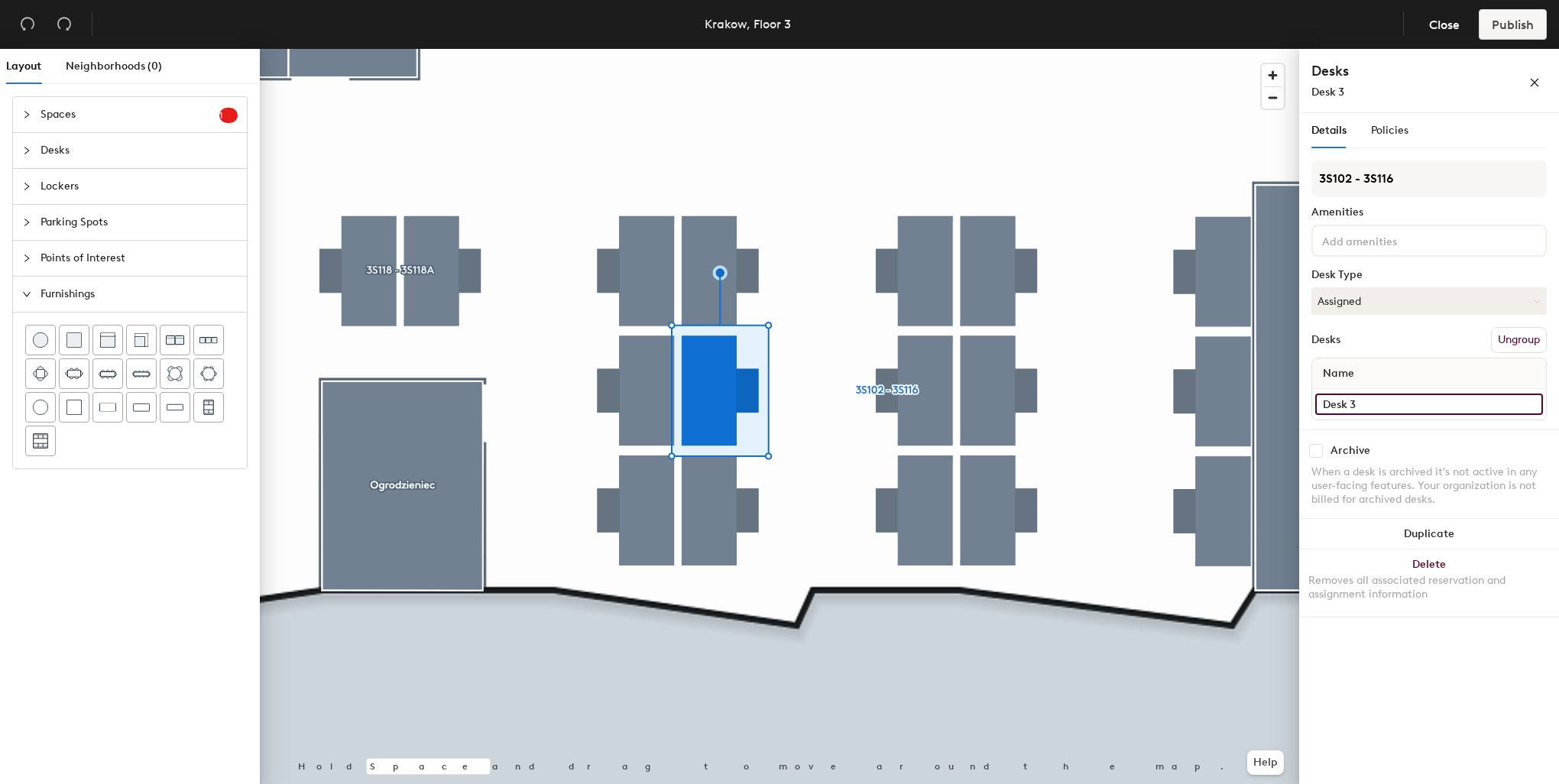
click at [1373, 402] on input "Desk 3" at bounding box center [1428, 404] width 228 height 22
type input "3S112"
click at [1362, 295] on button "Assigned" at bounding box center [1428, 301] width 236 height 27
click at [1354, 391] on div "Hoteled" at bounding box center [1389, 394] width 153 height 23
click at [1356, 234] on input at bounding box center [1387, 239] width 137 height 18
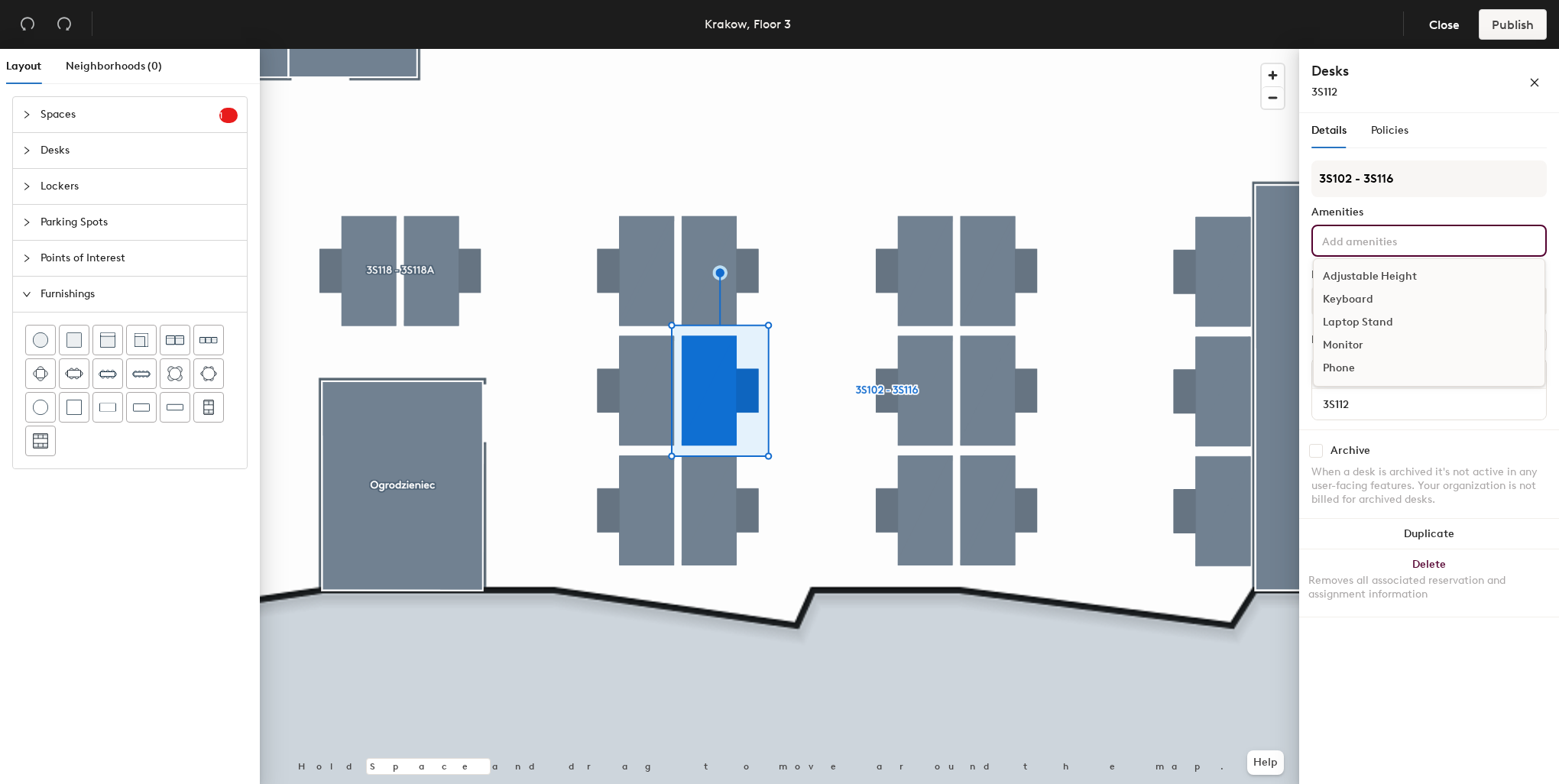
click at [1369, 282] on div "Adjustable Height" at bounding box center [1429, 276] width 231 height 23
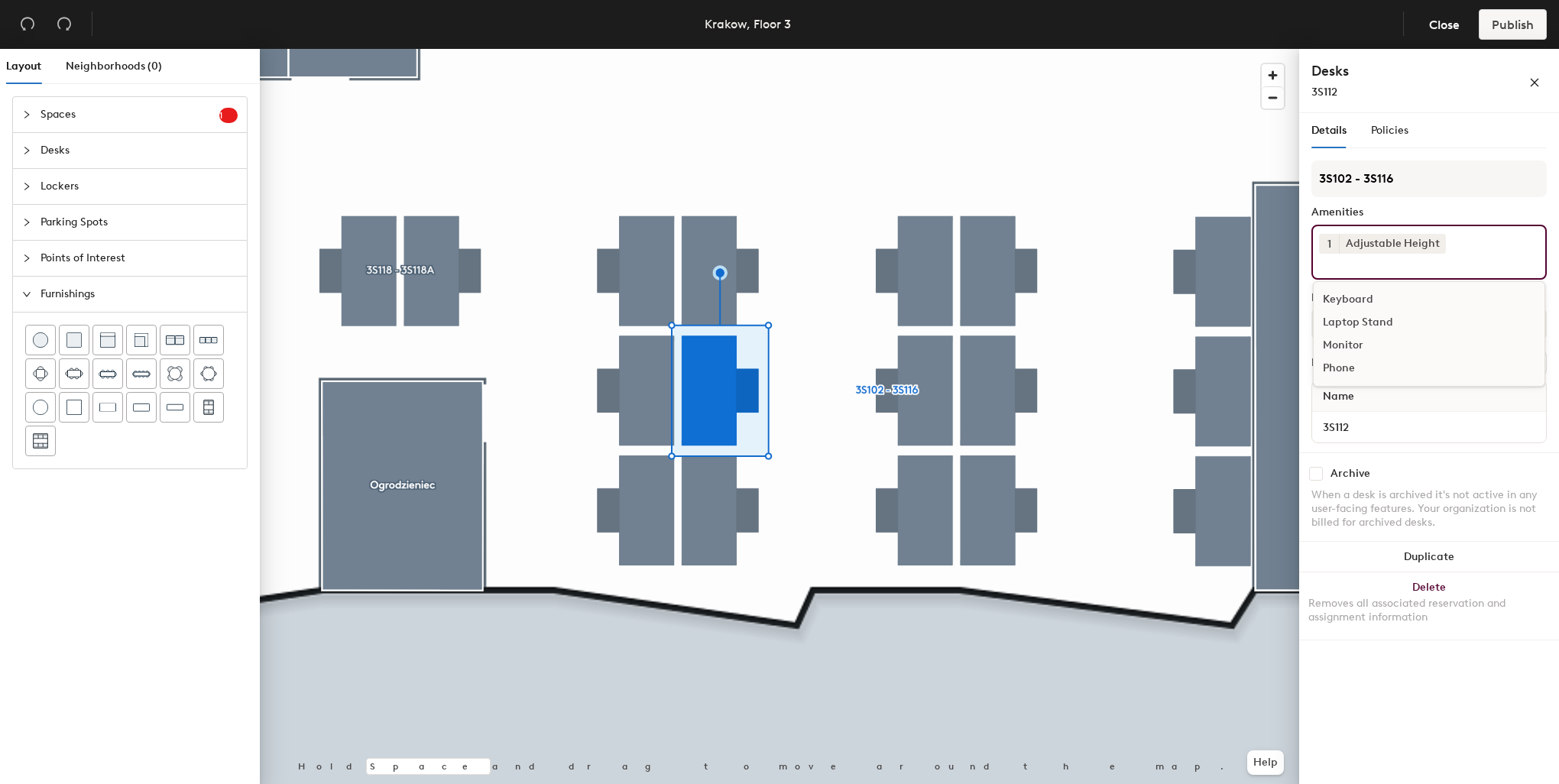
click at [1363, 292] on div "Keyboard" at bounding box center [1429, 300] width 231 height 23
click at [1354, 323] on div "Monitor" at bounding box center [1429, 322] width 231 height 23
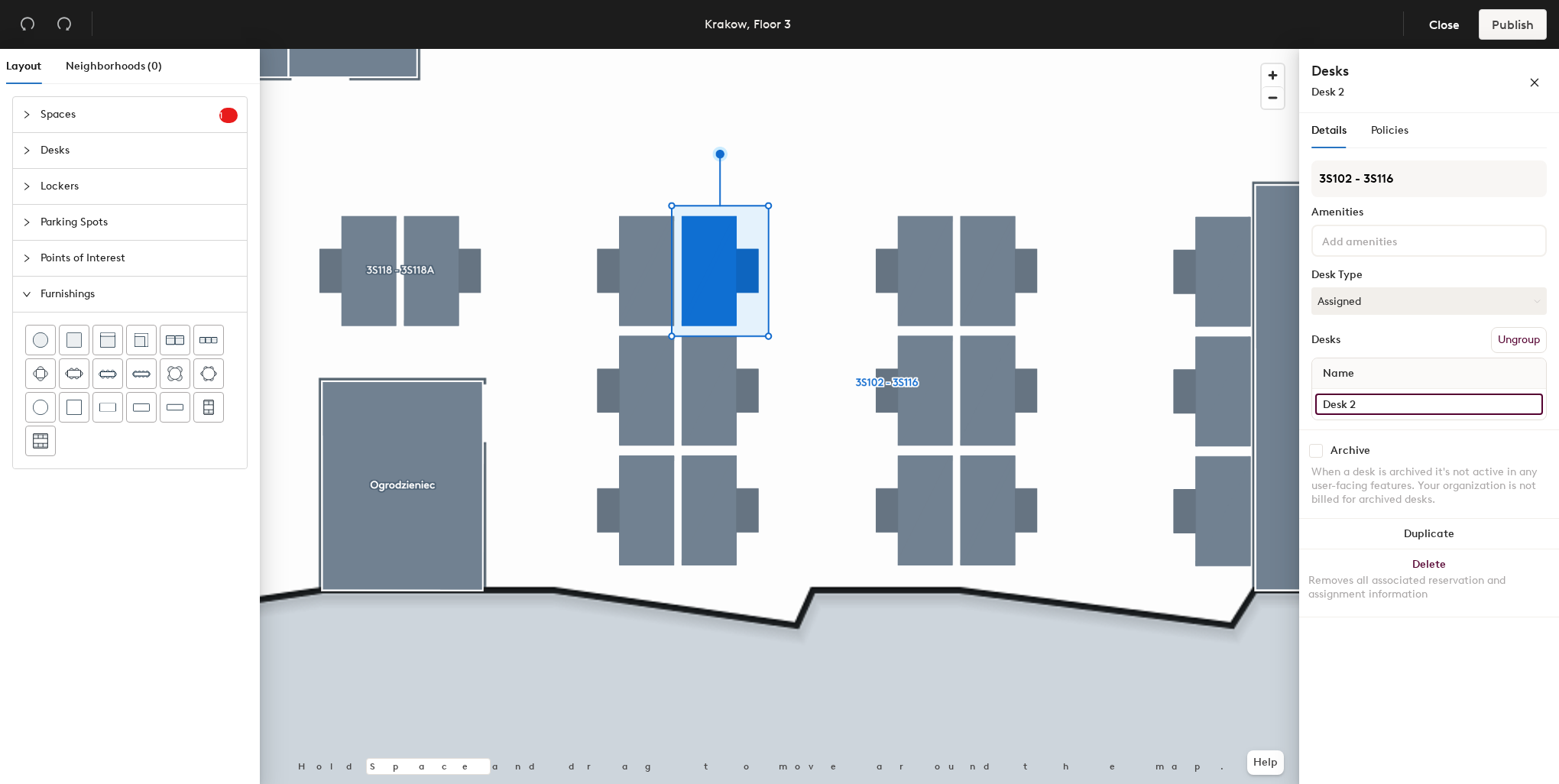
click at [1351, 409] on input "Desk 2" at bounding box center [1428, 404] width 228 height 22
type input "3S113"
click at [1360, 292] on button "Assigned" at bounding box center [1428, 301] width 236 height 27
click at [1358, 392] on div "Hoteled" at bounding box center [1389, 394] width 153 height 23
click at [1375, 226] on div at bounding box center [1428, 240] width 236 height 32
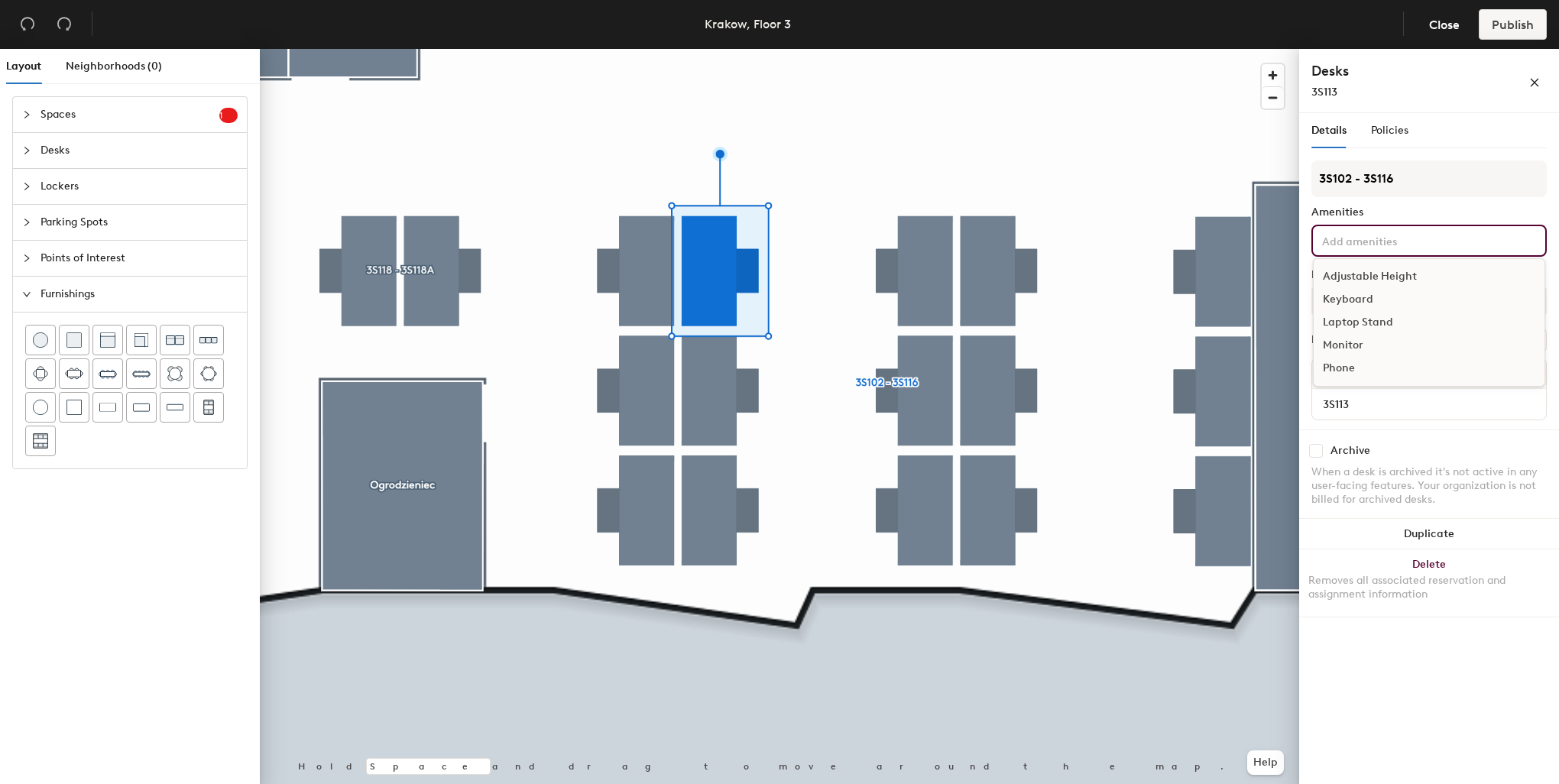
click at [1381, 266] on div "Adjustable Height" at bounding box center [1429, 276] width 231 height 23
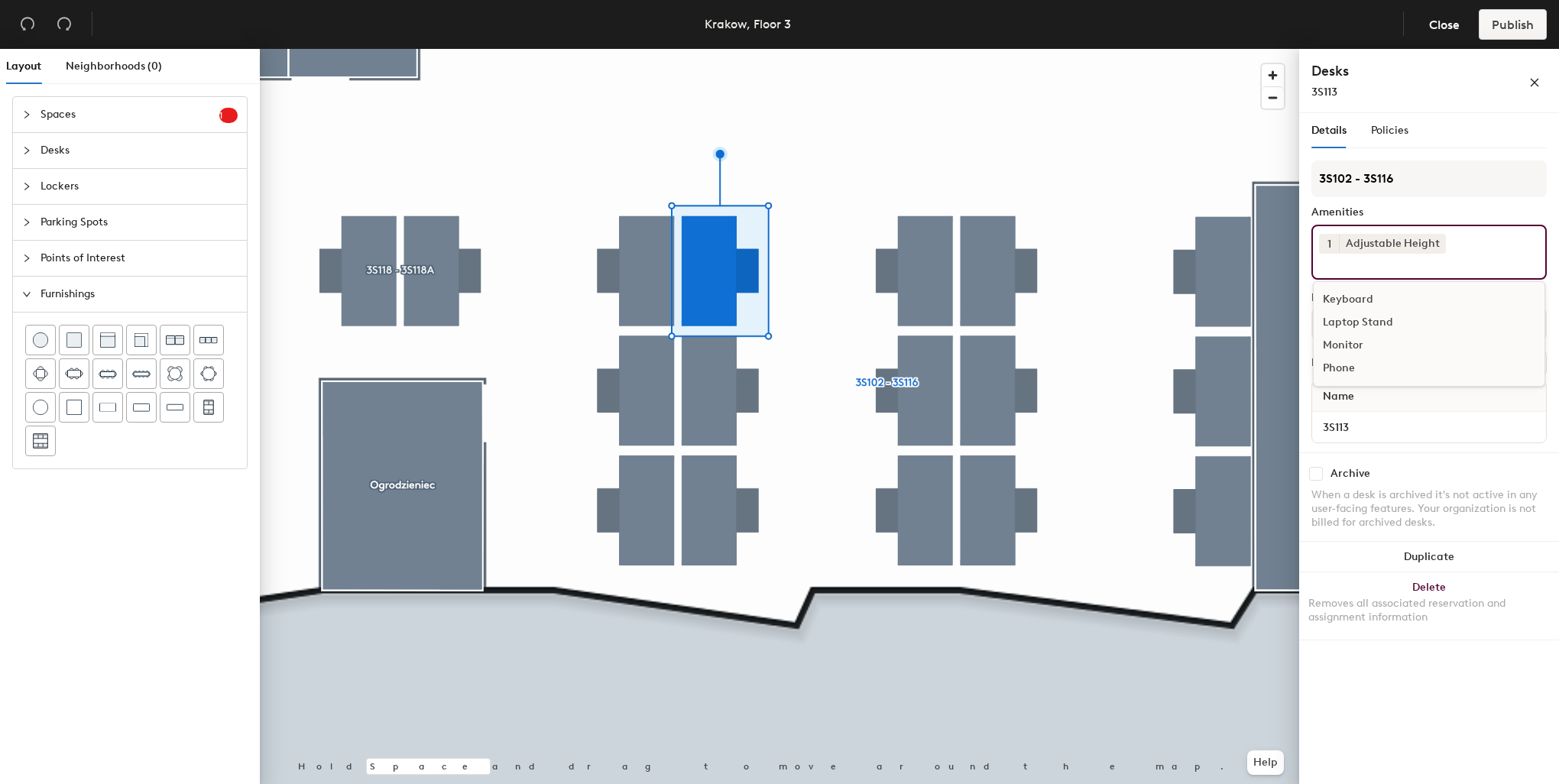
click at [1354, 295] on div "Keyboard" at bounding box center [1429, 300] width 231 height 23
click at [1341, 317] on div "Monitor" at bounding box center [1429, 322] width 231 height 23
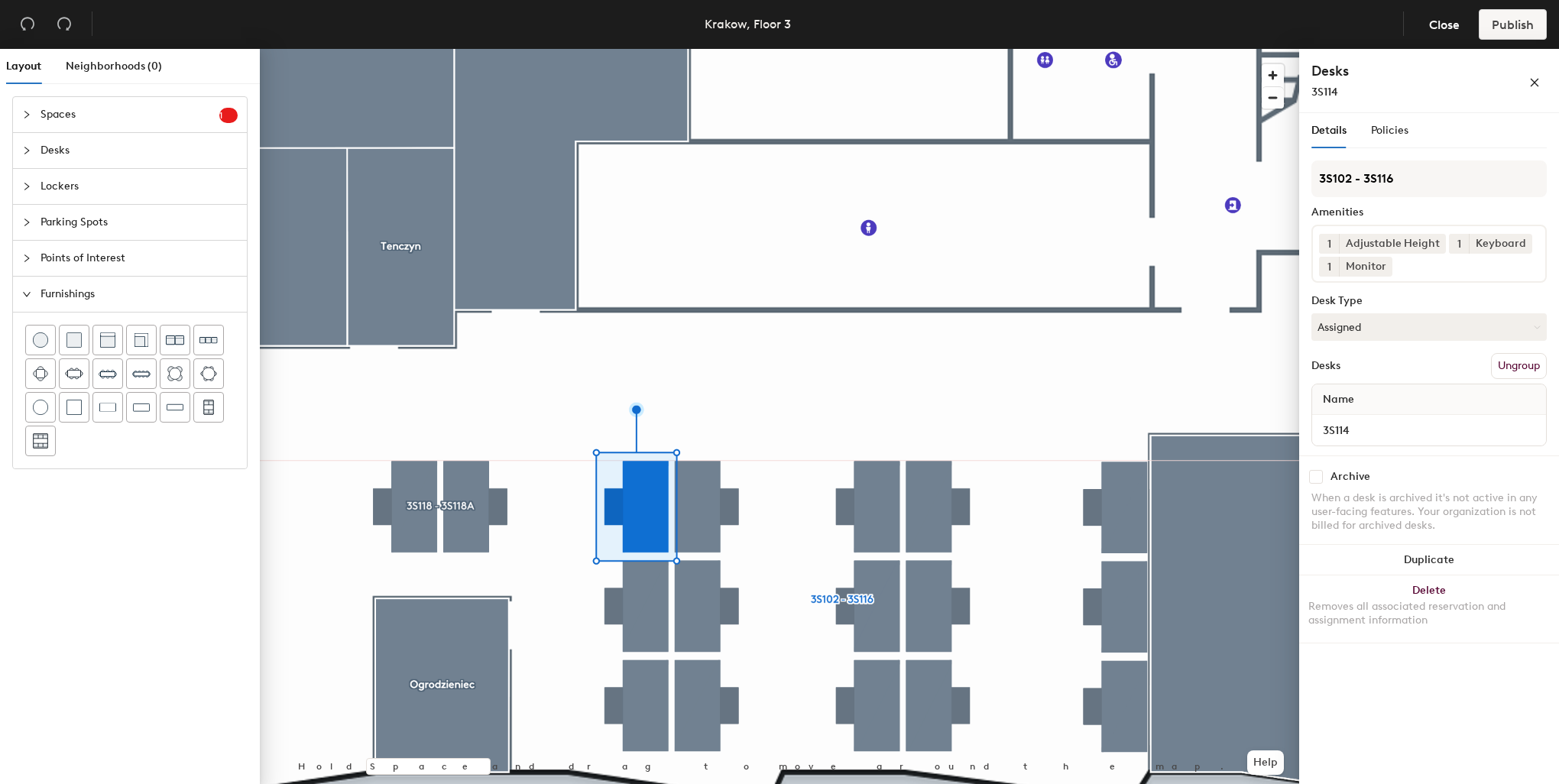
click at [608, 49] on div at bounding box center [780, 49] width 1040 height 0
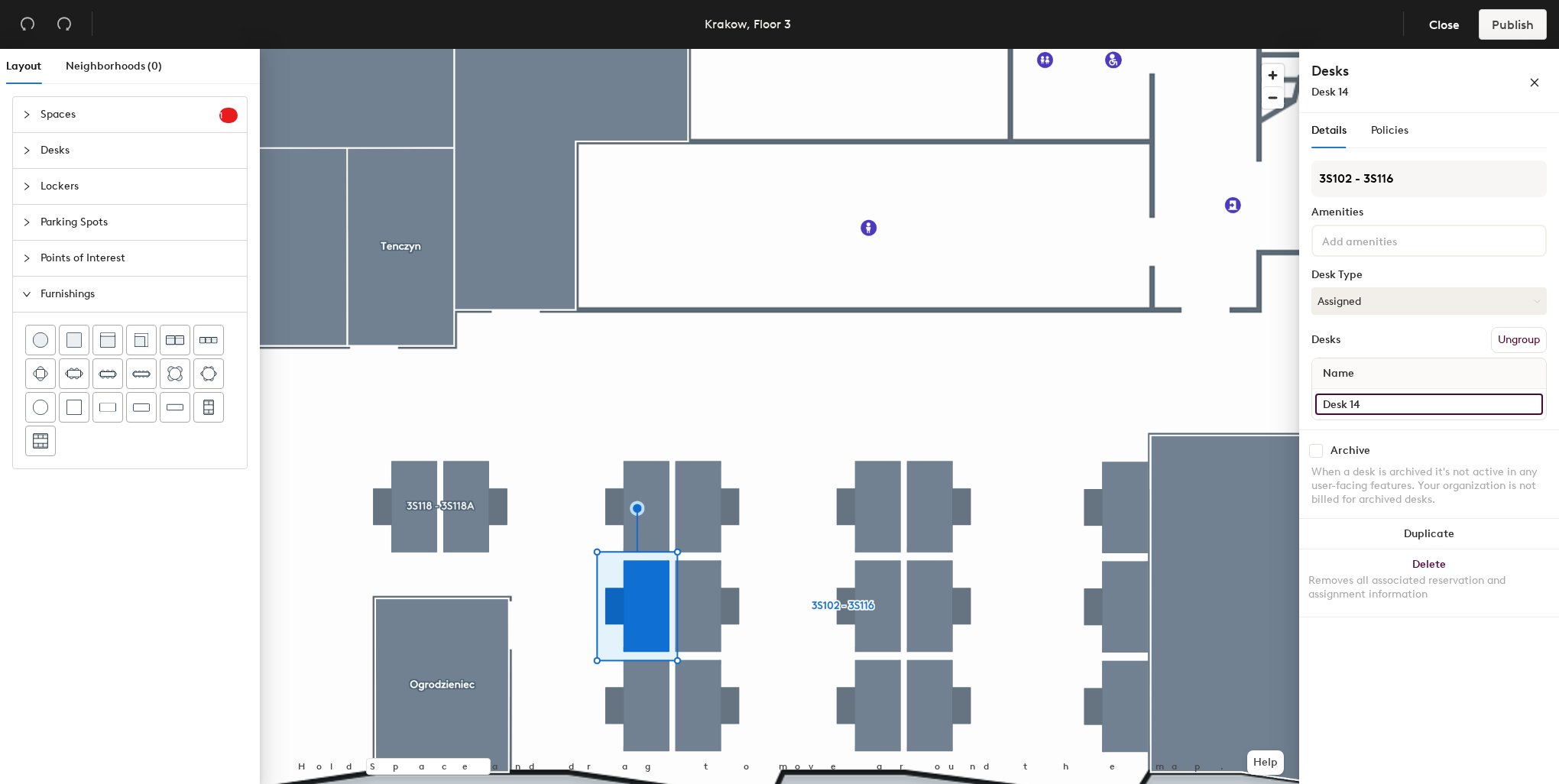
click at [1326, 400] on input "Desk 14" at bounding box center [1428, 404] width 228 height 22
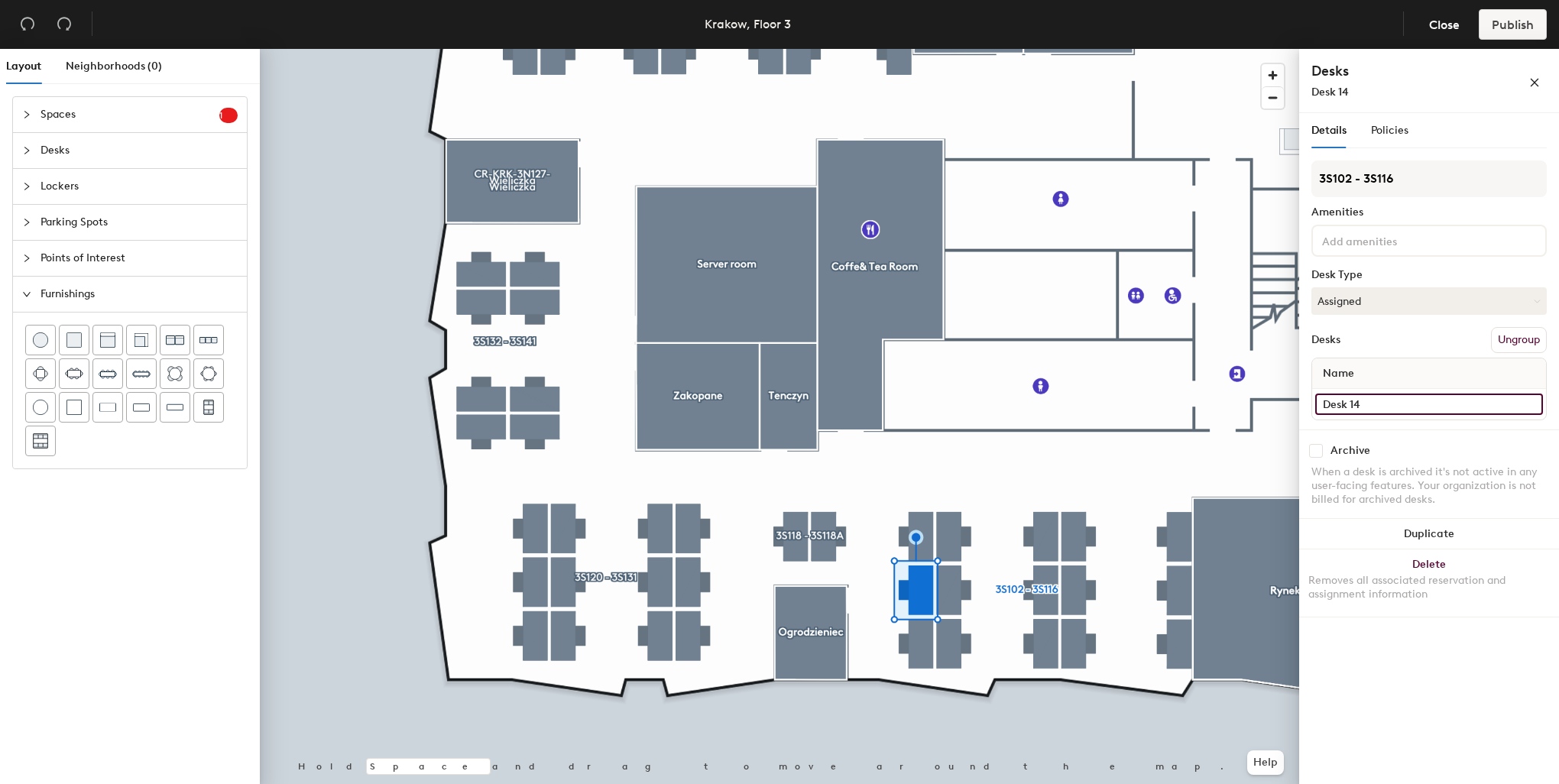
click at [1381, 404] on input "Desk 14" at bounding box center [1428, 404] width 228 height 22
click at [1277, 402] on div "Layout Neighborhoods (0) Spaces 1 Add existing spaces to the map Reception area…" at bounding box center [780, 420] width 1559 height 741
type input "3S115"
click at [1390, 288] on button "Assigned" at bounding box center [1428, 301] width 236 height 27
click at [1357, 401] on div "Hoteled" at bounding box center [1389, 394] width 153 height 23
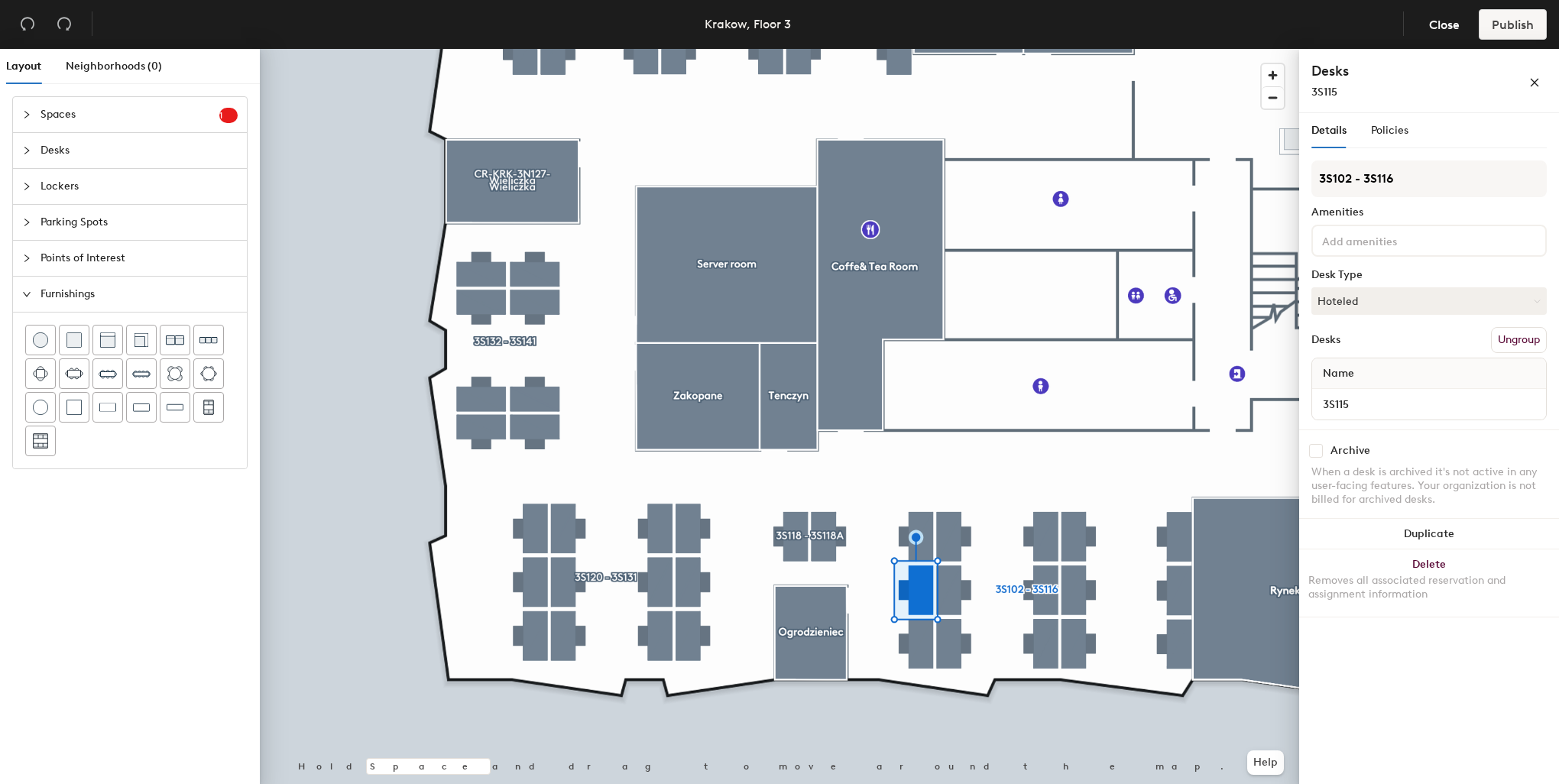
click at [1358, 233] on input at bounding box center [1387, 239] width 137 height 18
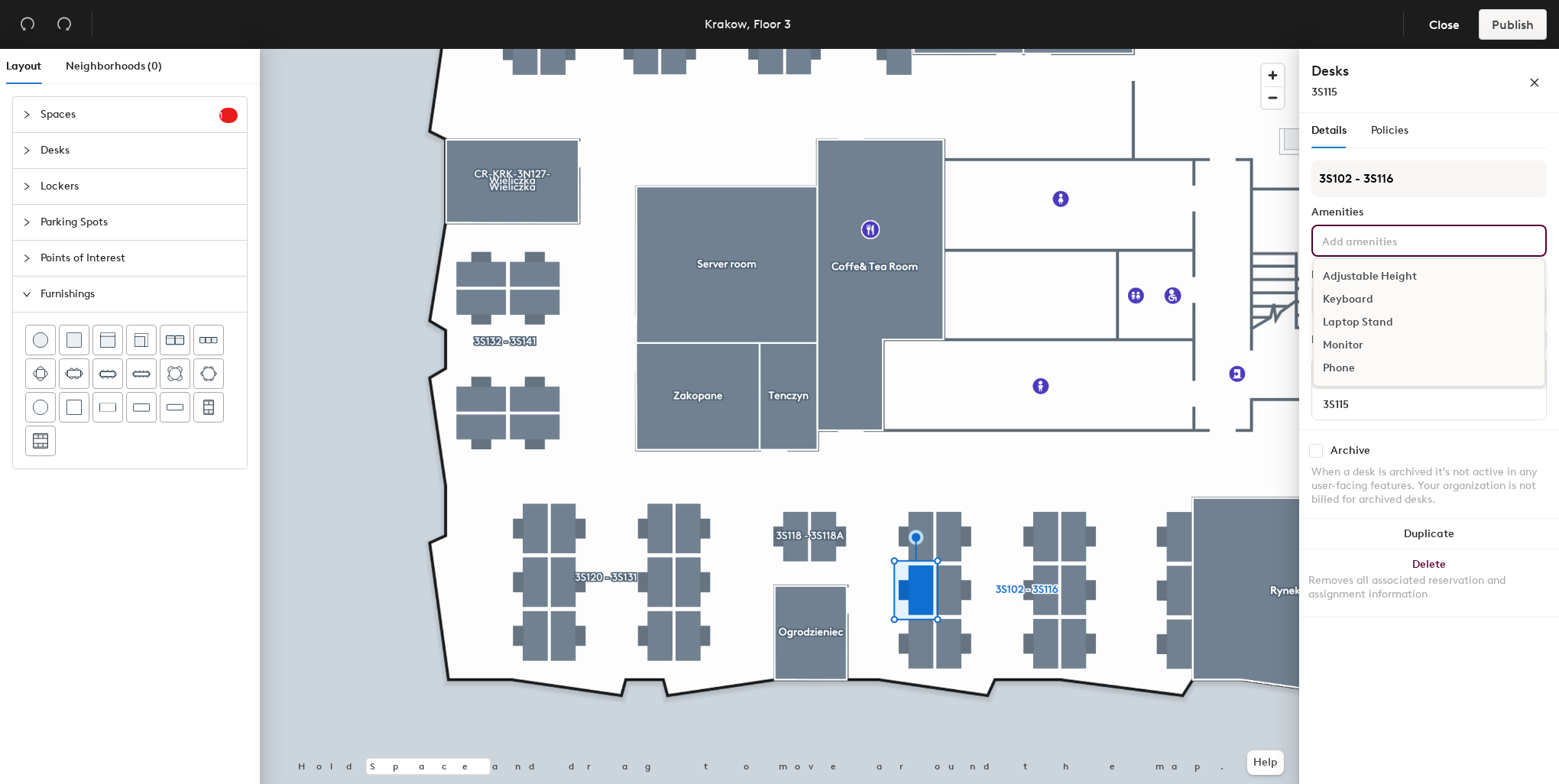
click at [1363, 275] on div "Adjustable Height" at bounding box center [1429, 276] width 231 height 23
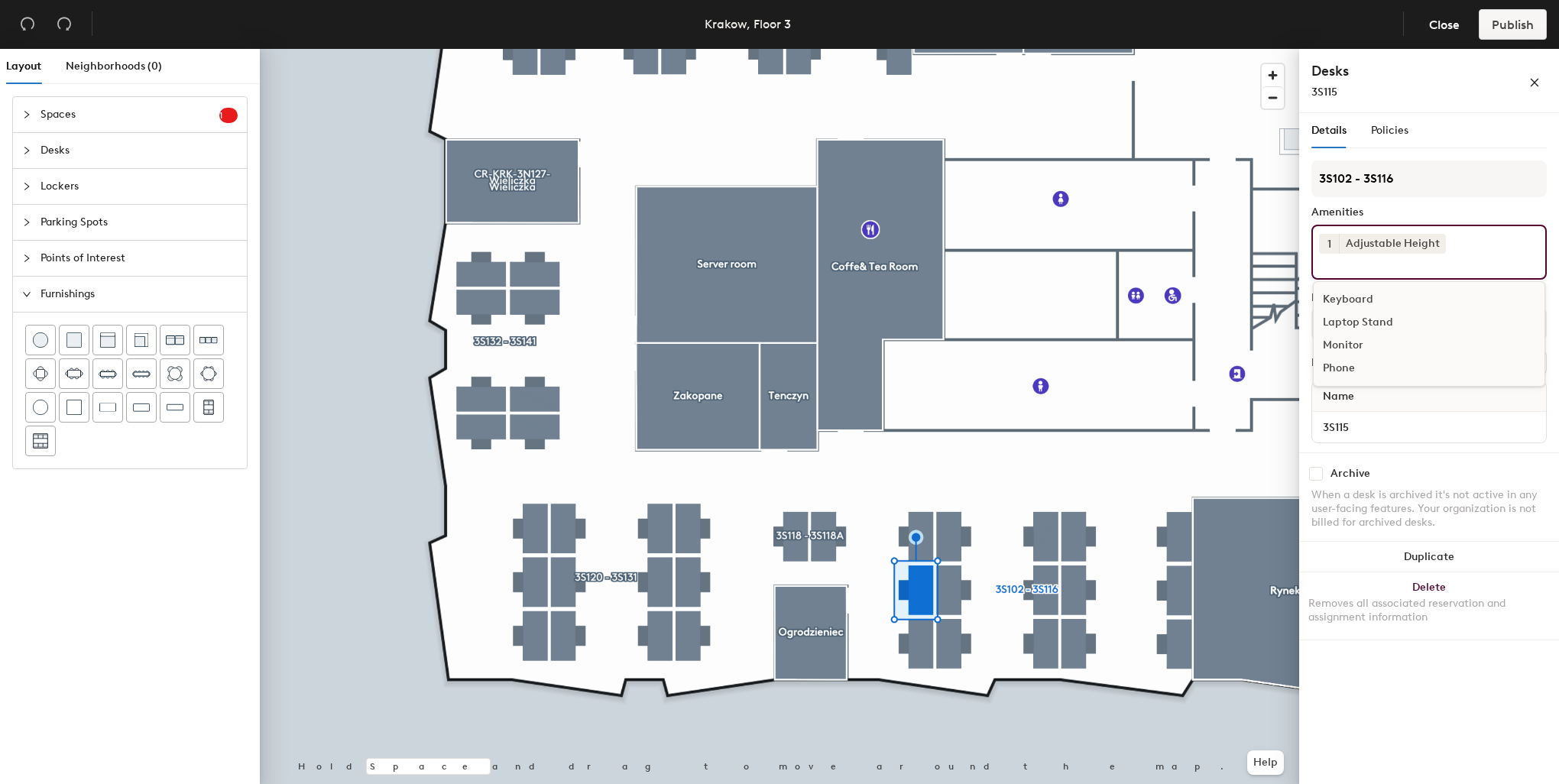
click at [1357, 291] on div "Keyboard" at bounding box center [1429, 300] width 231 height 23
click at [1355, 323] on div "Monitor" at bounding box center [1429, 322] width 231 height 23
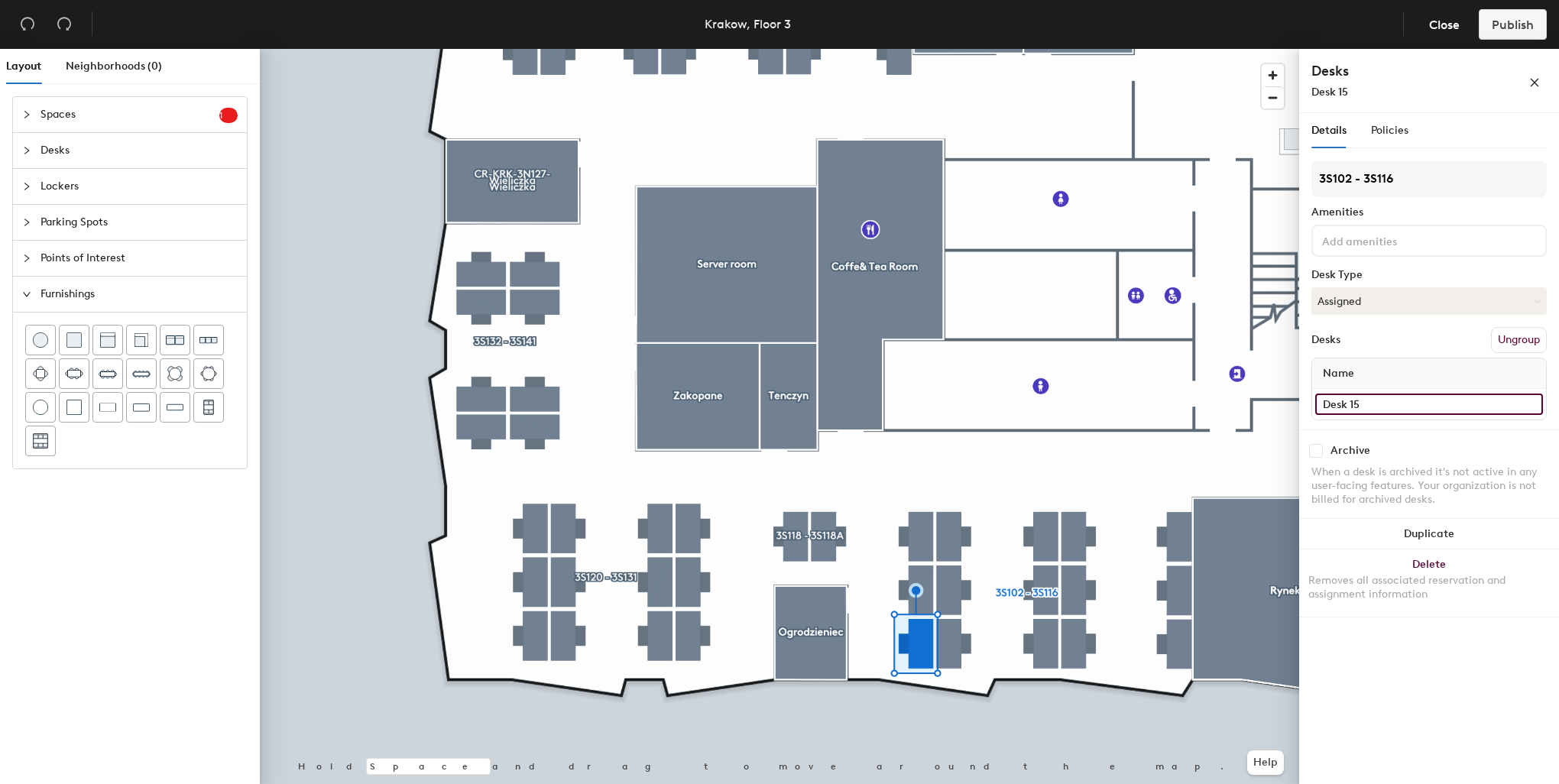
click at [1377, 396] on input "Desk 15" at bounding box center [1428, 404] width 228 height 22
type input "3S116"
click at [1345, 296] on button "Assigned" at bounding box center [1428, 301] width 236 height 27
drag, startPoint x: 1358, startPoint y: 392, endPoint x: 1358, endPoint y: 338, distance: 54.0
click at [1358, 392] on div "Hoteled" at bounding box center [1389, 394] width 153 height 23
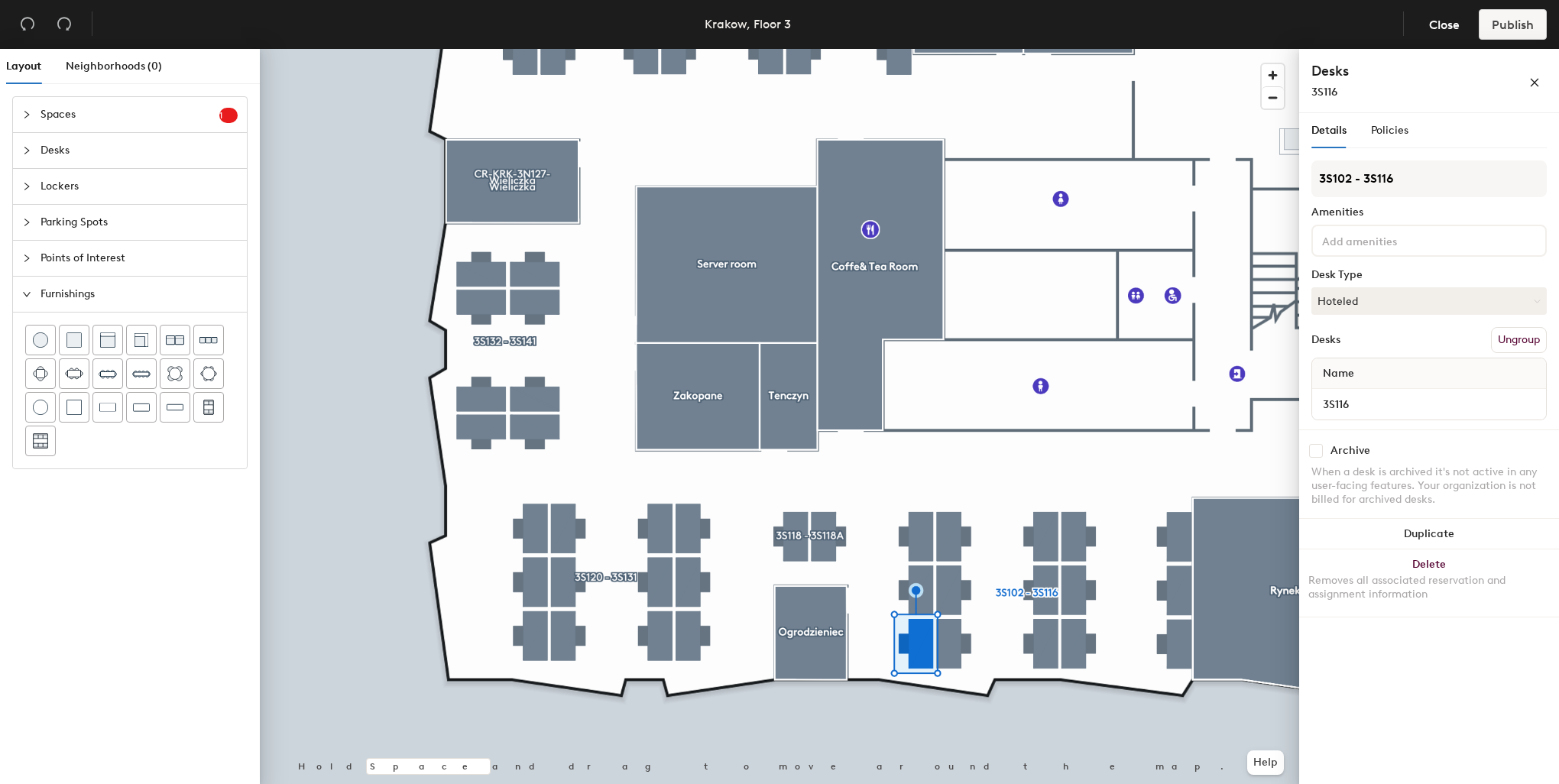
click at [1365, 241] on input at bounding box center [1387, 239] width 137 height 18
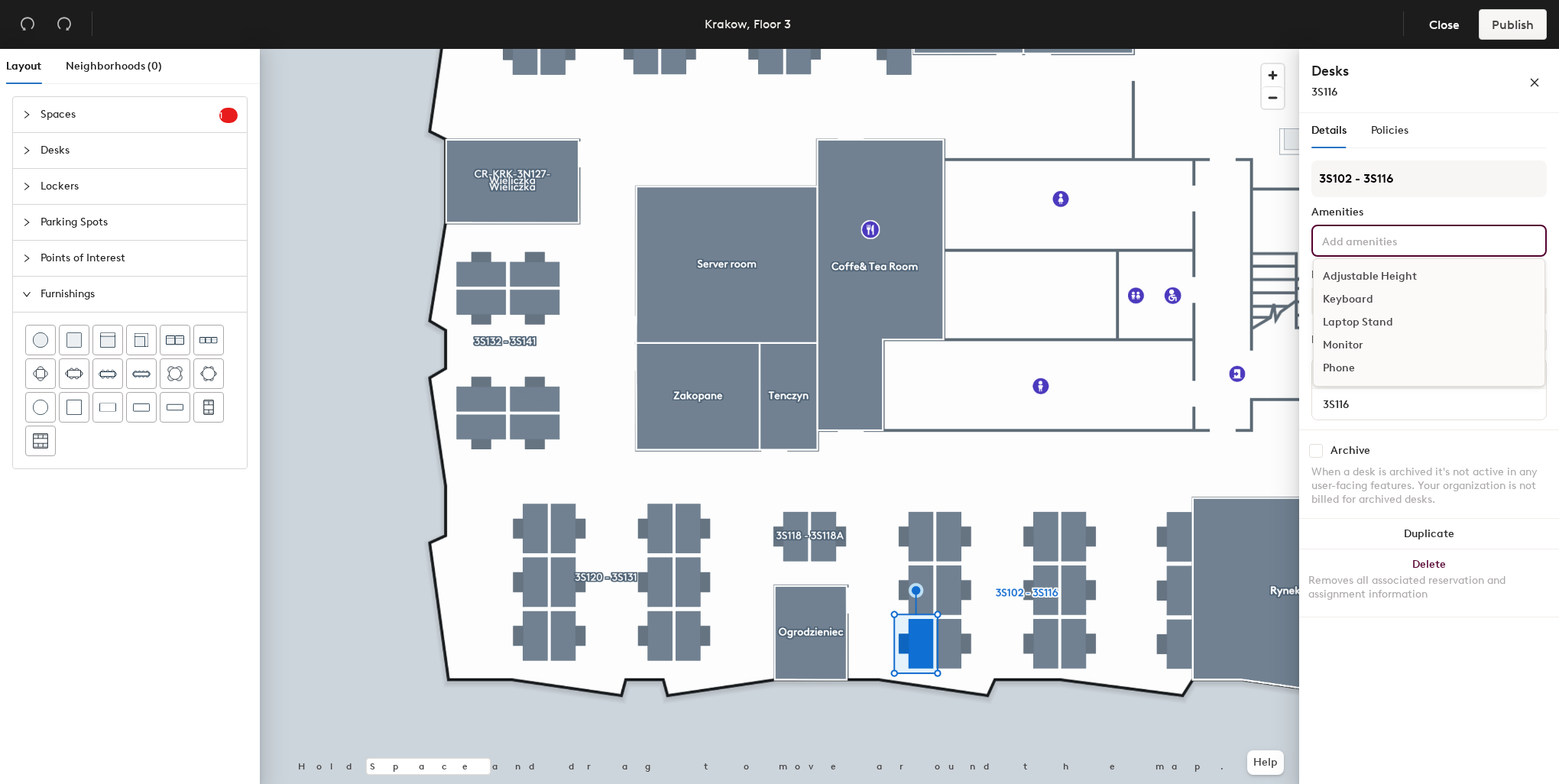
click at [1370, 275] on div "Adjustable Height" at bounding box center [1429, 276] width 231 height 23
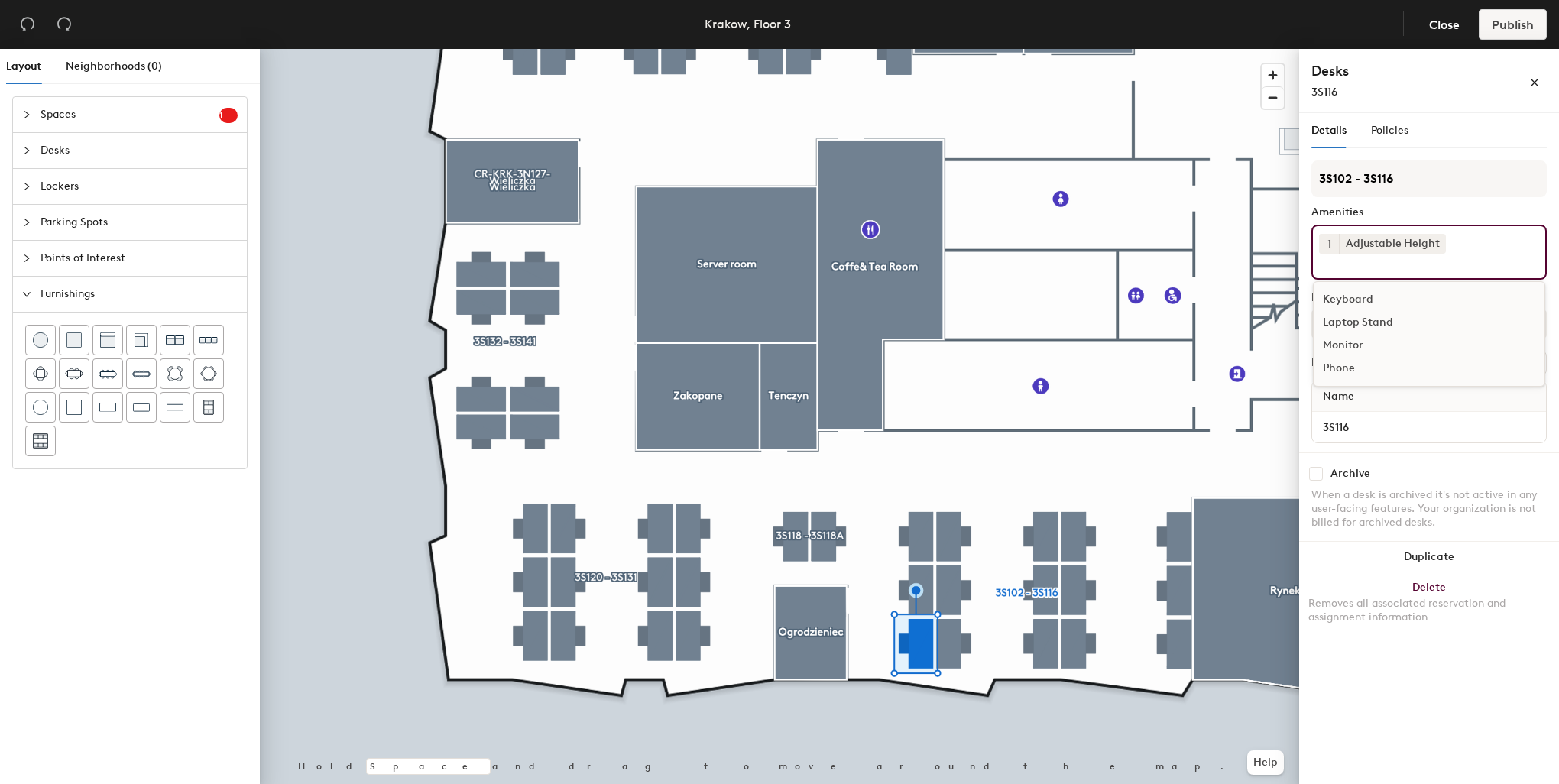
click at [1352, 295] on div "Keyboard" at bounding box center [1429, 300] width 231 height 23
click at [1353, 319] on div "Monitor" at bounding box center [1429, 322] width 231 height 23
click at [1078, 49] on div at bounding box center [780, 49] width 1040 height 0
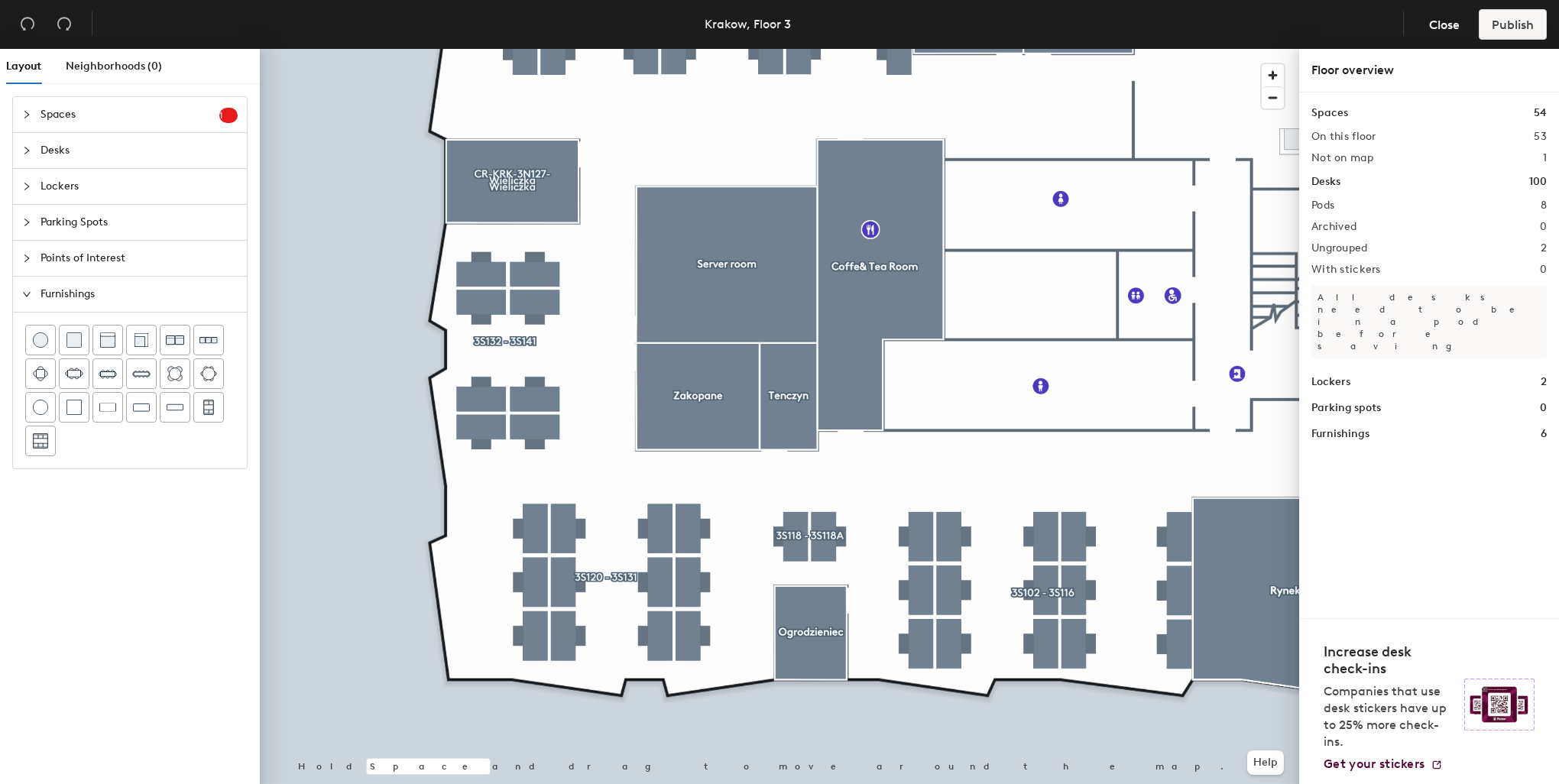
click at [1079, 49] on div at bounding box center [780, 49] width 1040 height 0
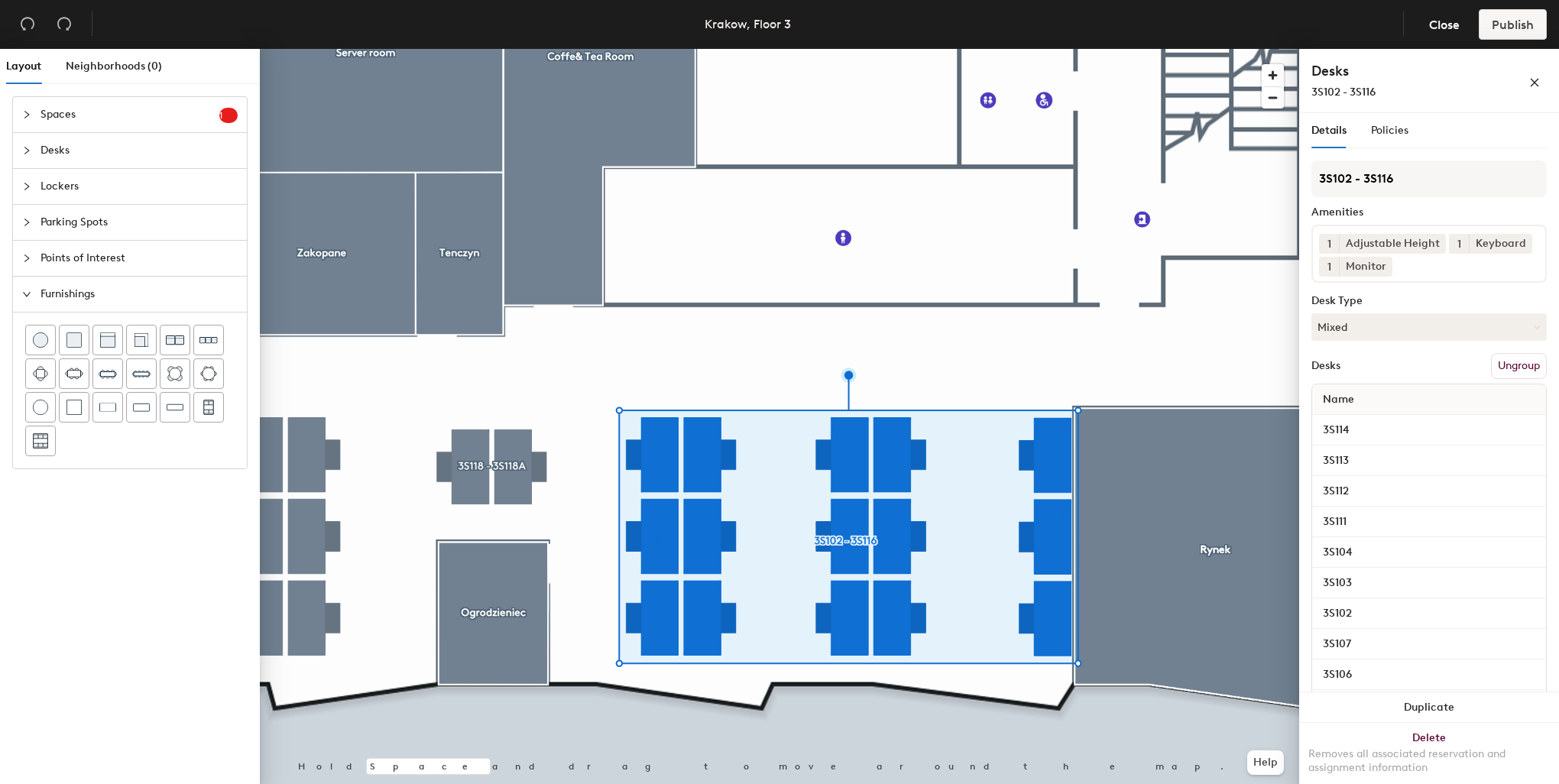
click at [785, 49] on div at bounding box center [780, 49] width 1040 height 0
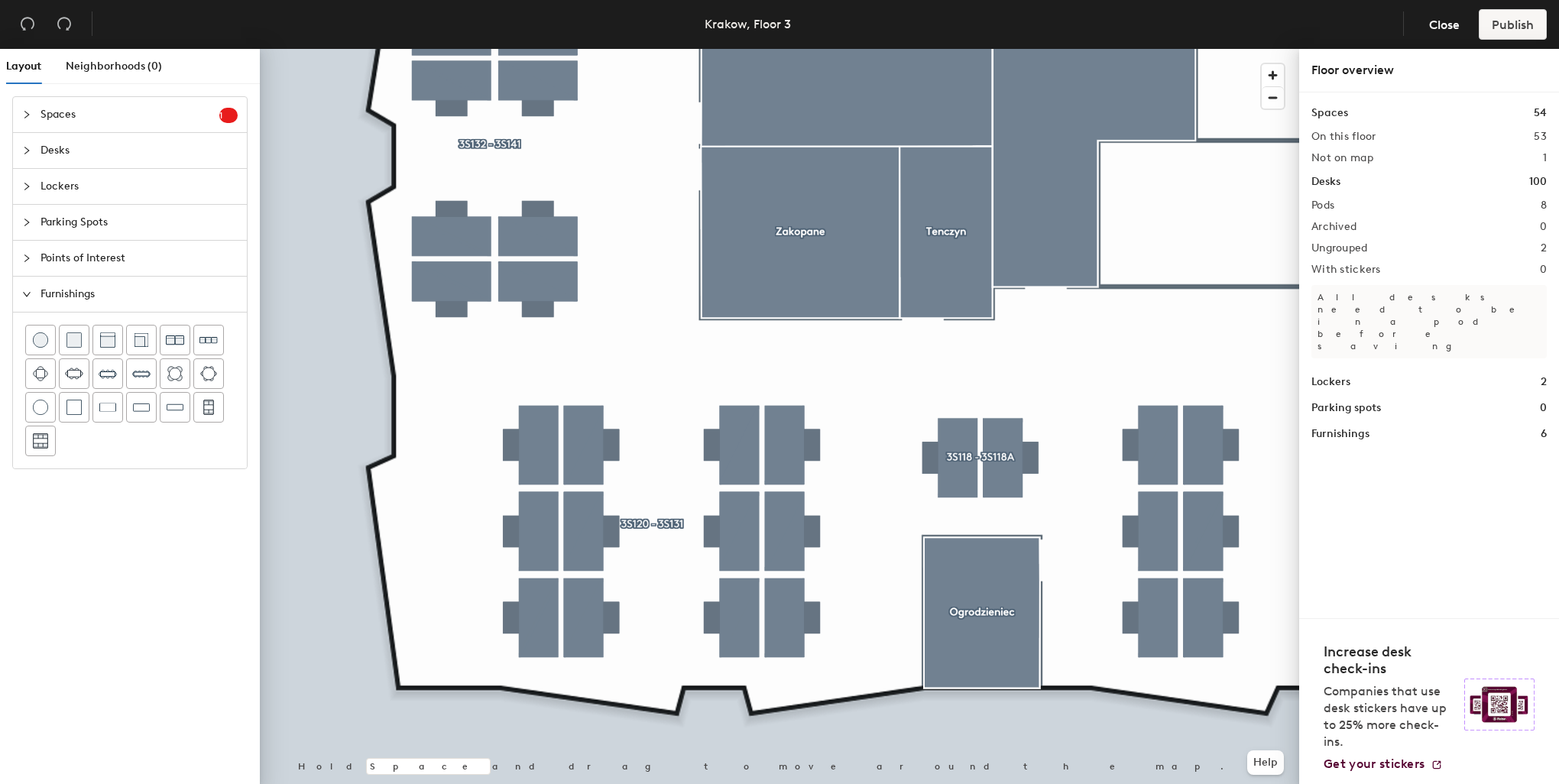
click at [543, 49] on div at bounding box center [780, 49] width 1040 height 0
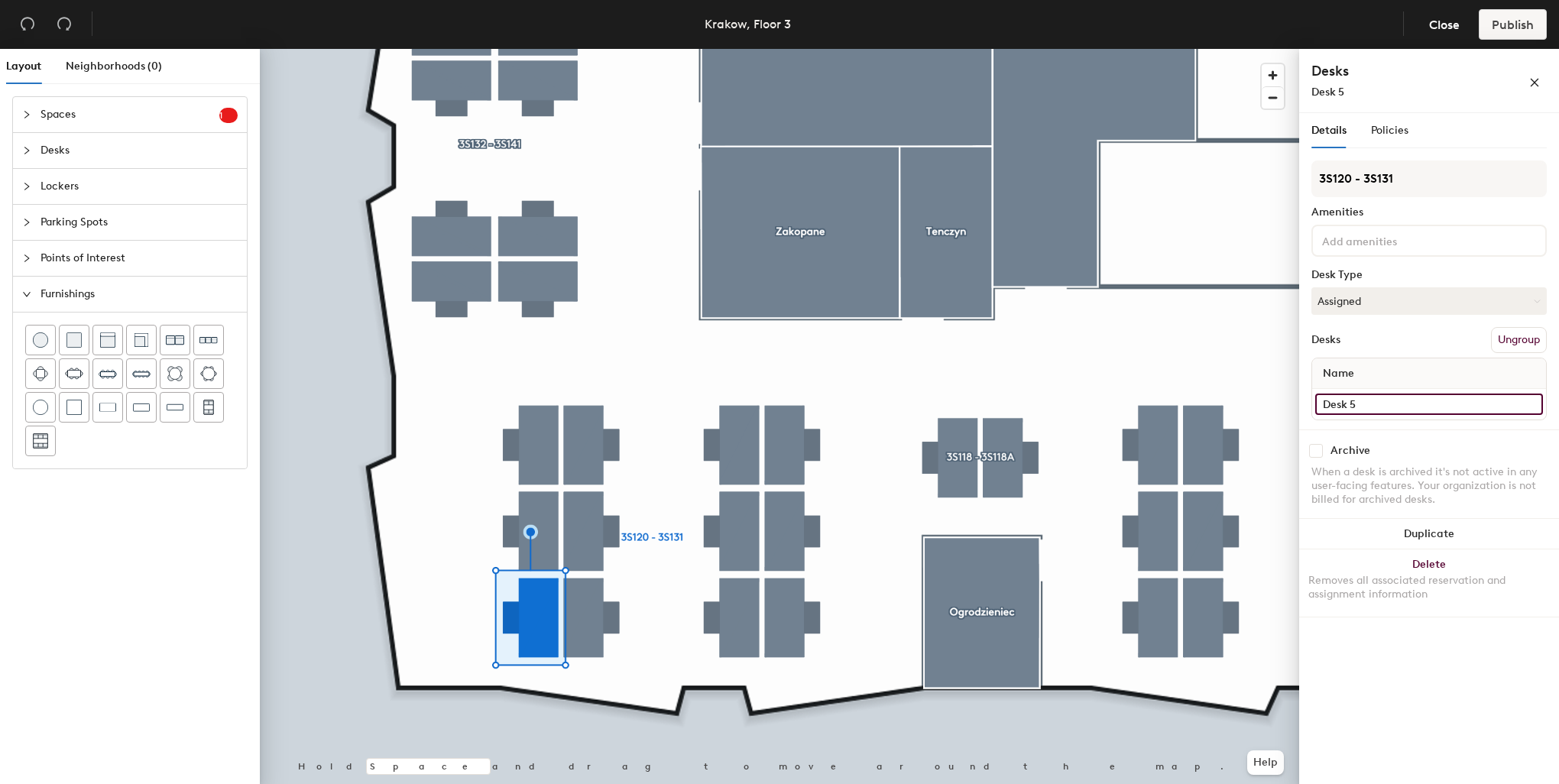
click at [1354, 399] on input "Desk 5" at bounding box center [1428, 404] width 228 height 22
type input "3S131"
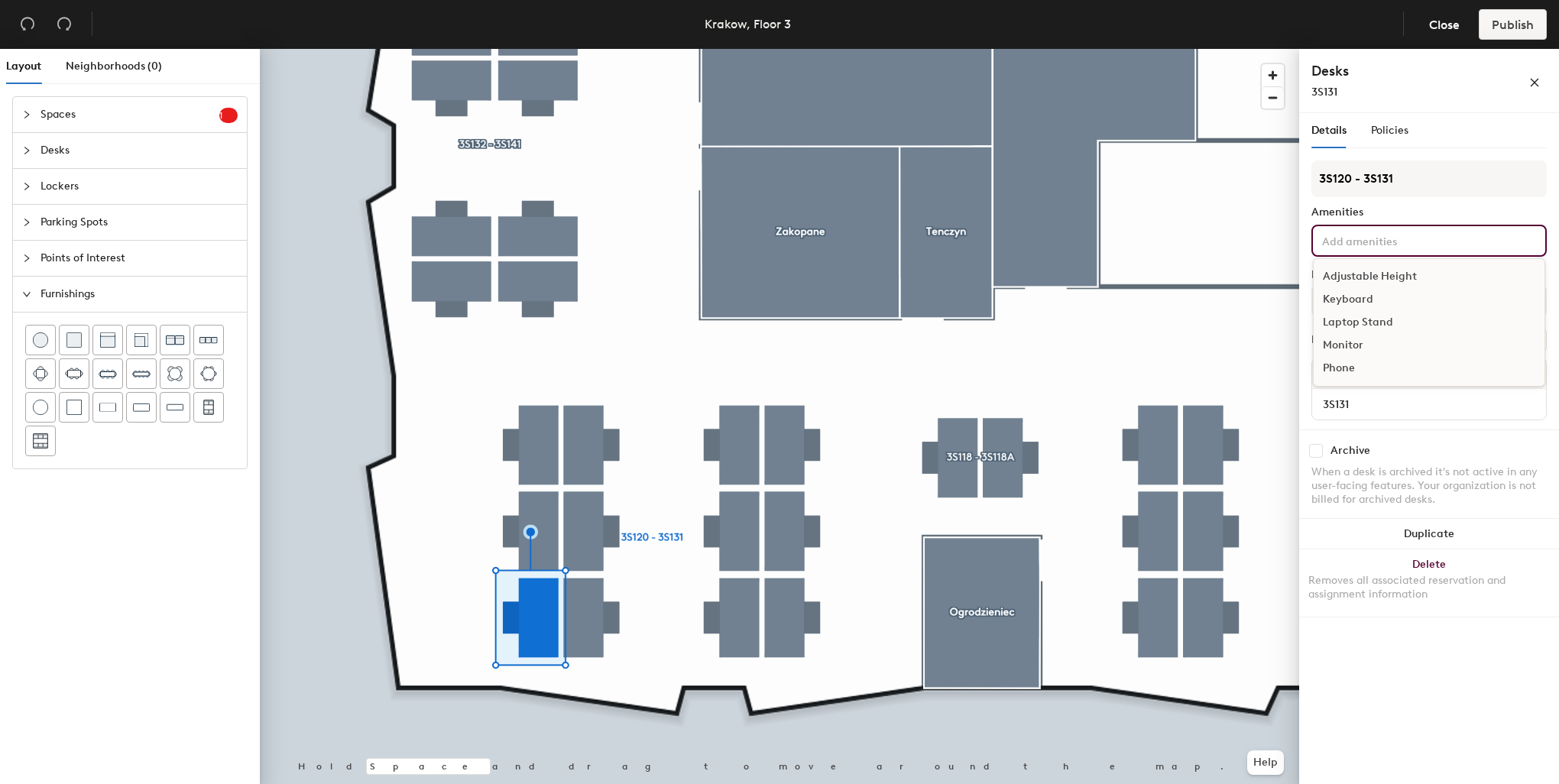
click at [1360, 236] on input at bounding box center [1387, 239] width 137 height 18
click at [1368, 271] on div "Adjustable Height" at bounding box center [1429, 276] width 231 height 23
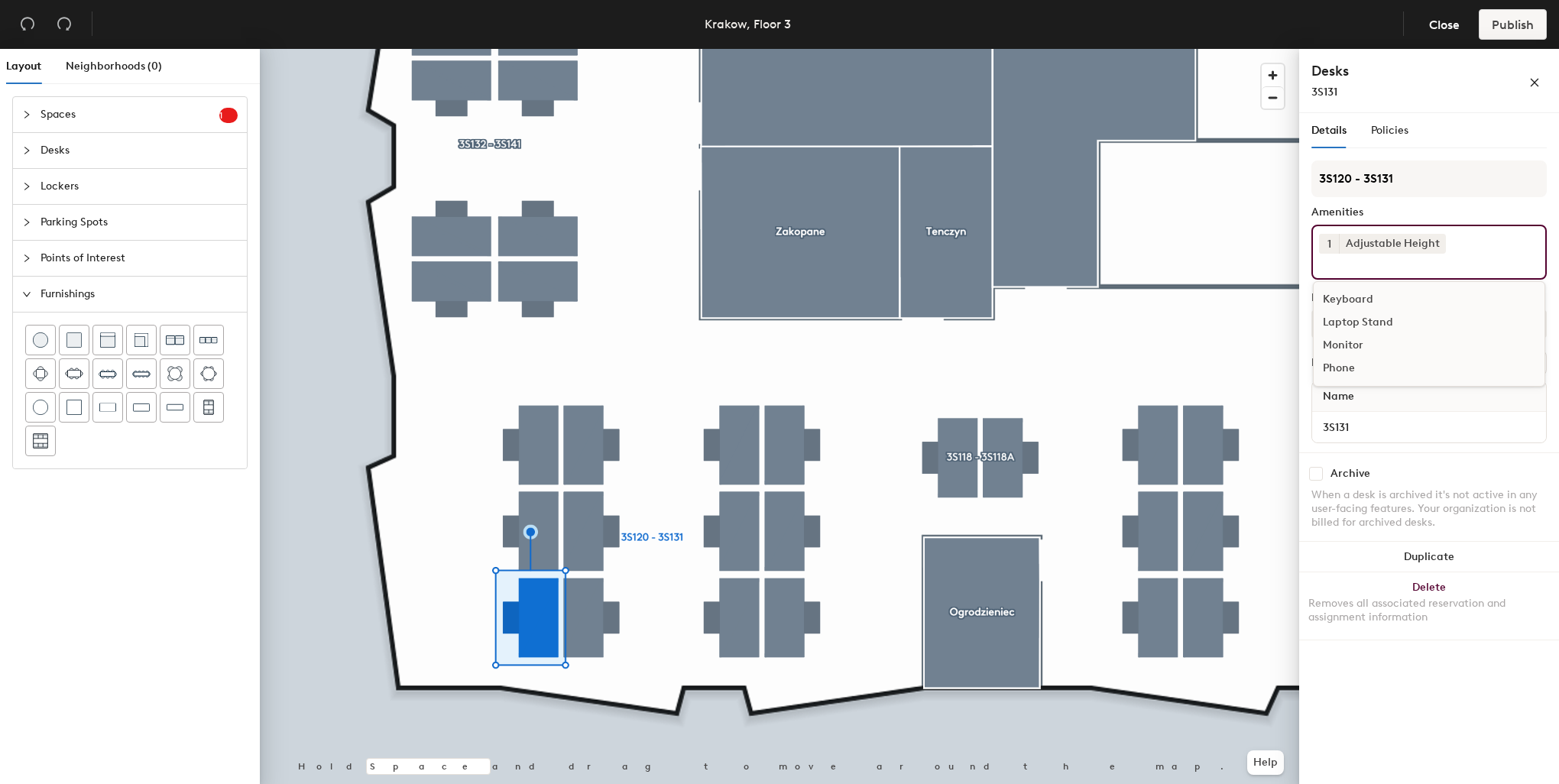
click at [1361, 297] on div "Keyboard" at bounding box center [1429, 300] width 231 height 23
click at [1344, 315] on div "Monitor" at bounding box center [1429, 322] width 231 height 23
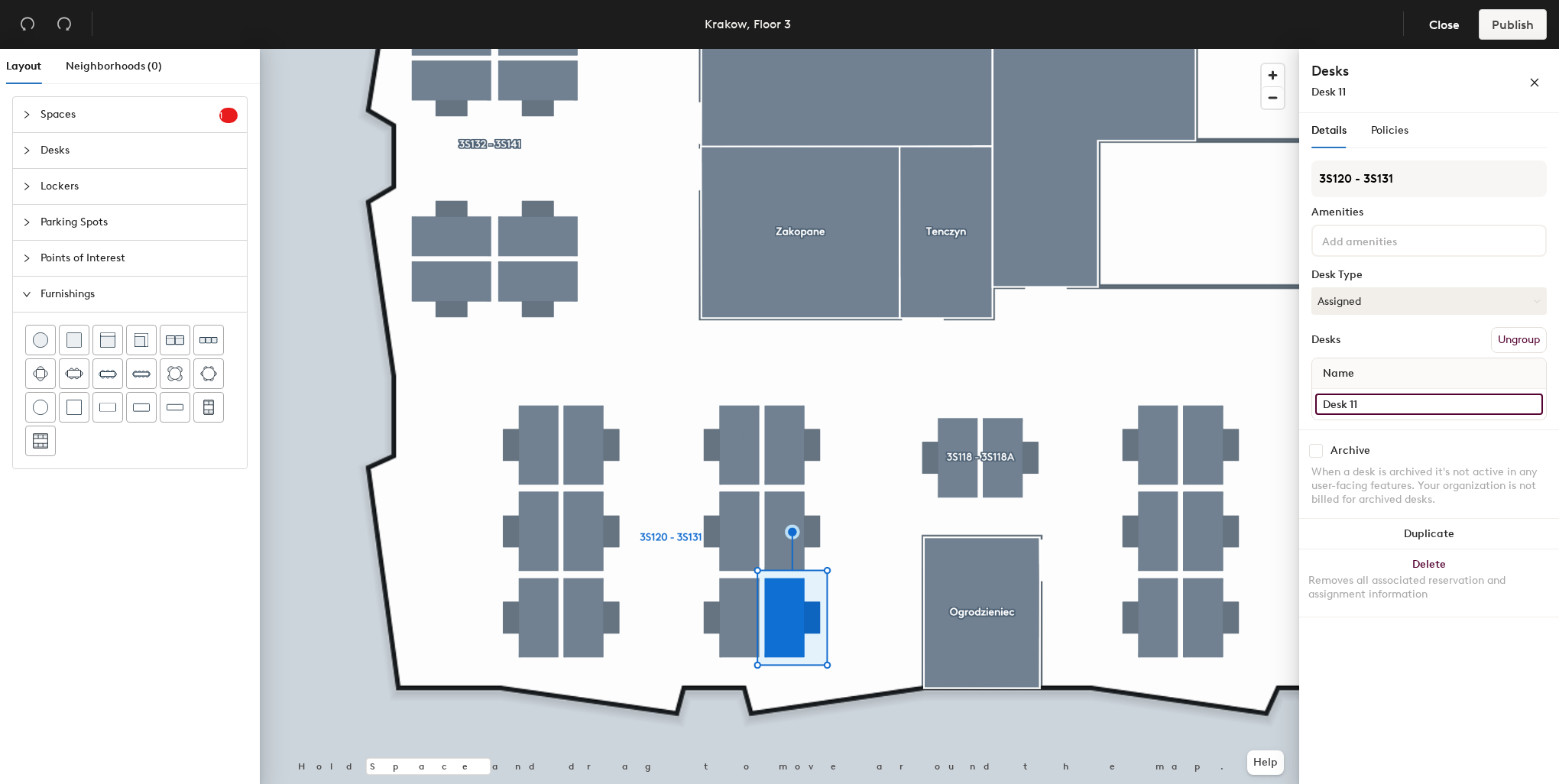
click at [1383, 401] on input "Desk 11" at bounding box center [1428, 404] width 228 height 22
click at [1279, 392] on div "Layout Neighborhoods (0) Spaces 1 Add existing spaces to the map Reception area…" at bounding box center [780, 420] width 1559 height 741
type input "3S120"
click at [1360, 239] on input at bounding box center [1387, 239] width 137 height 18
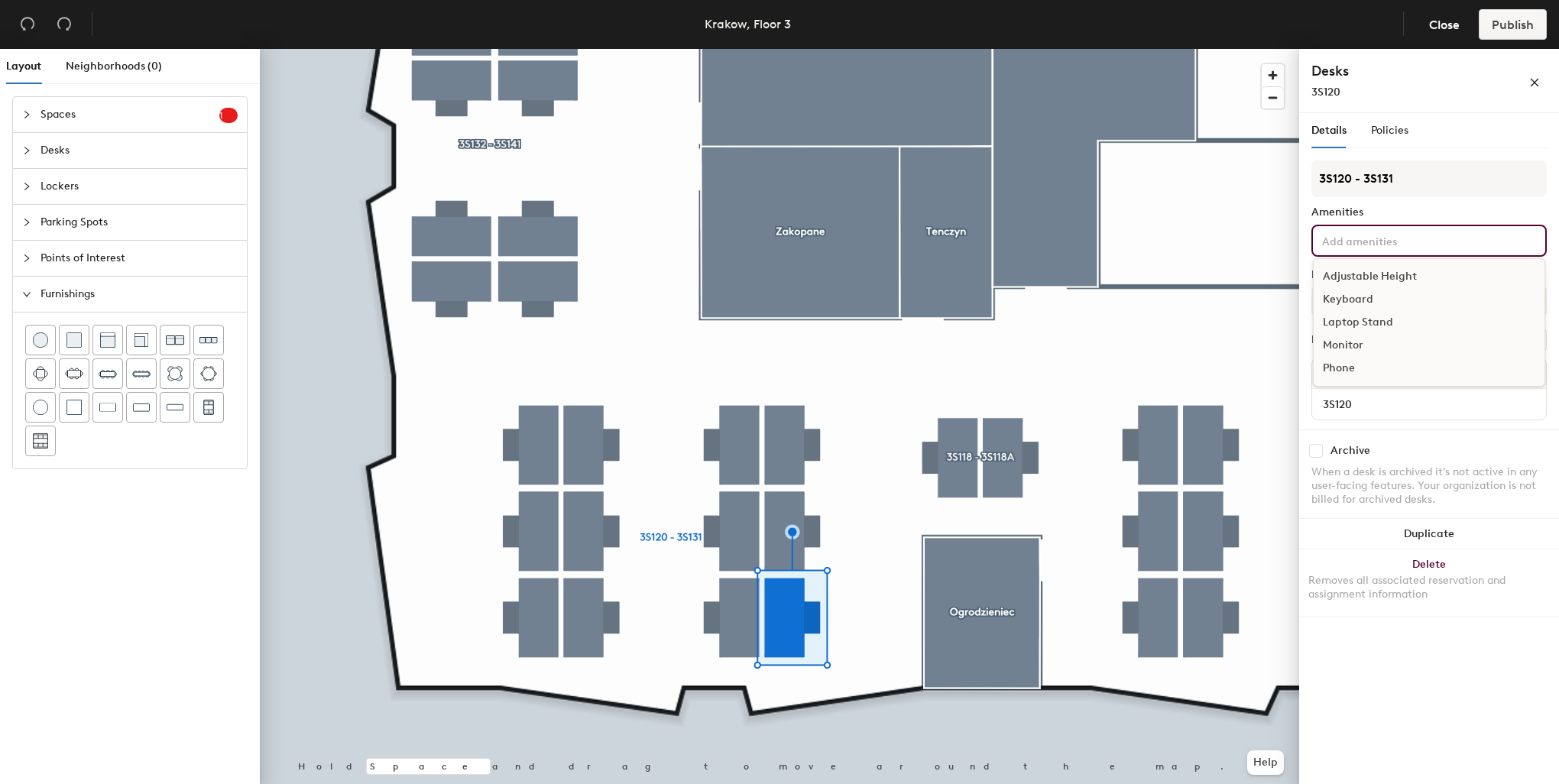
click at [1363, 274] on div "Adjustable Height" at bounding box center [1429, 276] width 231 height 23
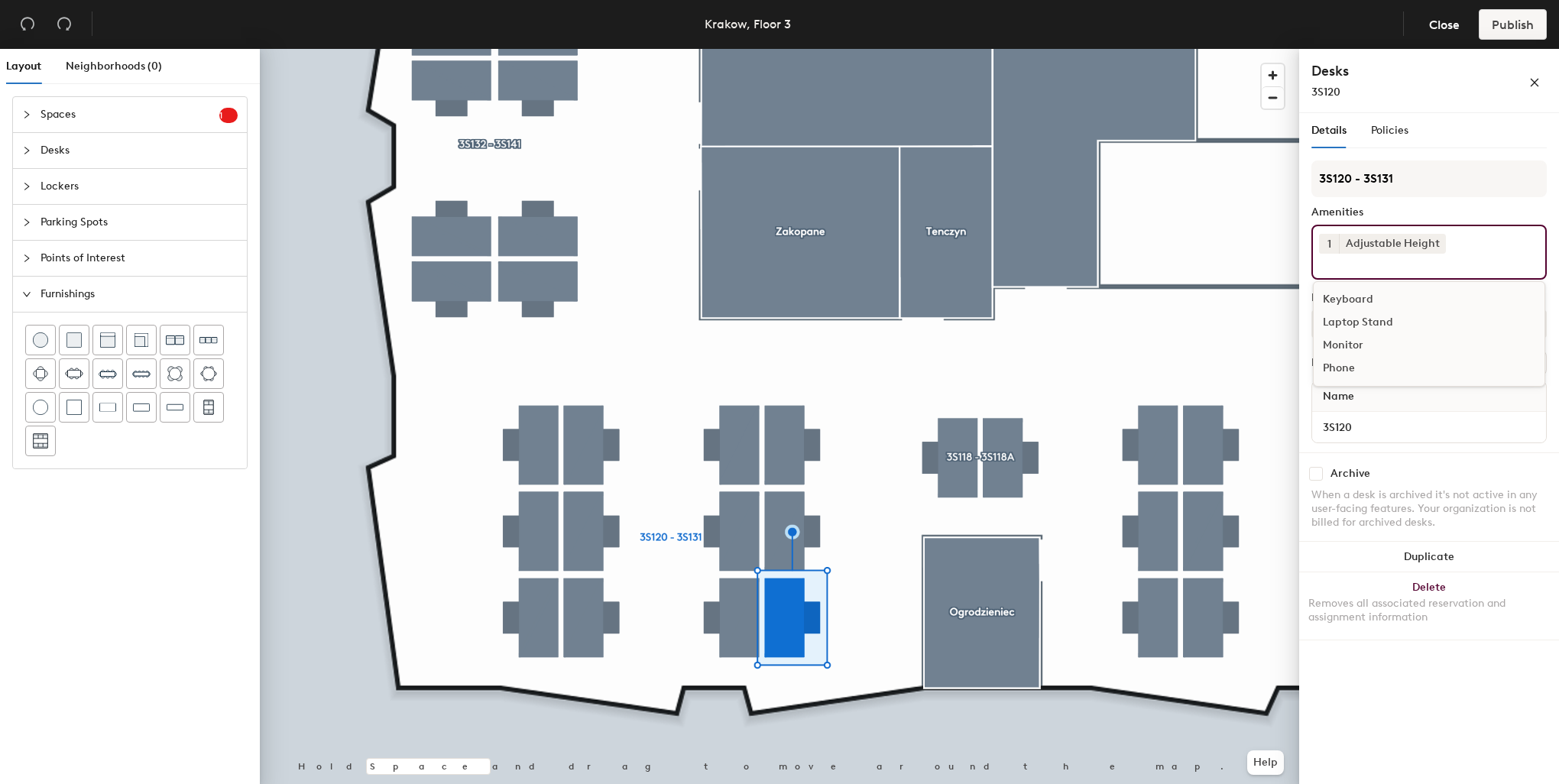
click at [1356, 298] on div "Keyboard" at bounding box center [1429, 300] width 231 height 23
click at [1353, 316] on div "Monitor" at bounding box center [1429, 322] width 231 height 23
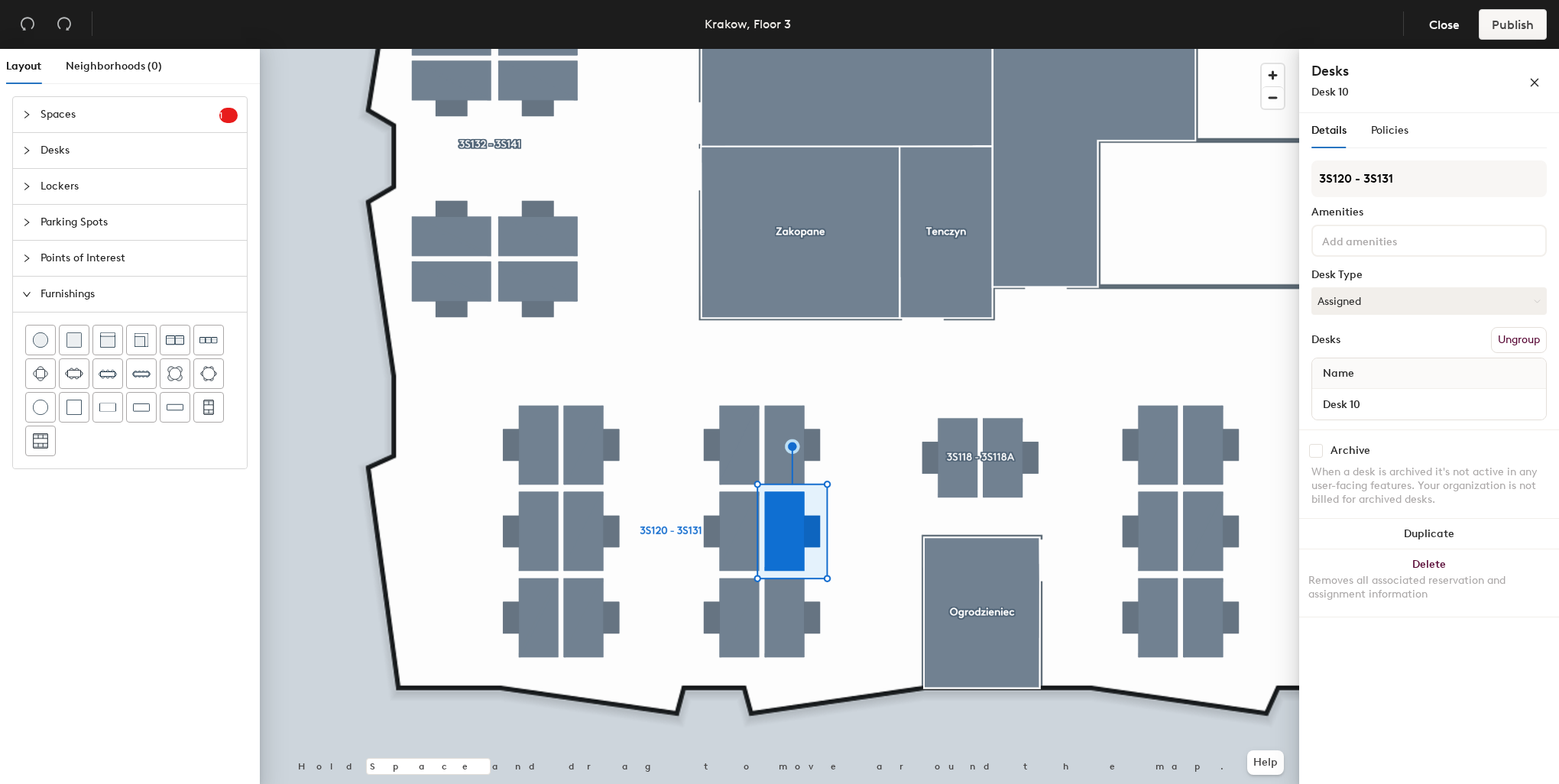
click at [1375, 391] on div "Desk 10" at bounding box center [1428, 404] width 234 height 30
click at [1372, 405] on input "Desk 10" at bounding box center [1428, 404] width 228 height 22
paste input "3S12"
type input "3S121"
click at [1365, 246] on input at bounding box center [1387, 239] width 137 height 18
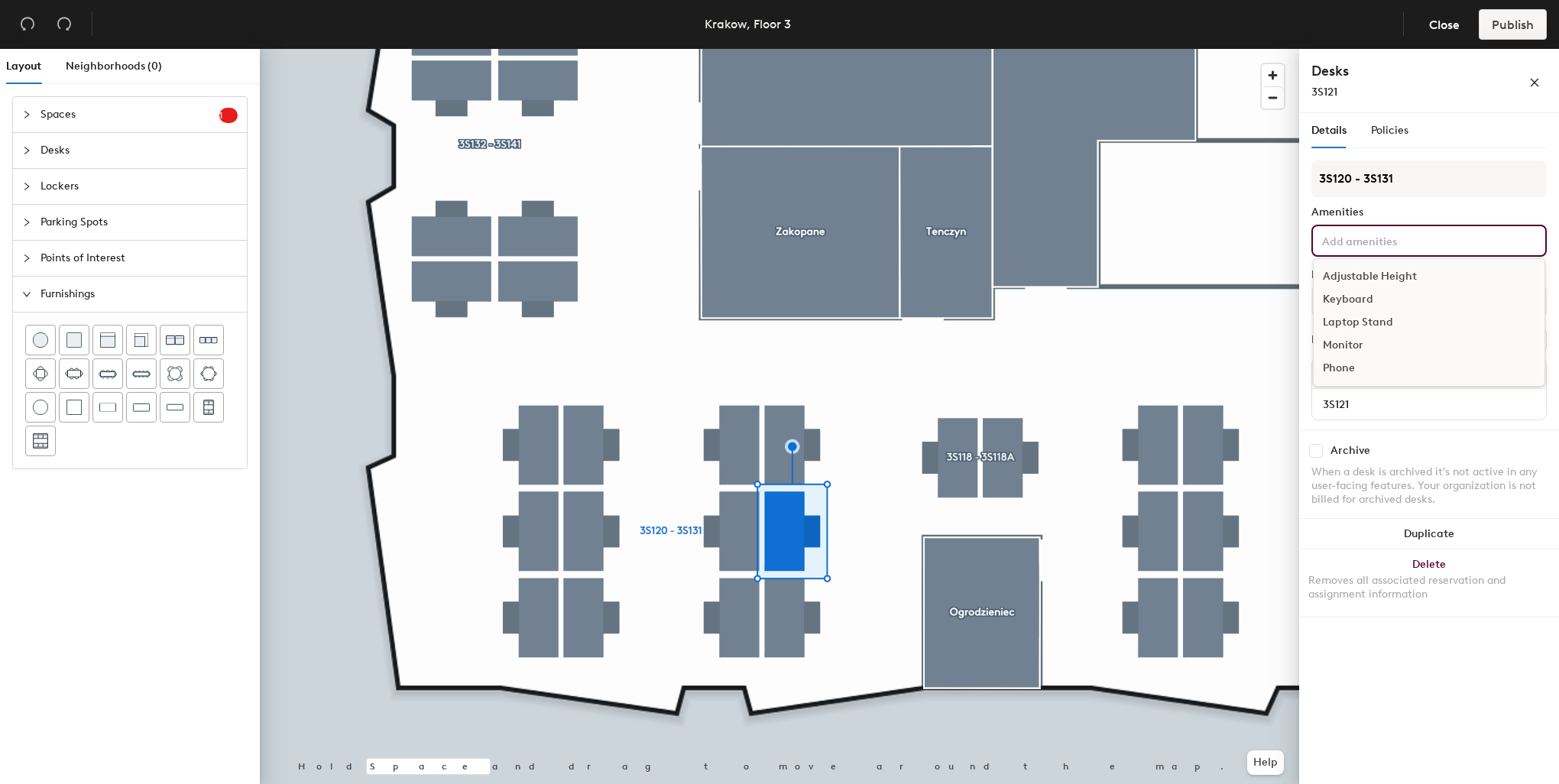
click at [1400, 276] on div "Adjustable Height" at bounding box center [1429, 276] width 231 height 23
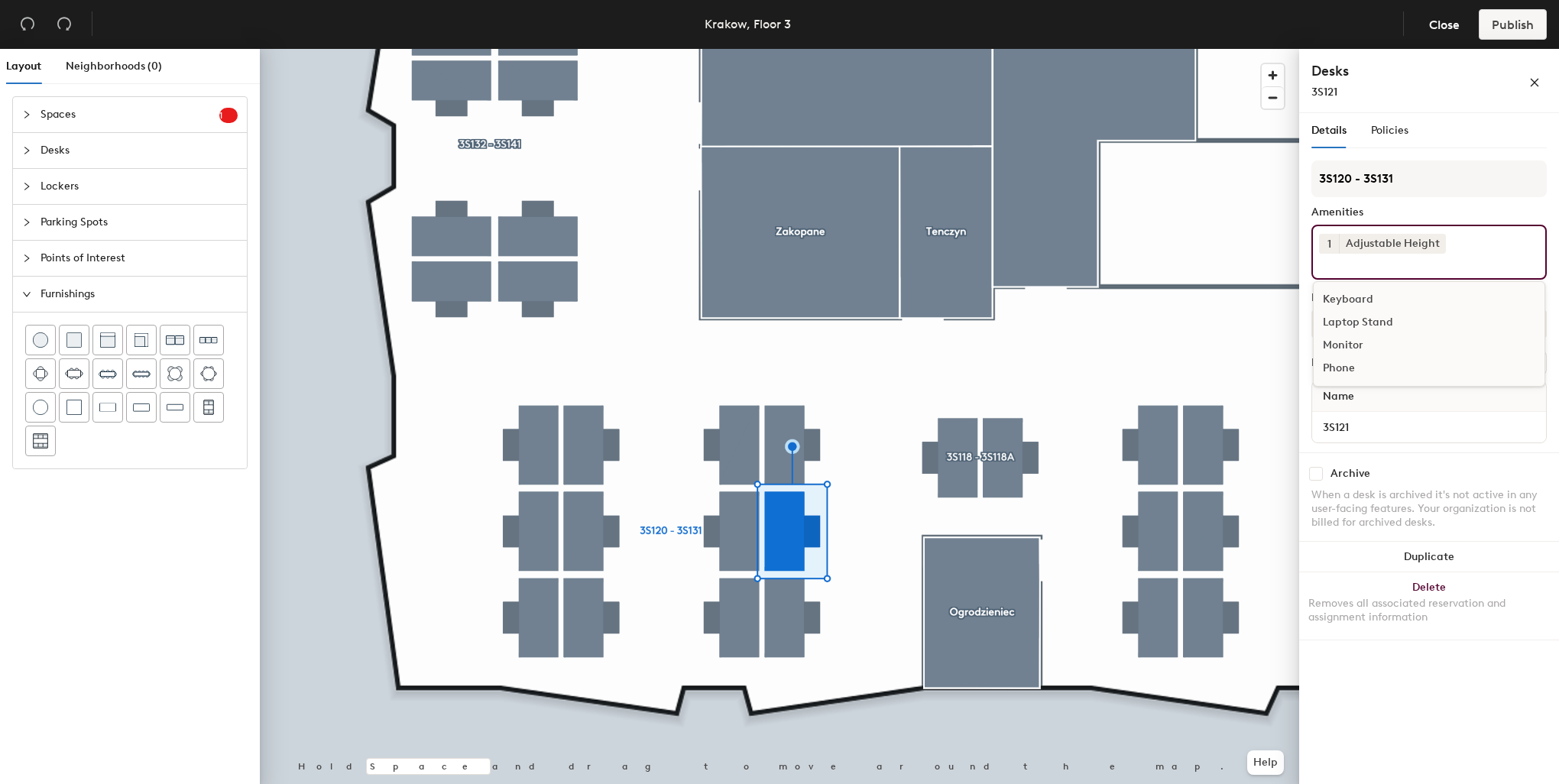
click at [1358, 294] on div "Keyboard" at bounding box center [1429, 300] width 231 height 23
click at [1350, 315] on div "Monitor" at bounding box center [1429, 322] width 231 height 23
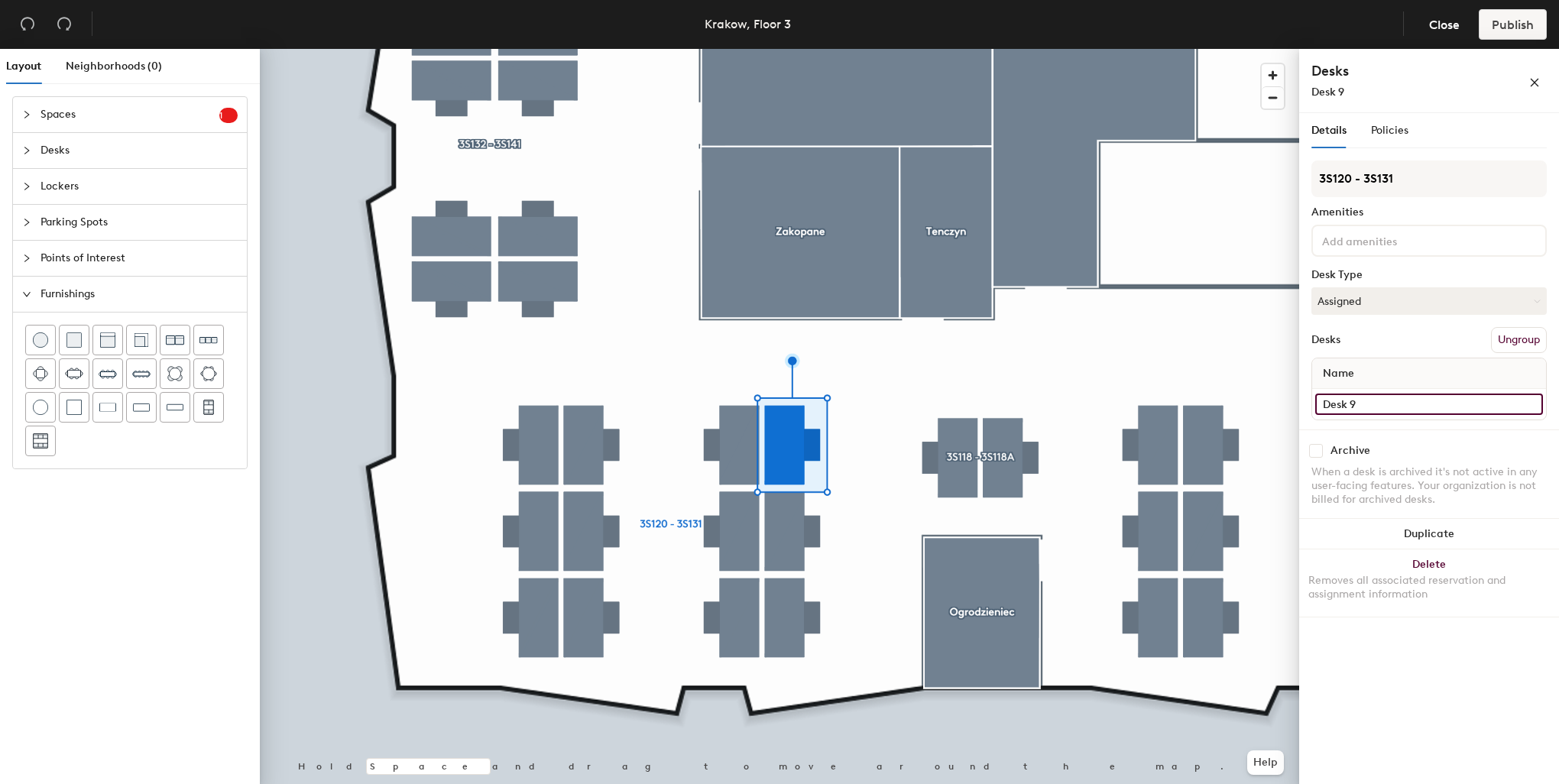
click at [1370, 401] on input "Desk 9" at bounding box center [1428, 404] width 228 height 22
paste input "3S120"
type input "3S122"
click at [1391, 228] on div at bounding box center [1428, 240] width 236 height 32
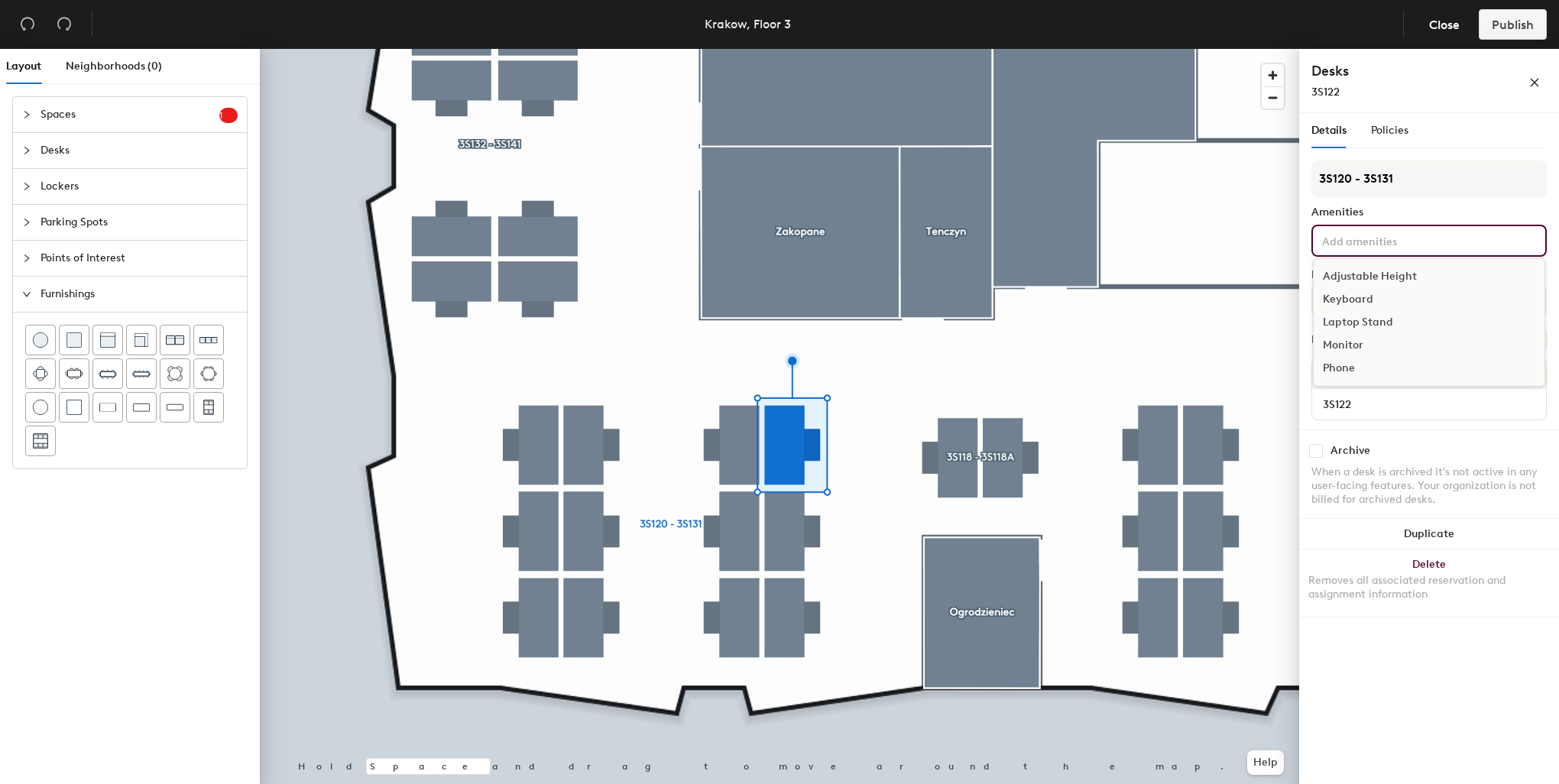
click at [1385, 270] on div "Adjustable Height" at bounding box center [1429, 276] width 231 height 23
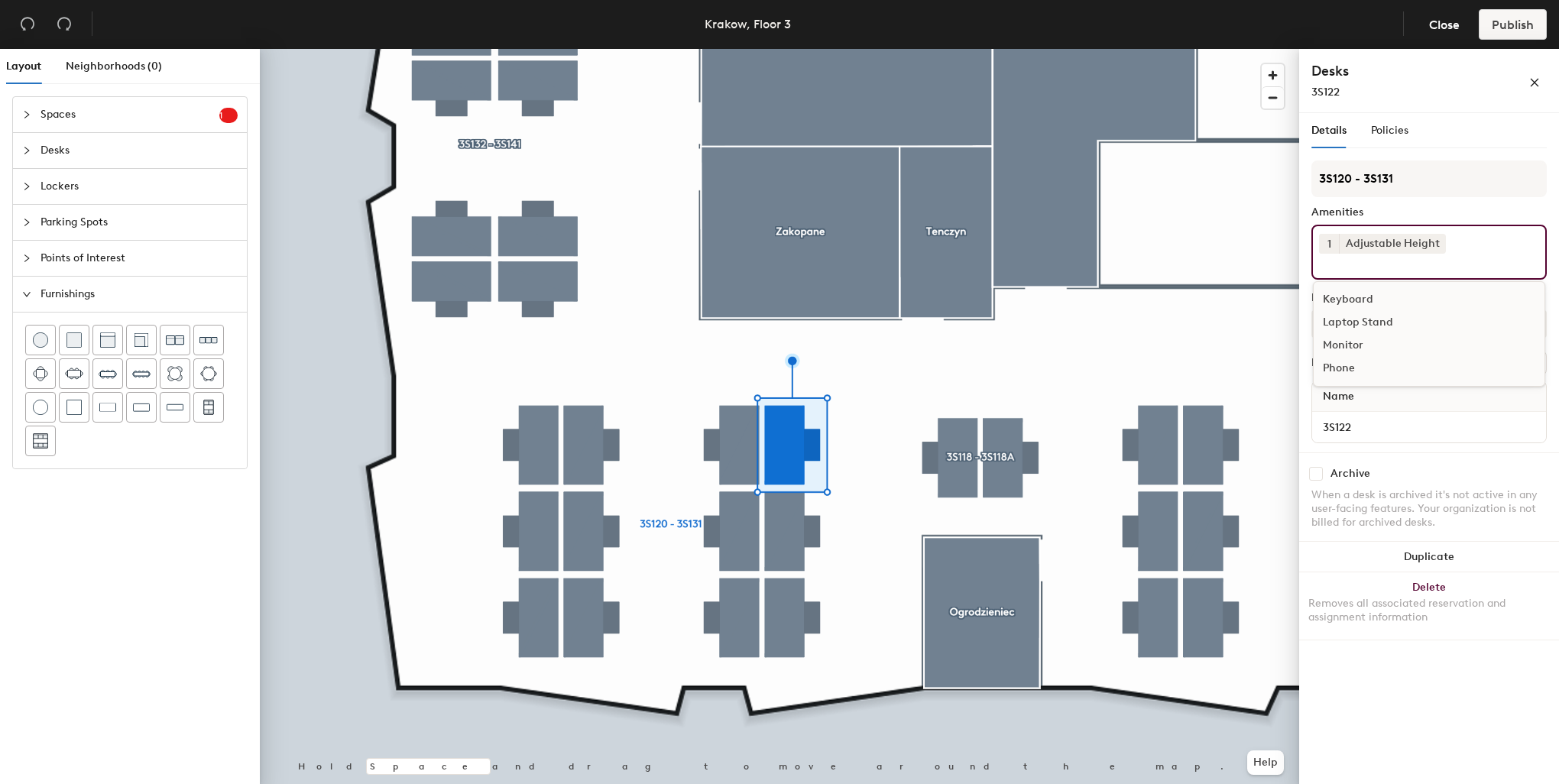
click at [1358, 288] on div "Keyboard" at bounding box center [1429, 300] width 231 height 23
click at [1354, 322] on div "Monitor" at bounding box center [1429, 322] width 231 height 23
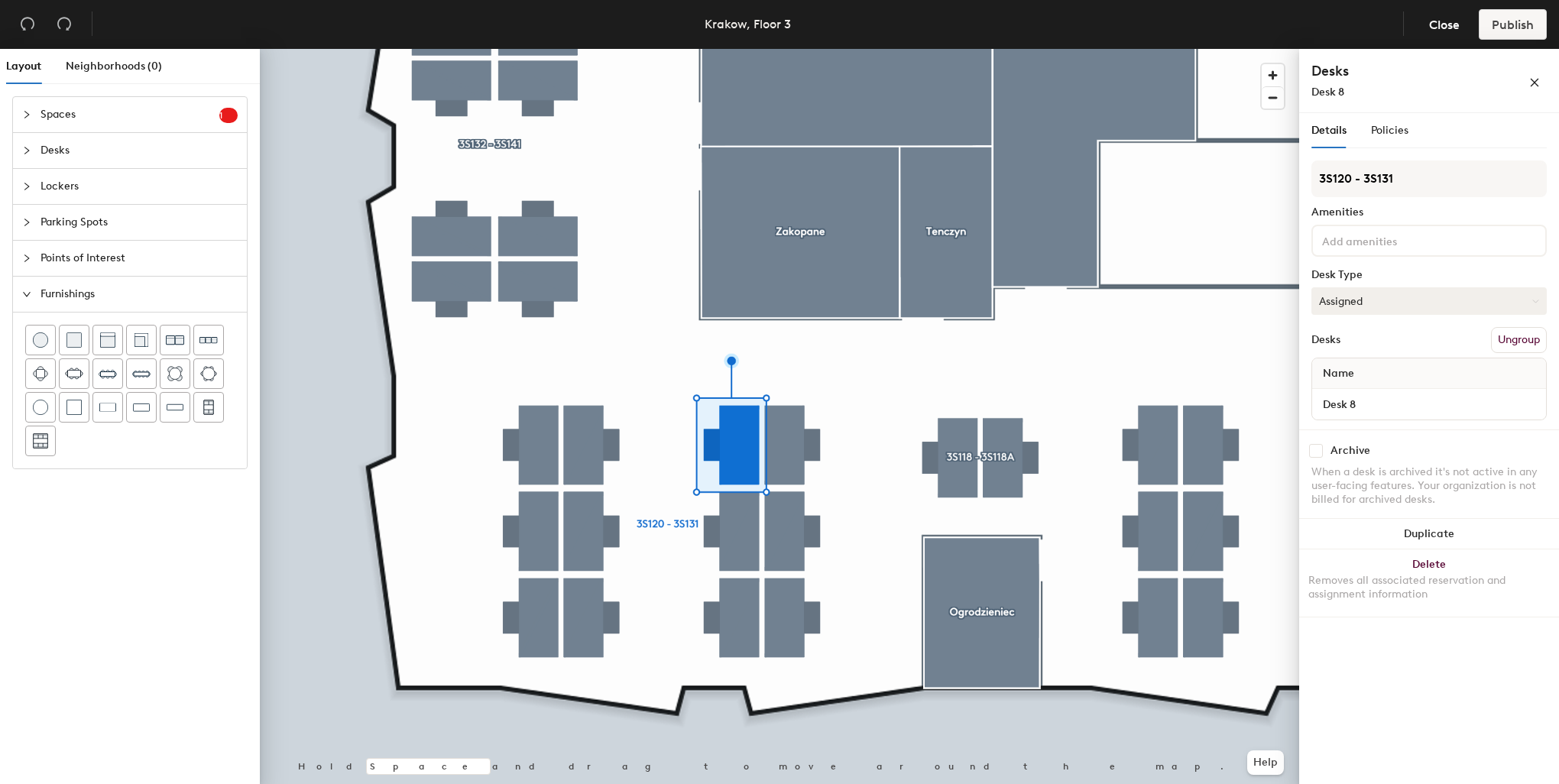
click at [1365, 304] on button "Assigned" at bounding box center [1428, 301] width 236 height 27
click at [1346, 384] on div "Hoteled" at bounding box center [1389, 394] width 153 height 23
click at [1360, 411] on input "Desk 8" at bounding box center [1428, 404] width 228 height 22
paste input "3S120"
type input "3S123"
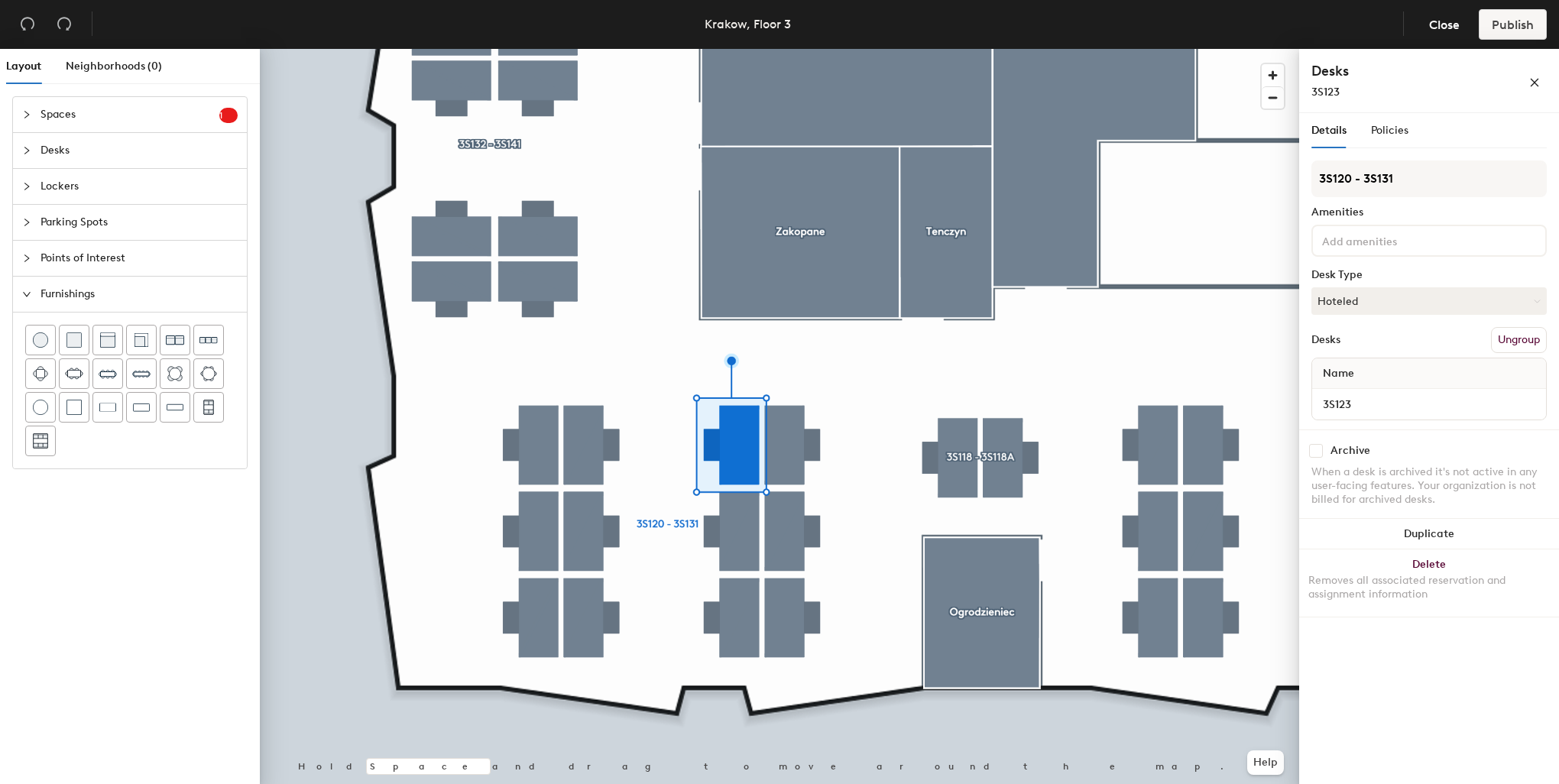
click at [1365, 234] on input at bounding box center [1387, 239] width 137 height 18
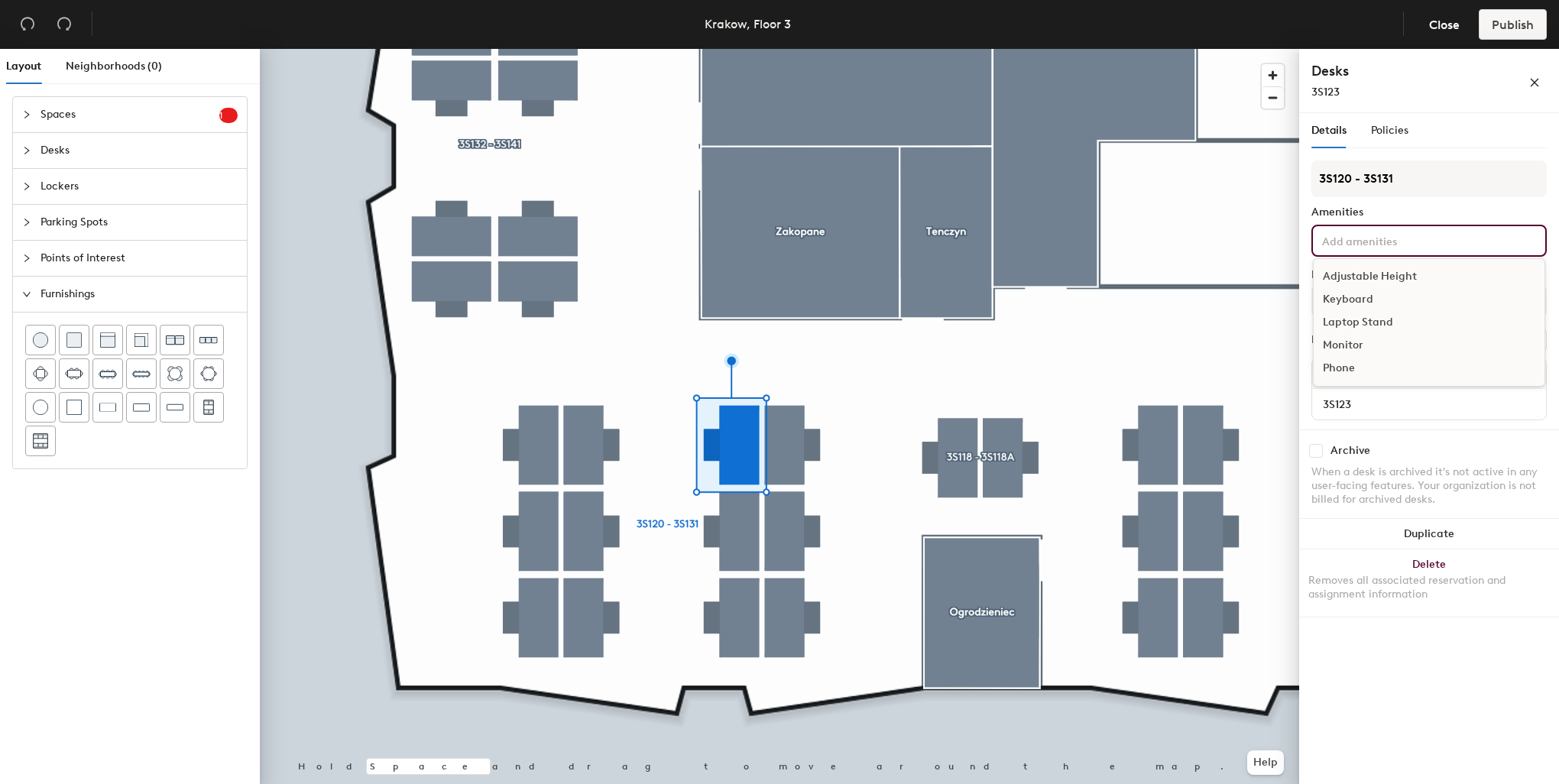
click at [1373, 270] on div "Adjustable Height" at bounding box center [1429, 276] width 231 height 23
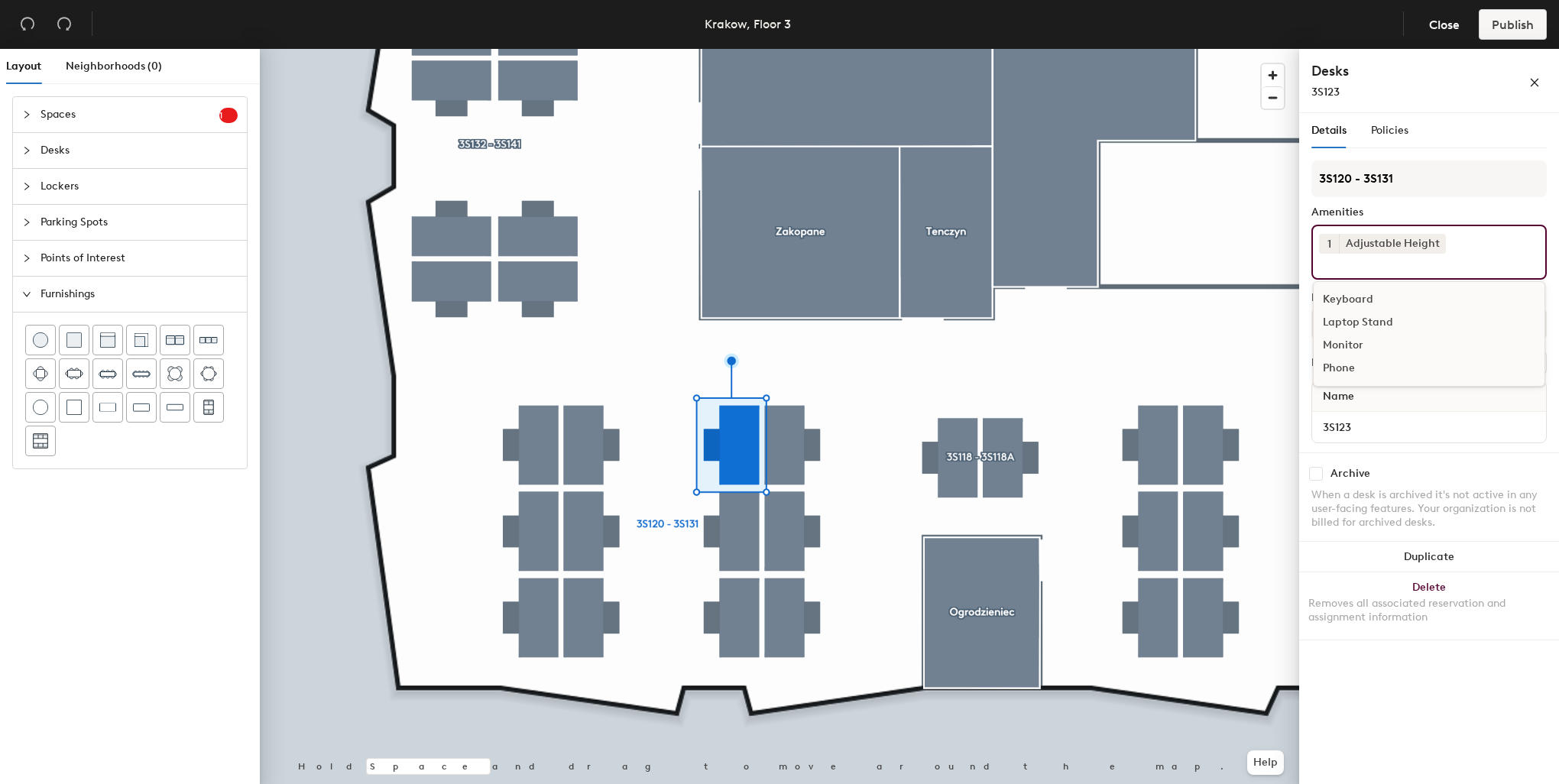
click at [1358, 295] on div "Keyboard" at bounding box center [1429, 300] width 231 height 23
click at [1354, 320] on div "Monitor" at bounding box center [1429, 322] width 231 height 23
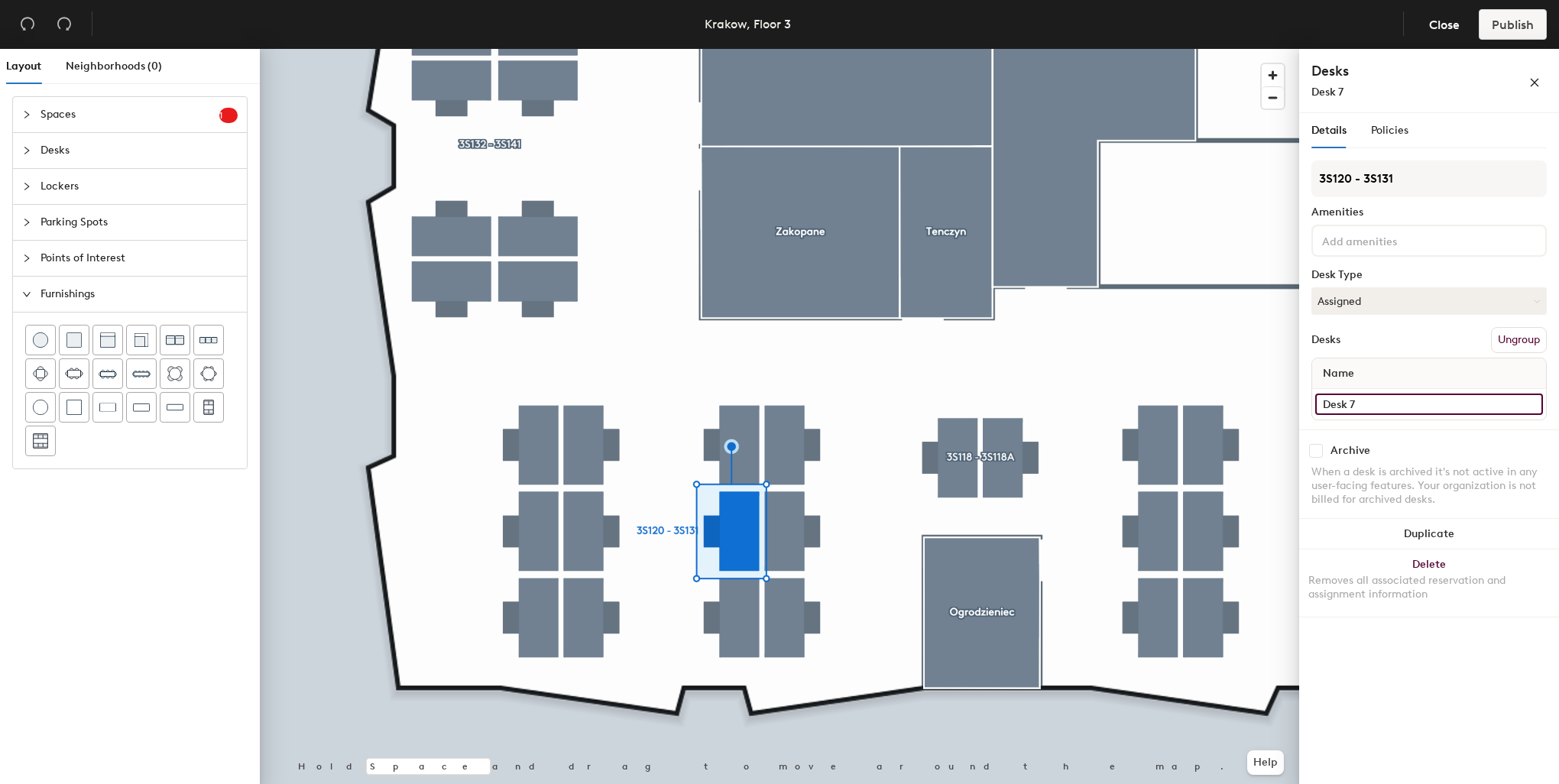
click at [1375, 402] on input "Desk 7" at bounding box center [1428, 404] width 228 height 22
paste input "3S120"
type input "3S124"
click at [1341, 300] on button "Assigned" at bounding box center [1428, 301] width 236 height 27
click at [1348, 388] on div "Hoteled" at bounding box center [1389, 394] width 153 height 23
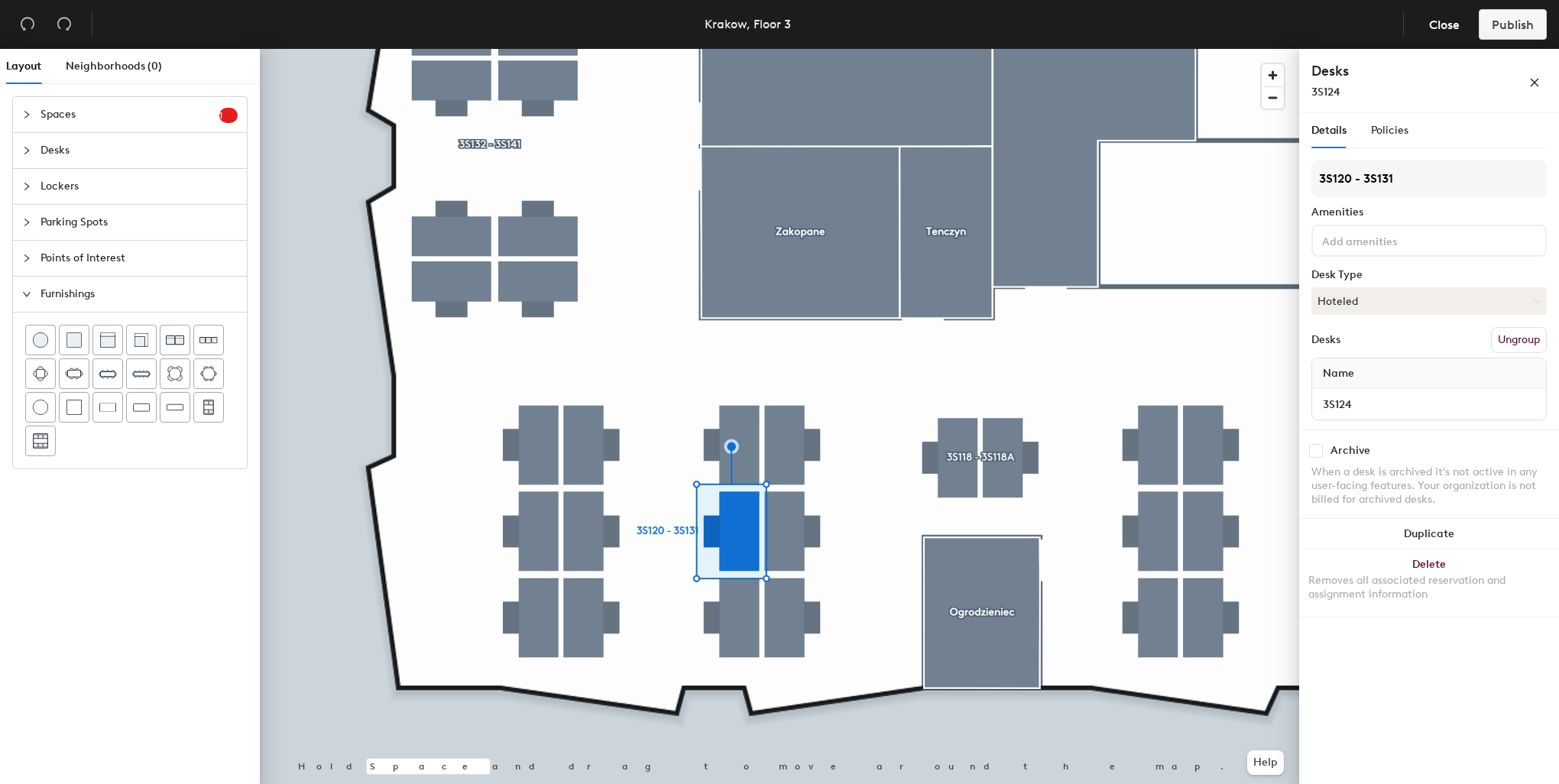
click at [1354, 244] on input at bounding box center [1387, 239] width 137 height 18
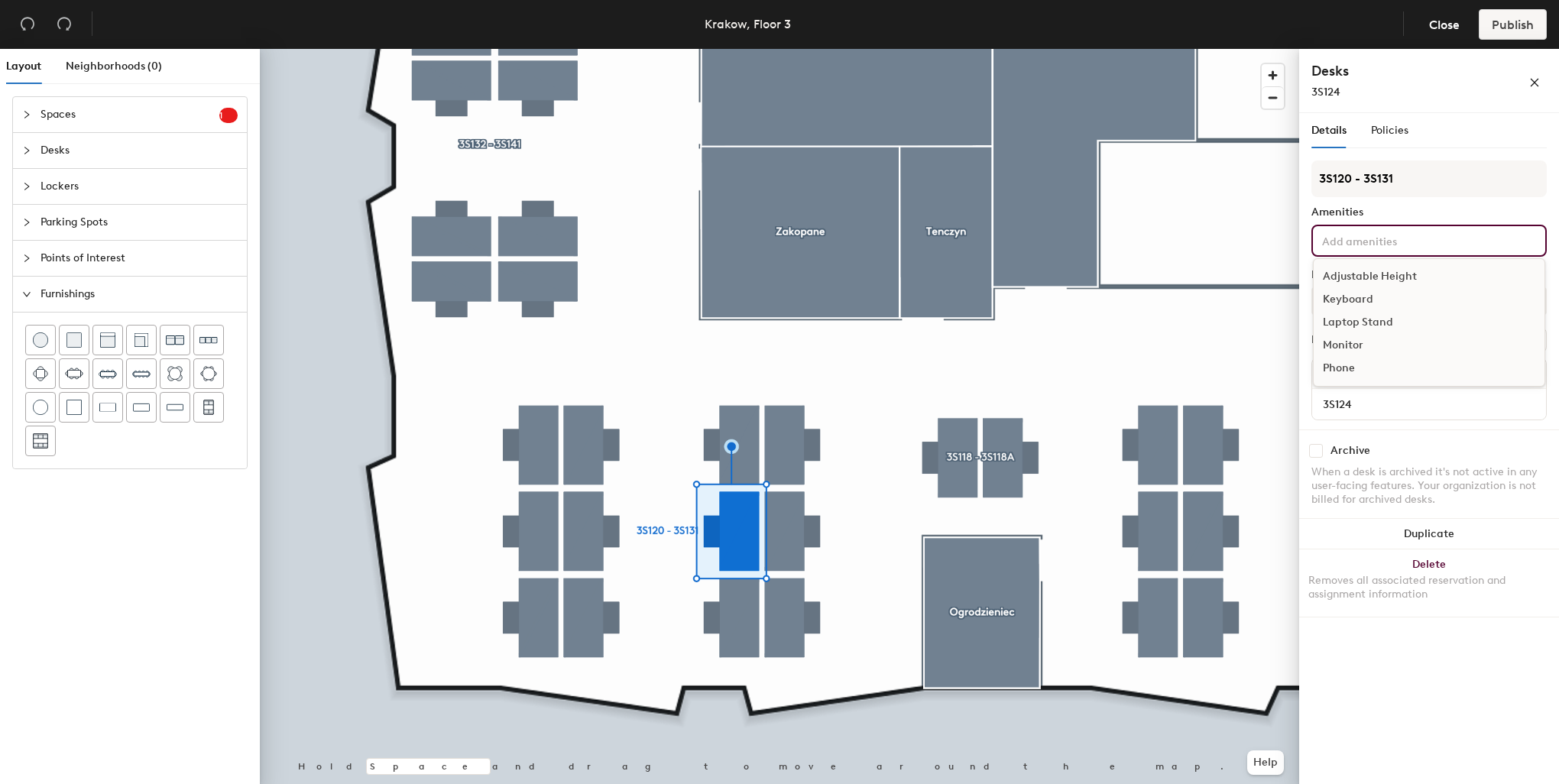
click at [1348, 266] on div "Adjustable Height" at bounding box center [1429, 276] width 231 height 23
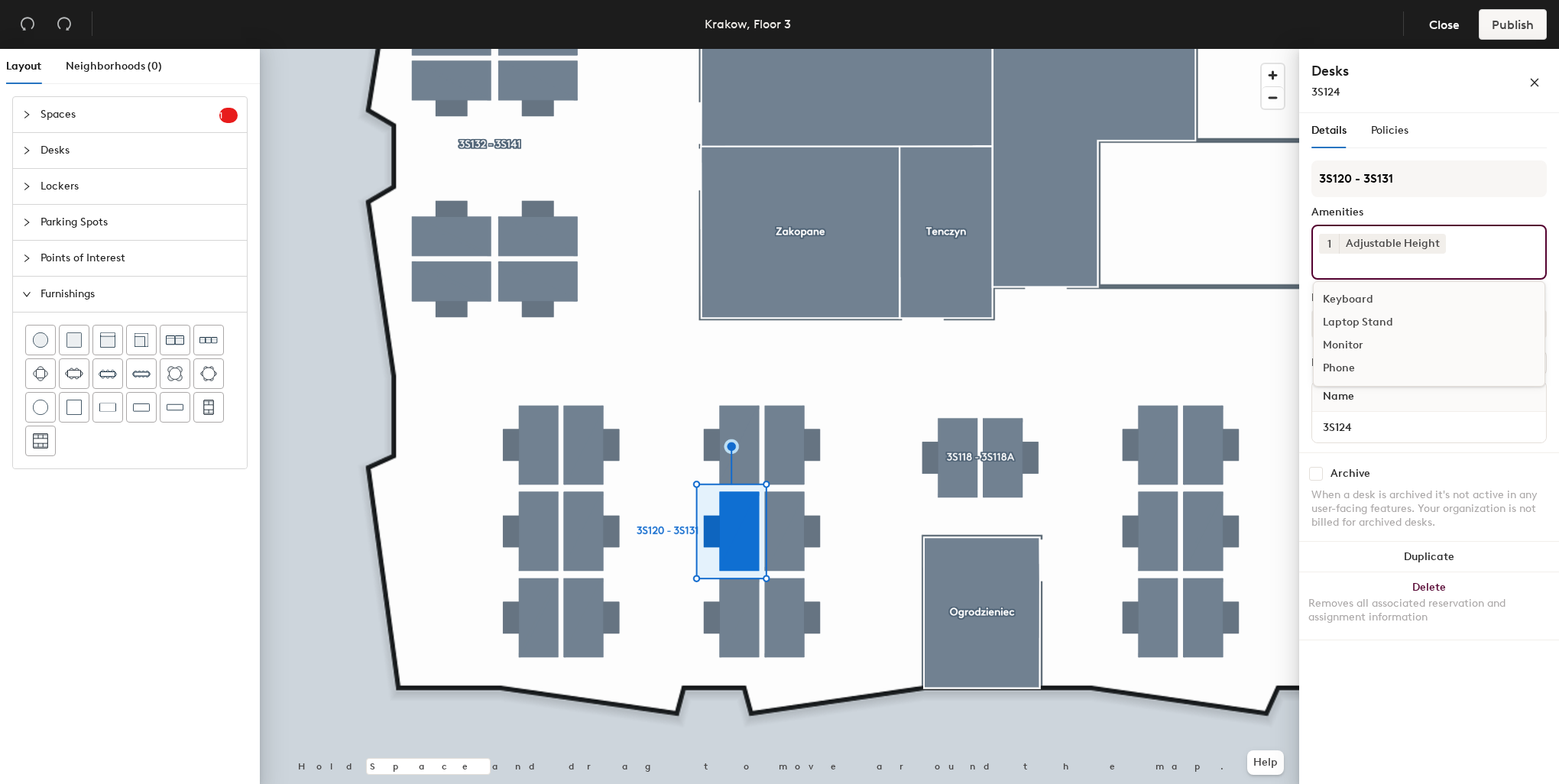
click at [1339, 298] on div "Keyboard" at bounding box center [1429, 300] width 231 height 23
click at [1345, 322] on div "Monitor" at bounding box center [1429, 322] width 231 height 23
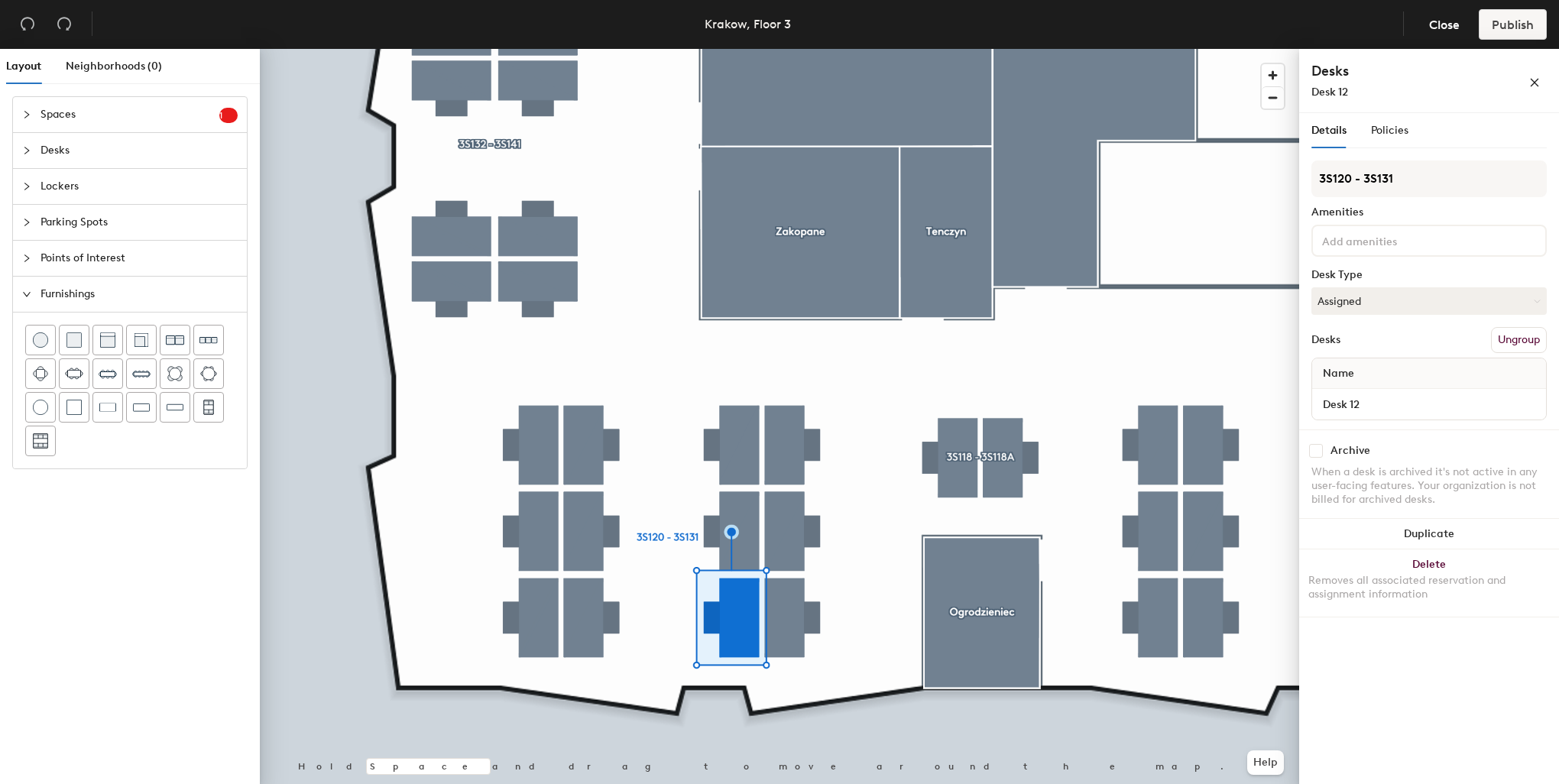
click at [1372, 384] on div "Name" at bounding box center [1428, 374] width 234 height 30
click at [1375, 403] on input "Desk 12" at bounding box center [1428, 404] width 228 height 22
paste input "3S120"
type input "3S125"
click at [1385, 283] on div "3S120 - 3S131 Amenities Desk Type Assigned Desks Ungroup Name 3S125" at bounding box center [1428, 295] width 236 height 269
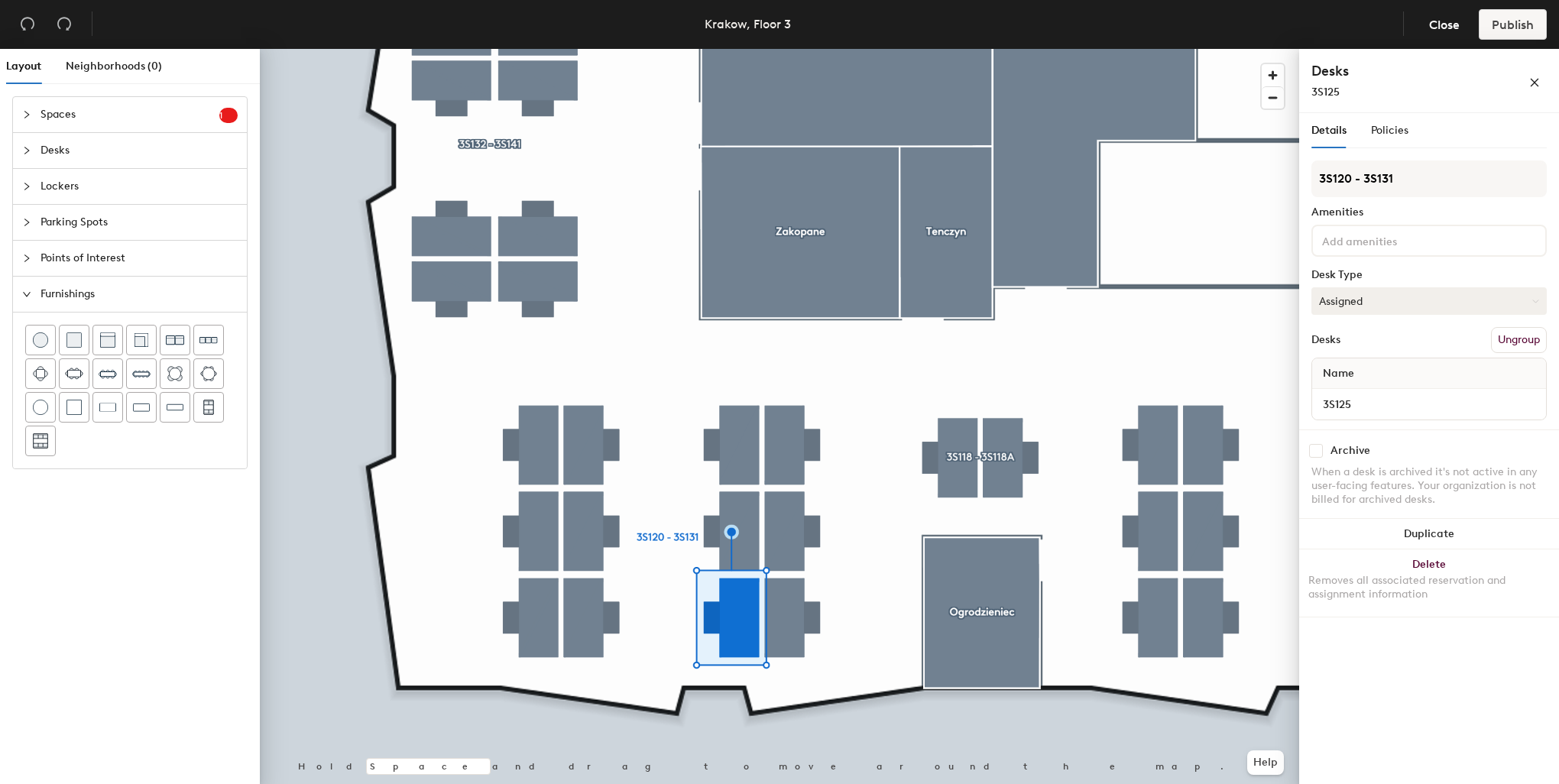
click at [1390, 299] on button "Assigned" at bounding box center [1428, 301] width 236 height 27
click at [1370, 398] on div "Hoteled" at bounding box center [1389, 394] width 153 height 23
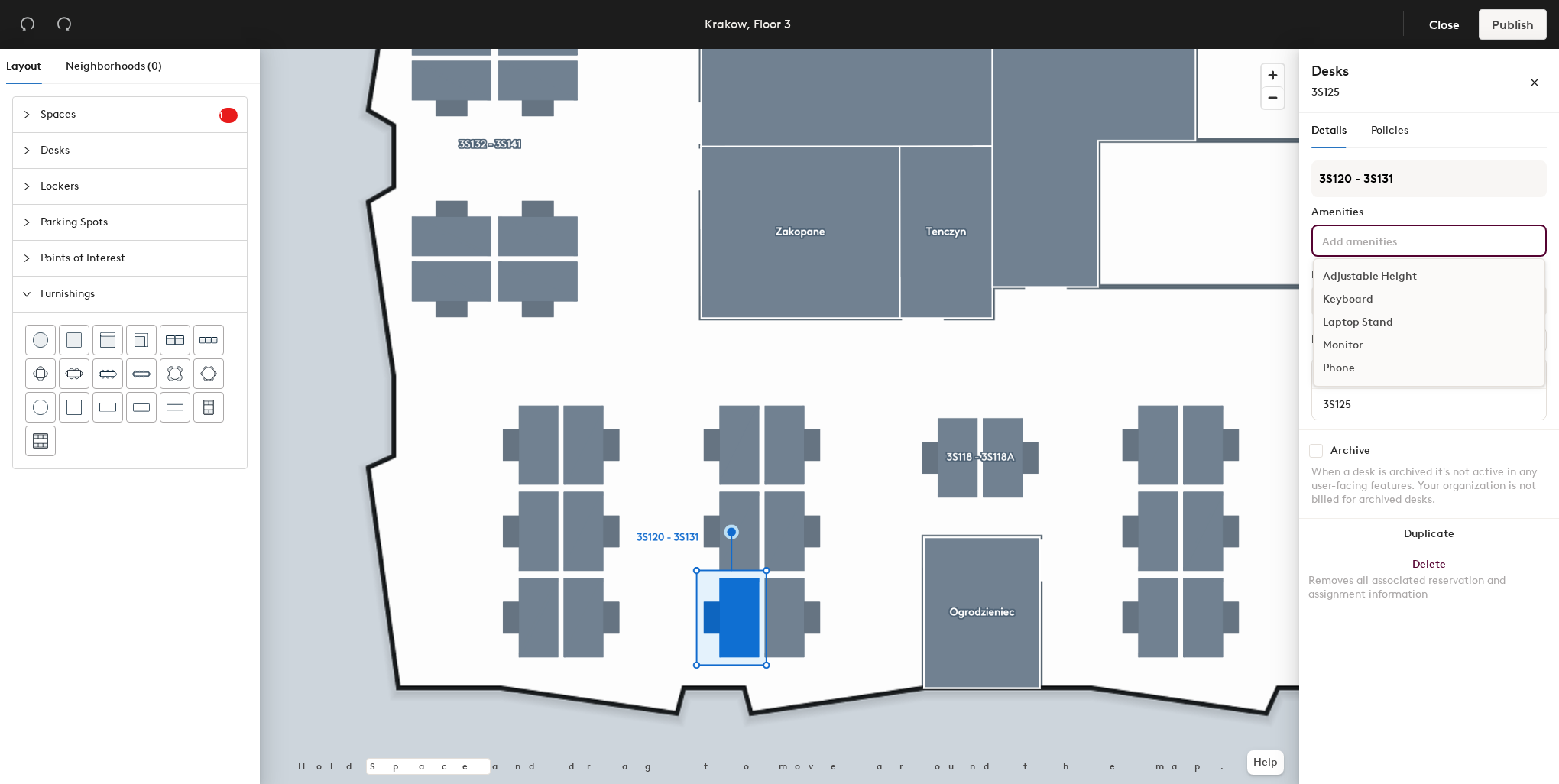
click at [1378, 246] on input at bounding box center [1387, 239] width 137 height 18
click at [1381, 271] on div "Adjustable Height" at bounding box center [1429, 276] width 231 height 23
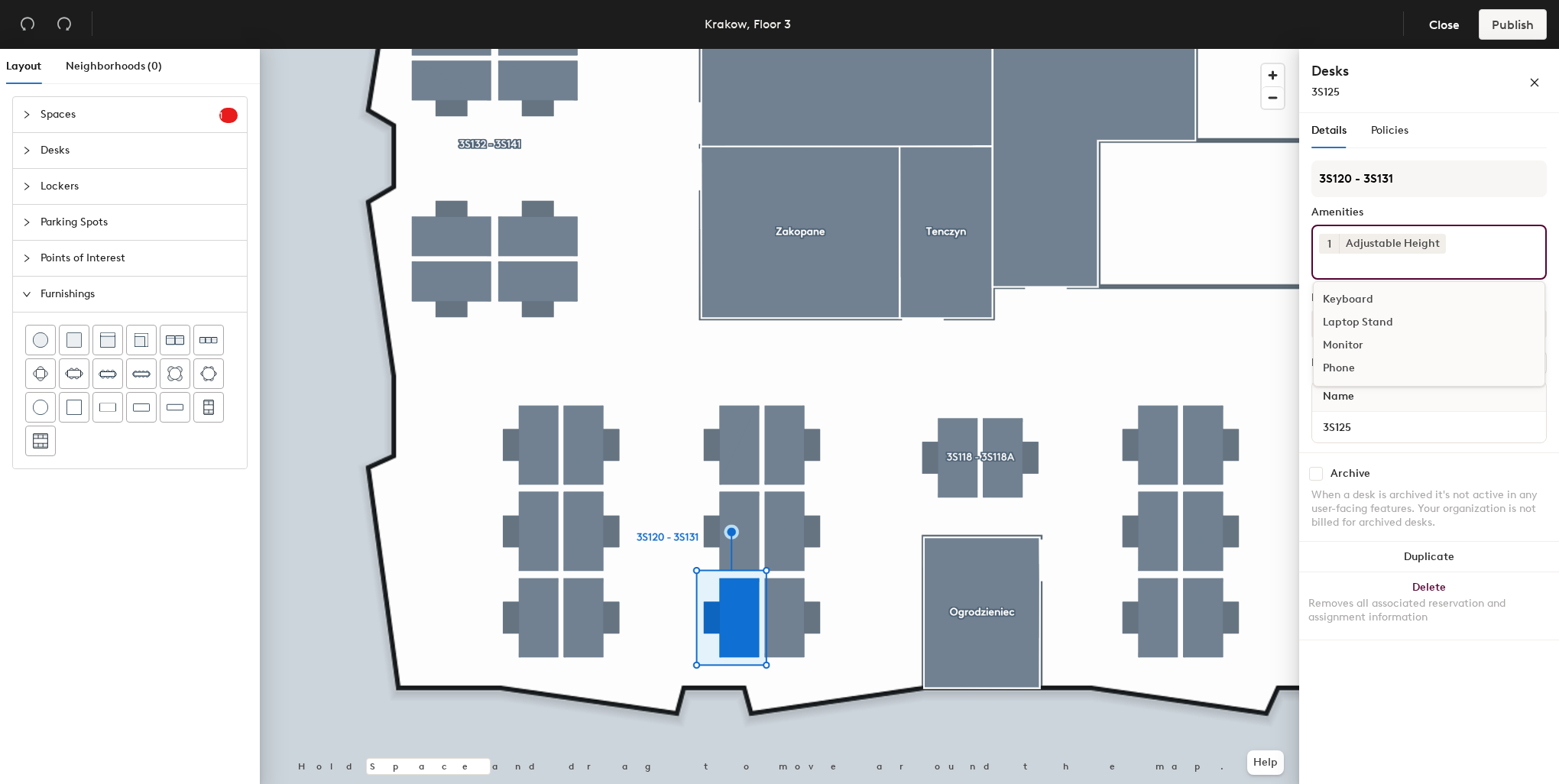
click at [1363, 301] on div "Keyboard" at bounding box center [1429, 300] width 231 height 23
click at [1354, 313] on div "Monitor" at bounding box center [1429, 322] width 231 height 23
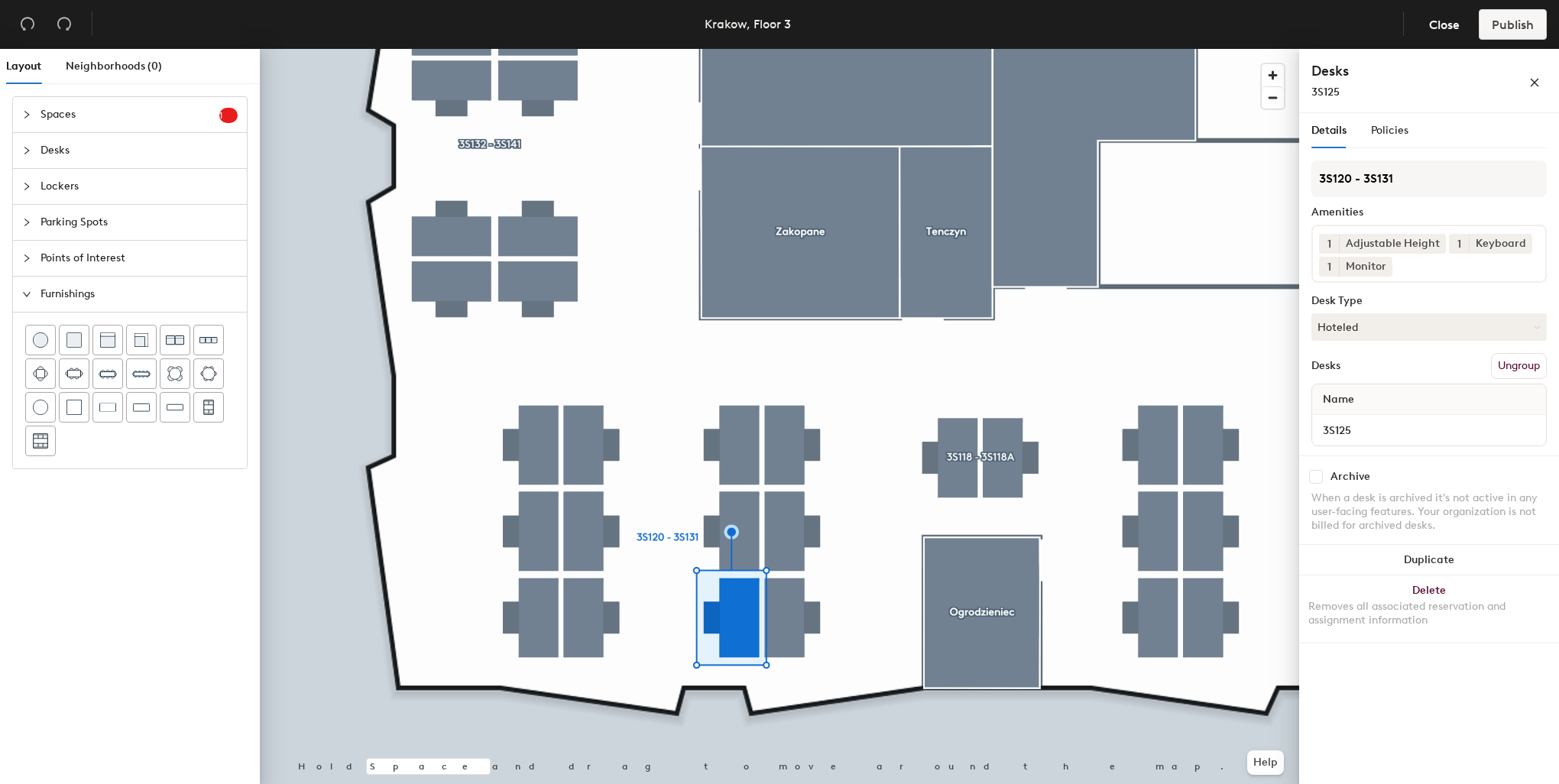
click at [671, 49] on div at bounding box center [780, 49] width 1040 height 0
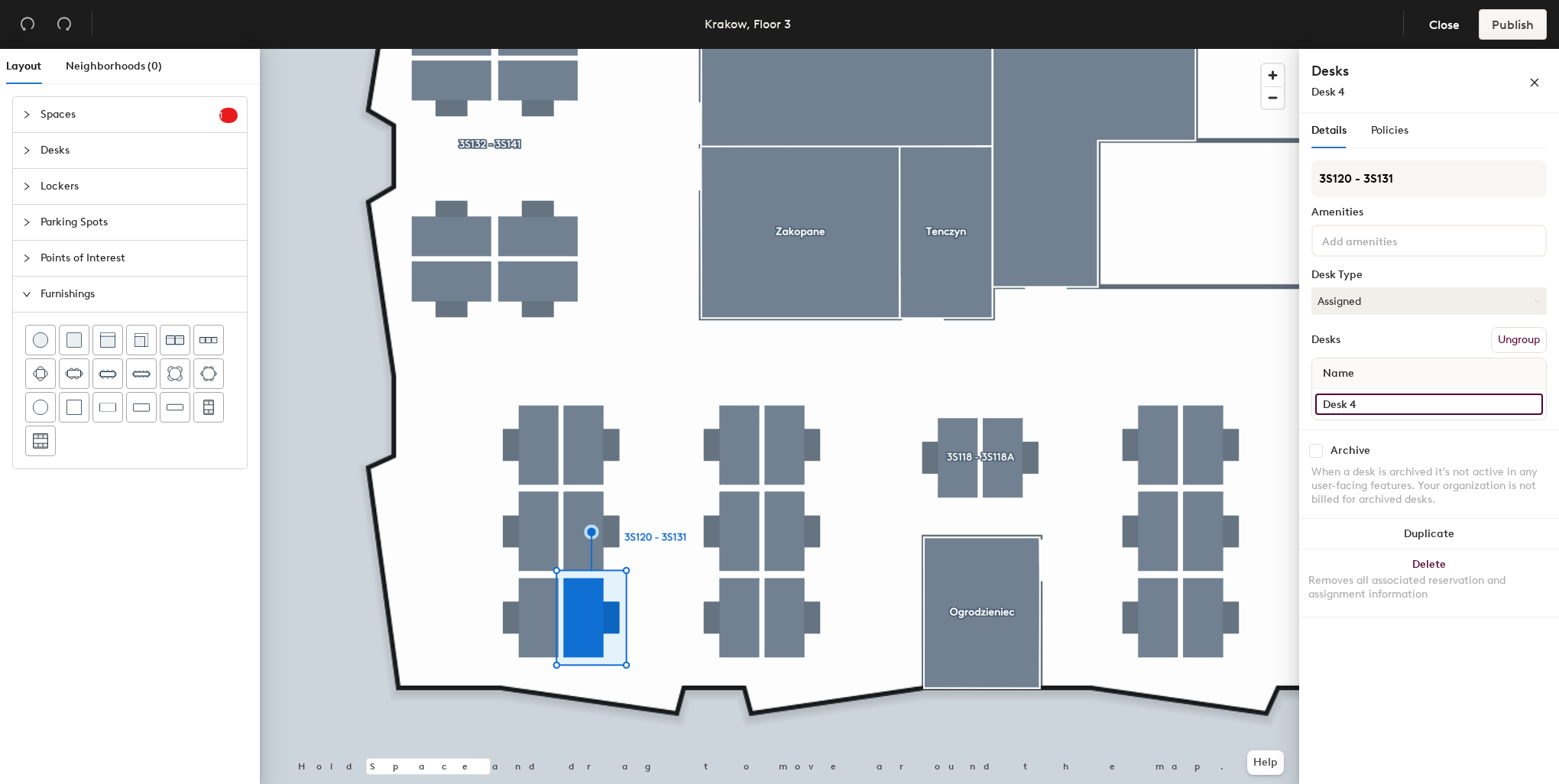
click at [1399, 404] on input "Desk 4" at bounding box center [1428, 404] width 228 height 22
paste input "3S120"
type input "3S126"
click at [1378, 296] on button "Assigned" at bounding box center [1428, 301] width 236 height 27
click at [1351, 391] on div "Hoteled" at bounding box center [1389, 394] width 153 height 23
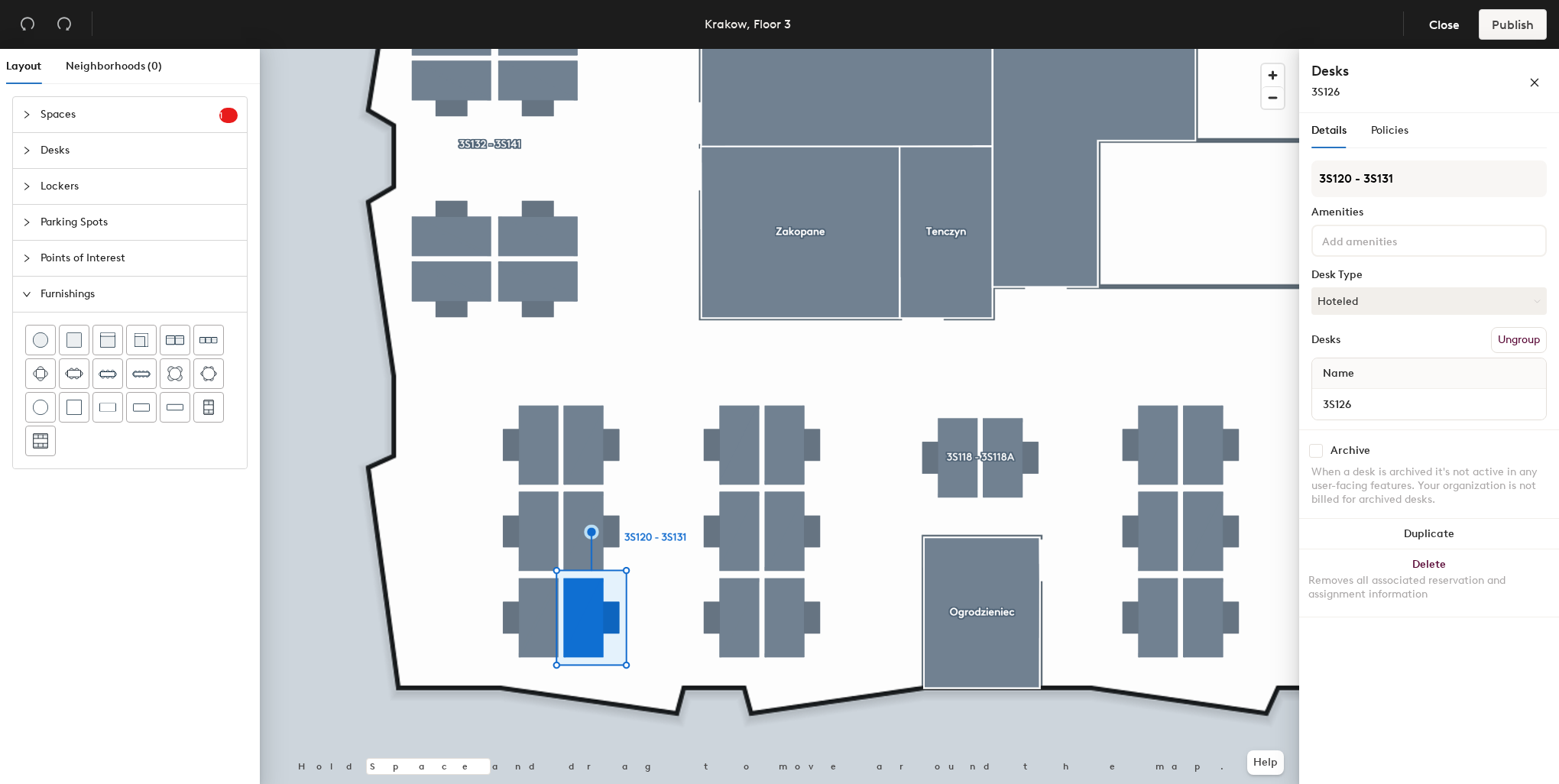
click at [1359, 231] on input at bounding box center [1387, 239] width 137 height 18
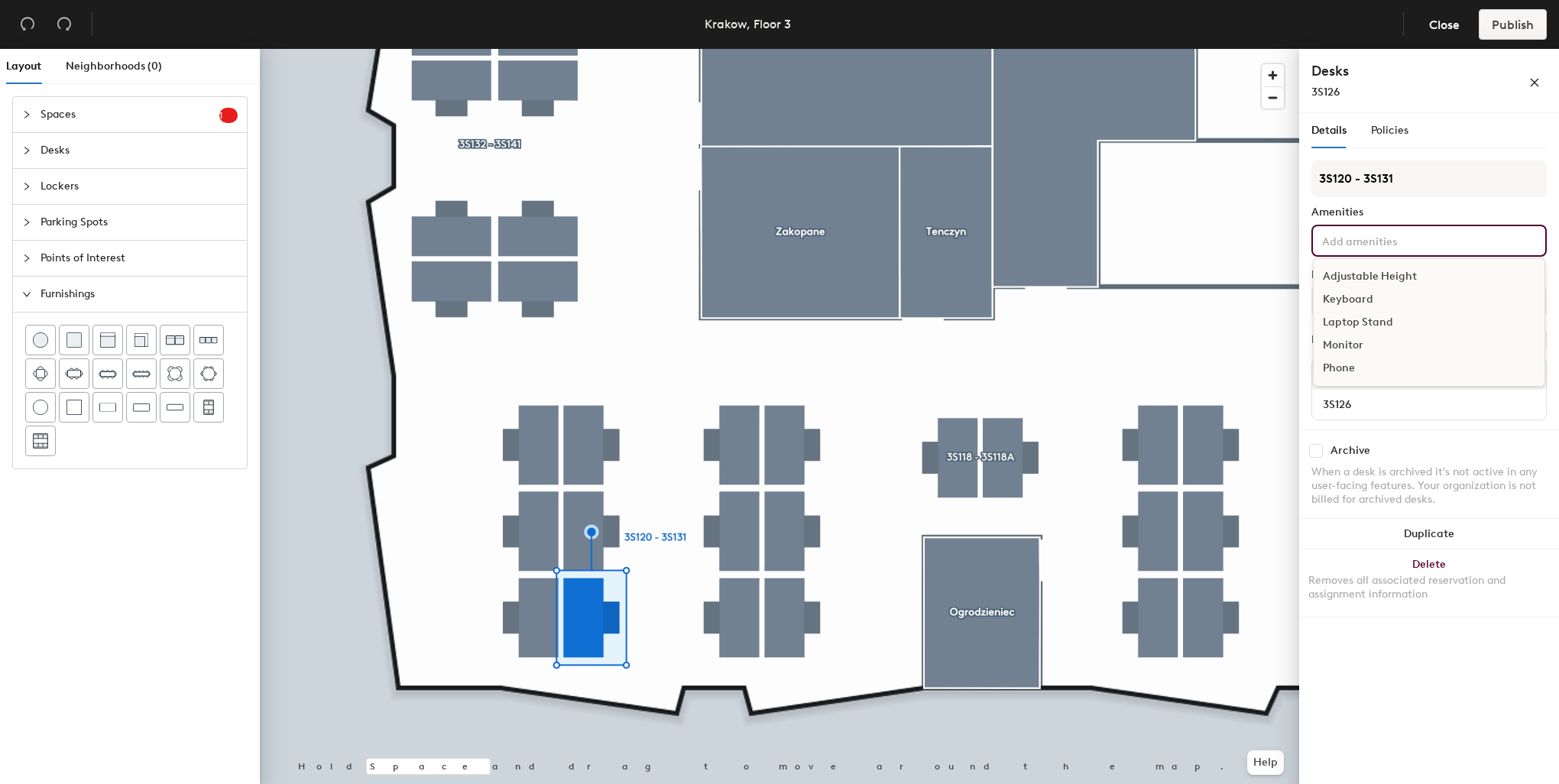
click at [1374, 272] on div "Adjustable Height" at bounding box center [1429, 276] width 231 height 23
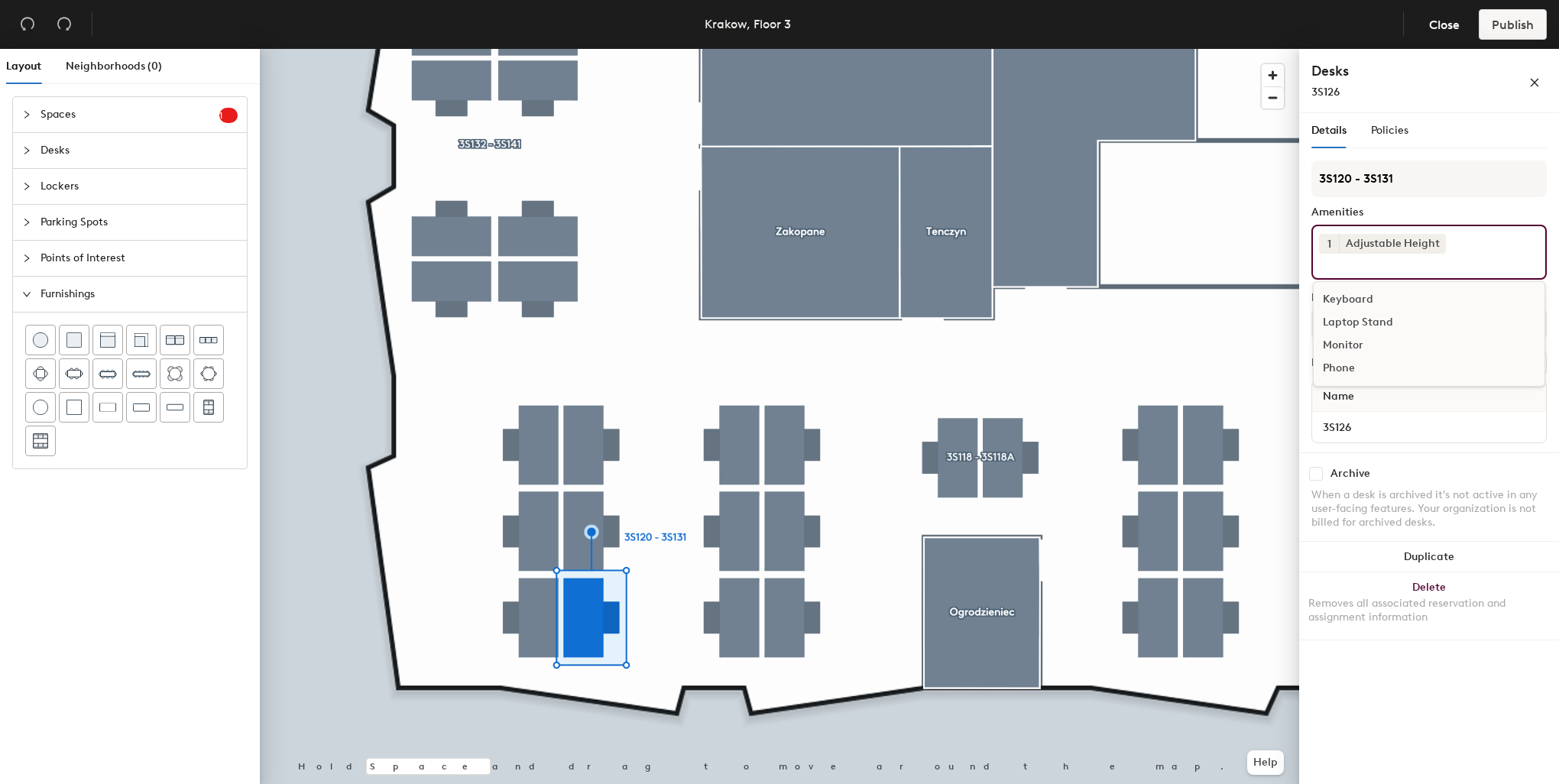
click at [1351, 340] on div "Monitor" at bounding box center [1429, 345] width 231 height 23
click at [1351, 297] on div "Keyboard" at bounding box center [1429, 300] width 231 height 23
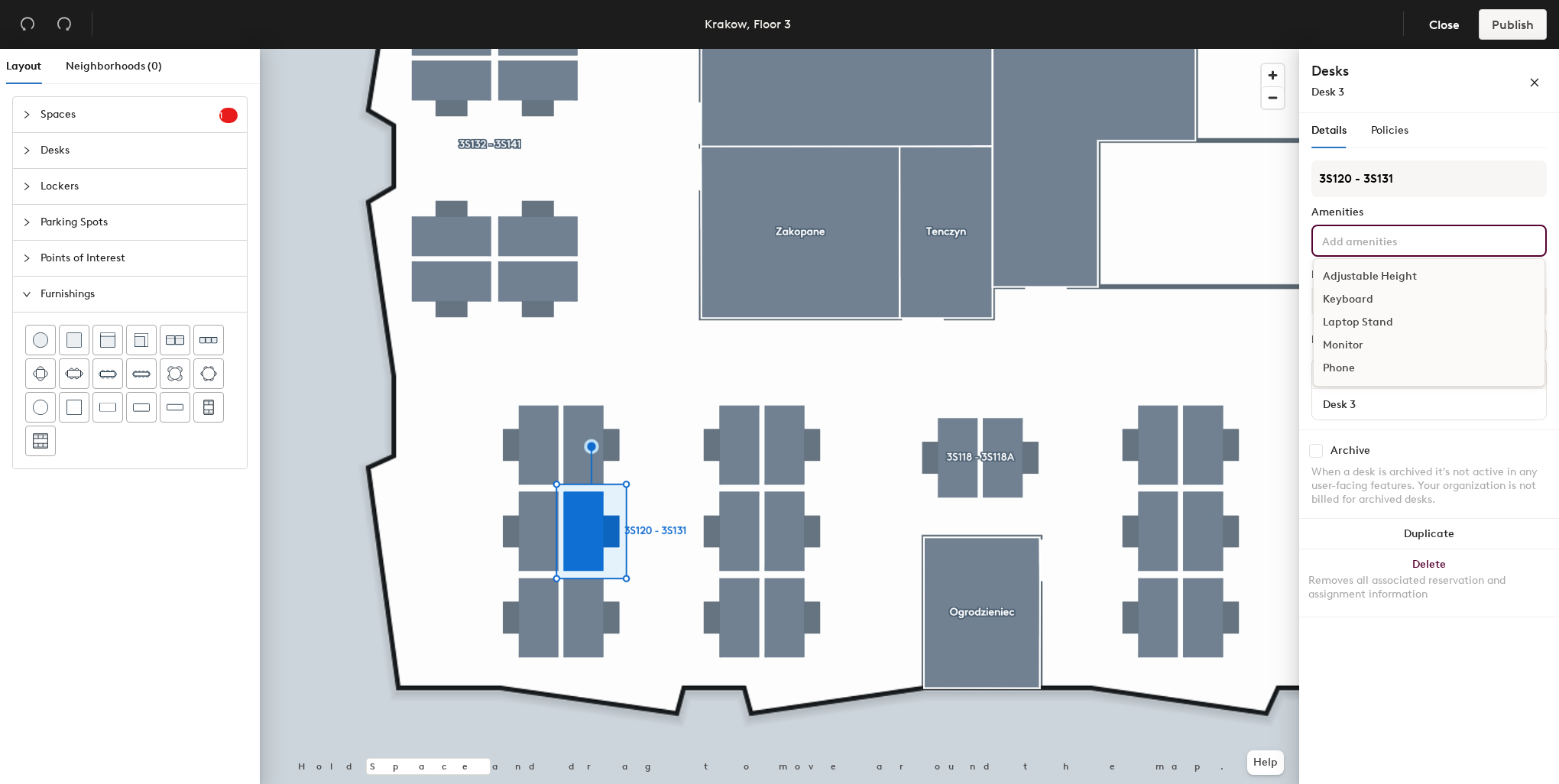
click at [1376, 244] on input at bounding box center [1387, 239] width 137 height 18
click at [1350, 395] on input "Desk 3" at bounding box center [1428, 404] width 228 height 22
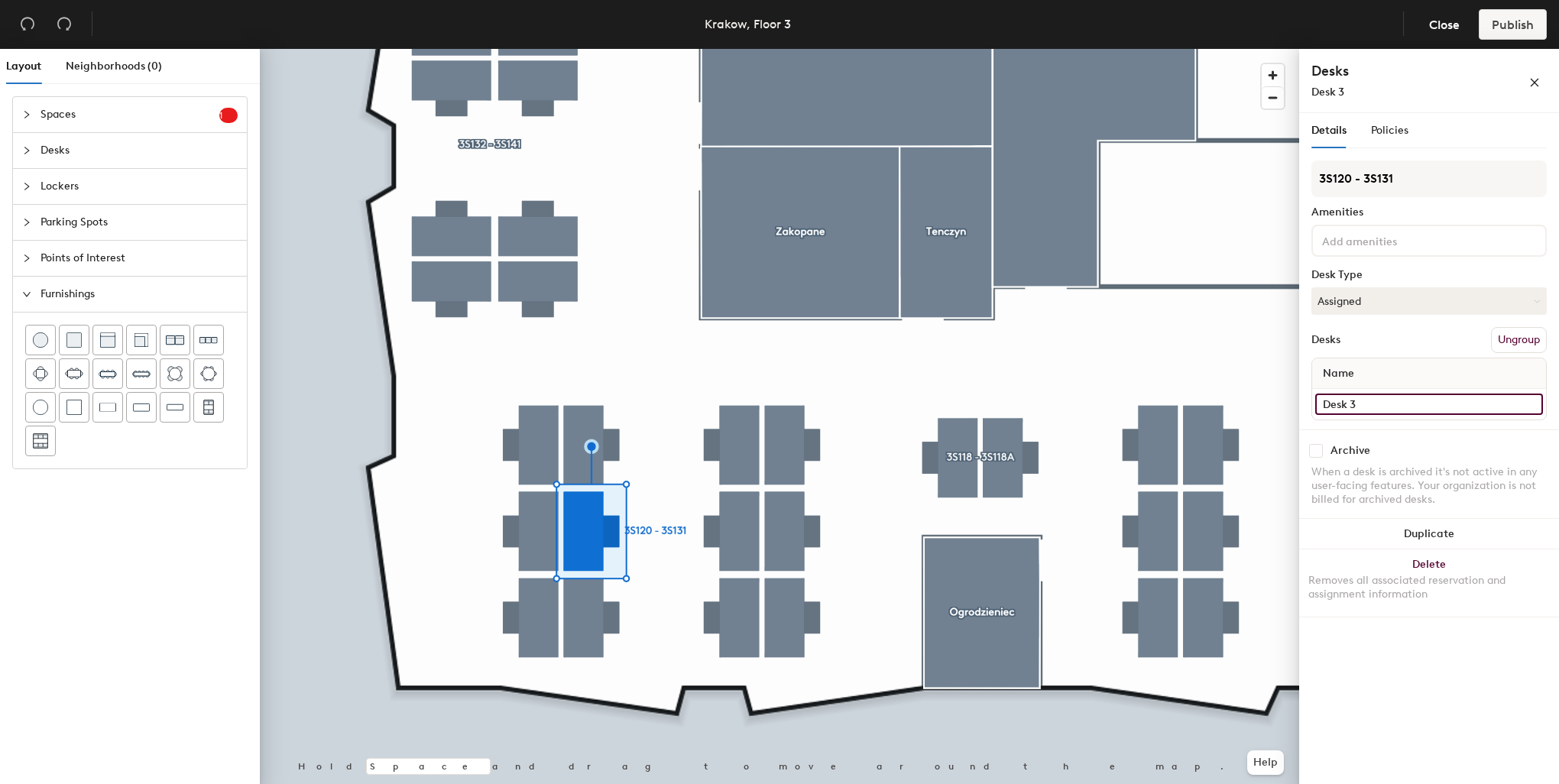
paste input "3S120"
type input "3S127"
click at [1358, 306] on button "Assigned" at bounding box center [1428, 301] width 236 height 27
click at [1368, 388] on div "Hoteled" at bounding box center [1389, 394] width 153 height 23
click at [1378, 257] on div "3S120 - 3S131 Amenities Desk Type Hoteled Desks Ungroup Name 3S127" at bounding box center [1428, 295] width 236 height 269
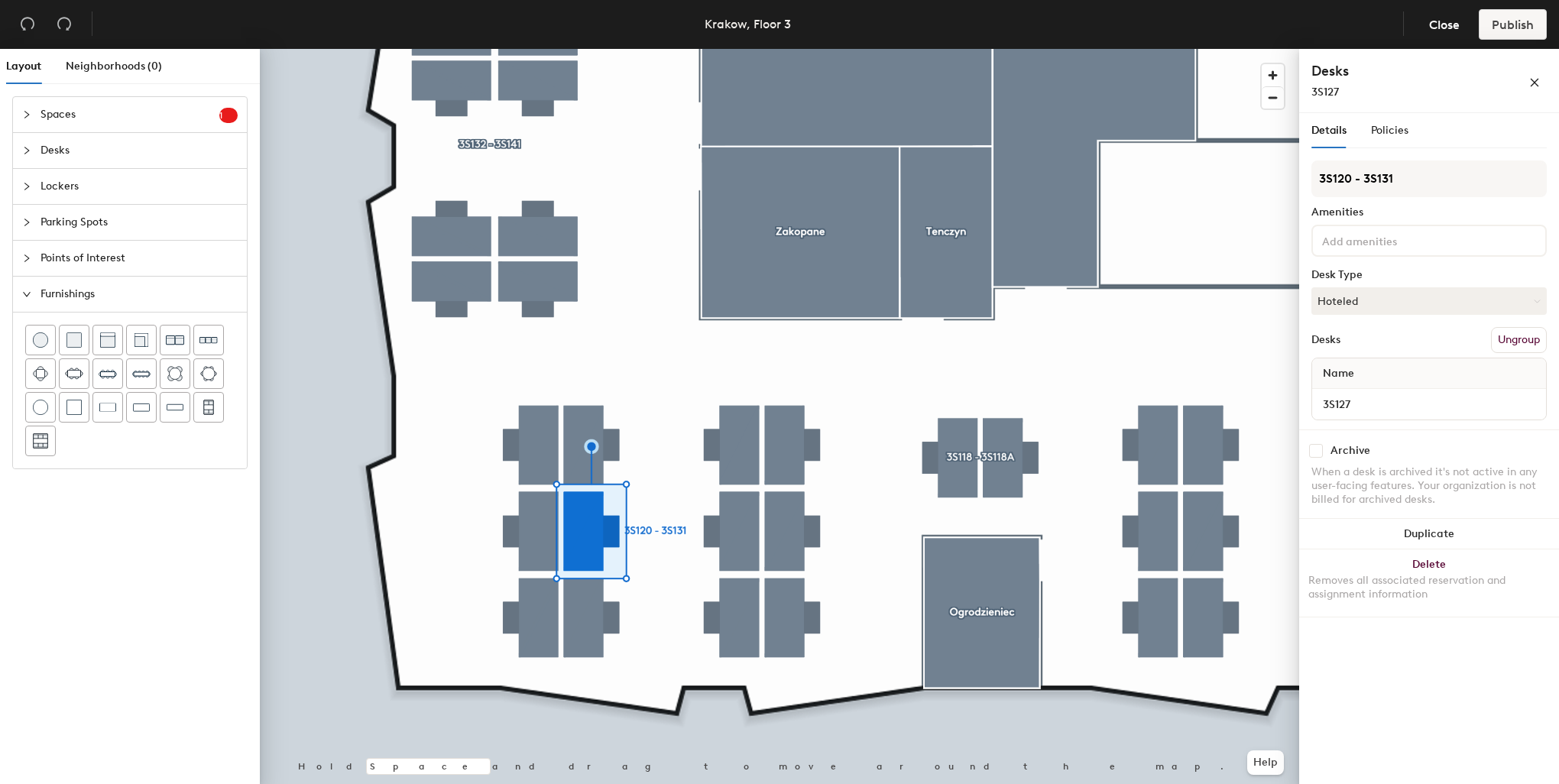
click at [1380, 240] on input at bounding box center [1387, 239] width 137 height 18
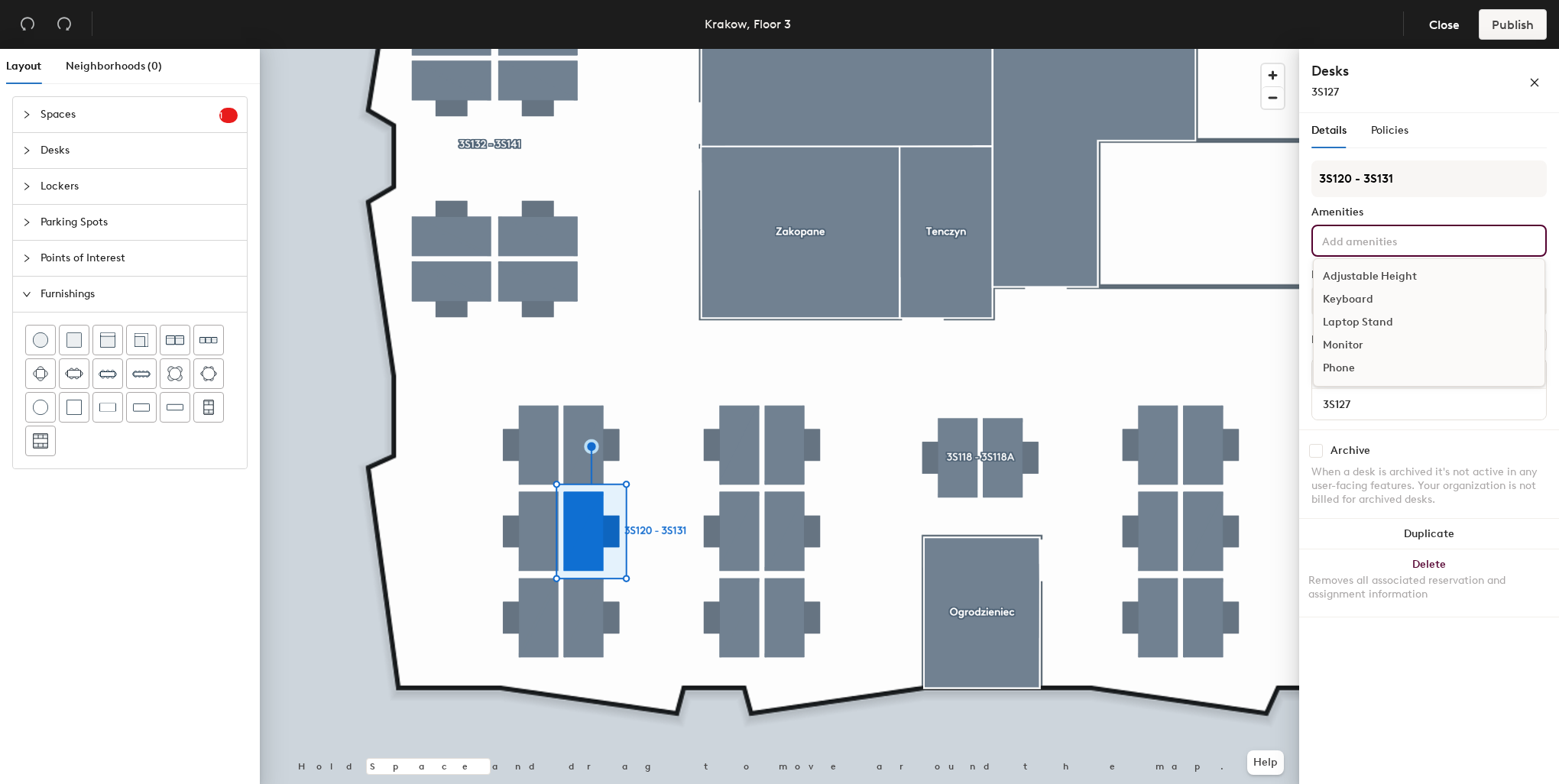
click at [1378, 271] on div "Adjustable Height" at bounding box center [1429, 276] width 231 height 23
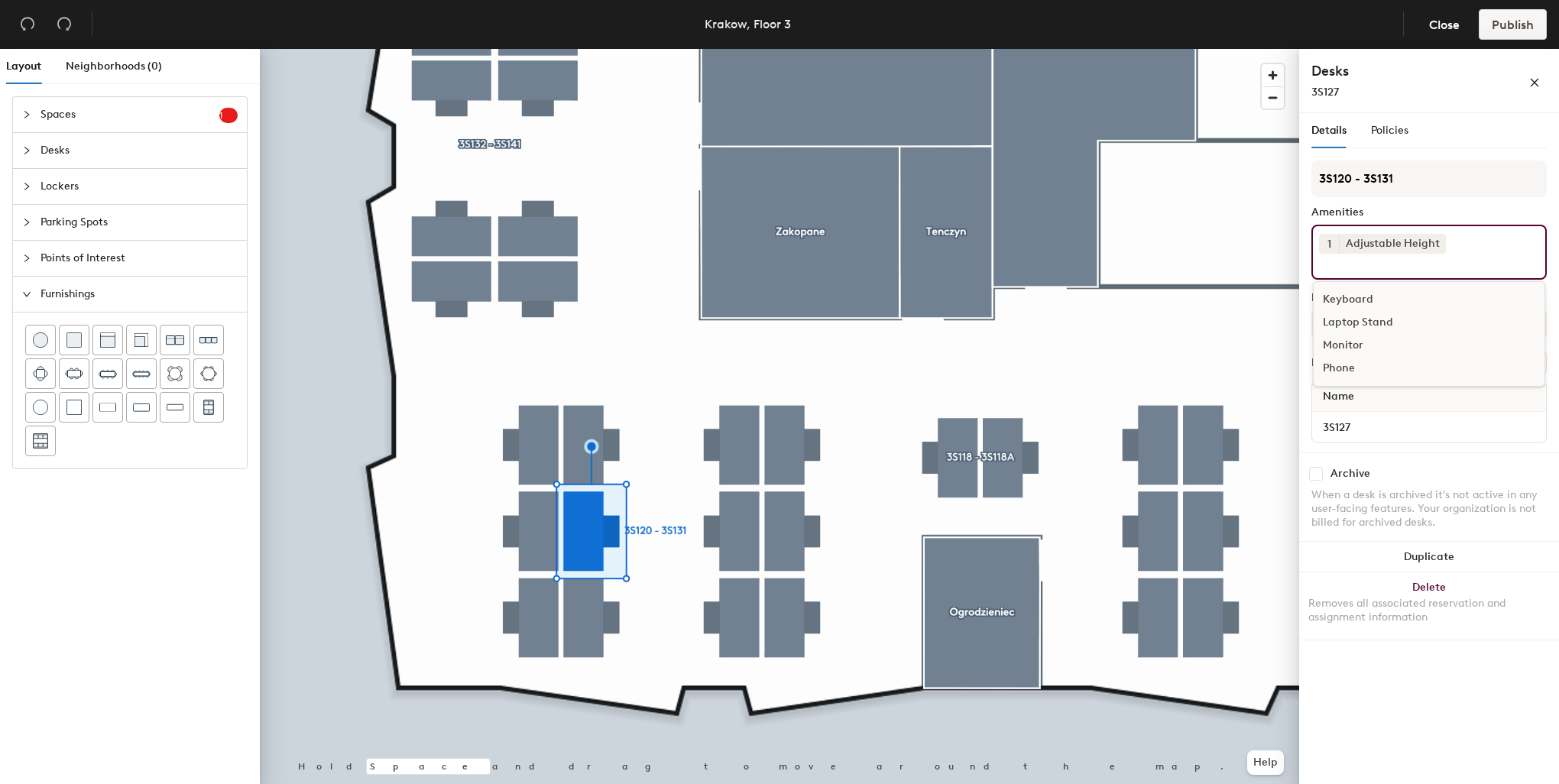
click at [1358, 301] on div "Keyboard" at bounding box center [1429, 300] width 231 height 23
click at [1348, 323] on div "Monitor" at bounding box center [1429, 322] width 231 height 23
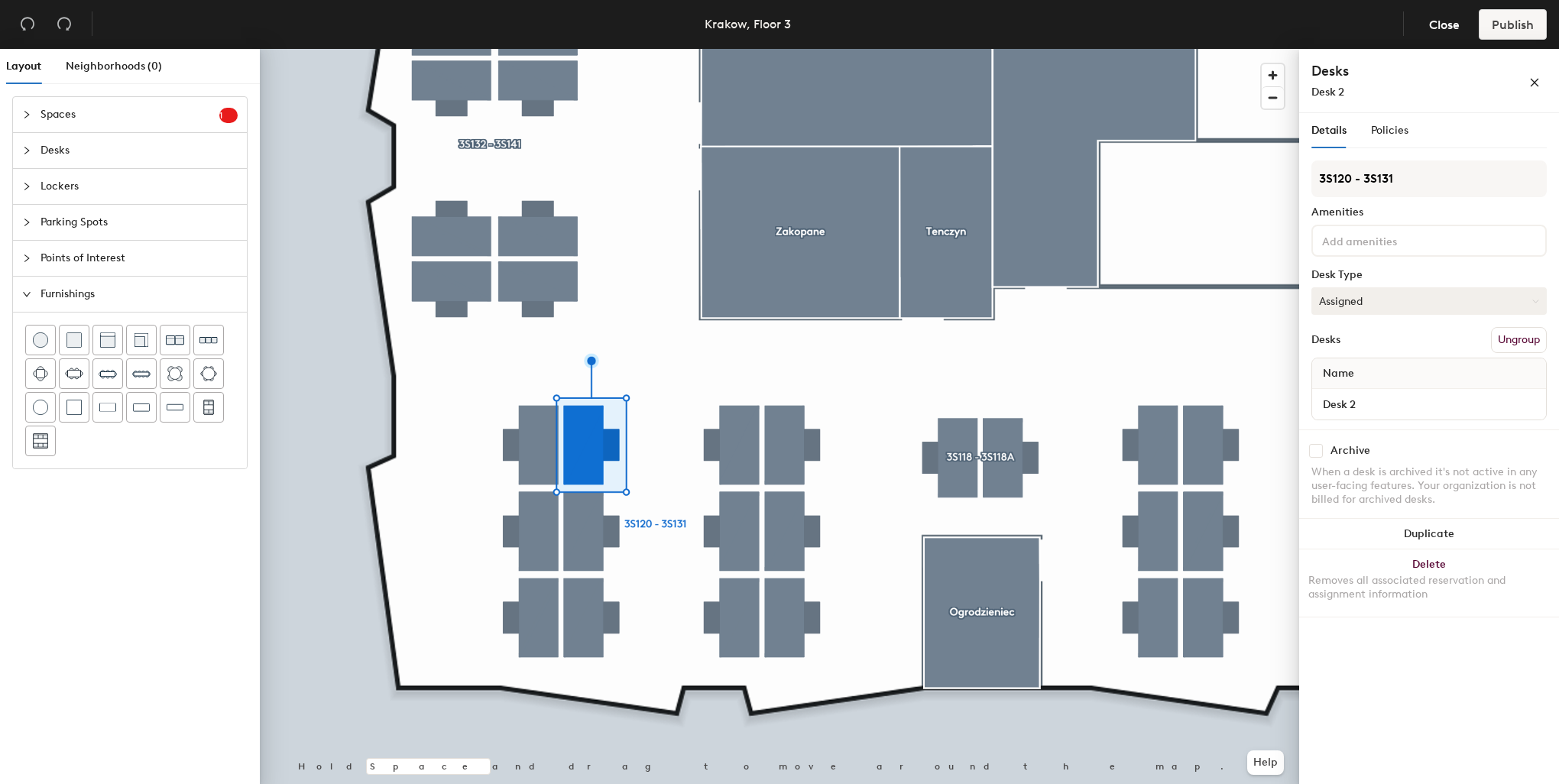
click at [1398, 296] on button "Assigned" at bounding box center [1428, 301] width 236 height 27
click at [1360, 397] on div "Hoteled" at bounding box center [1389, 394] width 153 height 23
click at [1362, 400] on input "Desk 2" at bounding box center [1428, 404] width 228 height 22
paste input "3S120"
type input "3S128"
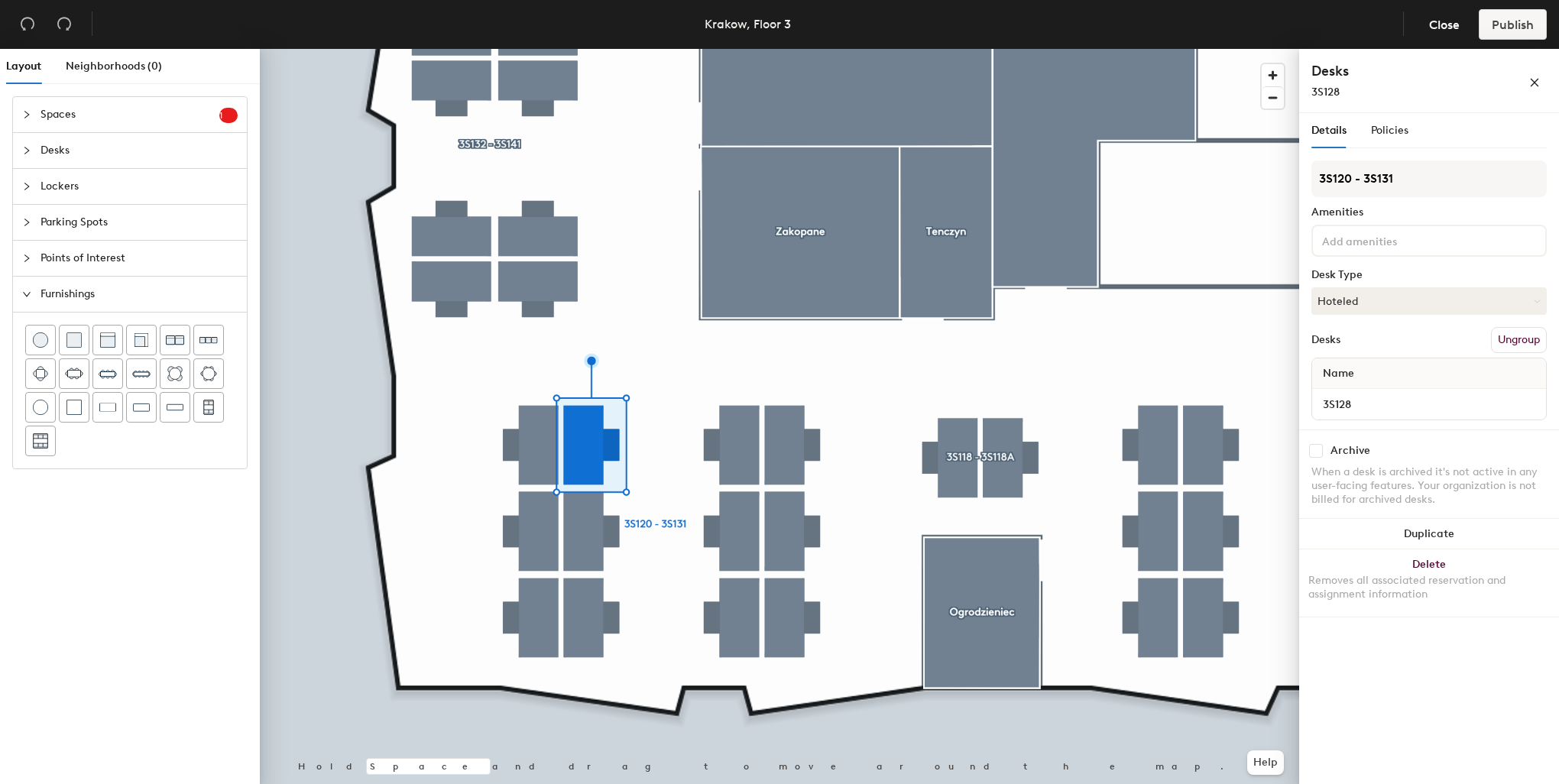
type input "3S128"
click at [1361, 246] on input at bounding box center [1387, 239] width 137 height 18
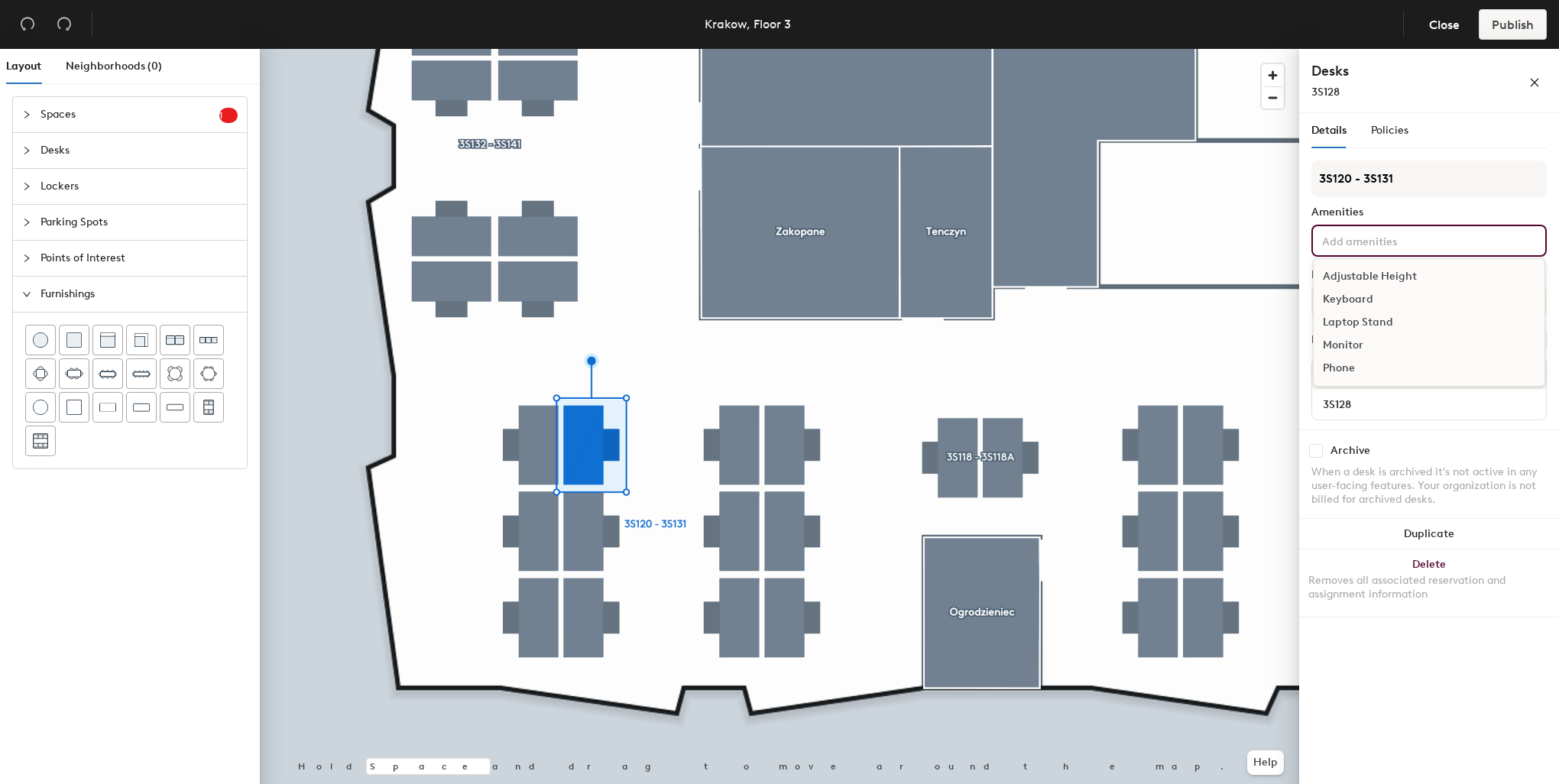
click at [1373, 276] on div "Adjustable Height" at bounding box center [1429, 276] width 231 height 23
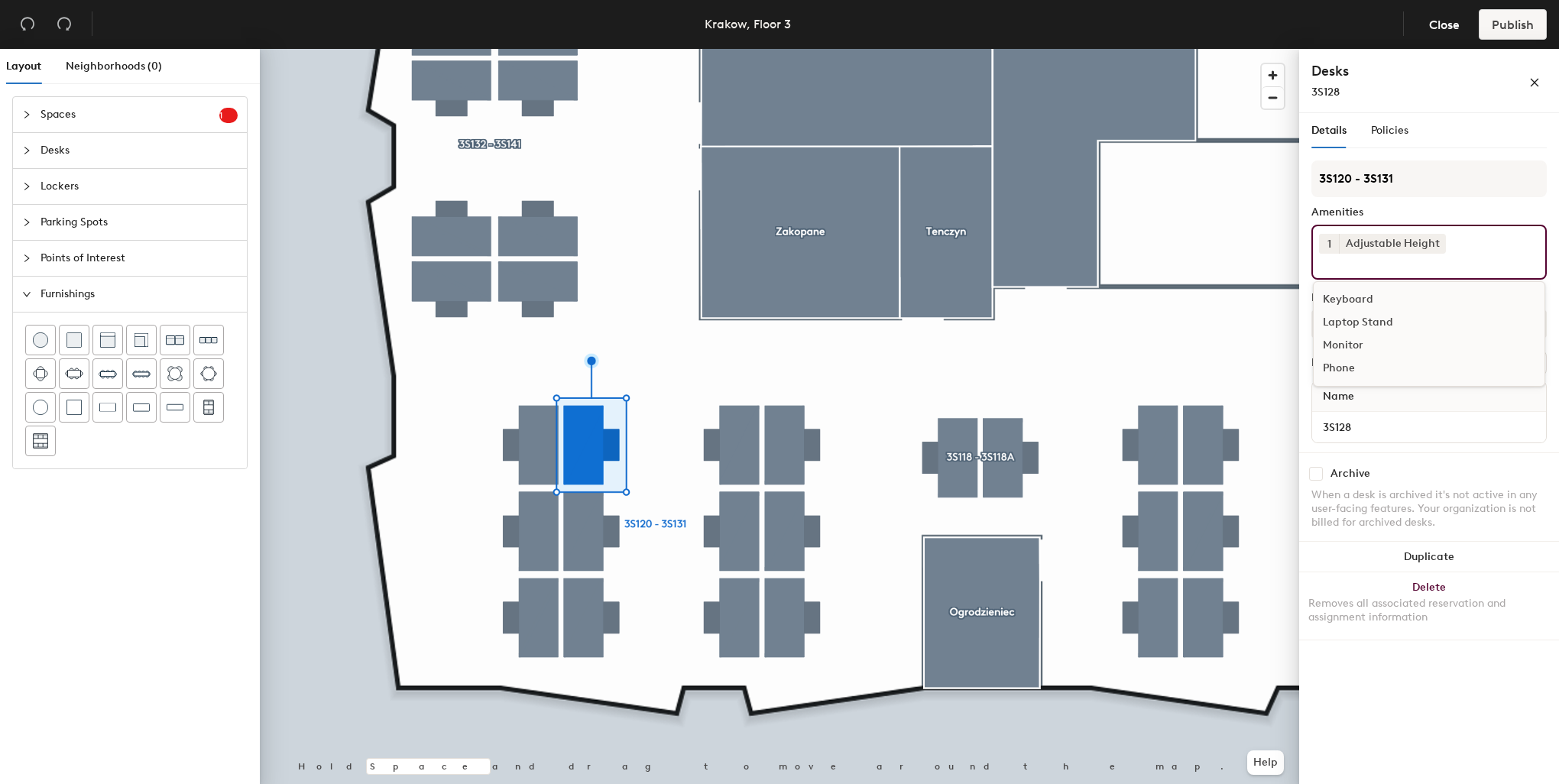
click at [1366, 295] on div "Keyboard" at bounding box center [1429, 300] width 231 height 23
click at [1364, 322] on div "Monitor" at bounding box center [1429, 322] width 231 height 23
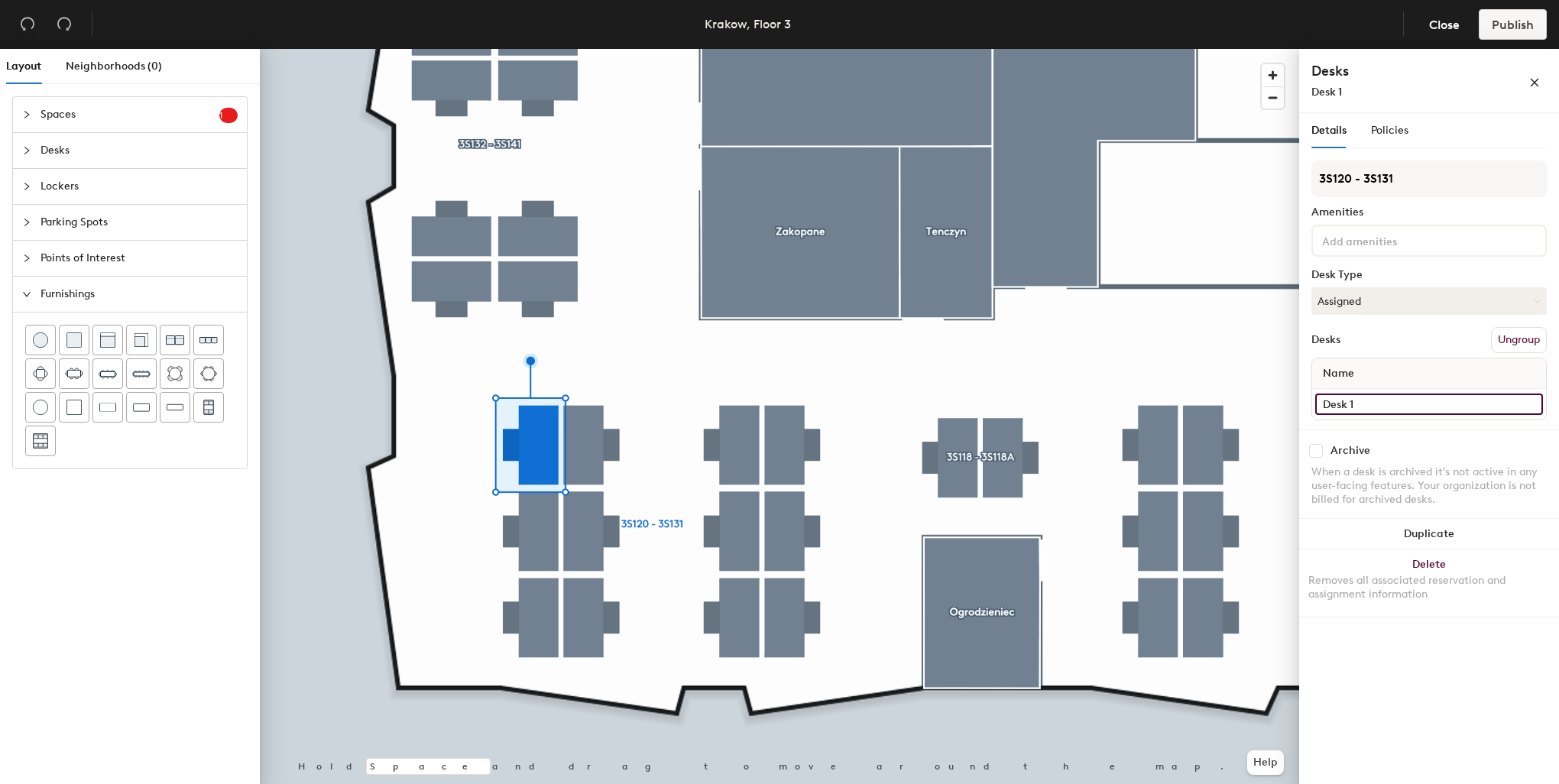
click at [1351, 393] on input "Desk 1" at bounding box center [1428, 404] width 228 height 22
paste input "3S120"
type input "3S129"
click at [1360, 304] on button "Assigned" at bounding box center [1428, 301] width 236 height 27
click at [1365, 395] on div "Hoteled" at bounding box center [1389, 394] width 153 height 23
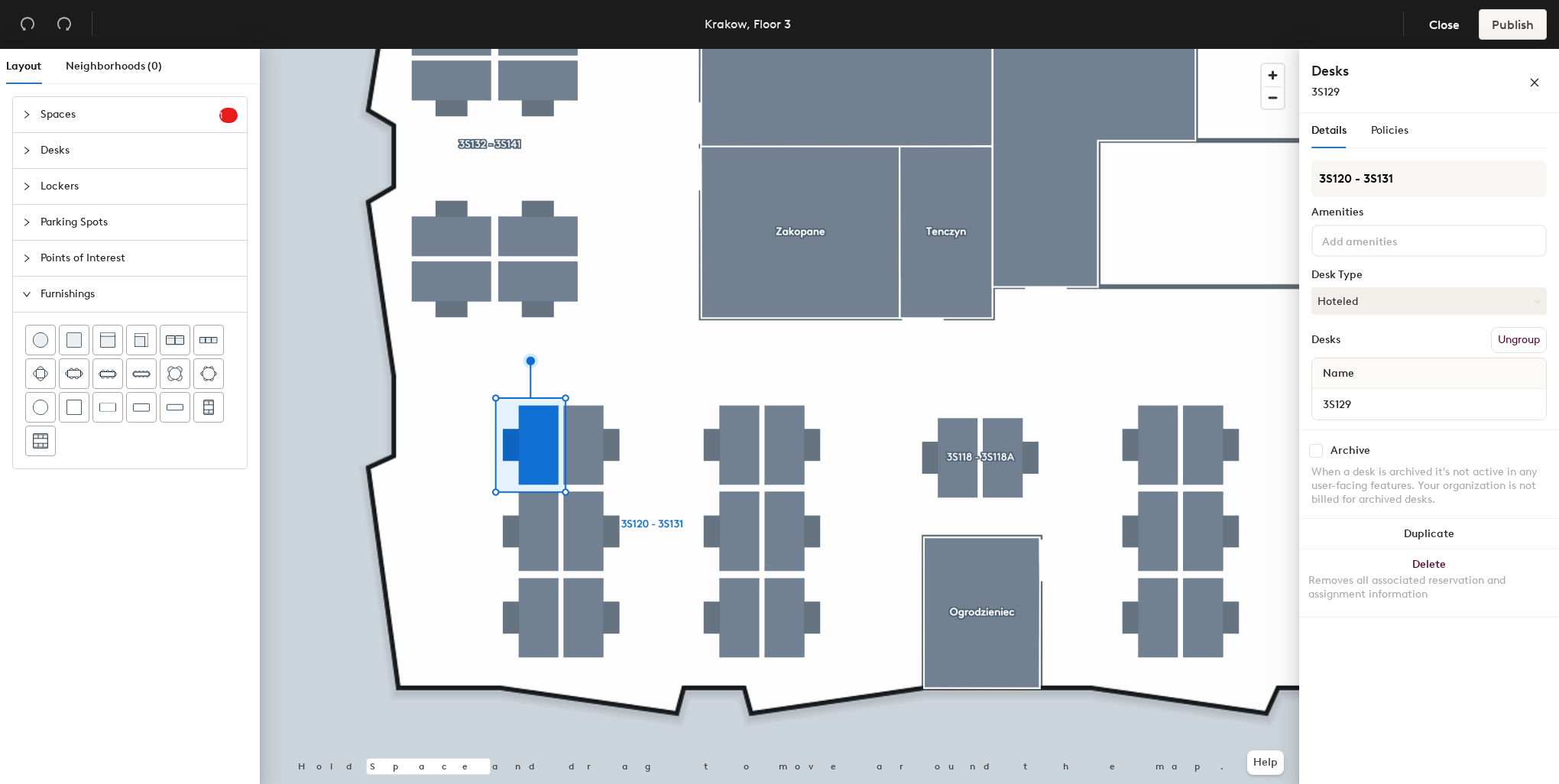
click at [1346, 246] on input at bounding box center [1387, 239] width 137 height 18
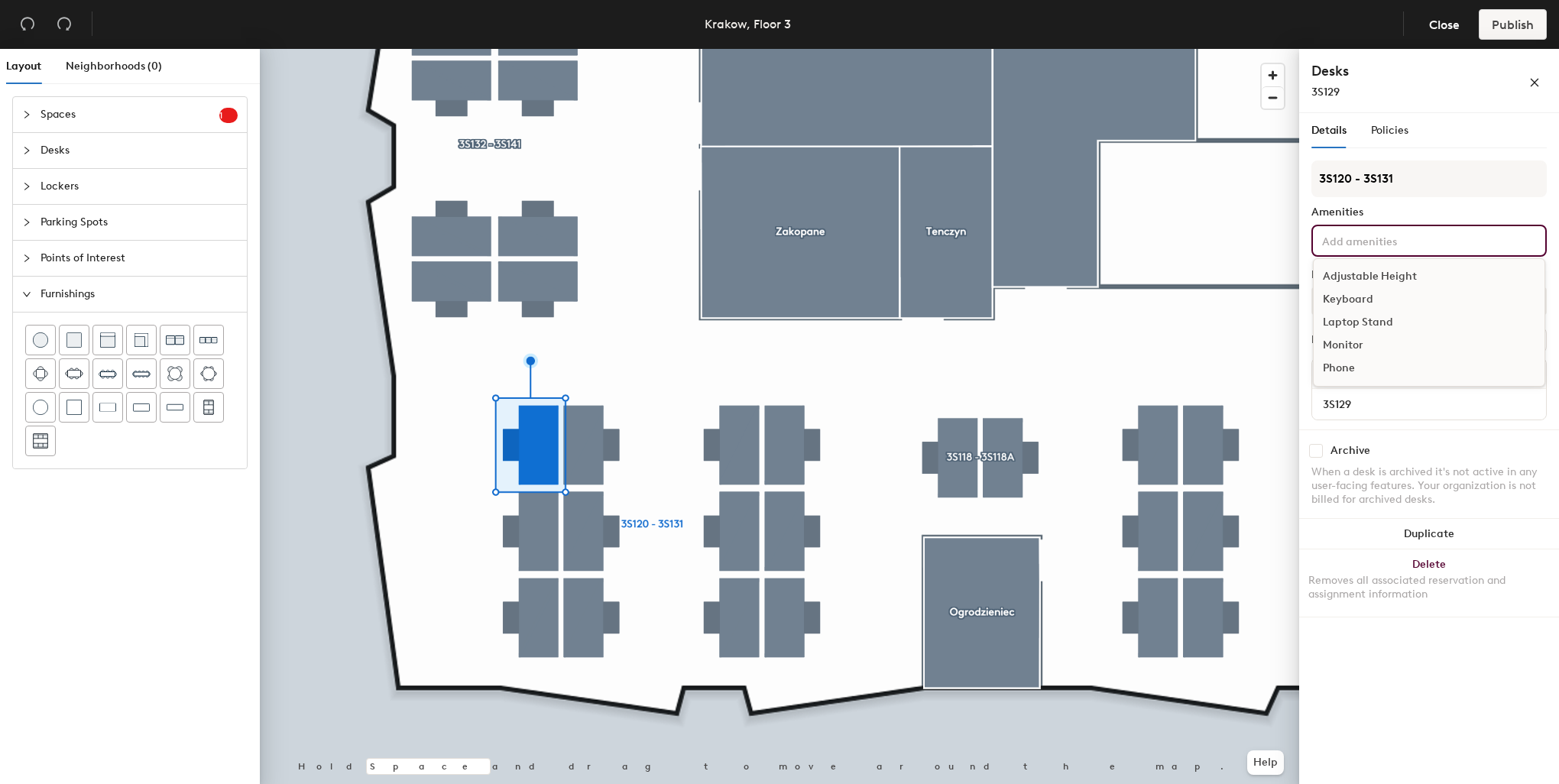
click at [1360, 276] on div "Adjustable Height" at bounding box center [1429, 276] width 231 height 23
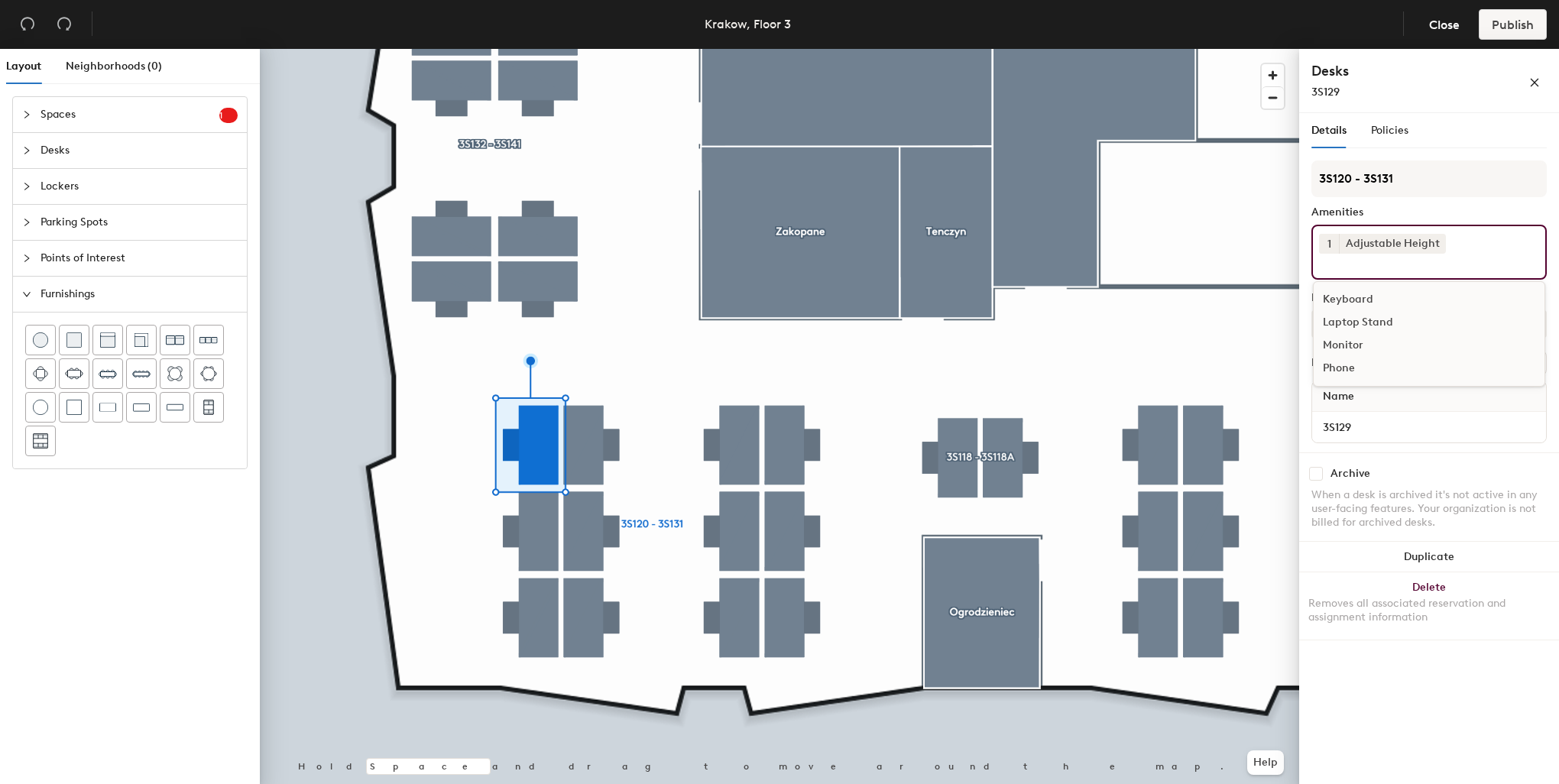
click at [1358, 284] on div "Keyboard Laptop Stand Monitor Phone" at bounding box center [1429, 333] width 233 height 105
click at [1359, 288] on div "Keyboard" at bounding box center [1429, 300] width 231 height 23
drag, startPoint x: 1362, startPoint y: 322, endPoint x: 1344, endPoint y: 326, distance: 18.4
click at [1361, 322] on div "Monitor" at bounding box center [1429, 322] width 231 height 23
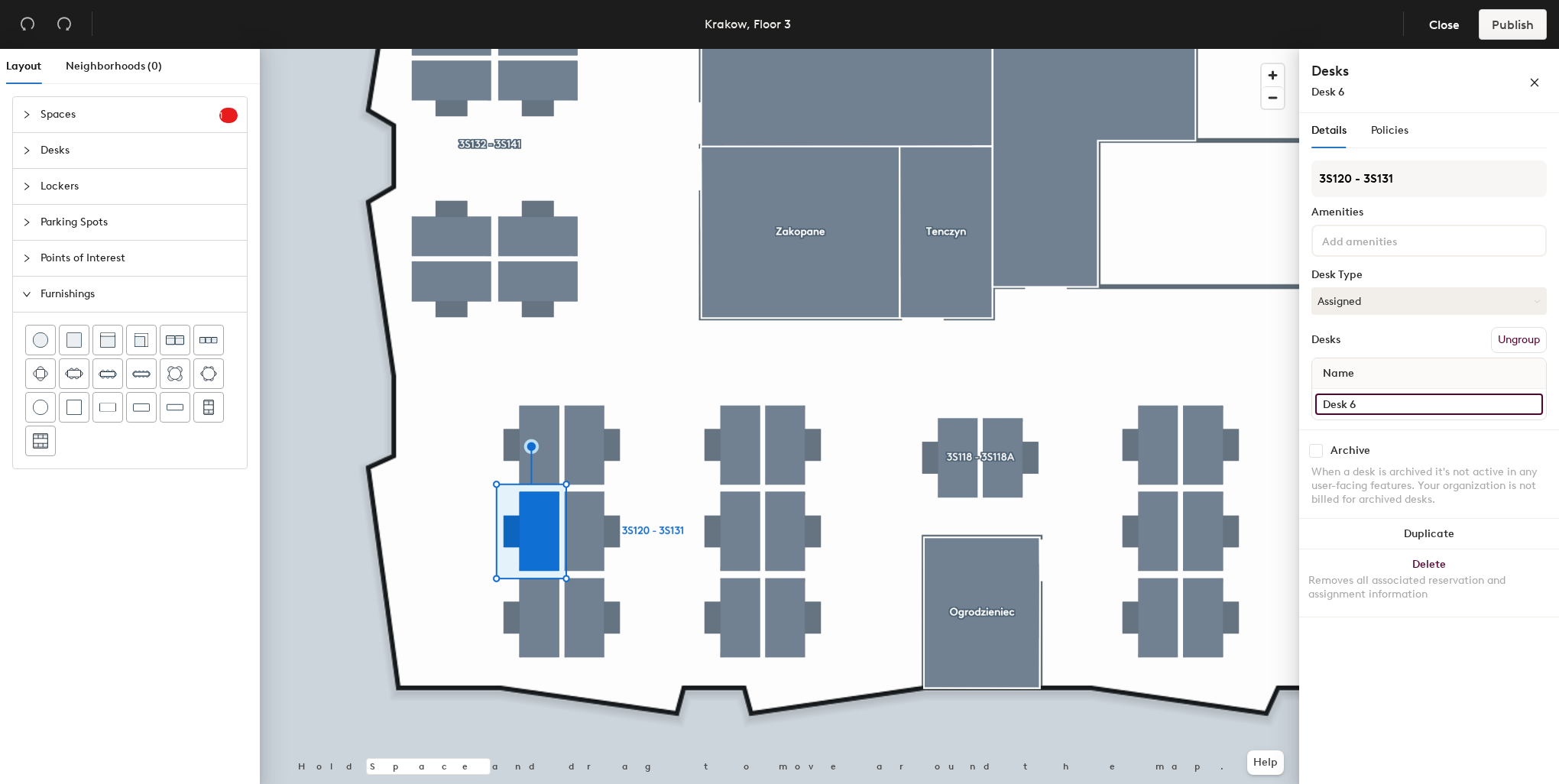
click at [1378, 393] on input "Desk 6" at bounding box center [1428, 404] width 228 height 22
paste input "3S120"
type input "3S130"
click at [1345, 311] on button "Assigned" at bounding box center [1428, 301] width 236 height 27
click at [1349, 389] on div "Hoteled" at bounding box center [1389, 394] width 153 height 23
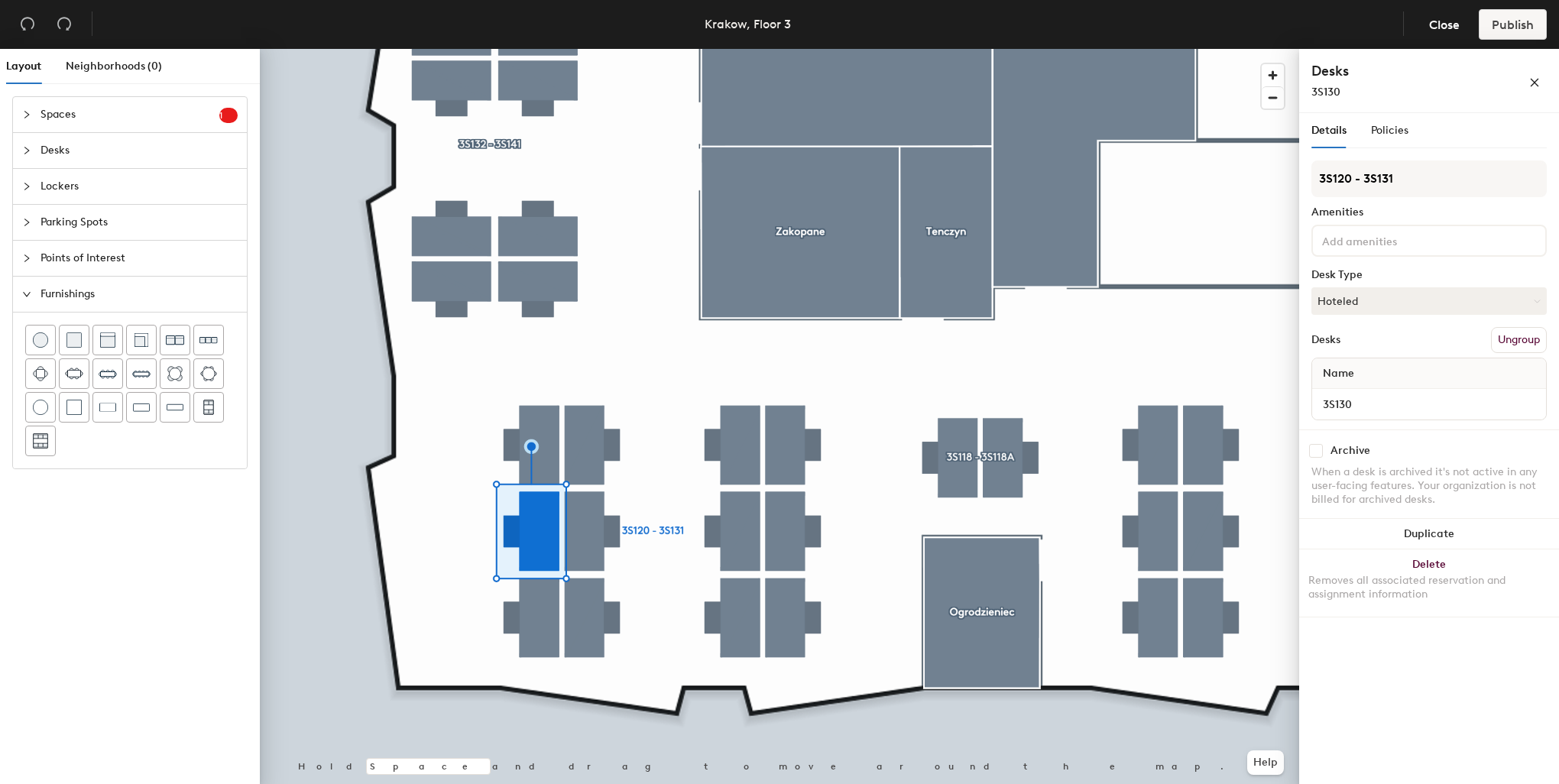
click at [1341, 243] on input at bounding box center [1387, 239] width 137 height 18
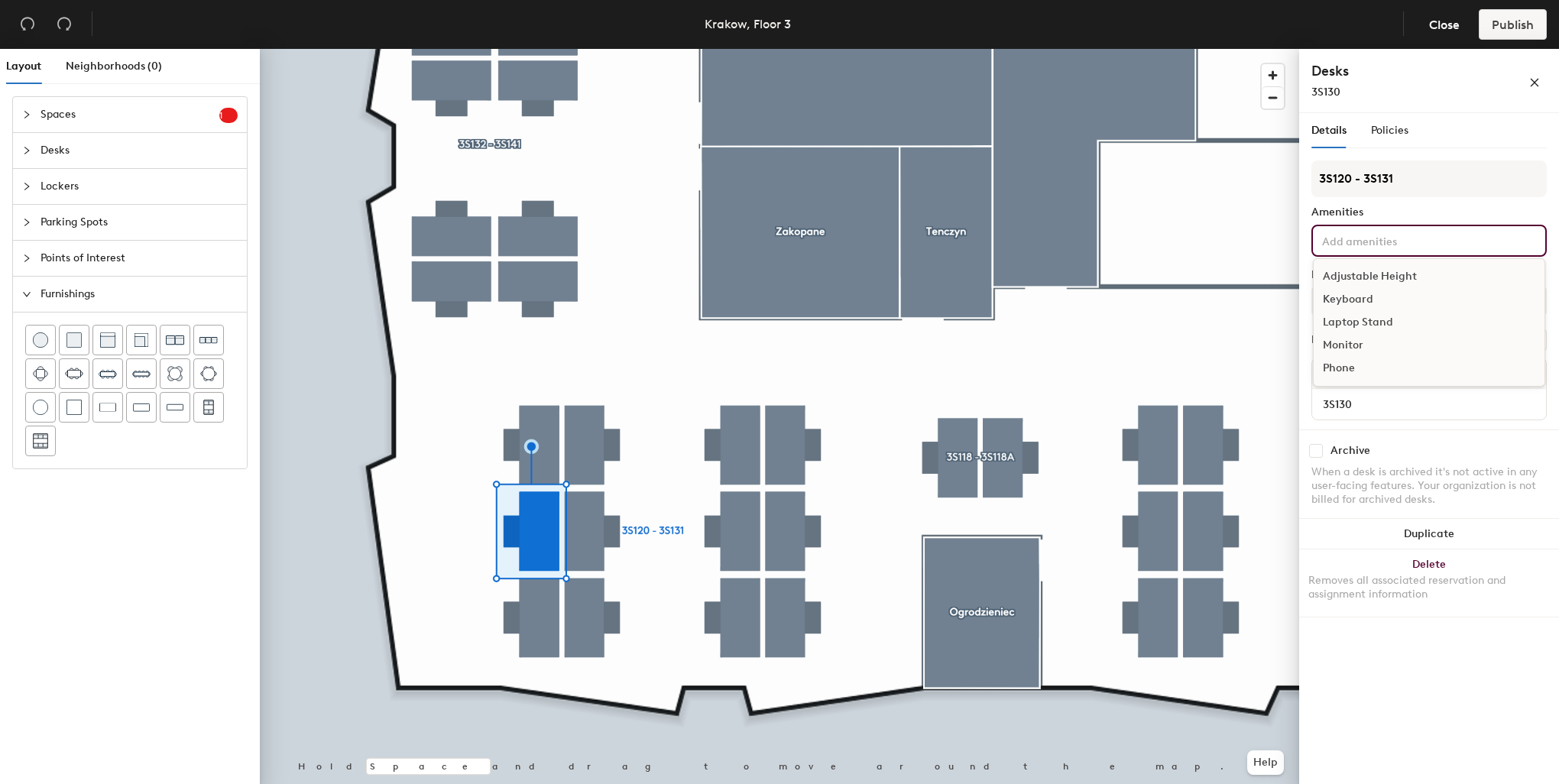
click at [1348, 271] on div "Adjustable Height" at bounding box center [1429, 276] width 231 height 23
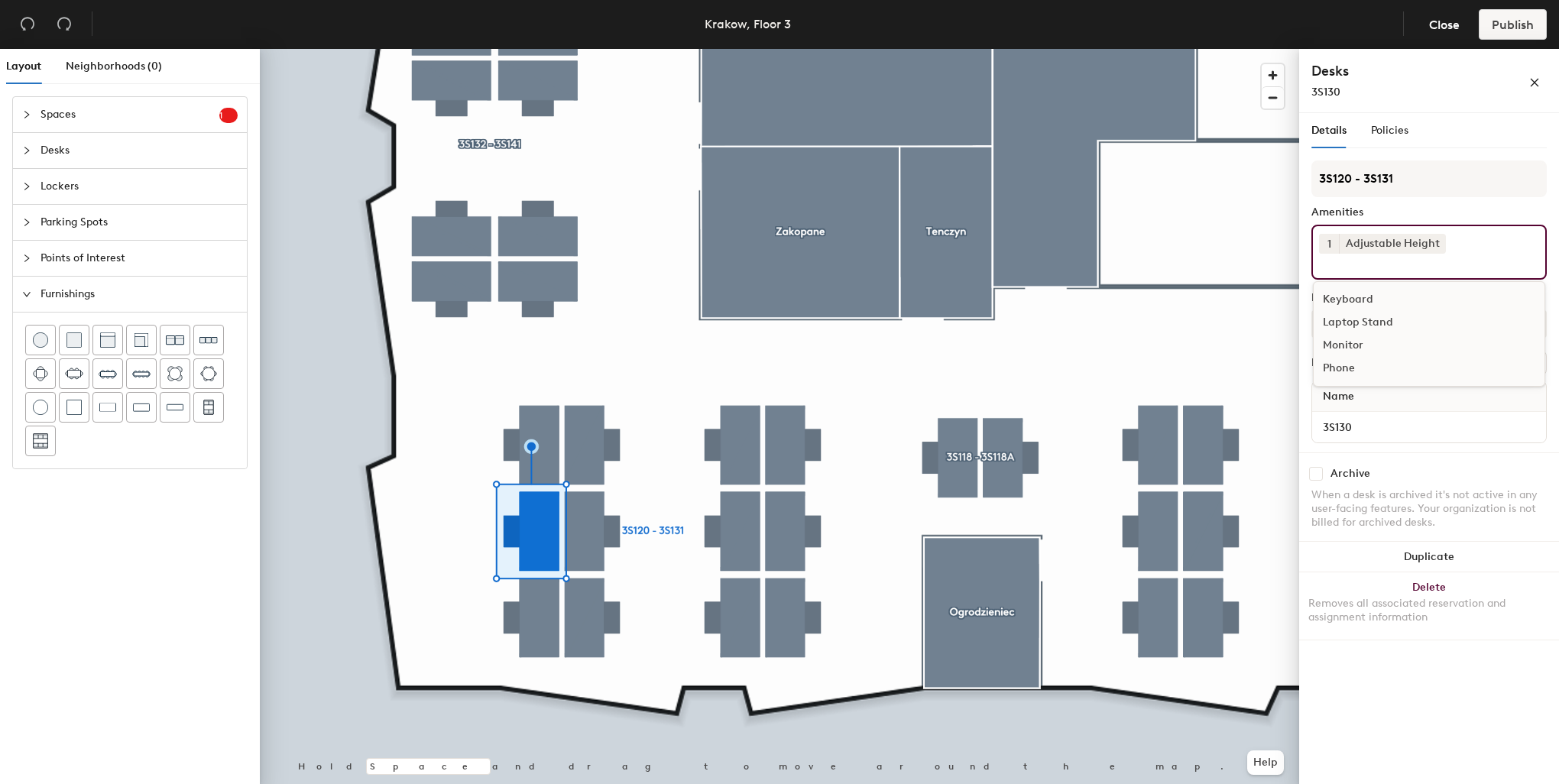
click at [1345, 290] on div "Keyboard" at bounding box center [1429, 300] width 231 height 23
click at [1348, 313] on div "Monitor" at bounding box center [1429, 322] width 231 height 23
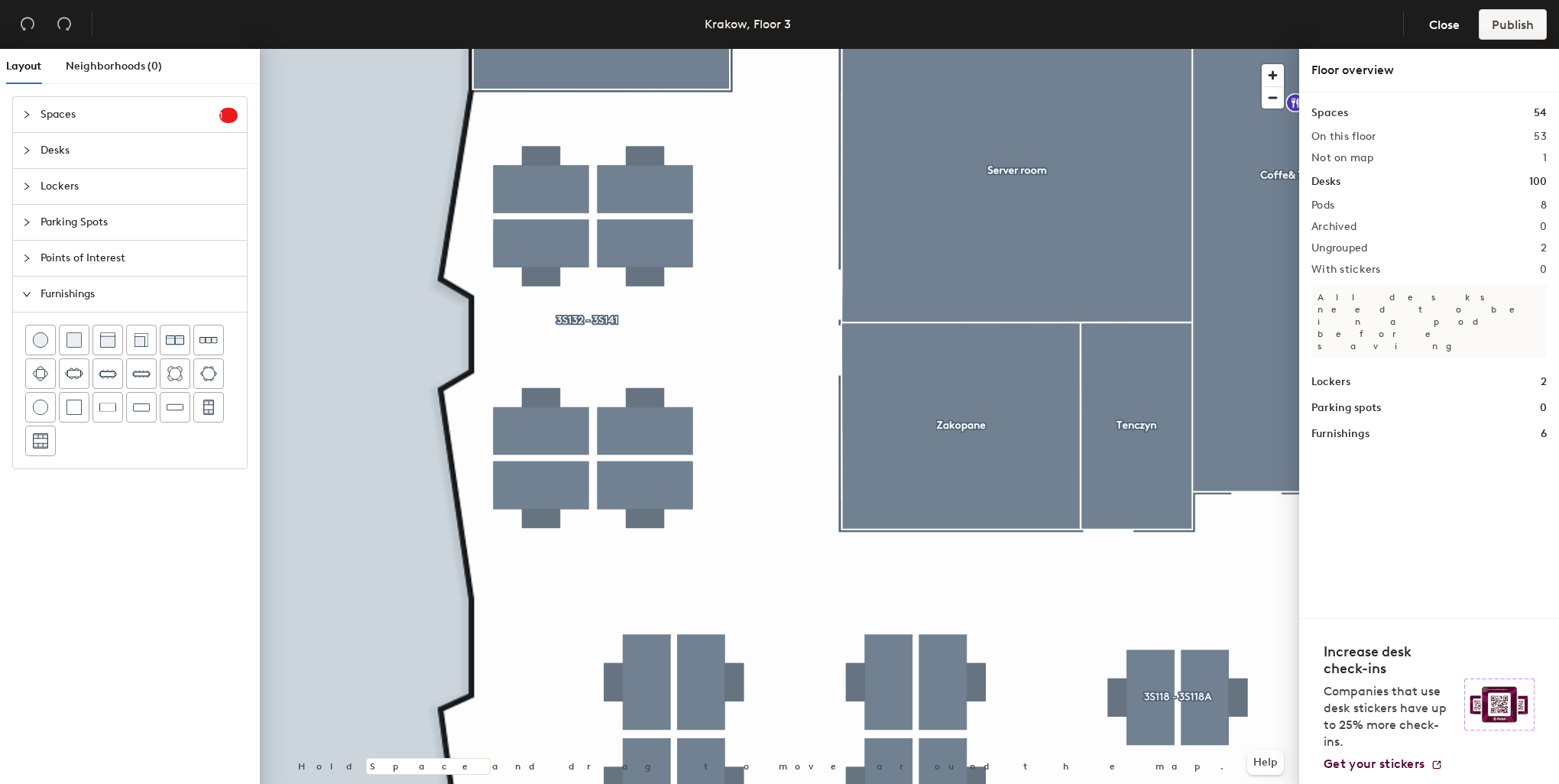
click at [535, 49] on div at bounding box center [780, 49] width 1040 height 0
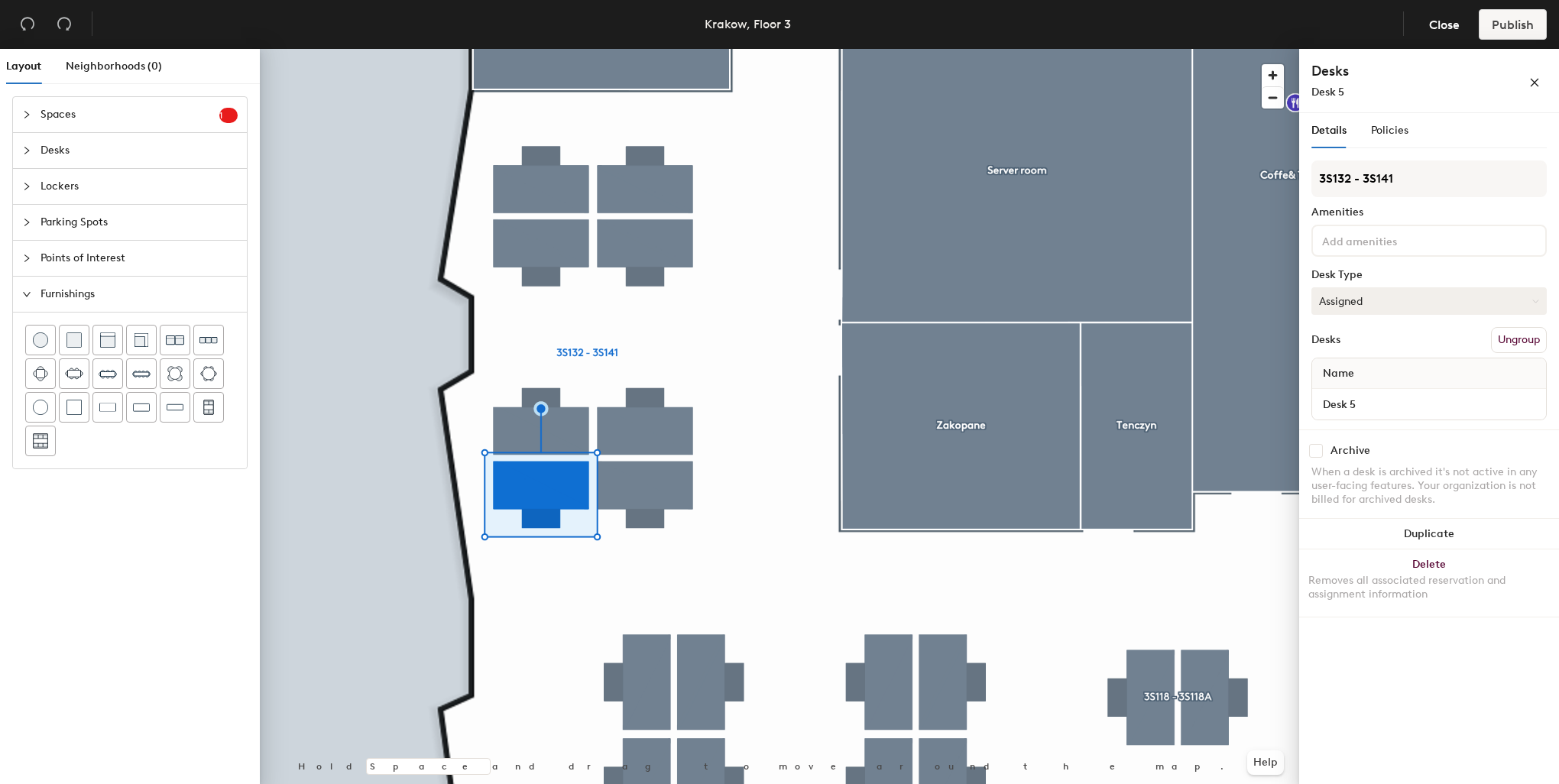
click at [1375, 301] on button "Assigned" at bounding box center [1428, 301] width 236 height 27
click at [1375, 249] on div at bounding box center [1428, 240] width 236 height 32
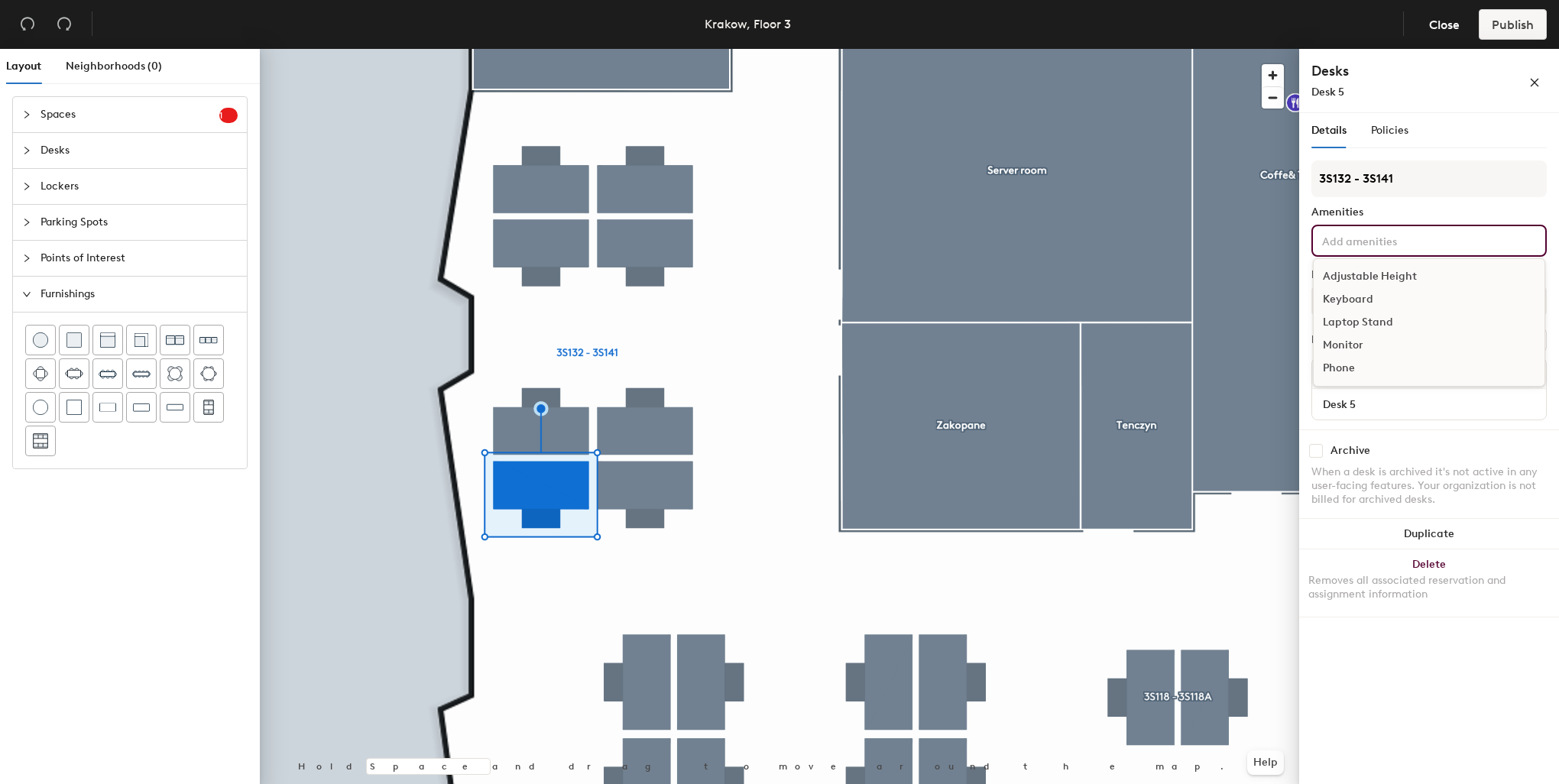
click at [1379, 278] on div "Adjustable Height" at bounding box center [1429, 276] width 231 height 23
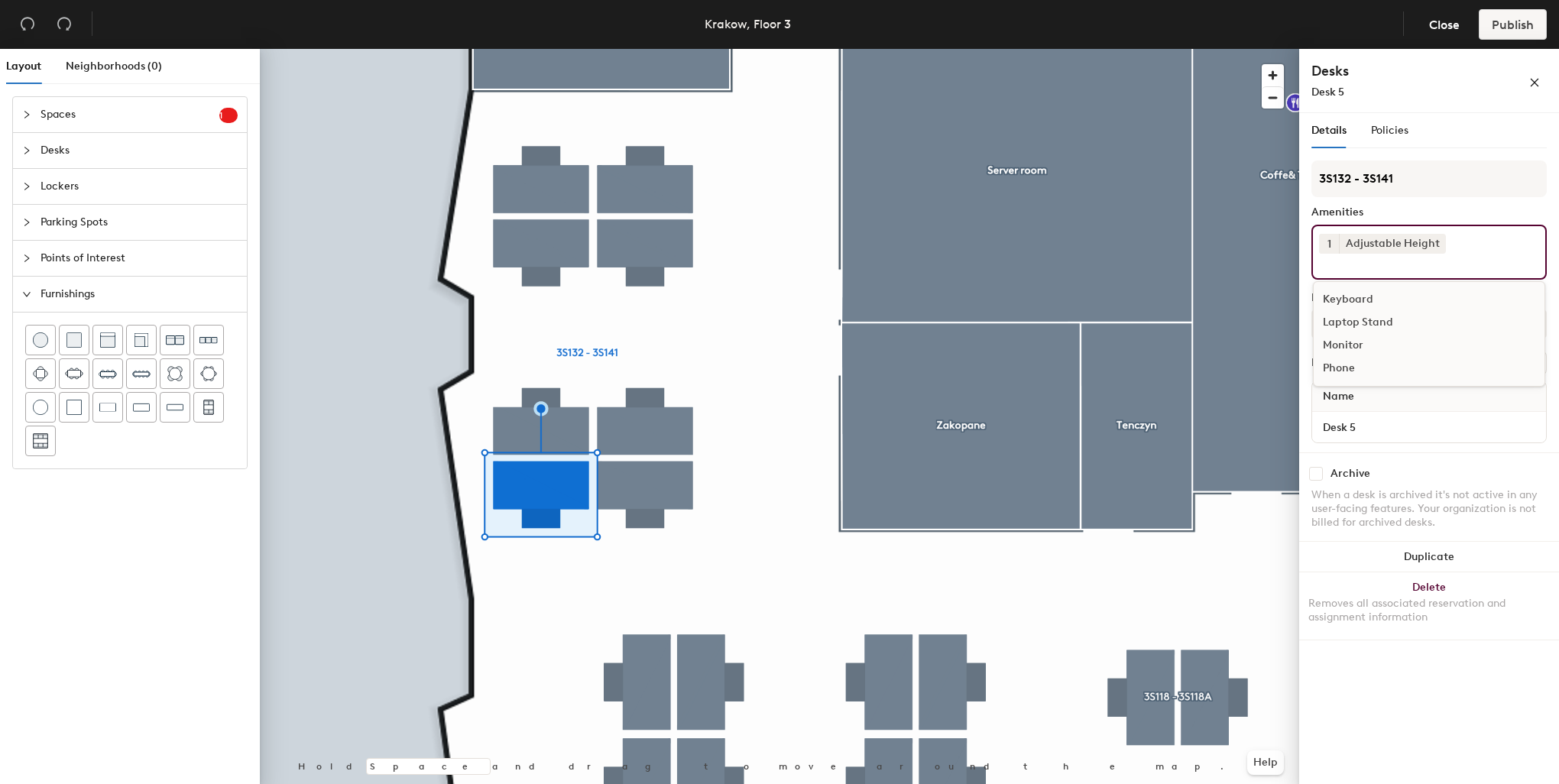
click at [1357, 303] on div "Keyboard" at bounding box center [1429, 300] width 231 height 23
click at [1350, 322] on div "Monitor" at bounding box center [1429, 322] width 231 height 23
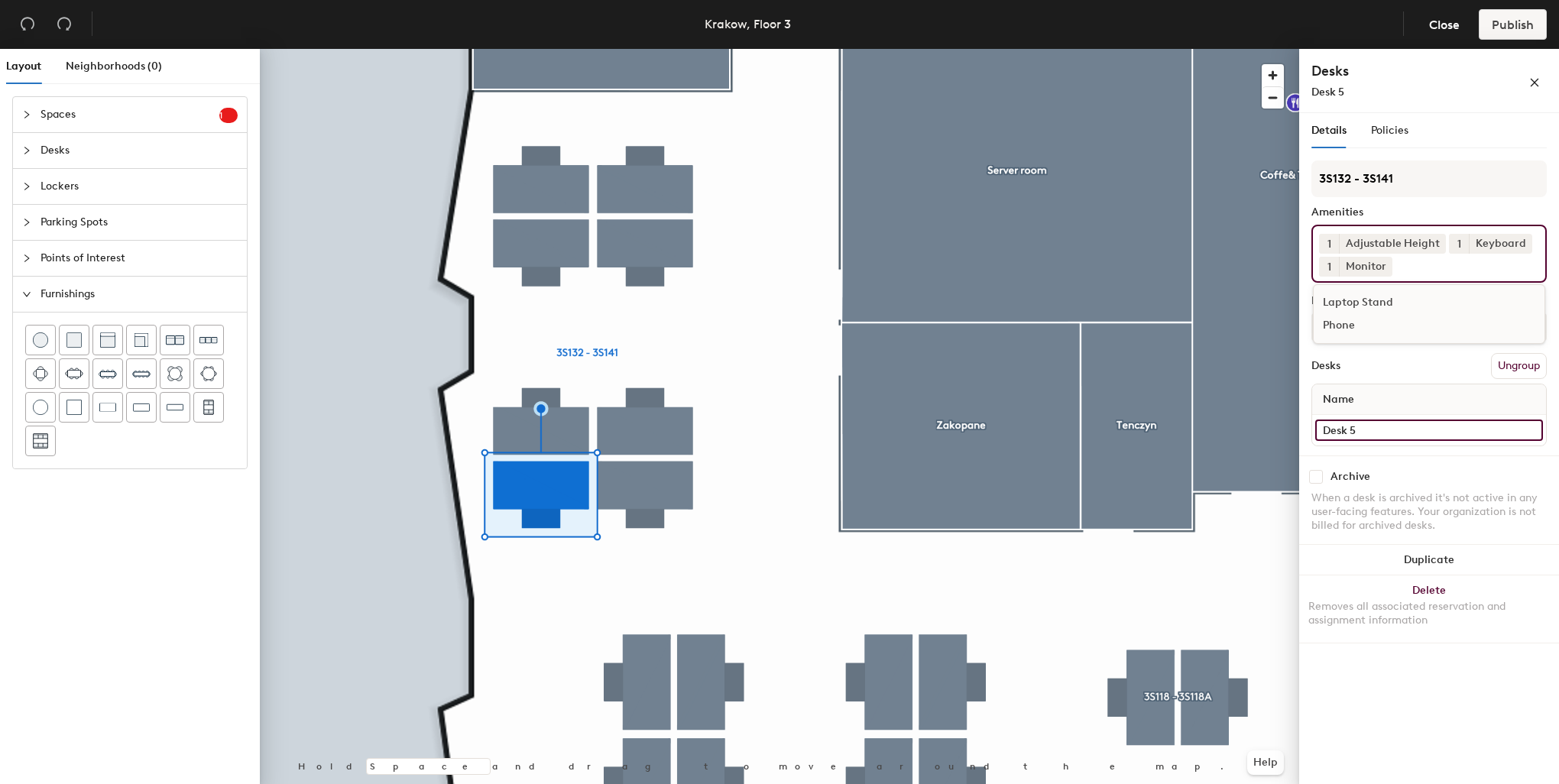
click at [1365, 425] on input "Desk 5" at bounding box center [1428, 429] width 228 height 22
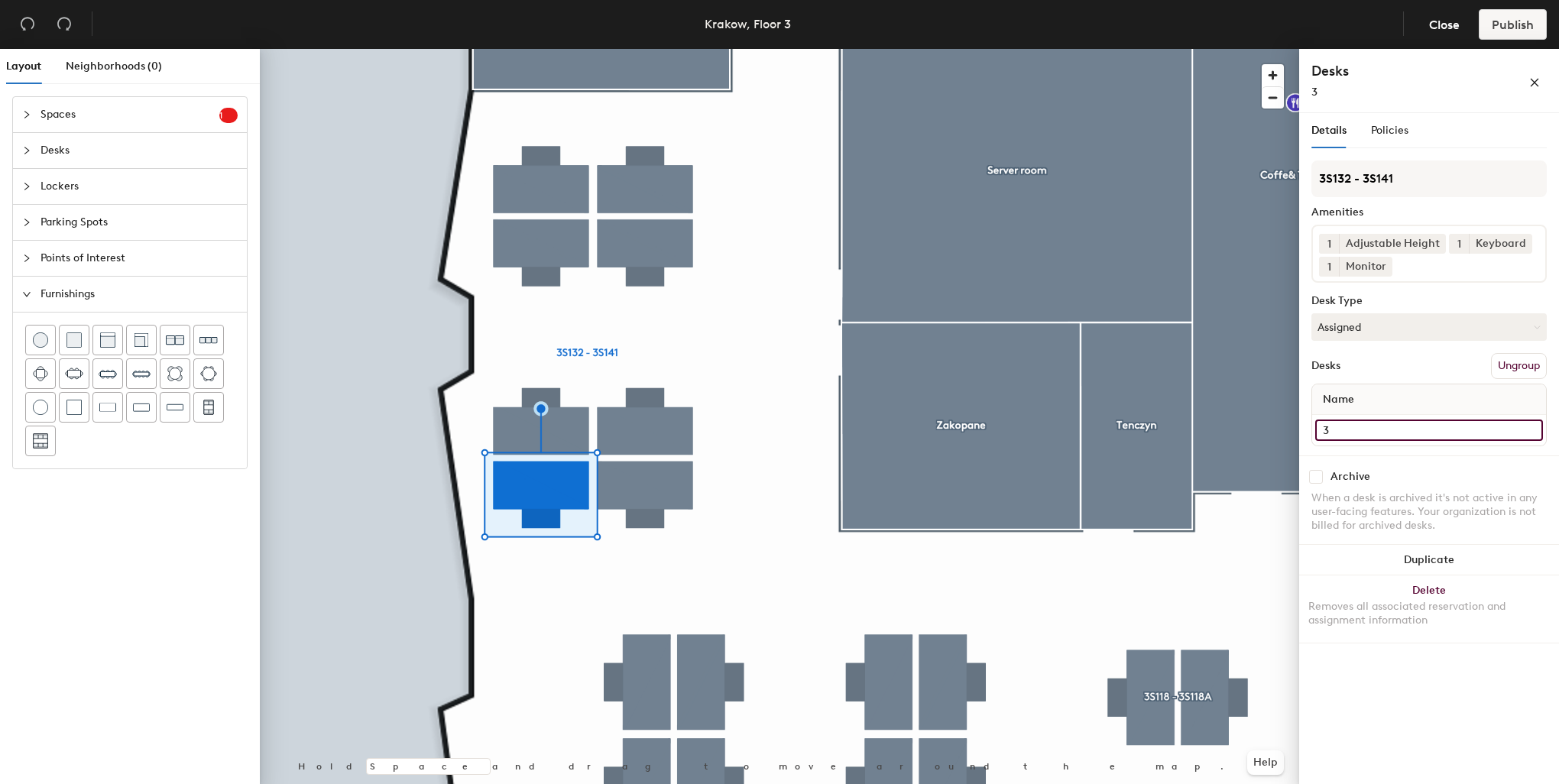
click at [1387, 424] on input "3" at bounding box center [1428, 429] width 228 height 22
click at [1320, 424] on input "S" at bounding box center [1428, 429] width 228 height 22
click at [1287, 429] on div "Layout Neighborhoods (0) Spaces 1 Add existing spaces to the map Reception area…" at bounding box center [780, 420] width 1559 height 741
type input "3S132"
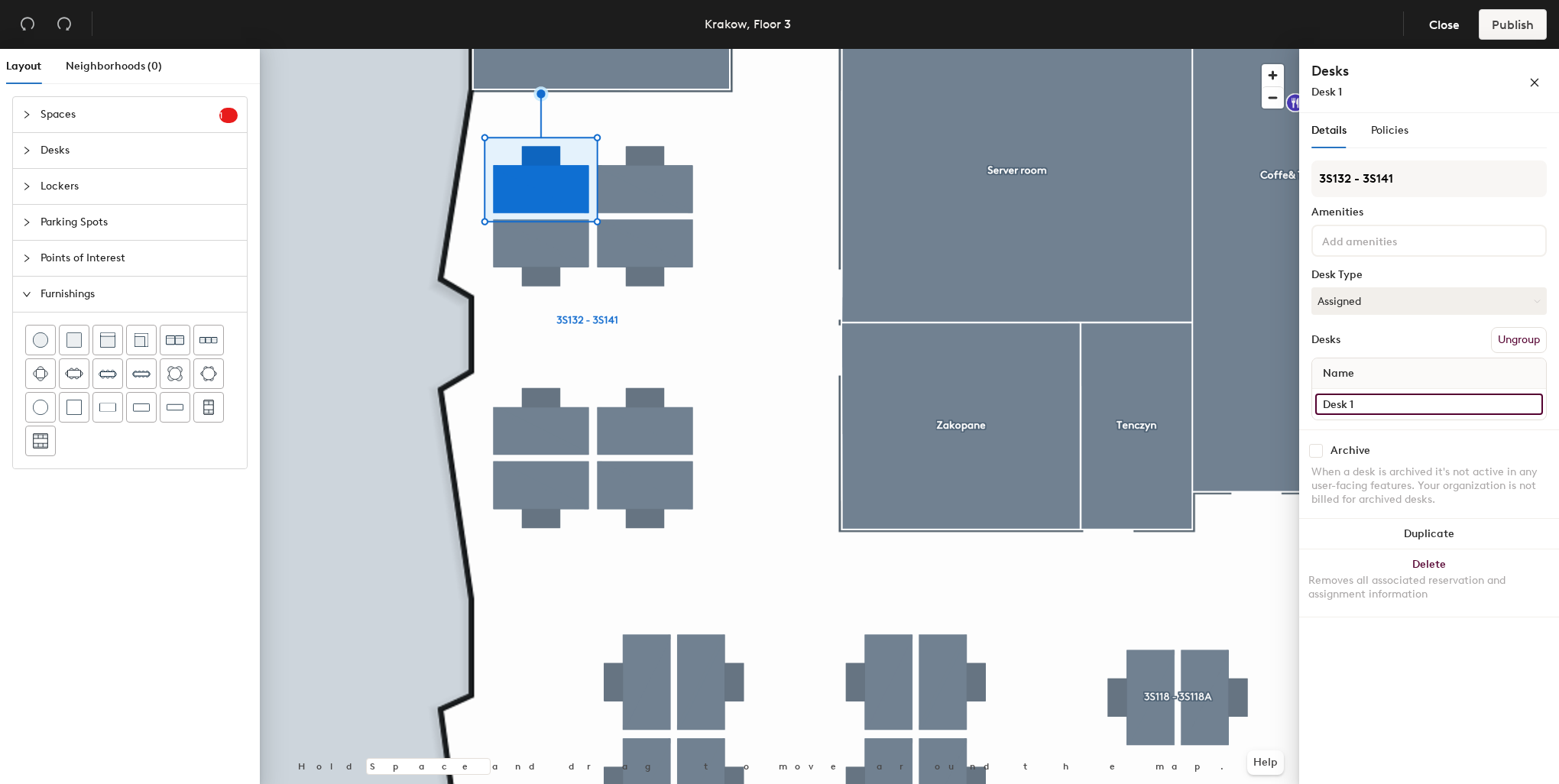
click at [1373, 395] on input "Desk 1" at bounding box center [1428, 404] width 228 height 22
type input "3S140"
click at [1428, 239] on input at bounding box center [1387, 239] width 137 height 18
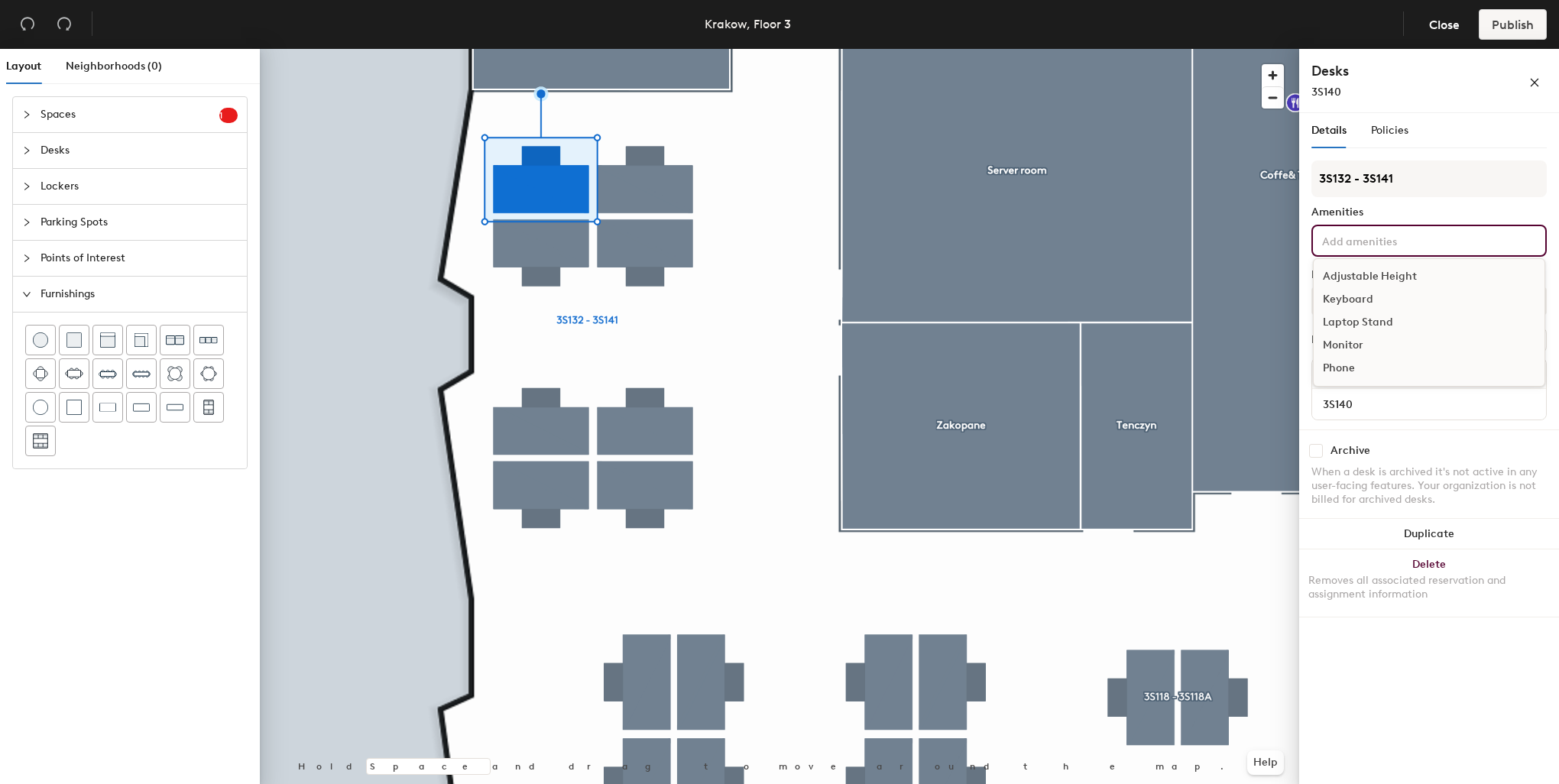
click at [1415, 270] on div "Adjustable Height" at bounding box center [1429, 276] width 231 height 23
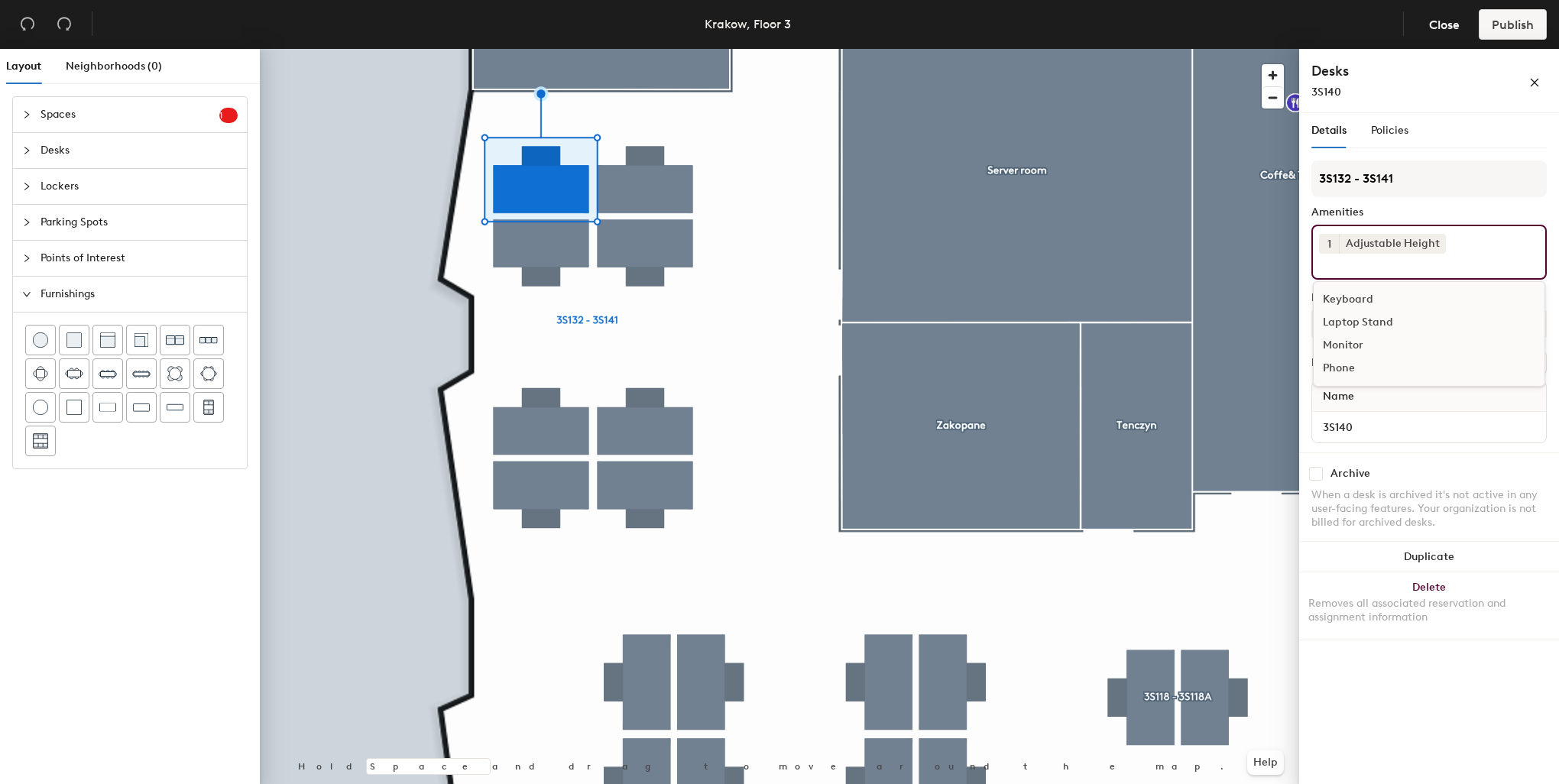
click at [1368, 295] on div "Keyboard" at bounding box center [1429, 300] width 231 height 23
click at [1355, 322] on div "Monitor" at bounding box center [1429, 322] width 231 height 23
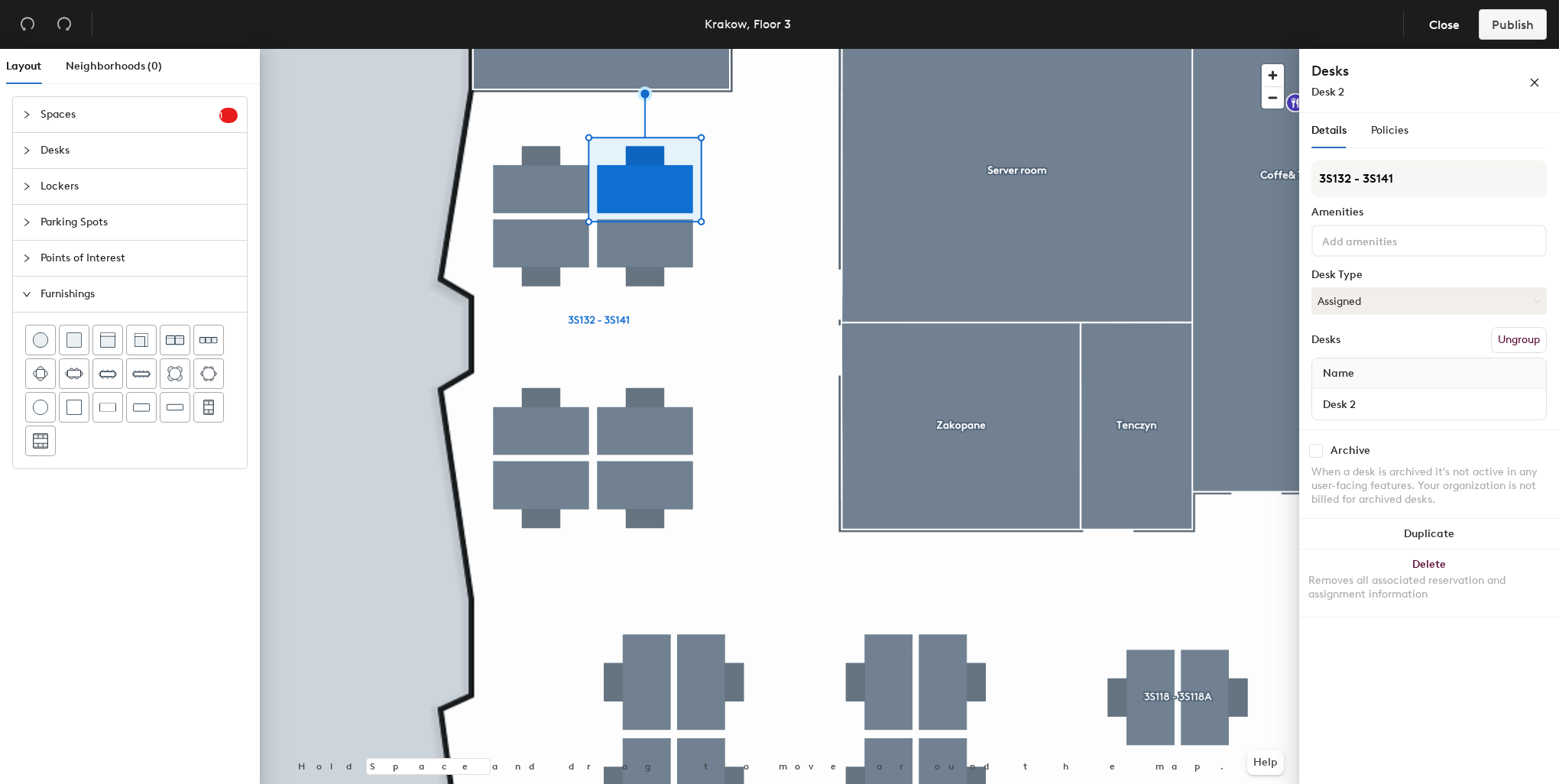
click at [1379, 224] on div at bounding box center [1428, 240] width 236 height 32
type input "3S140"
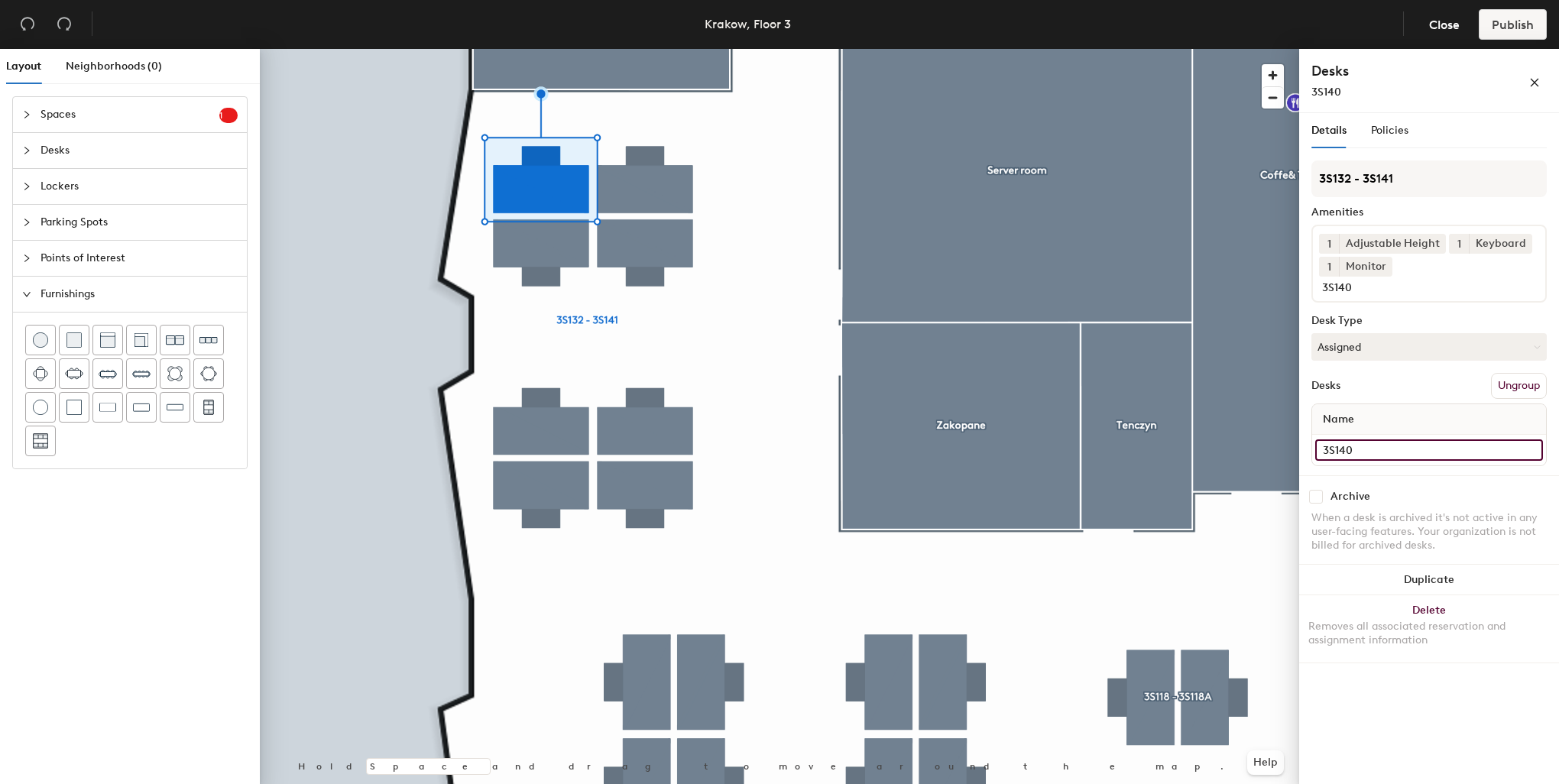
click at [1377, 439] on input "3S140" at bounding box center [1428, 449] width 228 height 22
type input "3S141"
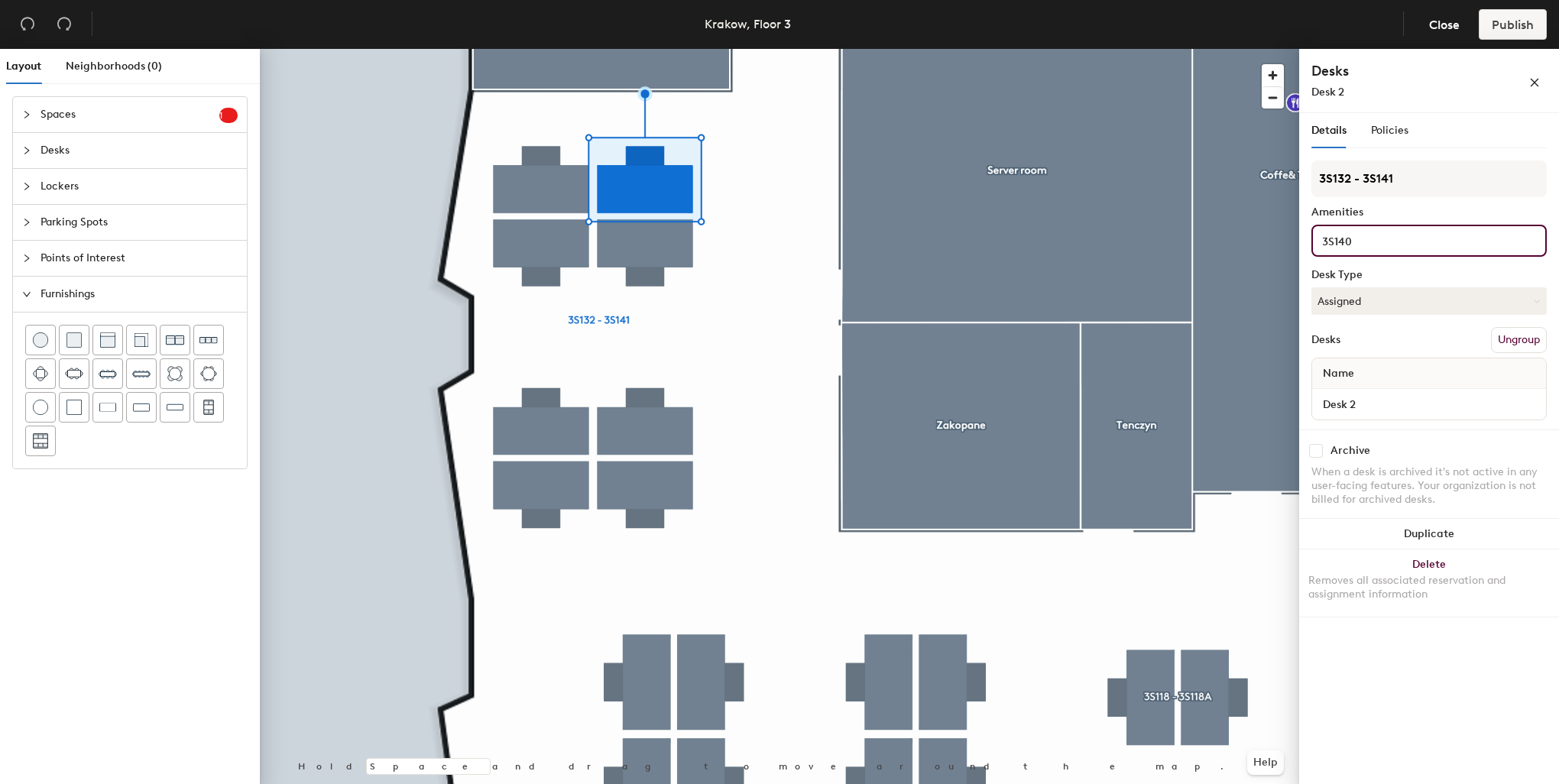
click at [1293, 240] on div "Layout Neighborhoods (0) Spaces 1 Add existing spaces to the map Reception area…" at bounding box center [780, 420] width 1559 height 741
type input "3"
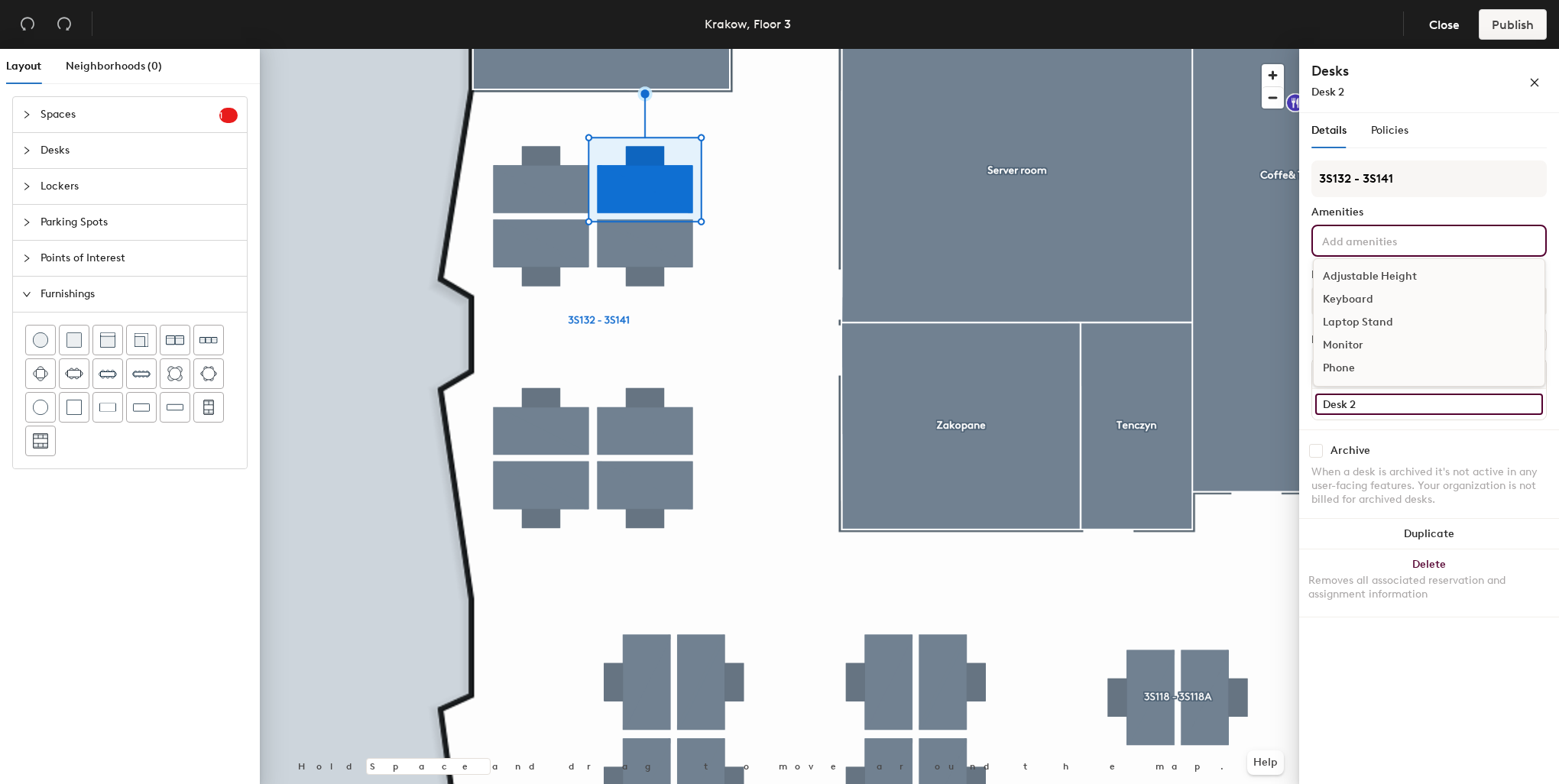
click at [1341, 405] on input "Desk 2" at bounding box center [1428, 404] width 228 height 22
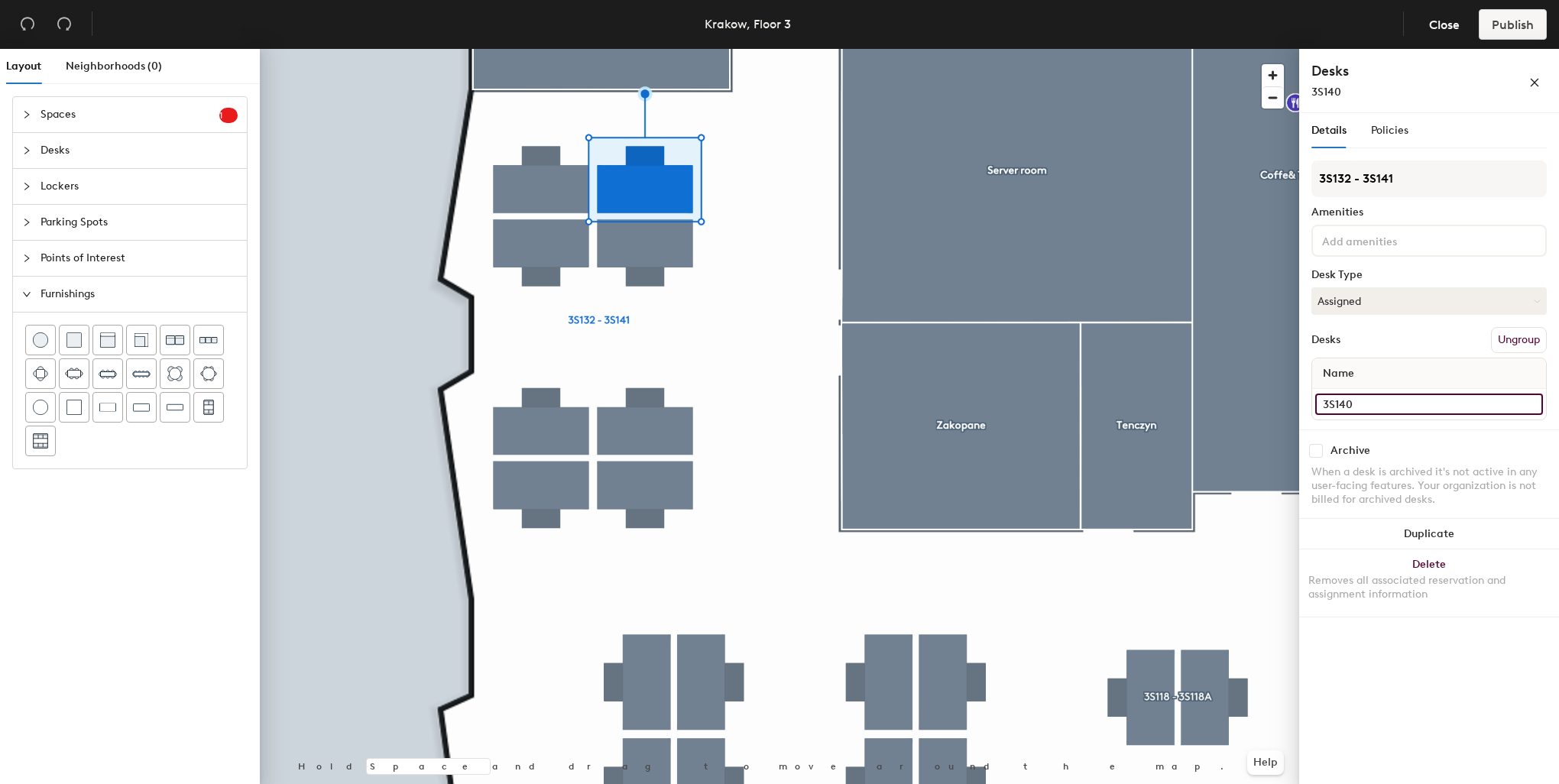
type input "3S140"
click at [1355, 240] on input at bounding box center [1387, 239] width 137 height 18
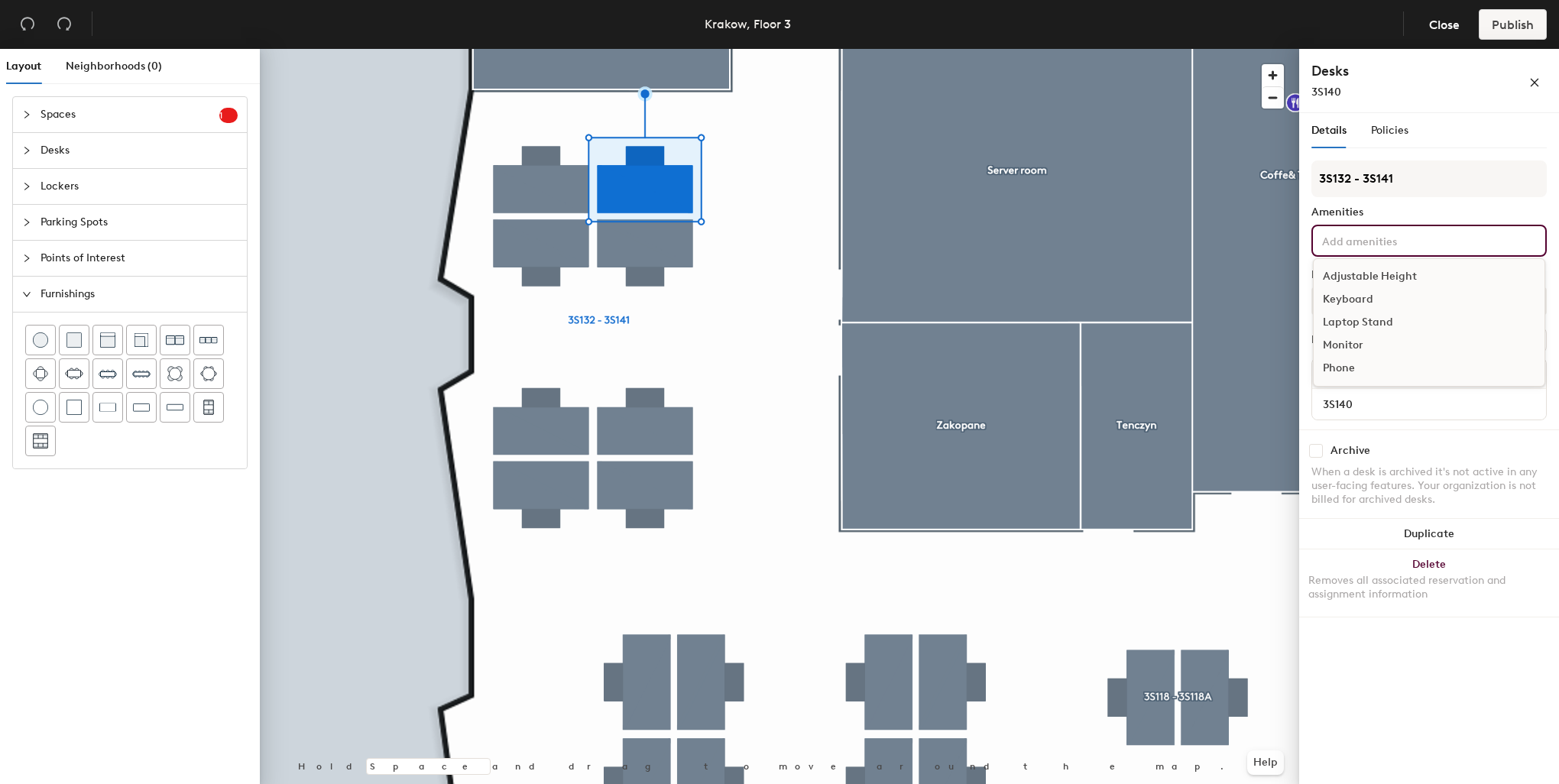
click at [1359, 272] on div "Adjustable Height" at bounding box center [1429, 276] width 231 height 23
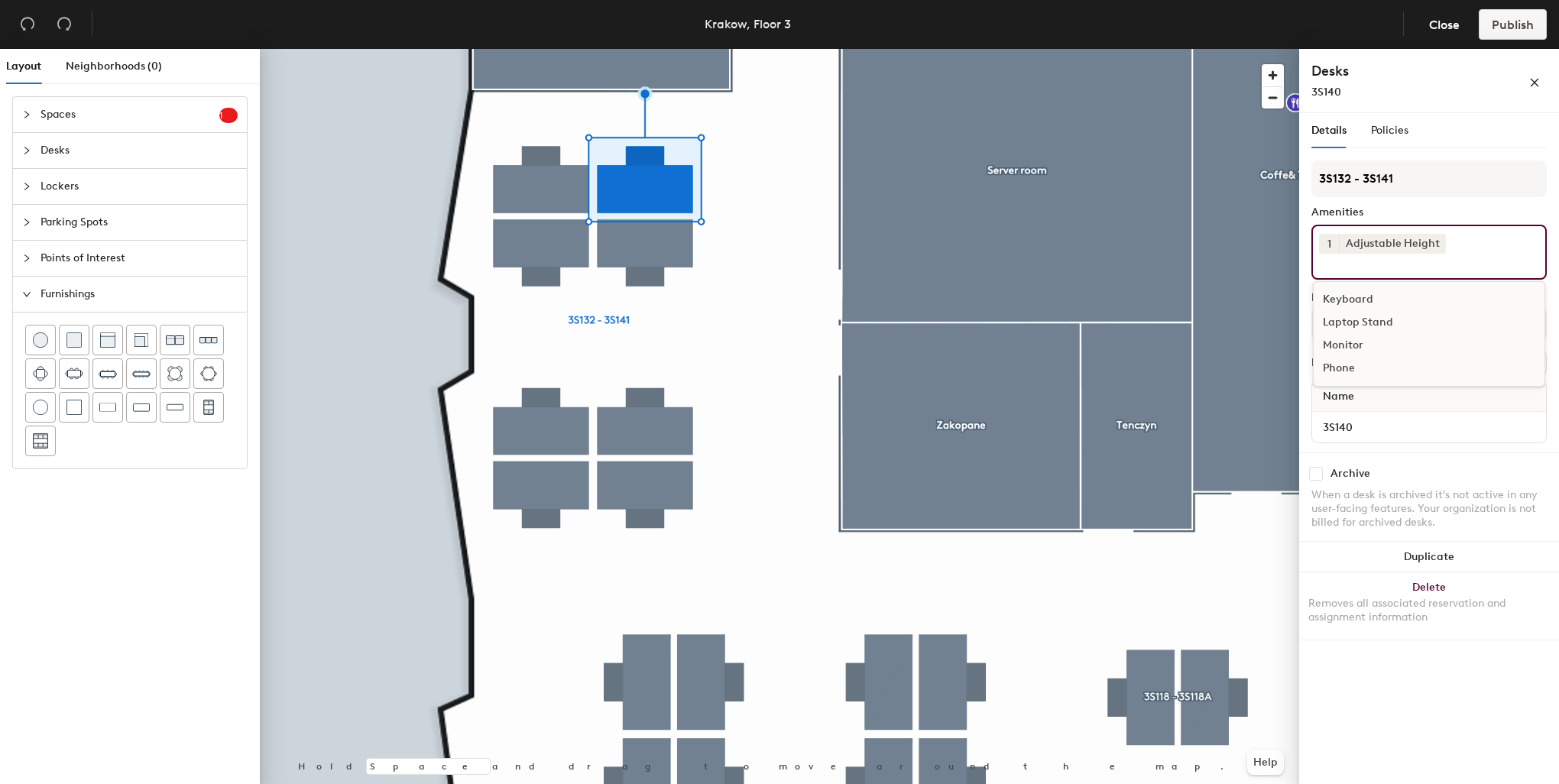
click at [1348, 297] on div "Keyboard" at bounding box center [1429, 300] width 231 height 23
click at [1346, 325] on div "Monitor" at bounding box center [1429, 322] width 231 height 23
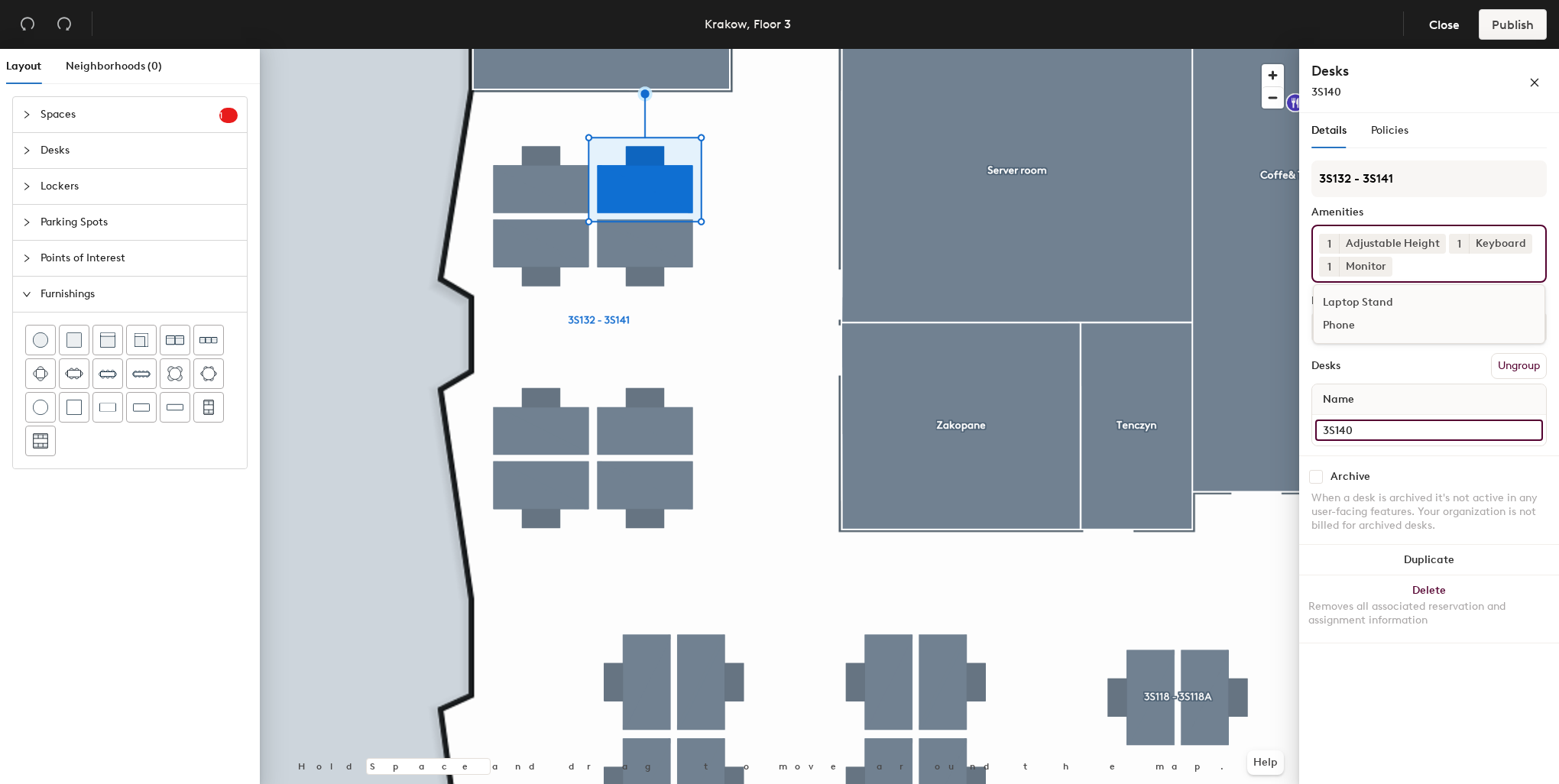
click at [1404, 429] on input "3S140" at bounding box center [1428, 429] width 228 height 22
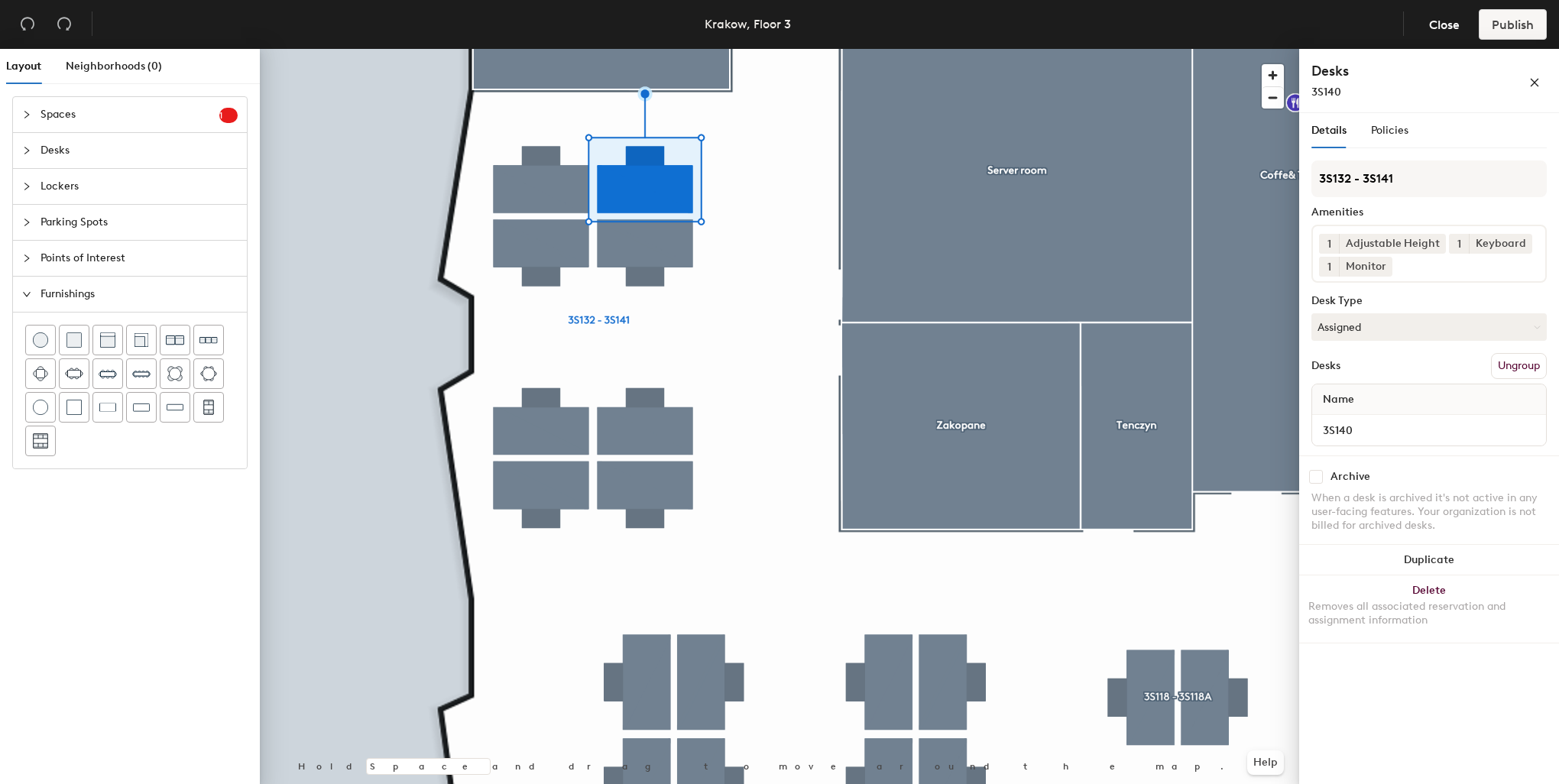
click at [1410, 375] on div "Desks Ungroup" at bounding box center [1428, 365] width 236 height 26
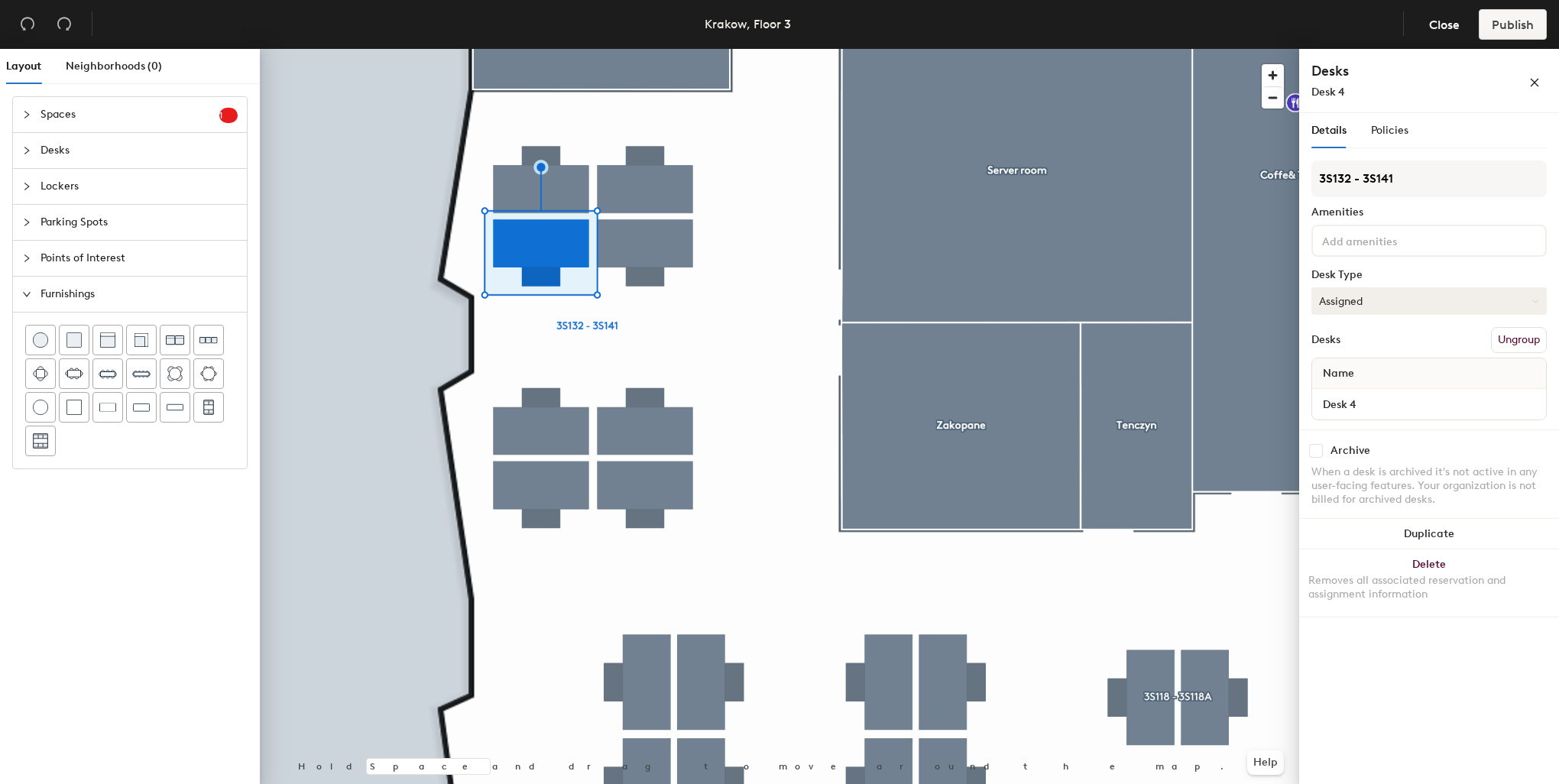
click at [1379, 296] on button "Assigned" at bounding box center [1428, 301] width 236 height 27
click at [1360, 392] on div "Hoteled" at bounding box center [1389, 394] width 153 height 23
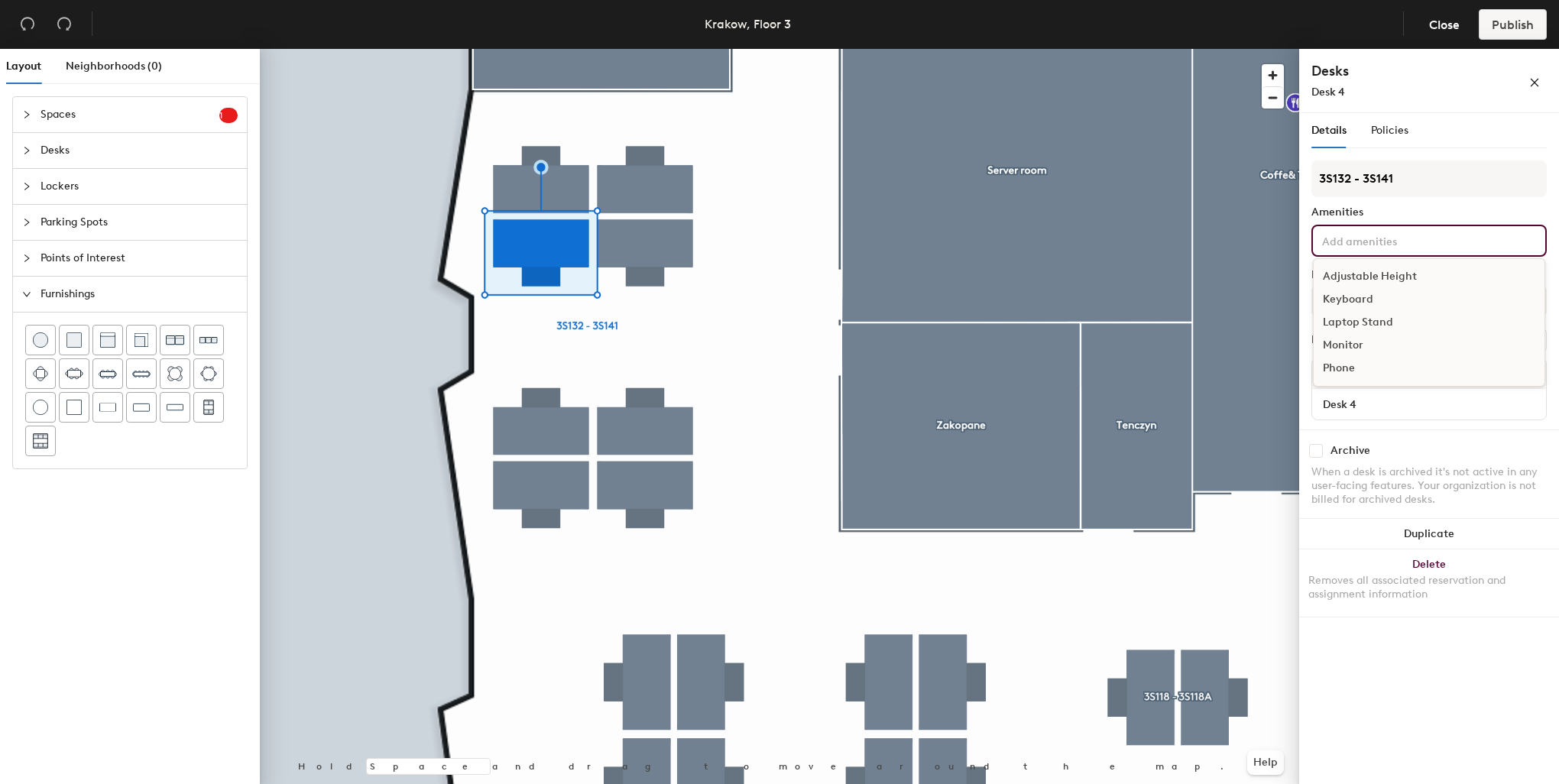
click at [1386, 243] on input at bounding box center [1387, 239] width 137 height 18
click at [1374, 269] on div "Adjustable Height" at bounding box center [1429, 276] width 231 height 23
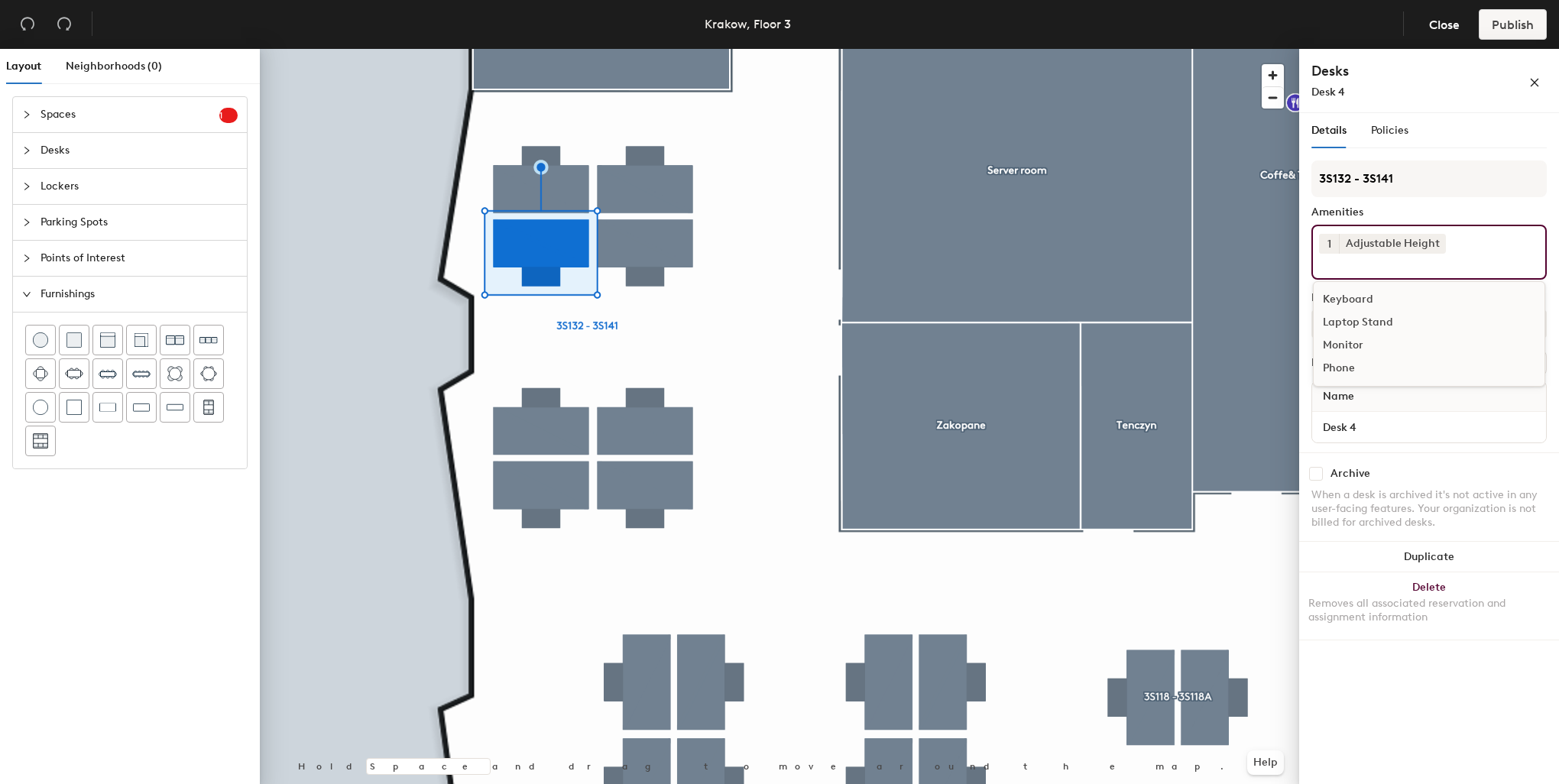
click at [1357, 301] on div "Keyboard" at bounding box center [1429, 300] width 231 height 23
click at [1346, 316] on div "Monitor" at bounding box center [1429, 322] width 231 height 23
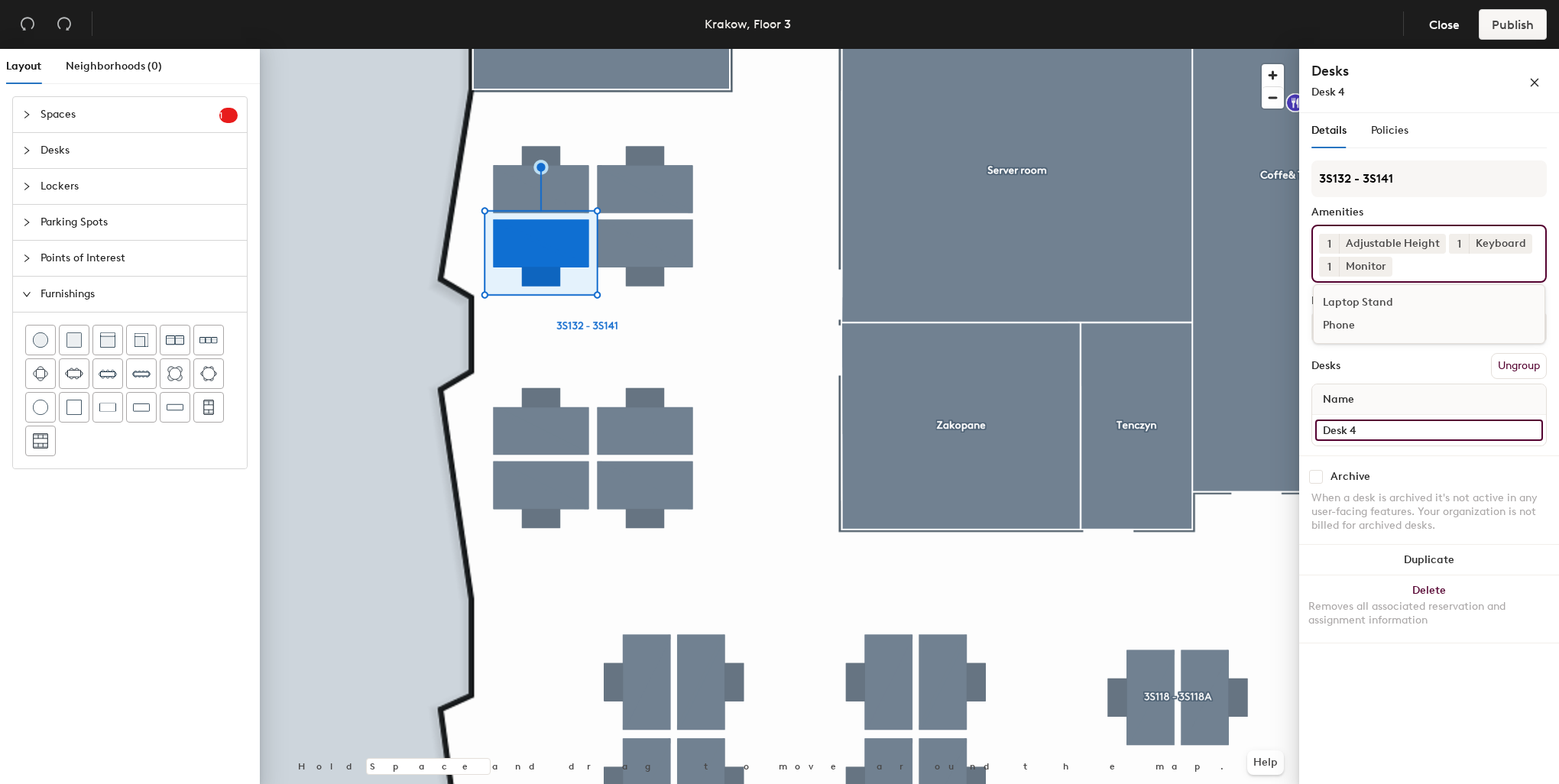
click at [1348, 429] on input "Desk 4" at bounding box center [1428, 429] width 228 height 22
paste input "3S132"
type input "3S137"
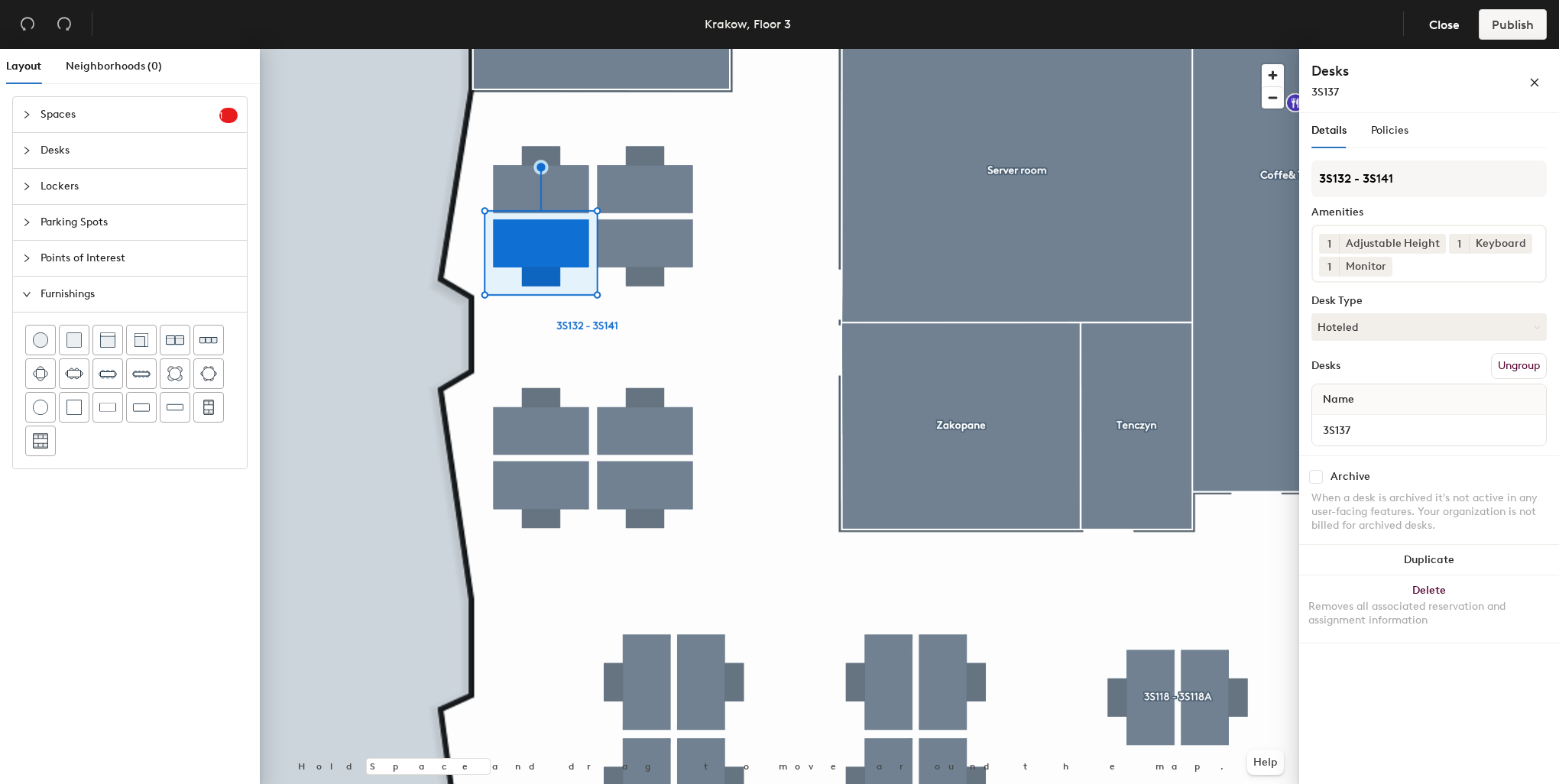
click at [653, 49] on div at bounding box center [780, 49] width 1040 height 0
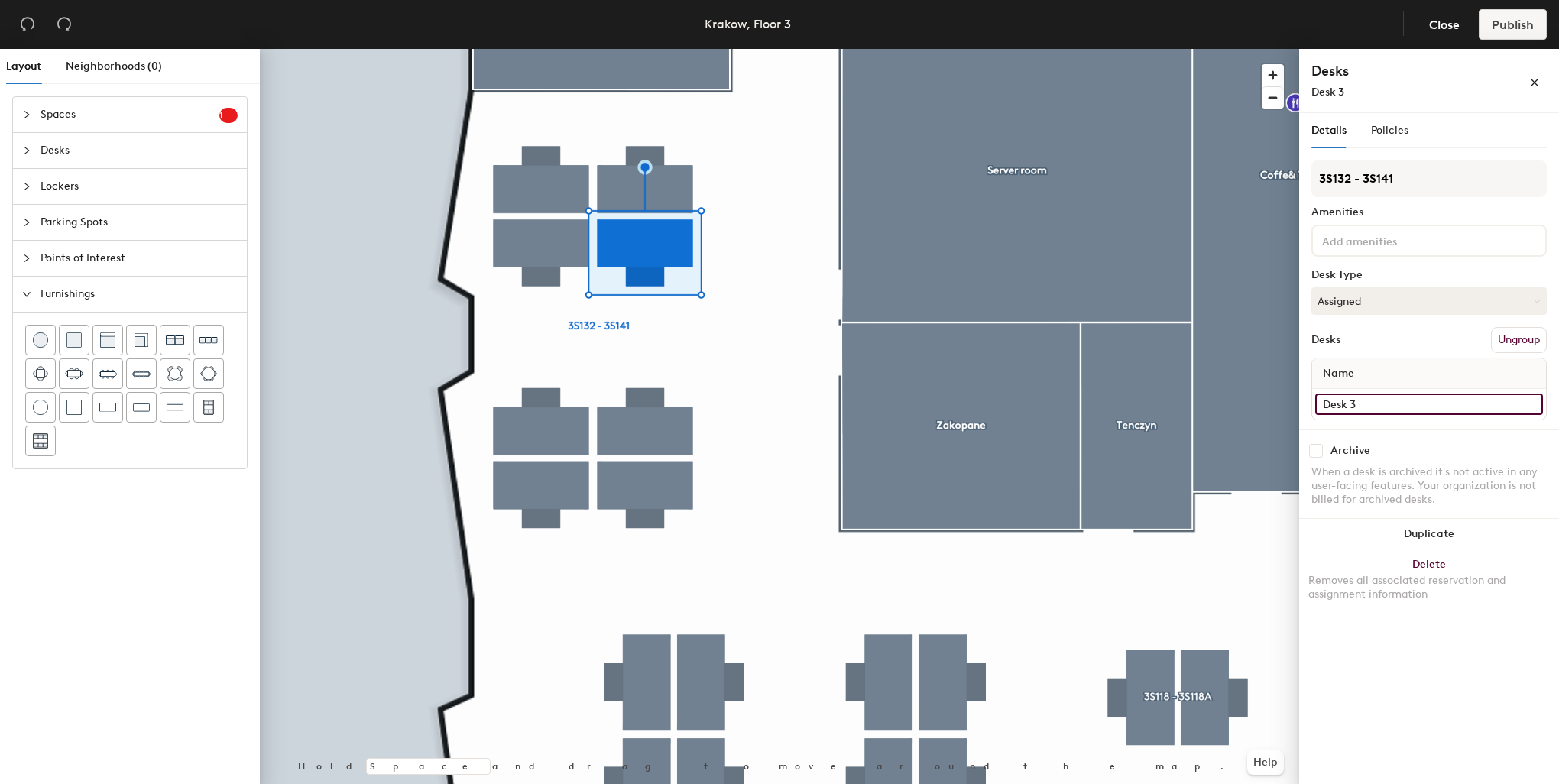
click at [1378, 408] on input "Desk 3" at bounding box center [1428, 404] width 228 height 22
paste input "3S132"
click at [1360, 396] on input "3S132" at bounding box center [1428, 404] width 228 height 22
click at [1361, 393] on input "3S132" at bounding box center [1428, 404] width 228 height 22
type input "3S138"
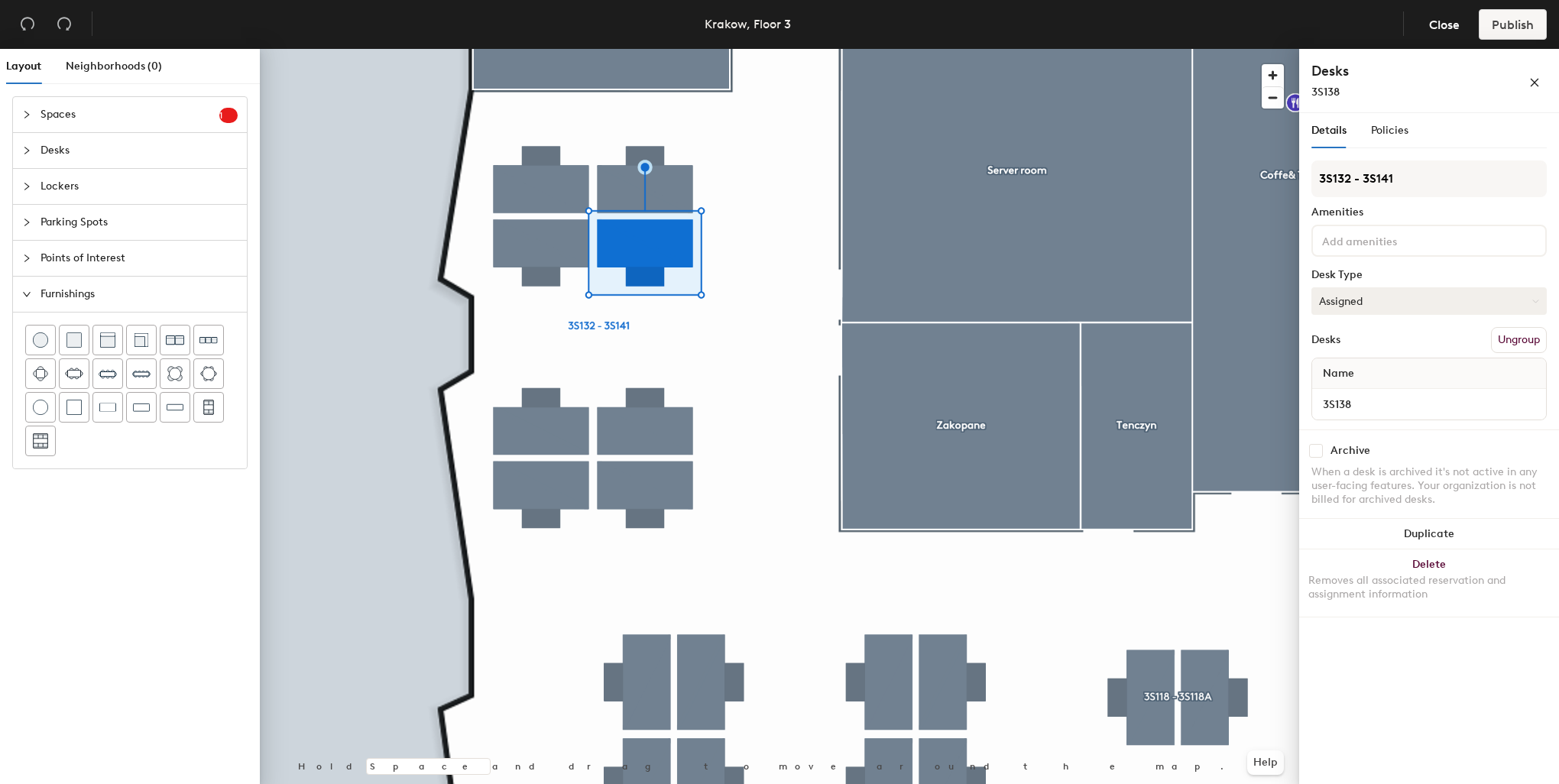
click at [1375, 304] on button "Assigned" at bounding box center [1428, 301] width 236 height 27
click at [1346, 392] on div "Hoteled" at bounding box center [1389, 394] width 153 height 23
click at [1366, 245] on input at bounding box center [1387, 239] width 137 height 18
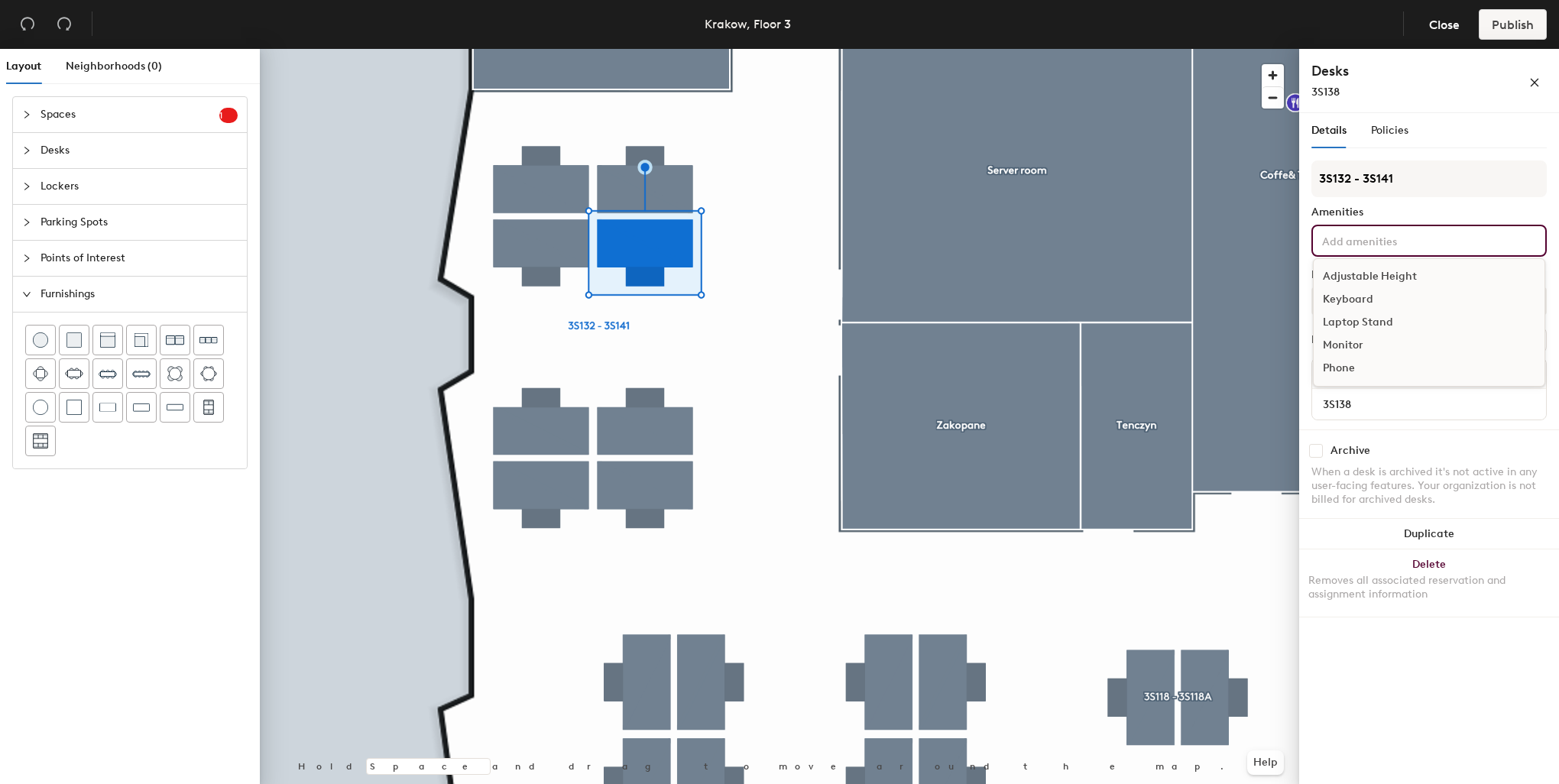
click at [1365, 270] on div "Adjustable Height" at bounding box center [1429, 276] width 231 height 23
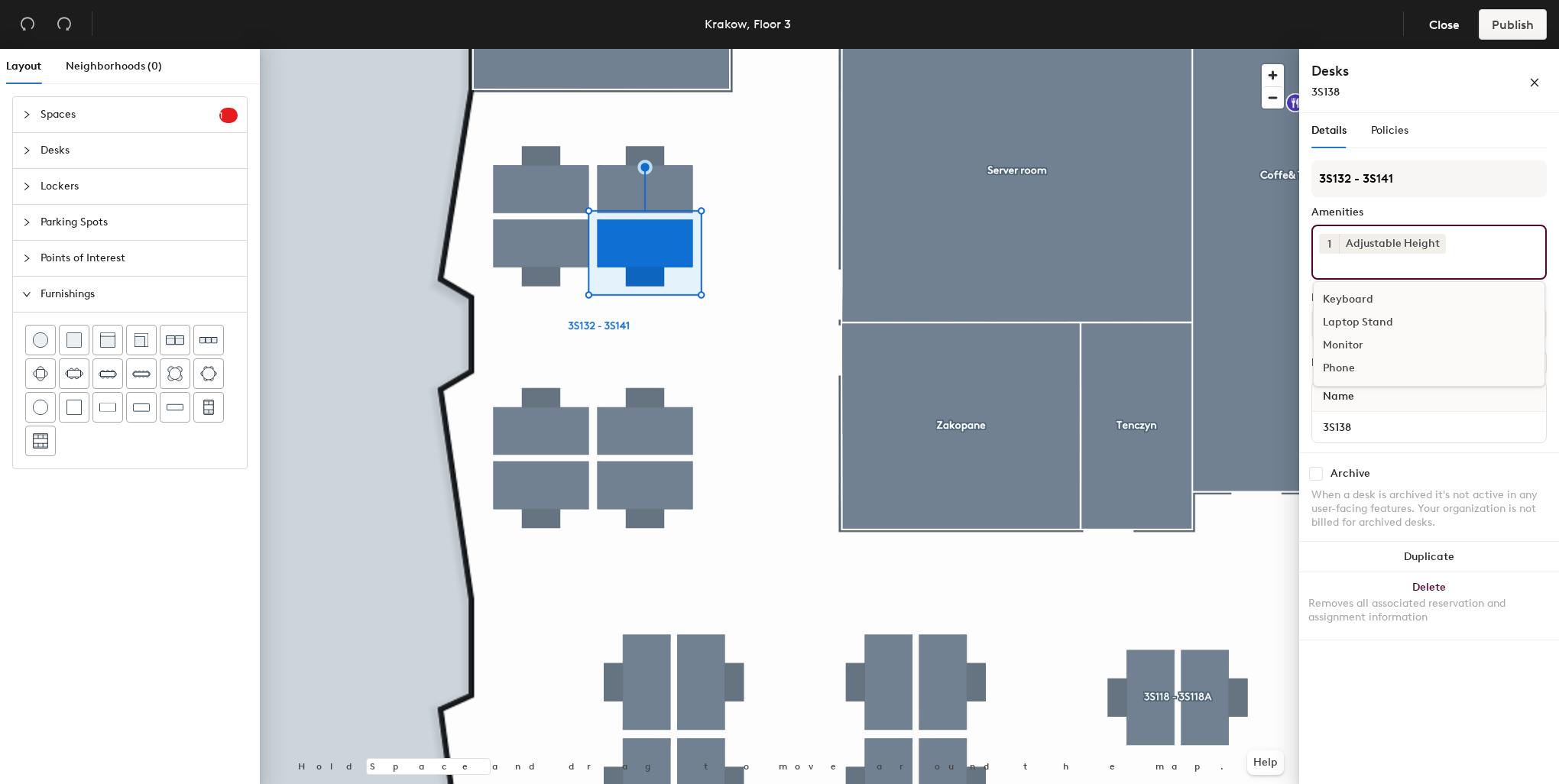
click at [1363, 289] on div "Keyboard" at bounding box center [1429, 300] width 231 height 23
click at [1358, 334] on div "Phone" at bounding box center [1429, 345] width 231 height 23
click at [1378, 267] on icon at bounding box center [1375, 265] width 10 height 10
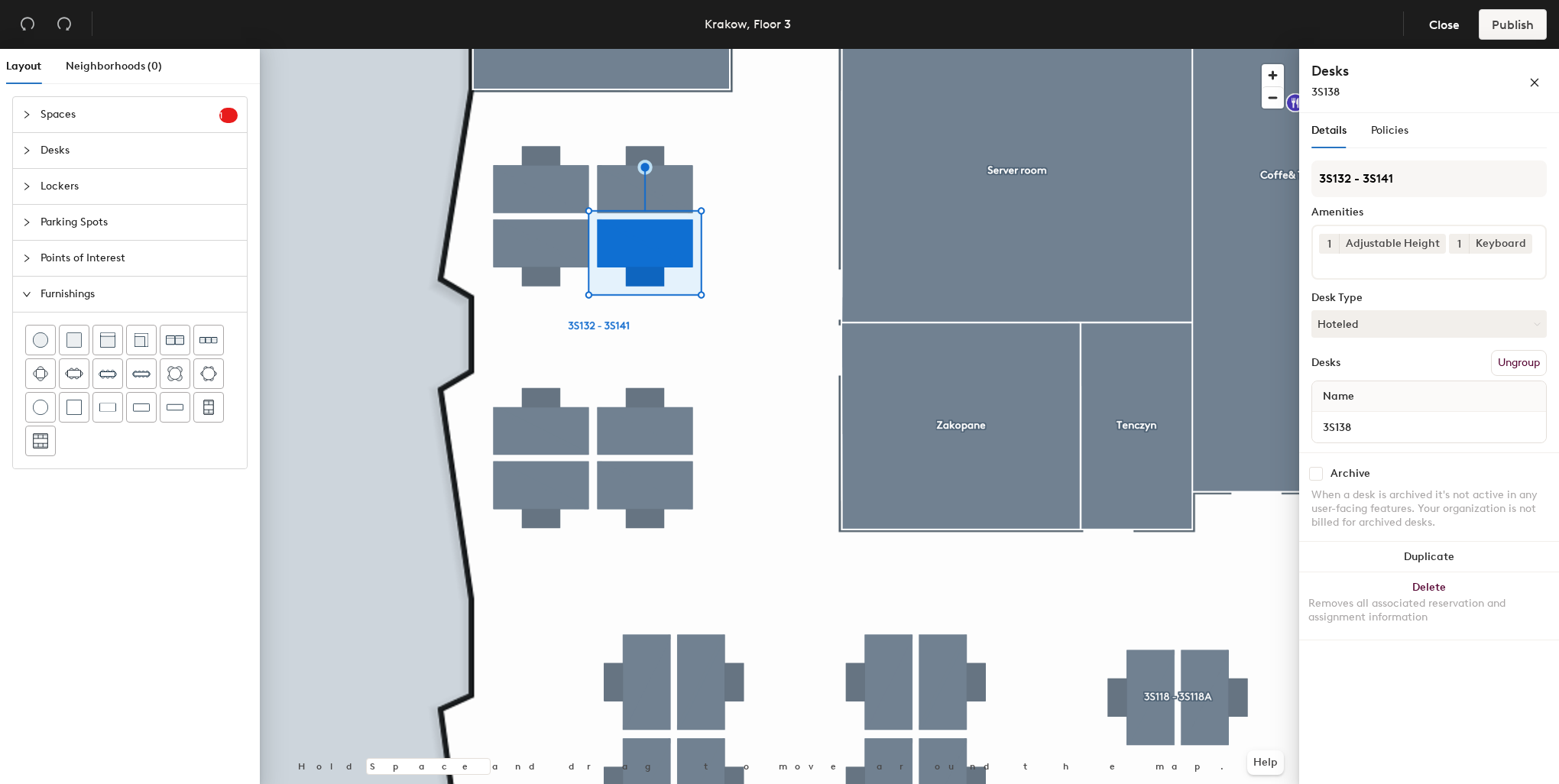
click at [1368, 265] on input at bounding box center [1387, 262] width 137 height 18
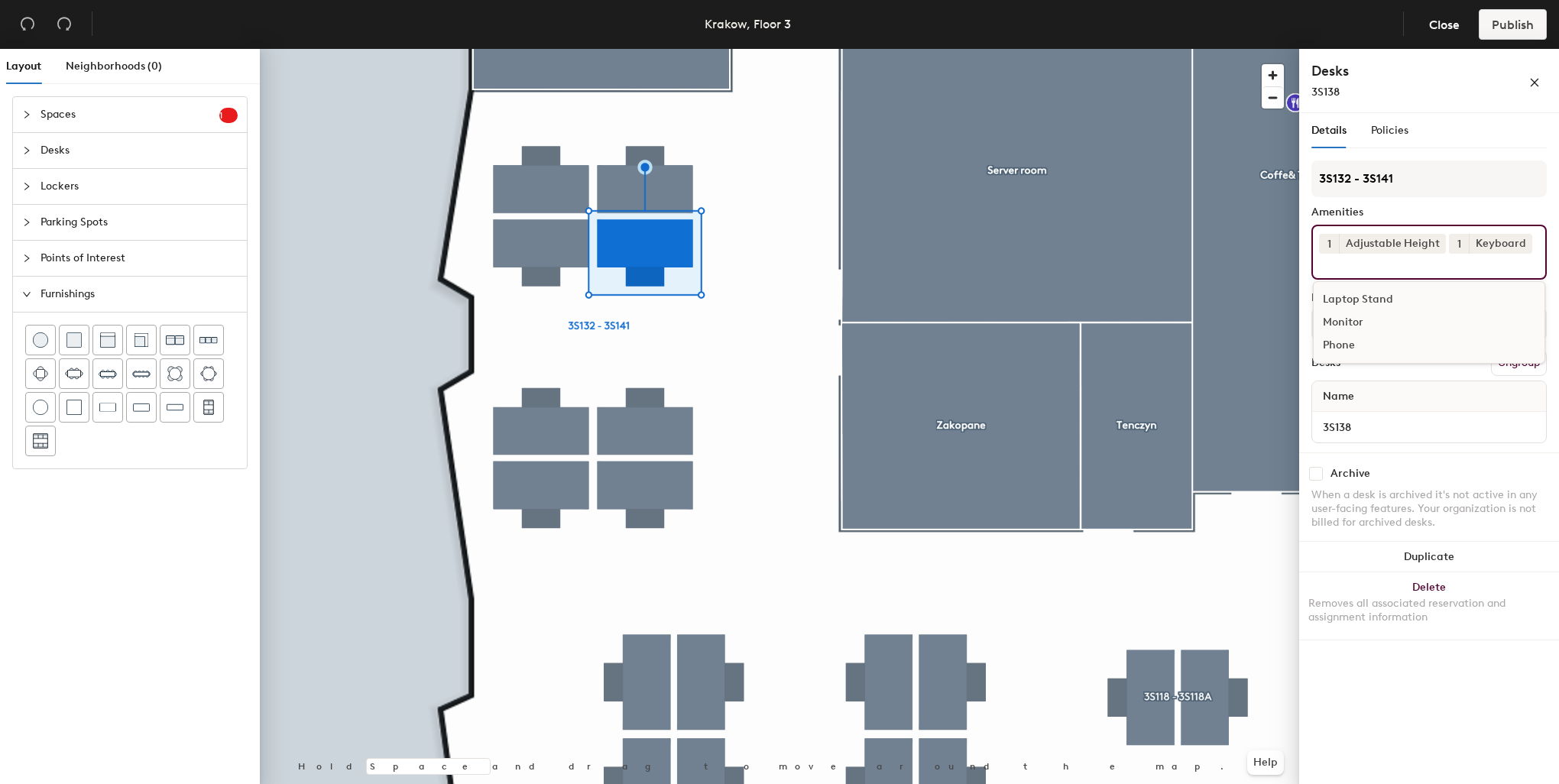
click at [1355, 320] on div "Monitor" at bounding box center [1429, 322] width 231 height 23
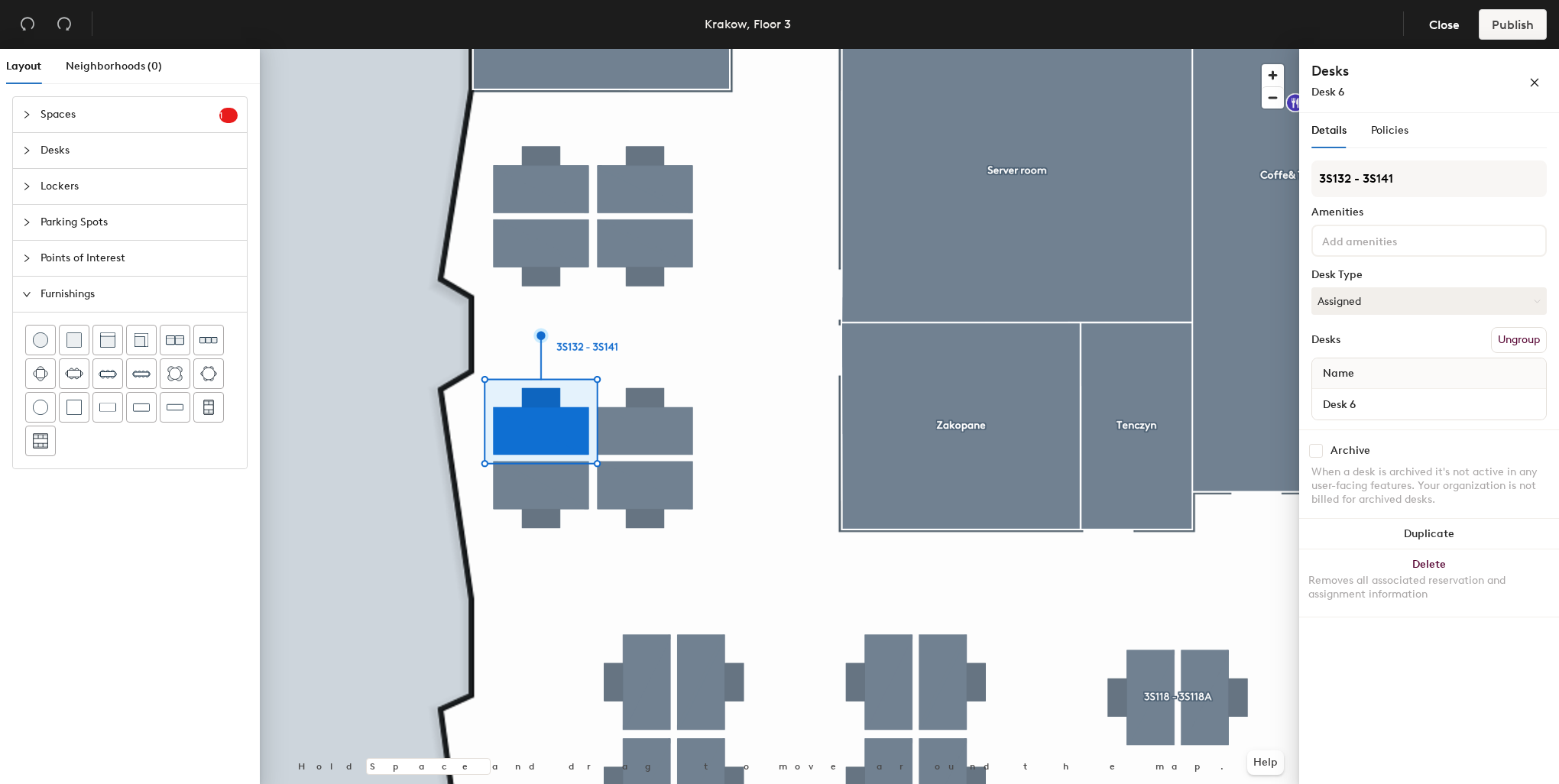
click at [1385, 386] on div "Name Desk 6" at bounding box center [1428, 389] width 236 height 62
click at [1384, 395] on input "Desk 6" at bounding box center [1428, 404] width 228 height 22
paste input "3S132"
type input "3S136"
click at [1354, 301] on button "Assigned" at bounding box center [1428, 301] width 236 height 27
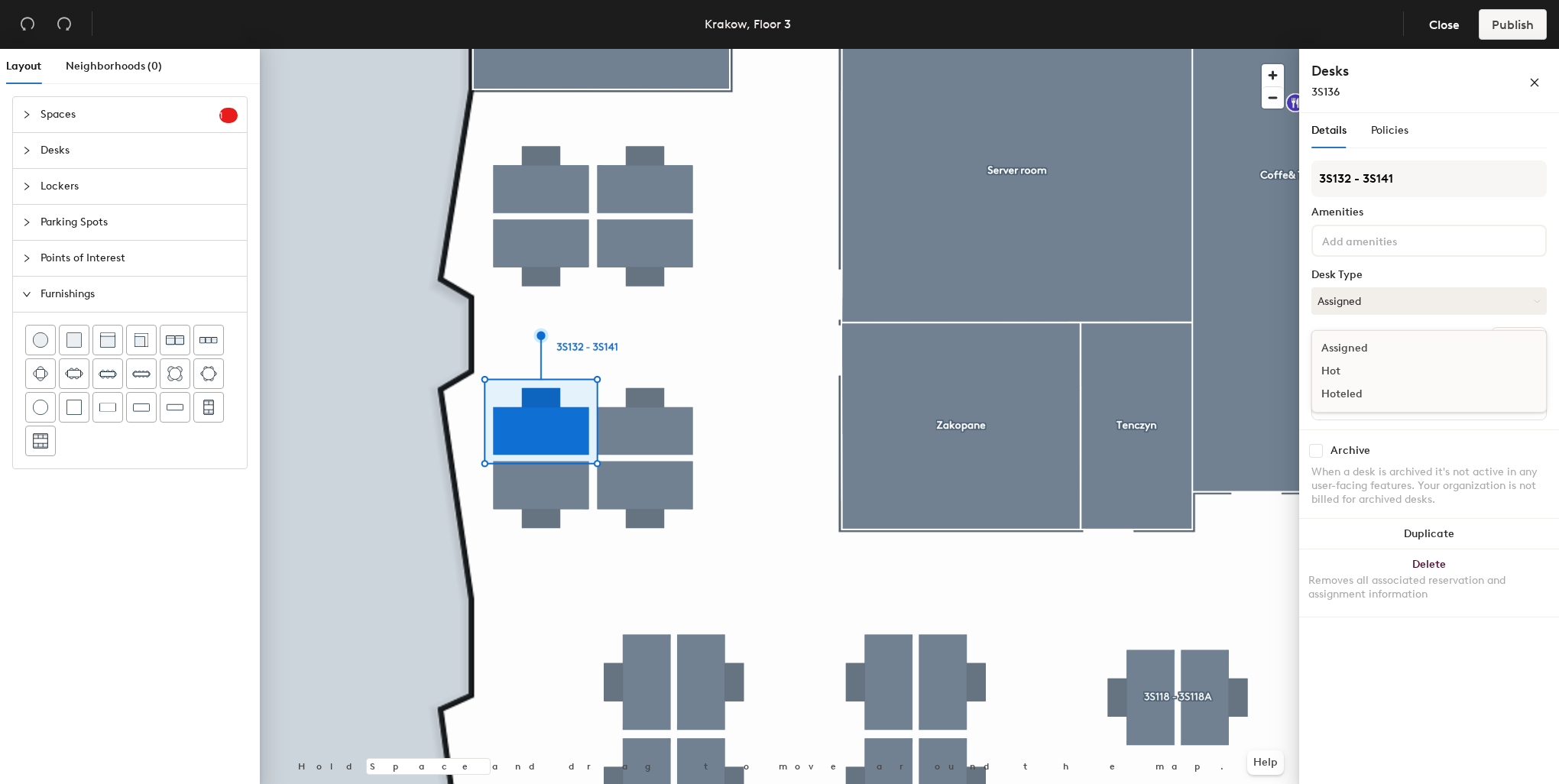
click at [1363, 392] on div "Hoteled" at bounding box center [1389, 394] width 153 height 23
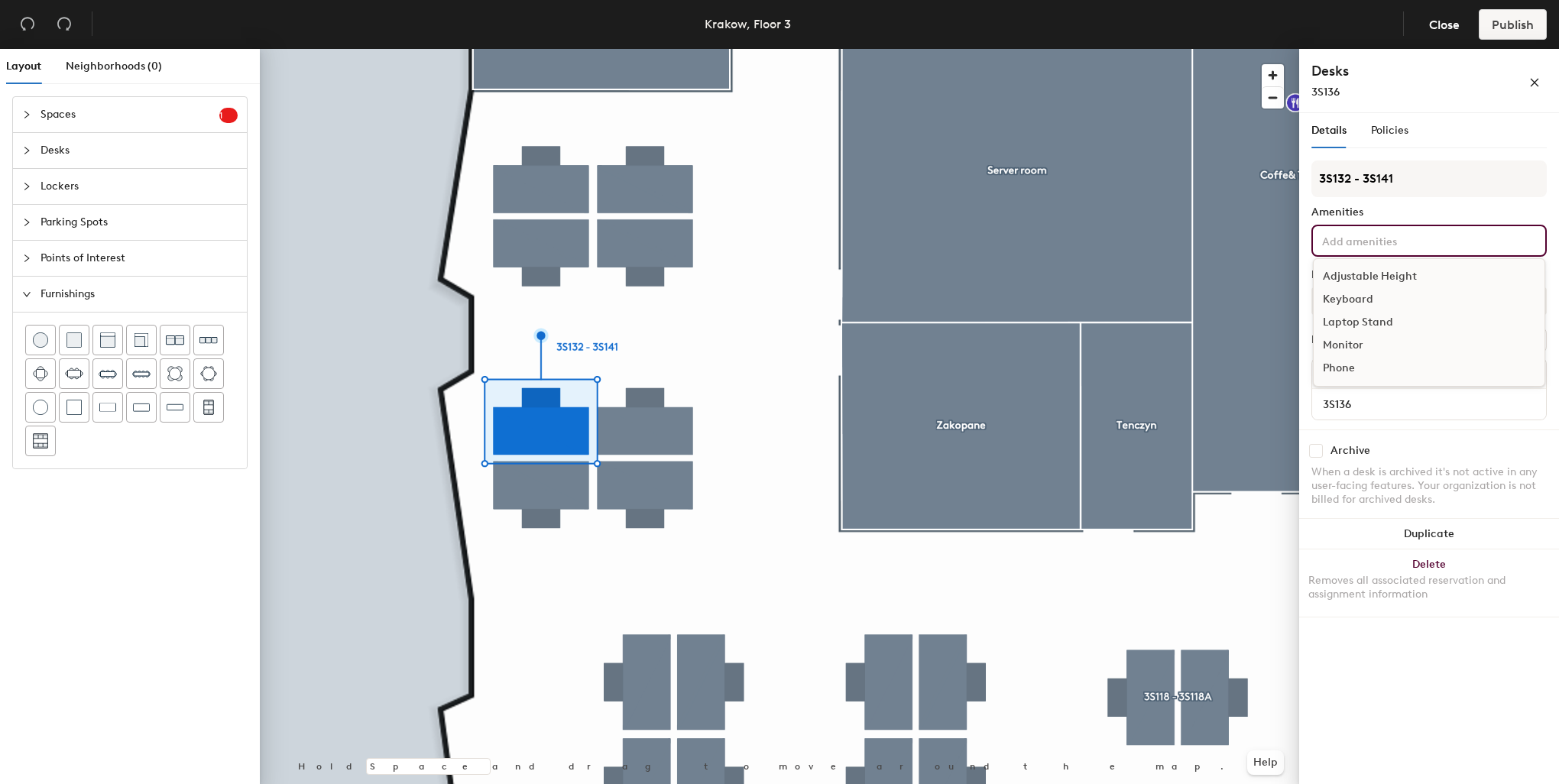
click at [1366, 235] on input at bounding box center [1387, 239] width 137 height 18
click at [1375, 278] on div "Adjustable Height" at bounding box center [1429, 276] width 231 height 23
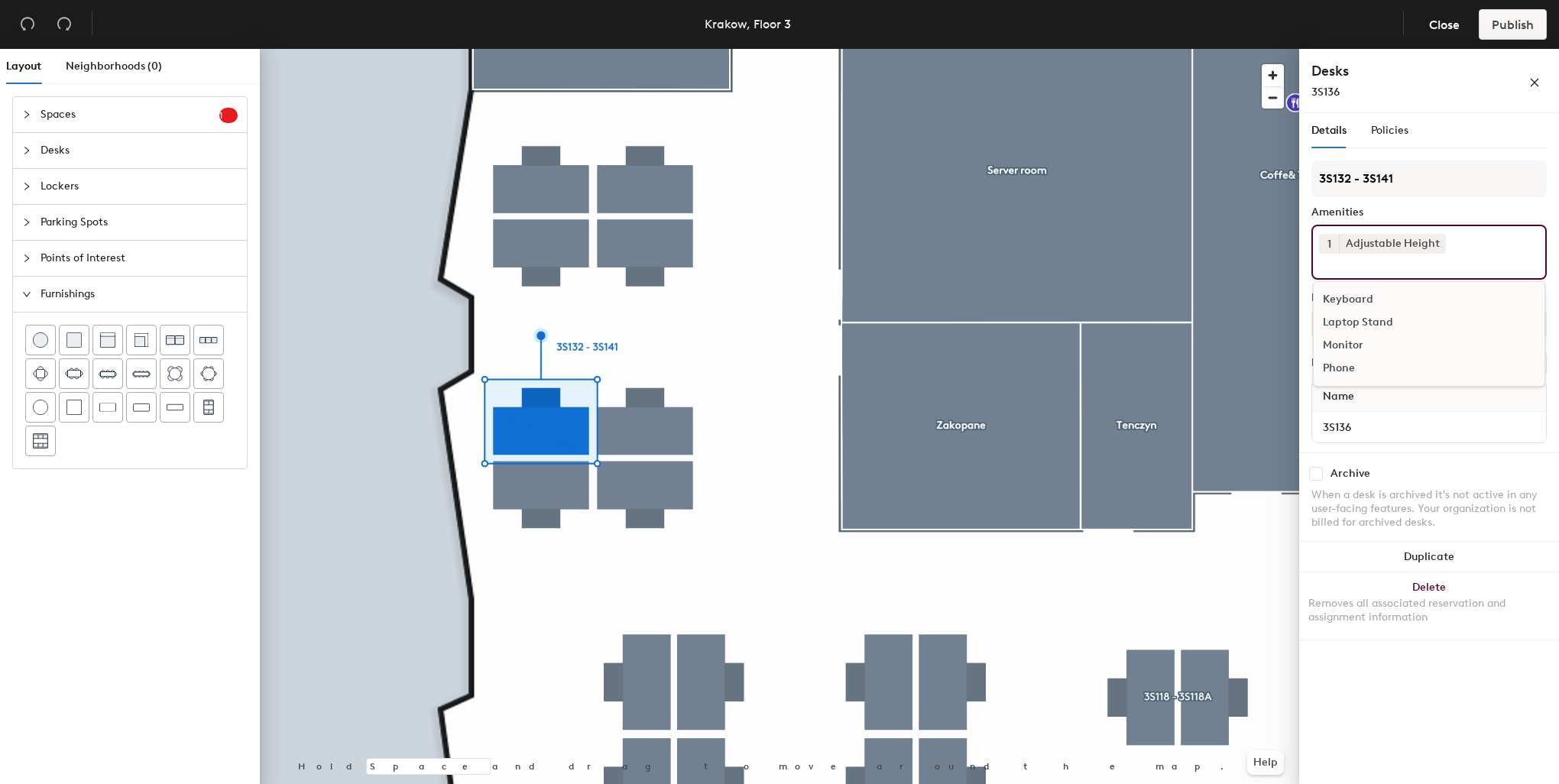
click at [1363, 294] on div "Keyboard" at bounding box center [1429, 300] width 231 height 23
click at [1354, 323] on div "Monitor" at bounding box center [1429, 322] width 231 height 23
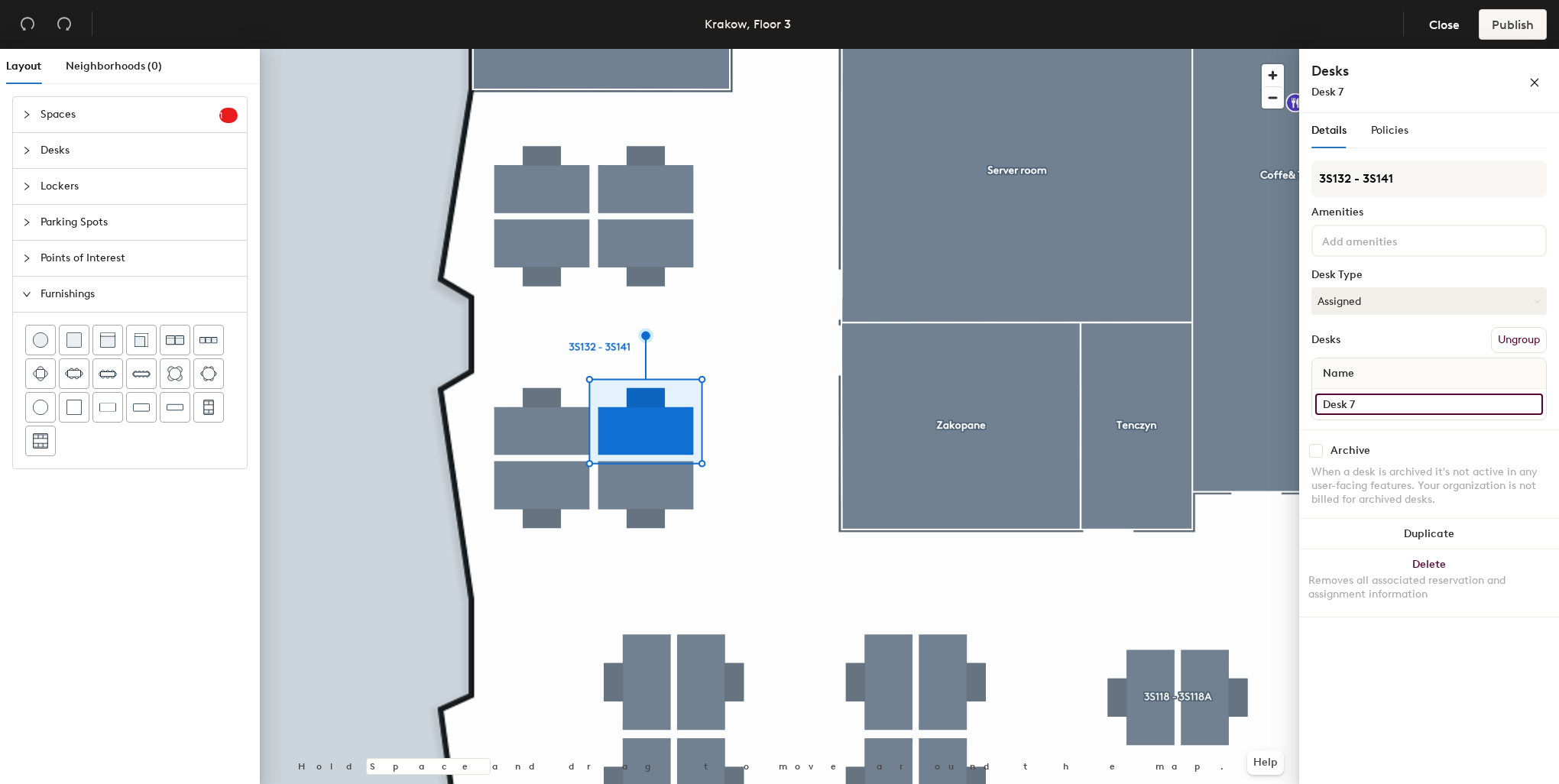
click at [1381, 395] on input "Desk 7" at bounding box center [1428, 404] width 228 height 22
paste input "3S132"
type input "3S135"
click at [1380, 298] on button "Assigned" at bounding box center [1428, 301] width 236 height 27
click at [1353, 392] on div "Hoteled" at bounding box center [1389, 394] width 153 height 23
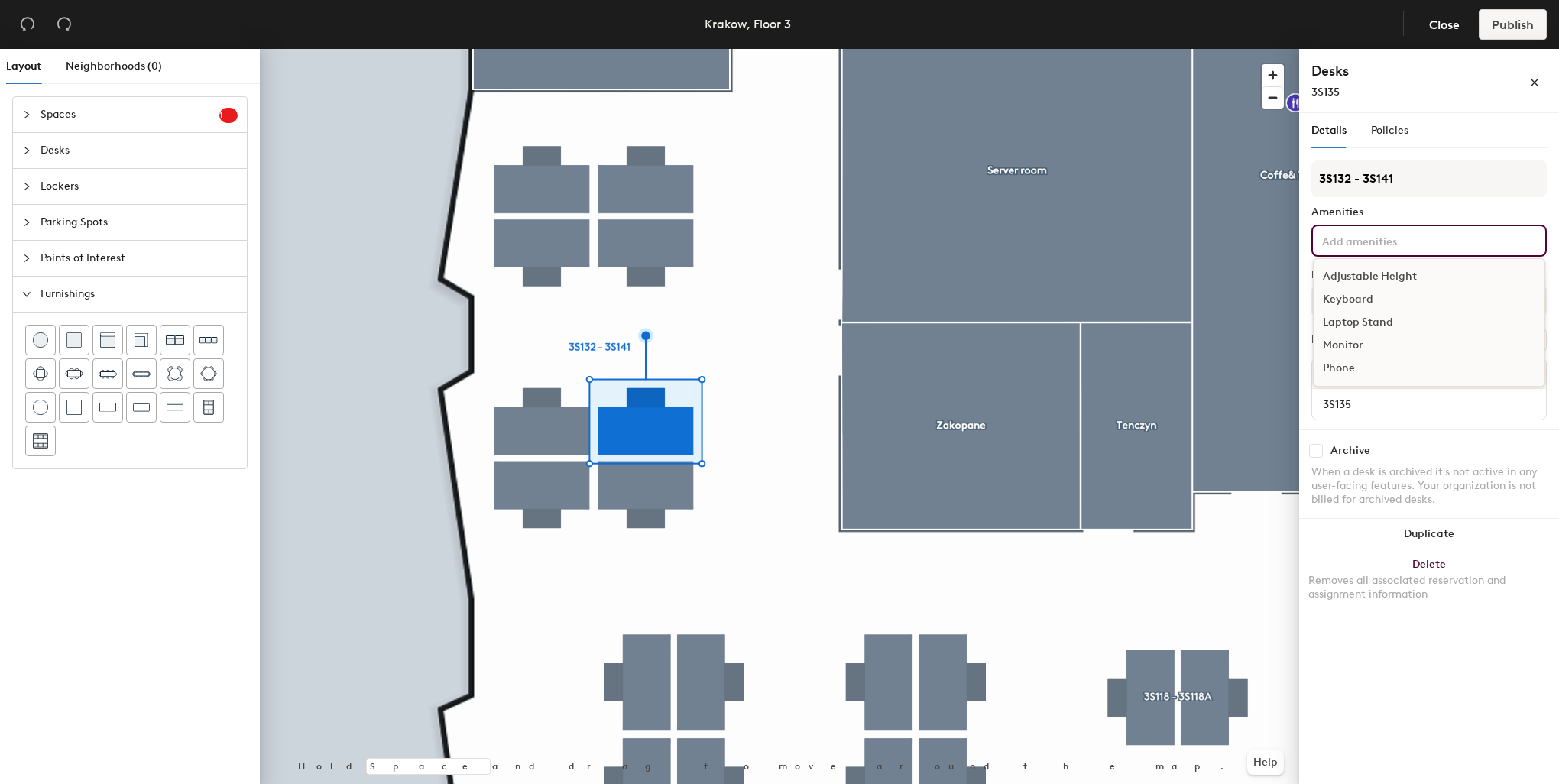
click at [1365, 229] on div "Adjustable Height Keyboard Laptop Stand Monitor Phone" at bounding box center [1428, 240] width 236 height 32
click at [1377, 275] on div "Adjustable Height" at bounding box center [1429, 276] width 231 height 23
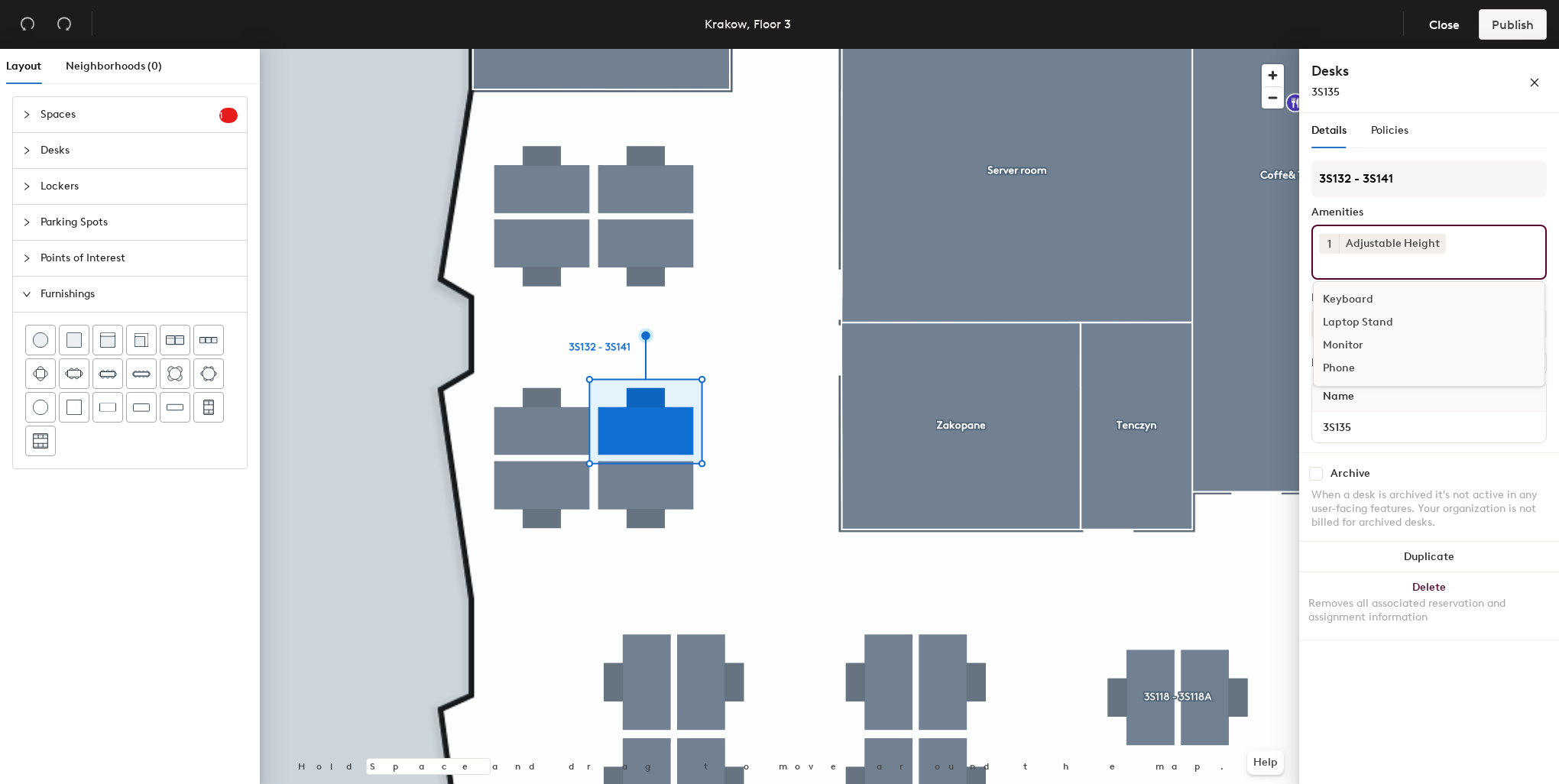
click at [1362, 292] on div "Keyboard" at bounding box center [1429, 300] width 231 height 23
drag, startPoint x: 1353, startPoint y: 323, endPoint x: 1333, endPoint y: 343, distance: 28.3
click at [1353, 323] on div "Monitor" at bounding box center [1429, 322] width 231 height 23
click at [644, 49] on div at bounding box center [780, 49] width 1040 height 0
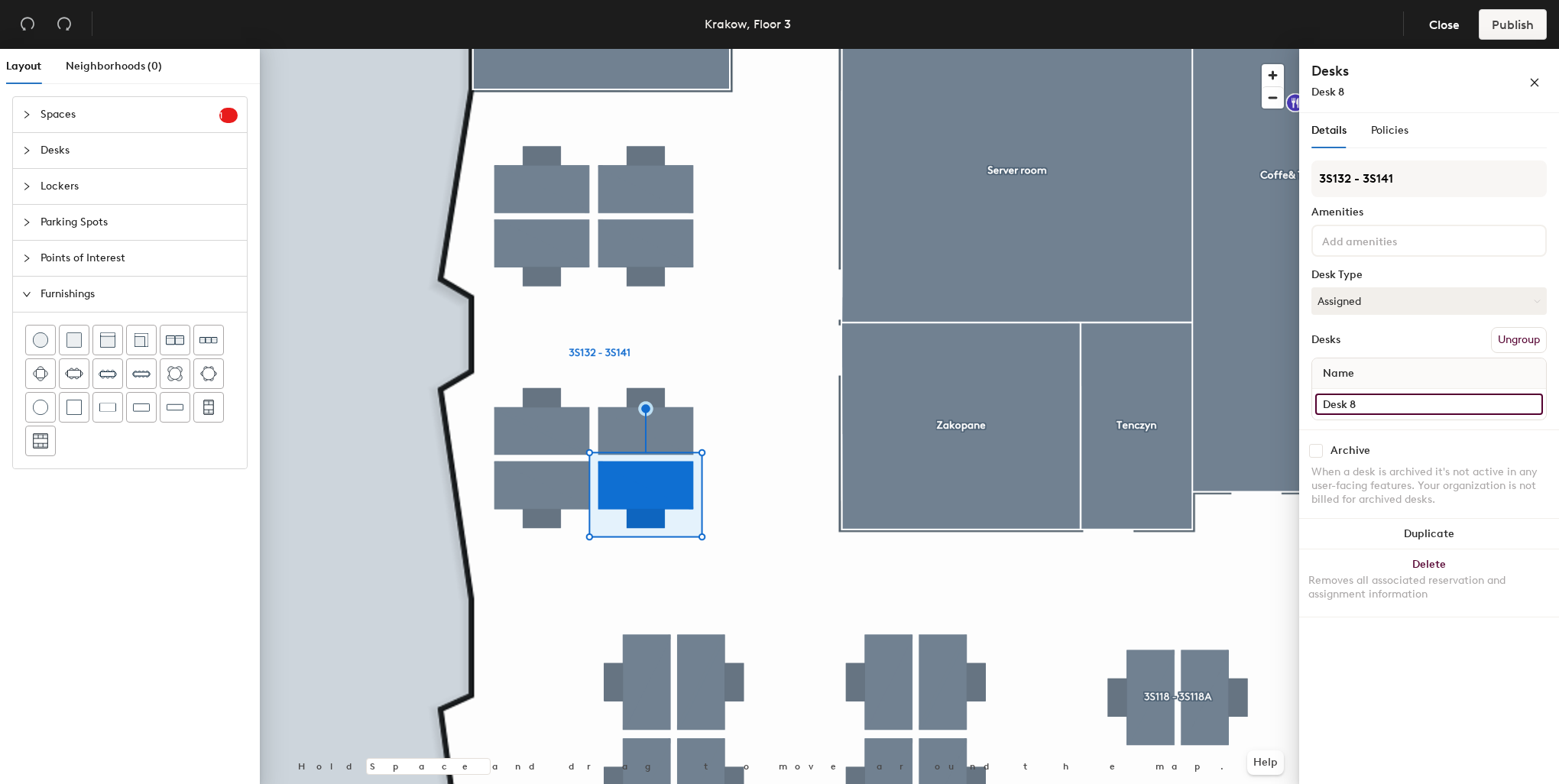
click at [1369, 407] on input "Desk 8" at bounding box center [1428, 404] width 228 height 22
paste input "3S132"
type input "3S133"
click at [1358, 307] on button "Assigned" at bounding box center [1428, 301] width 236 height 27
click at [1354, 399] on div "Hoteled" at bounding box center [1389, 394] width 153 height 23
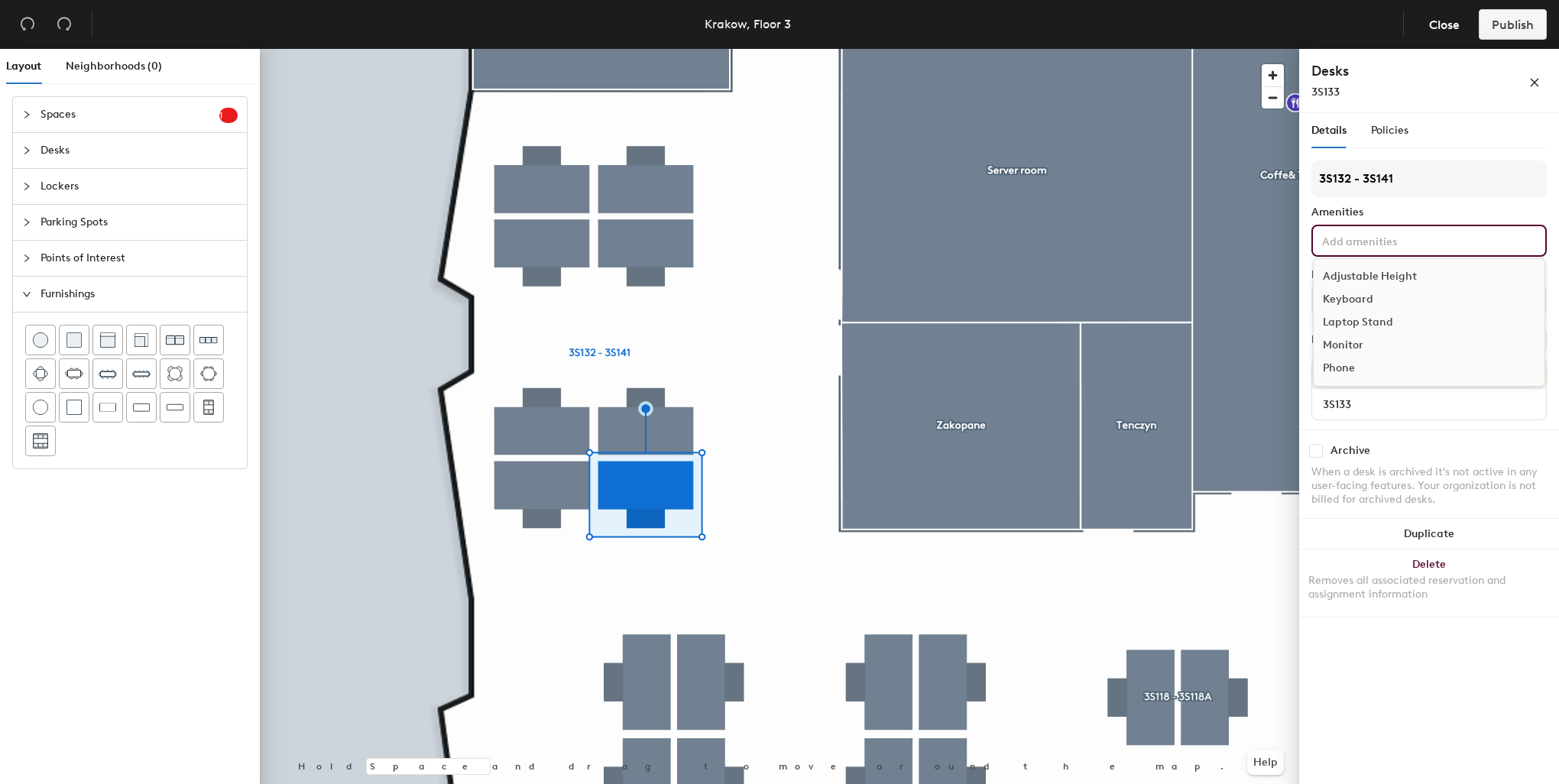
click at [1374, 238] on input at bounding box center [1387, 239] width 137 height 18
drag, startPoint x: 1372, startPoint y: 274, endPoint x: 1352, endPoint y: 313, distance: 43.8
click at [1372, 276] on div "Adjustable Height" at bounding box center [1429, 276] width 231 height 23
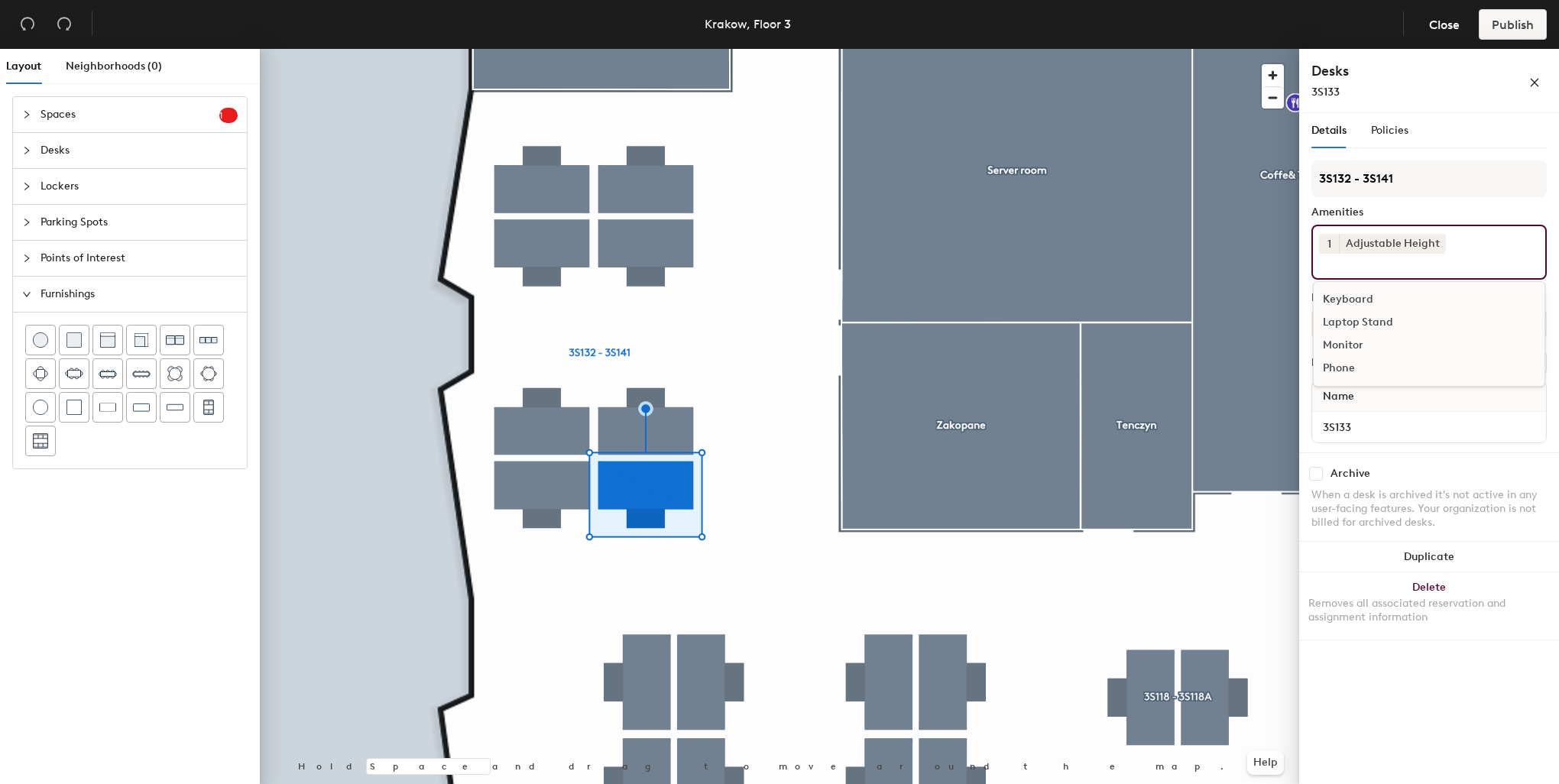
click at [1347, 296] on div "Keyboard" at bounding box center [1429, 300] width 231 height 23
click at [1351, 322] on div "Monitor" at bounding box center [1429, 322] width 231 height 23
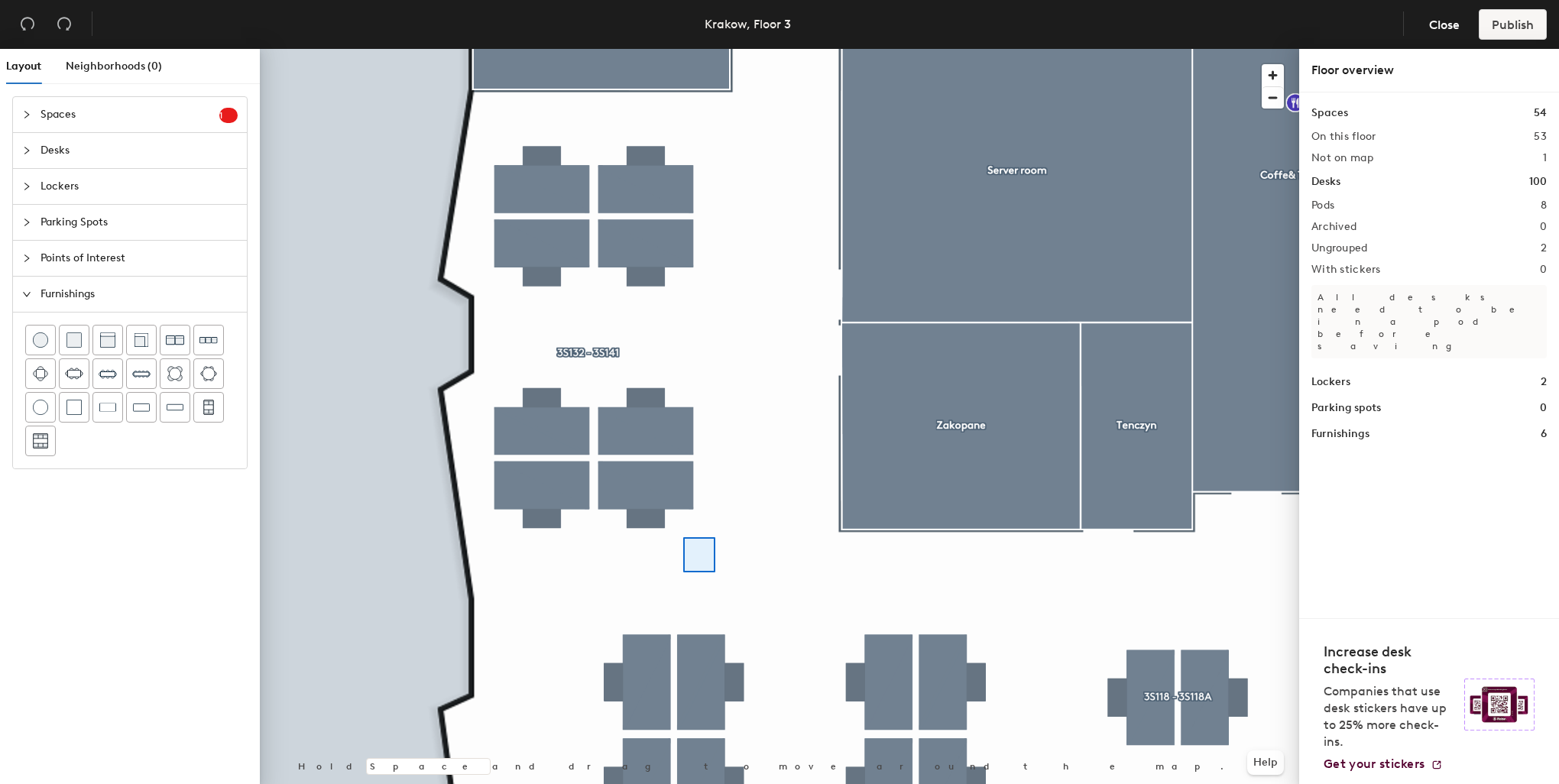
click at [683, 49] on div at bounding box center [780, 49] width 1040 height 0
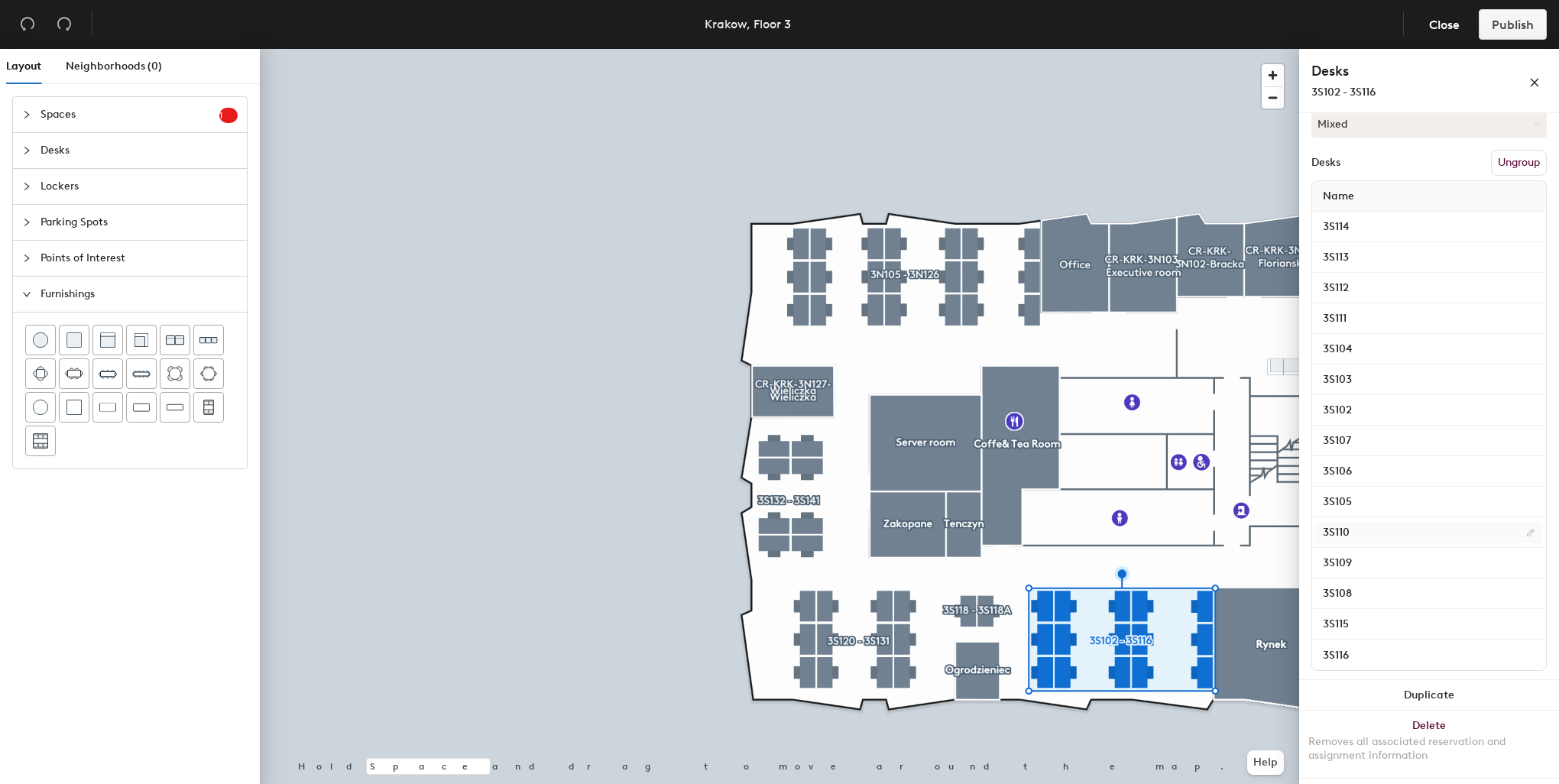
scroll to position [220, 0]
click at [749, 49] on div at bounding box center [780, 49] width 1040 height 0
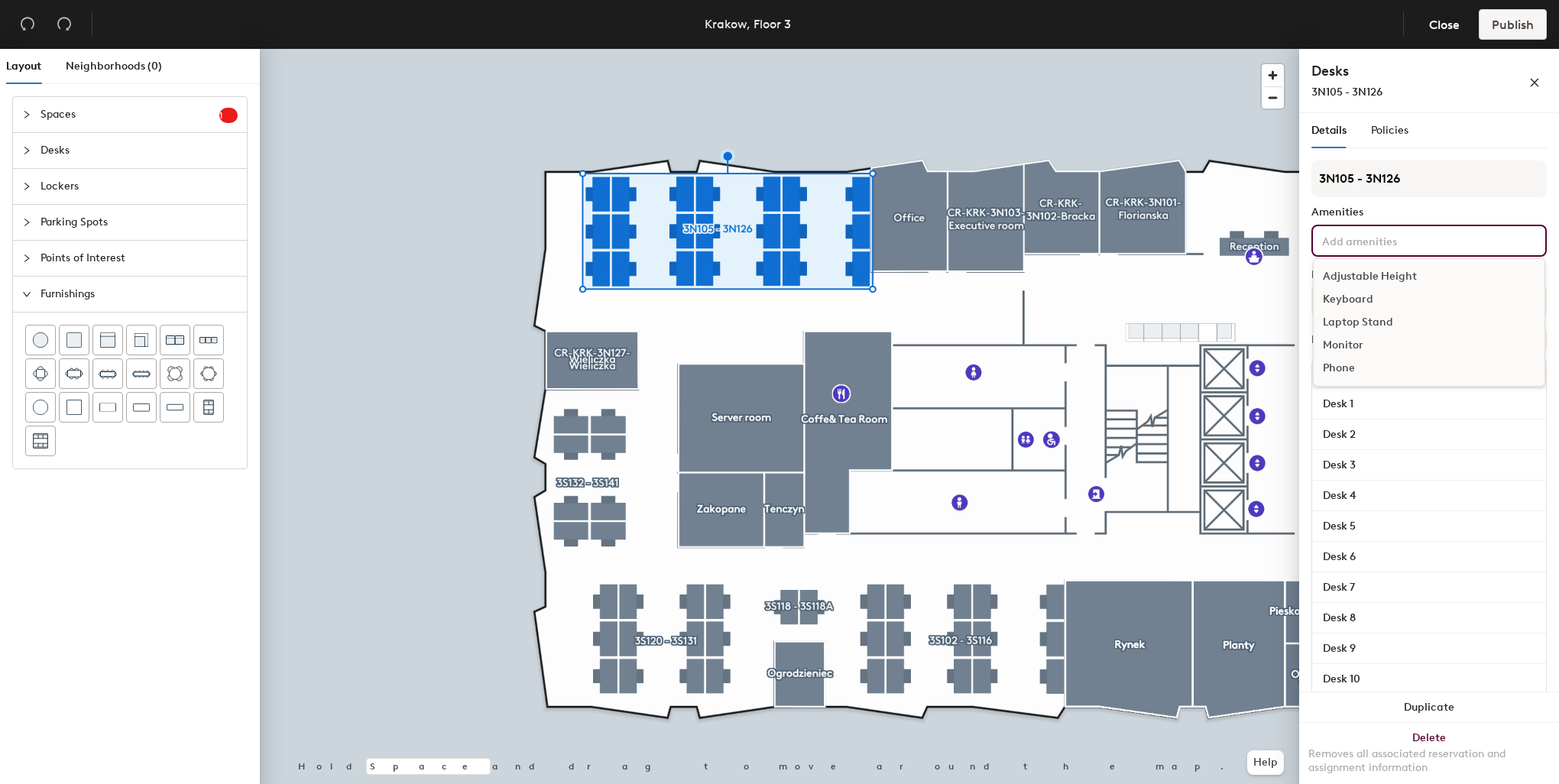
click at [1411, 228] on div "Adjustable Height Keyboard Laptop Stand Monitor Phone" at bounding box center [1428, 240] width 236 height 32
click at [1395, 270] on div "Adjustable Height" at bounding box center [1429, 276] width 231 height 23
click at [1356, 365] on div "Monitor" at bounding box center [1429, 368] width 231 height 23
click at [1360, 322] on div "Keyboard" at bounding box center [1429, 322] width 231 height 23
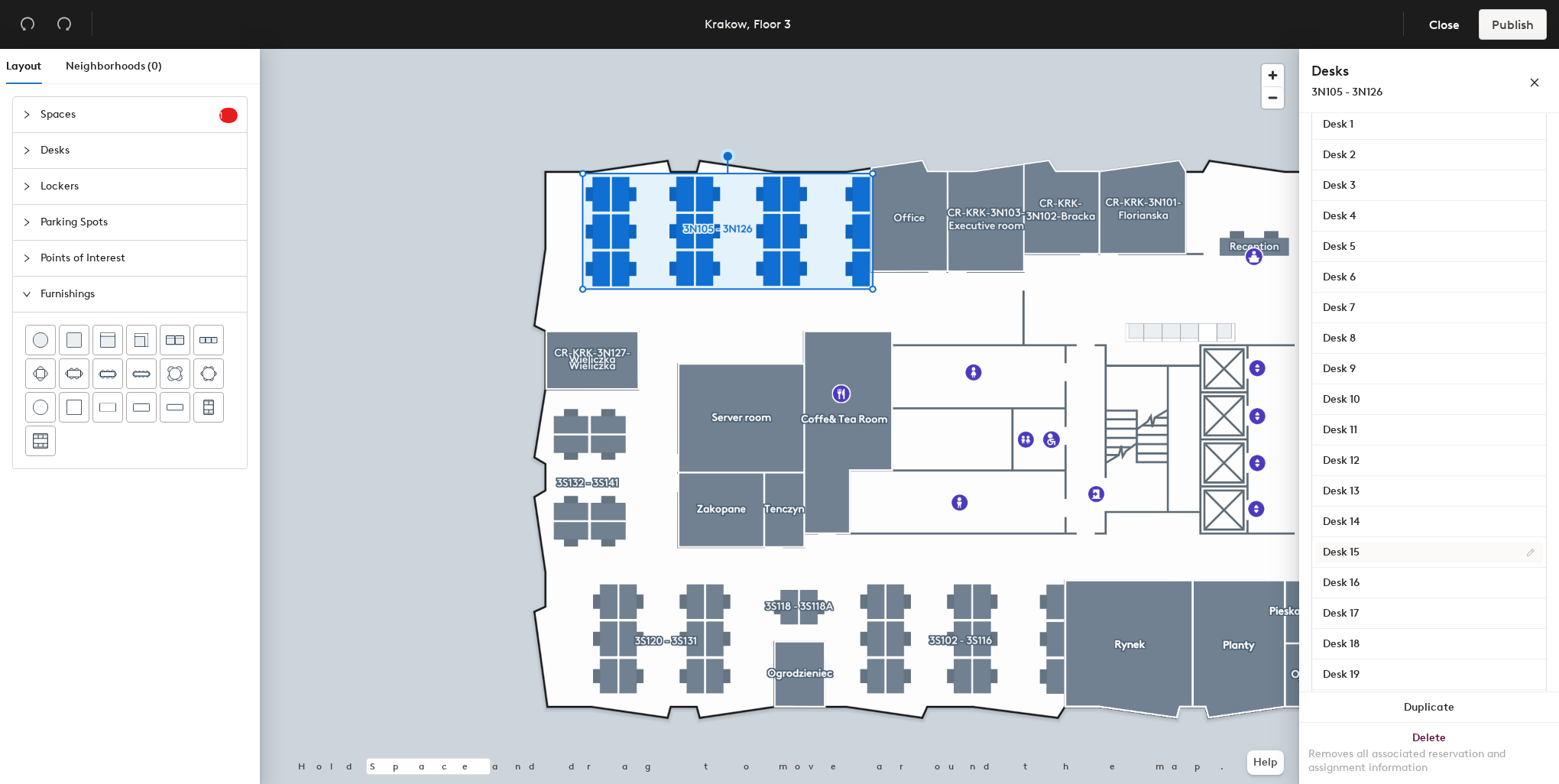
scroll to position [0, 0]
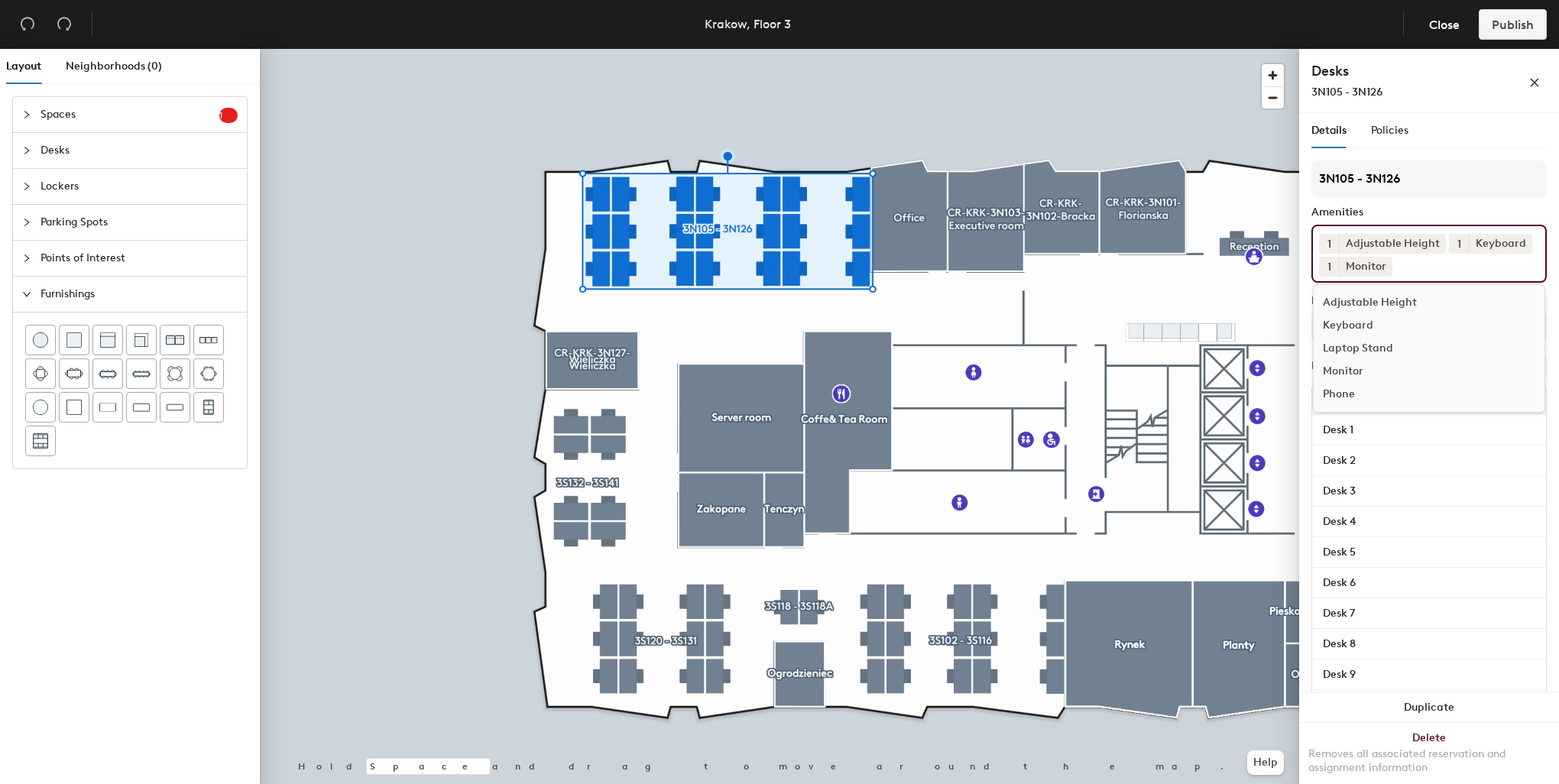
click at [1421, 208] on div "Amenities" at bounding box center [1428, 212] width 236 height 12
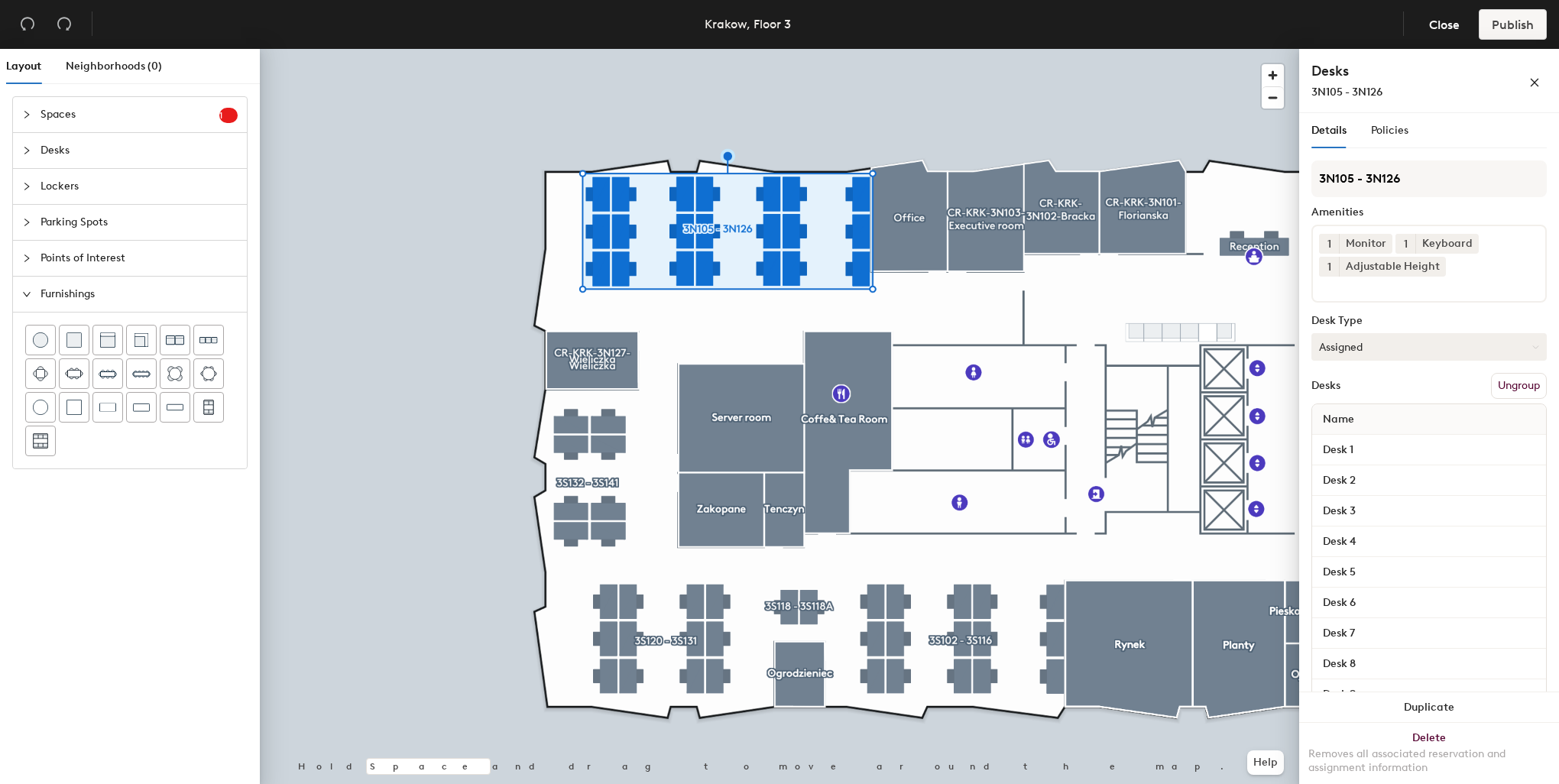
click at [1392, 344] on button "Assigned" at bounding box center [1428, 346] width 236 height 27
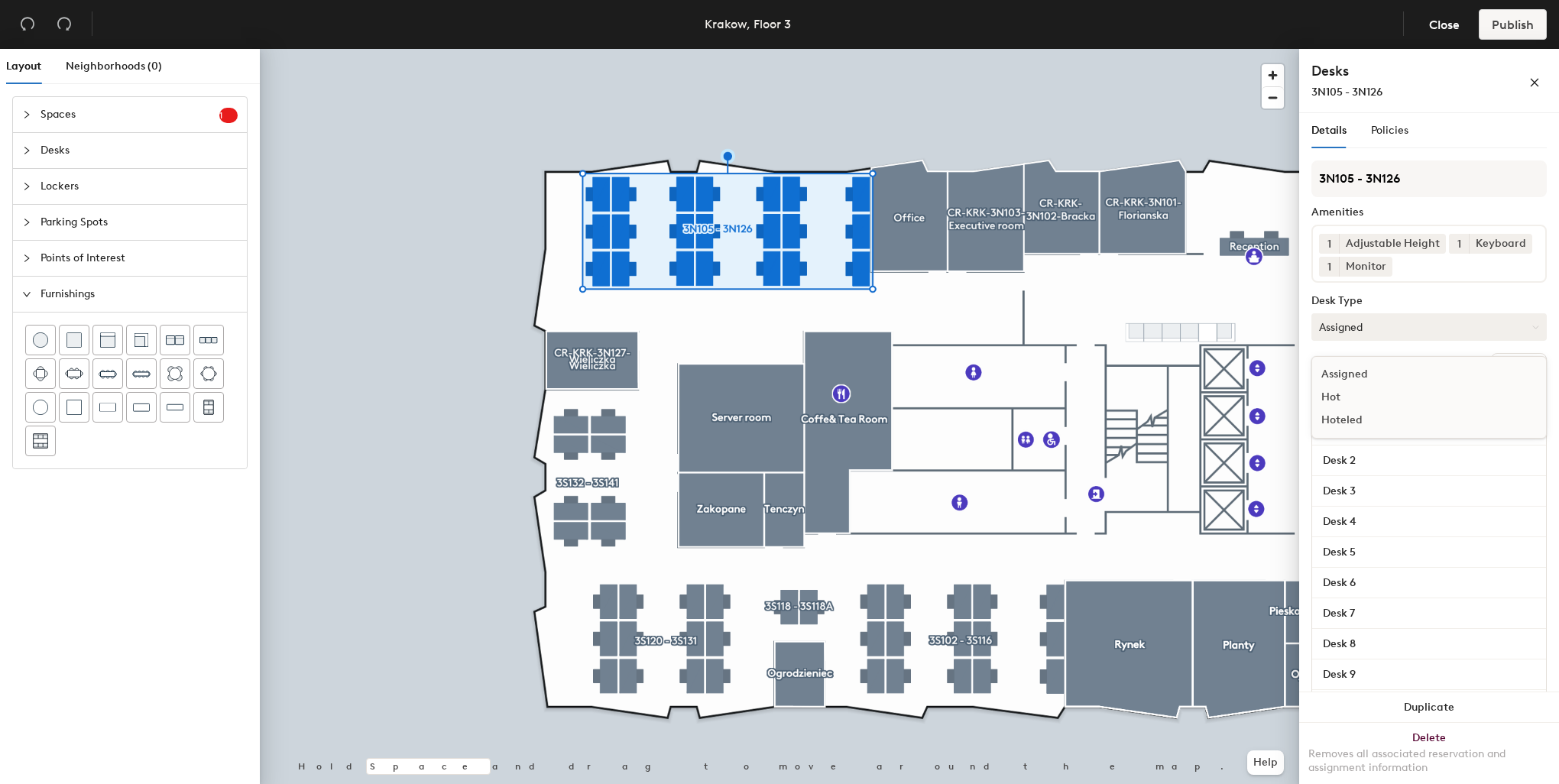
click at [1377, 340] on button "Assigned" at bounding box center [1428, 326] width 236 height 27
click at [1334, 431] on div "Hoteled" at bounding box center [1389, 420] width 153 height 23
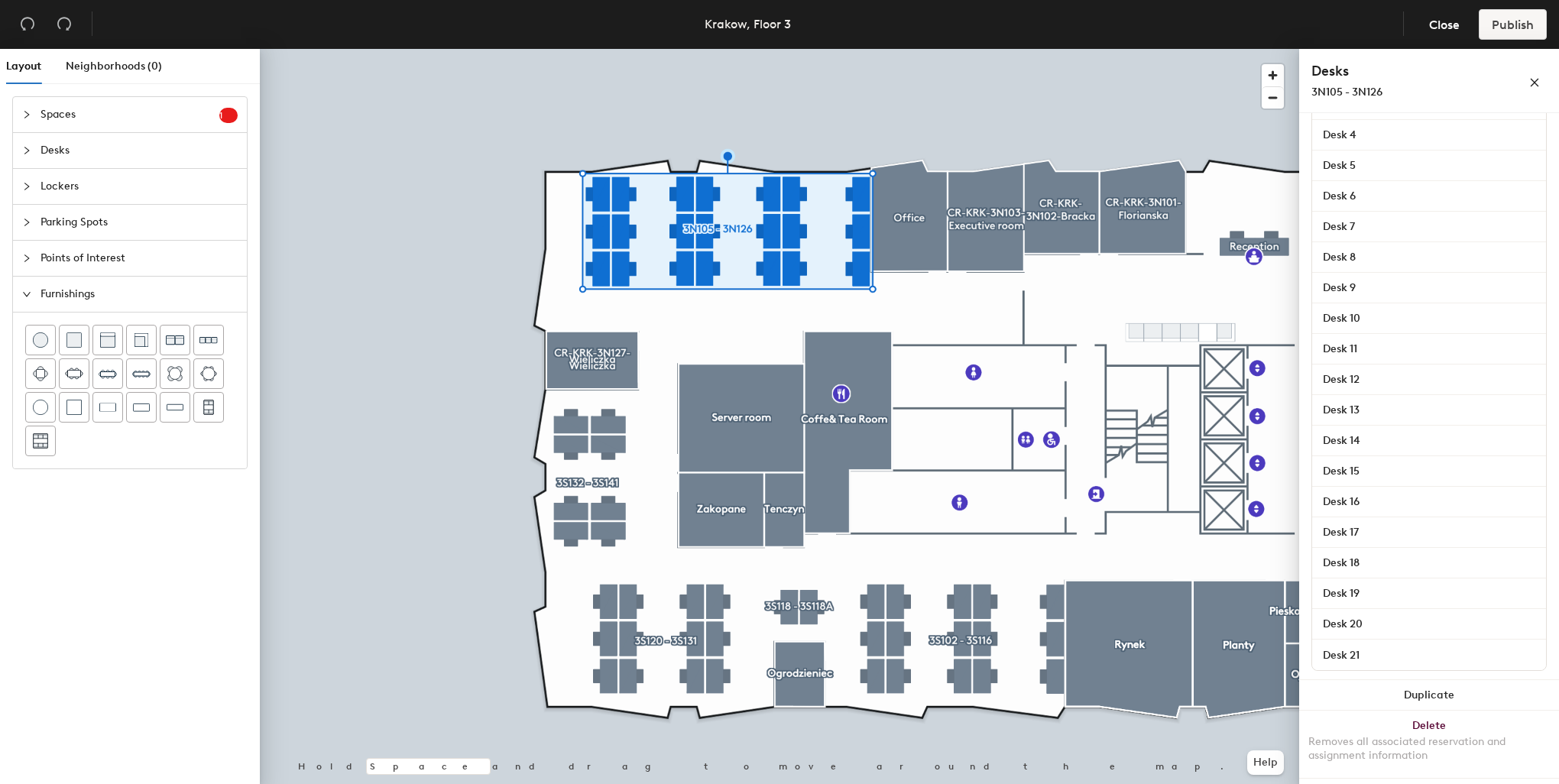
scroll to position [404, 0]
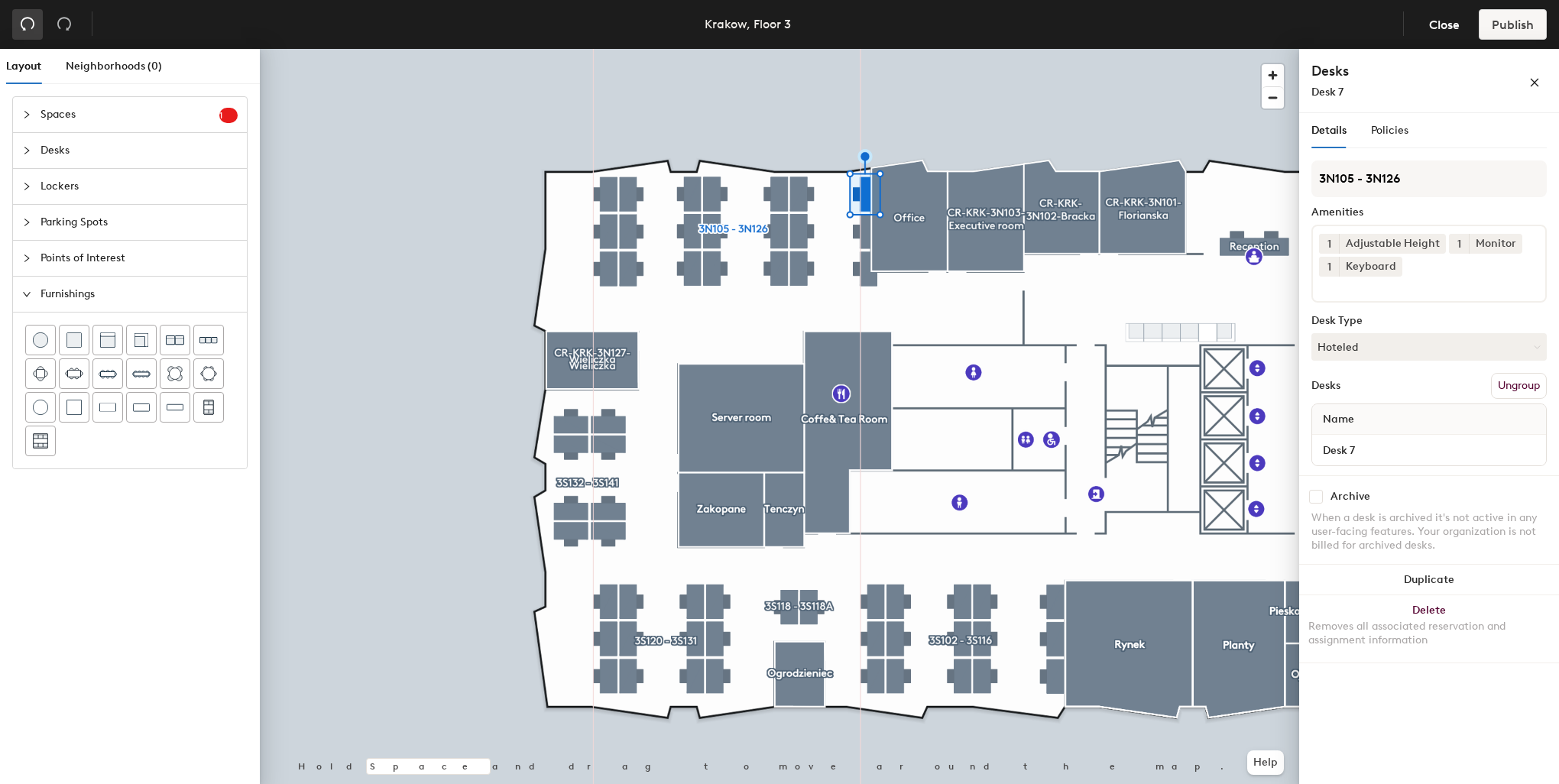
click at [28, 23] on icon "undo" at bounding box center [27, 24] width 15 height 15
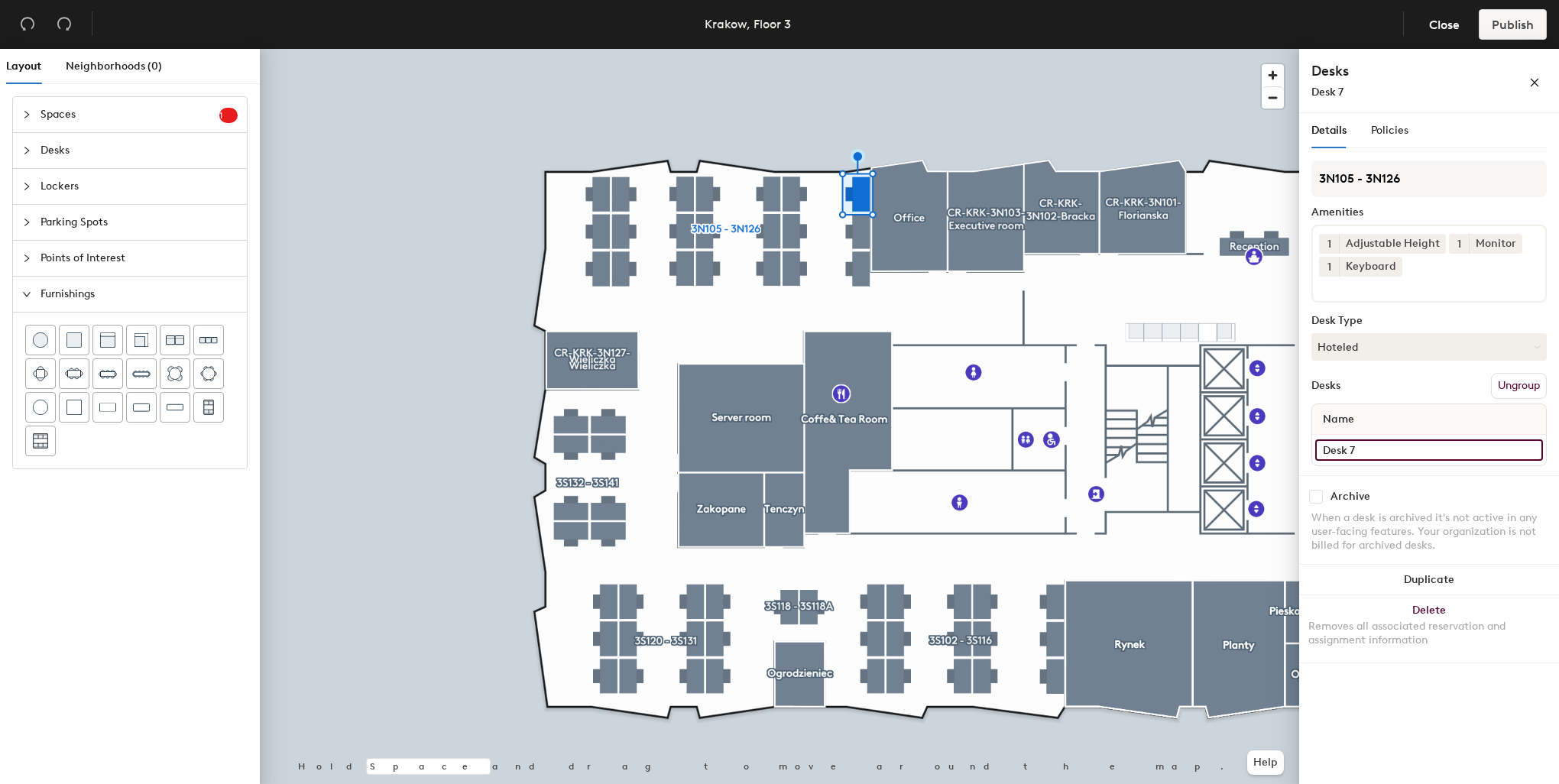
click at [1406, 458] on input "Desk 7" at bounding box center [1428, 449] width 228 height 22
type input "3N106"
click at [1387, 344] on button "Hoteled" at bounding box center [1428, 346] width 236 height 27
click at [1354, 391] on div "Assigned" at bounding box center [1389, 394] width 153 height 23
click at [1366, 451] on input "Desk 6" at bounding box center [1428, 449] width 228 height 22
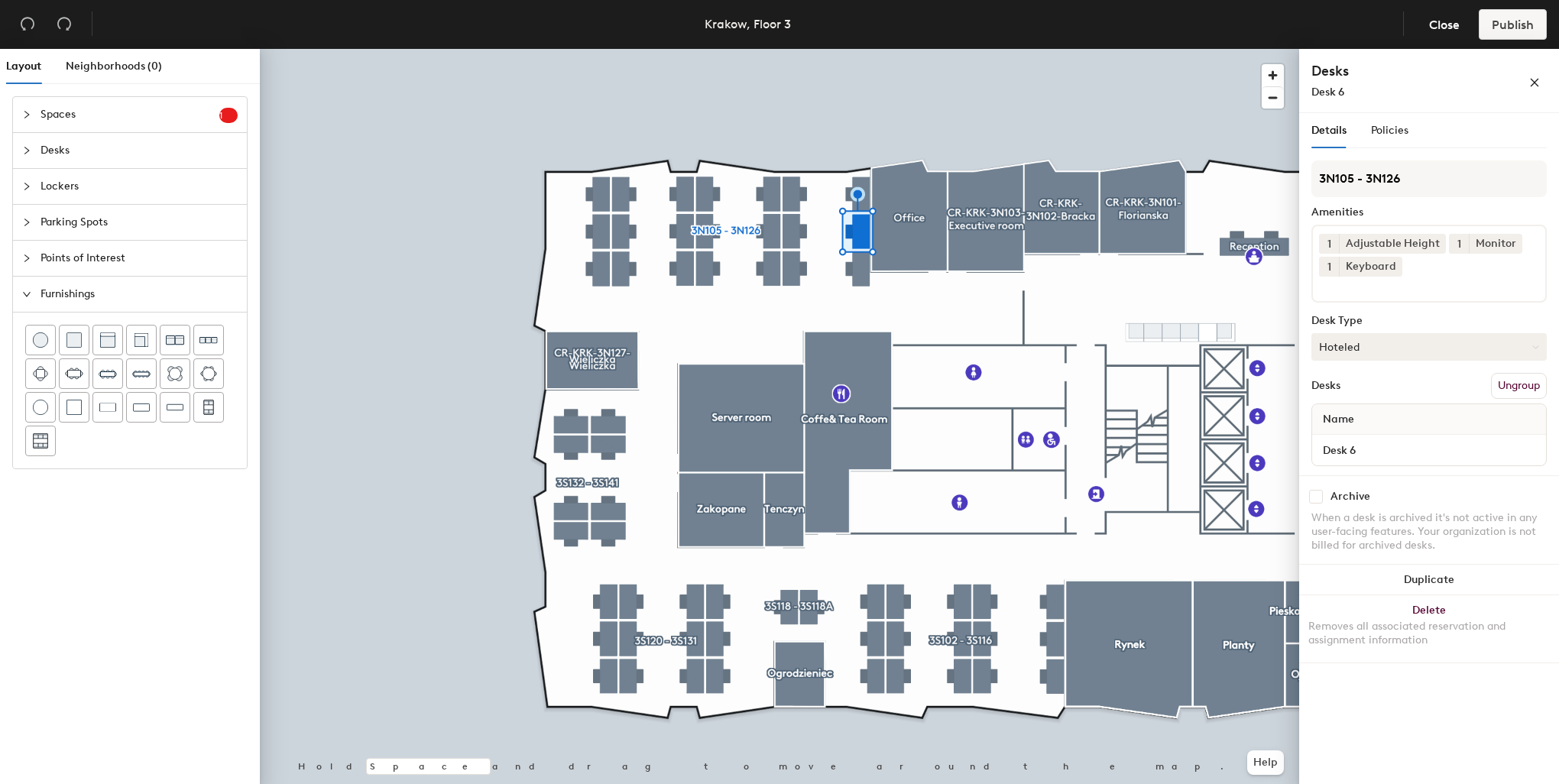
click at [1349, 340] on button "Hoteled" at bounding box center [1428, 346] width 236 height 27
click at [1354, 382] on div "Assigned Hot Hoteled" at bounding box center [1428, 416] width 236 height 82
click at [1356, 351] on button "Hoteled" at bounding box center [1428, 346] width 236 height 27
click at [1354, 391] on div "Assigned" at bounding box center [1389, 394] width 153 height 23
click at [1360, 457] on input "Desk 6" at bounding box center [1428, 449] width 228 height 22
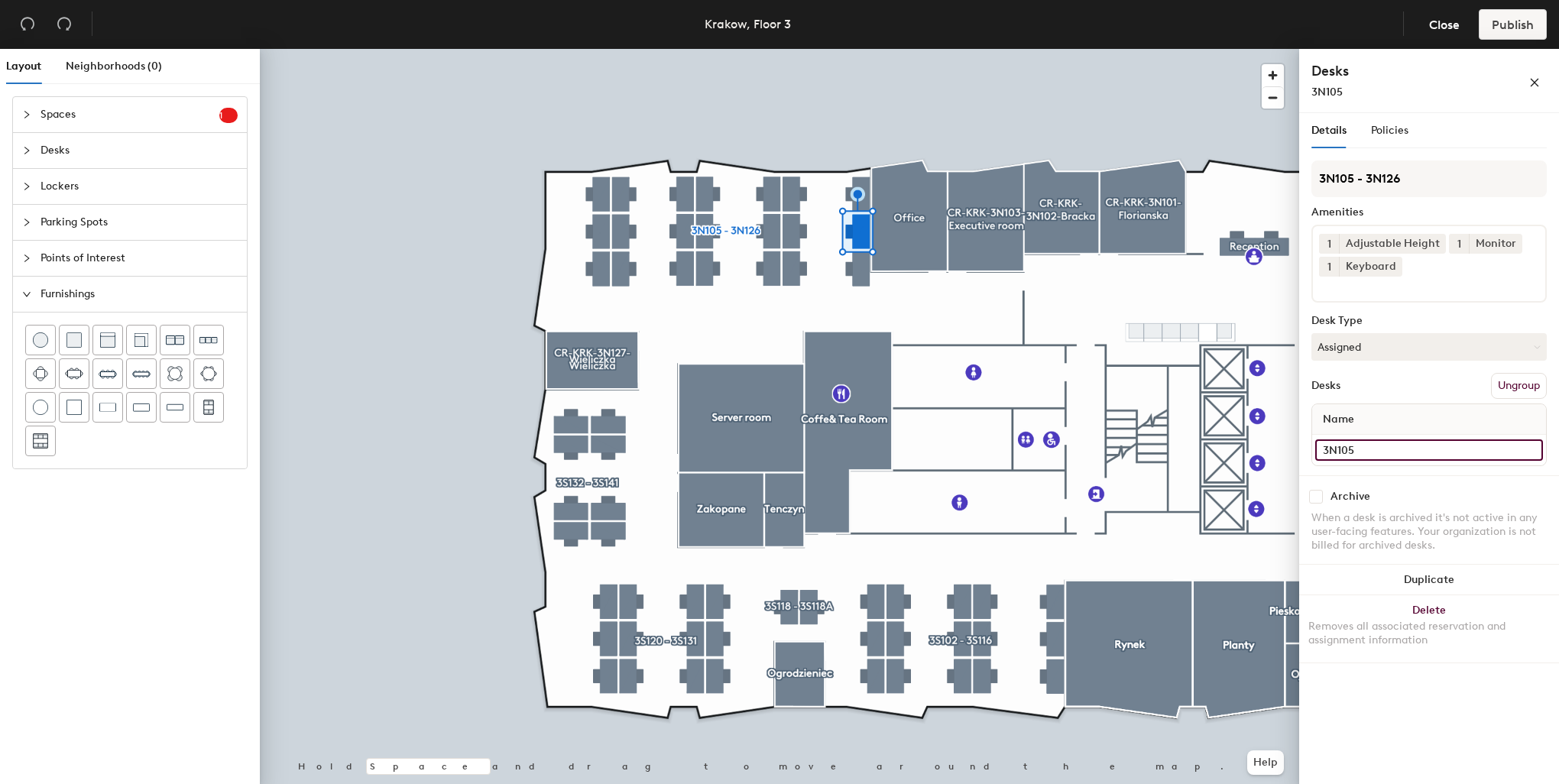
type input "3N105"
click at [1394, 341] on button "Hoteled" at bounding box center [1428, 346] width 236 height 27
click at [1358, 393] on div "Assigned" at bounding box center [1389, 394] width 153 height 23
click at [1346, 450] on input "Desk 5" at bounding box center [1428, 449] width 228 height 22
type input "3N105A"
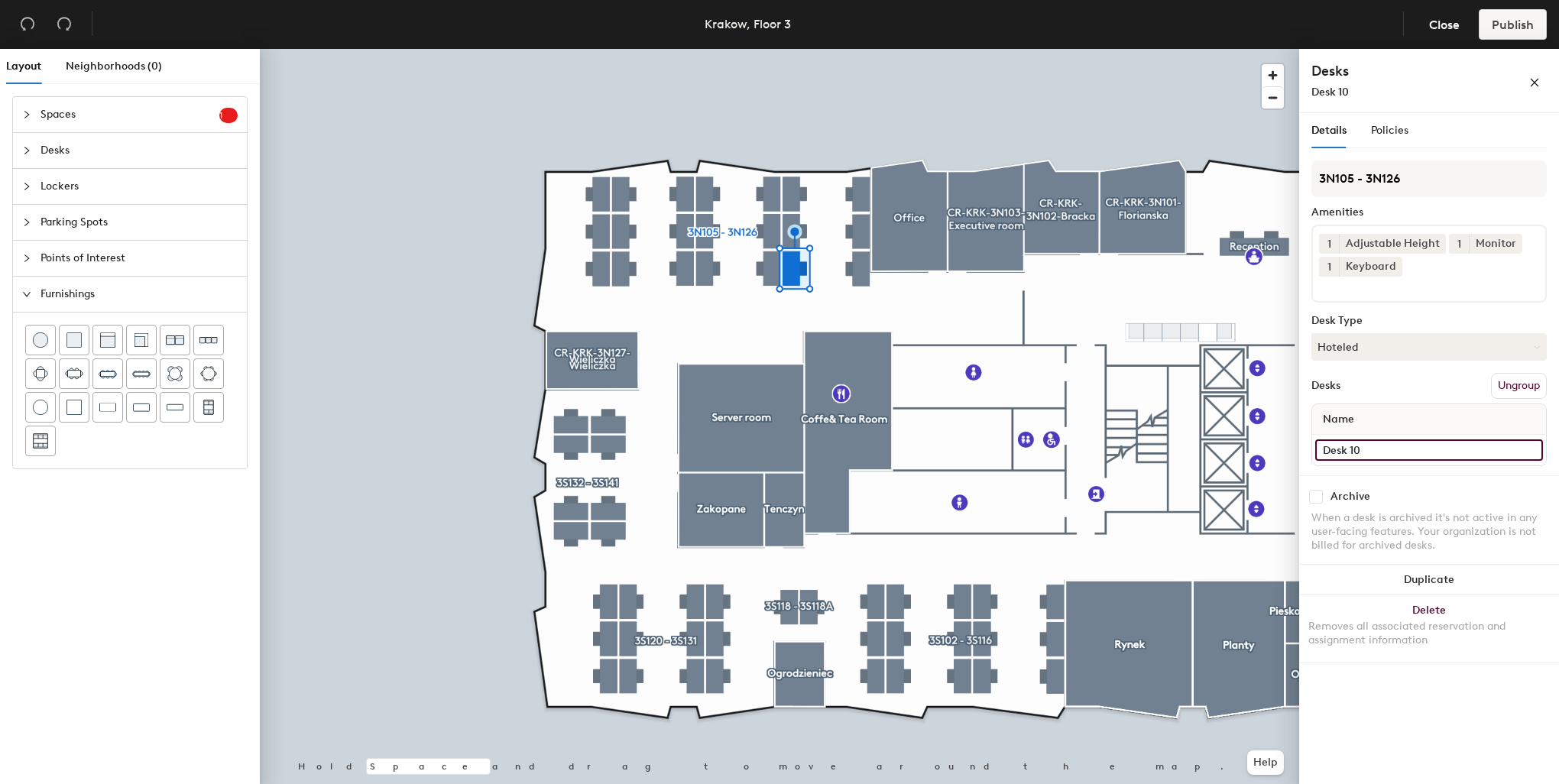
click at [1375, 444] on input "Desk 10" at bounding box center [1428, 449] width 228 height 22
click at [1295, 427] on div "Layout Neighborhoods (0) Spaces 1 Add existing spaces to the map Reception area…" at bounding box center [780, 420] width 1559 height 741
type input "3N109"
click at [1229, 428] on div "Layout Neighborhoods (0) Spaces 1 Add existing spaces to the map Reception area…" at bounding box center [780, 420] width 1559 height 741
paste input "3N10"
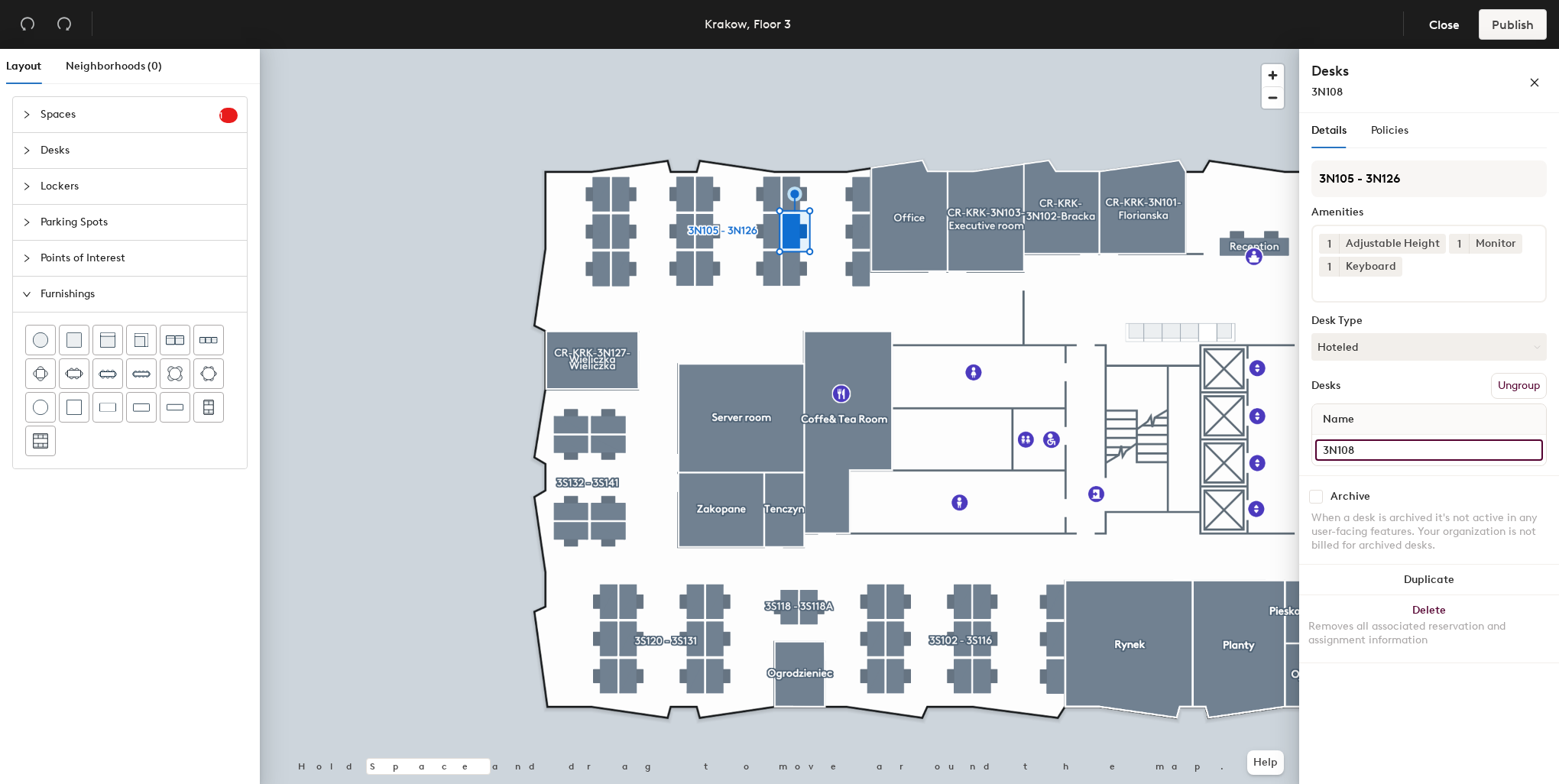
type input "3N108"
click at [778, 49] on div at bounding box center [780, 49] width 1040 height 0
click at [1373, 444] on input "Desk 8" at bounding box center [1428, 449] width 228 height 22
paste input "3N109"
type input "3N107"
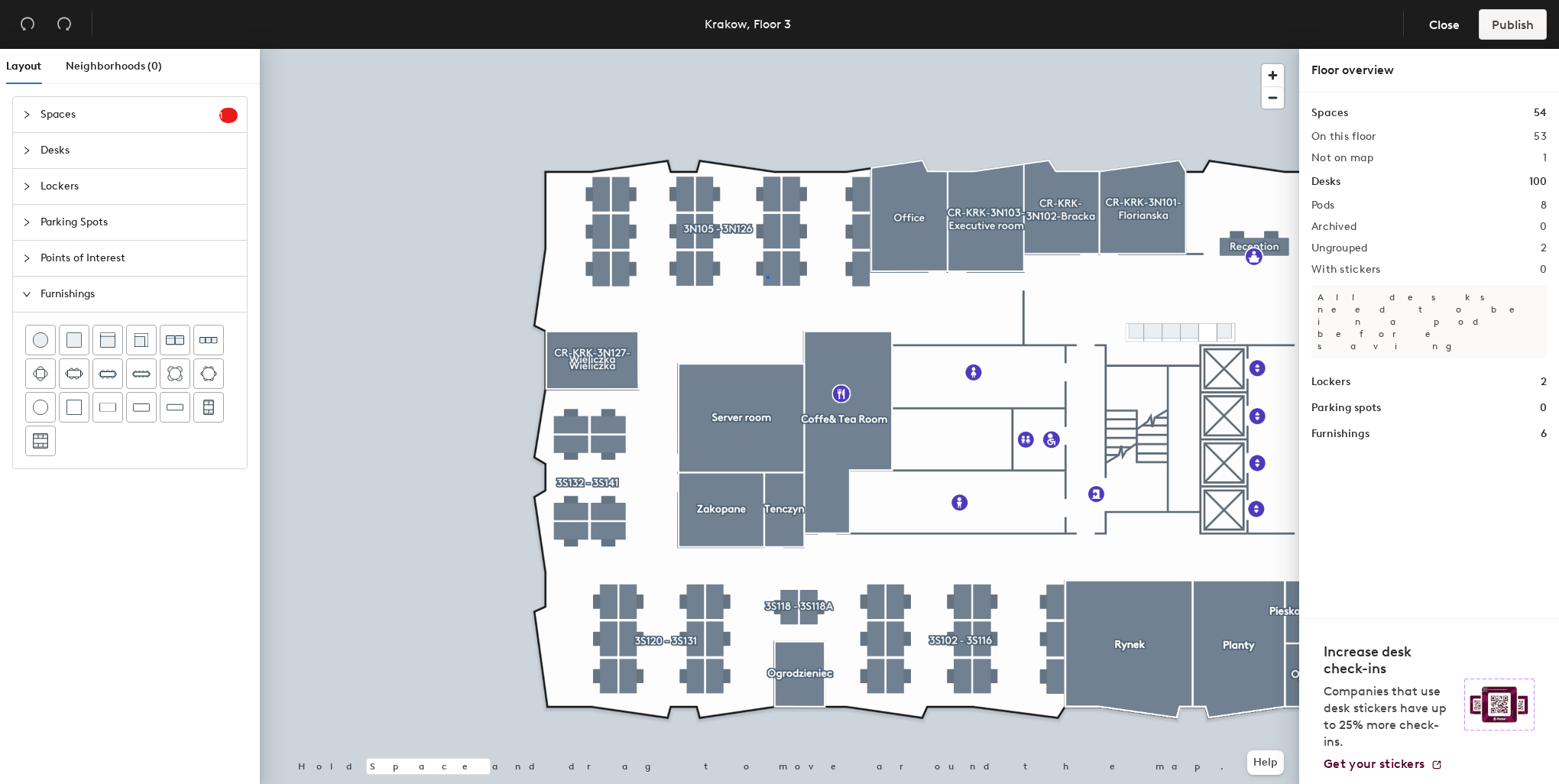
click at [766, 49] on div at bounding box center [780, 49] width 1040 height 0
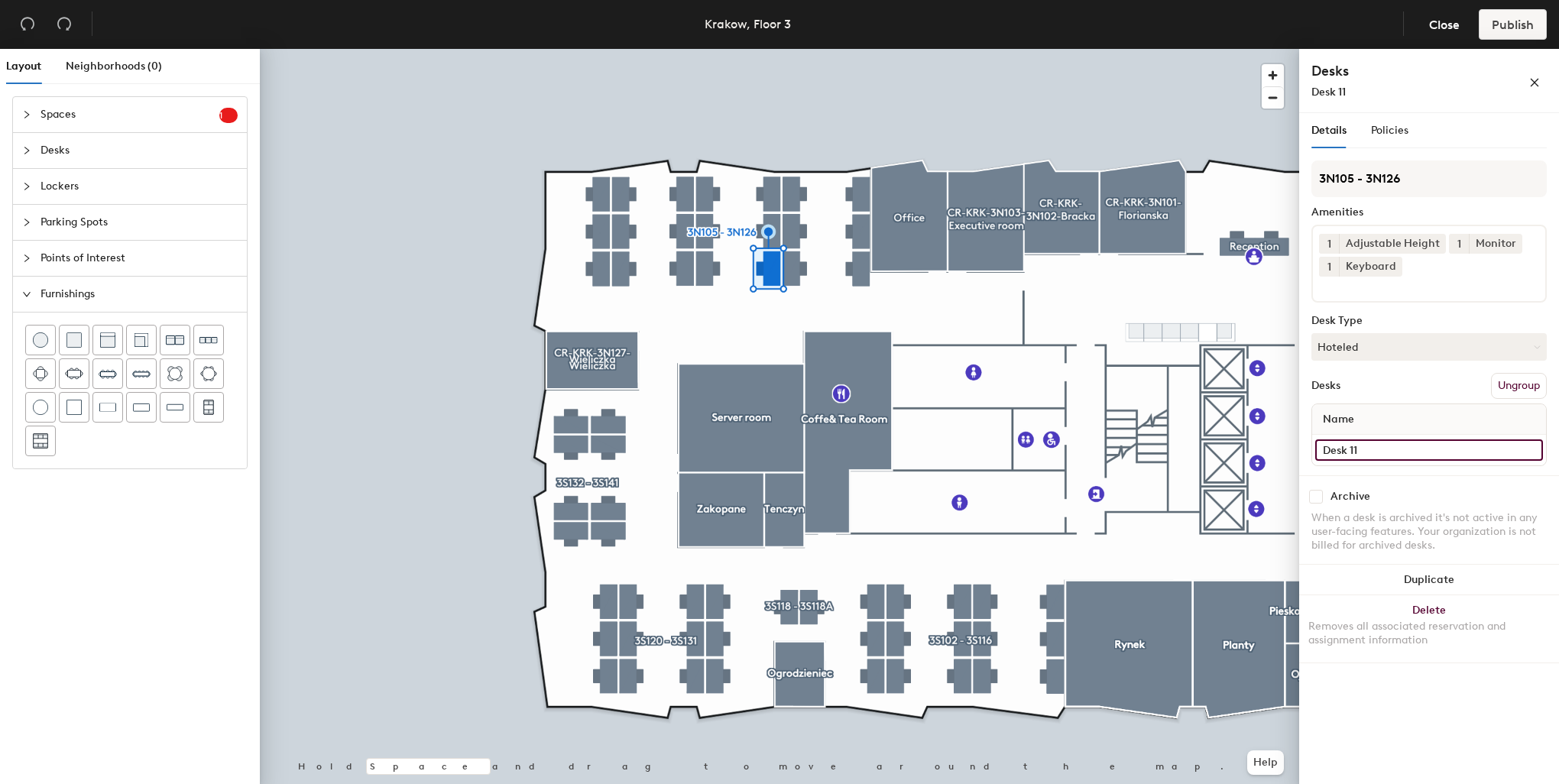
click at [1366, 439] on input "Desk 11" at bounding box center [1428, 449] width 228 height 22
paste input "3N109"
click at [1298, 424] on div "Layout Neighborhoods (0) Spaces 1 Add existing spaces to the map Reception area…" at bounding box center [780, 420] width 1559 height 741
type input "3N112"
click at [1361, 450] on input "Desk 12" at bounding box center [1428, 449] width 228 height 22
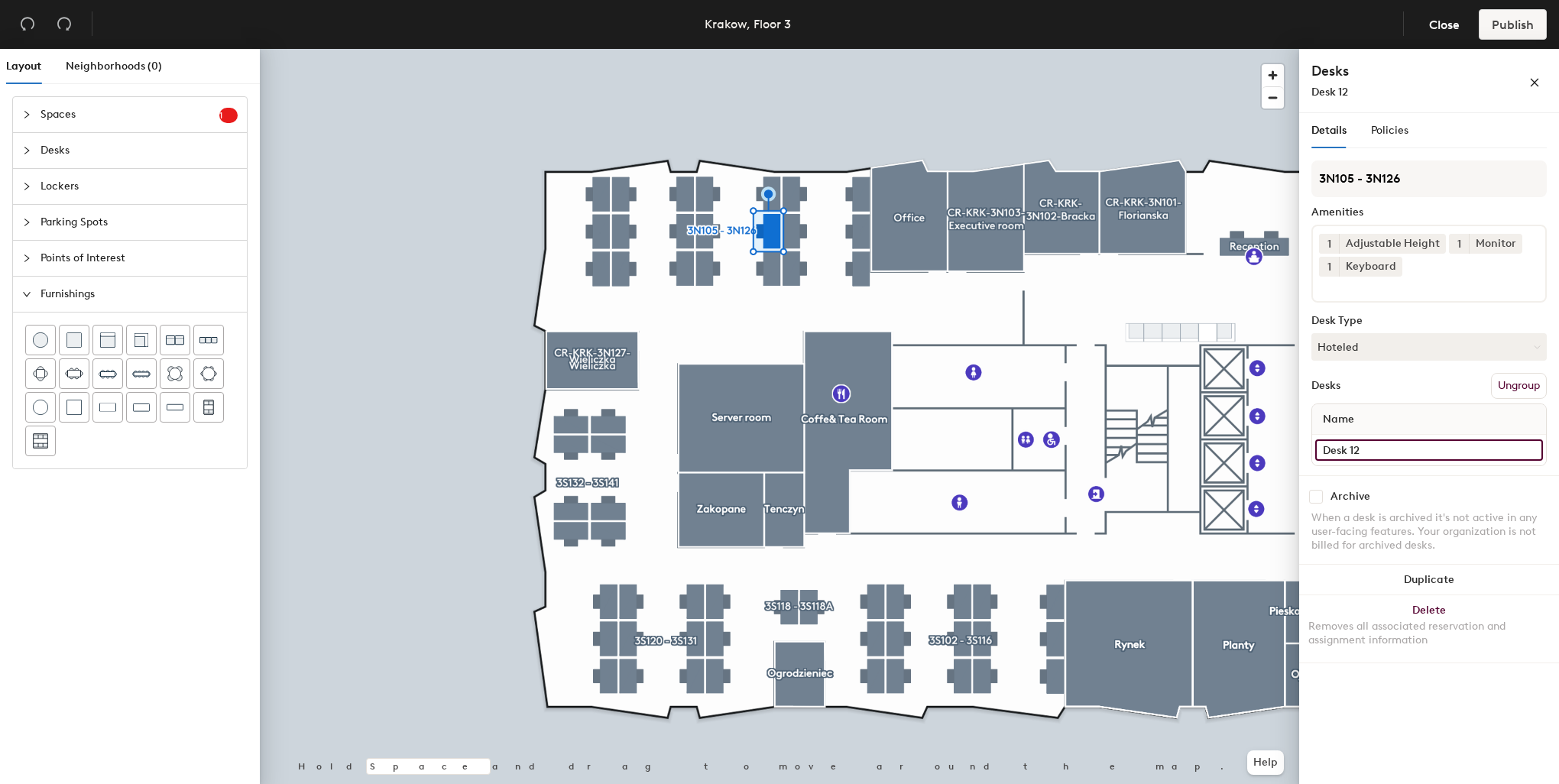
paste input "3N1"
type input "3N113"
click at [1406, 455] on input "Desk 13" at bounding box center [1428, 449] width 228 height 22
paste input "3N112"
type input "3N114"
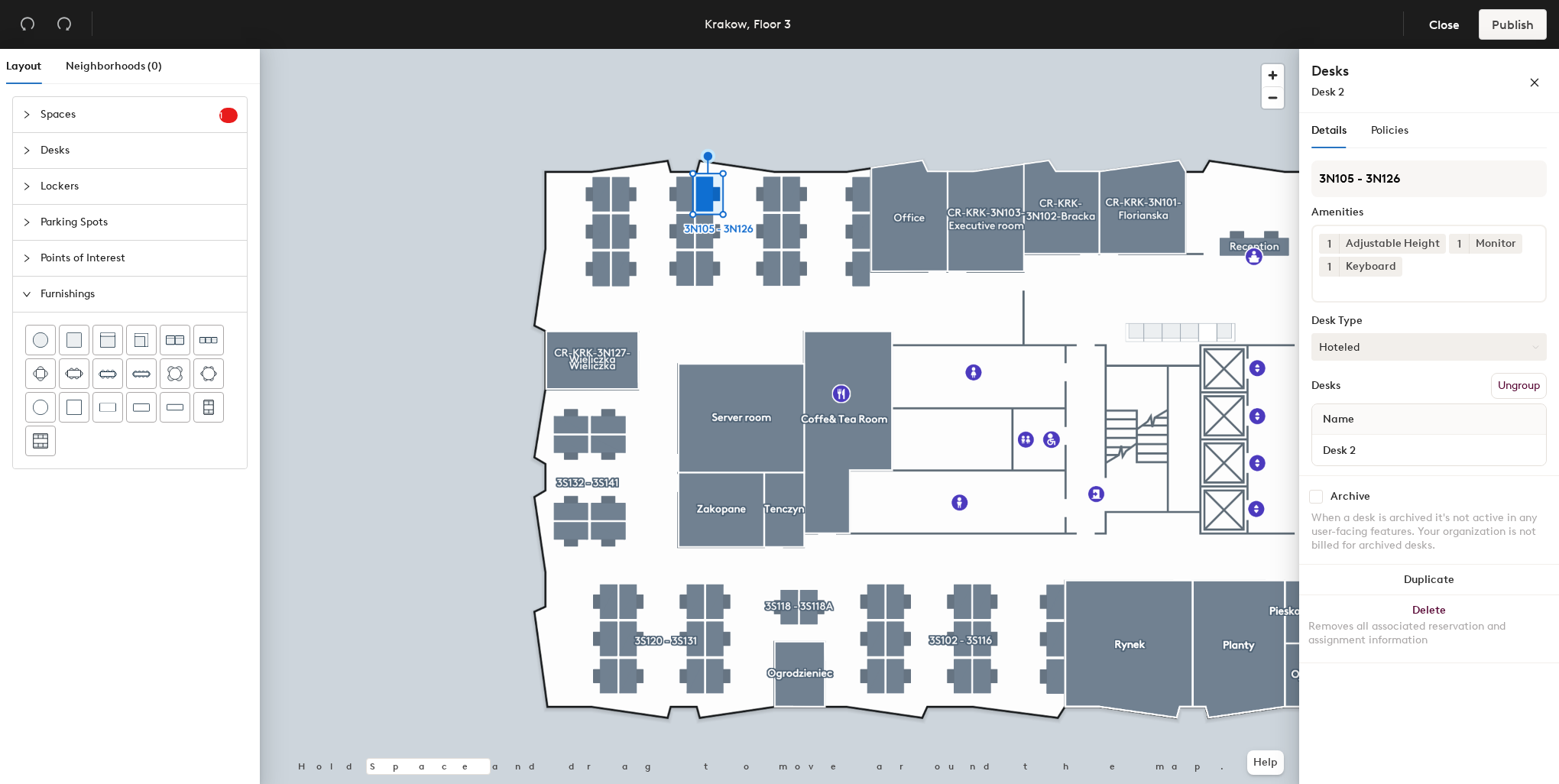
click at [1382, 343] on button "Hoteled" at bounding box center [1428, 346] width 236 height 27
click at [1362, 390] on div "Assigned" at bounding box center [1389, 394] width 153 height 23
click at [1373, 447] on input "Desk 2" at bounding box center [1428, 449] width 228 height 22
paste input "3N11"
type input "3N115"
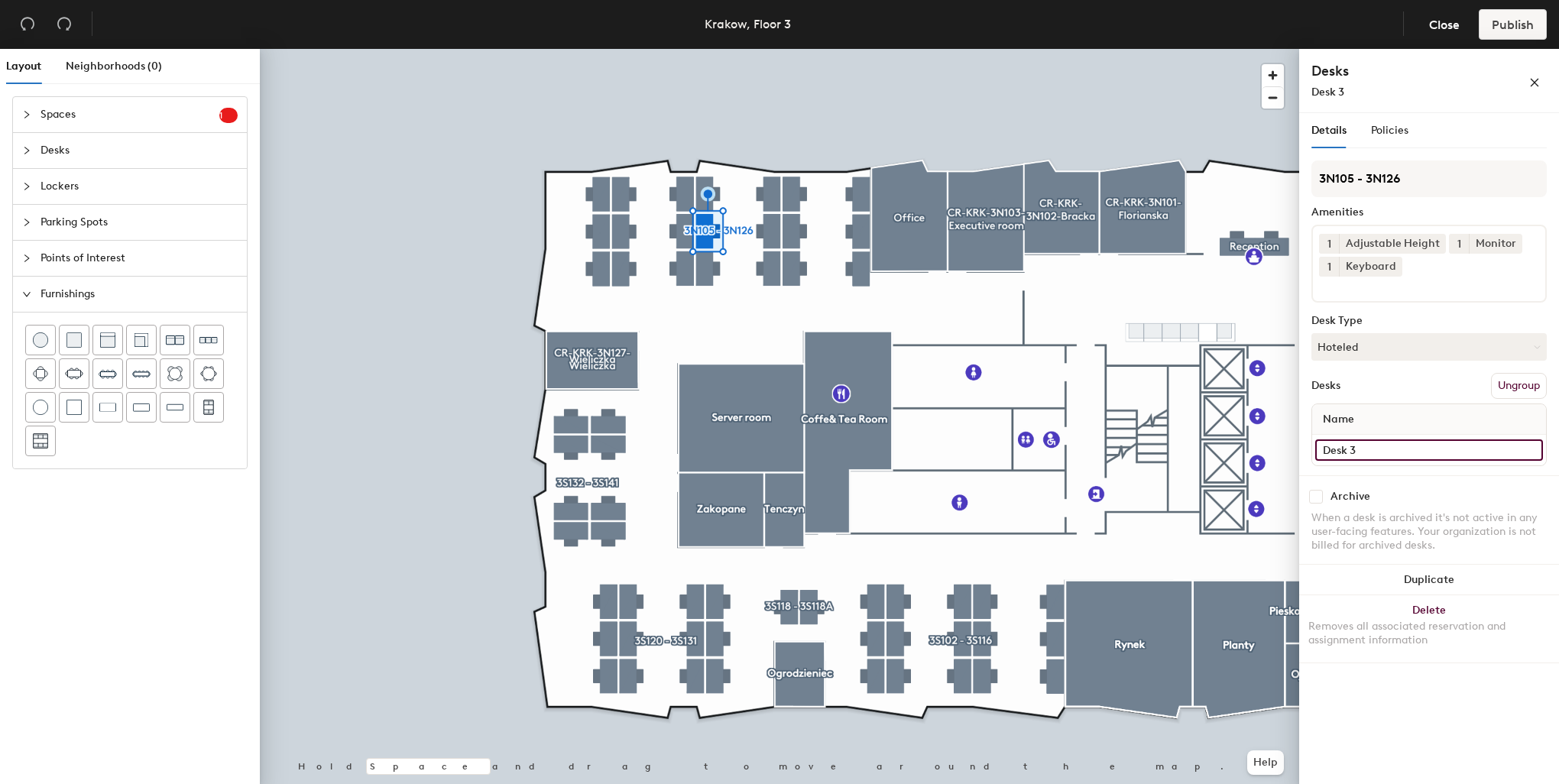
click at [1366, 444] on input "Desk 3" at bounding box center [1428, 449] width 228 height 22
paste input "3N112"
type input "3N116"
click at [1374, 441] on input "Desk 4" at bounding box center [1428, 449] width 228 height 22
paste input "3N112"
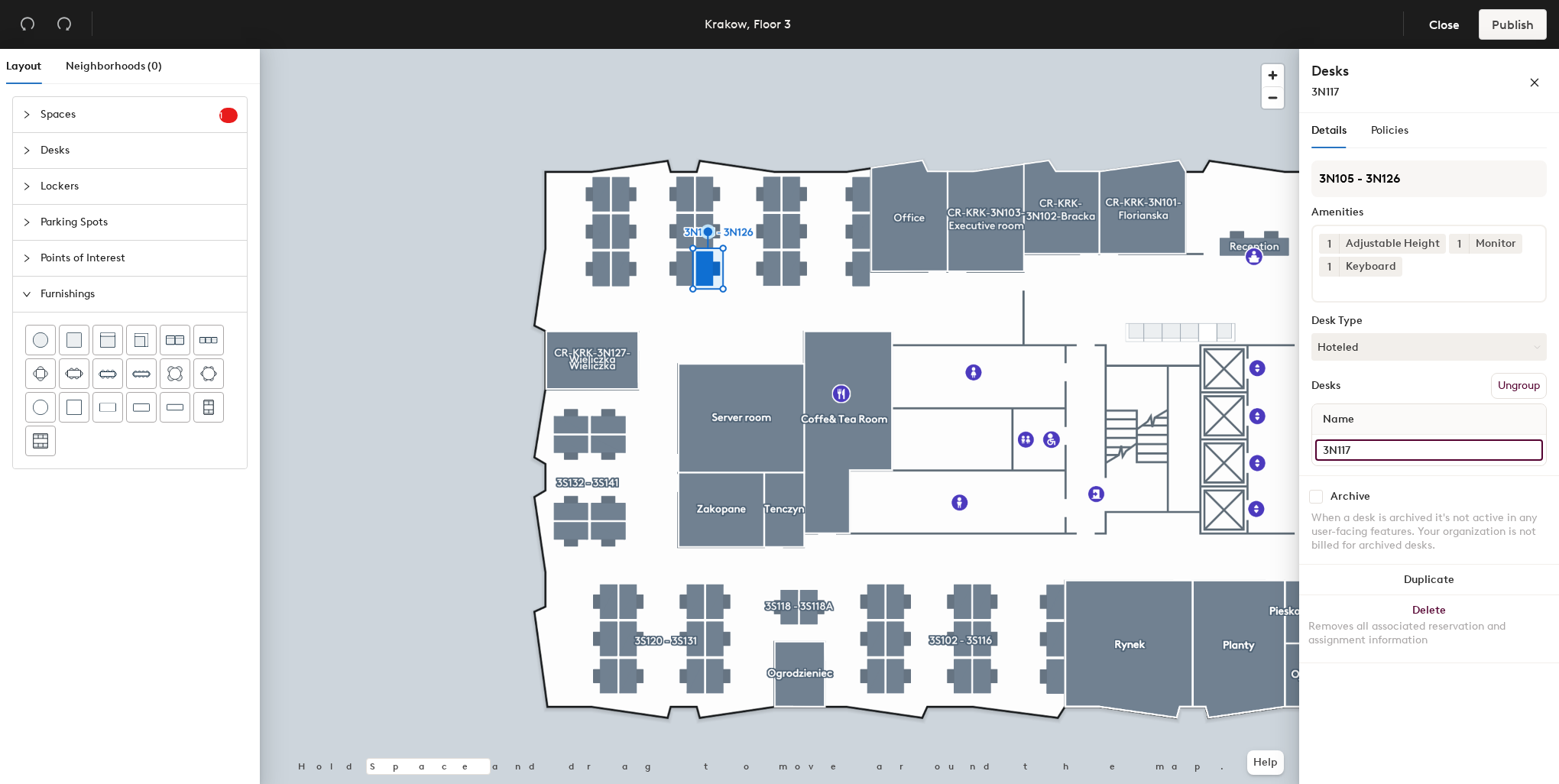
type input "3N117"
click at [698, 49] on div at bounding box center [780, 49] width 1040 height 0
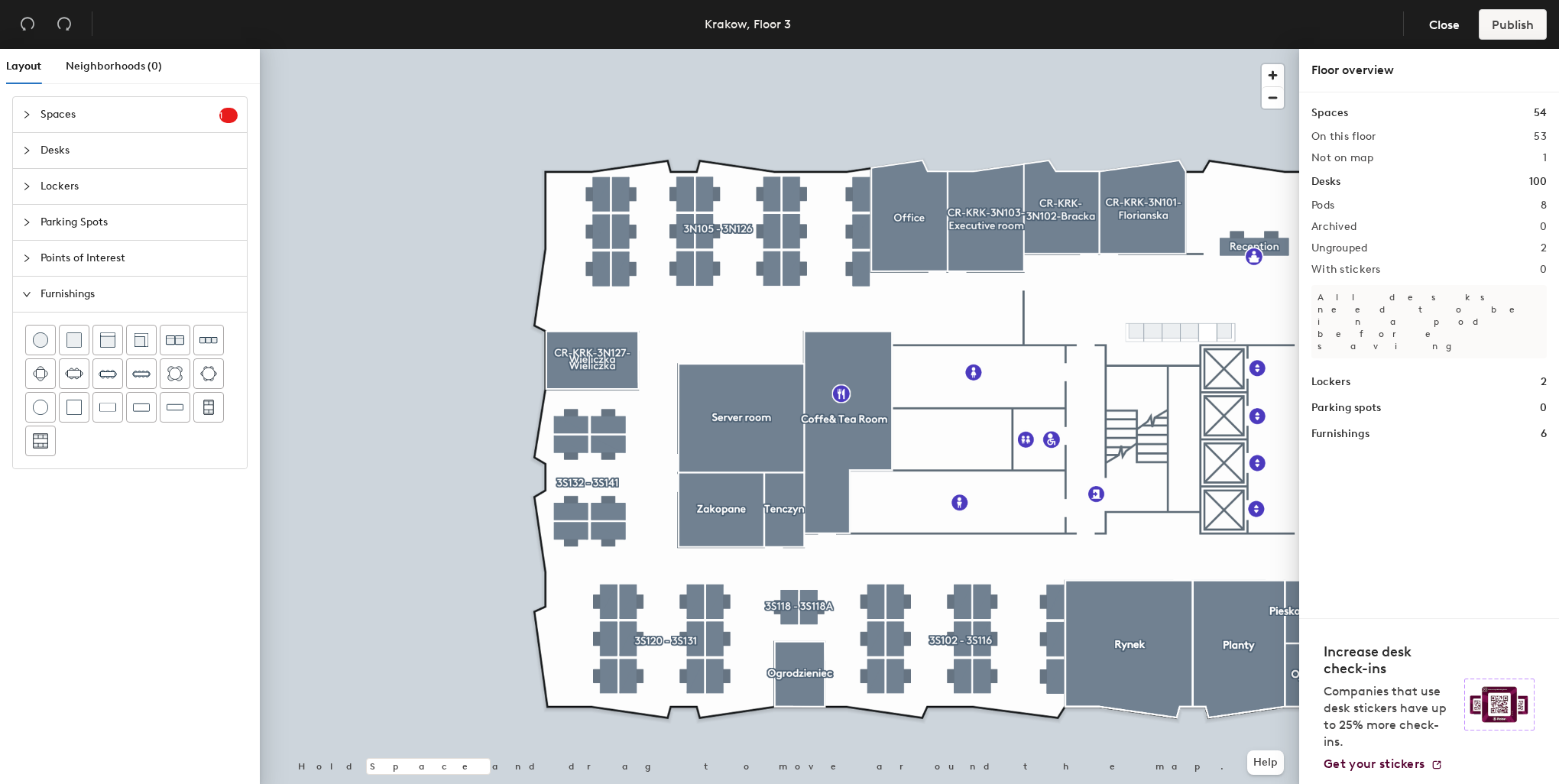
click at [688, 49] on div at bounding box center [780, 49] width 1040 height 0
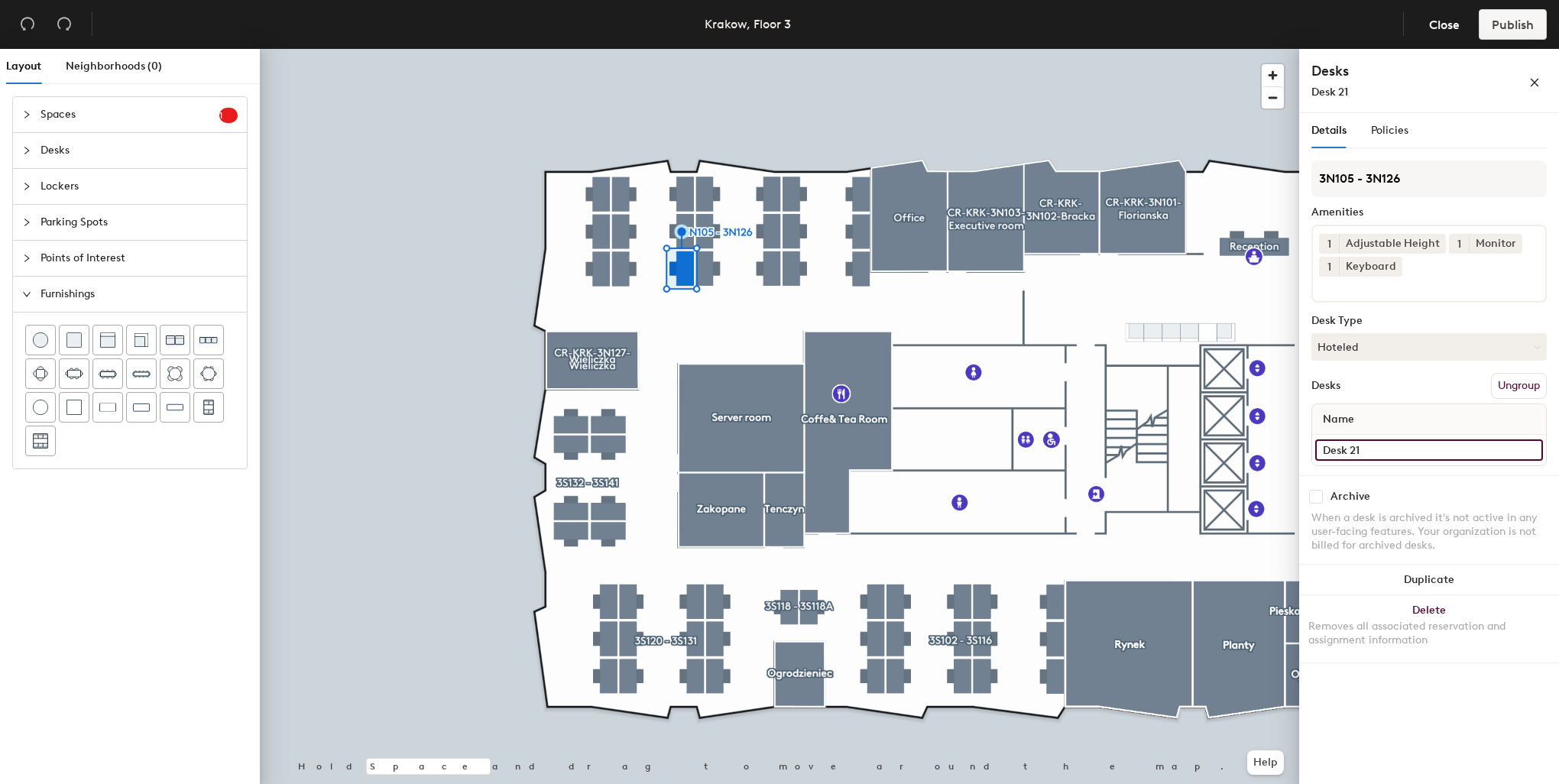
drag, startPoint x: 1340, startPoint y: 443, endPoint x: 1310, endPoint y: 442, distance: 30.0
click at [1310, 442] on div "Details Policies 3N105 - 3N126 Amenities 1 Adjustable Height 1 Monitor 1 Keyboa…" at bounding box center [1428, 452] width 260 height 677
paste input "3N112"
type input "3N118"
click at [1377, 440] on input "Desk 14" at bounding box center [1428, 449] width 228 height 22
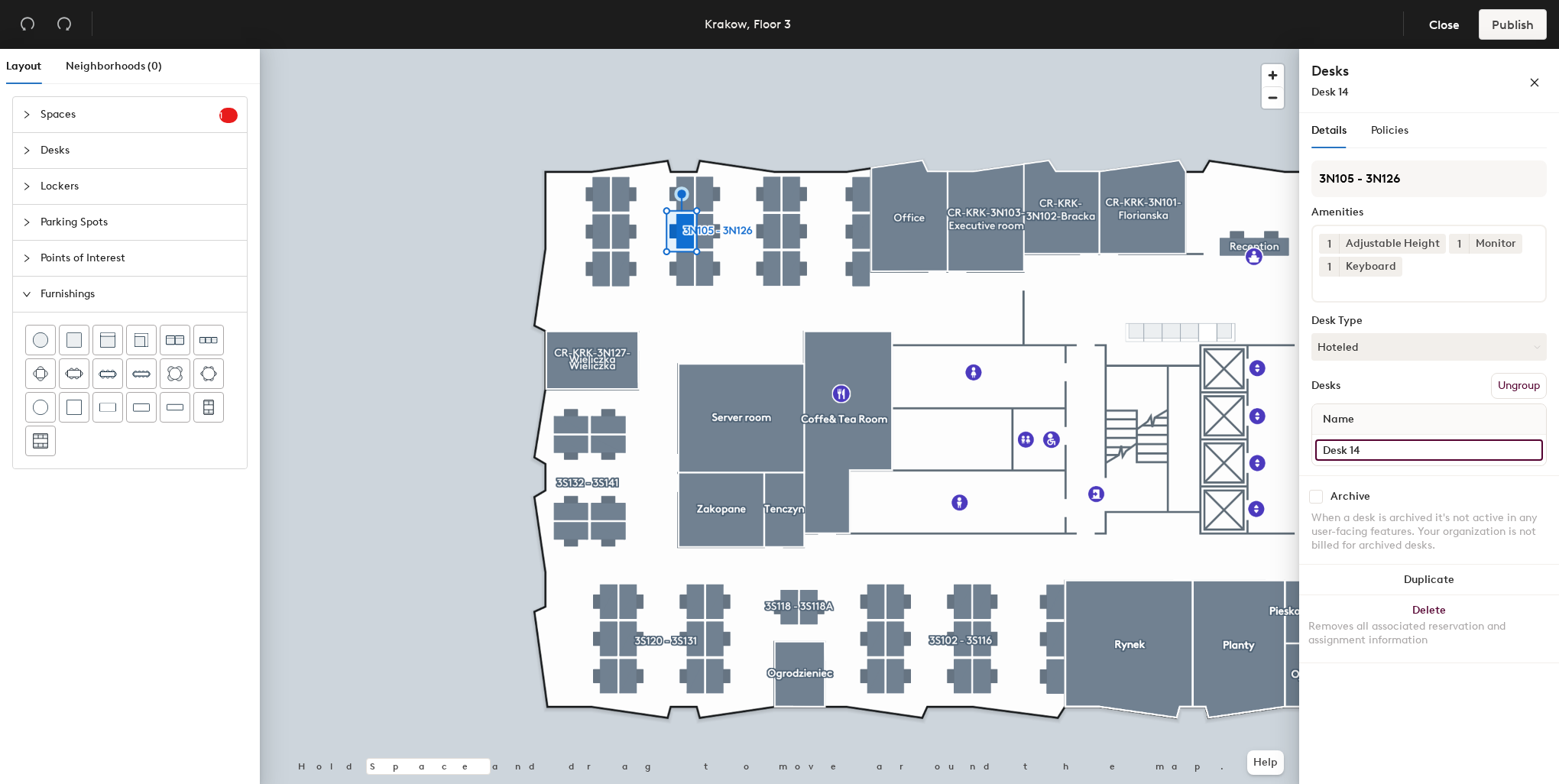
paste input "3N112"
type input "3N118"
click at [1378, 444] on input "3N118" at bounding box center [1428, 449] width 228 height 22
click at [1385, 442] on input "3N118" at bounding box center [1428, 449] width 228 height 22
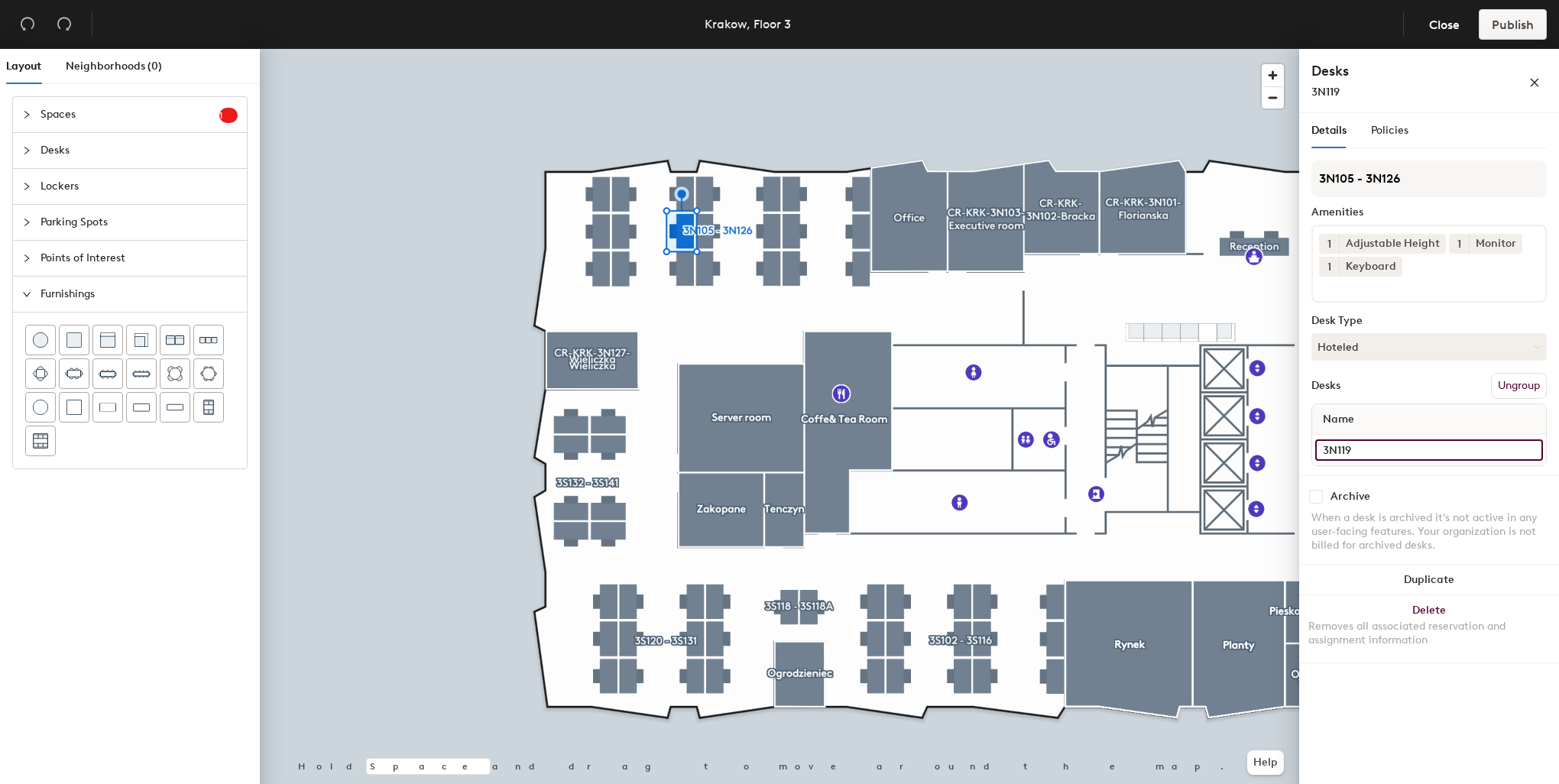
type input "3N119"
click at [1369, 441] on input "Desk 1" at bounding box center [1428, 449] width 228 height 22
paste input "3N112"
drag, startPoint x: 1370, startPoint y: 439, endPoint x: 1301, endPoint y: 427, distance: 70.0
click at [1301, 427] on div "Details Policies 3N105 - 3N126 Amenities 1 Adjustable Height 1 Monitor 1 Keyboa…" at bounding box center [1428, 452] width 260 height 677
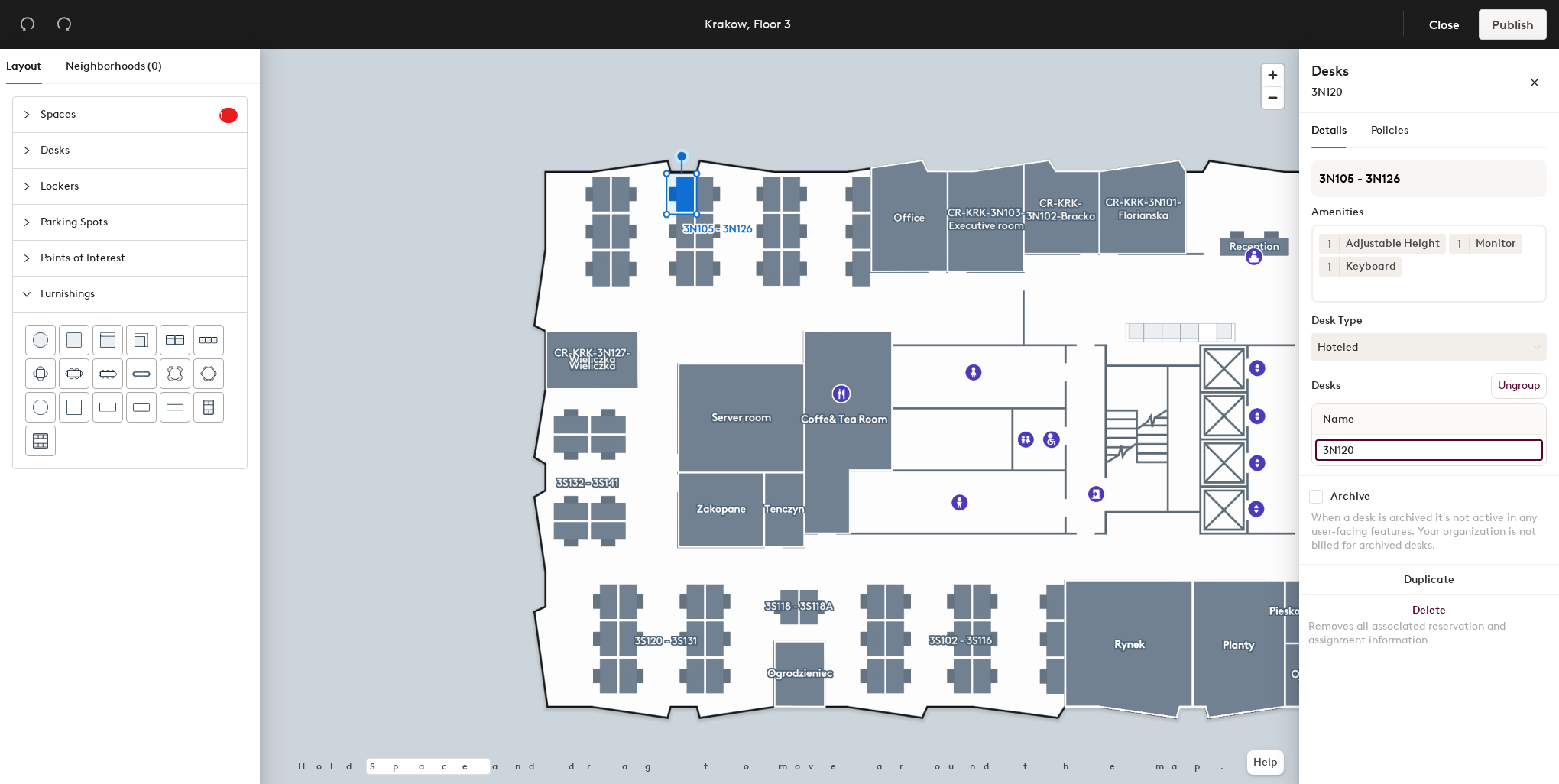
type input "3N120"
click at [1362, 447] on input "Desk 15" at bounding box center [1428, 449] width 228 height 22
paste input "3N120"
type input "3N121"
drag, startPoint x: 1370, startPoint y: 447, endPoint x: 1360, endPoint y: 446, distance: 10.0
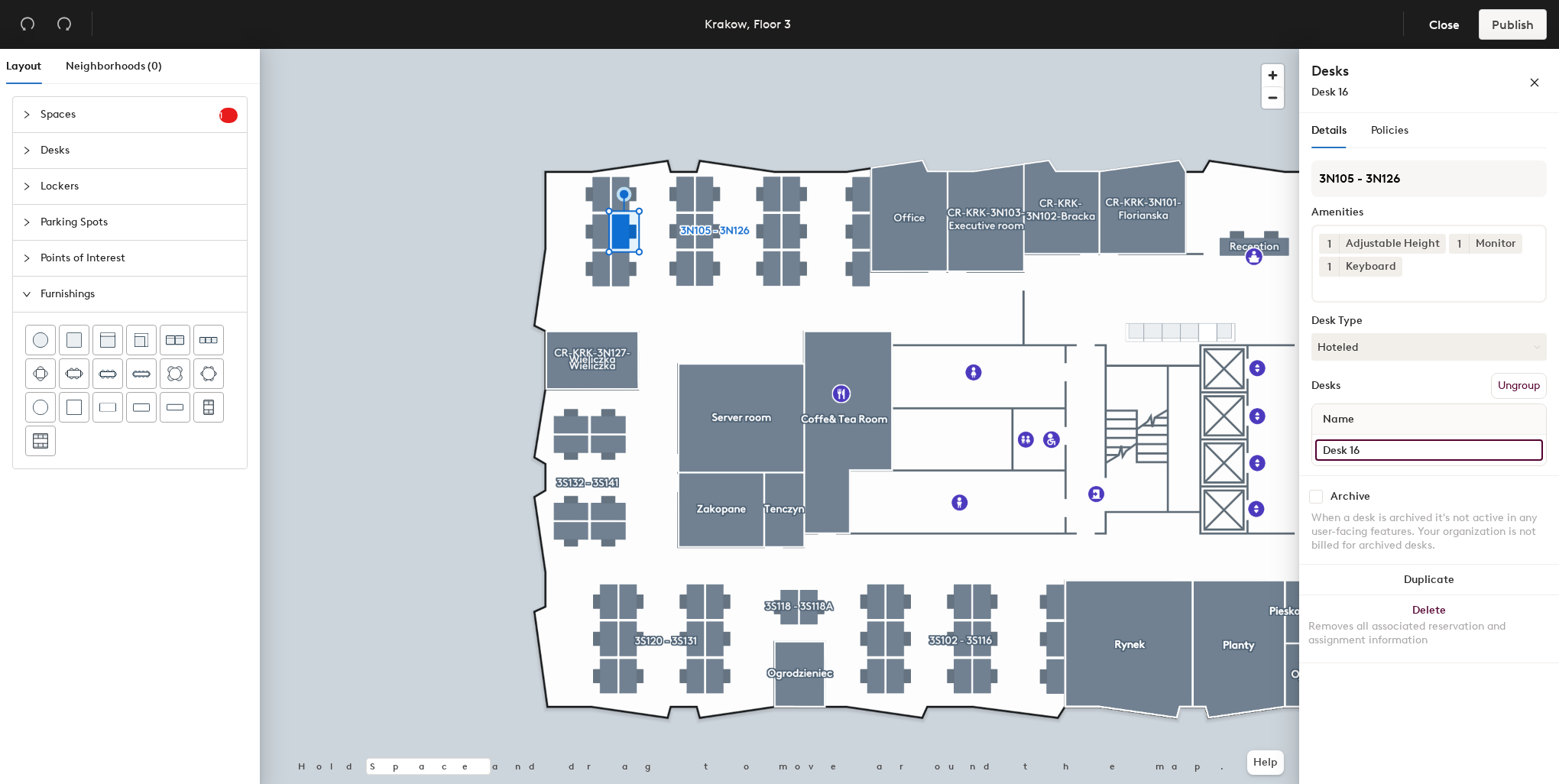
click at [1360, 446] on input "Desk 16" at bounding box center [1428, 449] width 228 height 22
paste input "3N120"
type input "3N122"
click at [1410, 444] on input "Desk 17" at bounding box center [1428, 449] width 228 height 22
paste input "3N120"
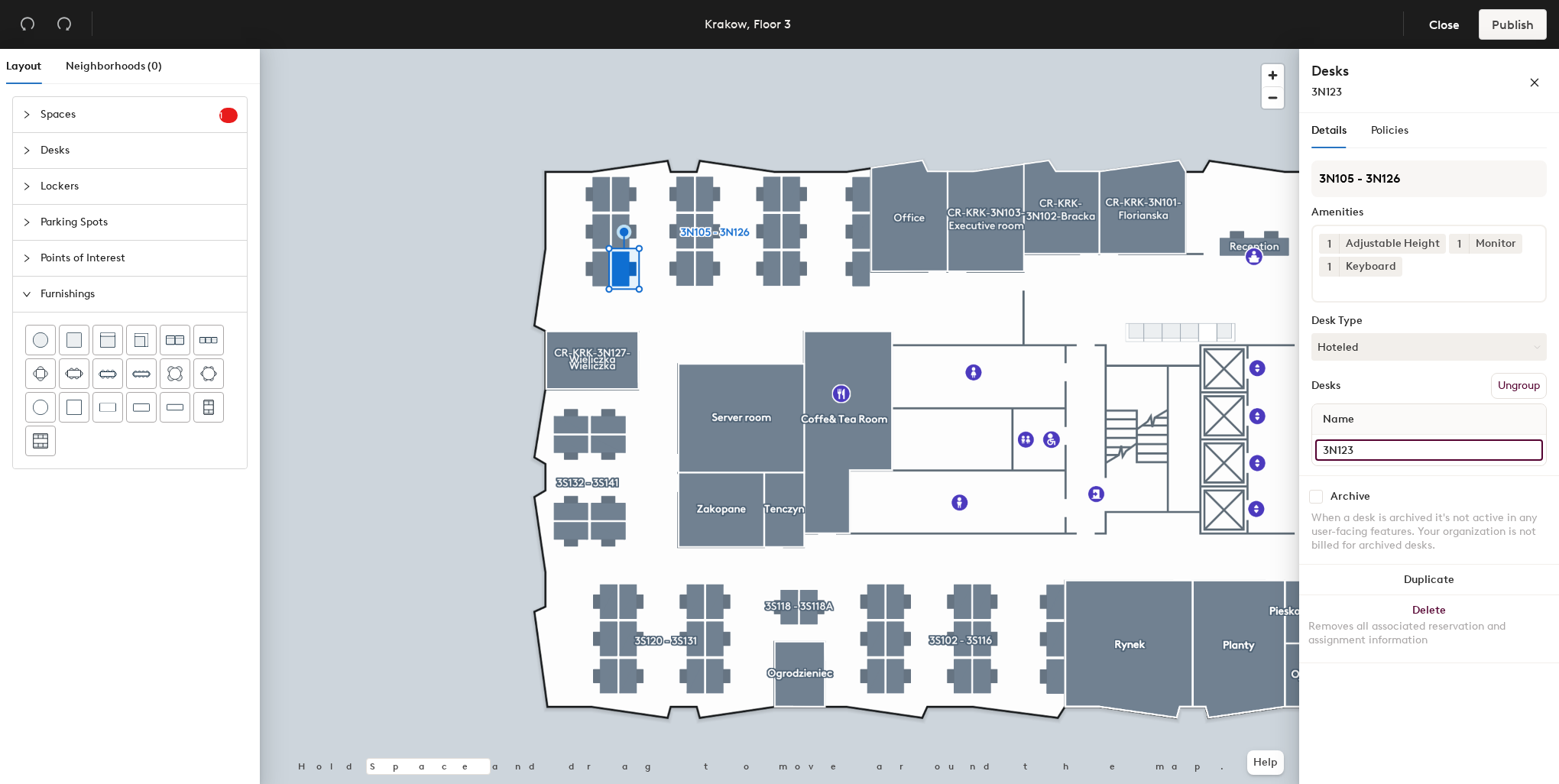
type input "3N123"
click at [594, 49] on div at bounding box center [780, 49] width 1040 height 0
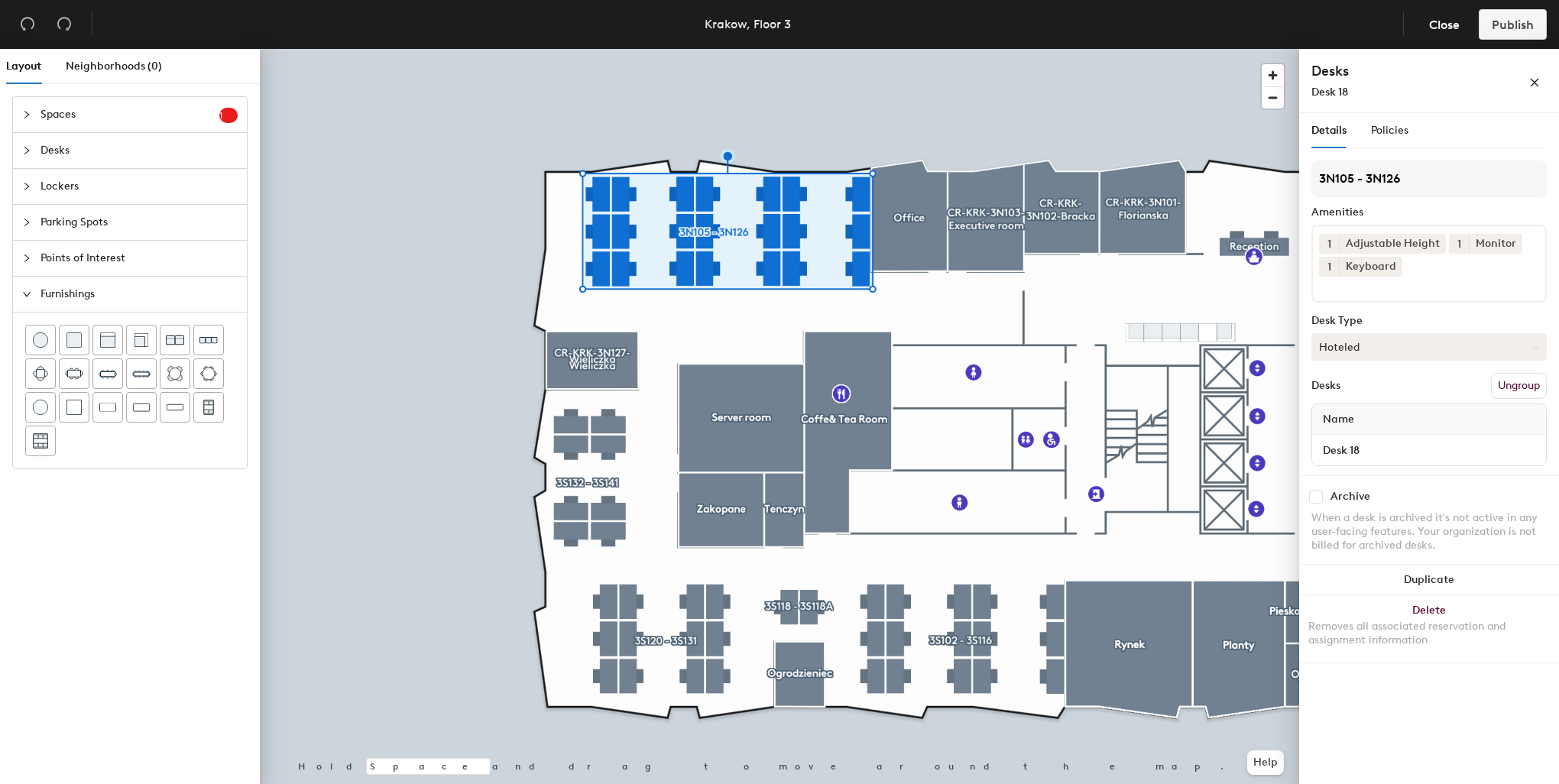
click at [1354, 342] on button "Hoteled" at bounding box center [1428, 346] width 236 height 27
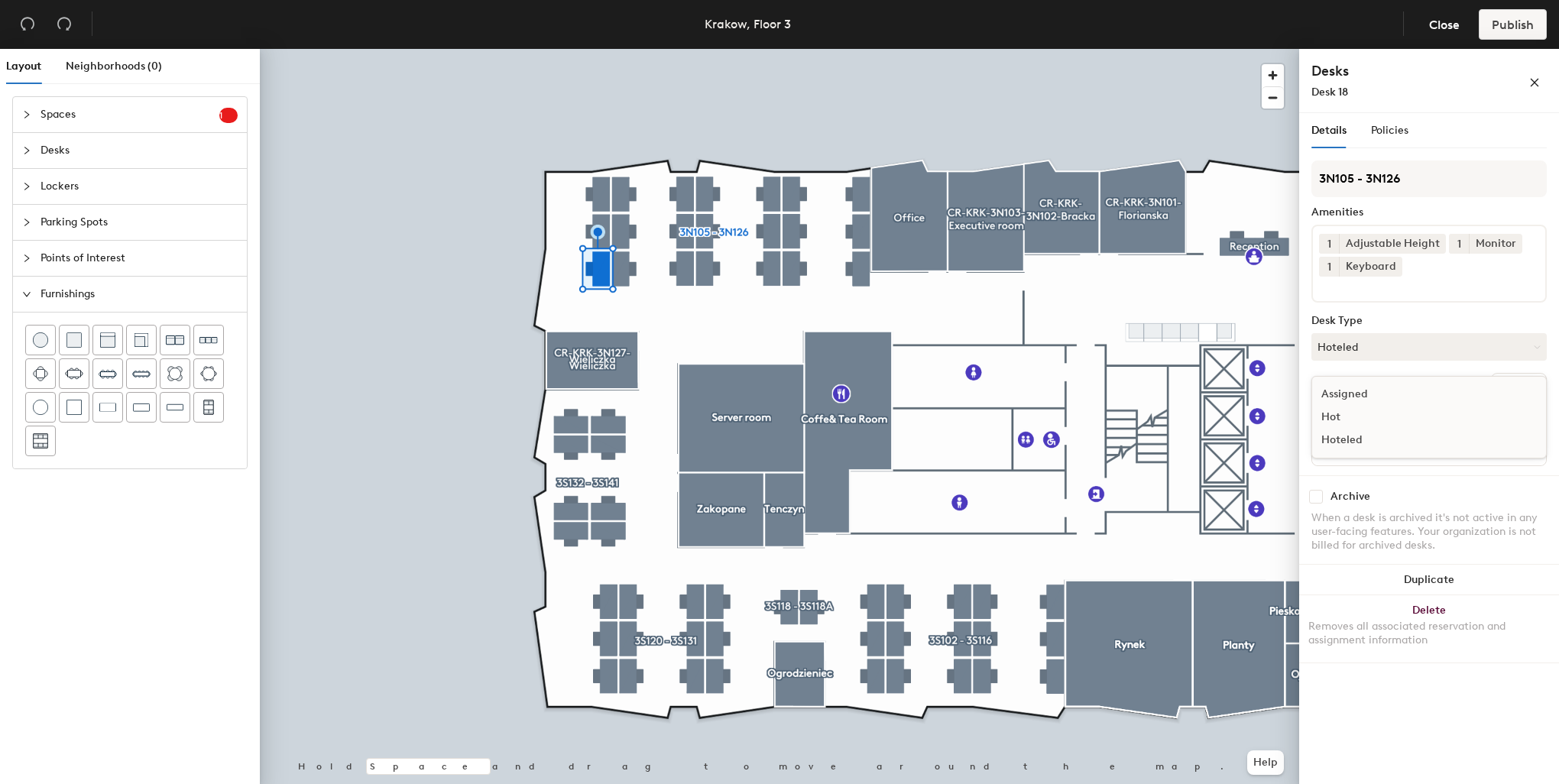
click at [1356, 392] on div "Assigned" at bounding box center [1389, 394] width 153 height 23
click at [1372, 445] on input "Desk 18" at bounding box center [1428, 449] width 228 height 22
paste input "3N120"
type input "3N124"
click at [1348, 435] on div "Desk 19" at bounding box center [1428, 450] width 234 height 30
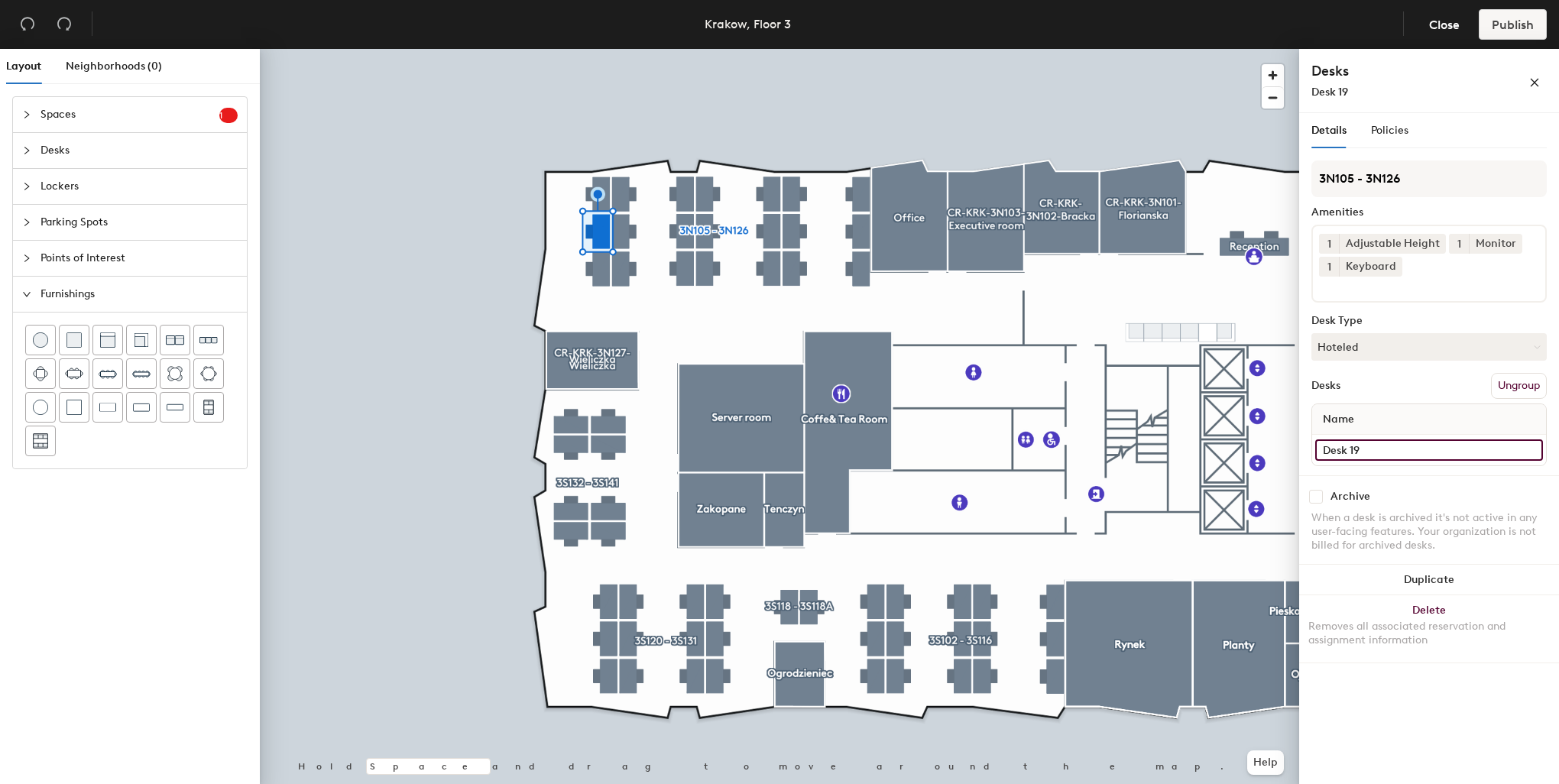
click at [1388, 442] on input "Desk 19" at bounding box center [1428, 449] width 228 height 22
paste input "3N120"
type input "3N125"
click at [1358, 351] on button "Hoteled" at bounding box center [1428, 346] width 236 height 27
click at [1358, 399] on div "Assigned" at bounding box center [1389, 394] width 153 height 23
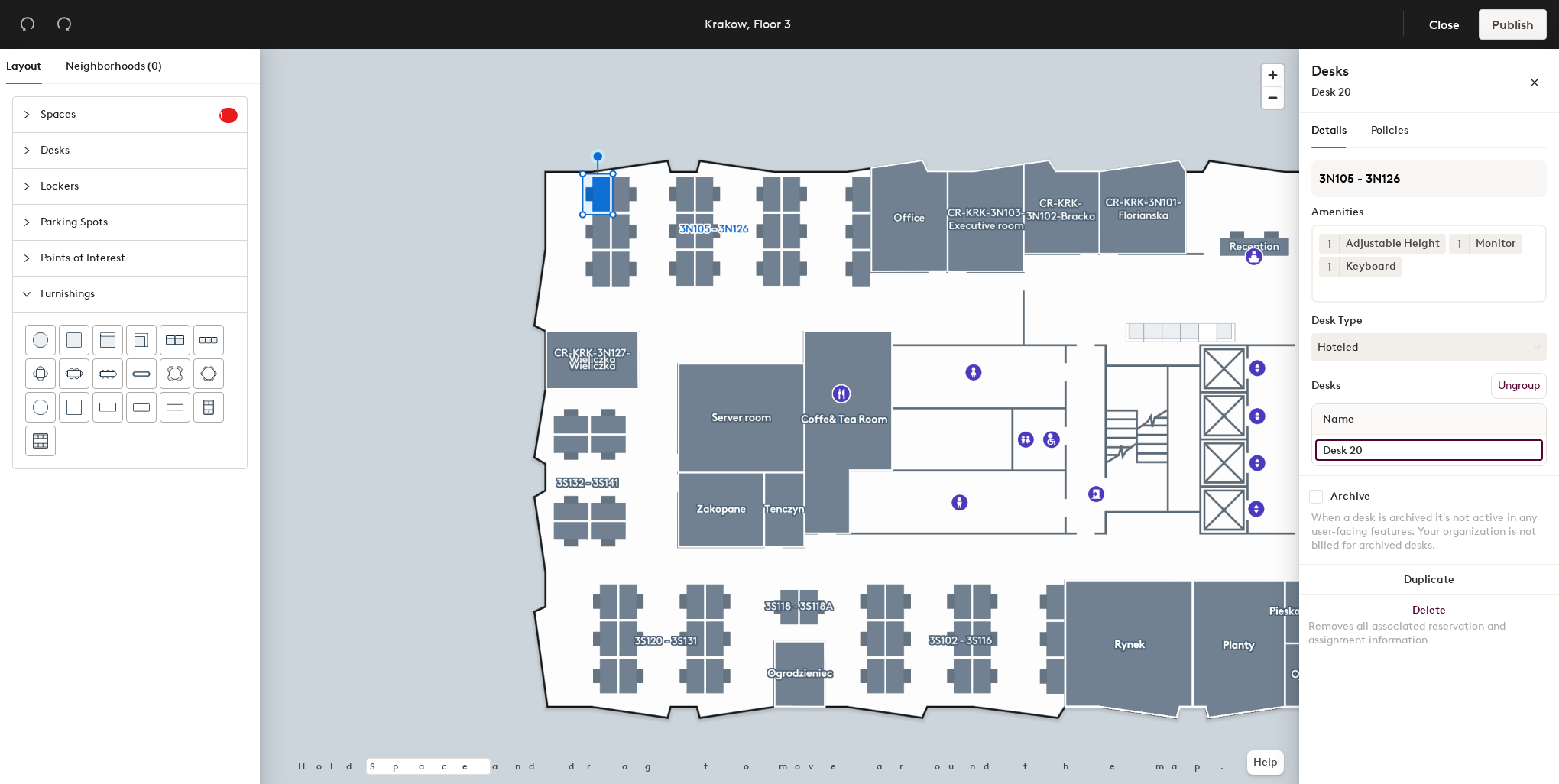
click at [1428, 442] on input "Desk 20" at bounding box center [1428, 449] width 228 height 22
paste input "3N1"
type input "3N126"
click at [1358, 340] on button "Hoteled" at bounding box center [1428, 346] width 236 height 27
click at [1366, 387] on div "Assigned" at bounding box center [1389, 394] width 153 height 23
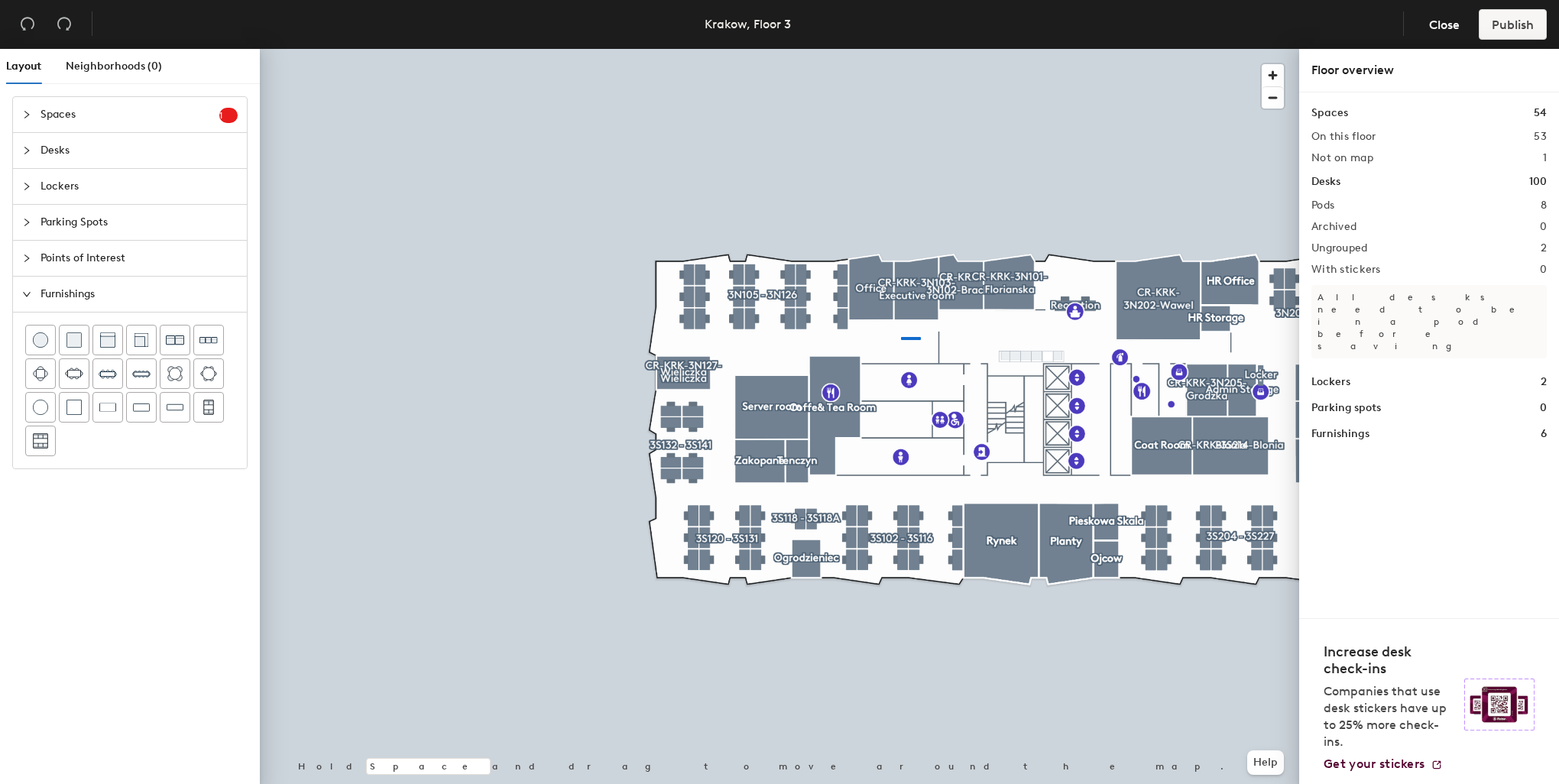
click at [901, 49] on div at bounding box center [780, 49] width 1040 height 0
click at [937, 49] on div at bounding box center [780, 49] width 1040 height 0
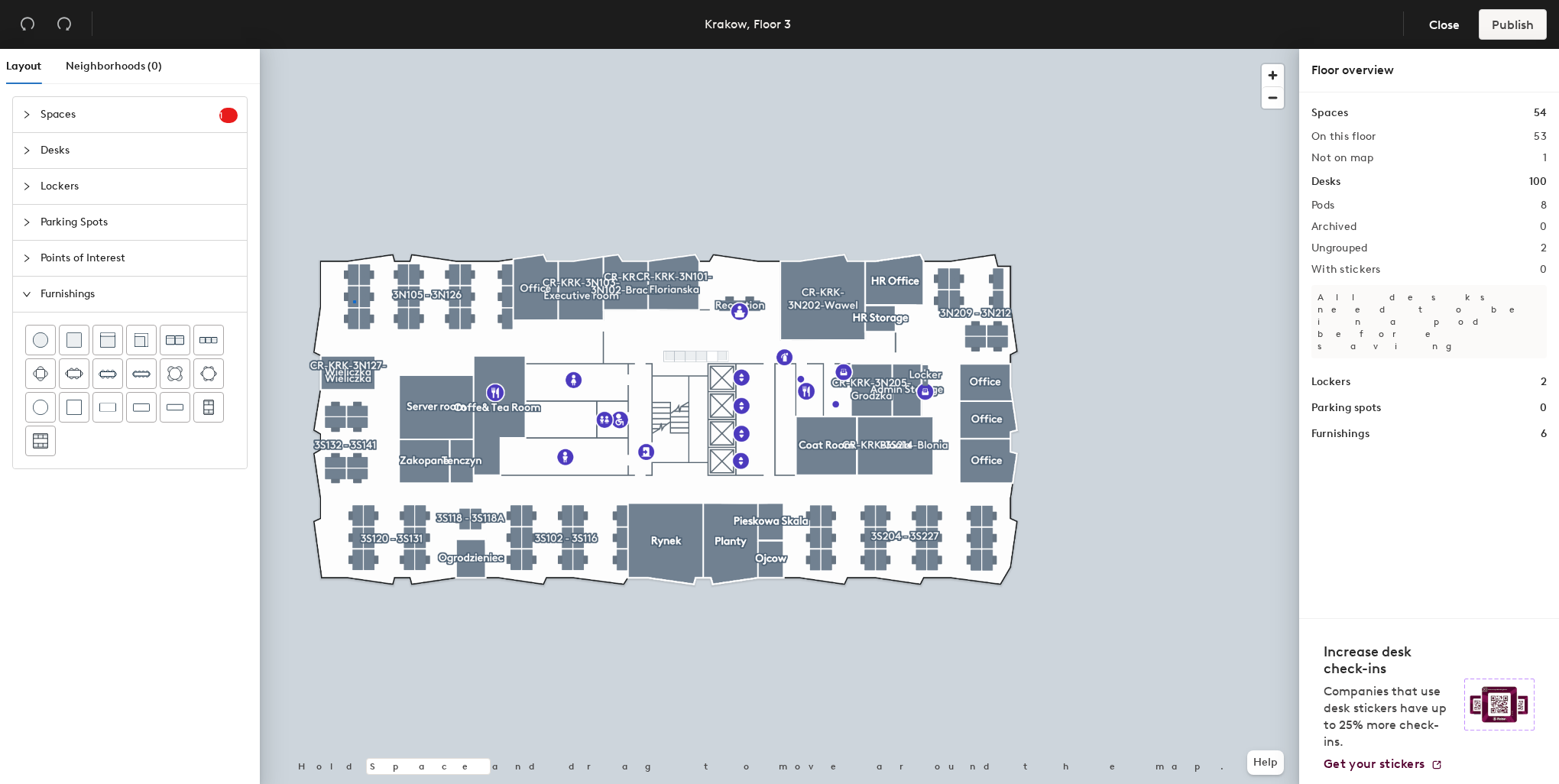
click at [353, 49] on div at bounding box center [780, 49] width 1040 height 0
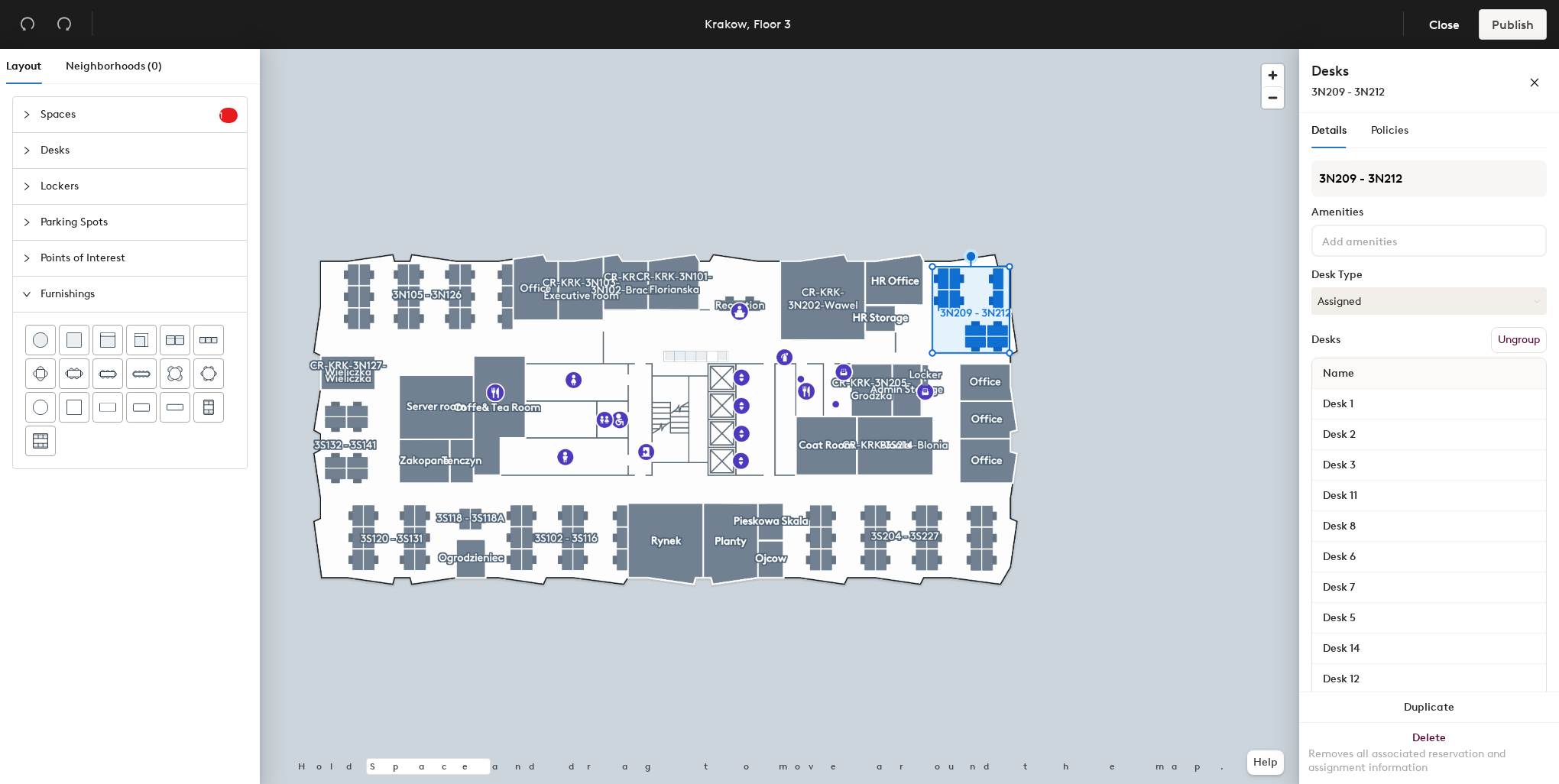
click at [1374, 240] on input at bounding box center [1387, 239] width 137 height 18
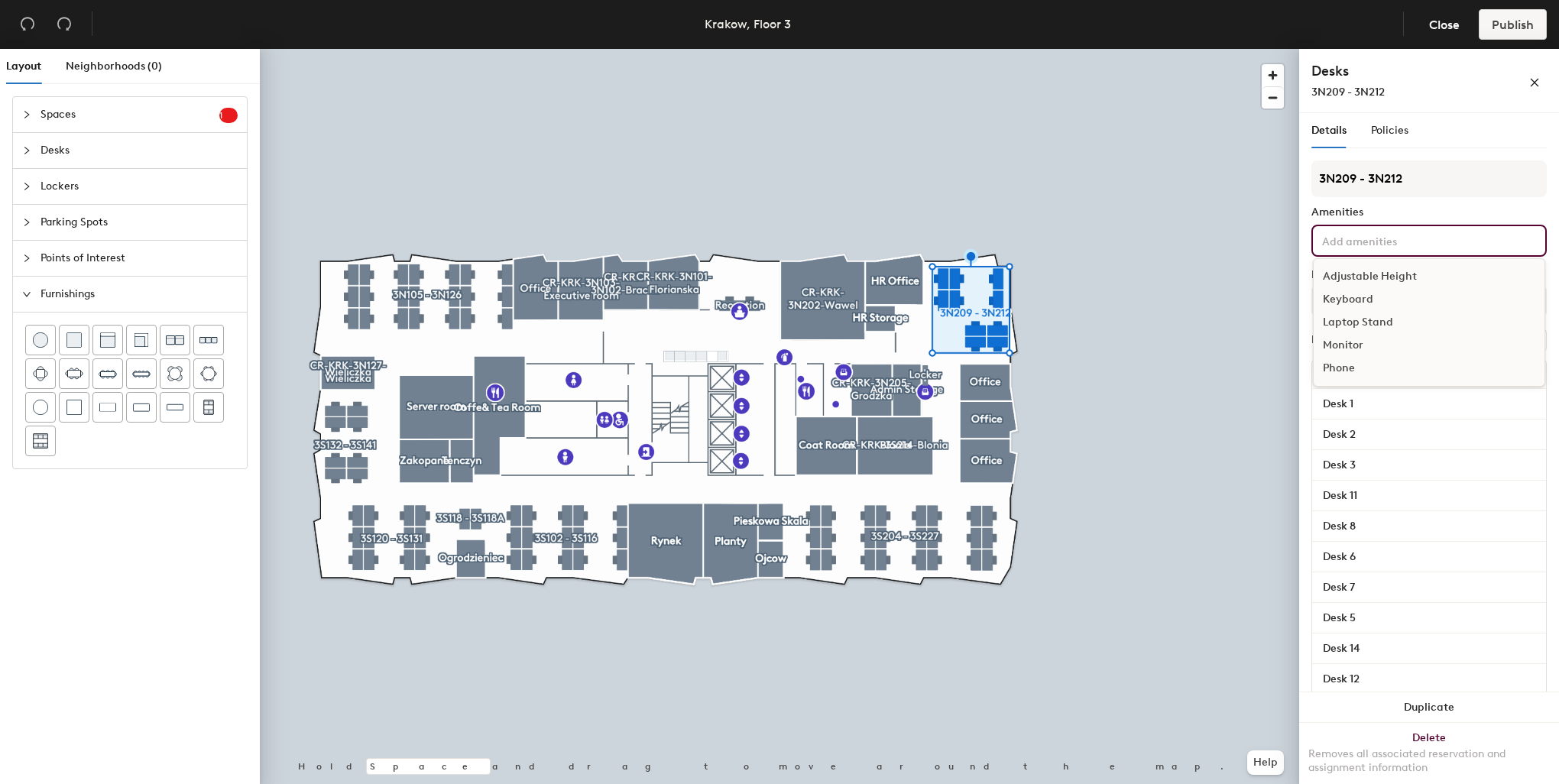
click at [1375, 270] on div "Adjustable Height" at bounding box center [1429, 276] width 231 height 23
click at [1361, 319] on div "Keyboard" at bounding box center [1429, 322] width 231 height 23
click at [1350, 379] on div "Monitor" at bounding box center [1429, 368] width 231 height 23
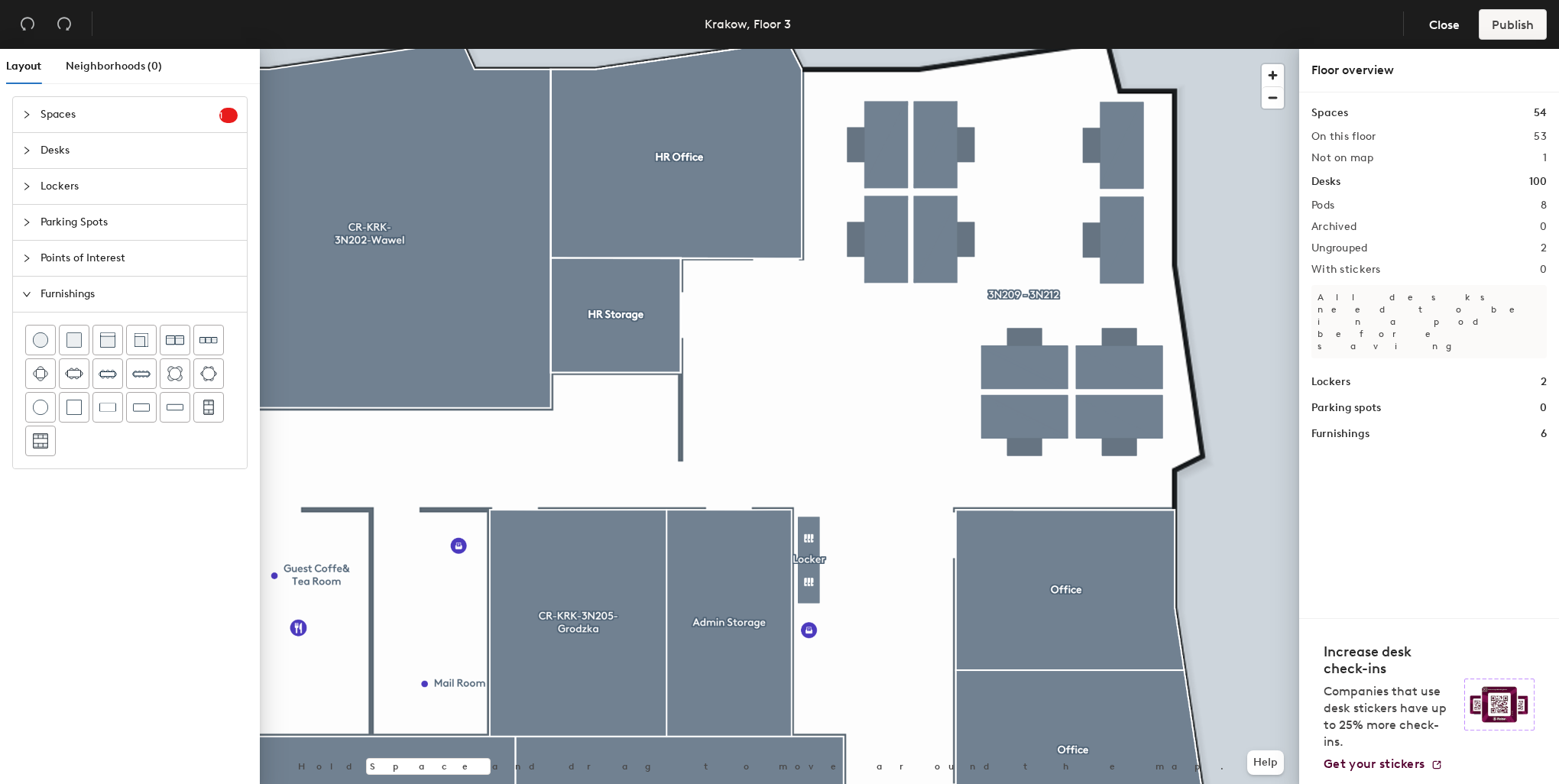
click at [877, 49] on div at bounding box center [780, 49] width 1040 height 0
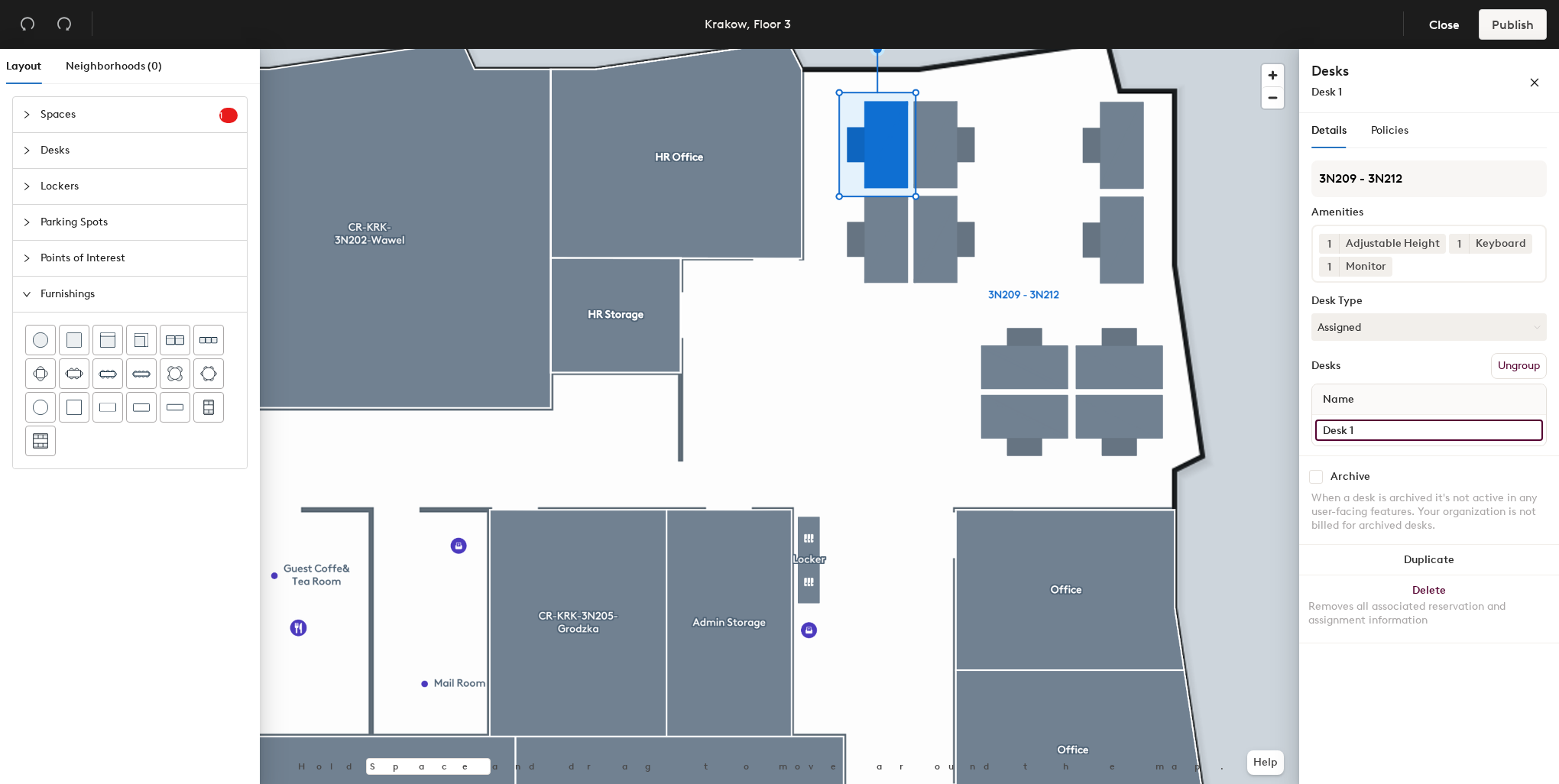
click at [1360, 428] on input "Desk 1" at bounding box center [1428, 429] width 228 height 22
click at [1279, 428] on div "Layout Neighborhoods (0) Spaces 1 Add existing spaces to the map Reception area…" at bounding box center [780, 420] width 1559 height 741
type input "3N209"
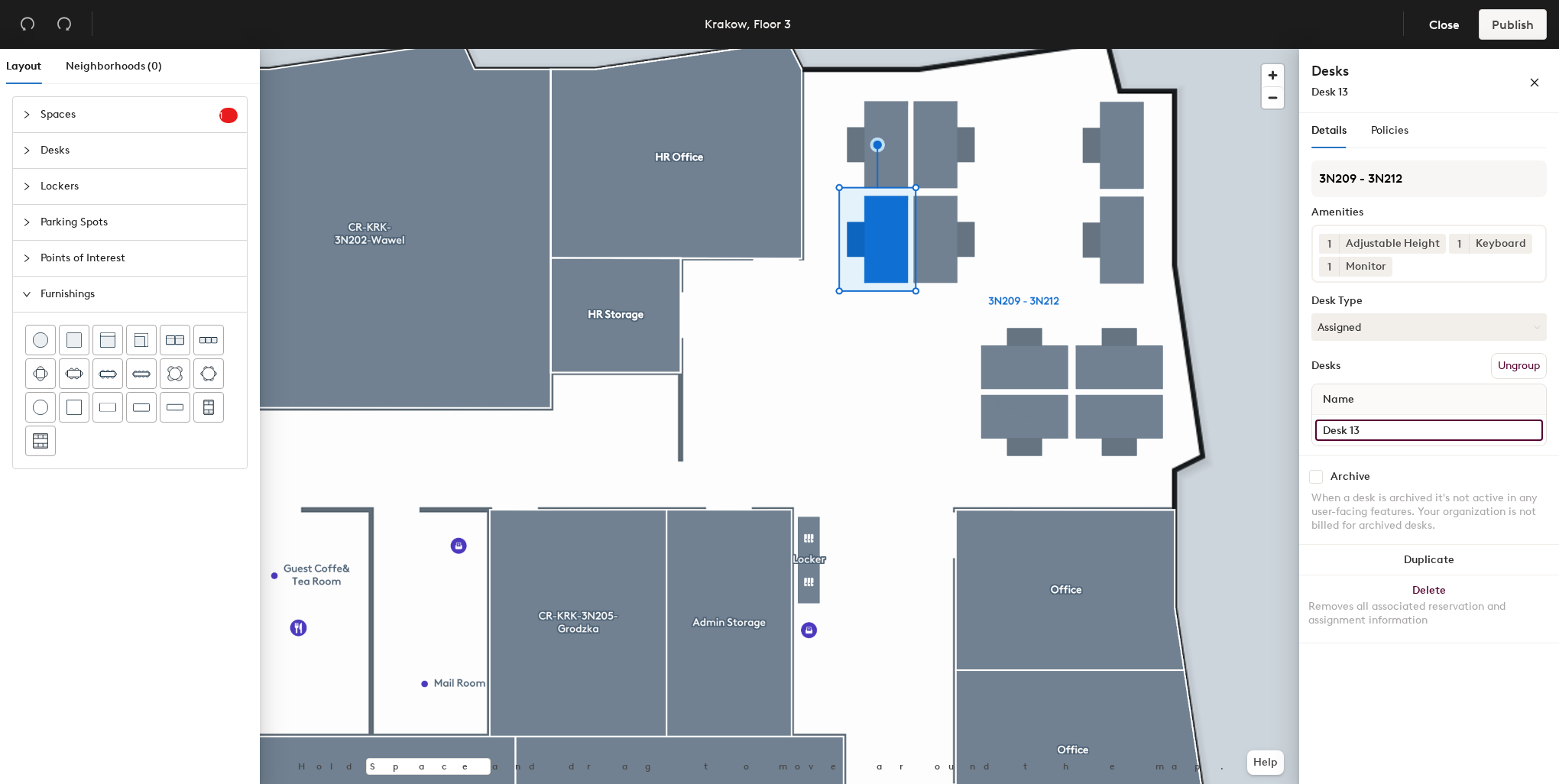
click at [1370, 421] on input "Desk 13" at bounding box center [1428, 429] width 228 height 22
paste input "3N209"
type input "3N210"
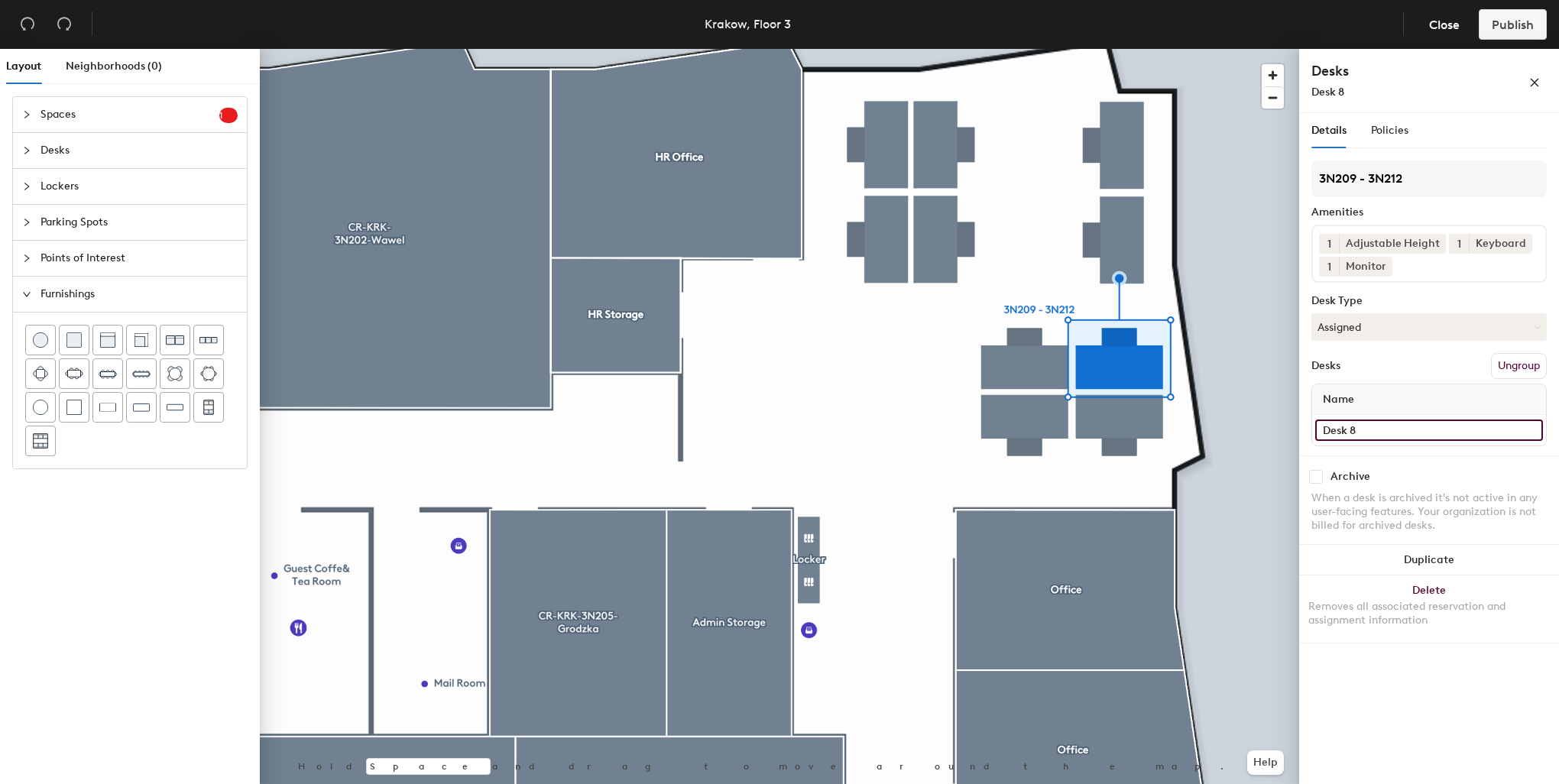
click at [1410, 421] on input "Desk 8" at bounding box center [1428, 429] width 228 height 22
paste input "3N209"
click at [1294, 415] on div "Layout Neighborhoods (0) Spaces 1 Add existing spaces to the map Reception area…" at bounding box center [780, 420] width 1559 height 741
type input "3N211"
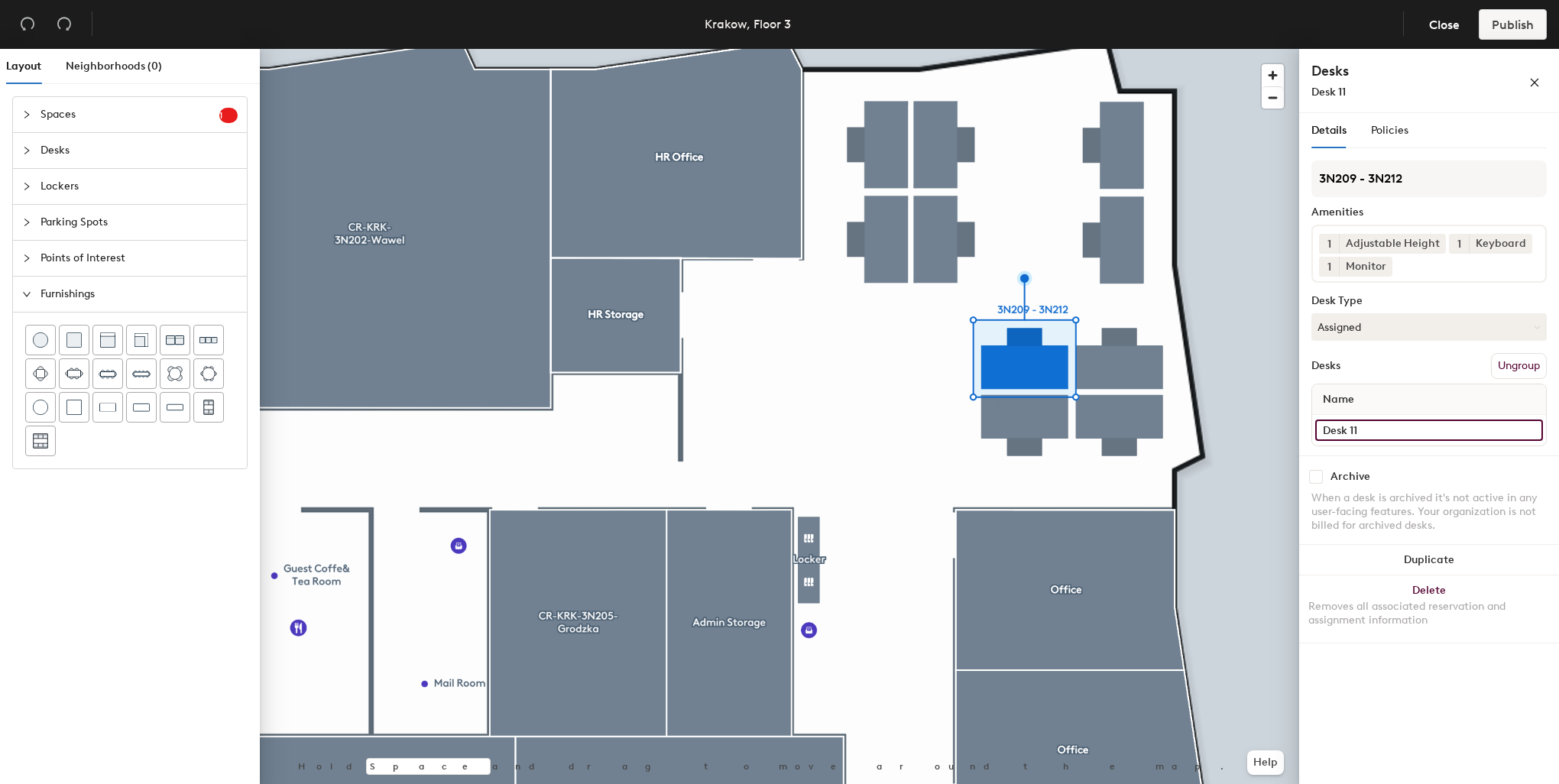
click at [1437, 428] on input "Desk 11" at bounding box center [1428, 429] width 228 height 22
paste input "3N2"
type input "3N211A"
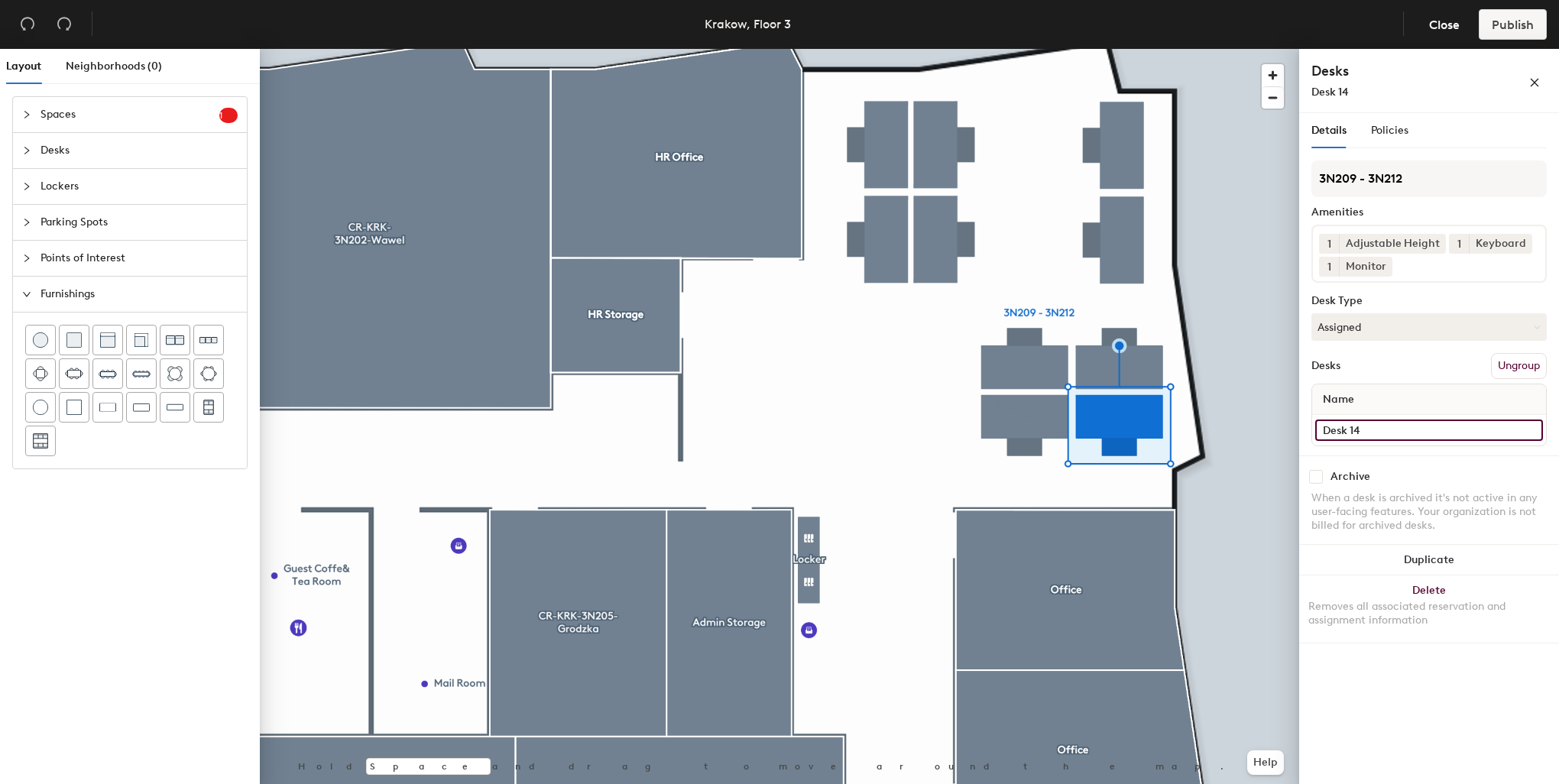
click at [1373, 426] on input "Desk 14" at bounding box center [1428, 429] width 228 height 22
paste input "3N211"
click at [1192, 414] on div "Layout Neighborhoods (0) Spaces 1 Add existing spaces to the map Reception area…" at bounding box center [780, 420] width 1559 height 741
type input "3N212"
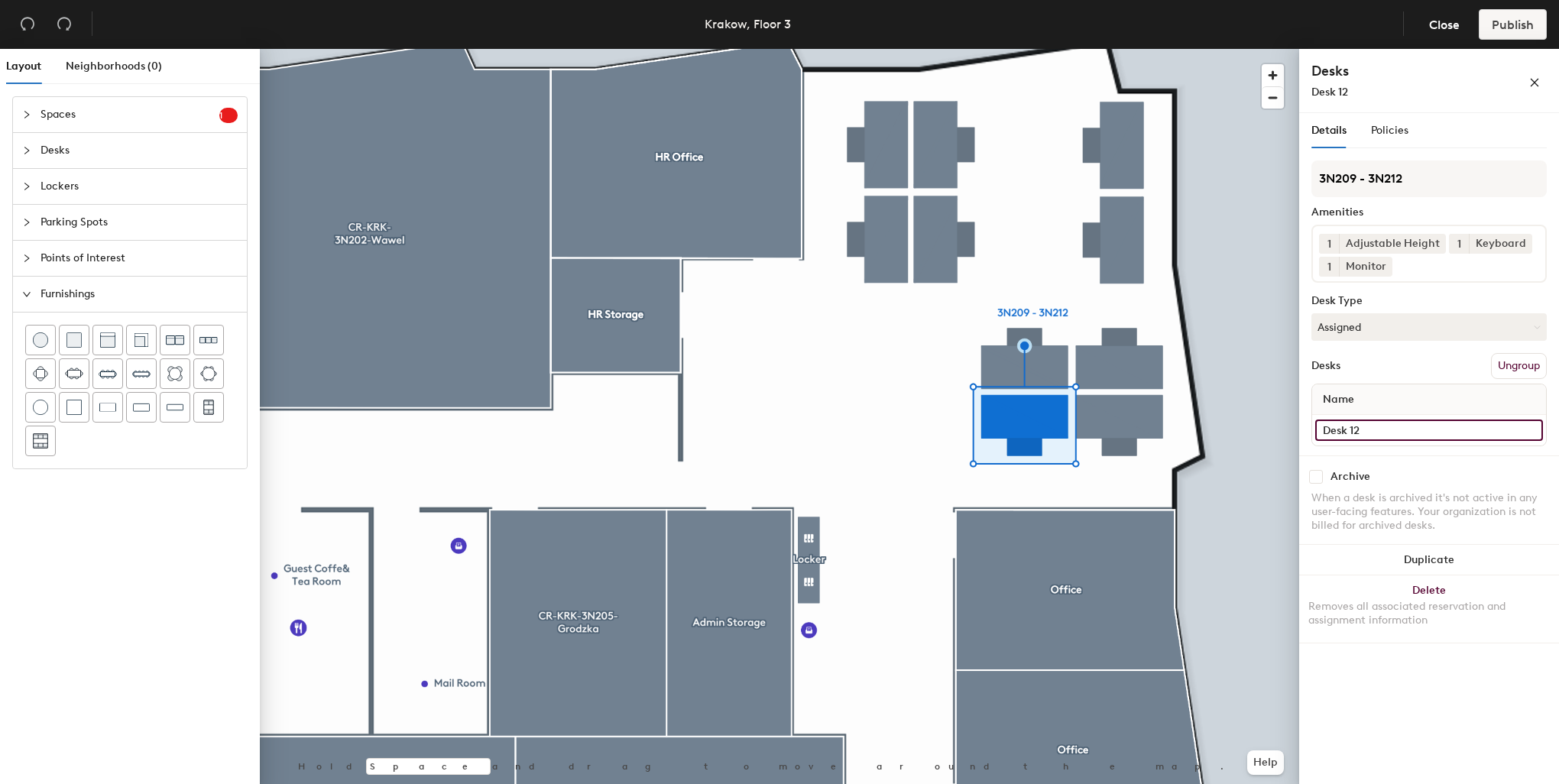
click at [1246, 424] on div "Layout Neighborhoods (0) Spaces 1 Add existing spaces to the map Reception area…" at bounding box center [780, 420] width 1559 height 741
paste input "3N2"
type input "3N212A"
drag, startPoint x: 1375, startPoint y: 425, endPoint x: 932, endPoint y: 233, distance: 482.8
click at [932, 49] on div at bounding box center [780, 49] width 1040 height 0
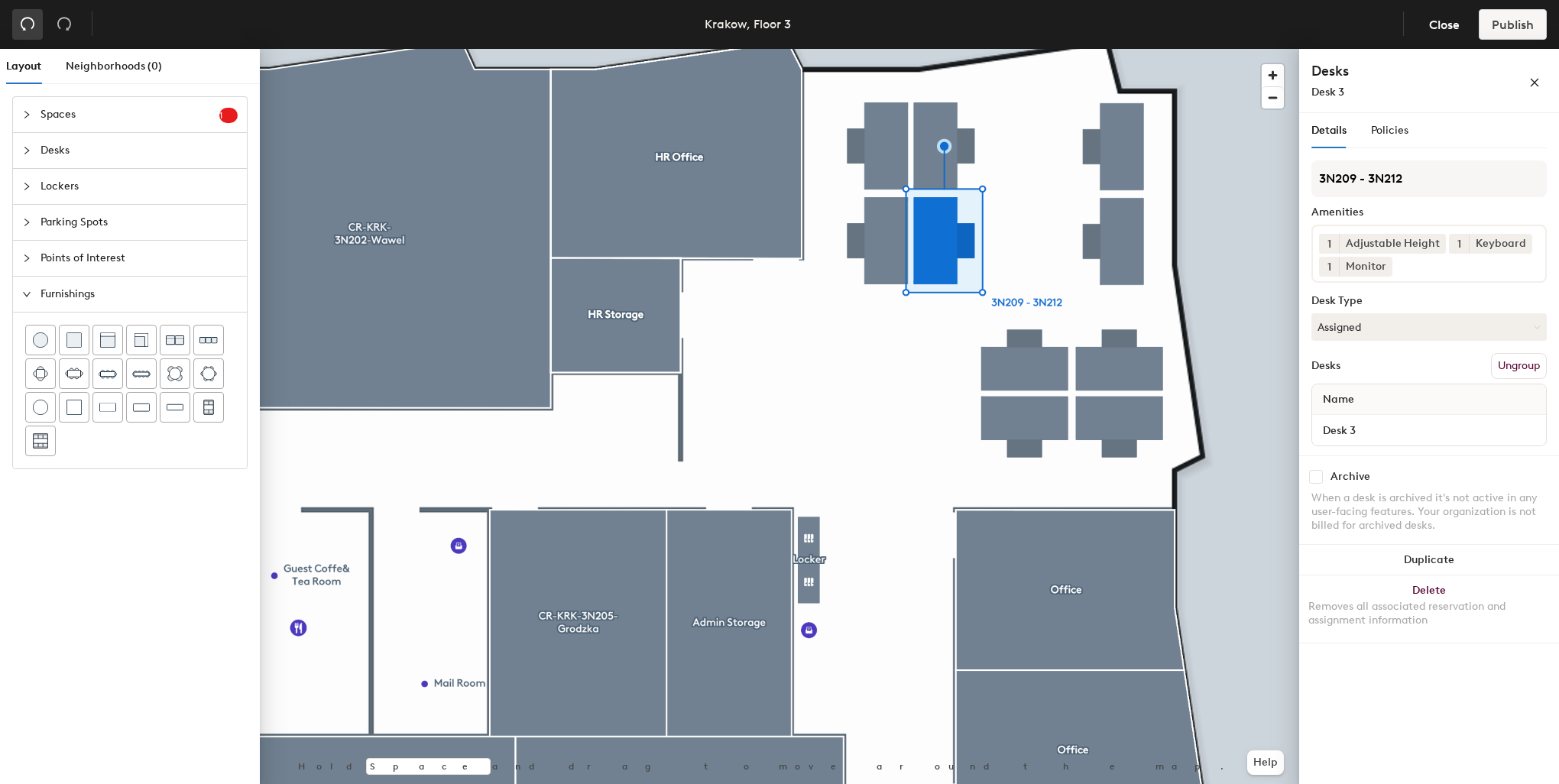
click at [34, 22] on icon "undo" at bounding box center [27, 24] width 15 height 15
click at [1366, 423] on input "Desk 3" at bounding box center [1428, 429] width 228 height 22
paste input "3N212"
type input "3N213"
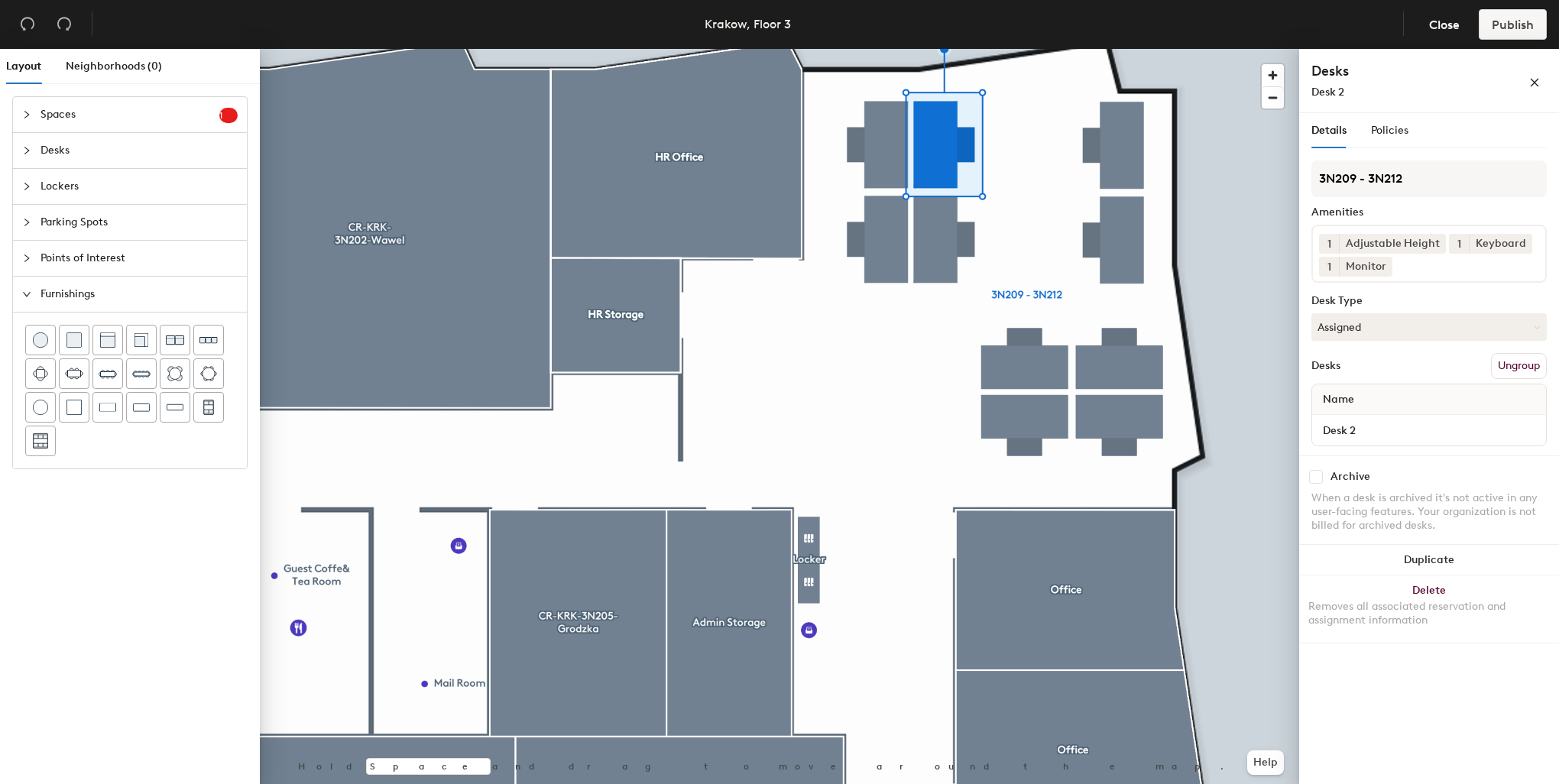
click at [1358, 410] on span "Name" at bounding box center [1338, 399] width 46 height 27
click at [1368, 421] on input "Desk 2" at bounding box center [1428, 429] width 228 height 22
paste input "3N21"
type input "3N214"
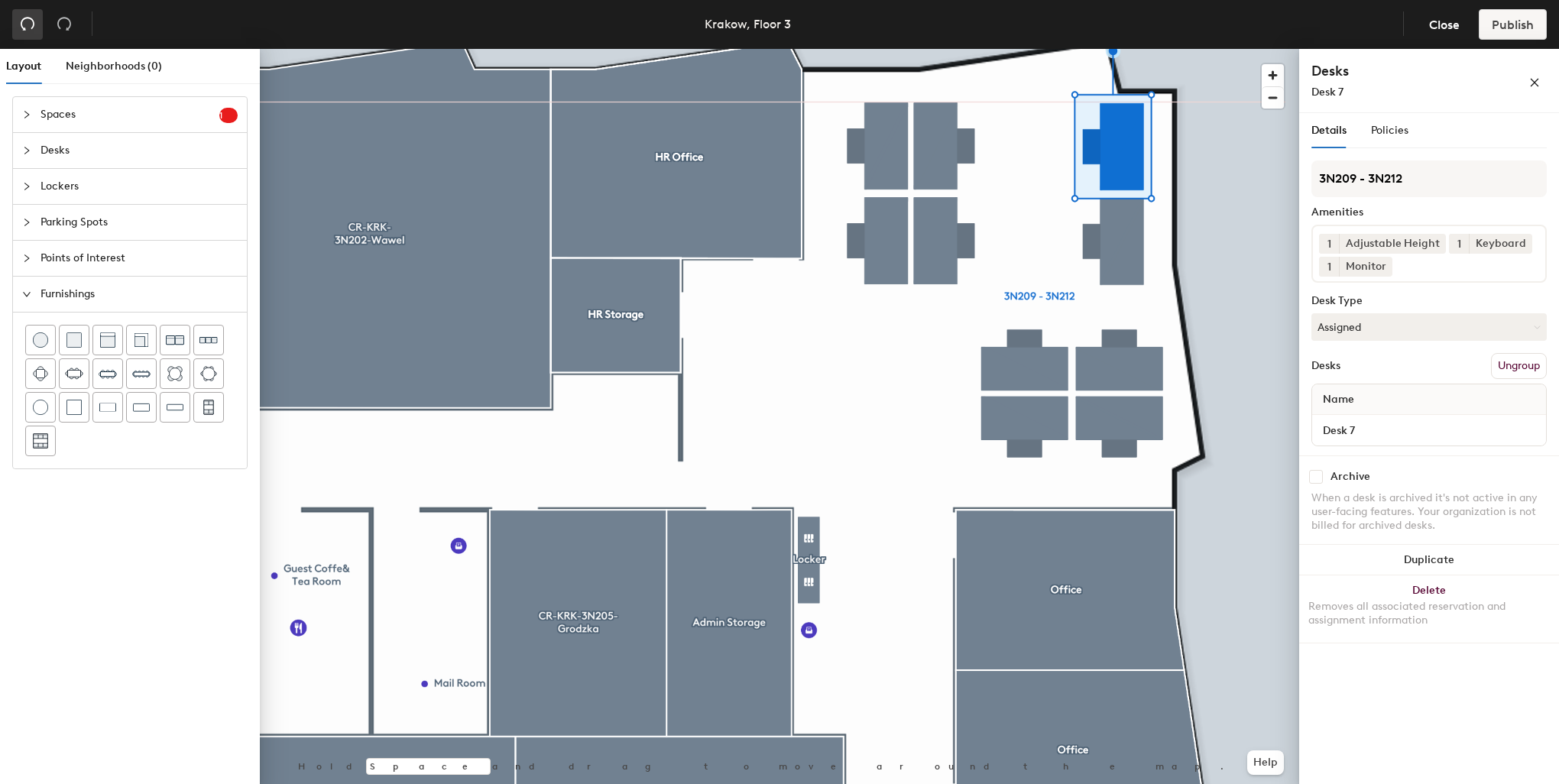
click at [30, 19] on icon "undo" at bounding box center [27, 25] width 14 height 13
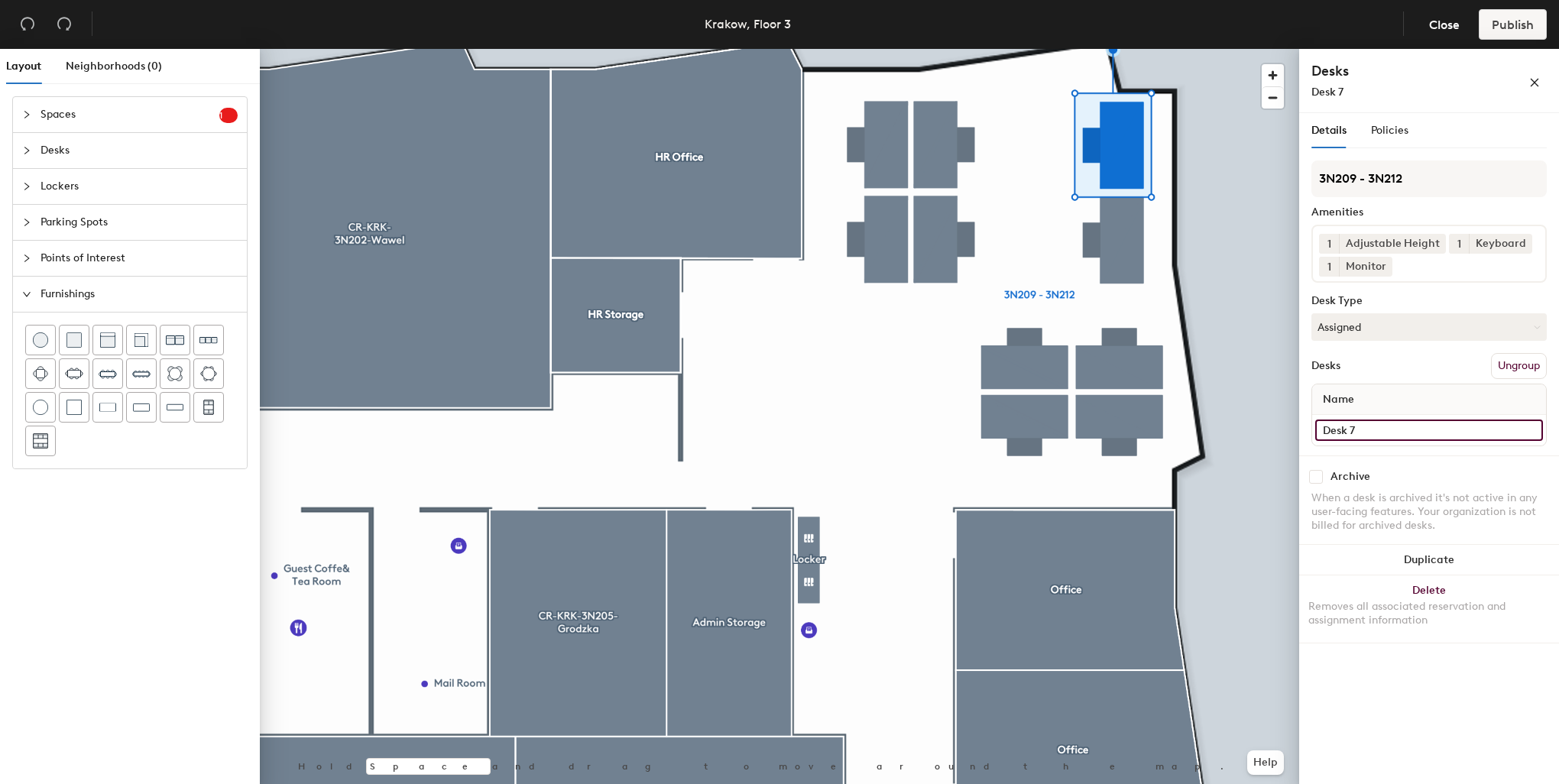
click at [1362, 427] on input "Desk 7" at bounding box center [1428, 429] width 228 height 22
paste input "3N212"
type input "3N215"
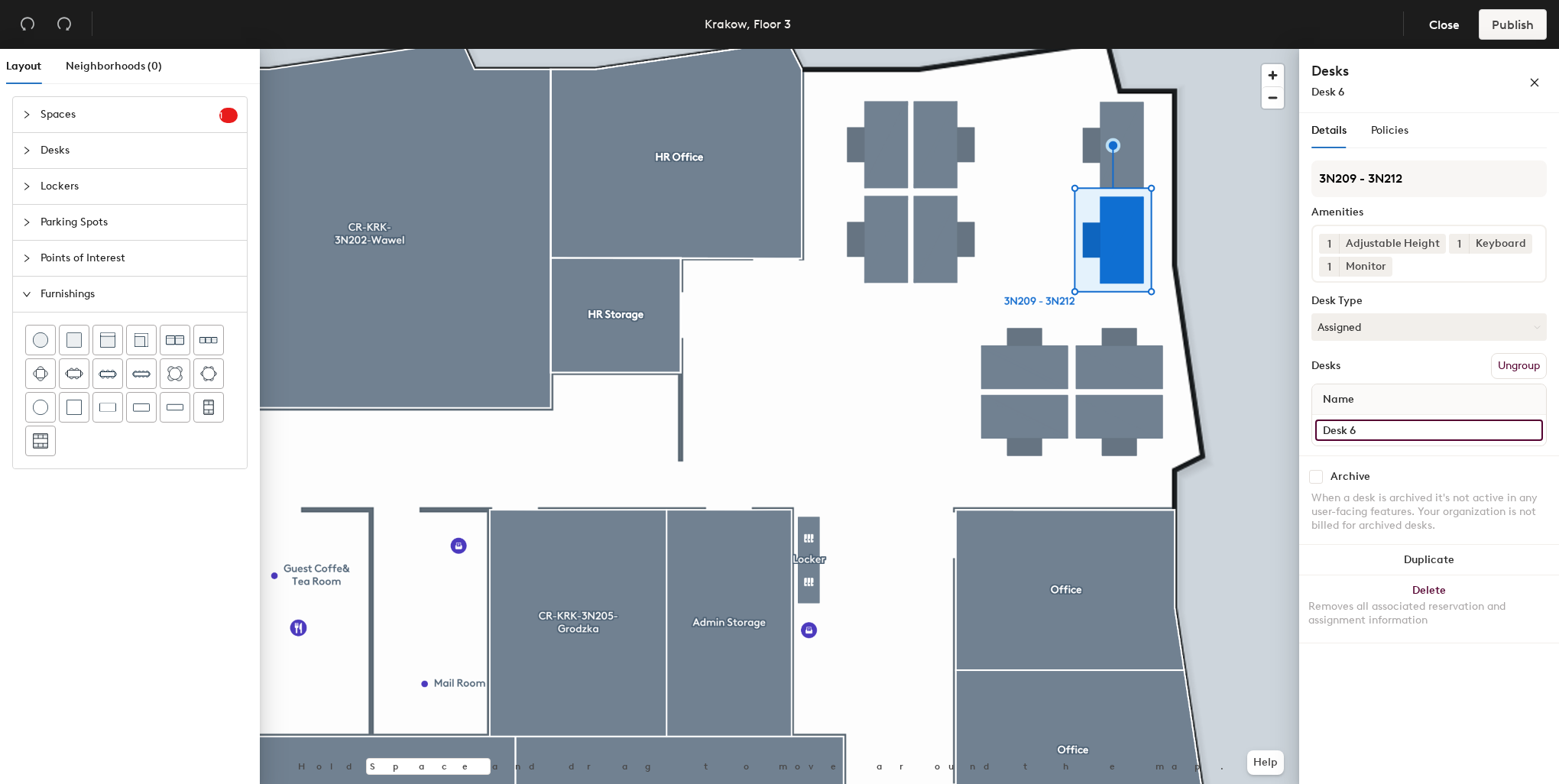
click at [1380, 435] on input "Desk 6" at bounding box center [1428, 429] width 228 height 22
paste input "3N212"
type input "3N216"
click at [1389, 329] on button "Assigned" at bounding box center [1428, 326] width 236 height 27
click at [1350, 420] on div "Hoteled" at bounding box center [1389, 420] width 153 height 23
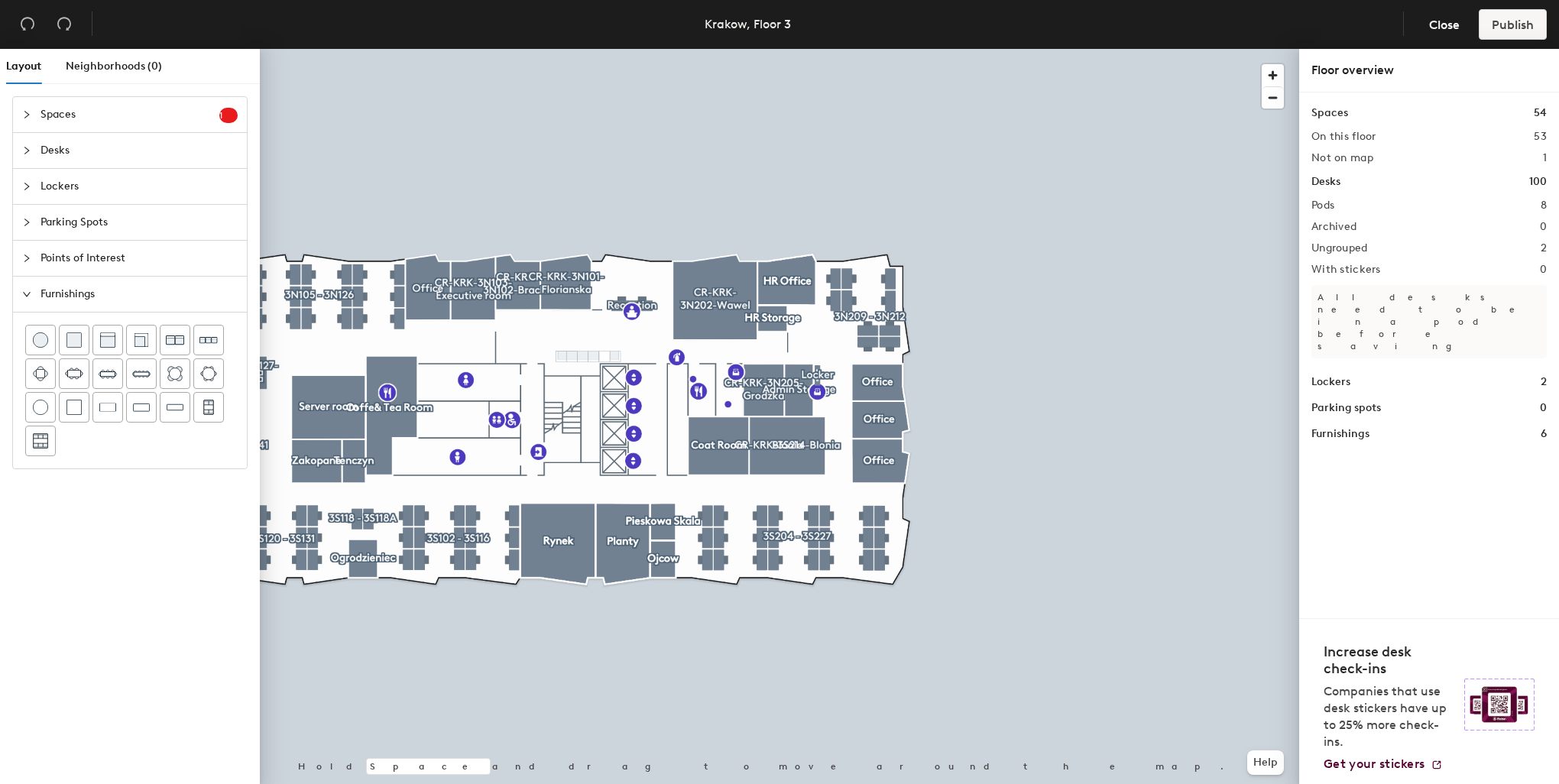
click at [534, 49] on div at bounding box center [780, 49] width 1040 height 0
click at [219, 111] on span "Spaces" at bounding box center [130, 114] width 179 height 35
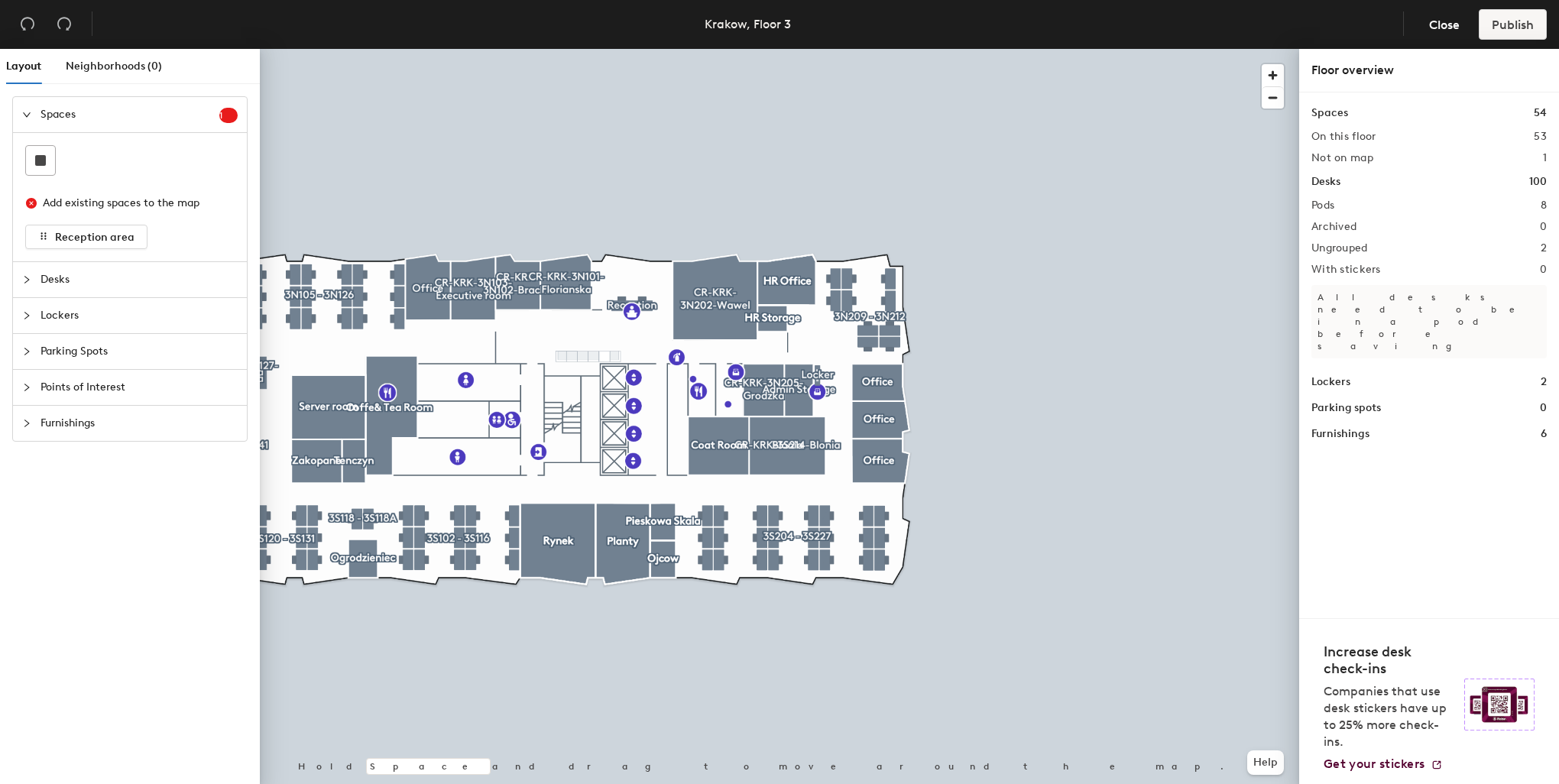
click at [96, 204] on div "Add existing spaces to the map" at bounding box center [133, 203] width 182 height 17
click at [33, 201] on icon "close-circle" at bounding box center [30, 202] width 10 height 10
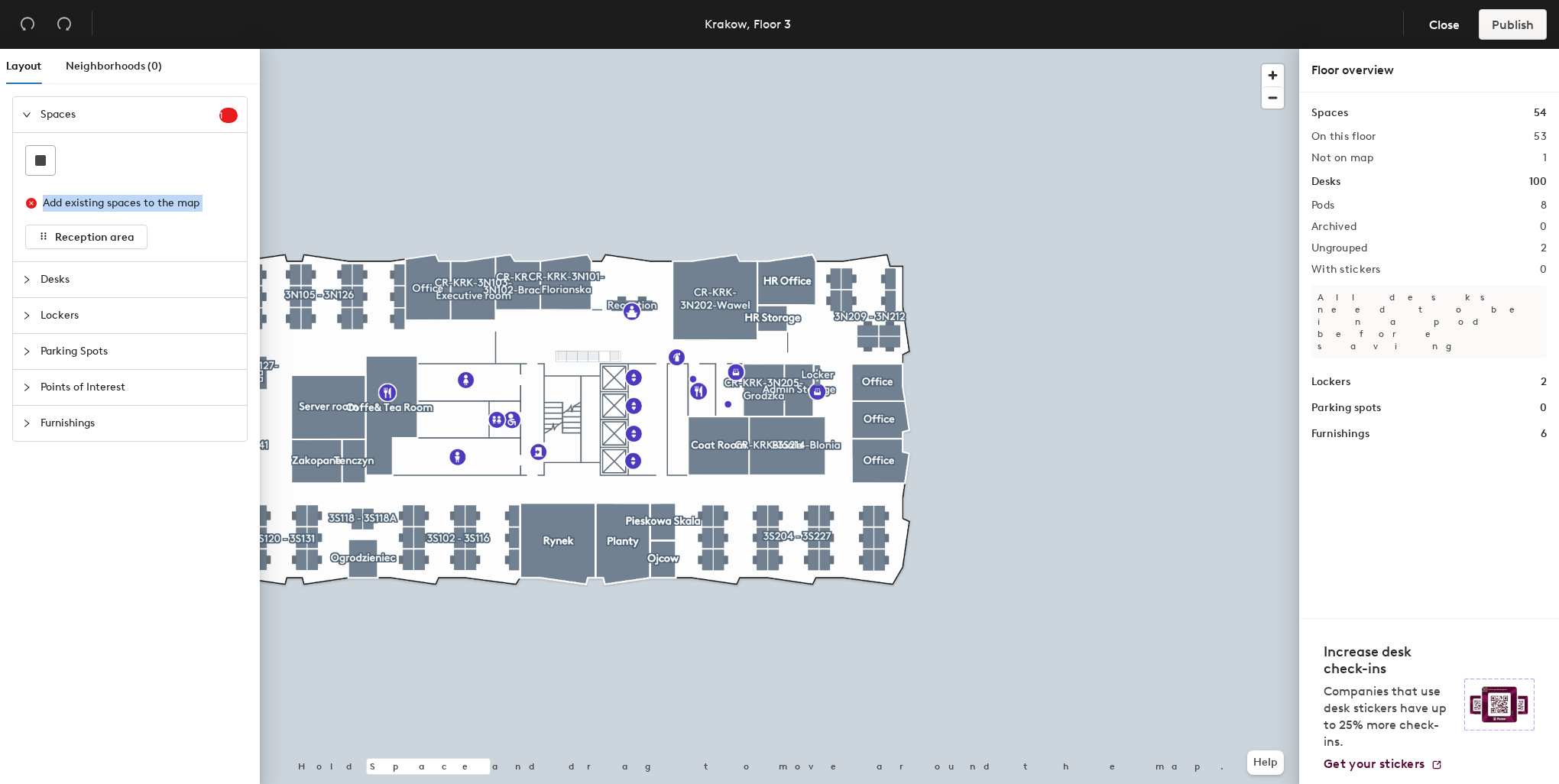
click at [33, 201] on icon "close-circle" at bounding box center [30, 202] width 10 height 10
drag, startPoint x: 33, startPoint y: 201, endPoint x: 97, endPoint y: 236, distance: 72.9
click at [97, 236] on span "Reception area" at bounding box center [95, 237] width 79 height 13
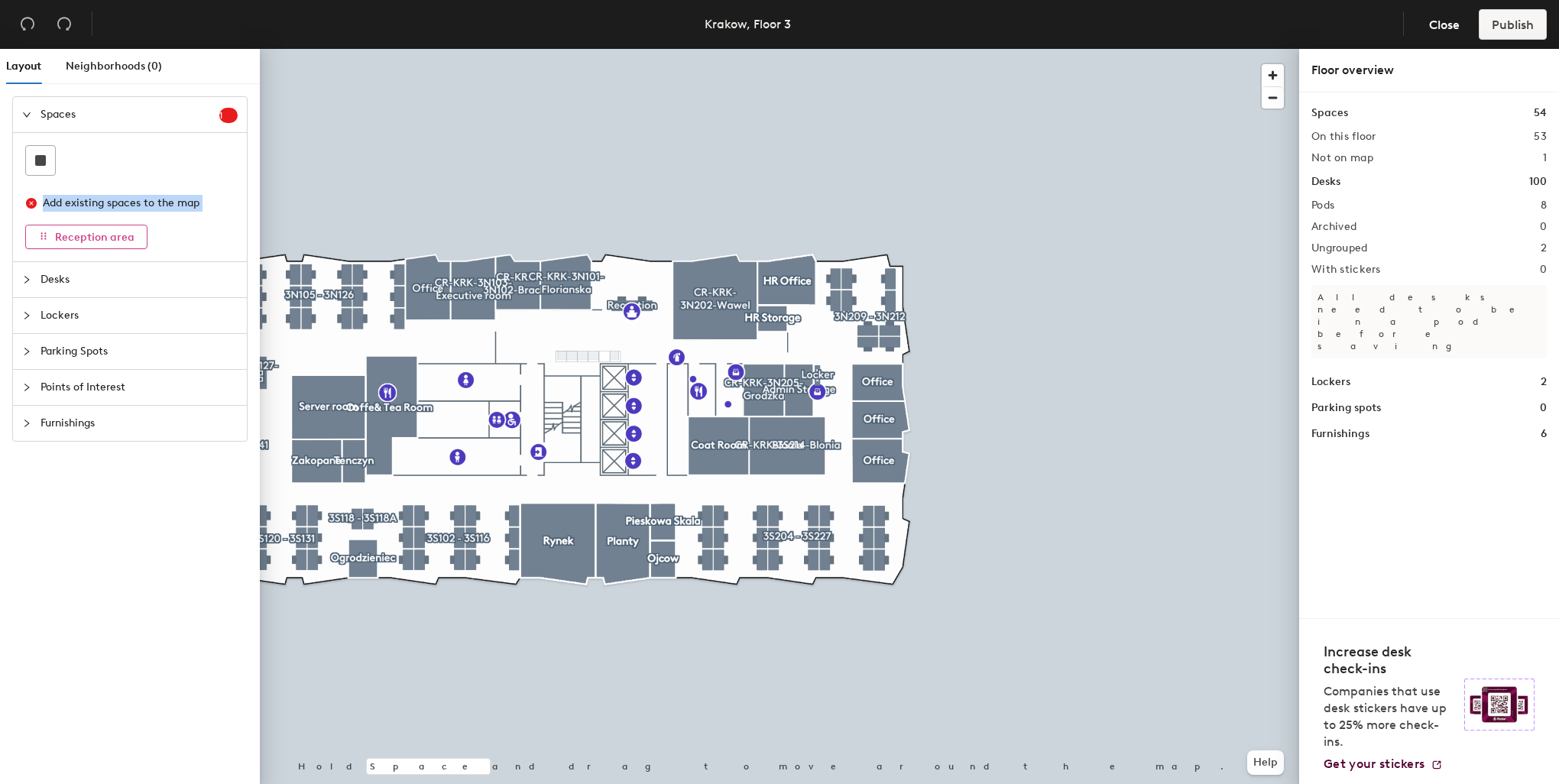
drag, startPoint x: 97, startPoint y: 236, endPoint x: 50, endPoint y: 236, distance: 47.0
click at [50, 236] on button "Reception area" at bounding box center [86, 236] width 122 height 25
click at [43, 234] on icon "button" at bounding box center [43, 235] width 10 height 10
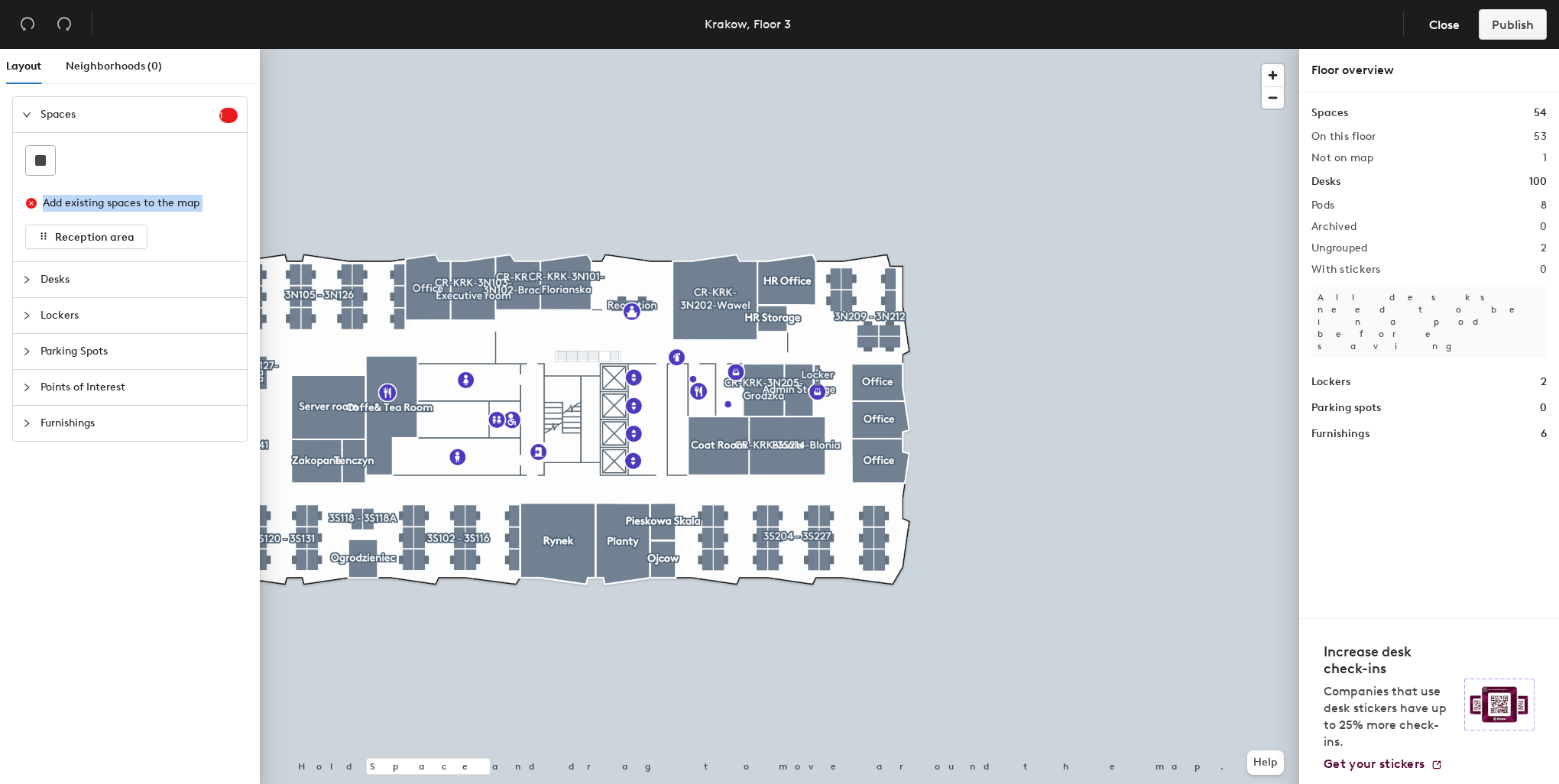
click at [117, 110] on span "Spaces" at bounding box center [130, 114] width 179 height 35
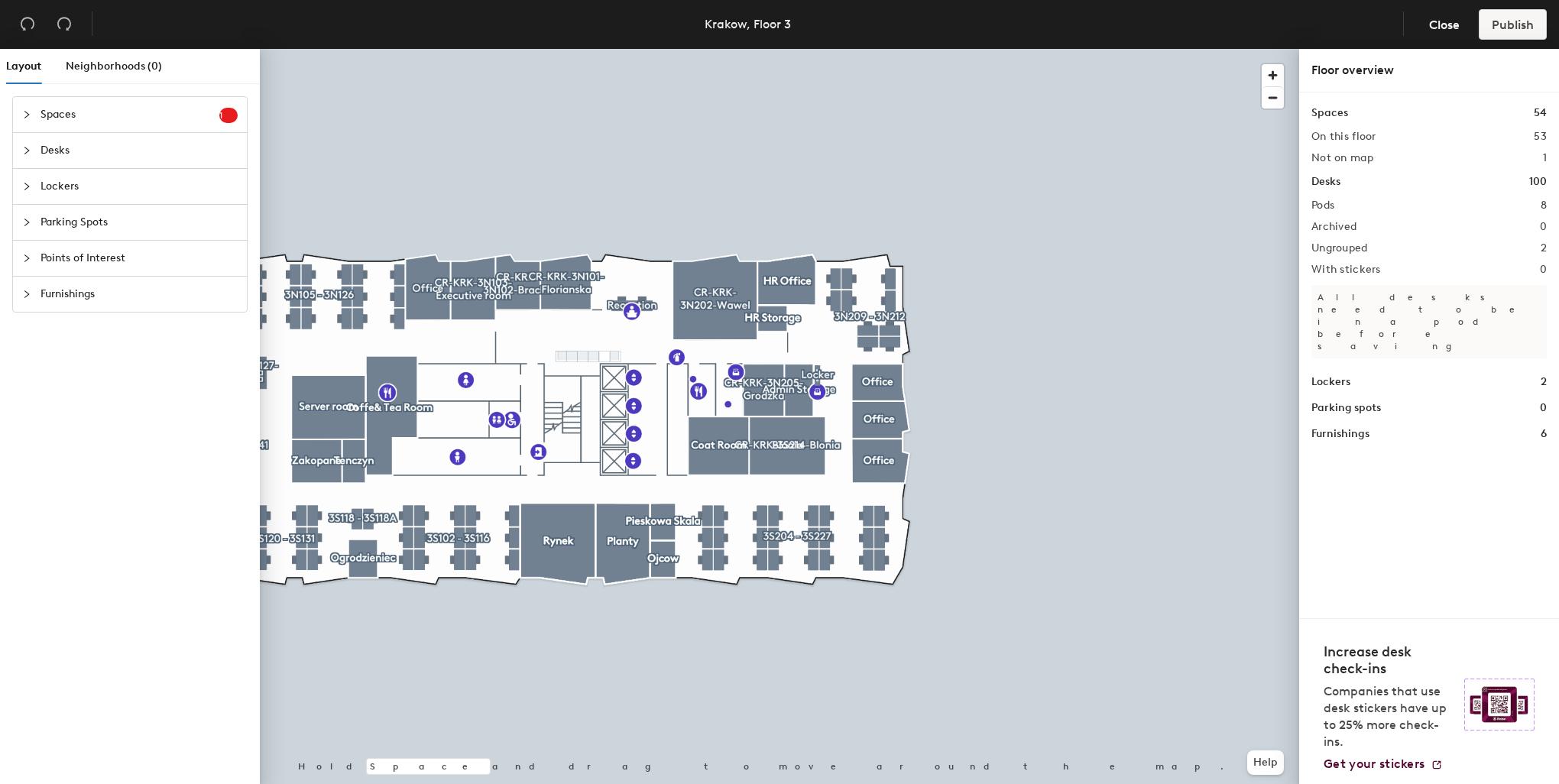
click at [226, 117] on sup "1" at bounding box center [228, 115] width 18 height 15
click at [153, 213] on div "Add existing spaces to the map" at bounding box center [130, 203] width 209 height 30
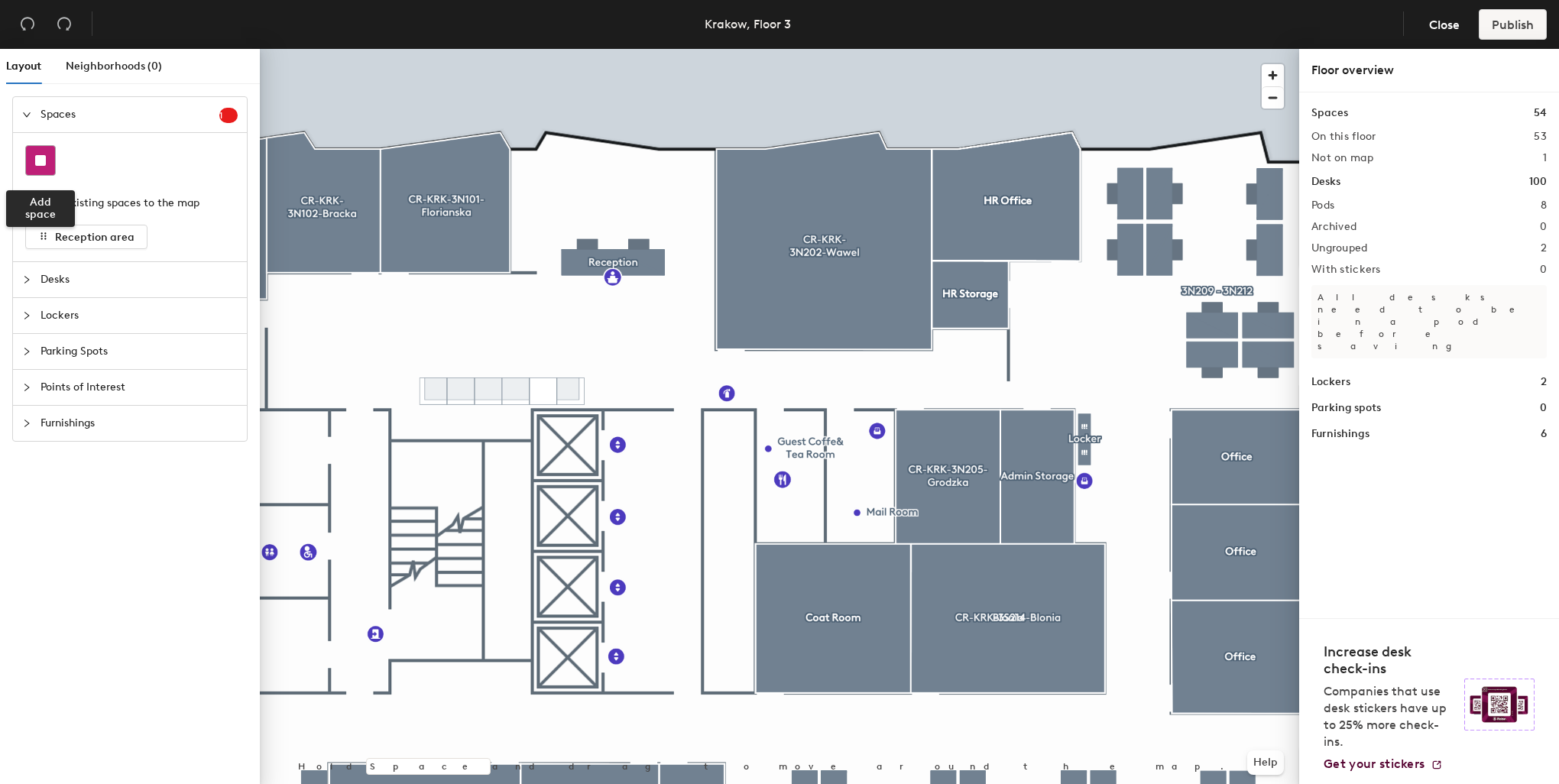
click at [44, 162] on rect at bounding box center [40, 160] width 10 height 10
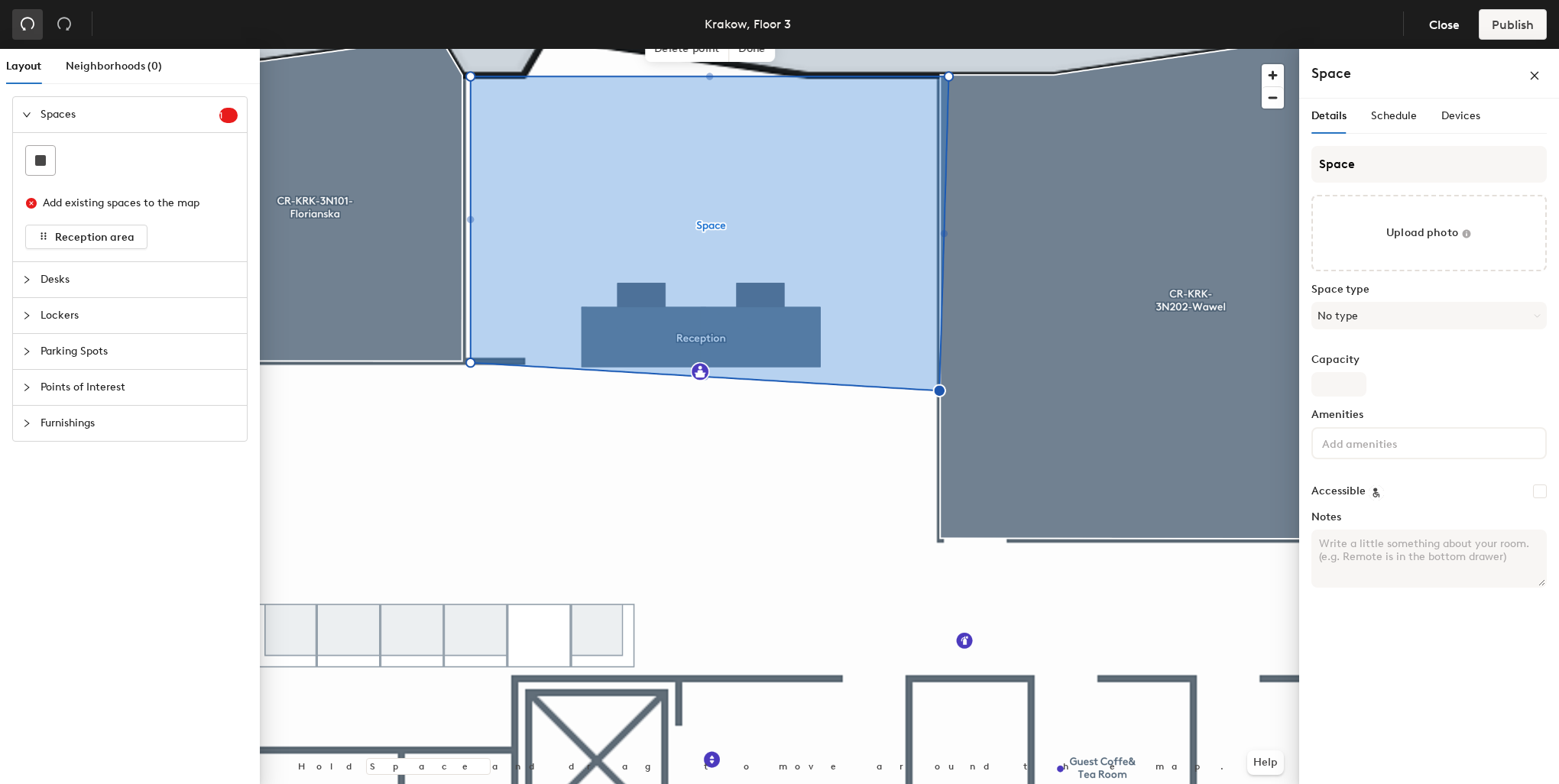
click at [28, 23] on icon "undo" at bounding box center [27, 24] width 15 height 15
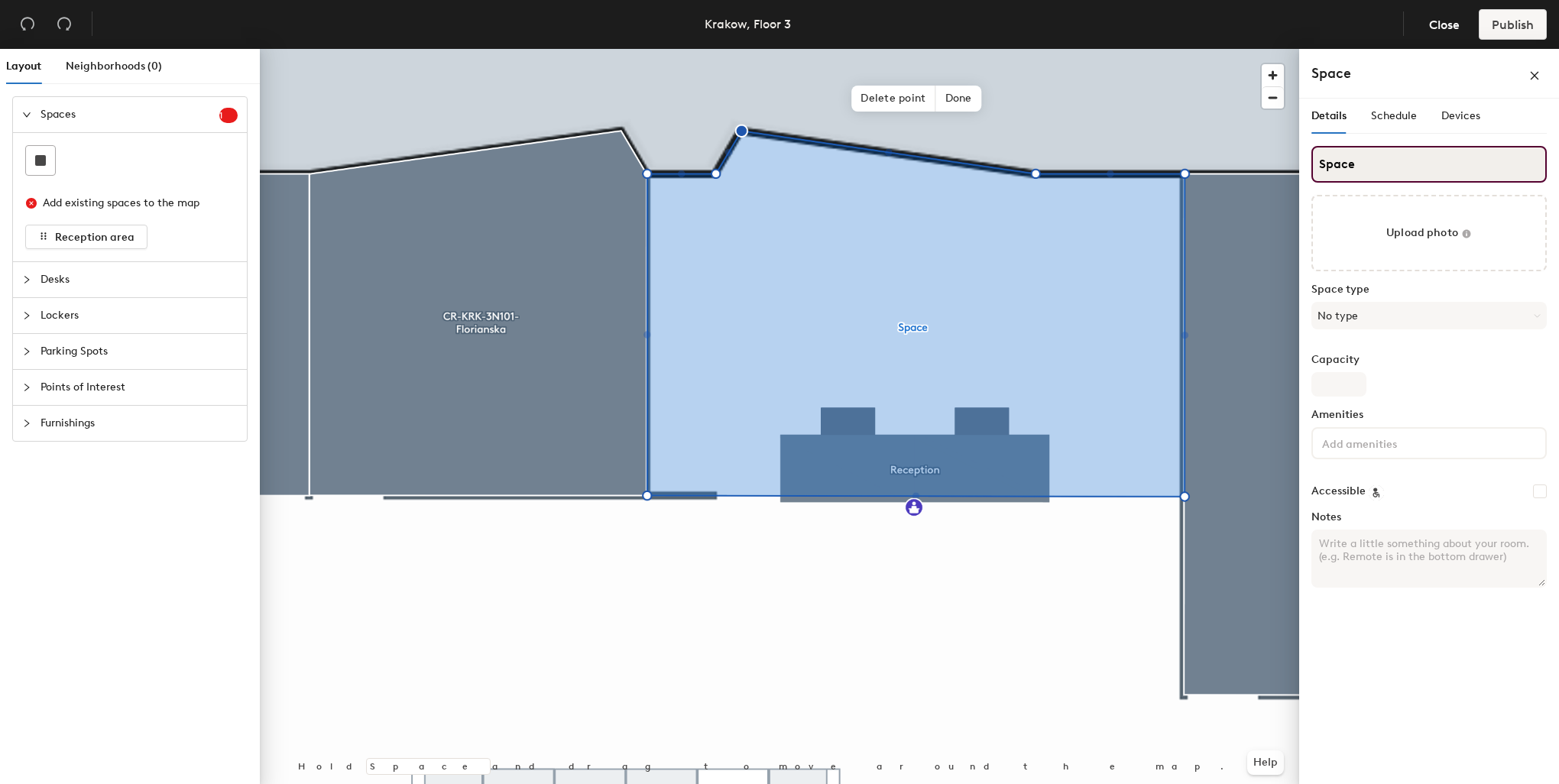
drag, startPoint x: 687, startPoint y: 44, endPoint x: 1366, endPoint y: 169, distance: 690.4
click at [1366, 168] on input "Space" at bounding box center [1428, 164] width 236 height 37
drag, startPoint x: 1346, startPoint y: 165, endPoint x: 1311, endPoint y: 154, distance: 36.7
click at [1310, 157] on div "Details Schedule Devices S Upload photo Space type No type Capacity Amenities A…" at bounding box center [1428, 444] width 260 height 691
type input "Reception area"
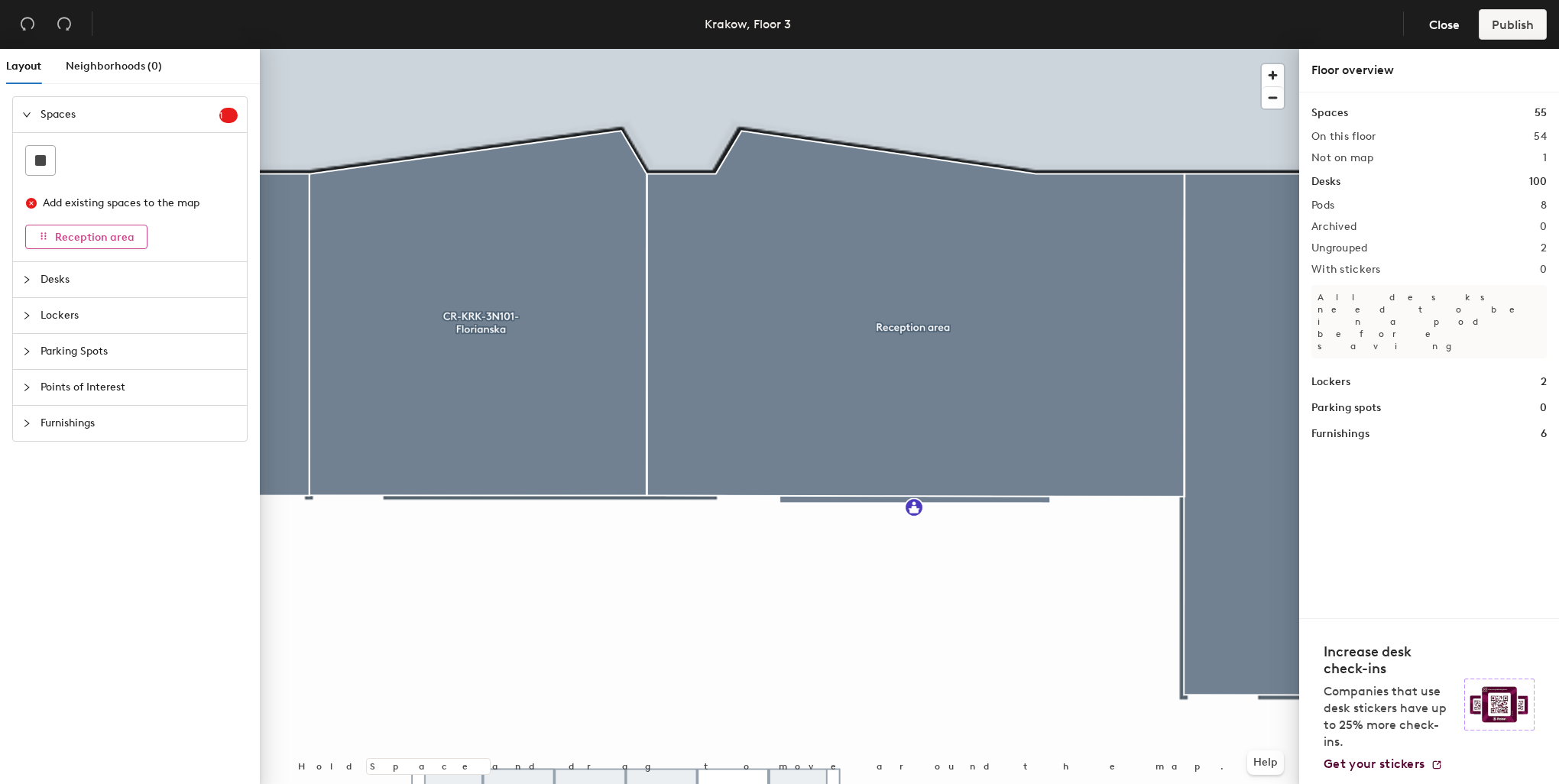
click at [125, 240] on span "Reception area" at bounding box center [95, 237] width 79 height 13
drag, startPoint x: 125, startPoint y: 236, endPoint x: 71, endPoint y: 240, distance: 54.1
click at [74, 240] on span "Reception area" at bounding box center [95, 237] width 79 height 13
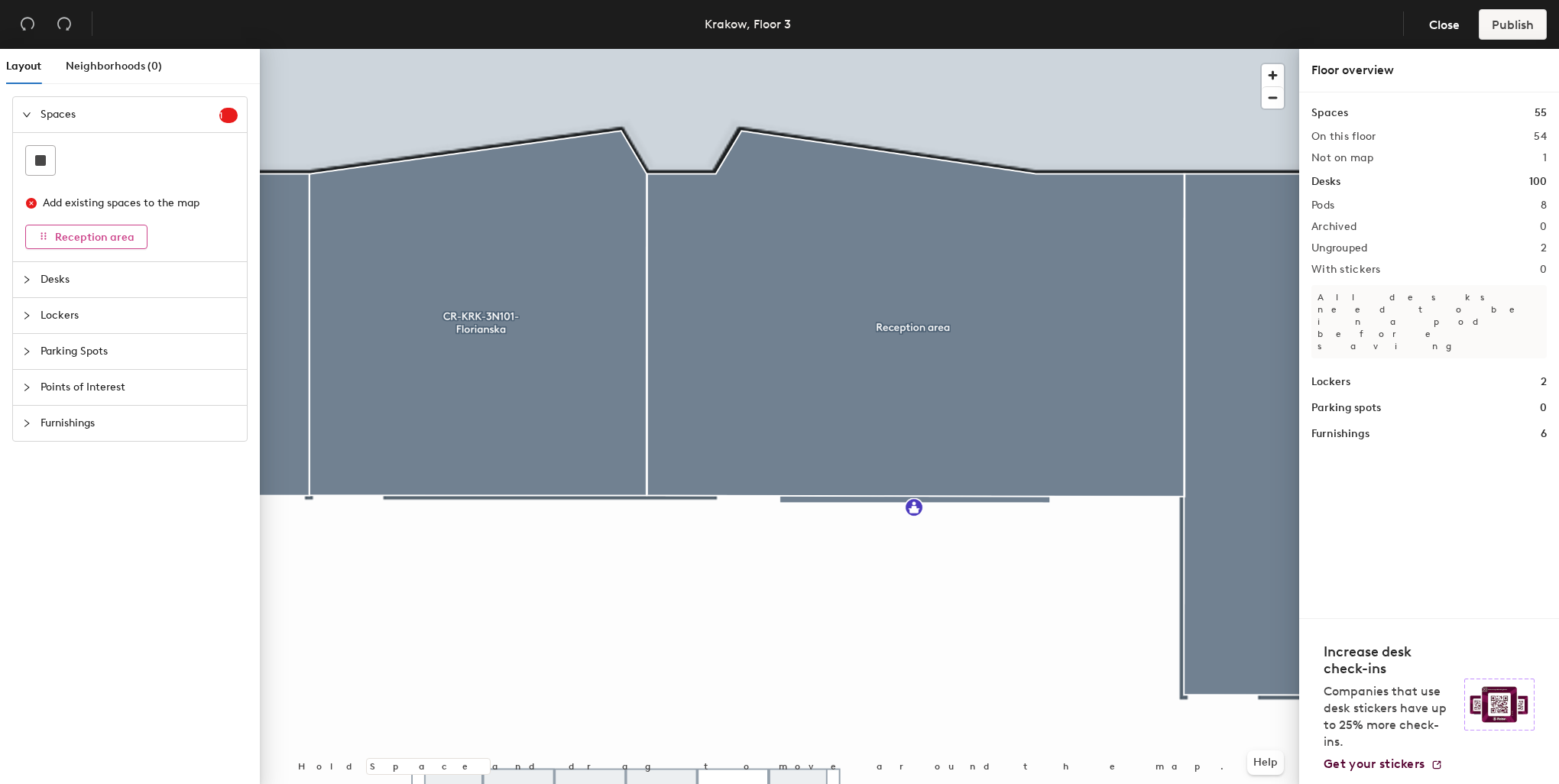
click at [50, 233] on button "Reception area" at bounding box center [86, 236] width 122 height 25
click at [45, 233] on icon "button" at bounding box center [43, 235] width 10 height 10
click at [40, 233] on icon "button" at bounding box center [43, 235] width 10 height 10
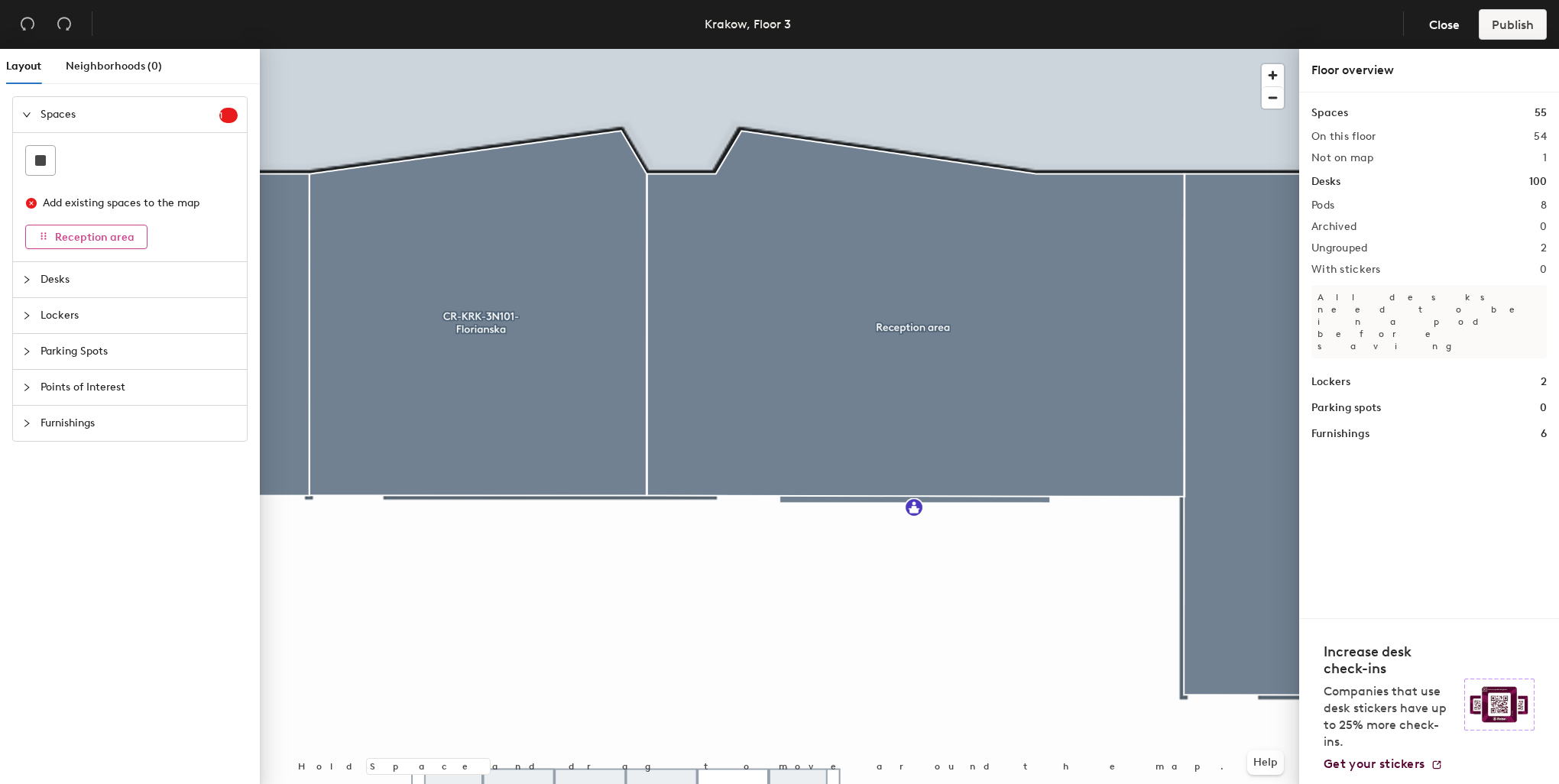
click at [42, 233] on icon "button" at bounding box center [44, 235] width 6 height 7
click at [45, 233] on icon "button" at bounding box center [43, 235] width 10 height 10
click at [51, 233] on button "Reception area" at bounding box center [86, 236] width 122 height 25
click at [53, 254] on div "Add existing spaces to the map Reception area" at bounding box center [130, 198] width 234 height 129
click at [68, 206] on div "Add existing spaces to the map" at bounding box center [133, 203] width 182 height 17
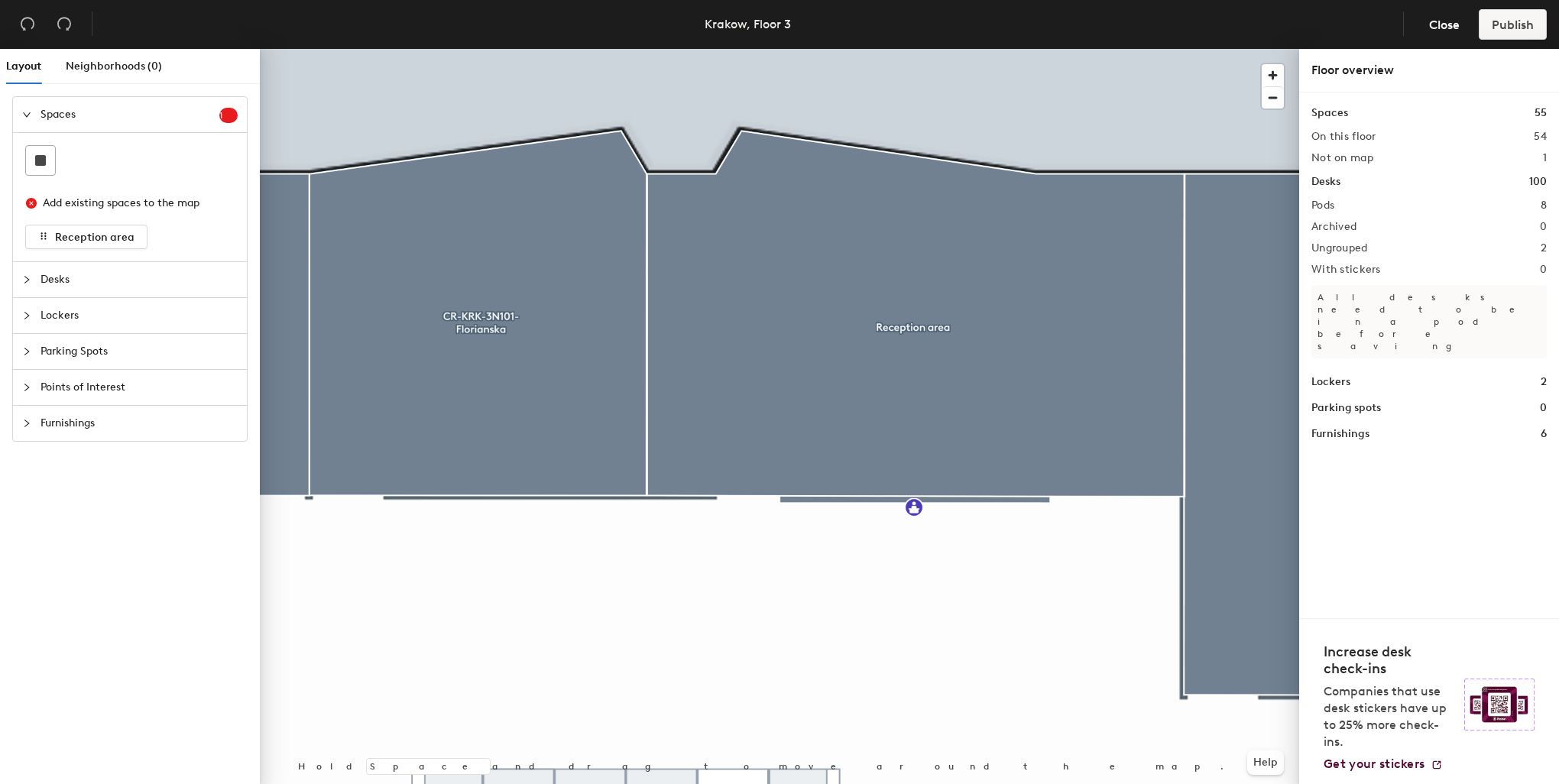
drag, startPoint x: 67, startPoint y: 206, endPoint x: 34, endPoint y: 196, distance: 34.5
click at [66, 206] on div "Add existing spaces to the map" at bounding box center [133, 203] width 182 height 17
click at [34, 198] on div "Add existing spaces to the map" at bounding box center [130, 203] width 209 height 30
click at [29, 206] on icon "close-circle" at bounding box center [30, 202] width 10 height 10
click at [27, 205] on icon "close-circle" at bounding box center [30, 202] width 10 height 10
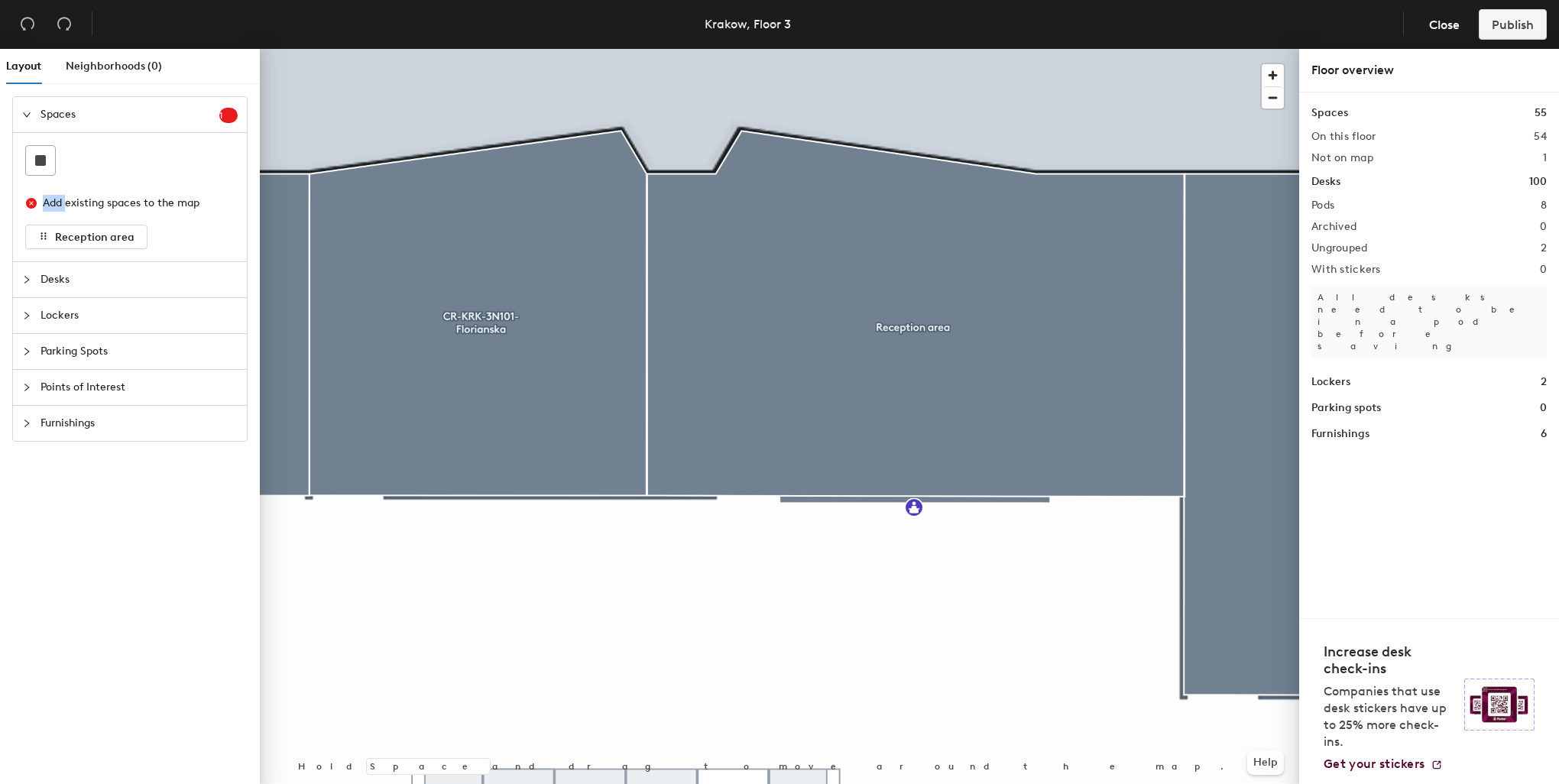
click at [27, 204] on icon "close-circle" at bounding box center [30, 202] width 10 height 10
drag, startPoint x: 27, startPoint y: 204, endPoint x: 229, endPoint y: 115, distance: 220.7
click at [229, 115] on sup "1" at bounding box center [228, 115] width 18 height 15
click at [230, 115] on span "1" at bounding box center [228, 114] width 18 height 10
click at [230, 114] on span "1" at bounding box center [228, 114] width 18 height 10
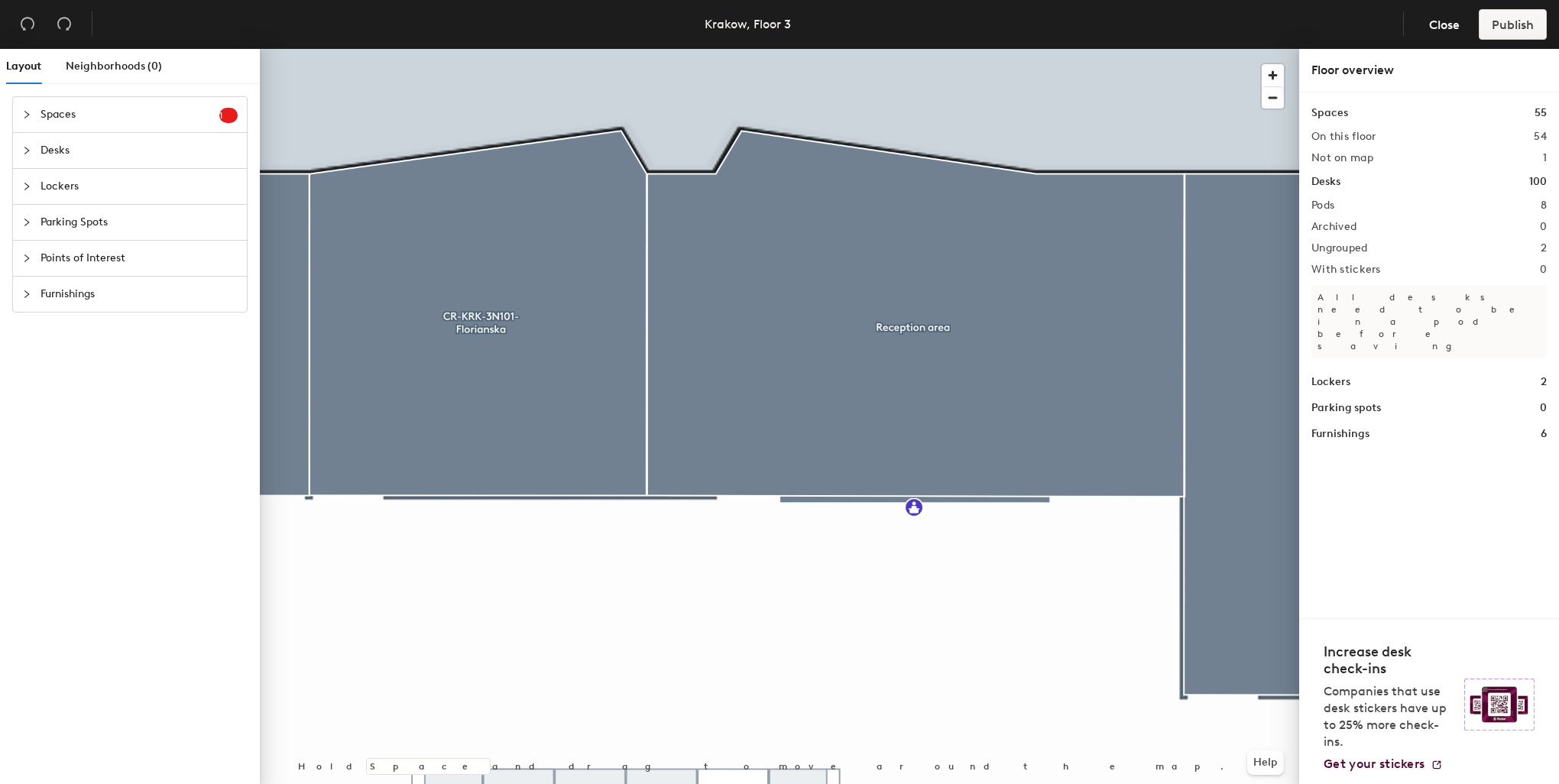
click at [226, 110] on sup "1" at bounding box center [228, 115] width 18 height 15
click at [742, 49] on div at bounding box center [780, 49] width 1040 height 0
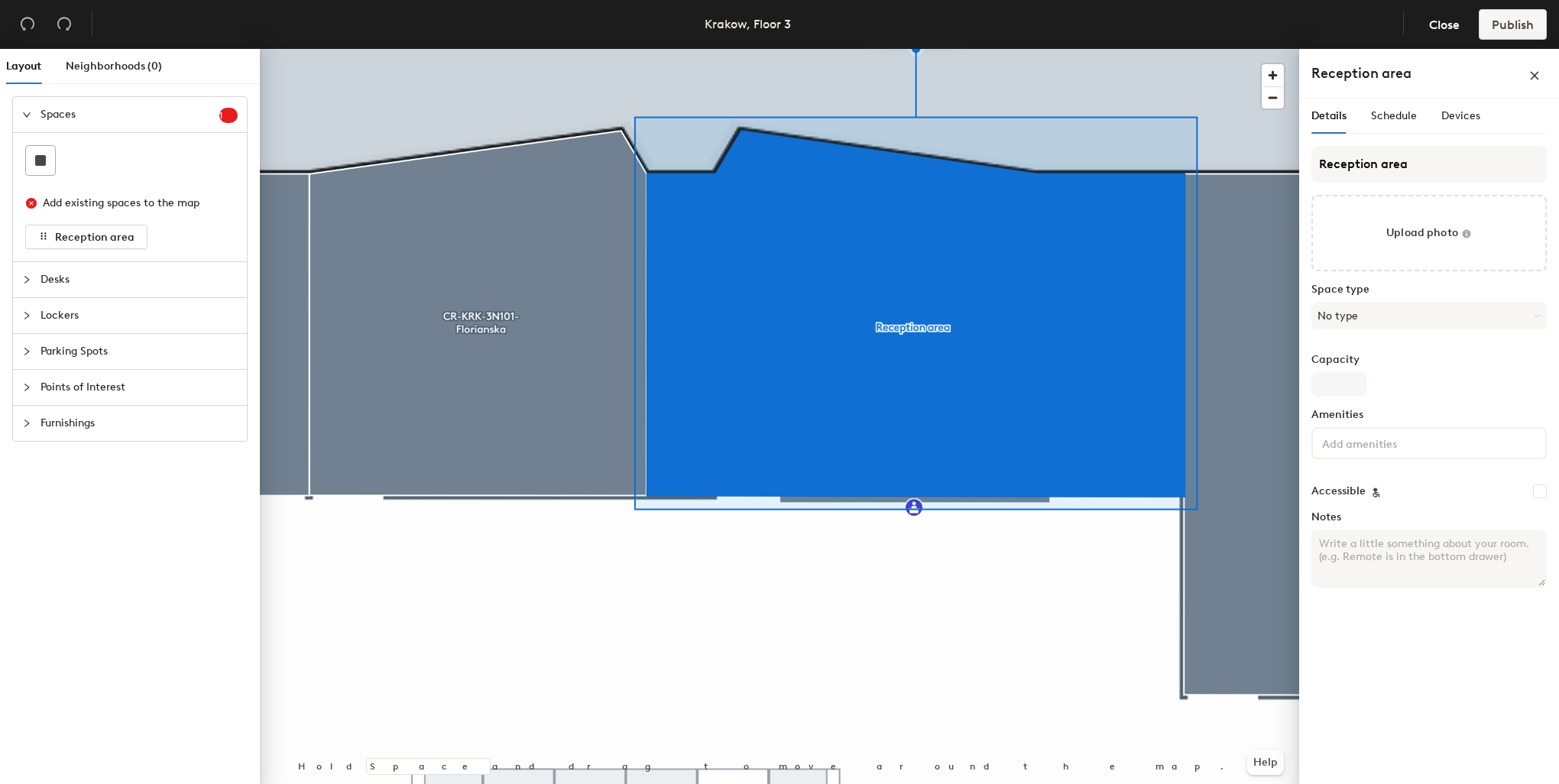
click at [1002, 49] on div at bounding box center [780, 49] width 1040 height 0
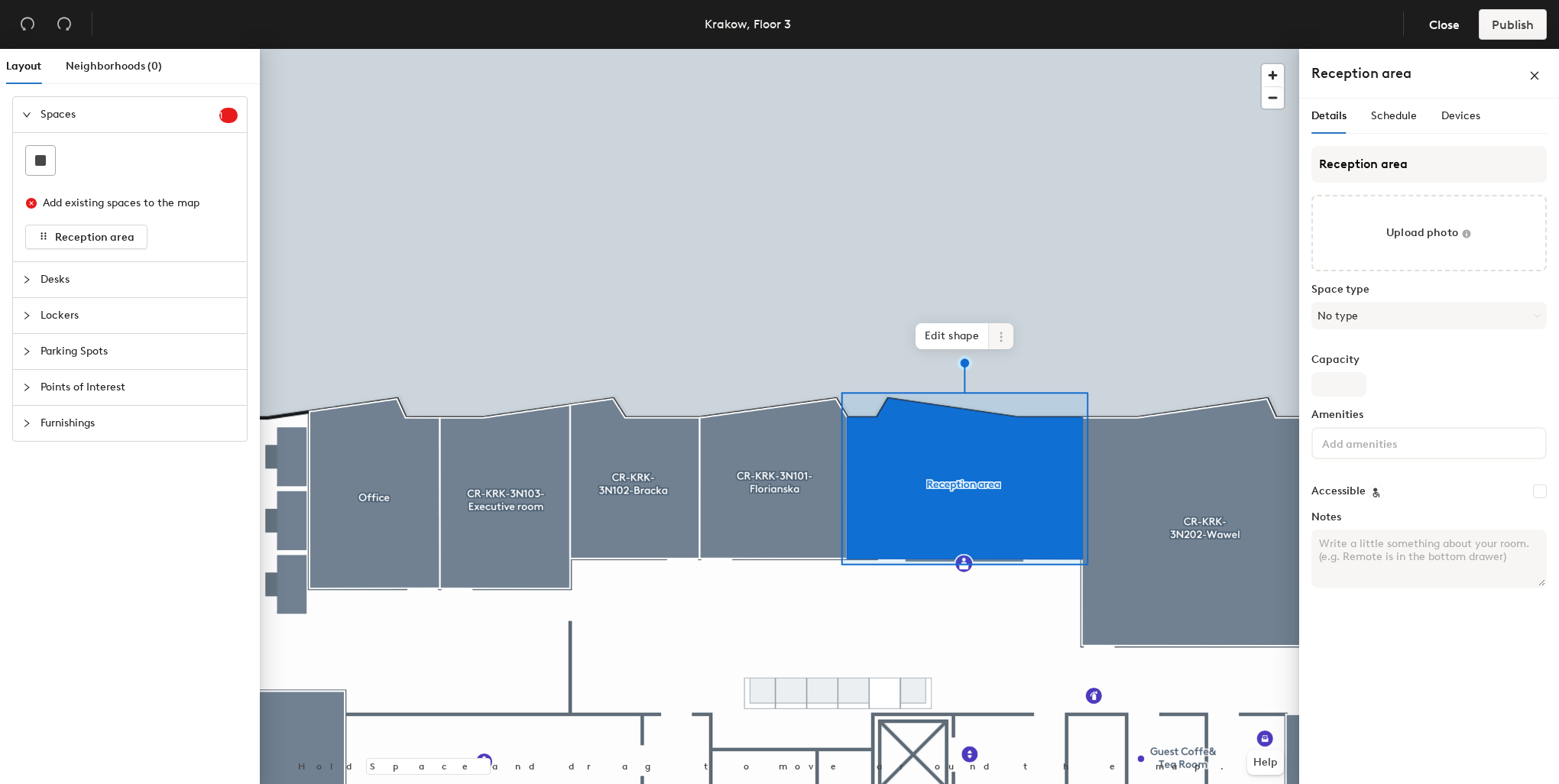
click at [1005, 335] on icon at bounding box center [1001, 337] width 12 height 12
click at [1009, 427] on span "Delete" at bounding box center [1056, 424] width 136 height 26
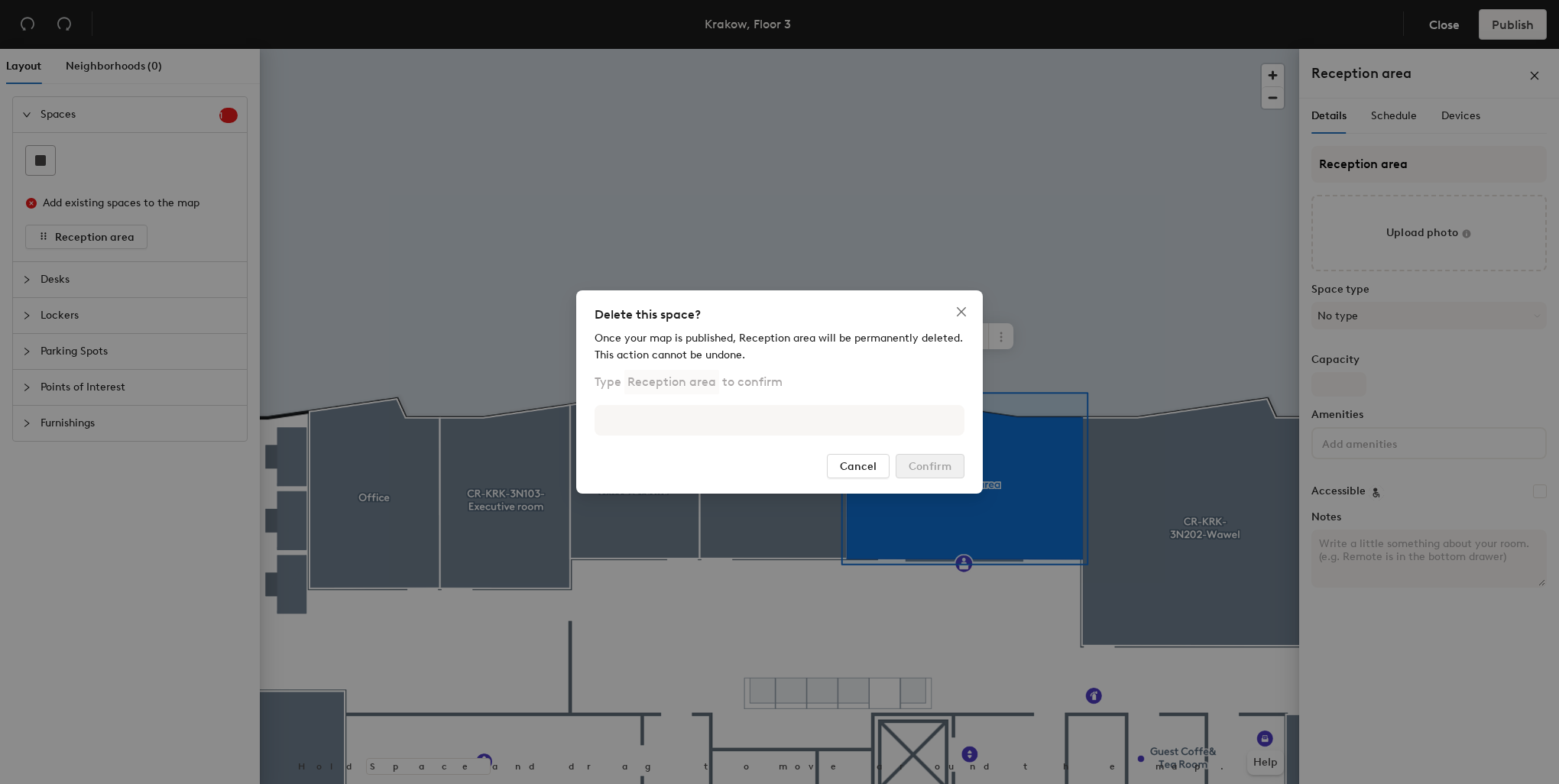
click at [773, 355] on div "Once your map is published, Reception area will be permanently deleted. This ac…" at bounding box center [779, 347] width 370 height 34
click at [722, 373] on p "Type Reception area to confirm" at bounding box center [688, 382] width 188 height 25
click at [723, 385] on p "Type Reception area to confirm" at bounding box center [688, 382] width 188 height 25
click at [719, 387] on p "Type Reception area to confirm" at bounding box center [688, 382] width 188 height 25
drag, startPoint x: 719, startPoint y: 387, endPoint x: 693, endPoint y: 384, distance: 26.2
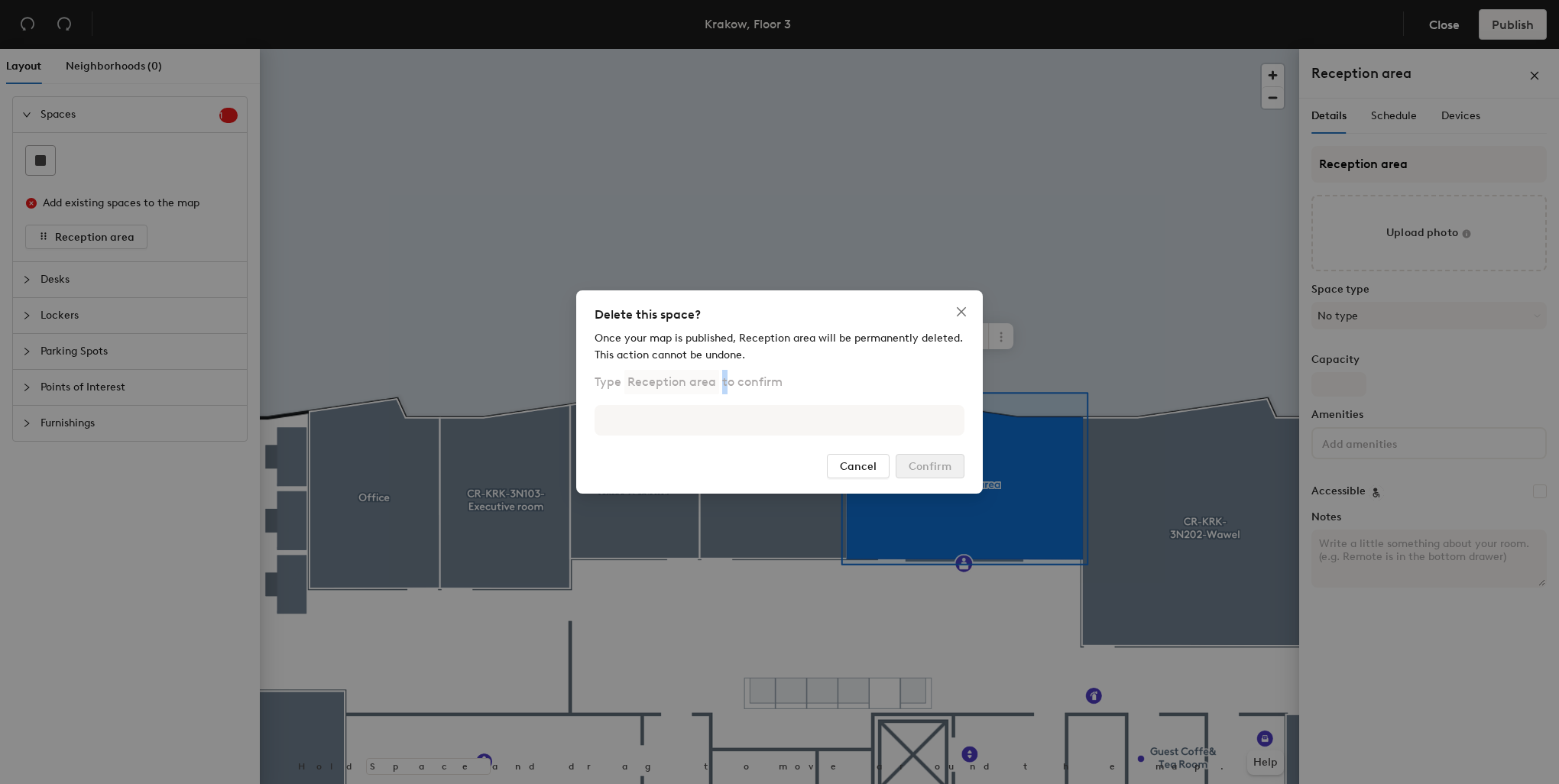
click at [693, 386] on p "Reception area" at bounding box center [672, 382] width 95 height 25
click at [774, 381] on p "Type Reception area to confirm" at bounding box center [688, 382] width 188 height 25
click at [776, 378] on p "Type Reception area to confirm" at bounding box center [688, 382] width 188 height 25
click at [952, 312] on span "Close" at bounding box center [961, 311] width 25 height 12
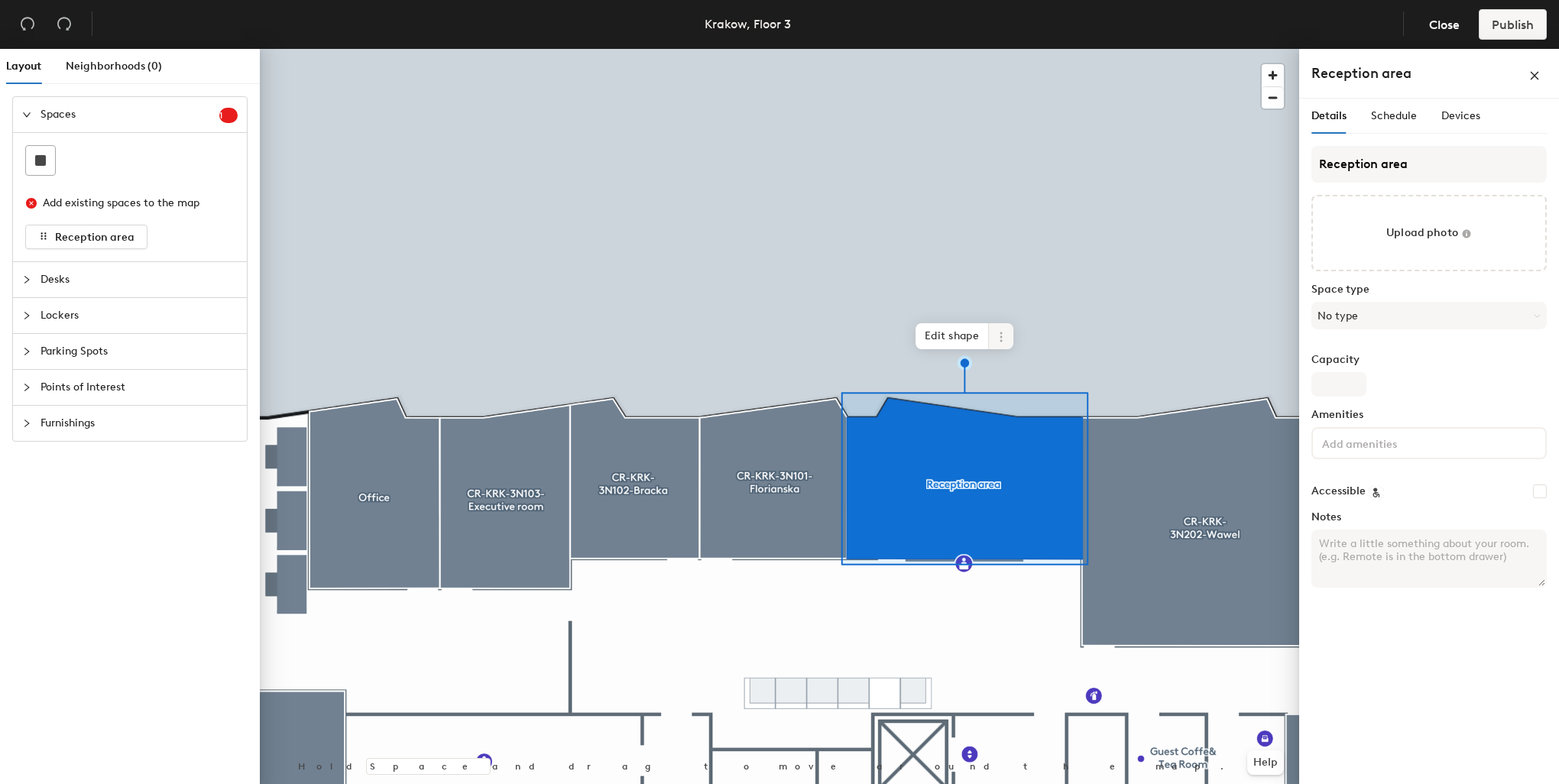
click at [1000, 335] on icon at bounding box center [1001, 337] width 12 height 12
click at [1020, 373] on span "Remove from map" at bounding box center [1056, 372] width 136 height 26
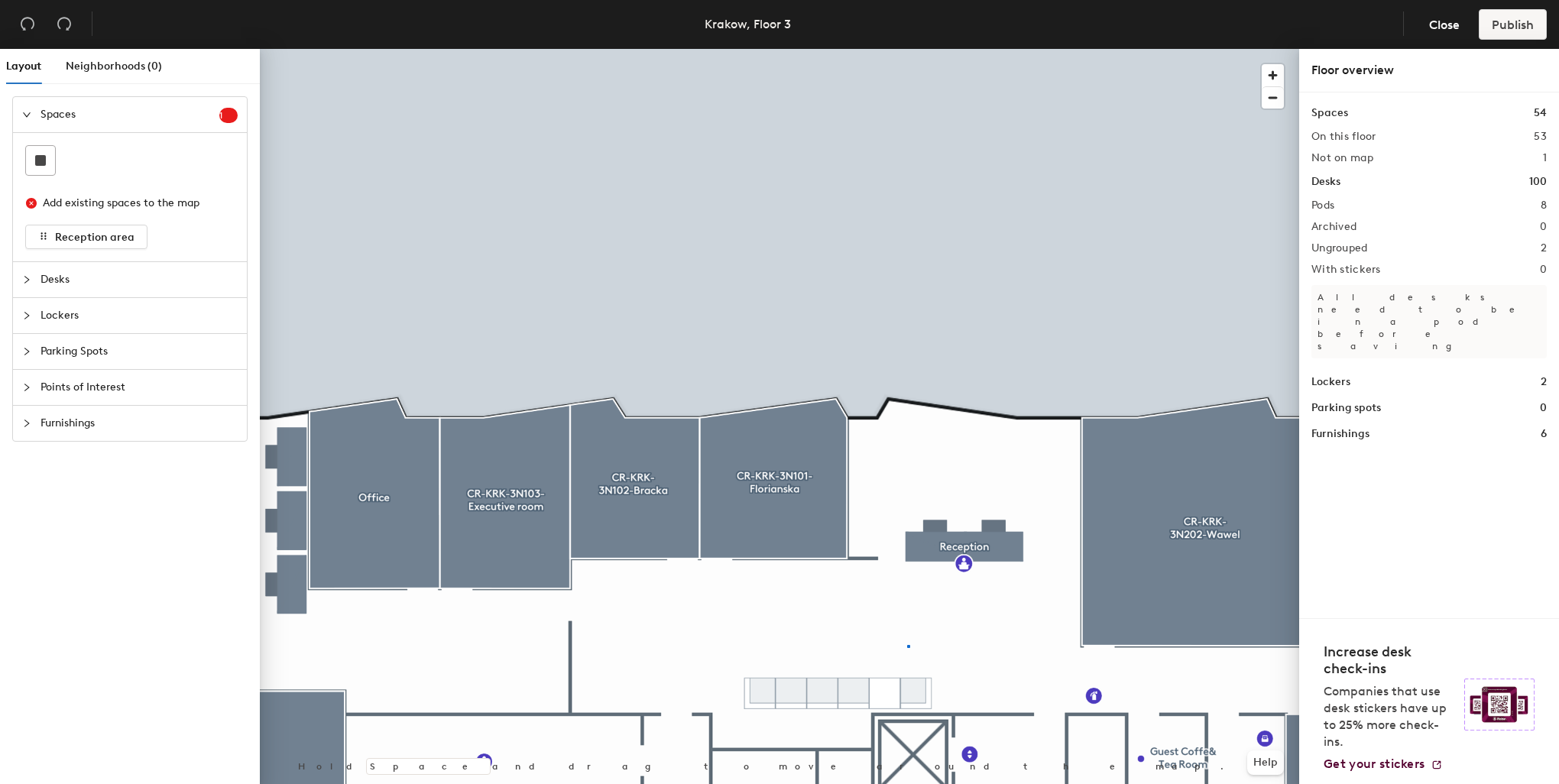
click at [907, 49] on div at bounding box center [780, 49] width 1040 height 0
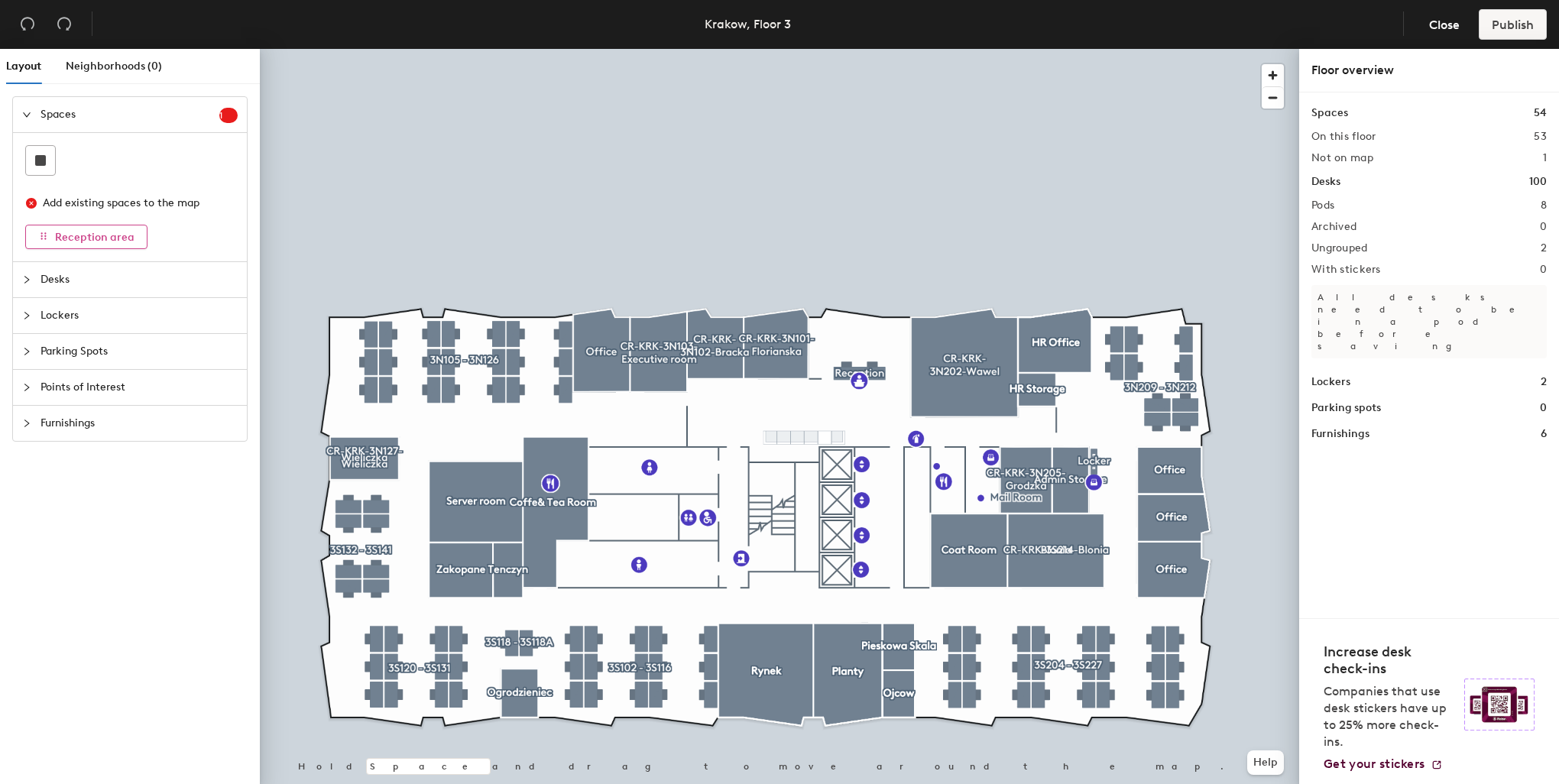
click at [72, 235] on span "Reception area" at bounding box center [95, 237] width 79 height 13
click at [184, 203] on div "Add existing spaces to the map" at bounding box center [133, 203] width 182 height 17
drag, startPoint x: 184, startPoint y: 203, endPoint x: 177, endPoint y: 192, distance: 13.0
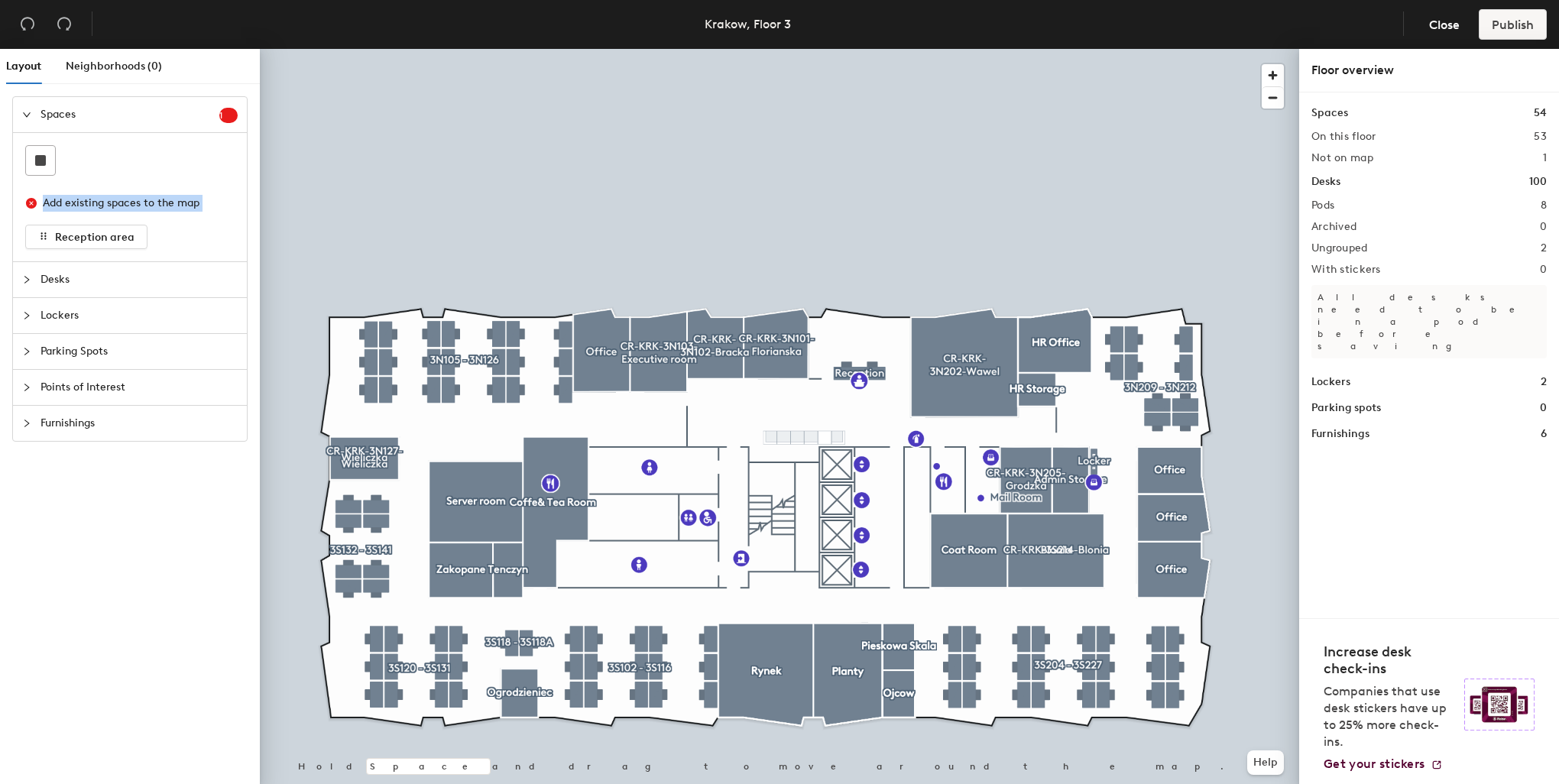
click at [177, 193] on div "Add existing spaces to the map" at bounding box center [130, 203] width 209 height 30
click at [168, 173] on div at bounding box center [130, 160] width 209 height 30
click at [226, 116] on sup "1" at bounding box center [228, 115] width 18 height 15
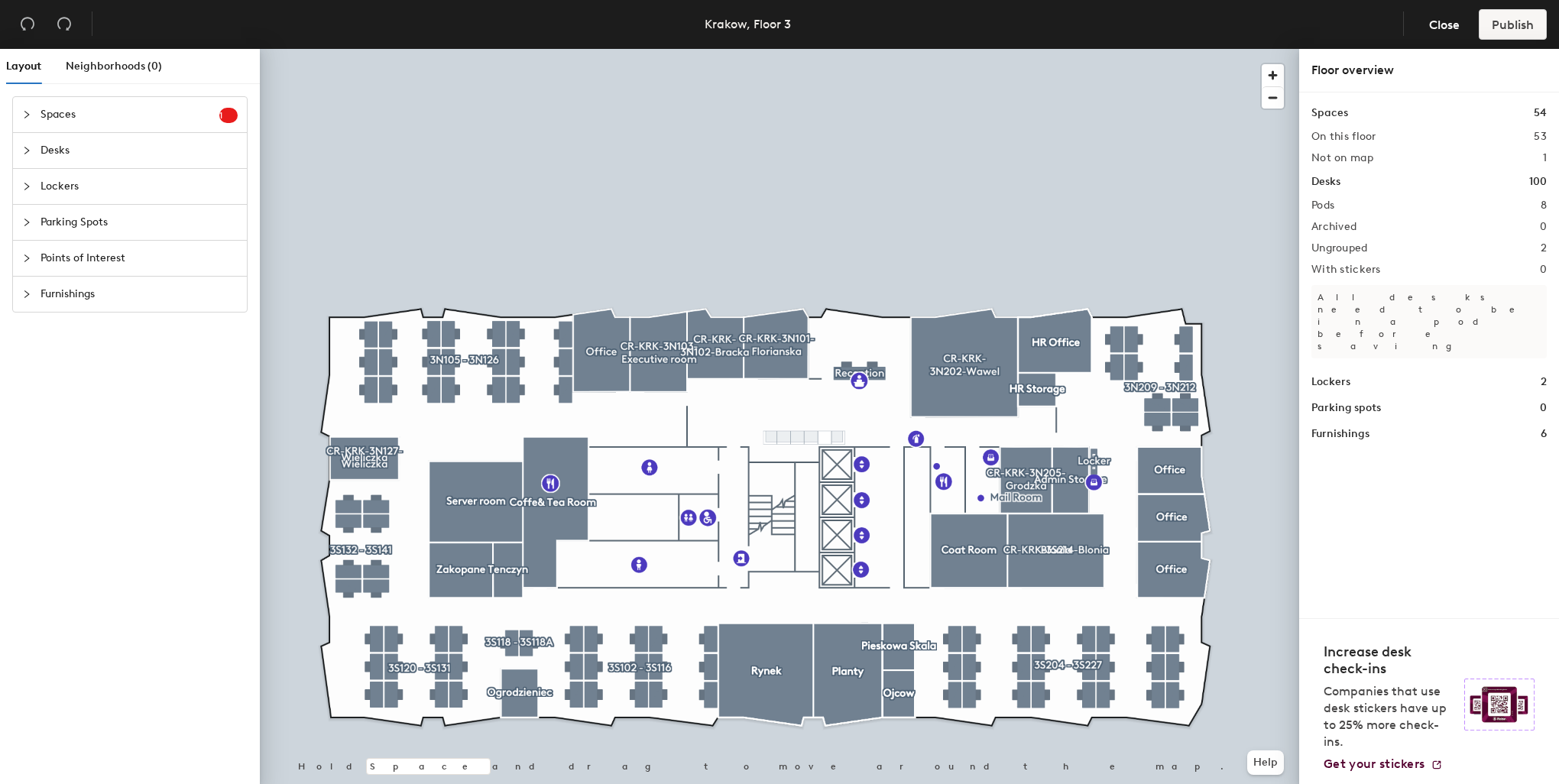
click at [226, 116] on sup "1" at bounding box center [228, 115] width 18 height 15
click at [34, 203] on icon "close-circle" at bounding box center [30, 202] width 10 height 10
click at [34, 201] on icon "close-circle" at bounding box center [30, 202] width 10 height 10
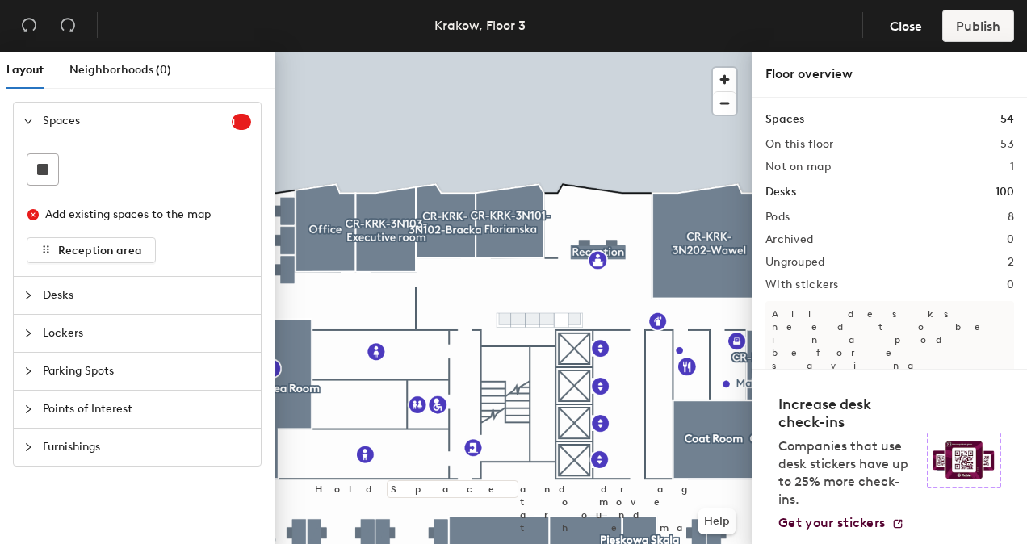
click at [162, 180] on div at bounding box center [137, 169] width 221 height 32
